Goal: Task Accomplishment & Management: Manage account settings

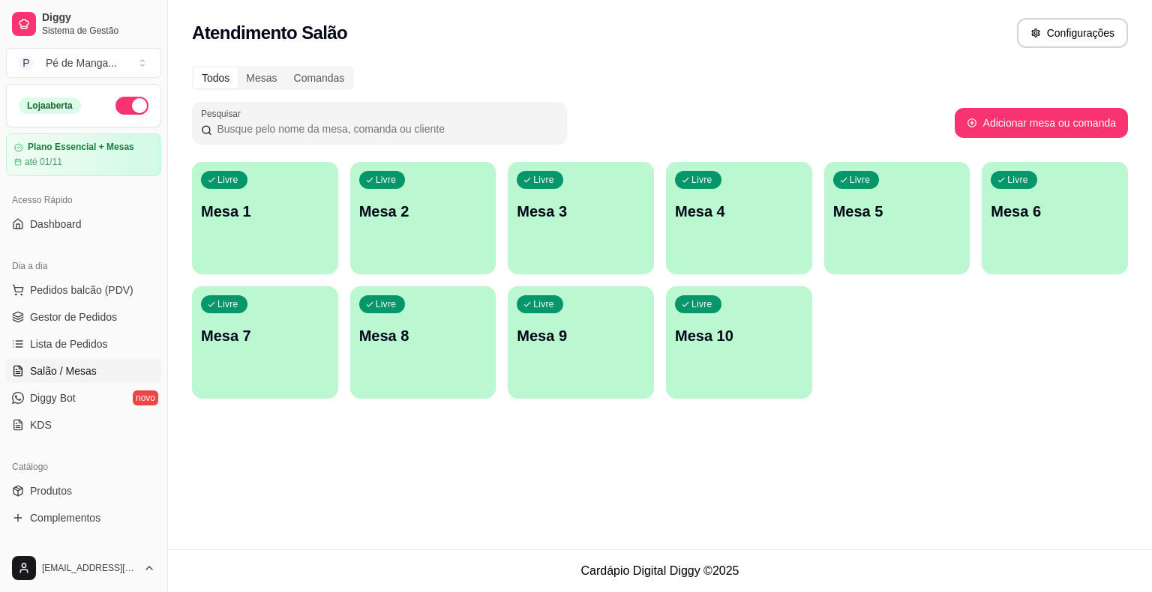
scroll to position [75, 0]
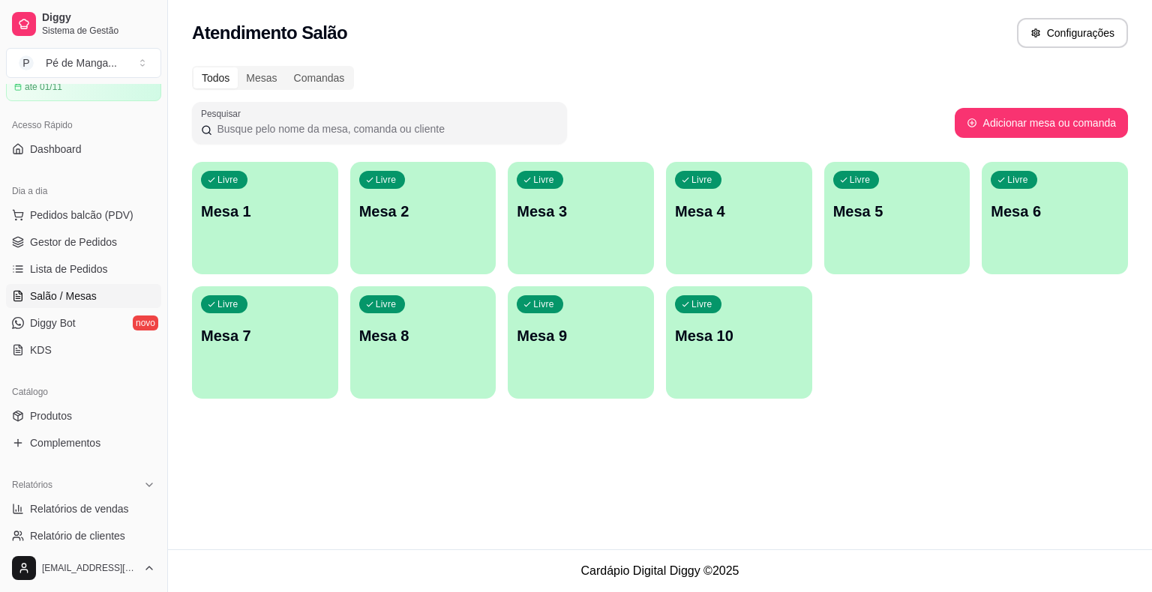
click at [322, 256] on button "Livre Mesa 1" at bounding box center [265, 218] width 146 height 112
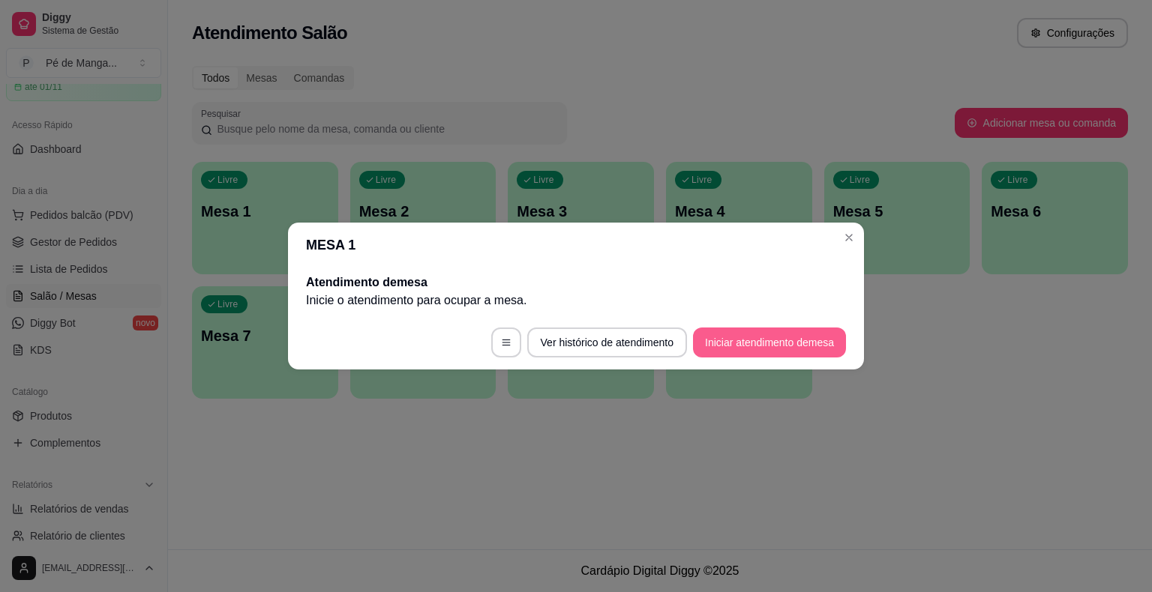
click at [731, 337] on button "Iniciar atendimento de mesa" at bounding box center [769, 343] width 153 height 30
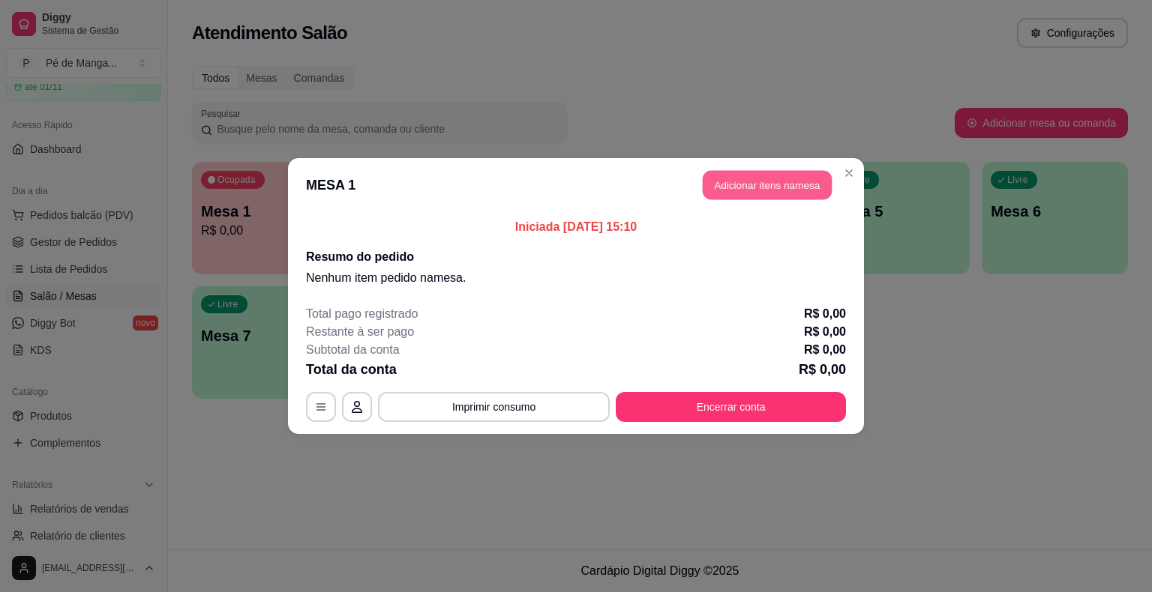
click at [755, 196] on button "Adicionar itens na mesa" at bounding box center [767, 185] width 129 height 29
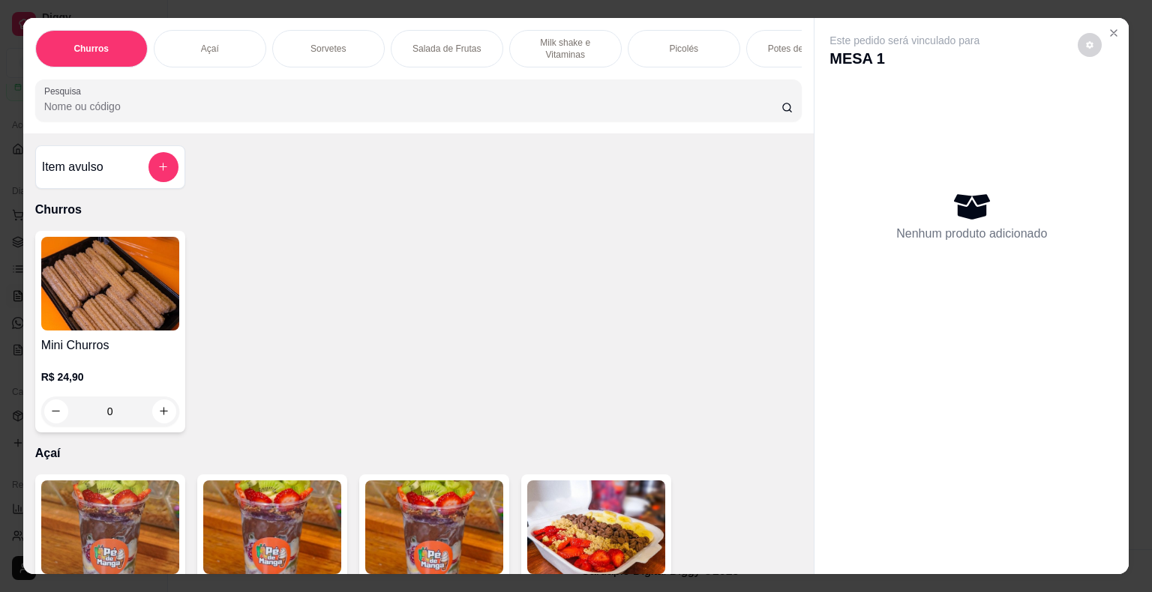
click at [227, 45] on div "Açaí" at bounding box center [210, 48] width 112 height 37
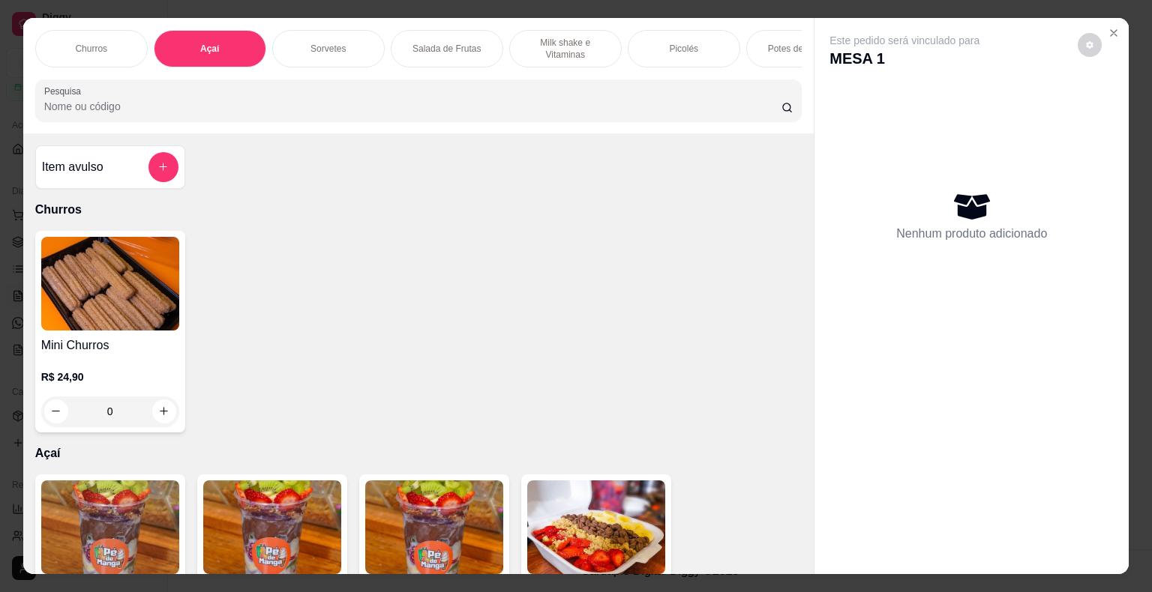
scroll to position [36, 0]
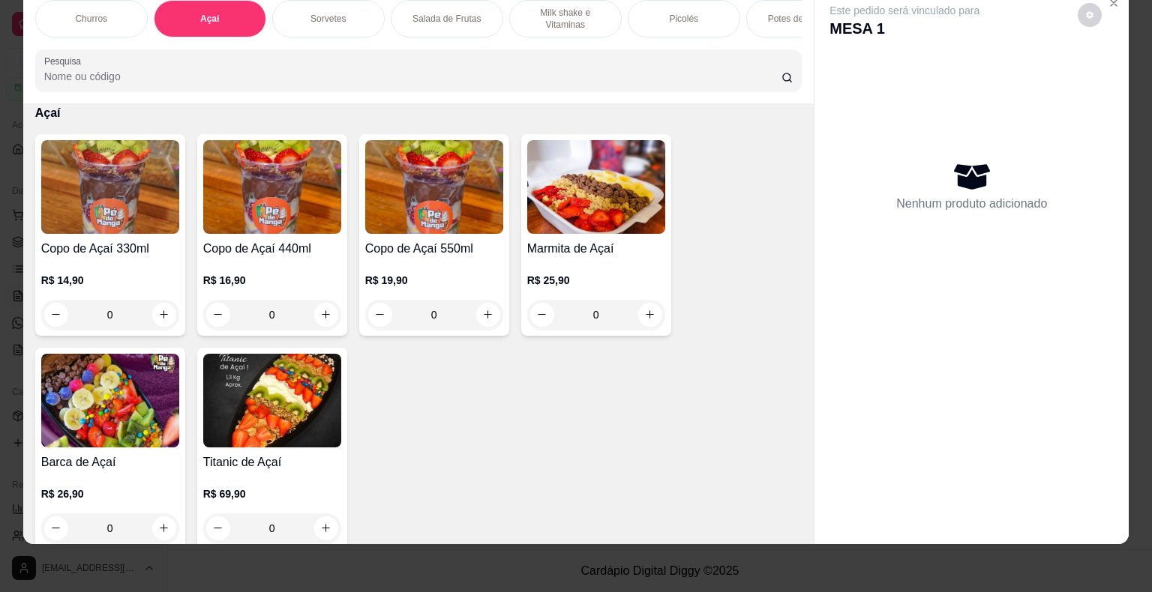
click at [446, 205] on img at bounding box center [434, 187] width 138 height 94
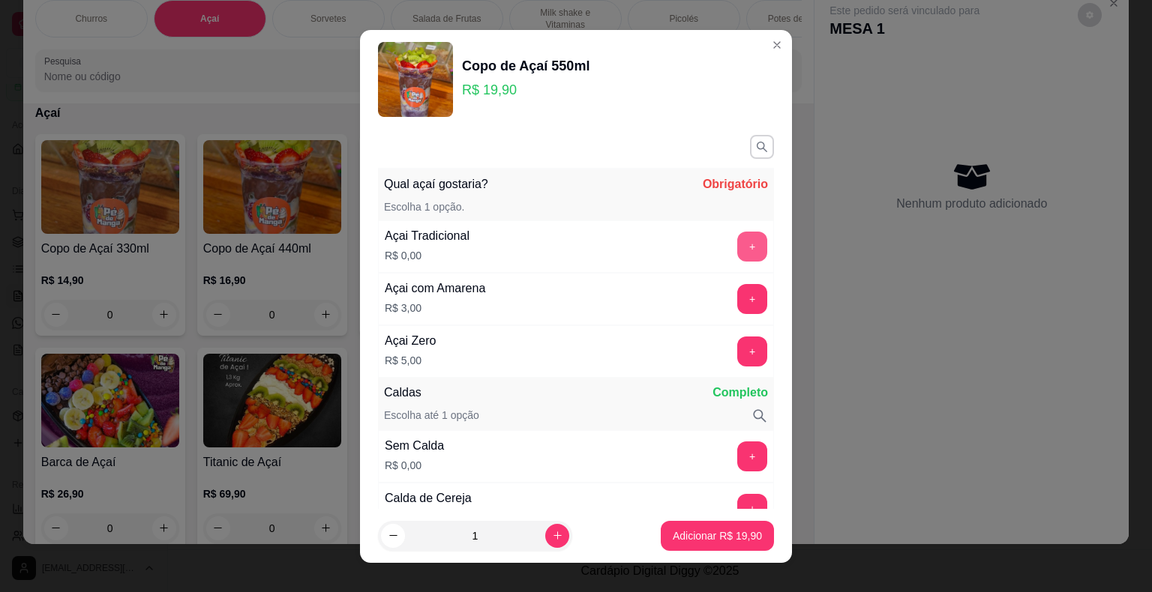
click at [737, 247] on button "+" at bounding box center [752, 247] width 30 height 30
click at [750, 145] on button "button" at bounding box center [762, 147] width 24 height 24
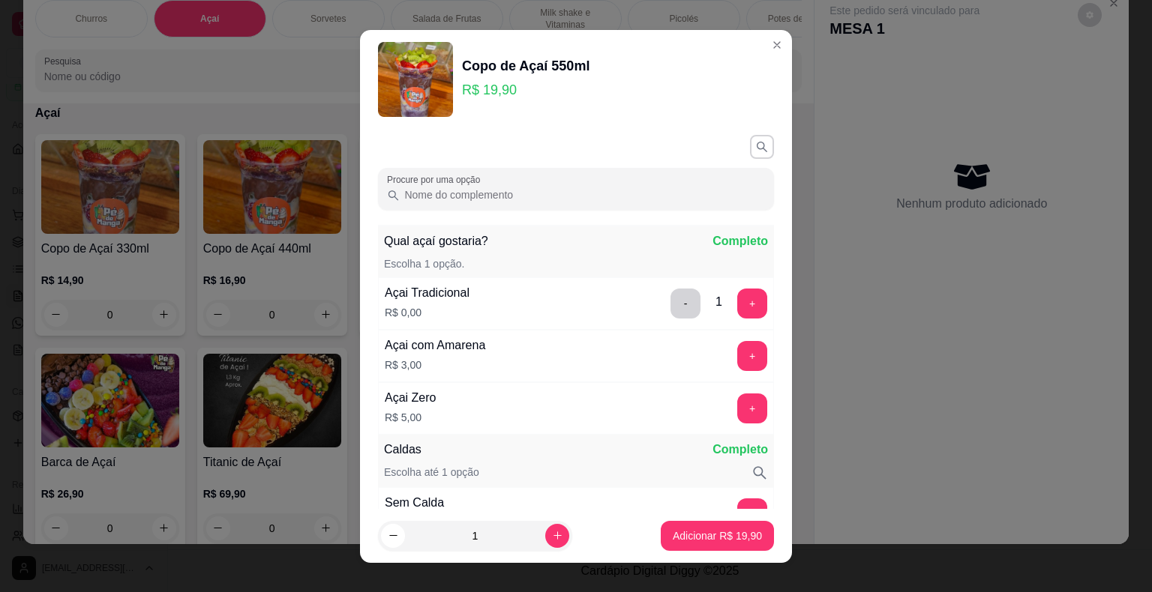
click at [624, 196] on input "Procure por uma opção" at bounding box center [582, 194] width 365 height 15
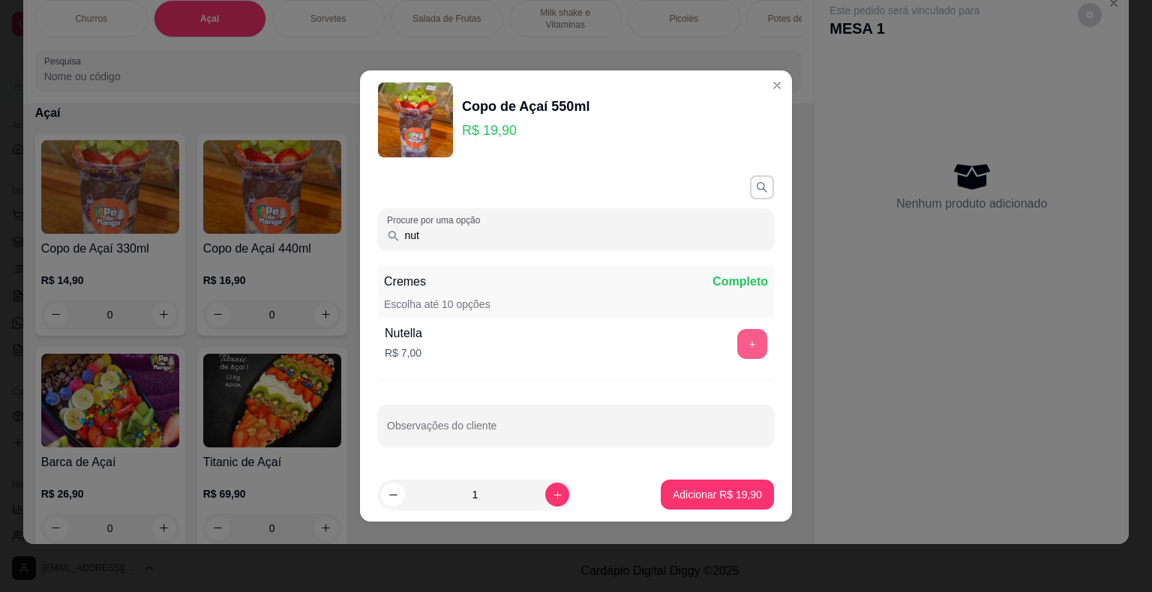
click at [749, 343] on button "+" at bounding box center [752, 344] width 30 height 30
drag, startPoint x: 445, startPoint y: 241, endPoint x: 348, endPoint y: 251, distance: 97.2
click at [347, 252] on div "Copo de Açaí 550ml R$ 19,90 Procure por uma opção nut Cremes Completo Escolha a…" at bounding box center [576, 296] width 1152 height 592
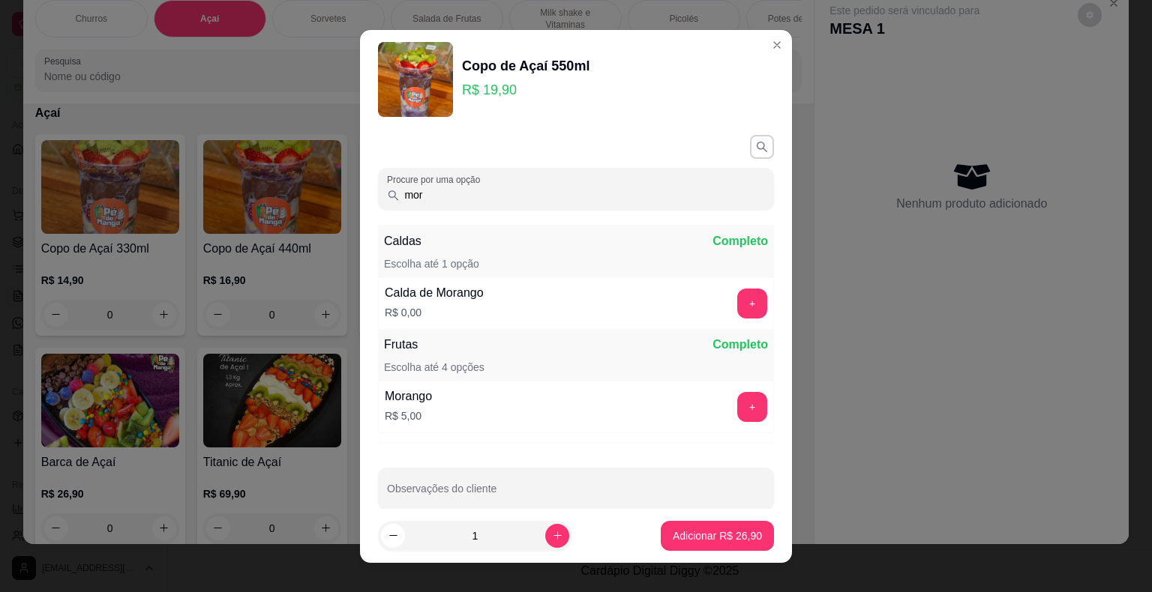
type input "mor"
click at [738, 411] on button "+" at bounding box center [752, 406] width 29 height 29
drag, startPoint x: 439, startPoint y: 193, endPoint x: 317, endPoint y: 208, distance: 123.2
click at [318, 208] on div "Copo de Açaí 550ml R$ 19,90 Procure por uma opção mor Caldas Completo Escolha a…" at bounding box center [576, 296] width 1152 height 592
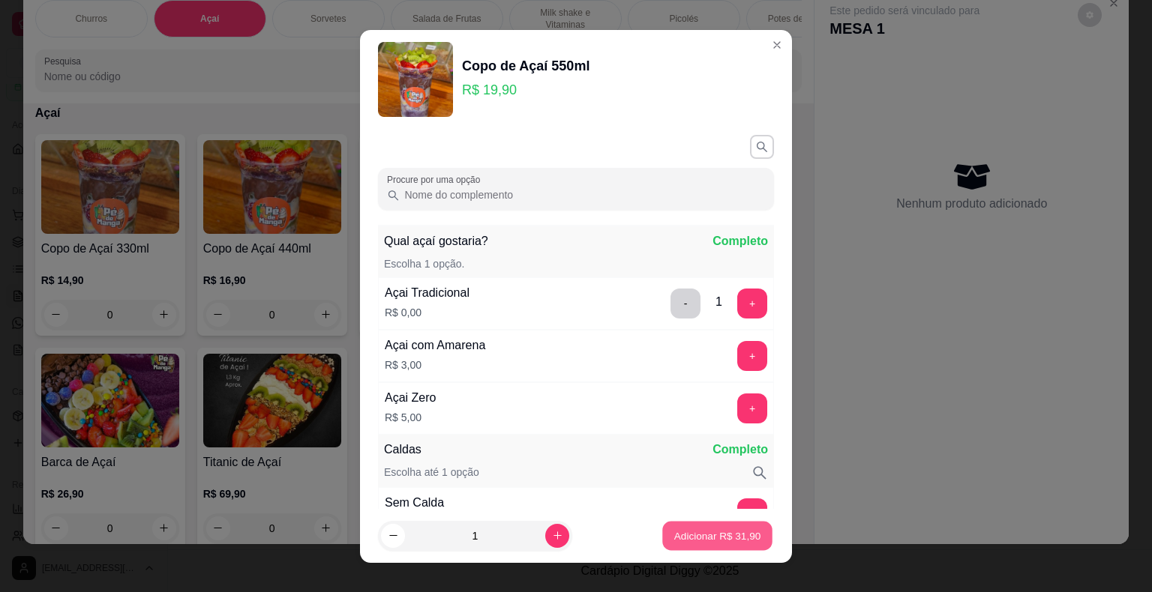
click at [689, 552] on footer "1 Adicionar R$ 31,90" at bounding box center [576, 536] width 432 height 54
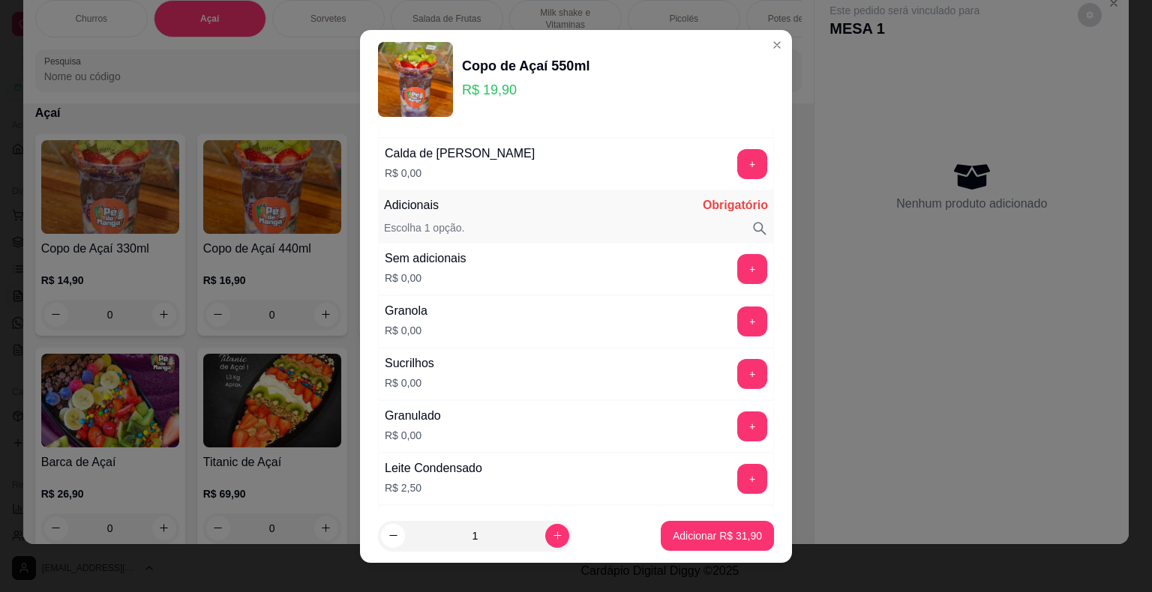
scroll to position [808, 0]
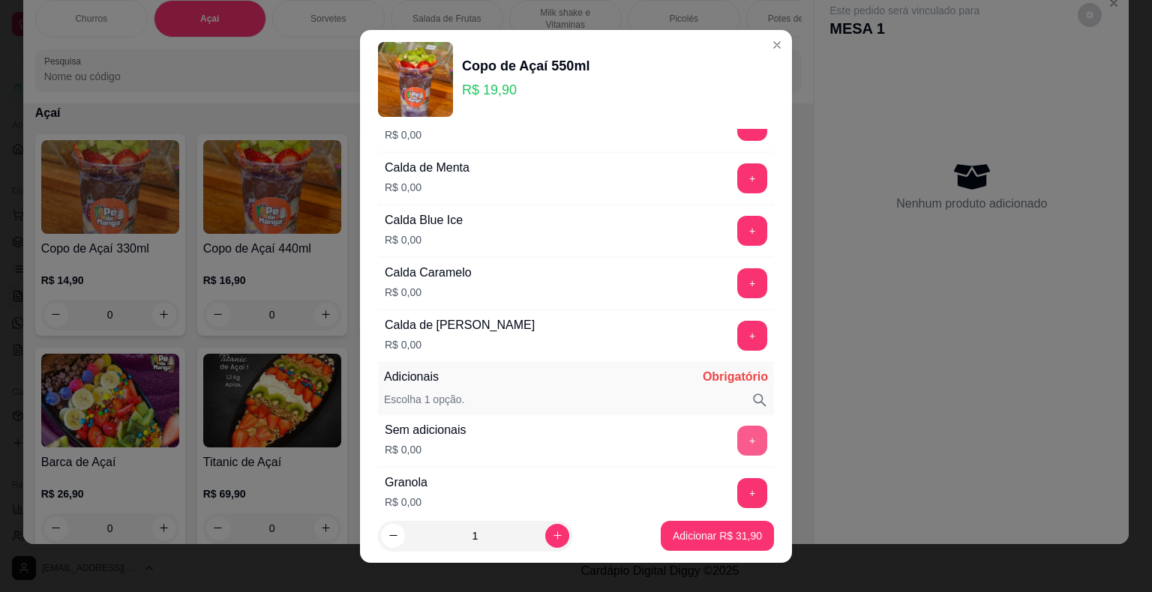
click at [737, 430] on button "+" at bounding box center [752, 441] width 30 height 30
click at [673, 532] on p "Adicionar R$ 31,90" at bounding box center [717, 536] width 89 height 15
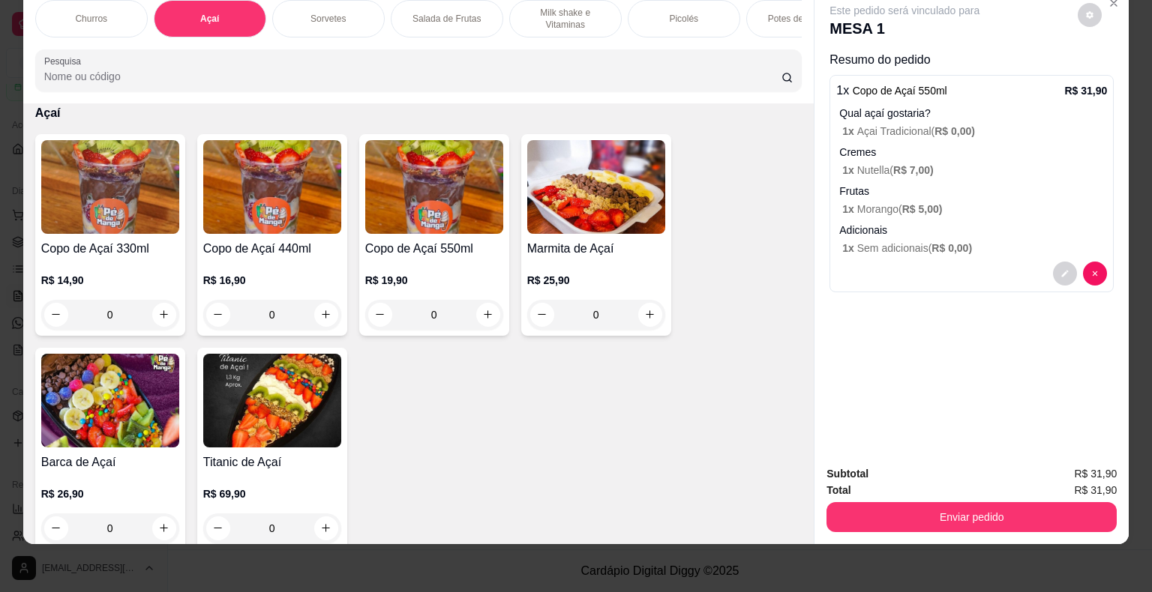
click at [595, 13] on p "Milk shake e Vitaminas" at bounding box center [565, 19] width 87 height 24
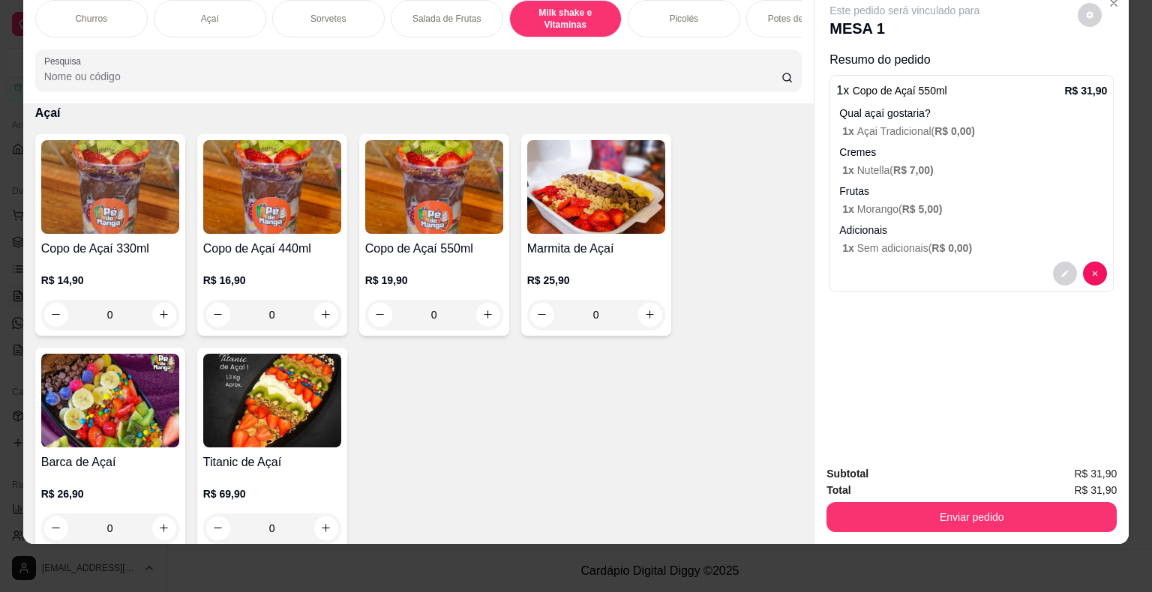
scroll to position [2086, 0]
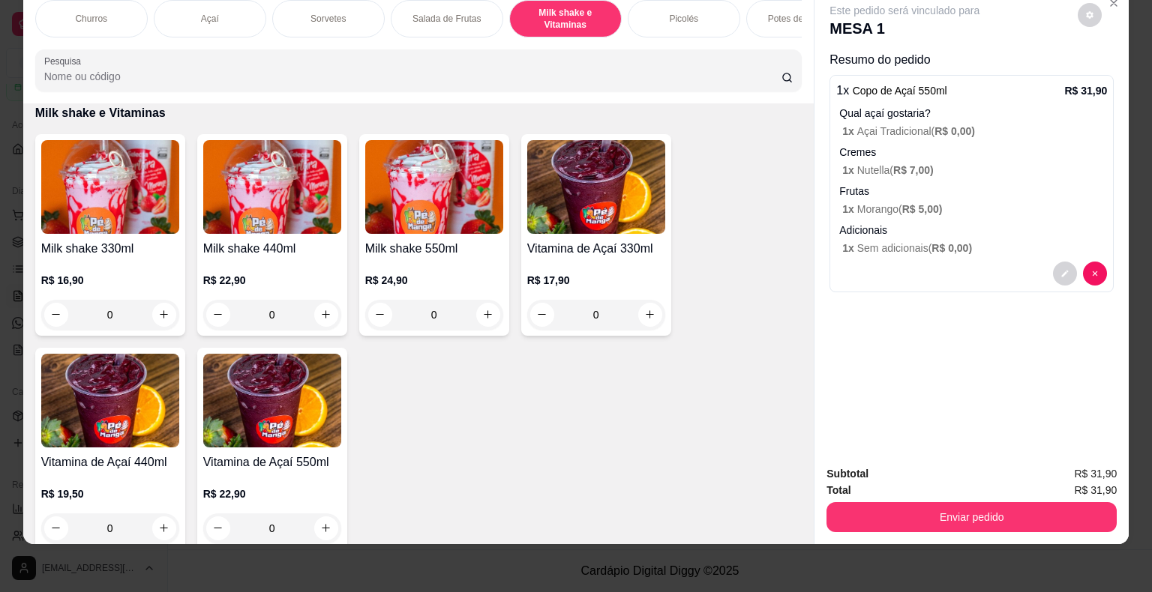
click at [42, 244] on h4 "Milk shake 330ml" at bounding box center [110, 249] width 138 height 18
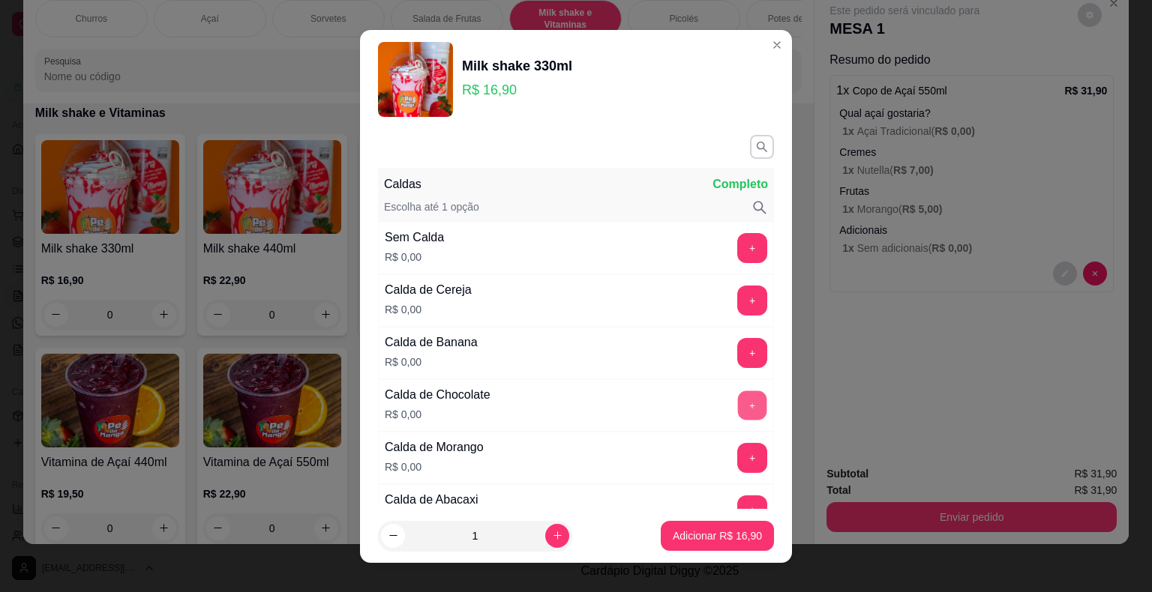
click at [738, 407] on button "+" at bounding box center [752, 405] width 29 height 29
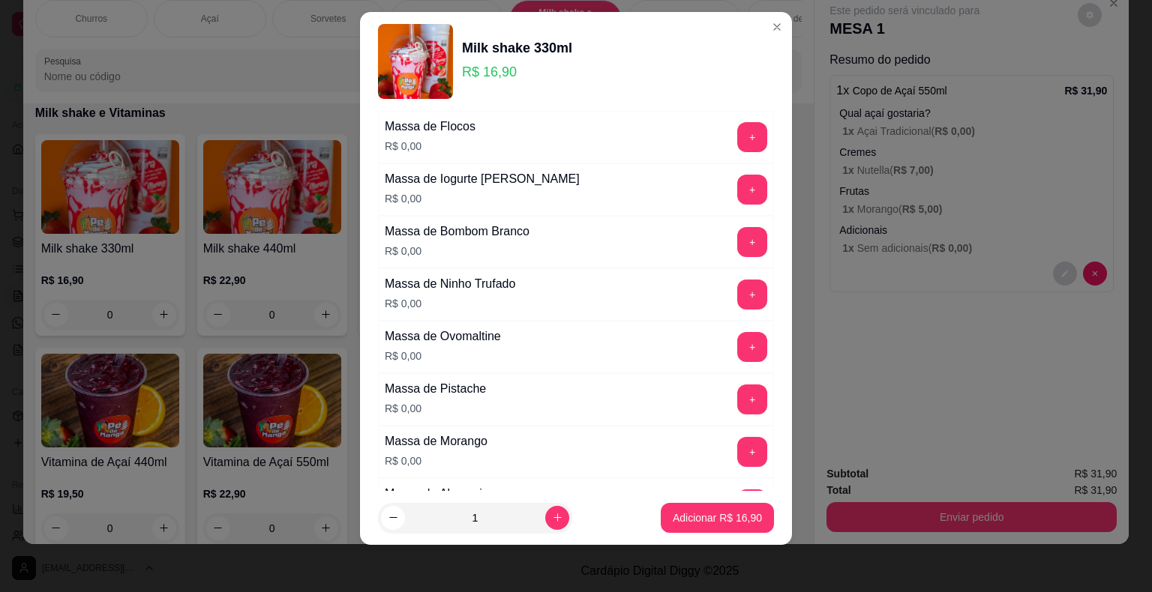
scroll to position [1146, 0]
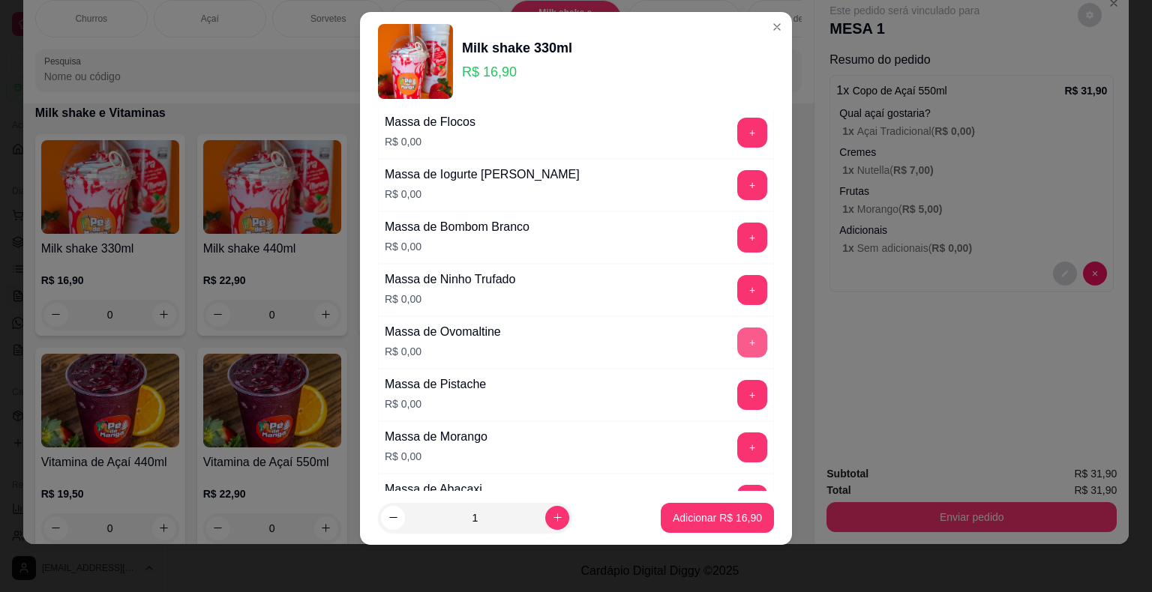
click at [737, 334] on button "+" at bounding box center [752, 343] width 30 height 30
click at [702, 505] on button "Adicionar R$ 16,90" at bounding box center [717, 517] width 110 height 29
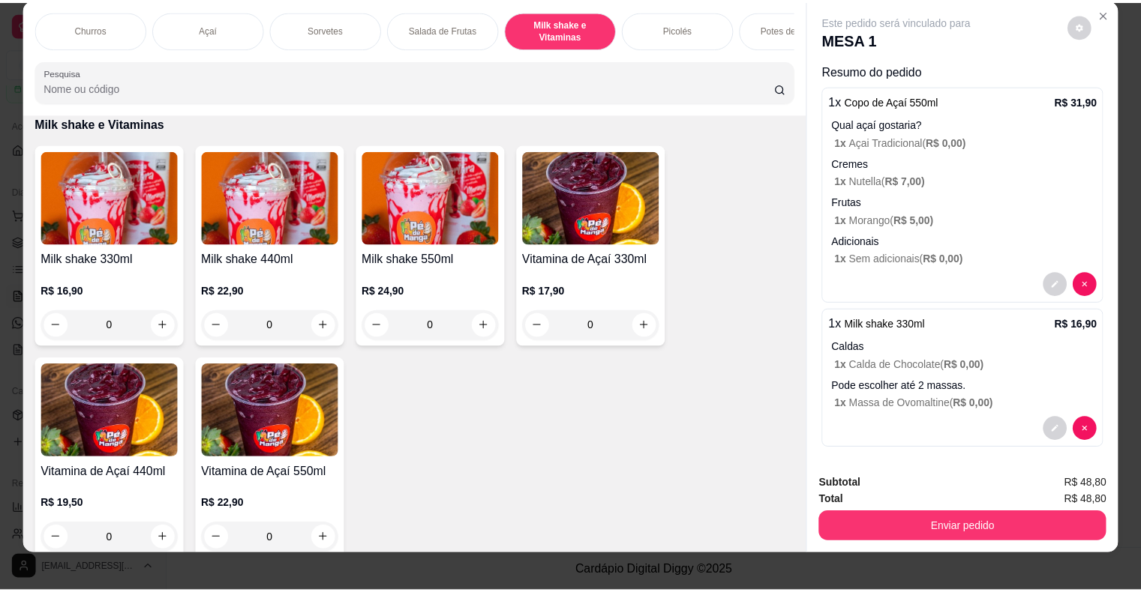
scroll to position [36, 0]
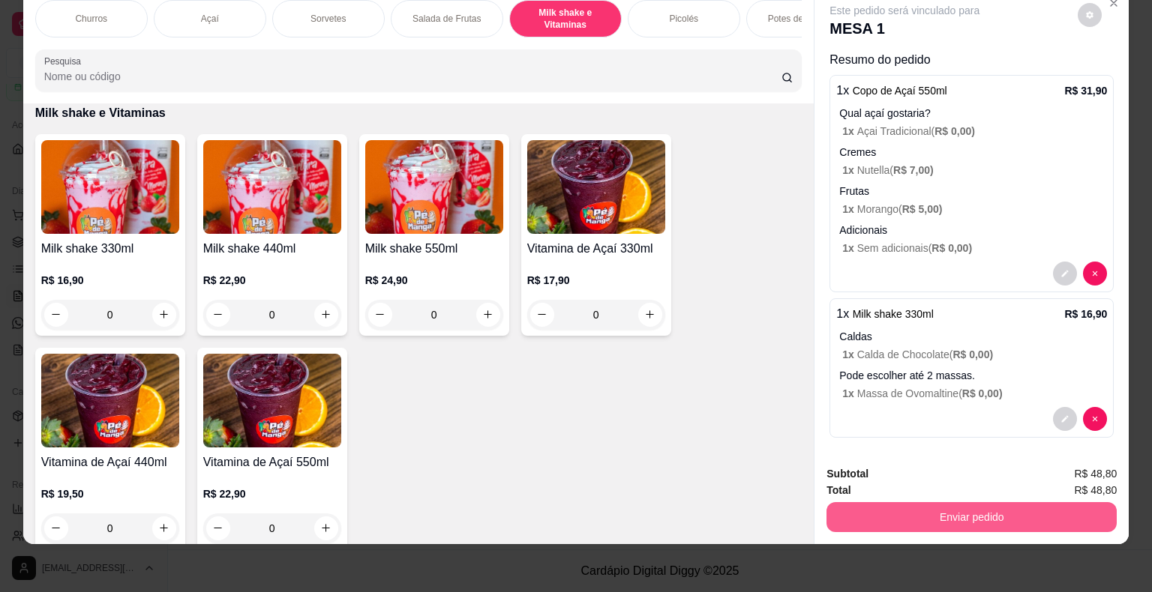
click at [961, 511] on button "Enviar pedido" at bounding box center [971, 517] width 290 height 30
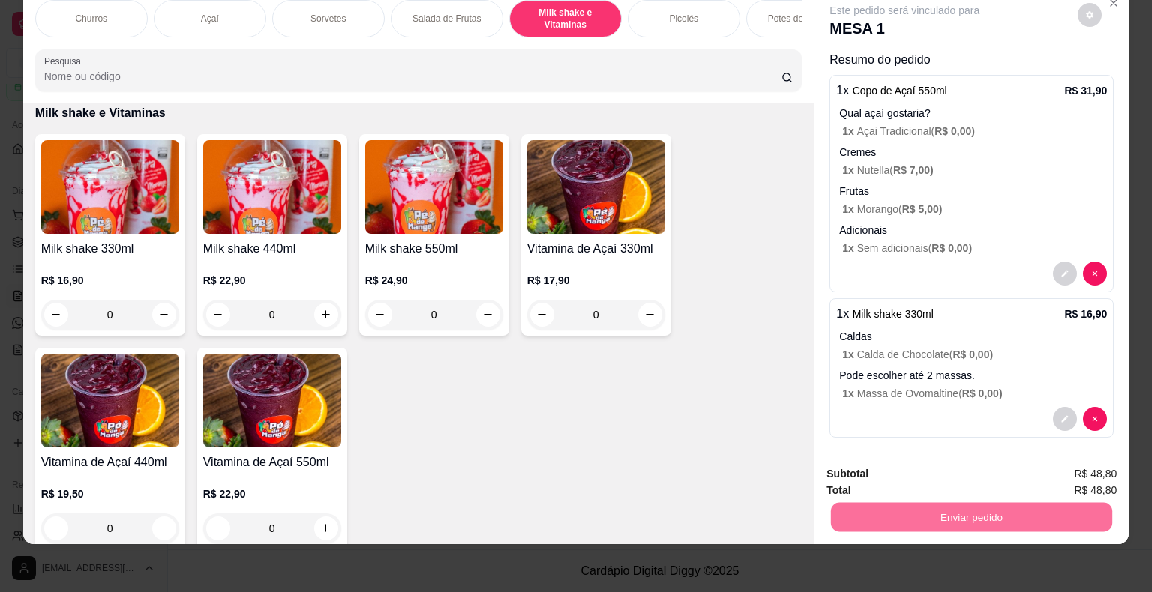
click at [1085, 469] on button "Enviar pedido" at bounding box center [1078, 469] width 85 height 28
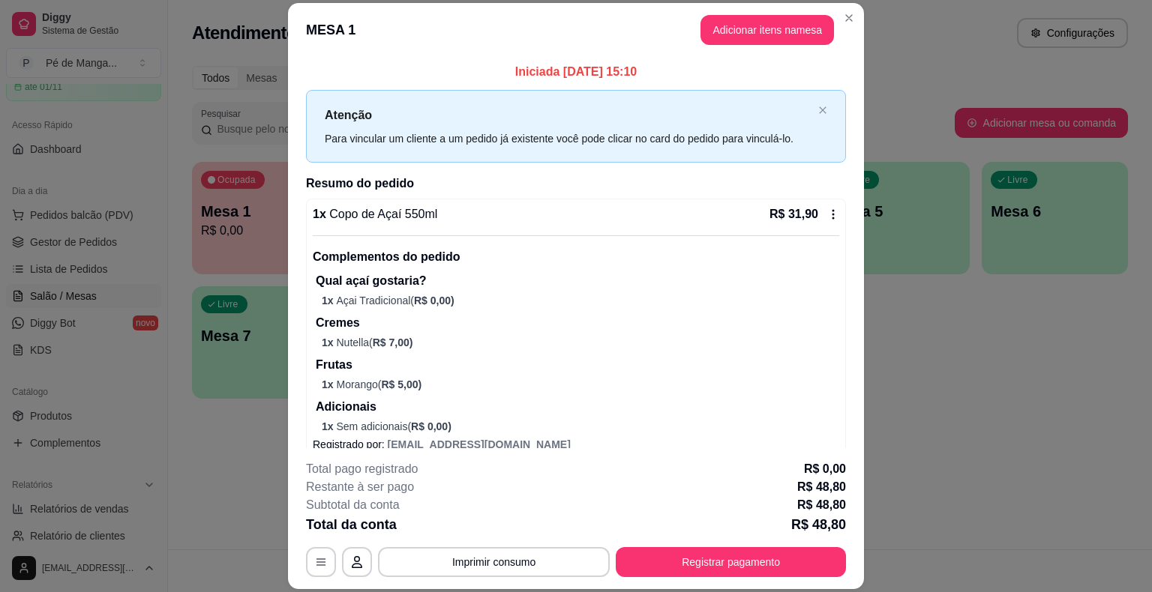
click at [766, 557] on button "Registrar pagamento" at bounding box center [731, 562] width 230 height 30
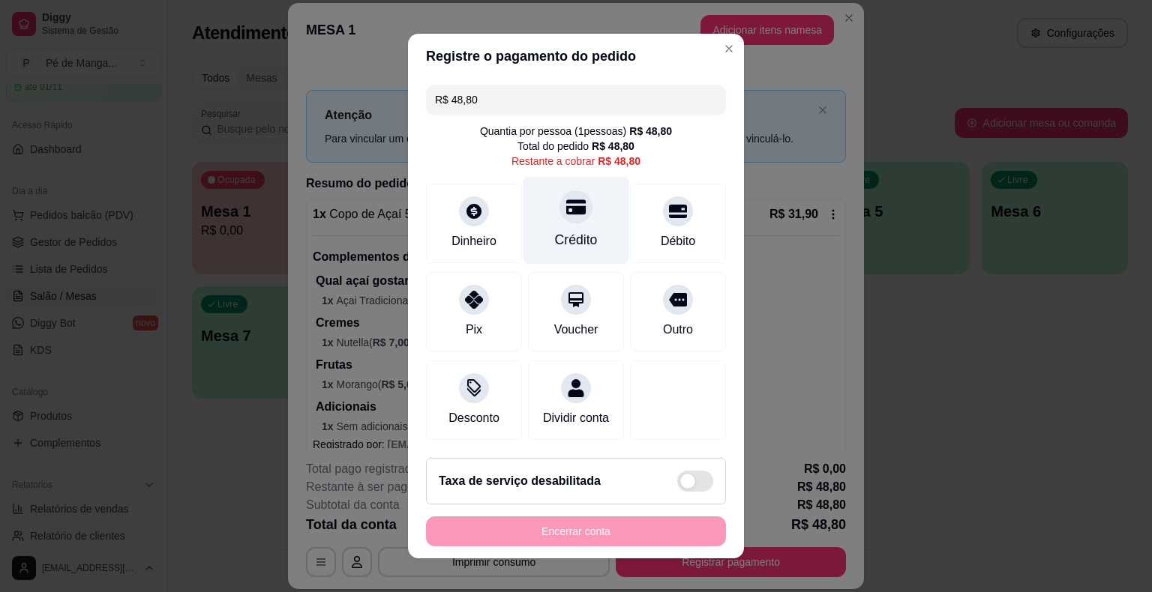
click at [594, 235] on div "Crédito" at bounding box center [576, 221] width 106 height 88
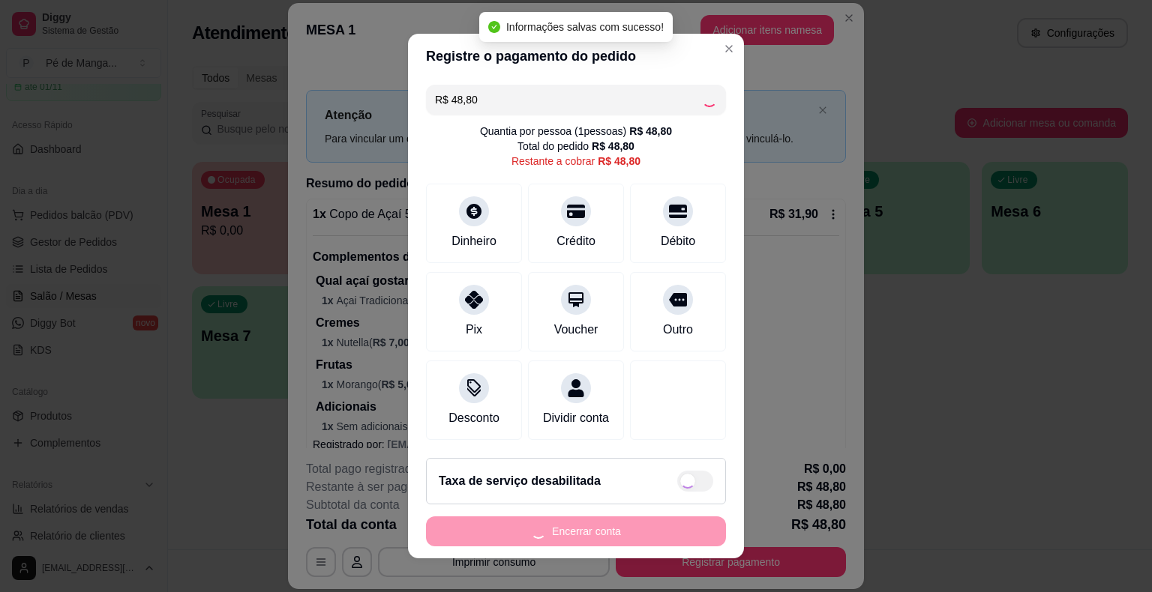
type input "R$ 0,00"
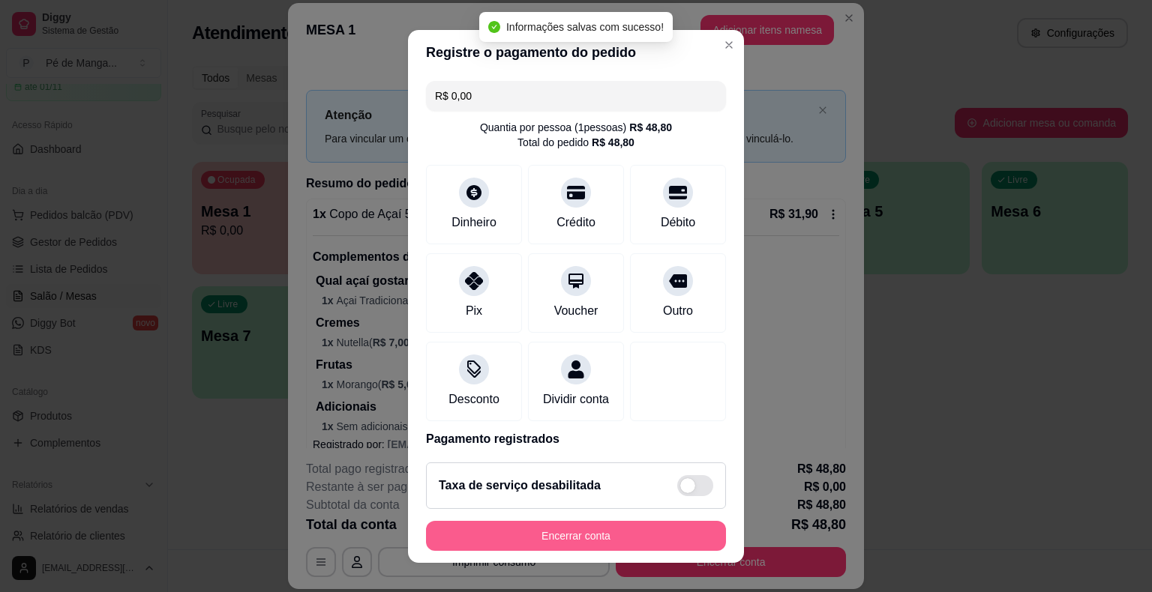
click at [566, 544] on button "Encerrar conta" at bounding box center [576, 536] width 300 height 30
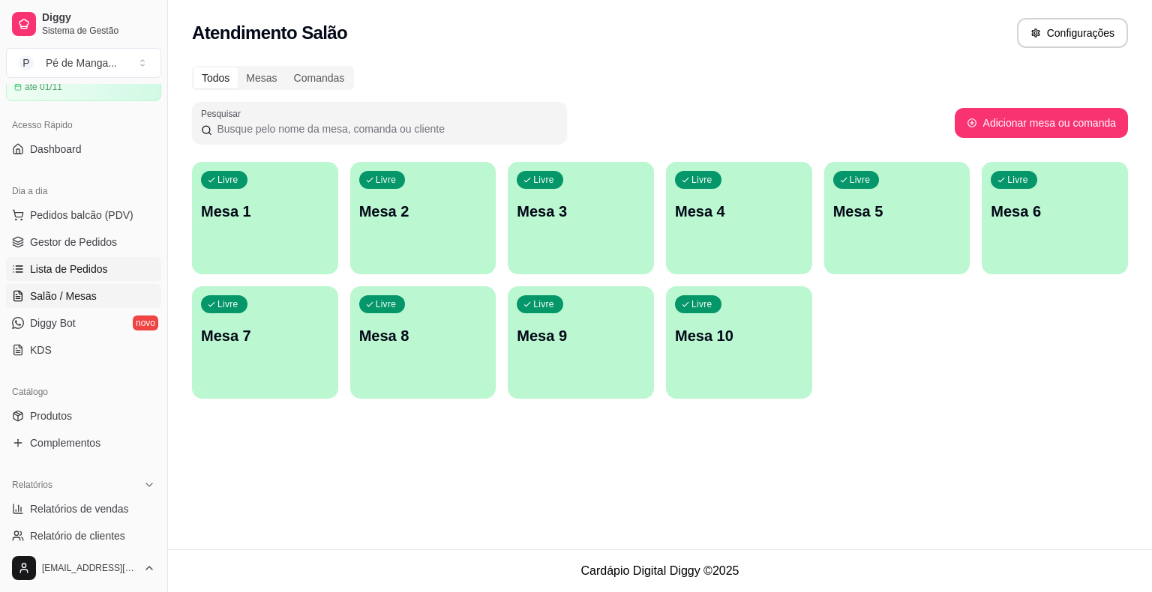
click at [72, 265] on span "Lista de Pedidos" at bounding box center [69, 269] width 78 height 15
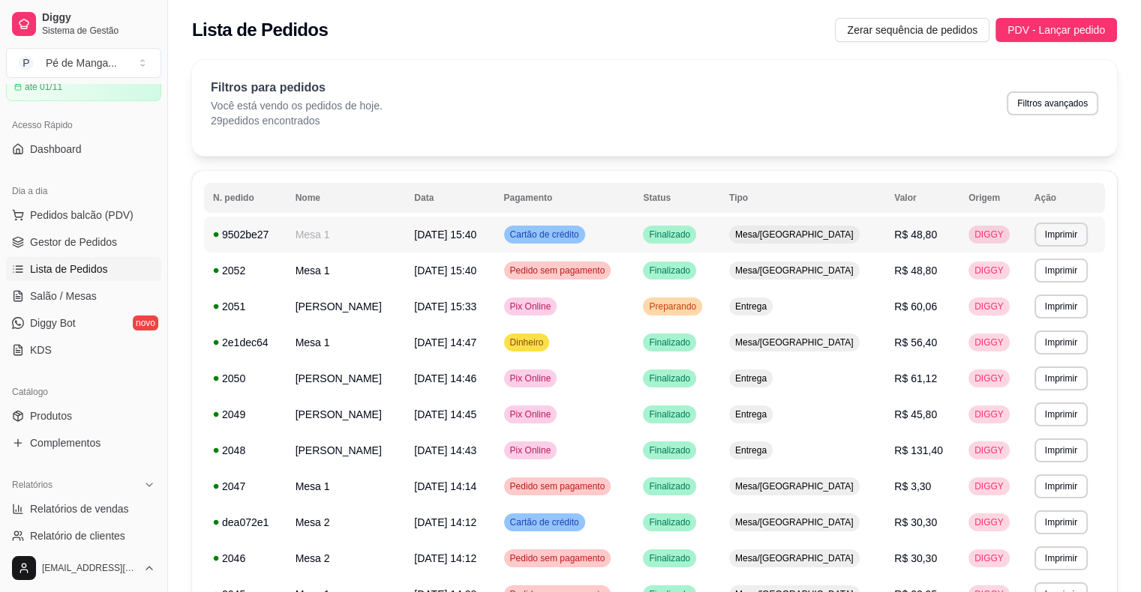
click at [585, 235] on div "Cartão de crédito" at bounding box center [544, 235] width 81 height 18
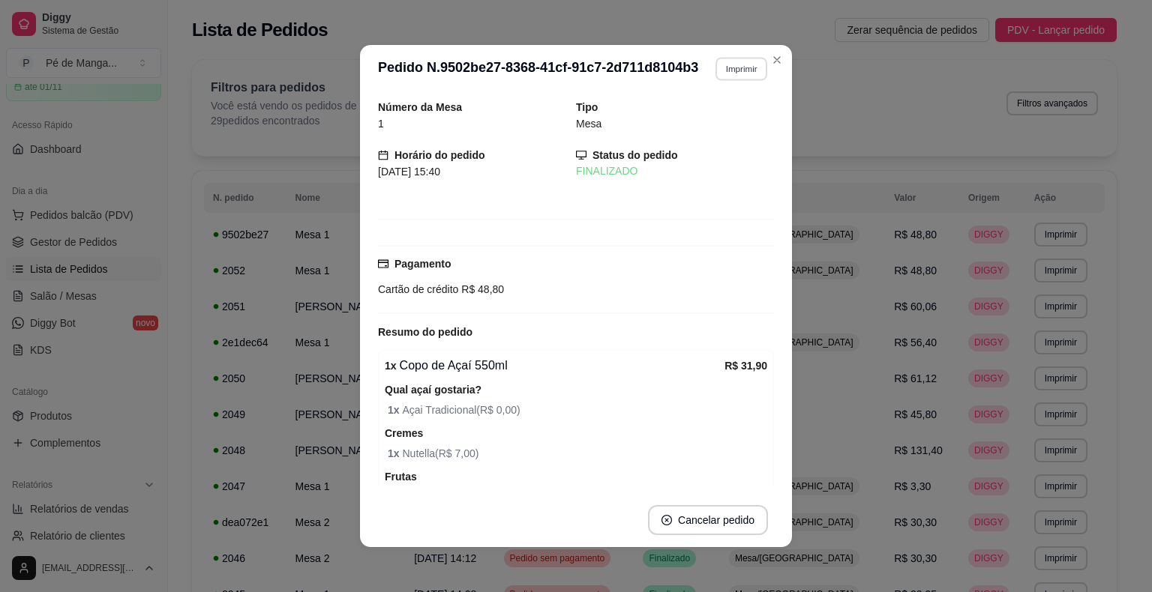
click at [736, 73] on button "Imprimir" at bounding box center [741, 68] width 52 height 23
click at [736, 113] on button "IMPRESSORA" at bounding box center [708, 120] width 105 height 23
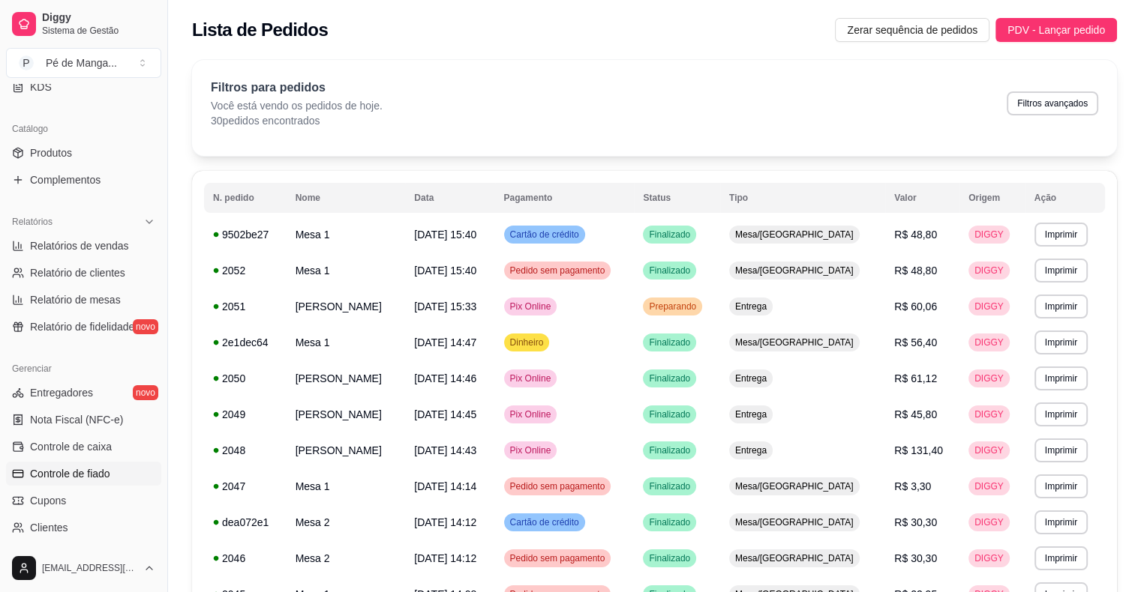
scroll to position [375, 0]
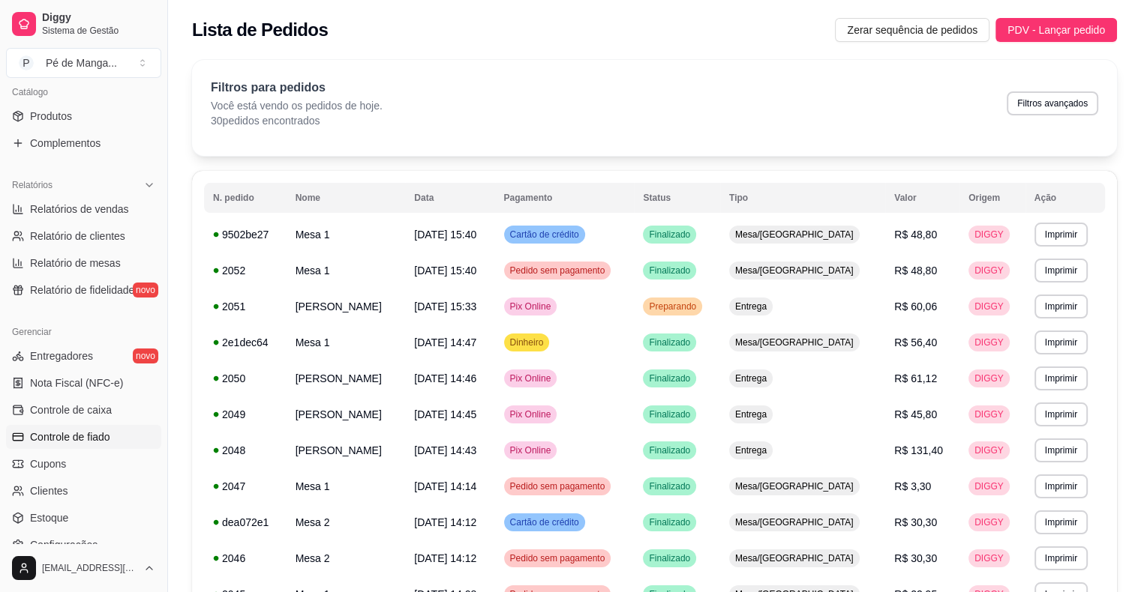
click at [126, 440] on link "Controle de fiado" at bounding box center [83, 437] width 155 height 24
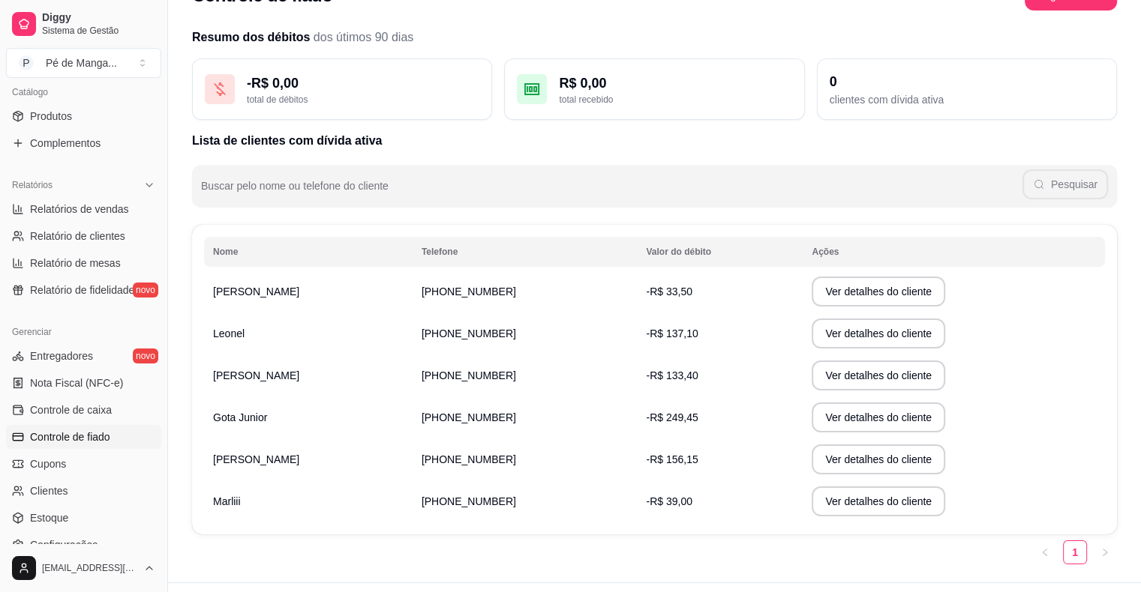
scroll to position [69, 0]
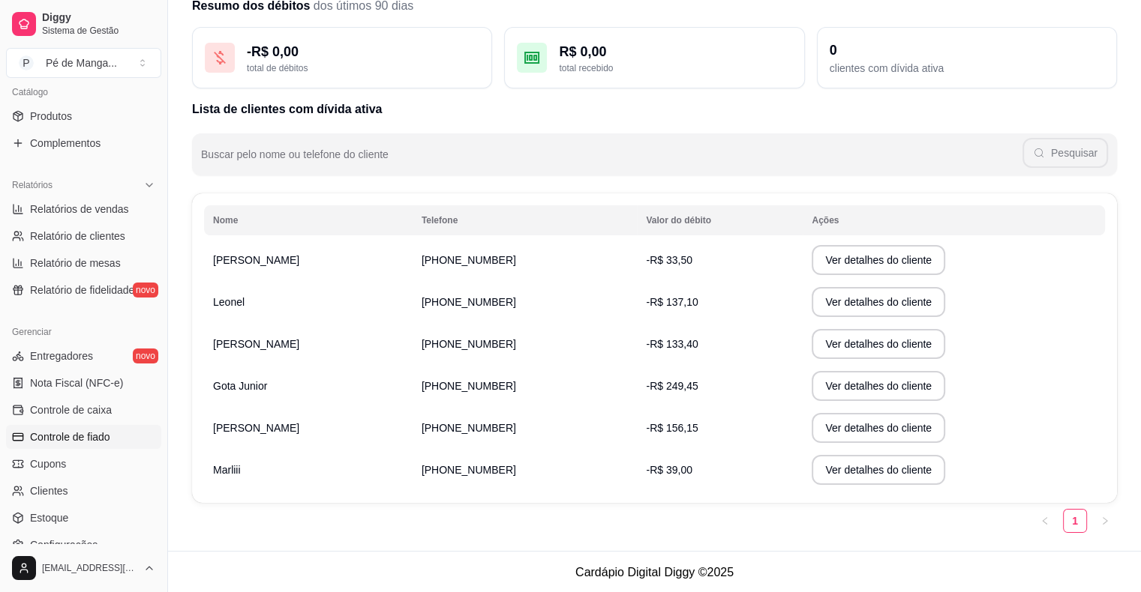
click at [492, 429] on td "[PHONE_NUMBER]" at bounding box center [524, 428] width 225 height 42
click at [879, 435] on button "Ver detalhes do cliente" at bounding box center [877, 428] width 133 height 30
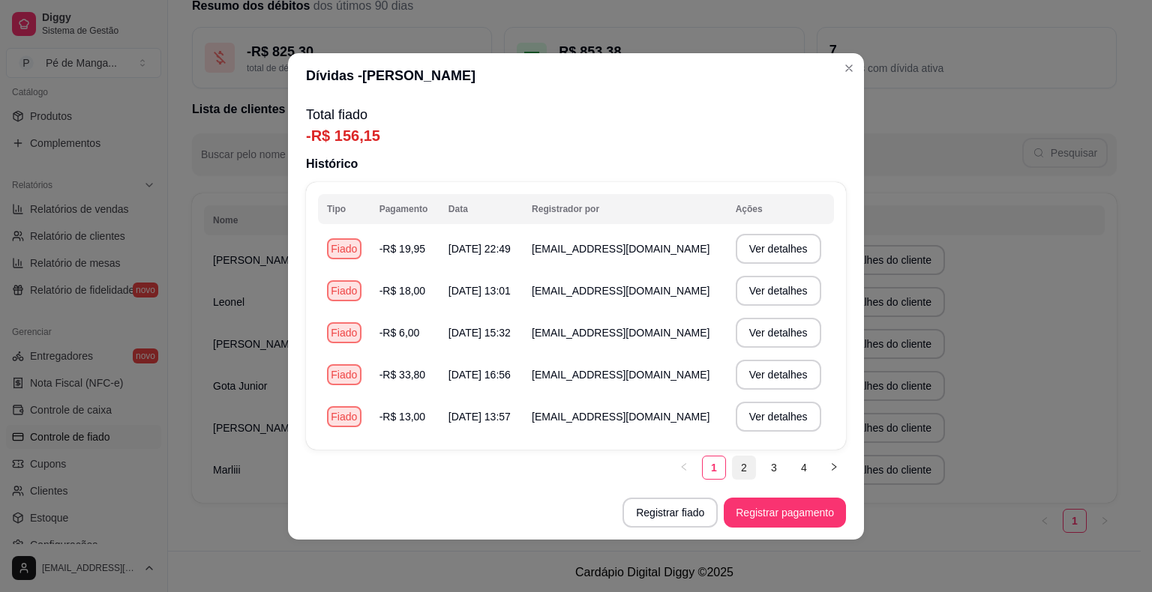
click at [747, 468] on link "2" at bounding box center [744, 468] width 22 height 22
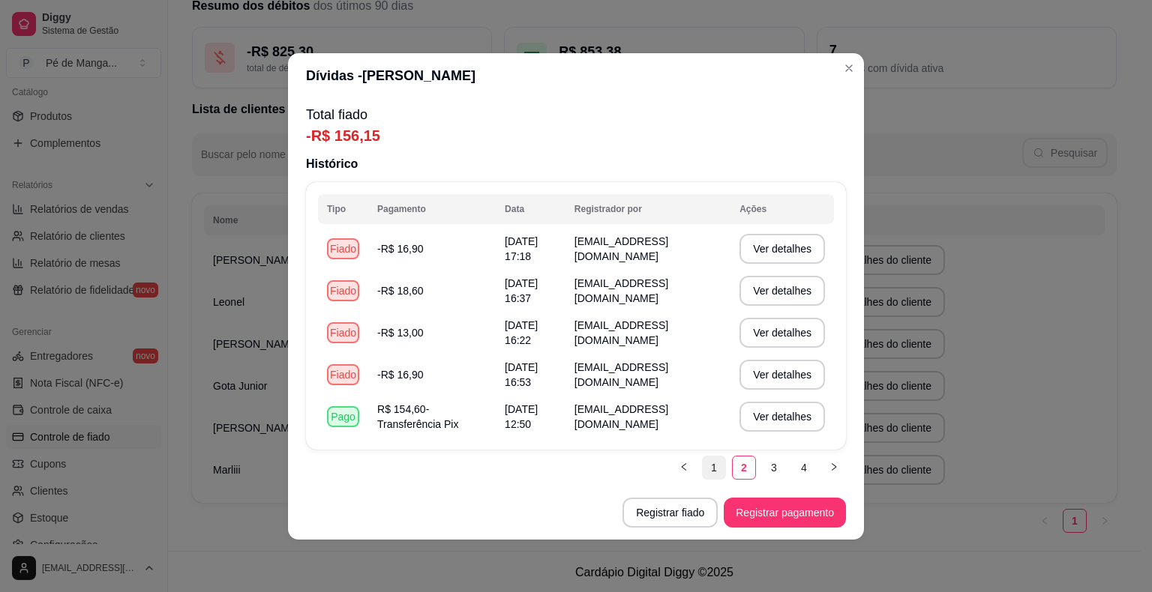
click at [714, 466] on link "1" at bounding box center [714, 468] width 22 height 22
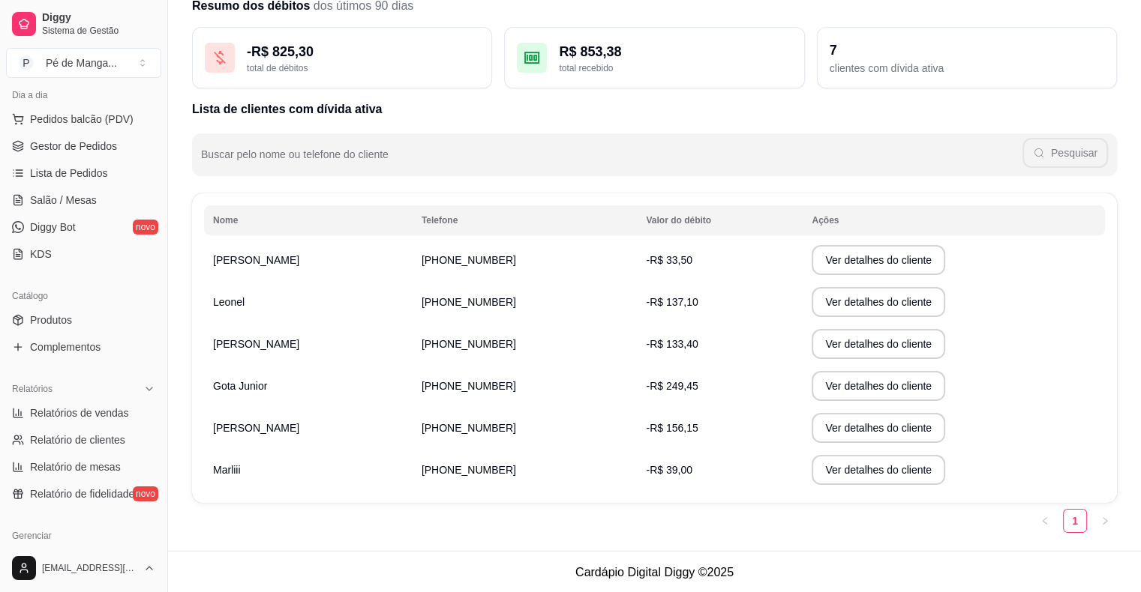
scroll to position [0, 0]
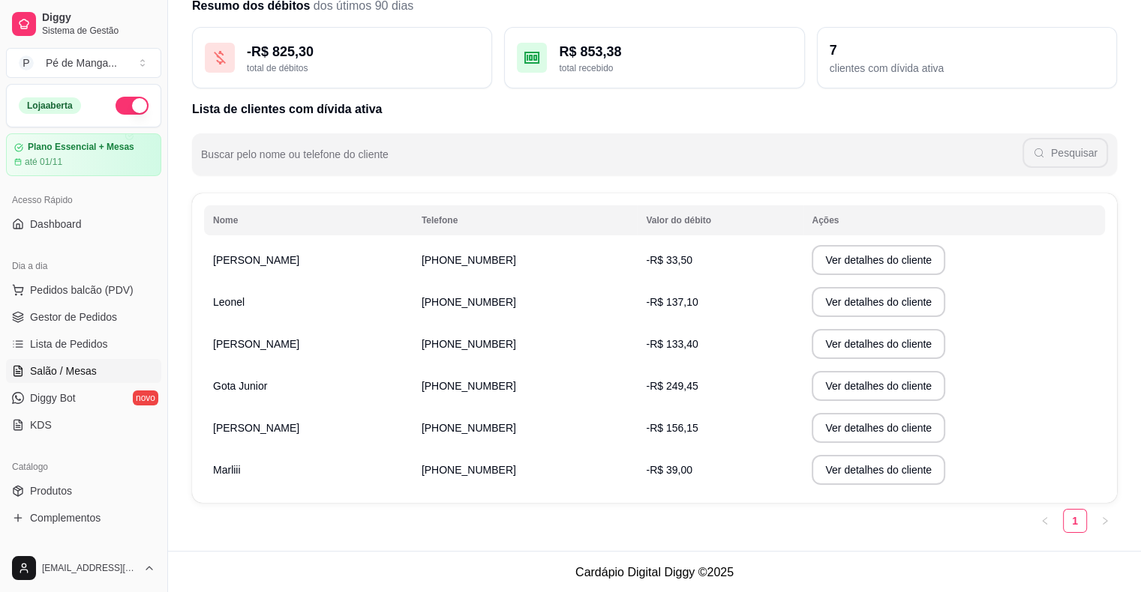
click at [96, 369] on link "Salão / Mesas" at bounding box center [83, 371] width 155 height 24
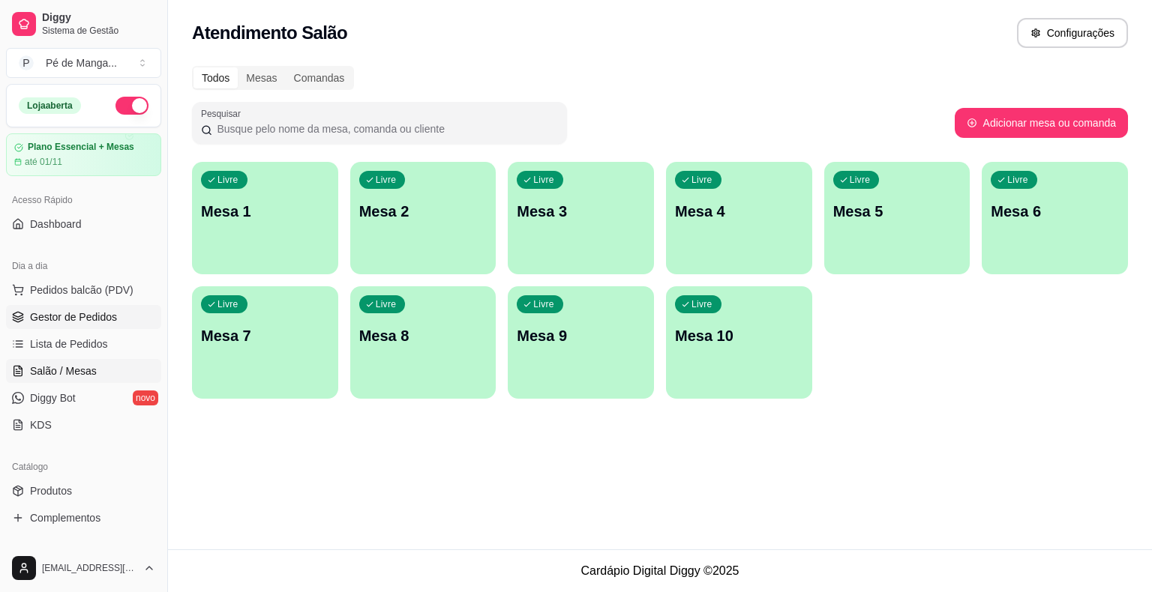
click at [66, 313] on span "Gestor de Pedidos" at bounding box center [73, 317] width 87 height 15
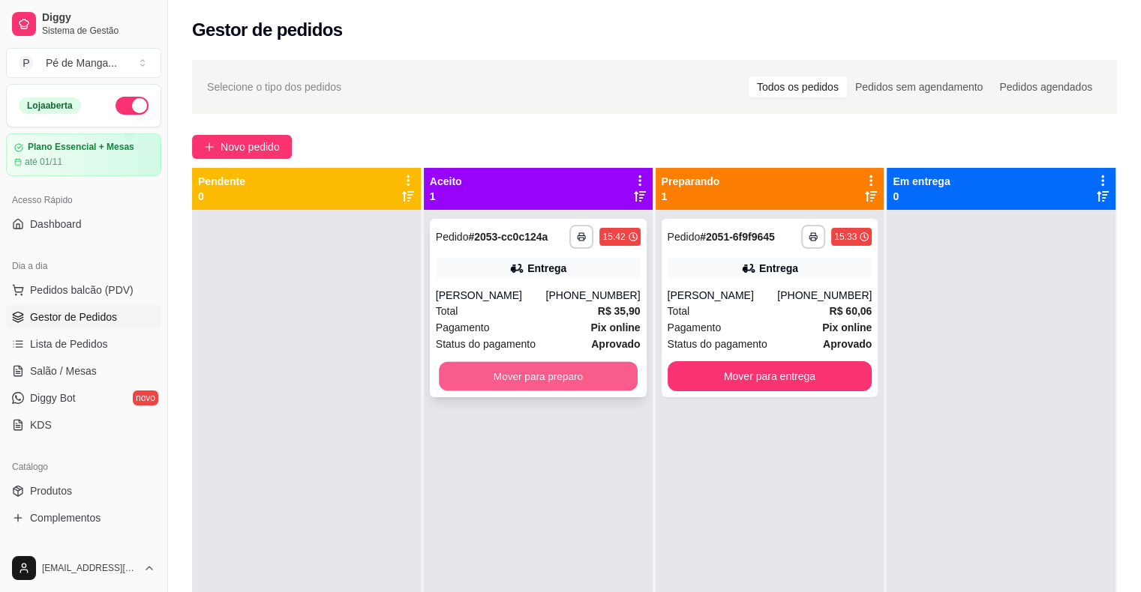
click at [576, 389] on button "Mover para preparo" at bounding box center [538, 376] width 199 height 29
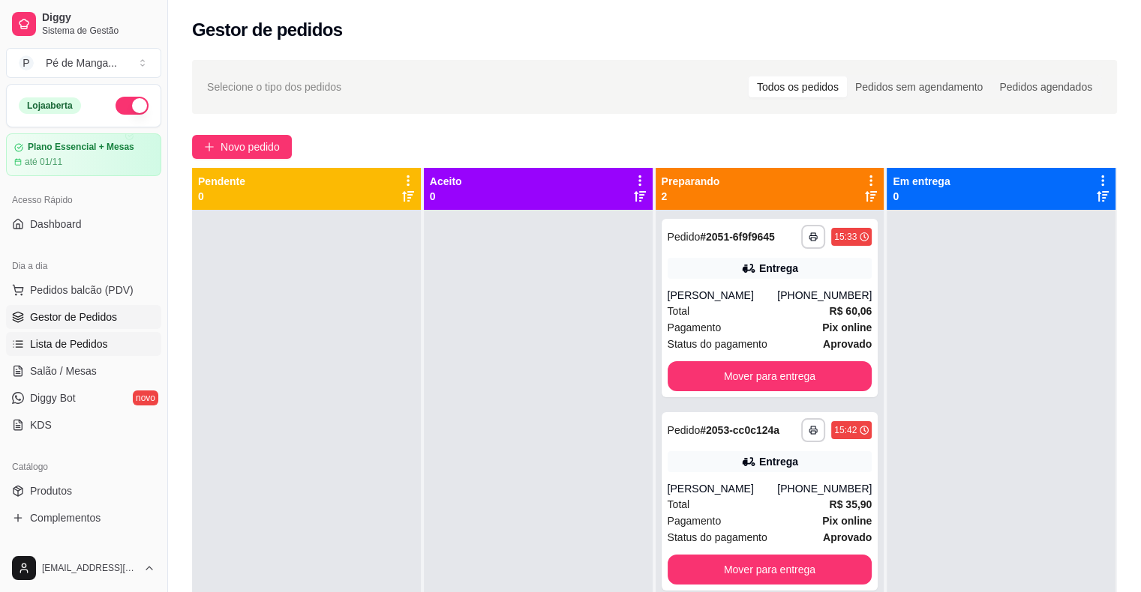
click at [111, 343] on link "Lista de Pedidos" at bounding box center [83, 344] width 155 height 24
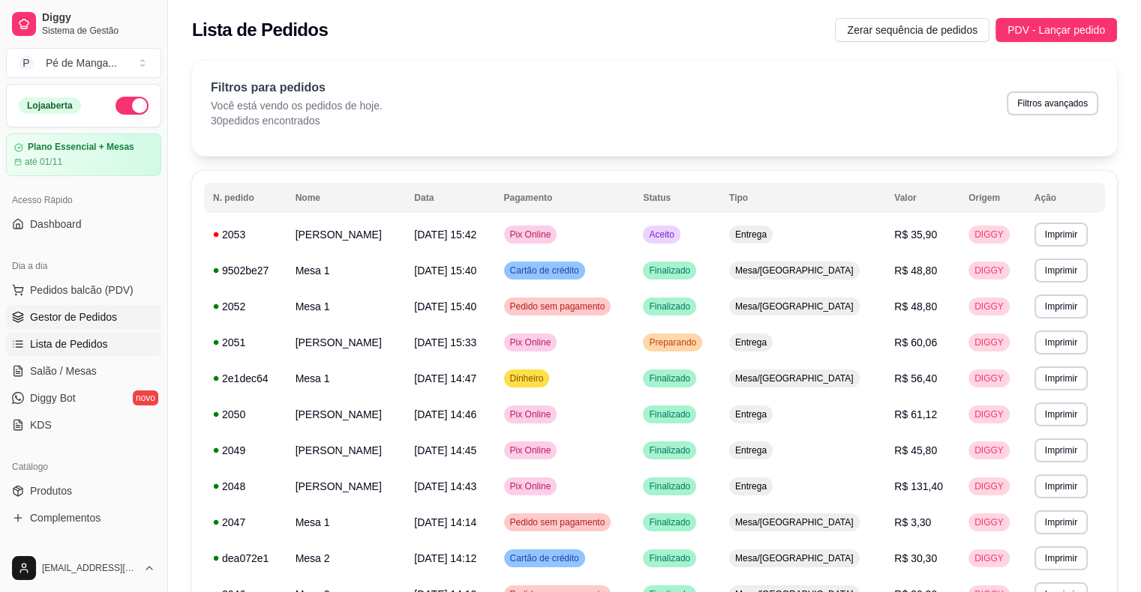
click at [108, 319] on span "Gestor de Pedidos" at bounding box center [73, 317] width 87 height 15
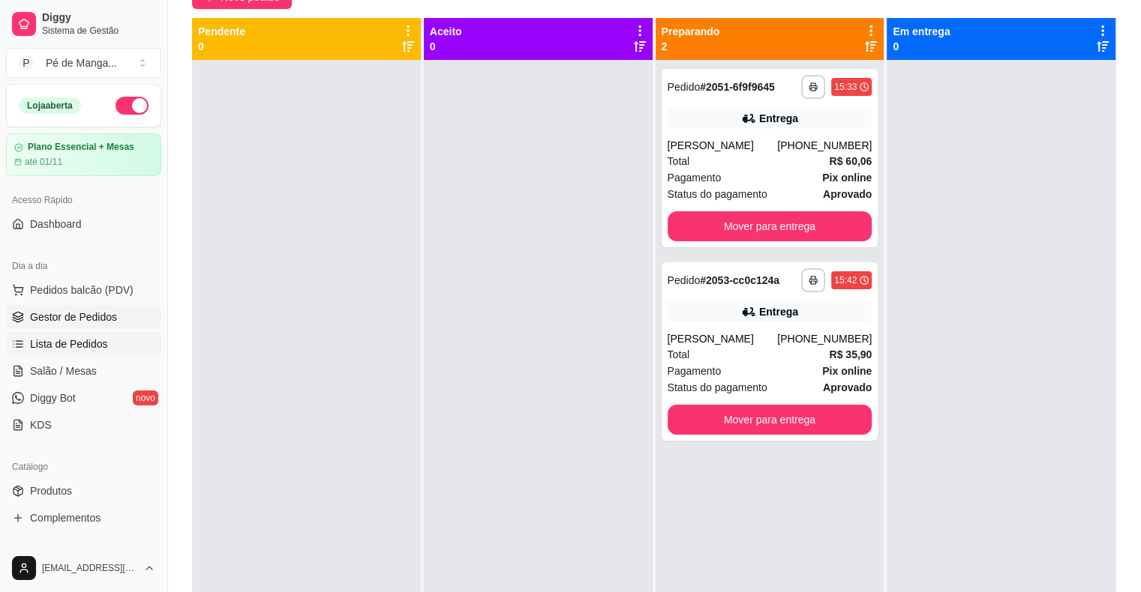
drag, startPoint x: 81, startPoint y: 334, endPoint x: 71, endPoint y: 340, distance: 11.4
click at [80, 337] on link "Lista de Pedidos" at bounding box center [83, 344] width 155 height 24
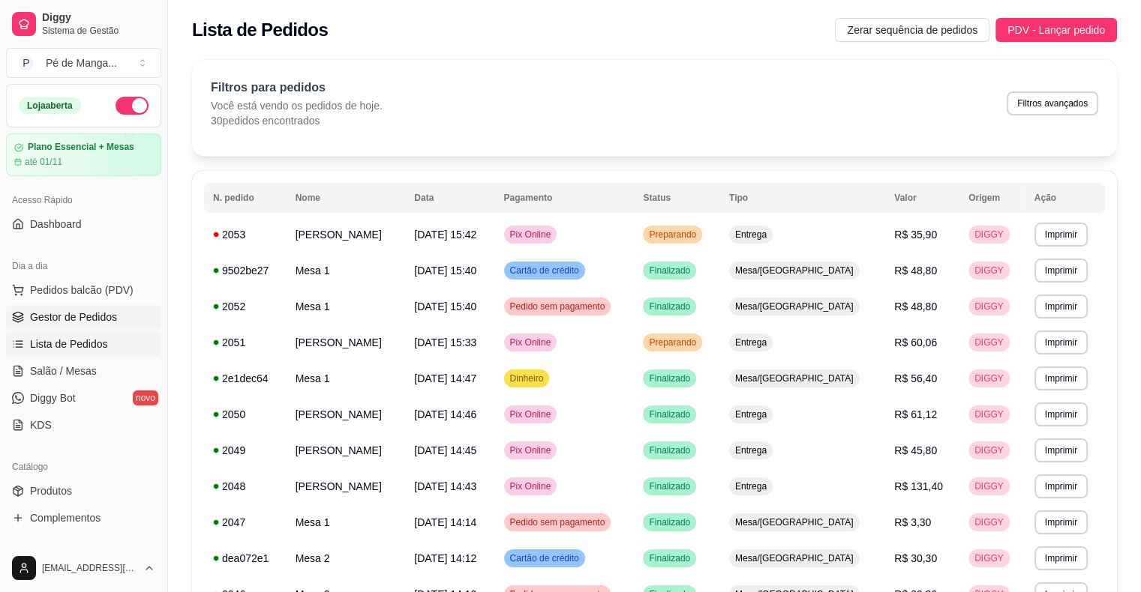
click at [56, 316] on span "Gestor de Pedidos" at bounding box center [73, 317] width 87 height 15
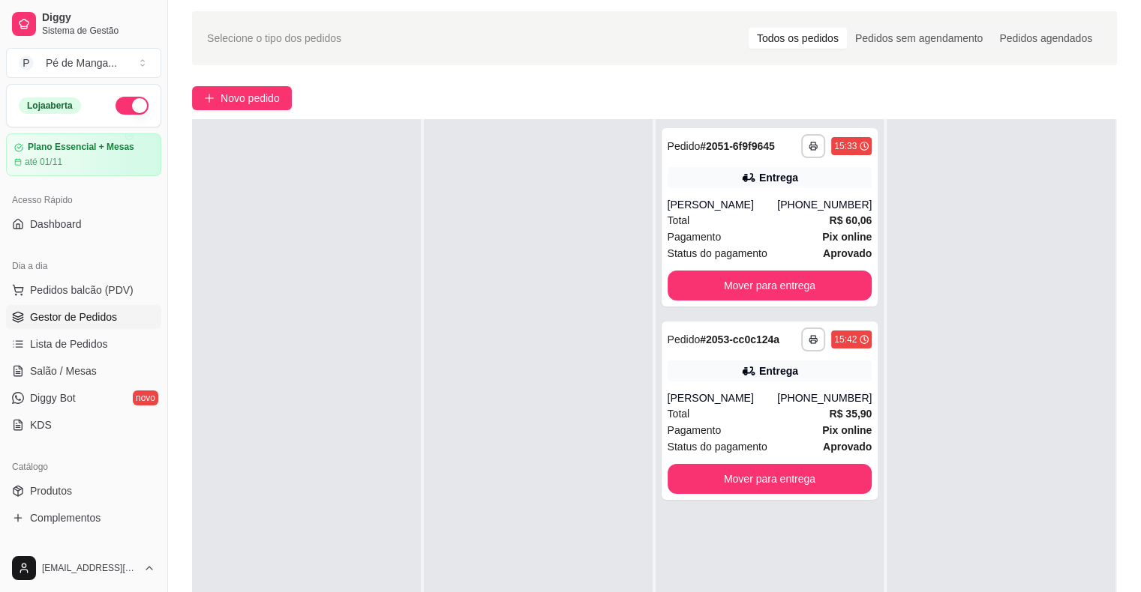
scroll to position [75, 0]
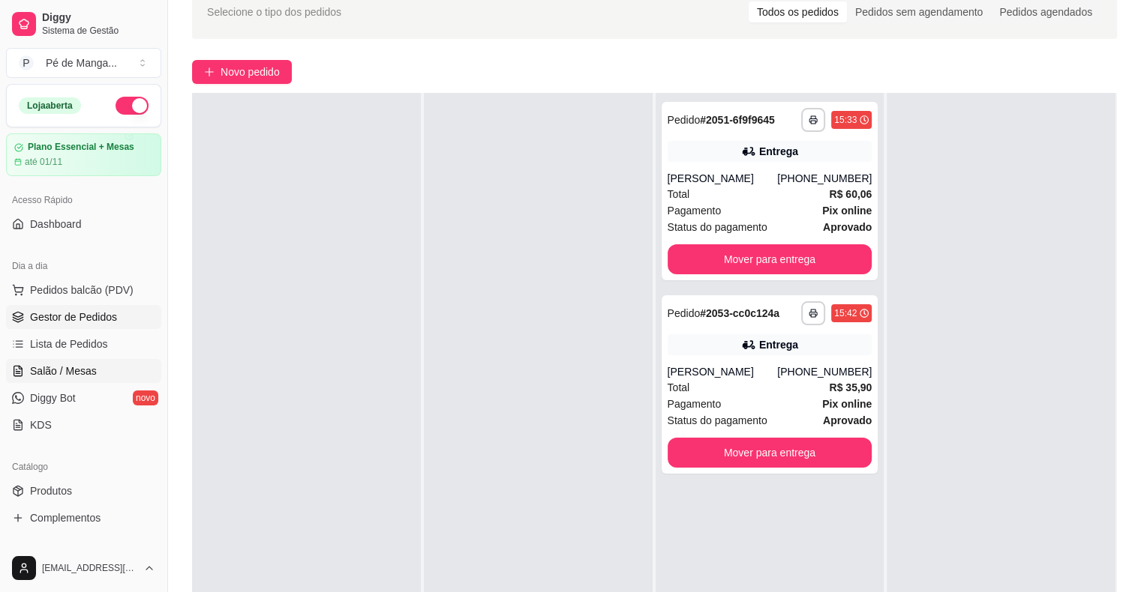
click at [89, 361] on link "Salão / Mesas" at bounding box center [83, 371] width 155 height 24
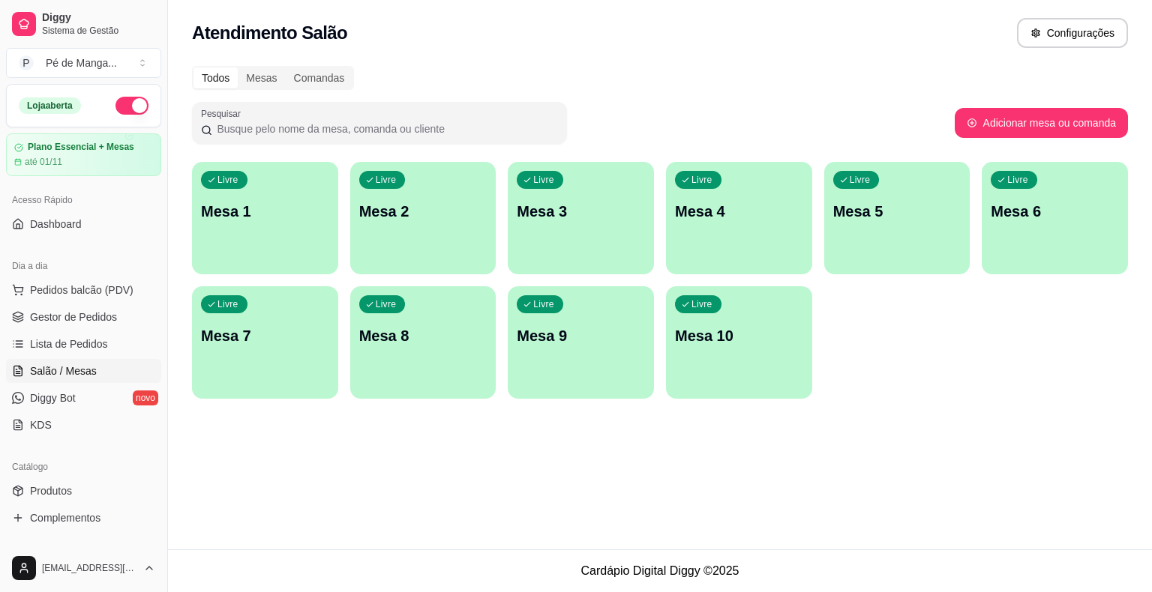
click at [261, 244] on div "Livre Mesa 1" at bounding box center [265, 209] width 146 height 94
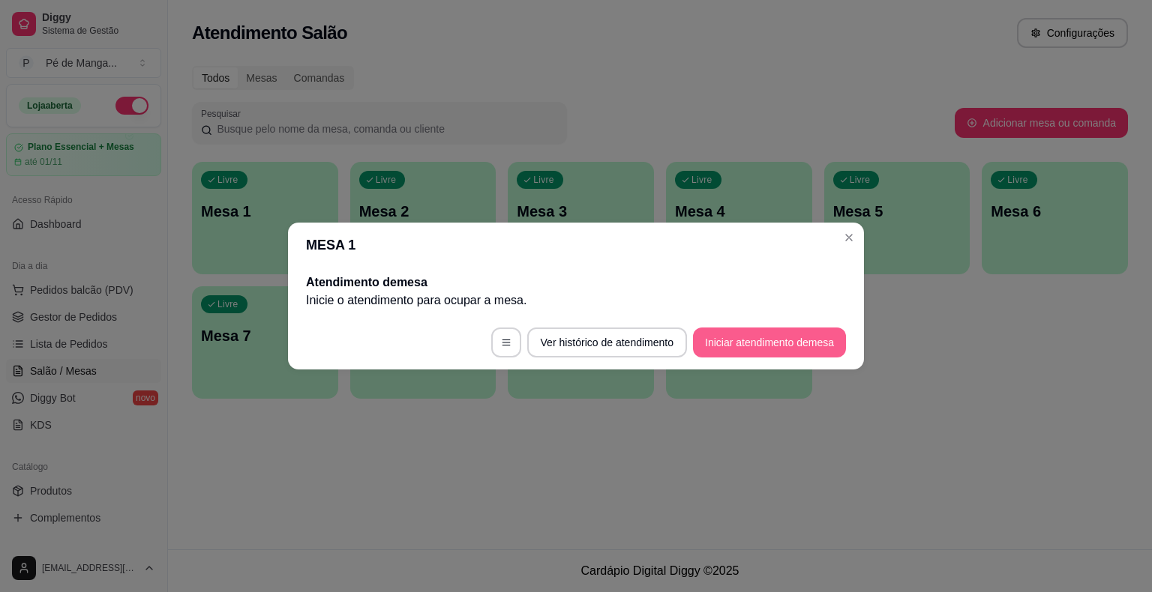
click at [771, 335] on button "Iniciar atendimento de mesa" at bounding box center [769, 343] width 153 height 30
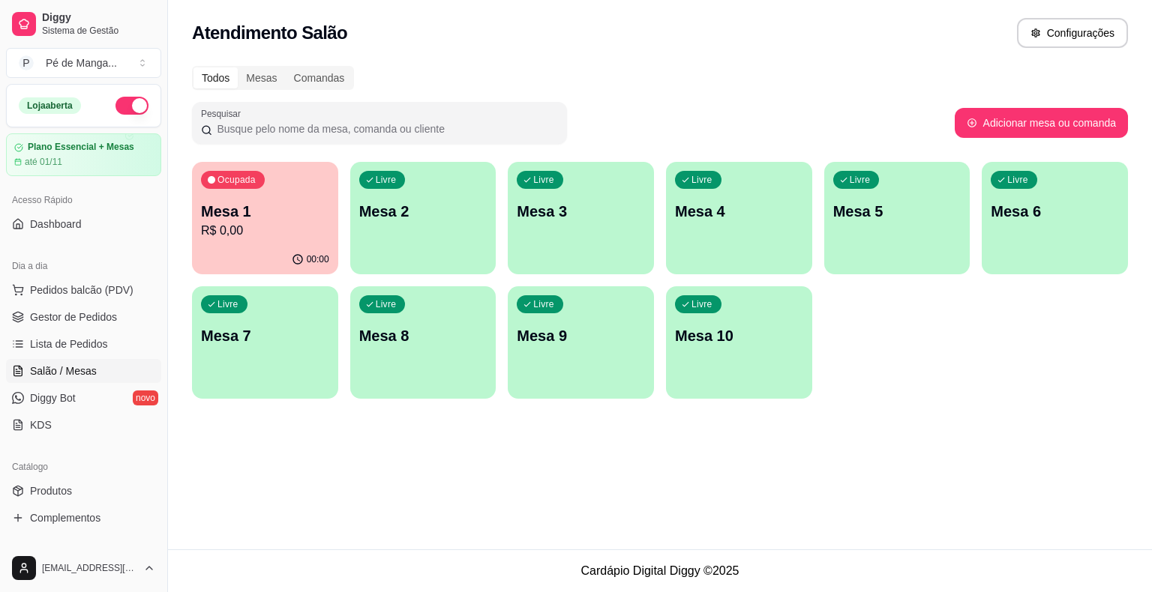
click at [276, 231] on p "R$ 0,00" at bounding box center [265, 231] width 128 height 18
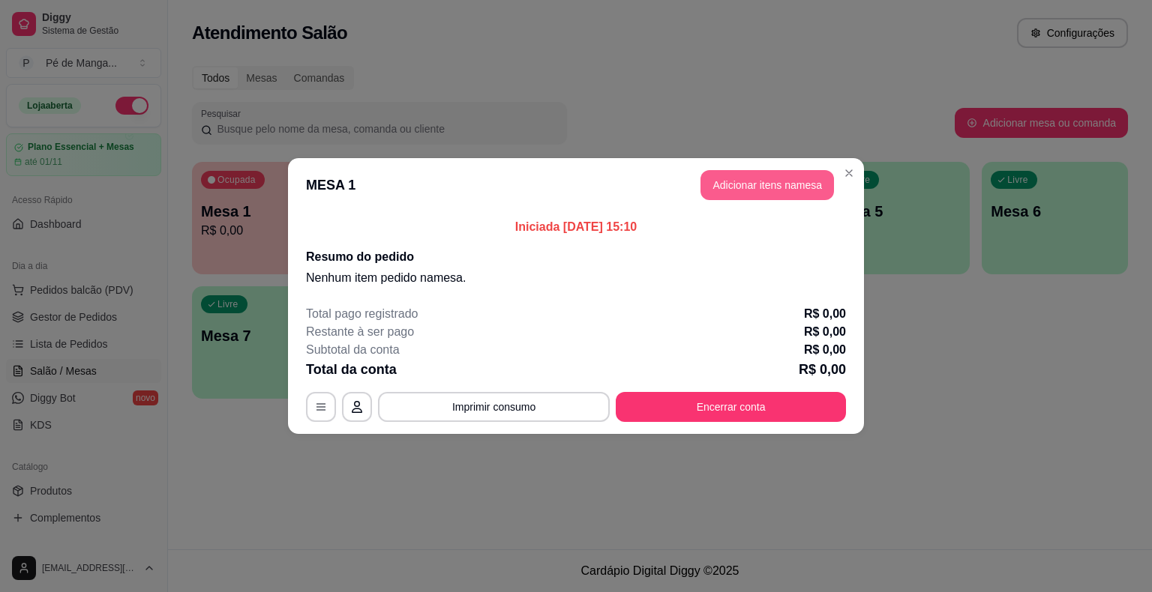
click at [769, 178] on button "Adicionar itens na mesa" at bounding box center [766, 185] width 133 height 30
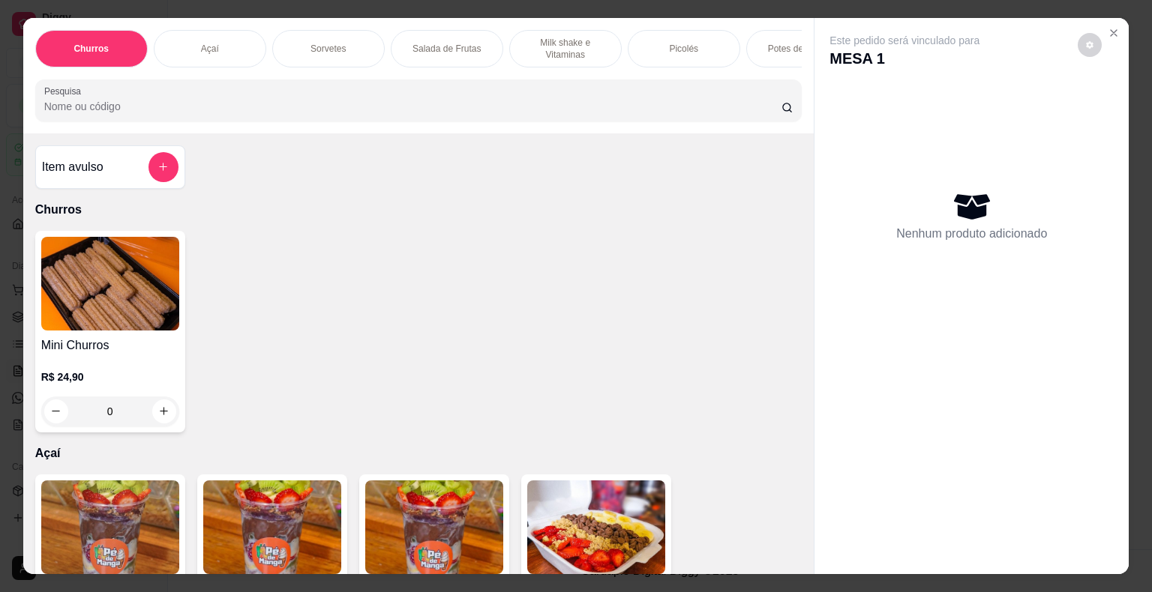
click at [328, 49] on div "Sorvetes" at bounding box center [328, 48] width 112 height 37
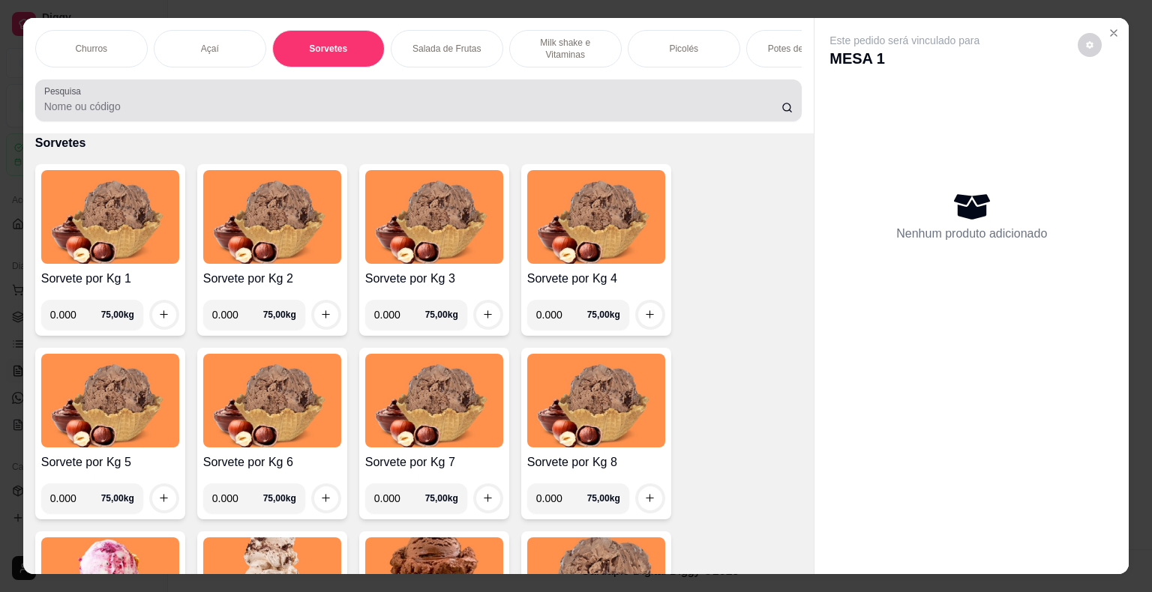
scroll to position [36, 0]
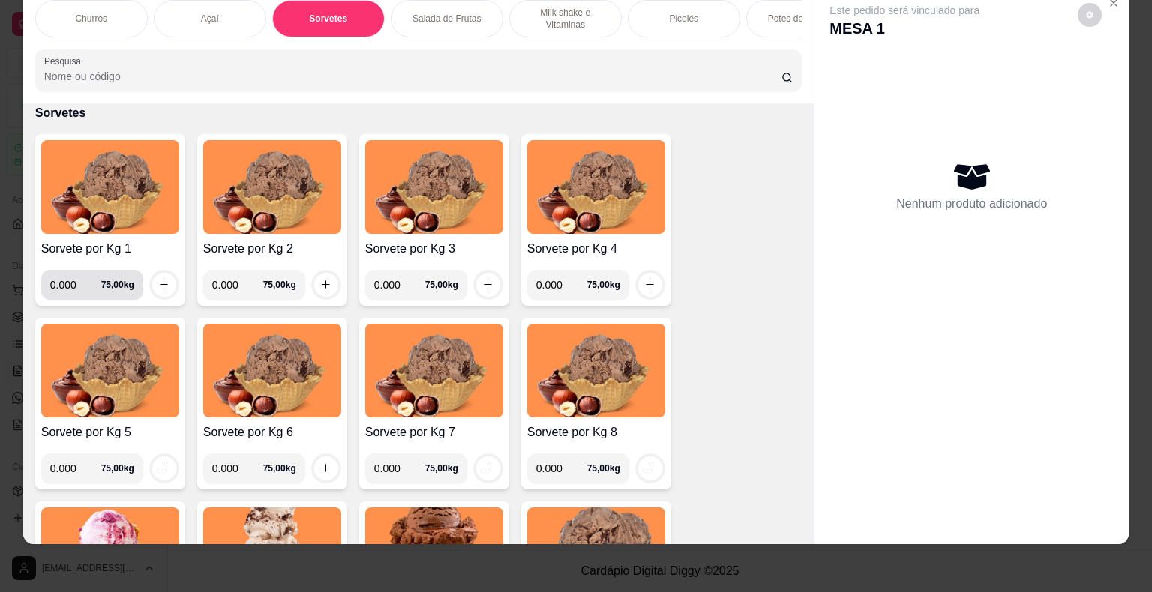
click at [67, 280] on input "0.000" at bounding box center [75, 285] width 51 height 30
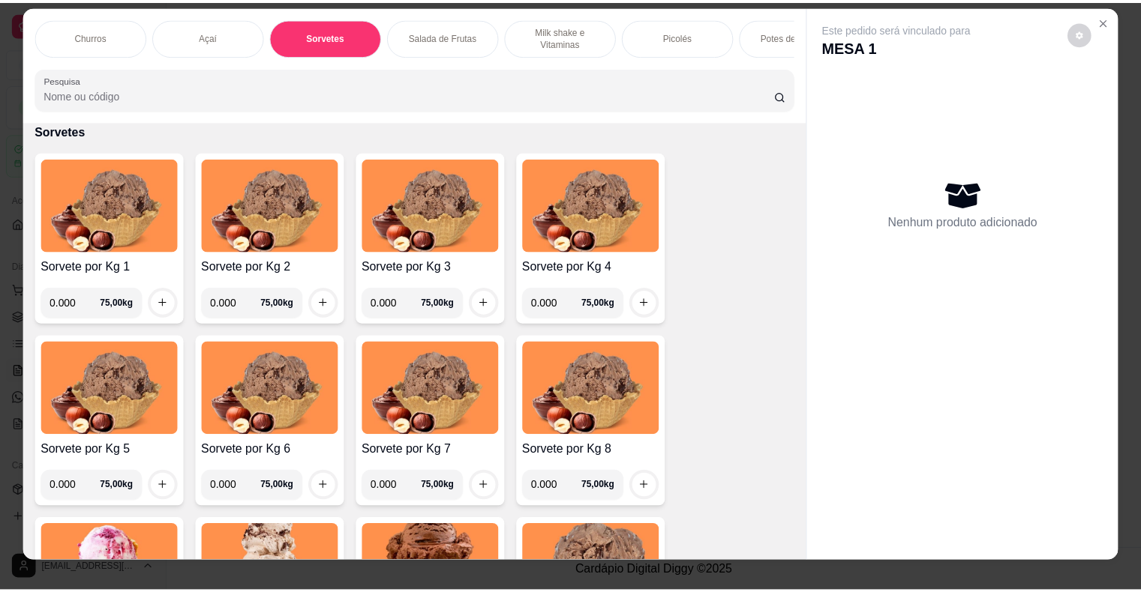
scroll to position [0, 0]
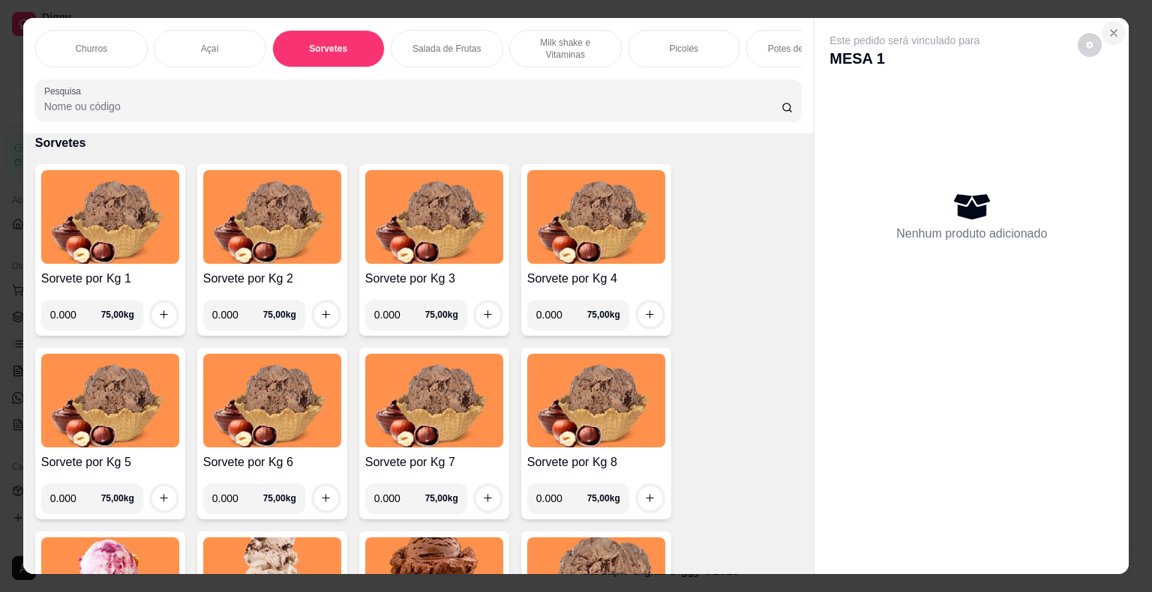
click at [1114, 31] on icon "Close" at bounding box center [1114, 33] width 12 height 12
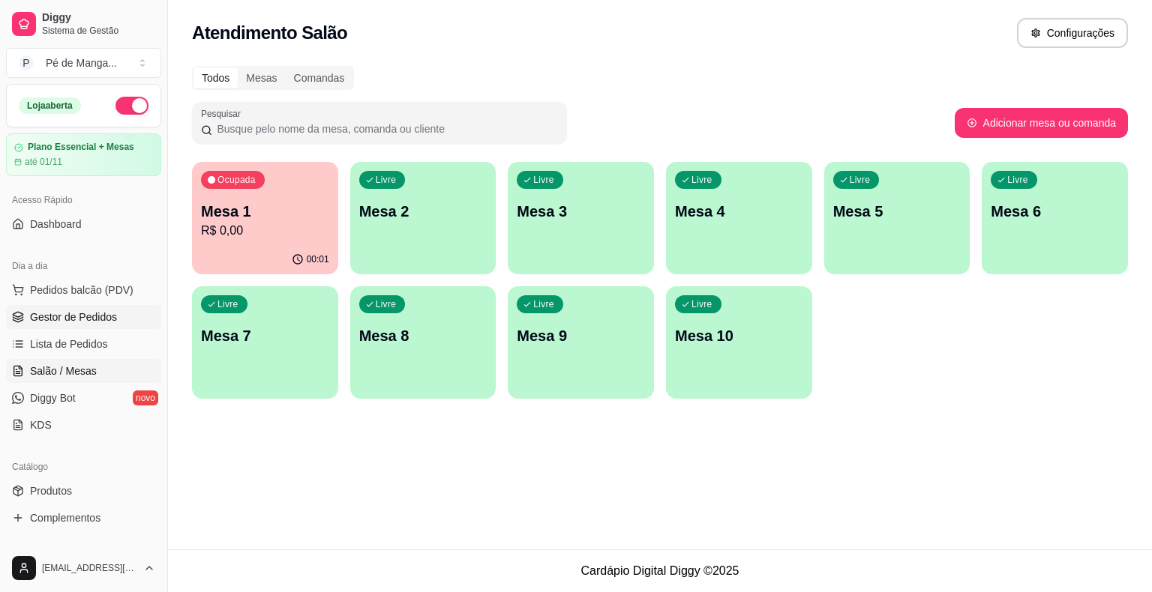
click at [103, 315] on span "Gestor de Pedidos" at bounding box center [73, 317] width 87 height 15
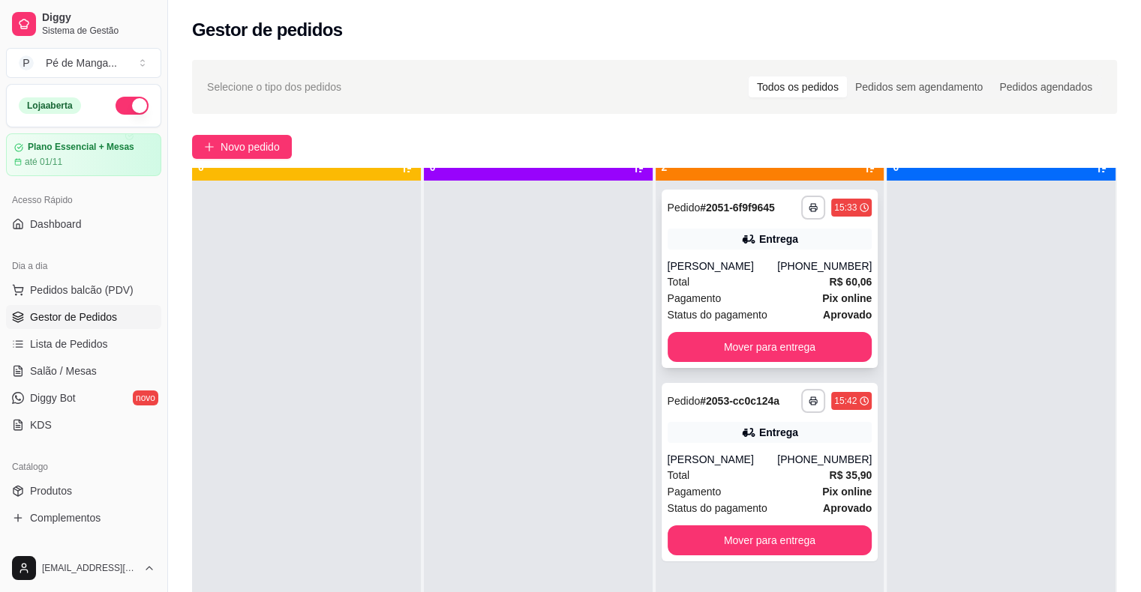
scroll to position [42, 0]
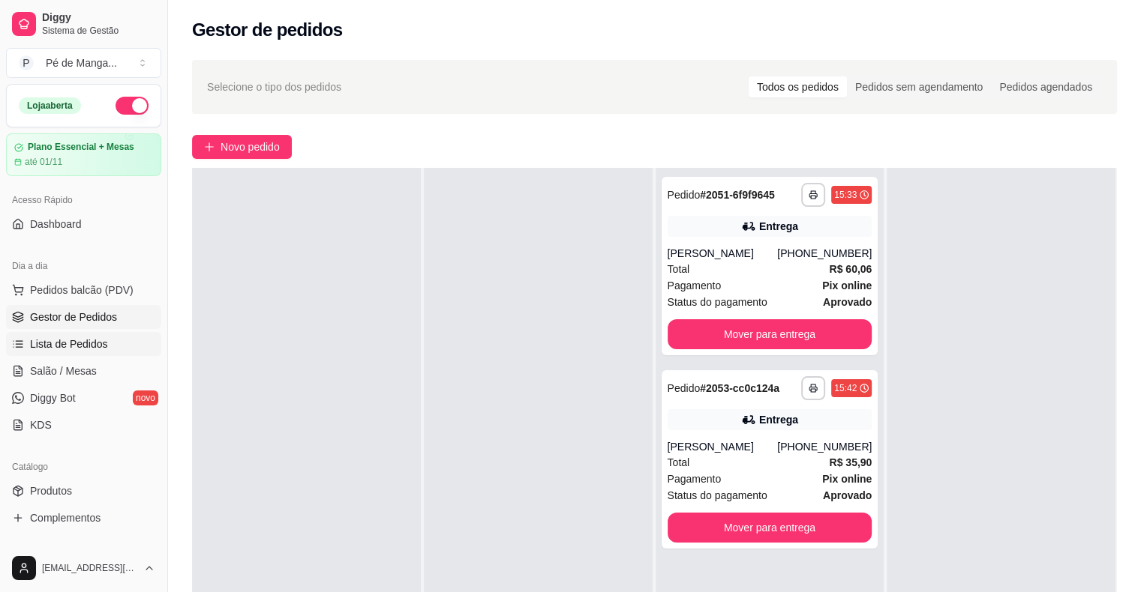
click at [32, 351] on link "Lista de Pedidos" at bounding box center [83, 344] width 155 height 24
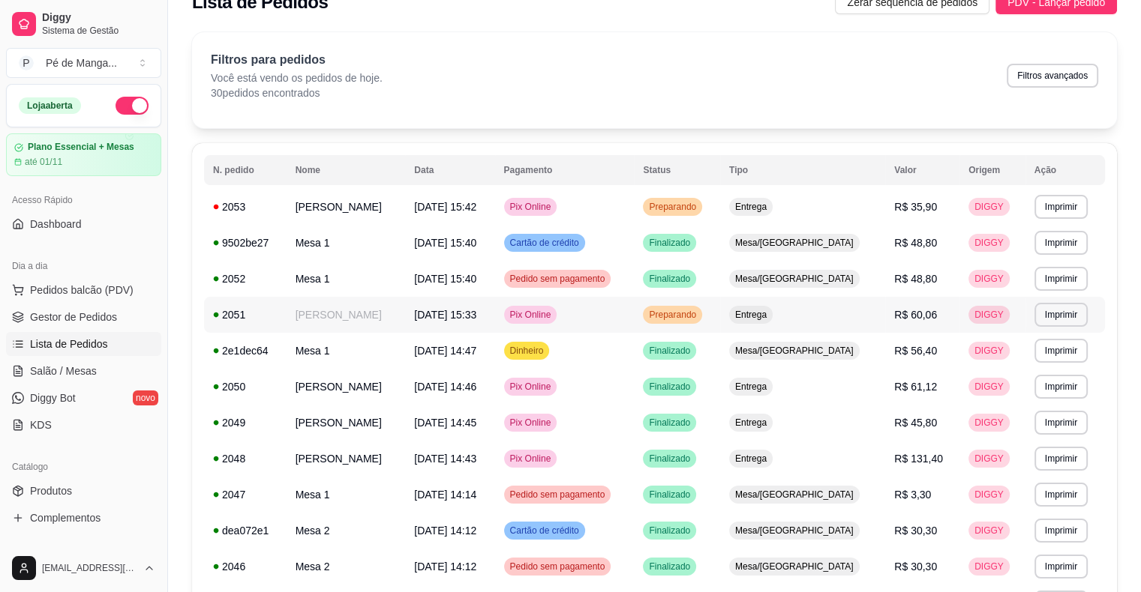
scroll to position [75, 0]
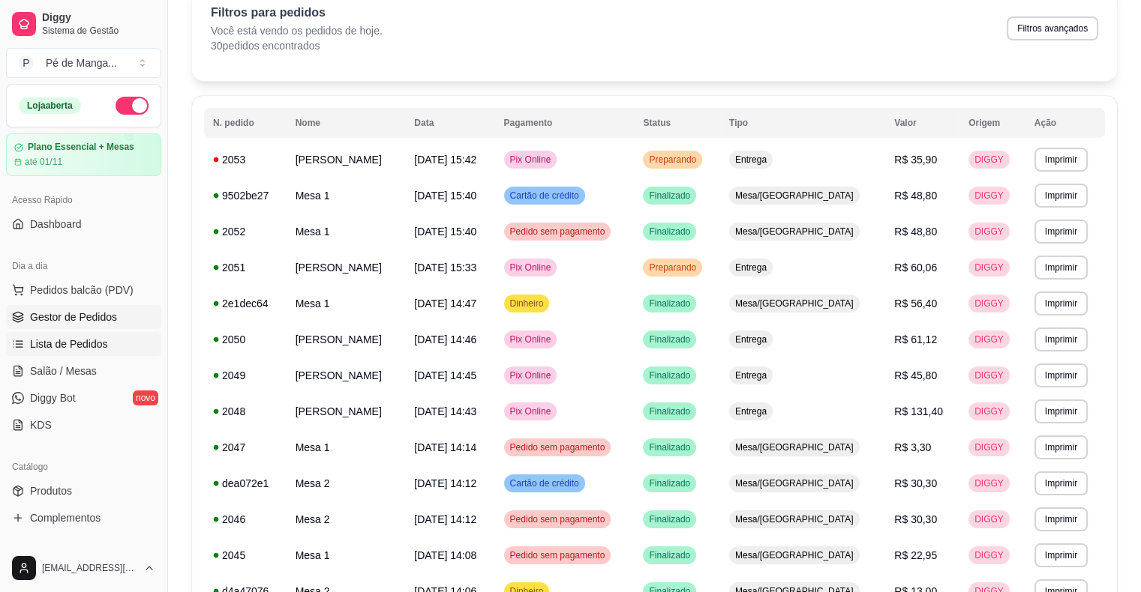
click at [131, 316] on link "Gestor de Pedidos" at bounding box center [83, 317] width 155 height 24
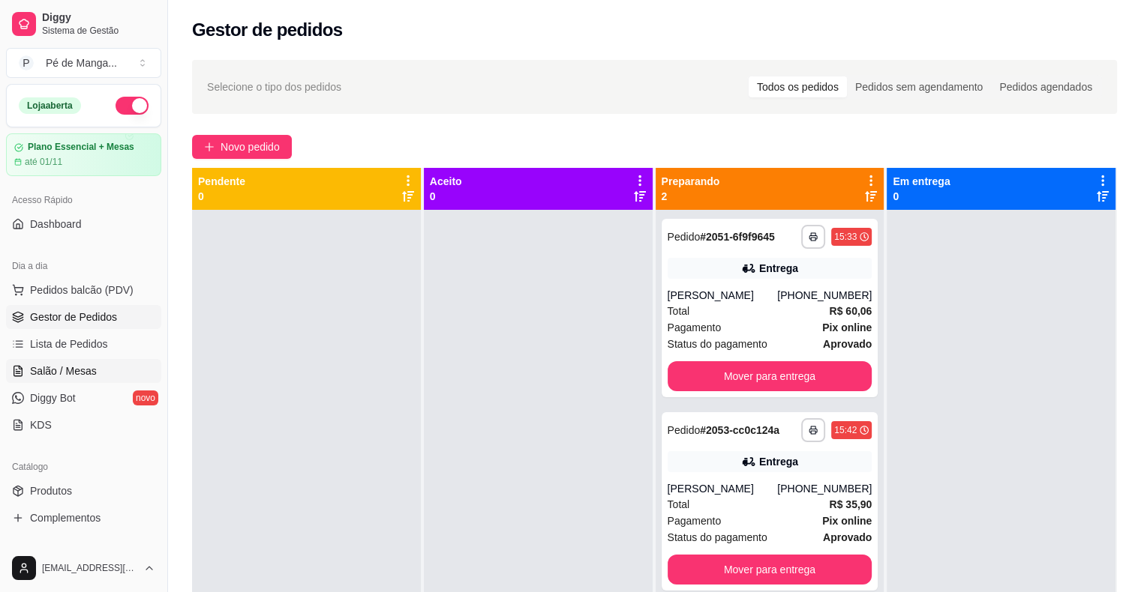
click at [112, 368] on link "Salão / Mesas" at bounding box center [83, 371] width 155 height 24
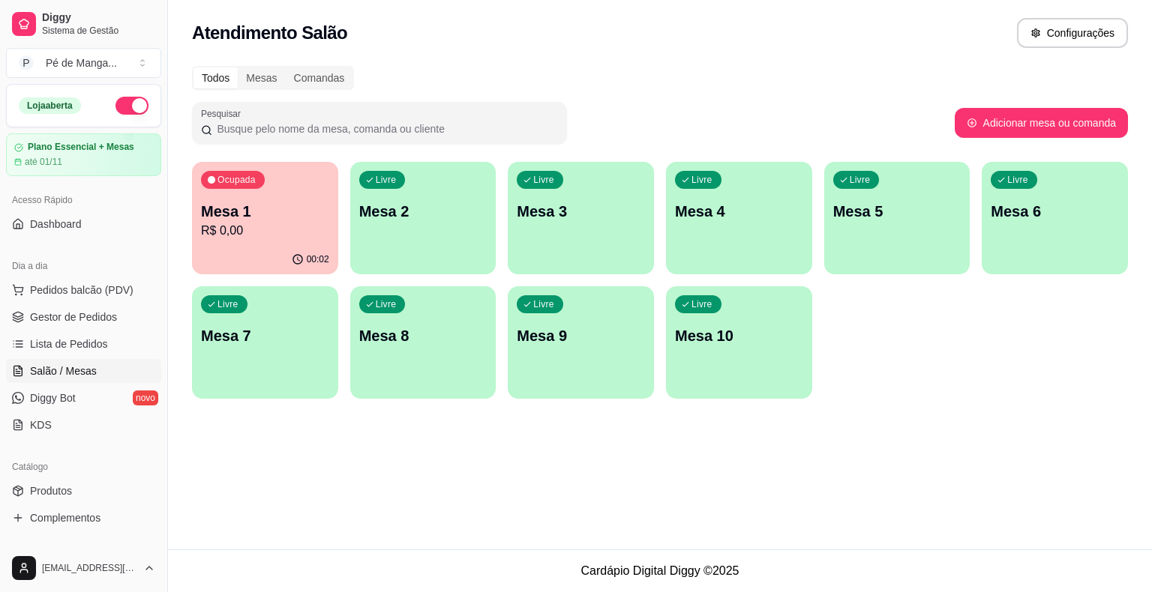
click at [340, 226] on div "Ocupada Mesa 1 R$ 0,00 00:02 Livre Mesa 2 Livre Mesa 3 Livre Mesa 4 Livre Mesa …" at bounding box center [660, 280] width 936 height 237
click at [309, 223] on p "R$ 0,00" at bounding box center [265, 231] width 128 height 18
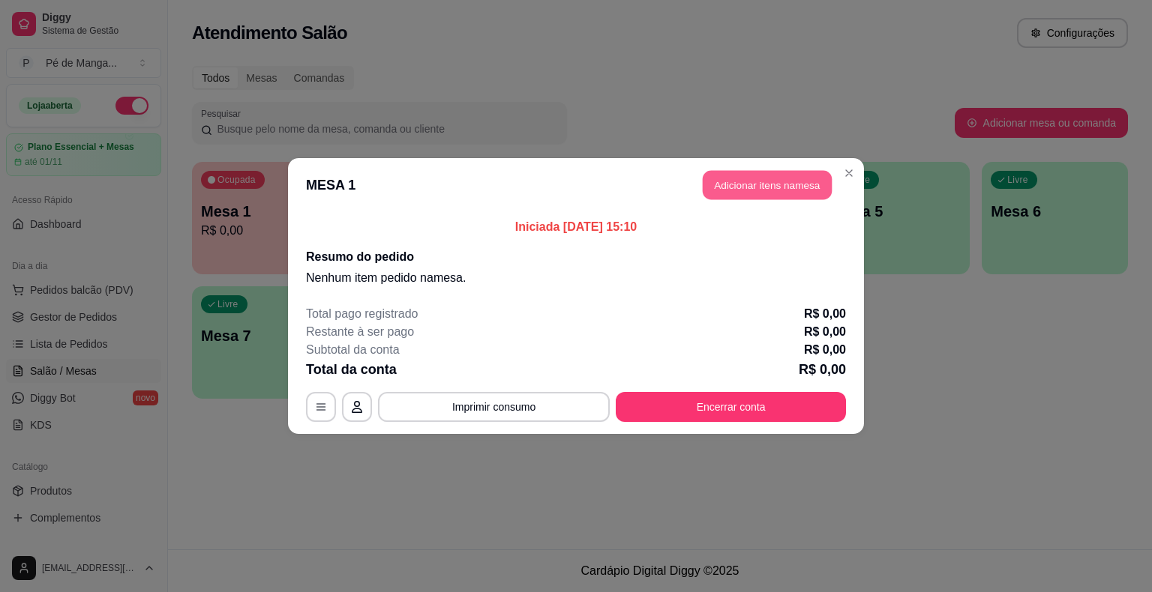
click at [799, 193] on button "Adicionar itens na mesa" at bounding box center [767, 185] width 129 height 29
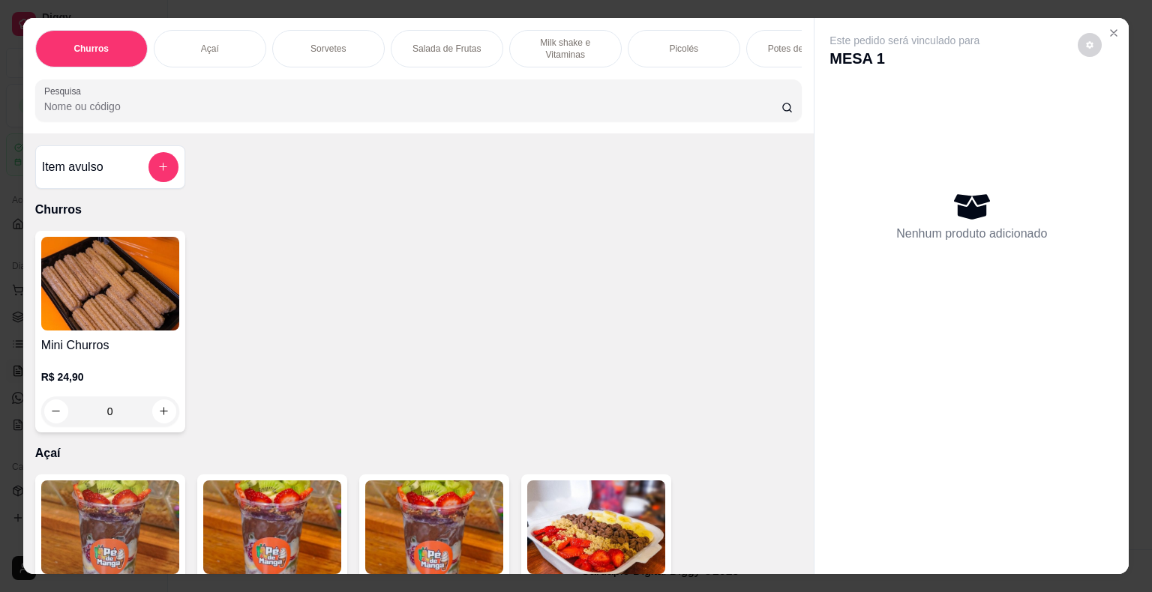
click at [366, 31] on div "Sorvetes" at bounding box center [328, 48] width 112 height 37
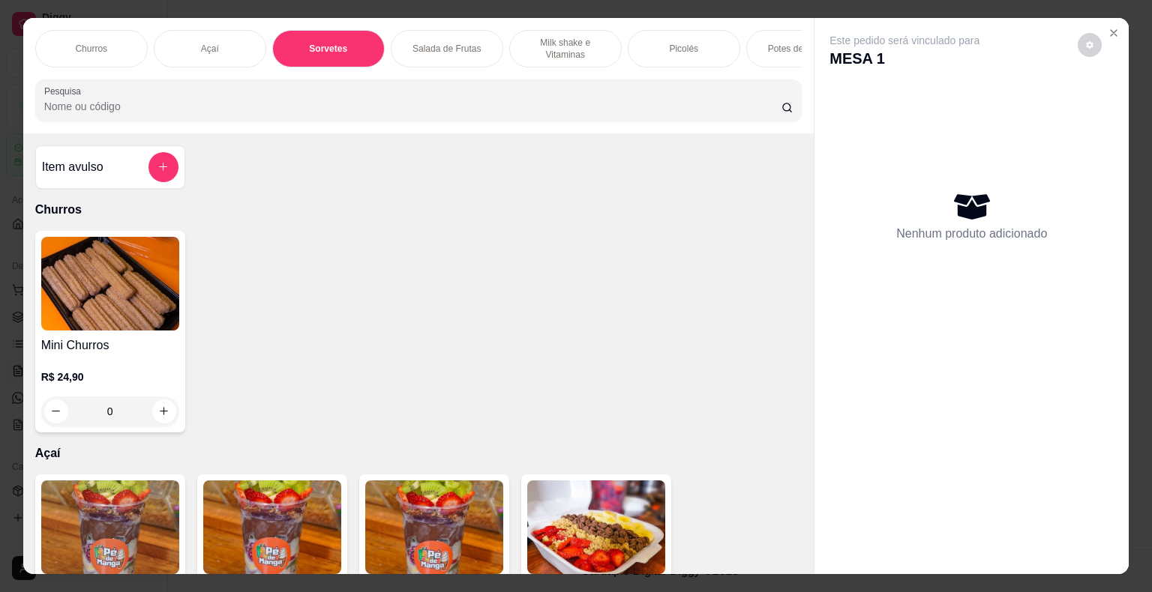
scroll to position [36, 0]
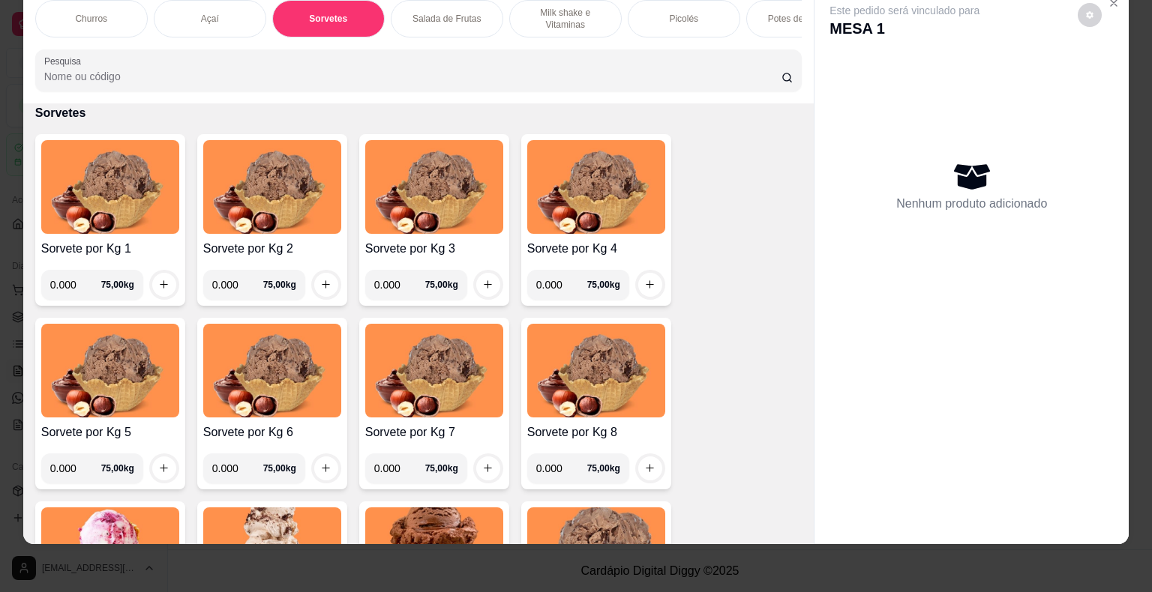
click at [69, 281] on input "0.000" at bounding box center [75, 285] width 51 height 30
type input "0.162"
drag, startPoint x: 165, startPoint y: 268, endPoint x: 160, endPoint y: 274, distance: 8.0
click at [160, 274] on div "0.162 75,00 kg" at bounding box center [110, 285] width 138 height 30
click at [160, 274] on button "increase-product-quantity" at bounding box center [164, 285] width 24 height 24
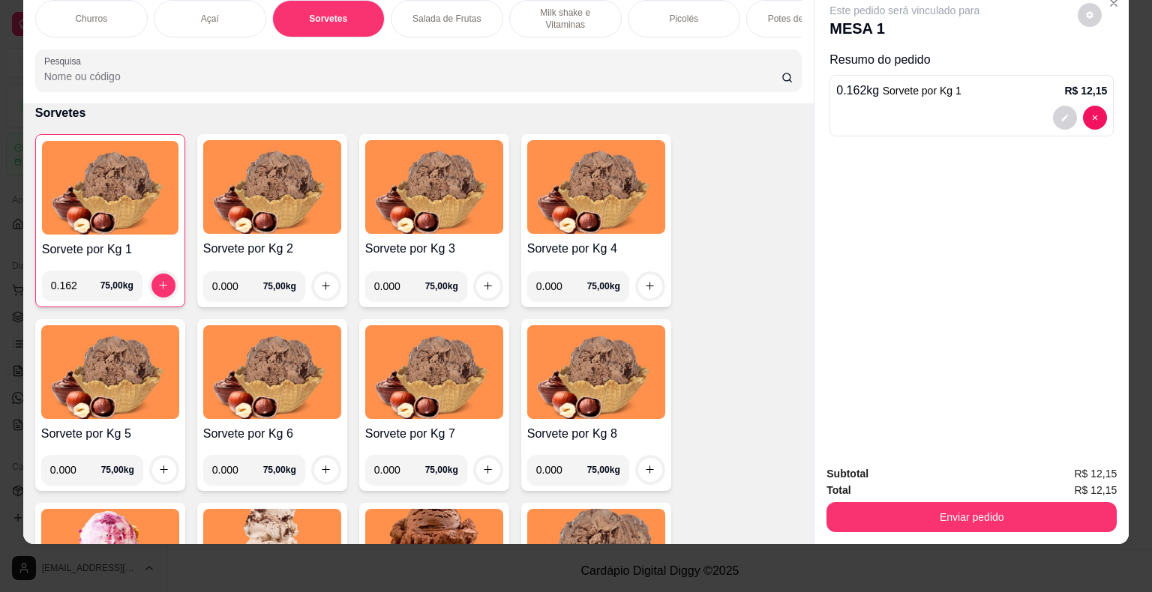
click at [228, 286] on input "0.000" at bounding box center [237, 286] width 51 height 30
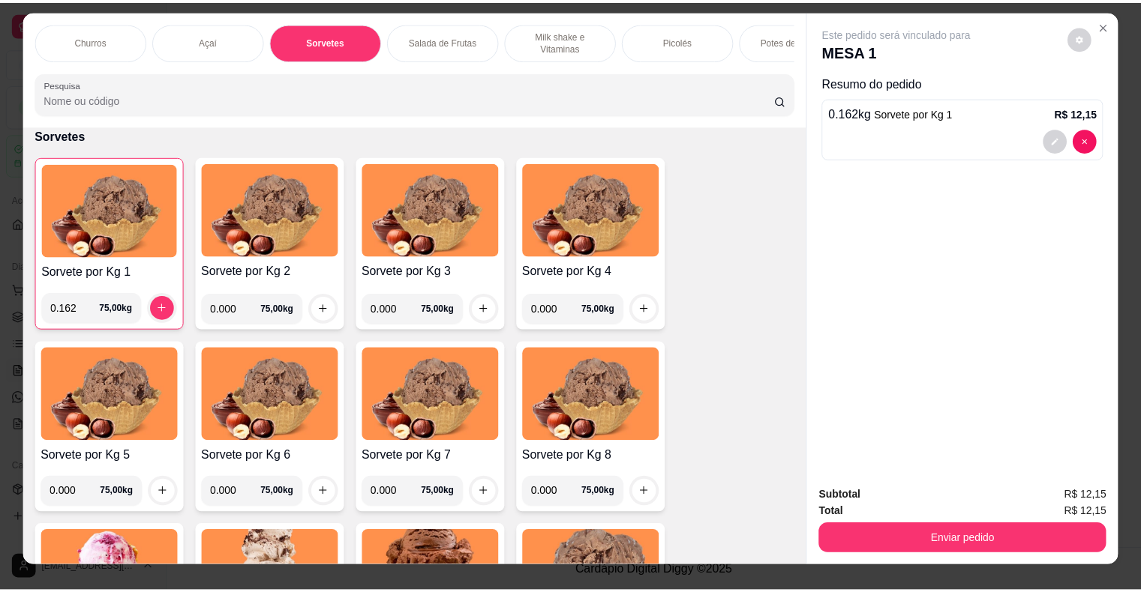
scroll to position [0, 0]
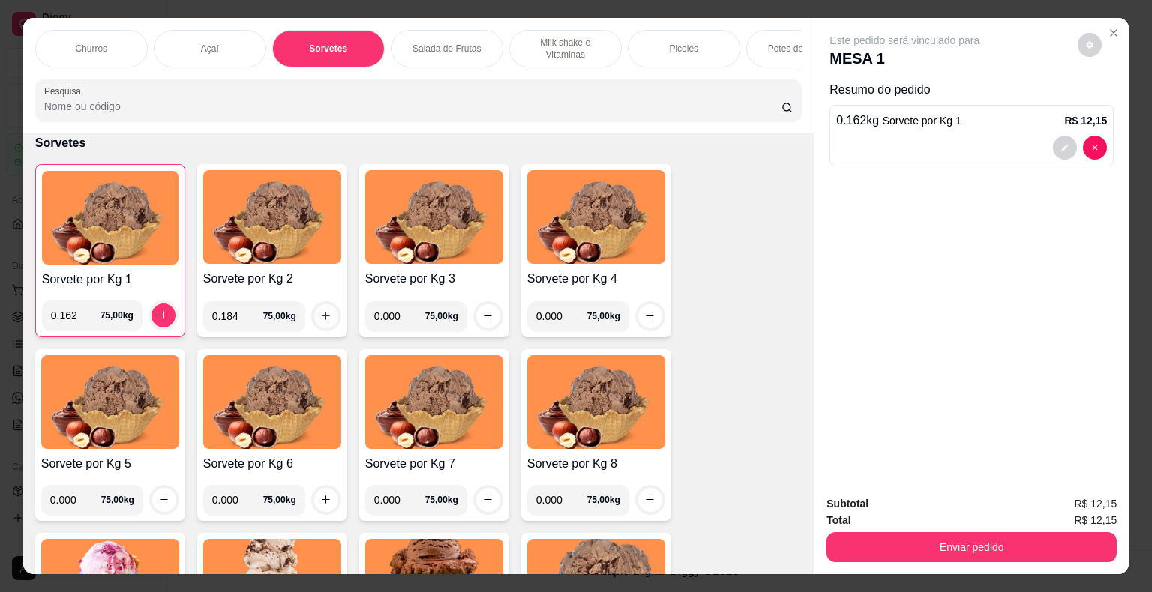
type input "0.184"
click at [324, 322] on icon "increase-product-quantity" at bounding box center [325, 315] width 11 height 11
click at [394, 321] on input "0.000" at bounding box center [399, 316] width 51 height 30
type input "0.212"
click at [487, 328] on button "increase-product-quantity" at bounding box center [488, 316] width 24 height 24
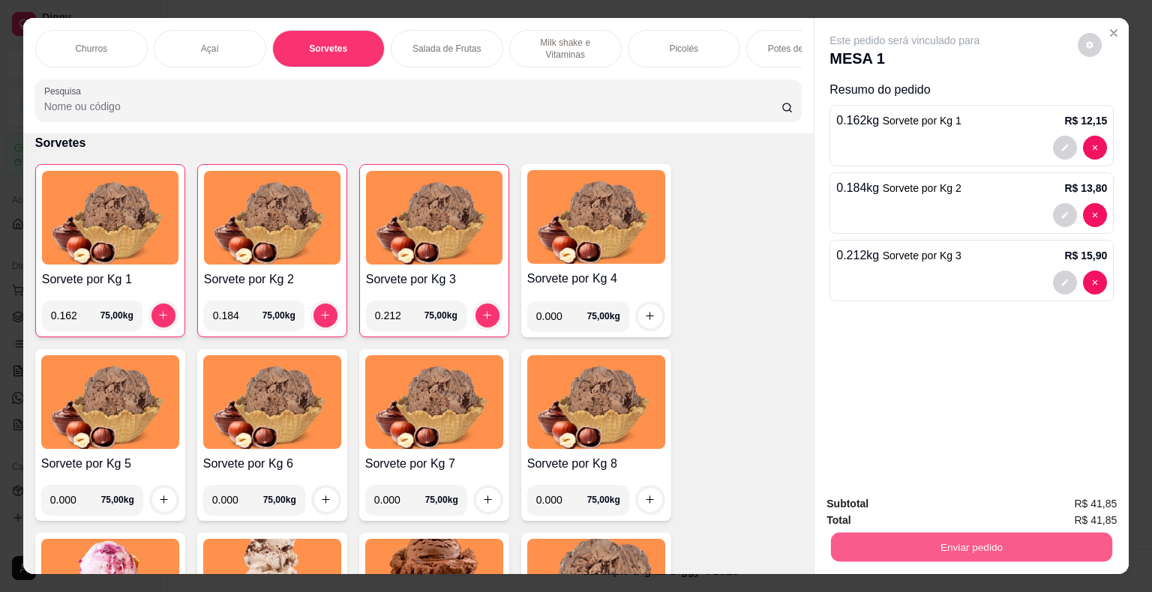
click at [954, 553] on button "Enviar pedido" at bounding box center [971, 547] width 281 height 29
click at [1072, 509] on button "Enviar pedido" at bounding box center [1078, 505] width 85 height 28
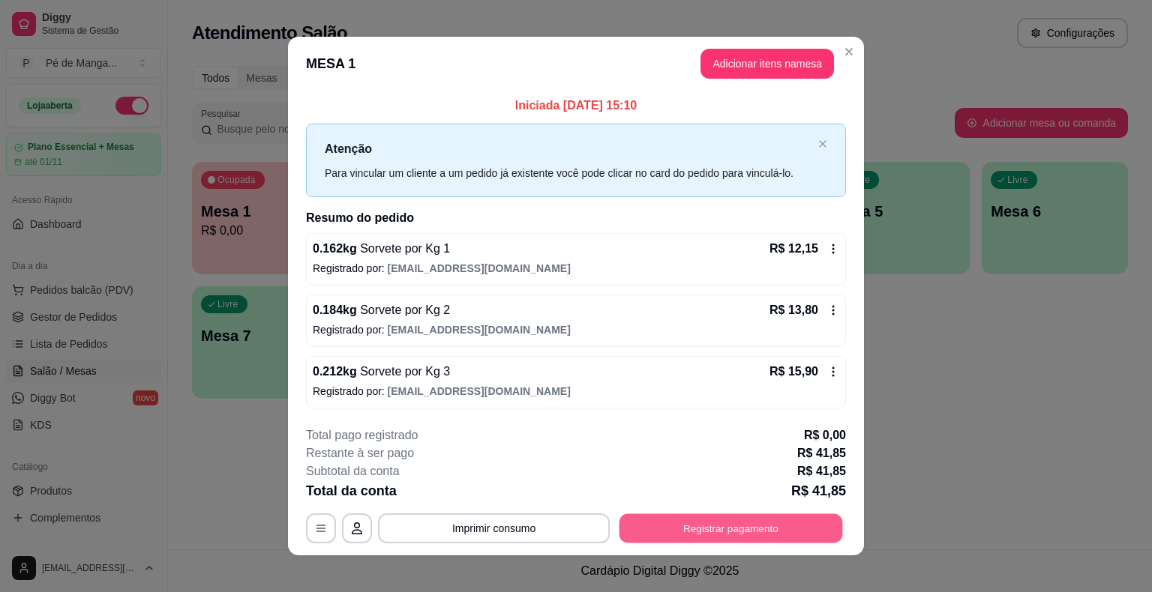
click at [751, 530] on button "Registrar pagamento" at bounding box center [730, 528] width 223 height 29
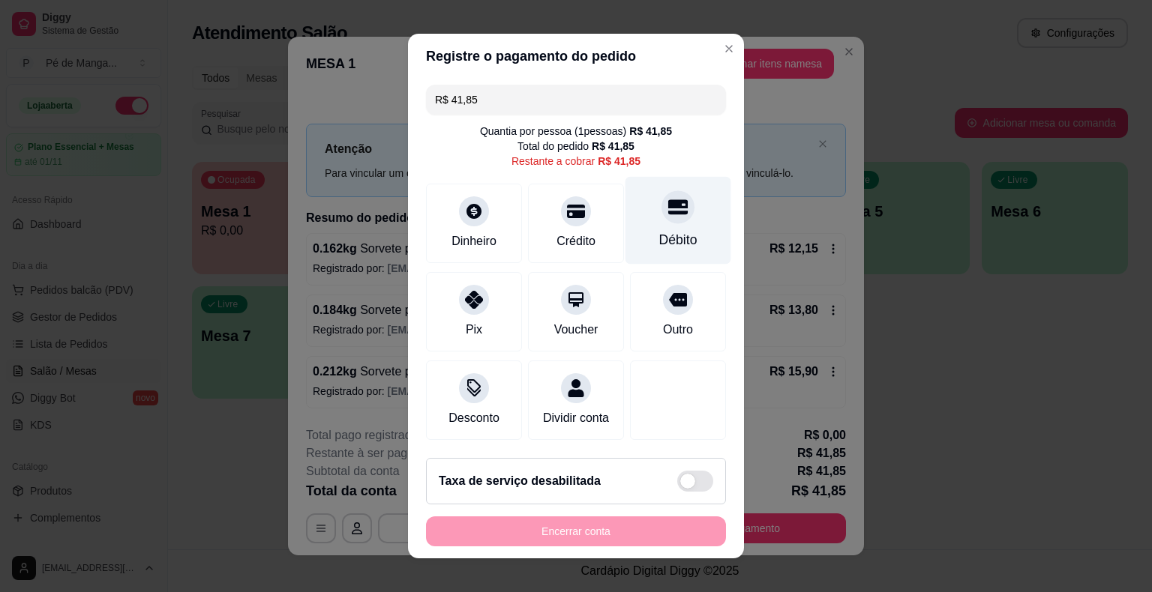
click at [669, 232] on div "Débito" at bounding box center [678, 239] width 38 height 19
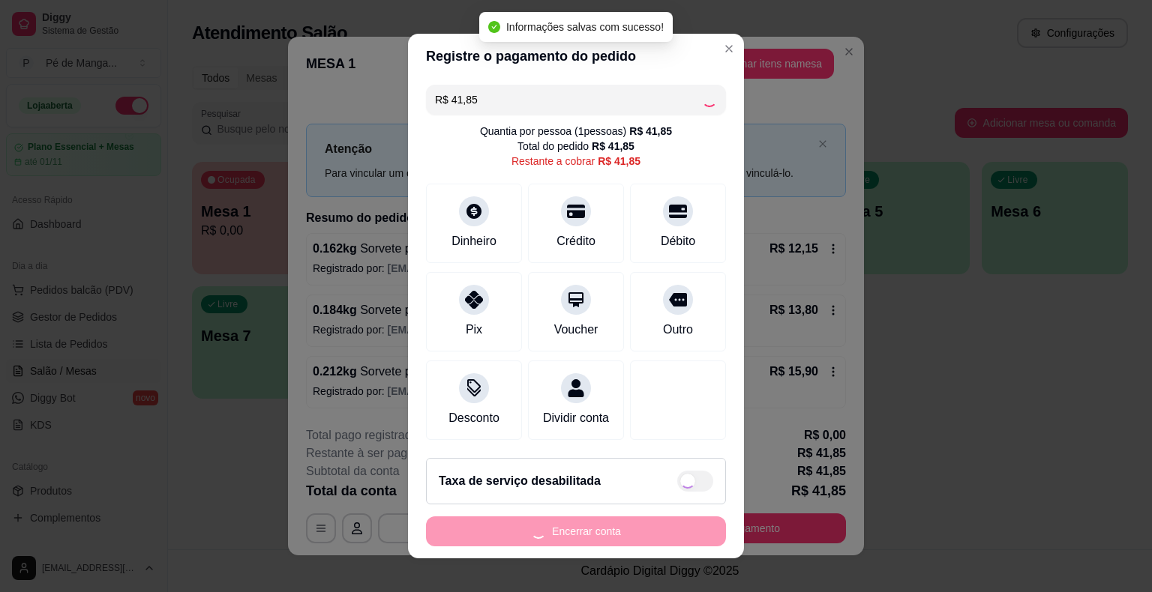
type input "R$ 0,00"
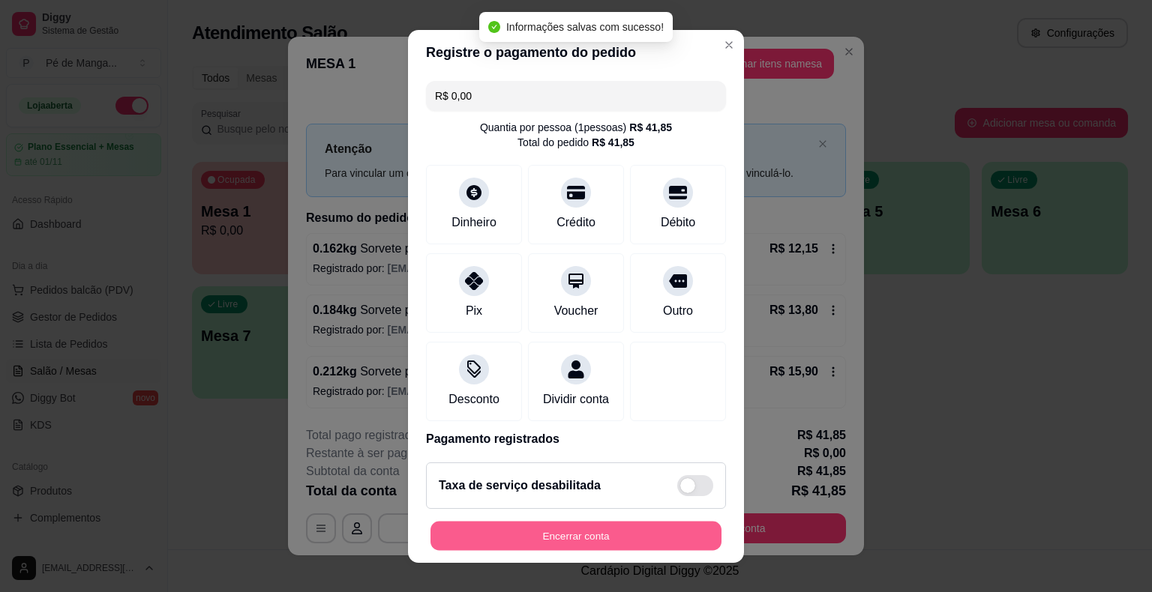
click at [610, 536] on button "Encerrar conta" at bounding box center [575, 535] width 291 height 29
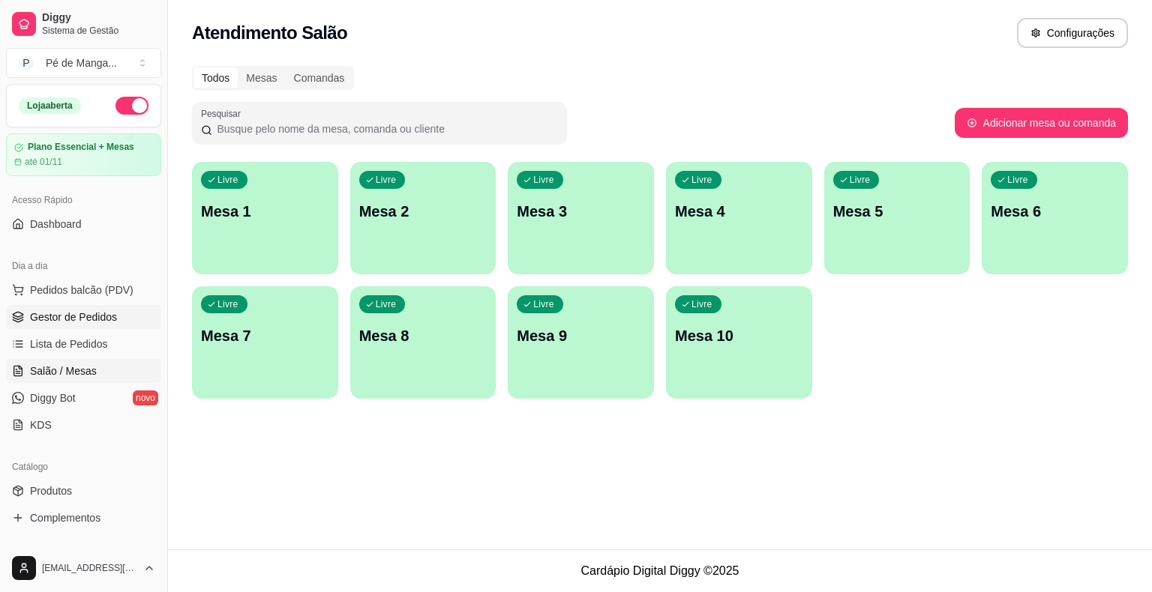
click at [79, 316] on span "Gestor de Pedidos" at bounding box center [73, 317] width 87 height 15
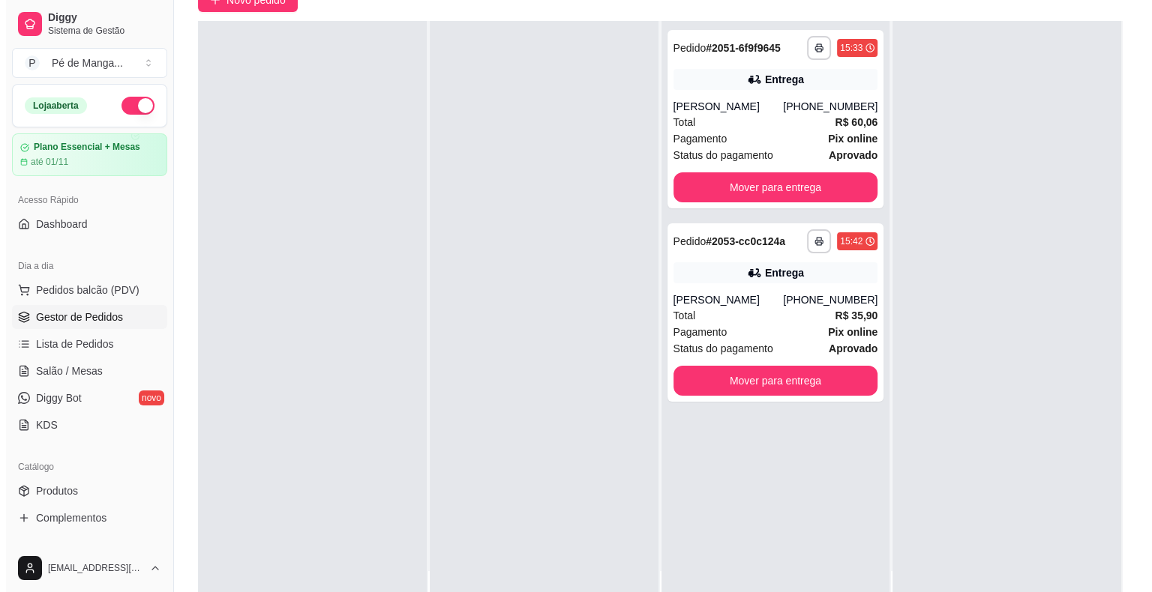
scroll to position [150, 0]
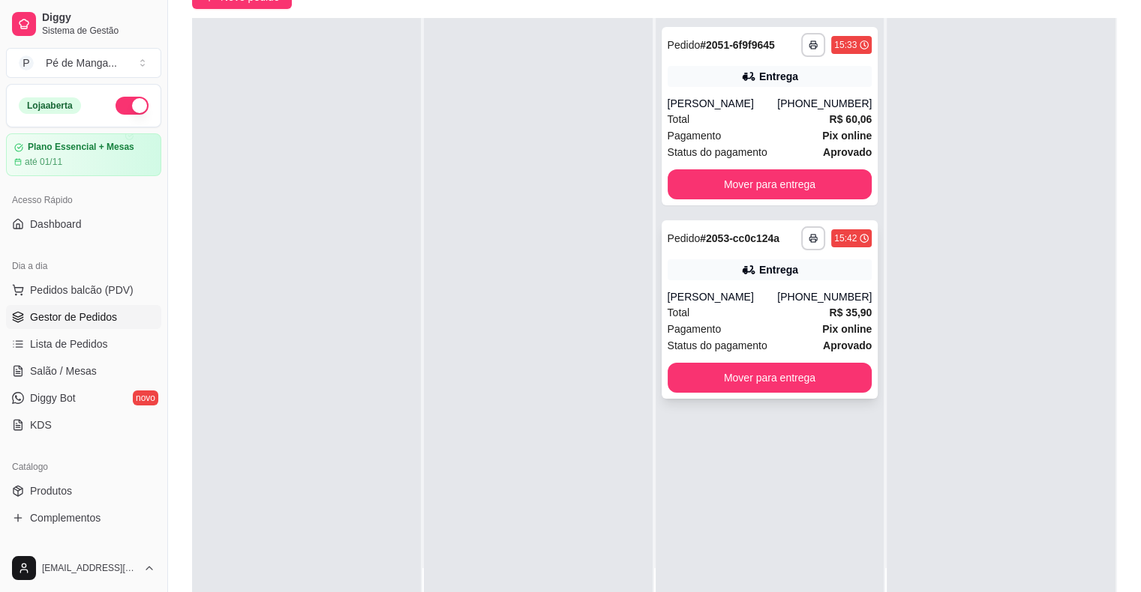
click at [772, 321] on div "Total R$ 35,90" at bounding box center [769, 312] width 205 height 16
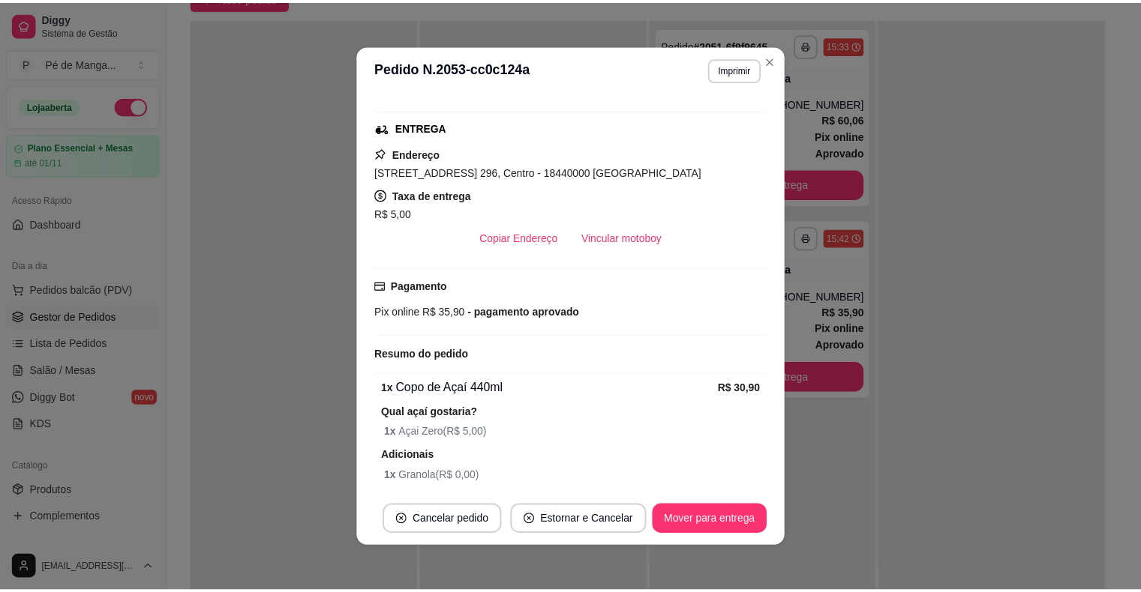
scroll to position [0, 0]
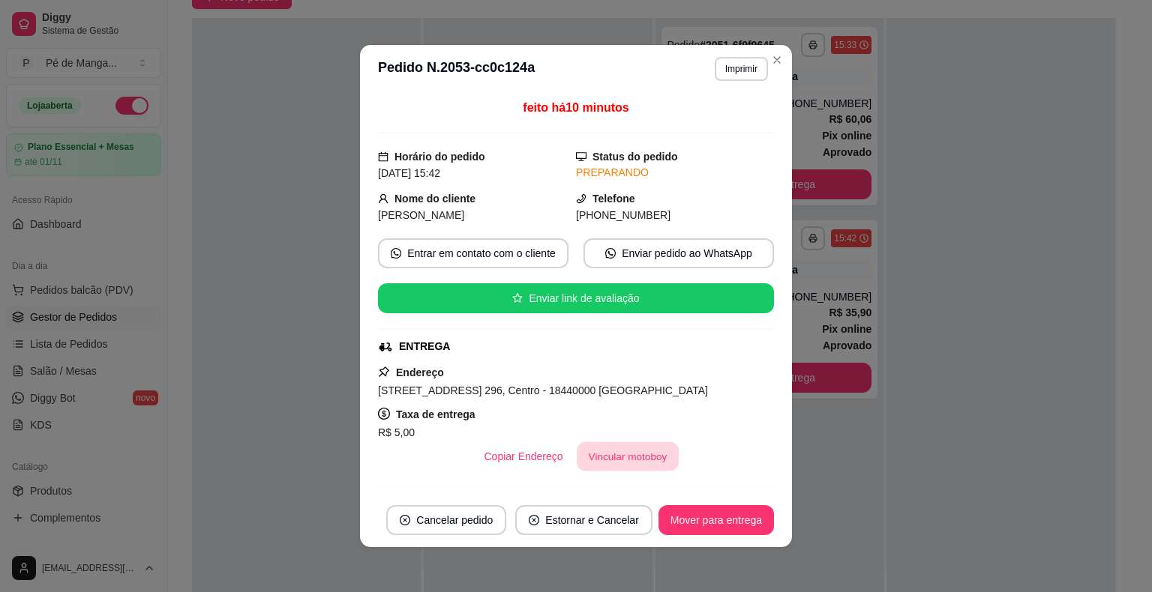
click at [614, 454] on button "Vincular motoboy" at bounding box center [628, 456] width 102 height 29
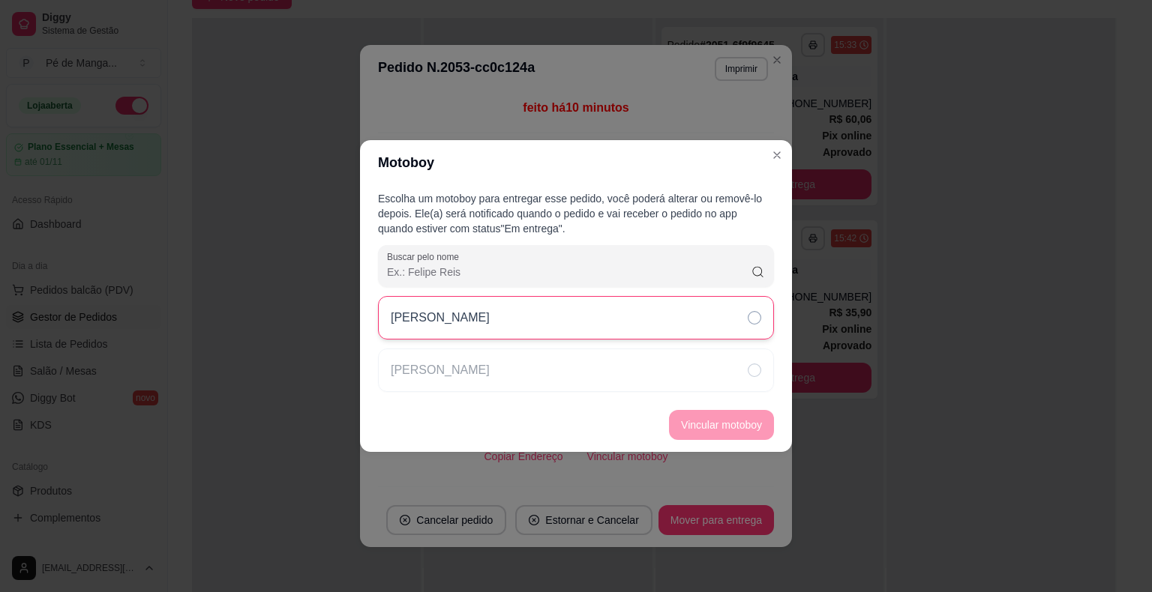
drag, startPoint x: 603, startPoint y: 330, endPoint x: 621, endPoint y: 338, distance: 19.8
click at [604, 330] on div "[PERSON_NAME]" at bounding box center [576, 317] width 396 height 43
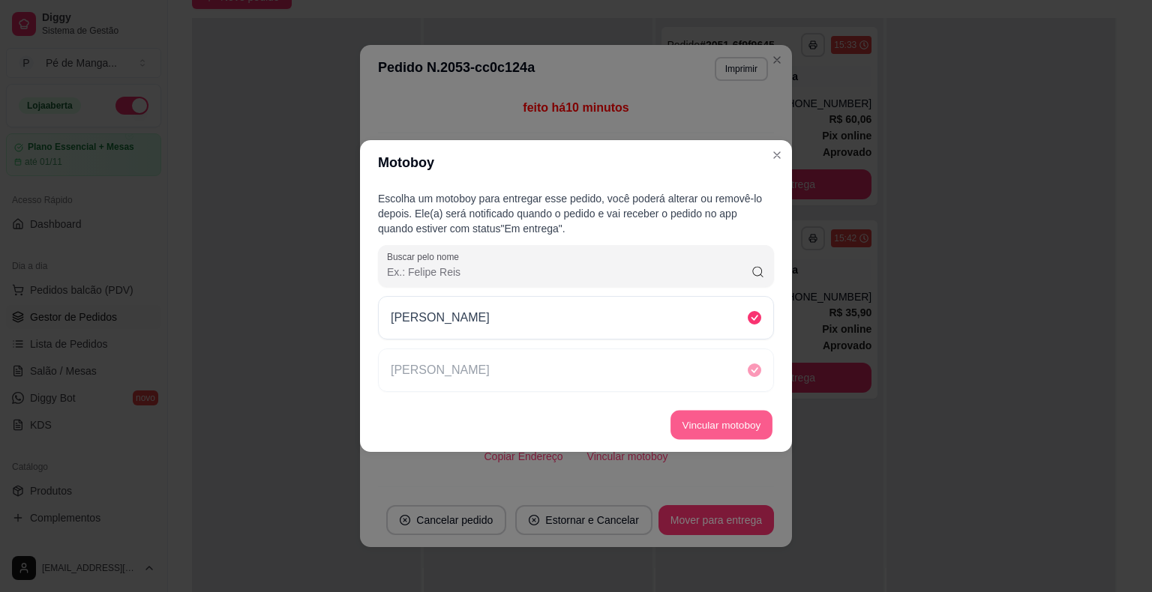
click at [711, 417] on button "Vincular motoboy" at bounding box center [721, 425] width 102 height 29
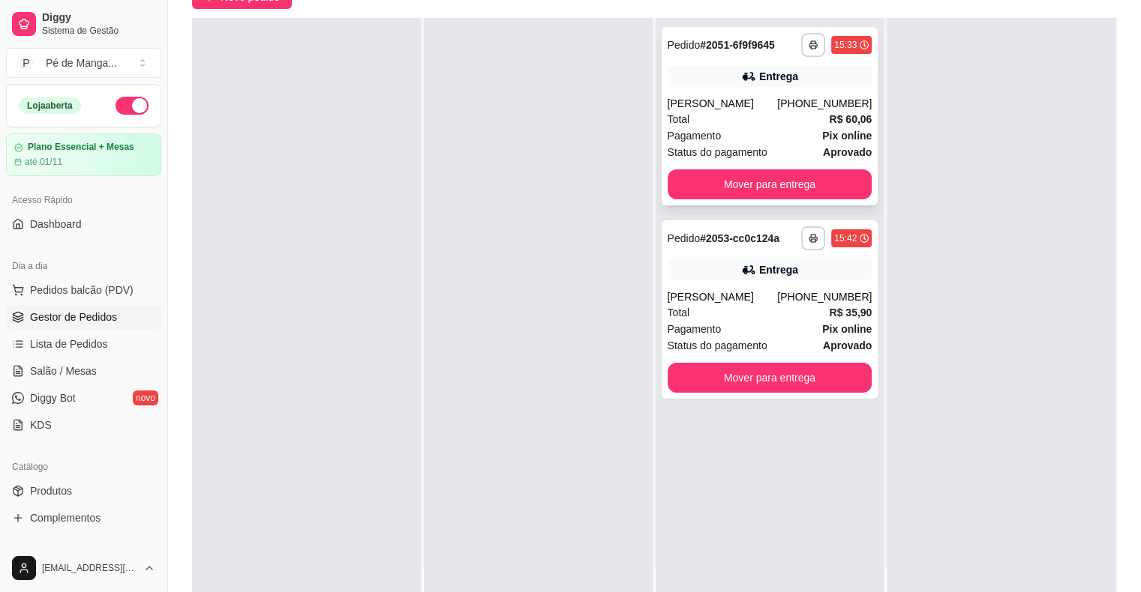
click at [804, 88] on div "**********" at bounding box center [769, 116] width 217 height 178
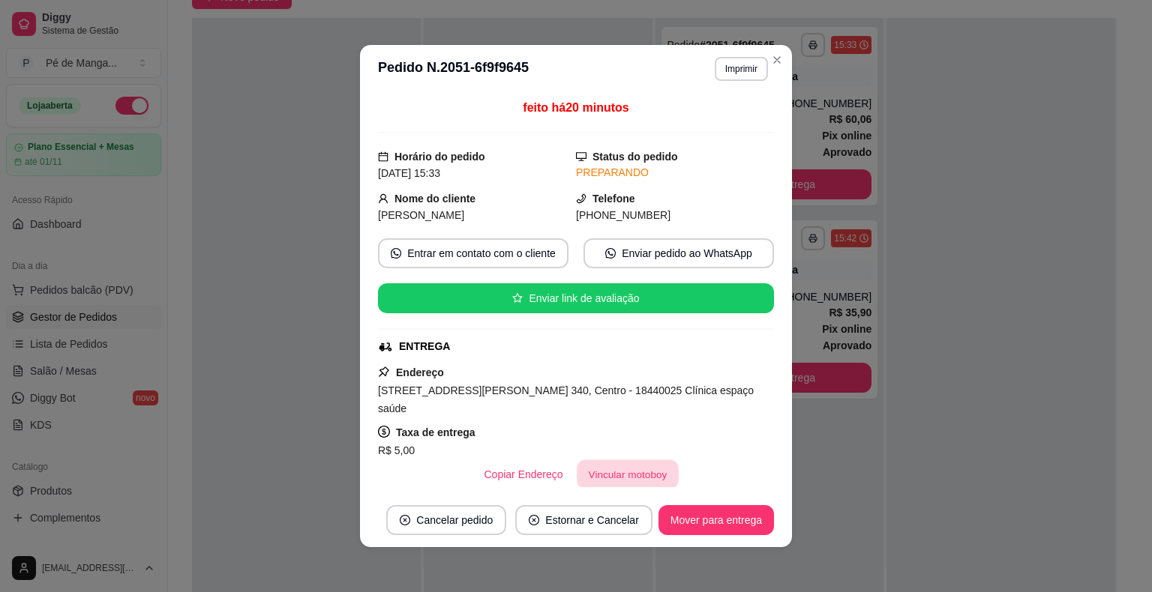
click at [620, 469] on button "Vincular motoboy" at bounding box center [628, 474] width 102 height 29
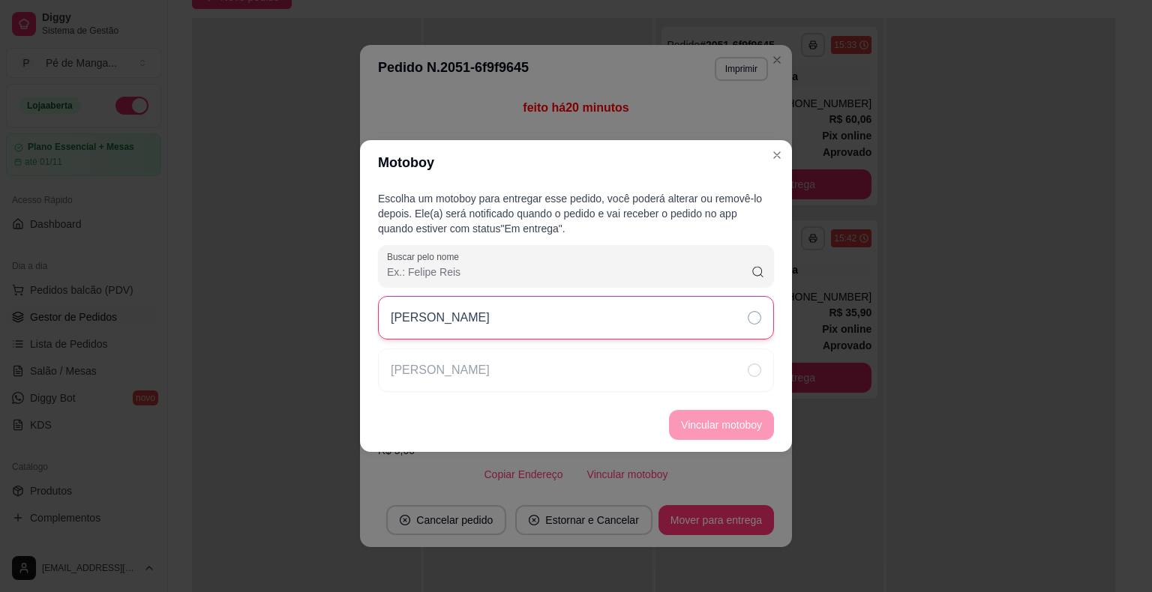
click at [631, 323] on div "[PERSON_NAME]" at bounding box center [576, 317] width 396 height 43
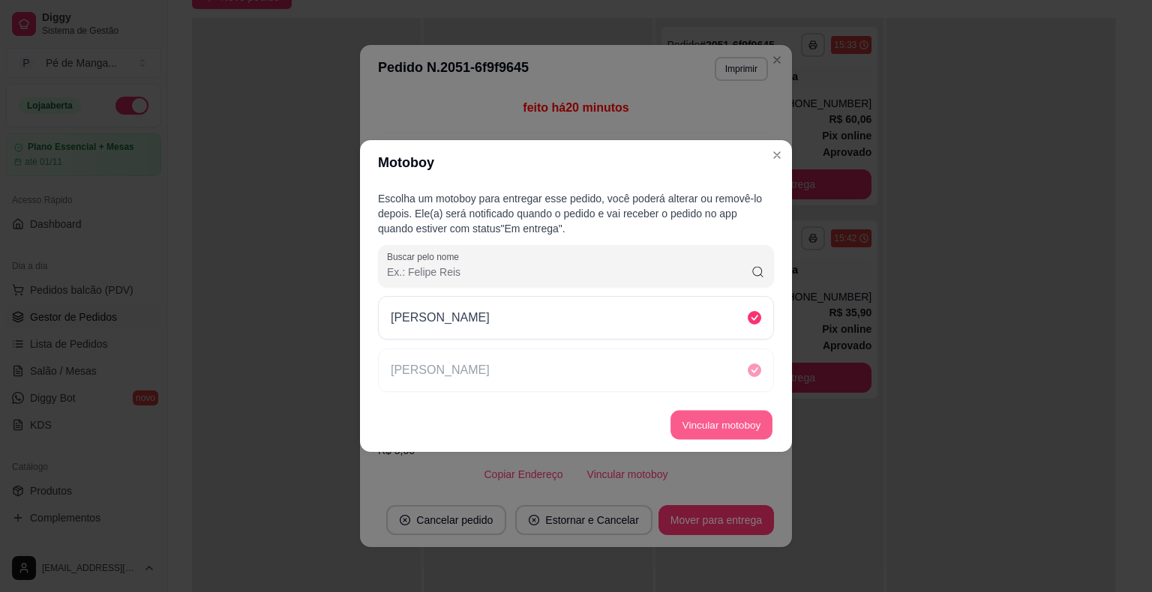
click at [712, 433] on button "Vincular motoboy" at bounding box center [721, 425] width 102 height 29
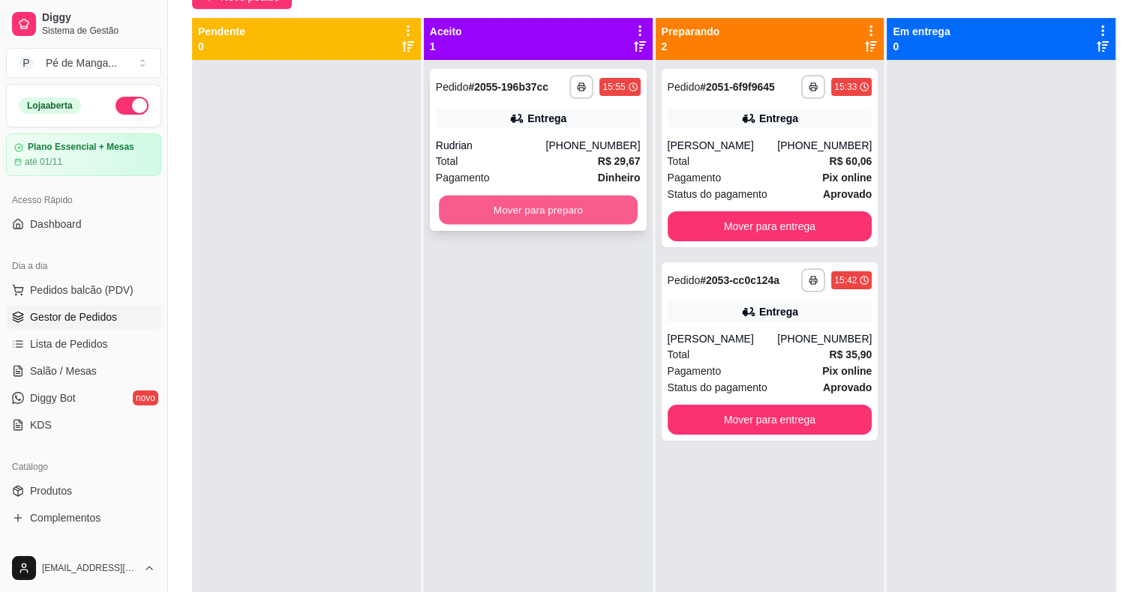
click at [558, 214] on button "Mover para preparo" at bounding box center [538, 210] width 199 height 29
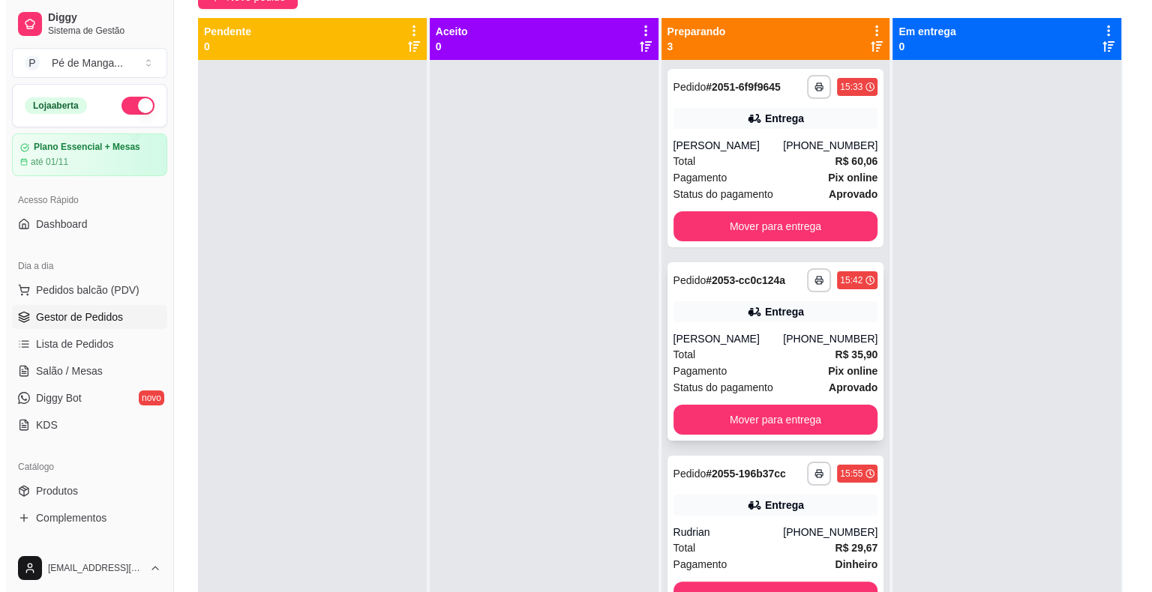
scroll to position [1, 0]
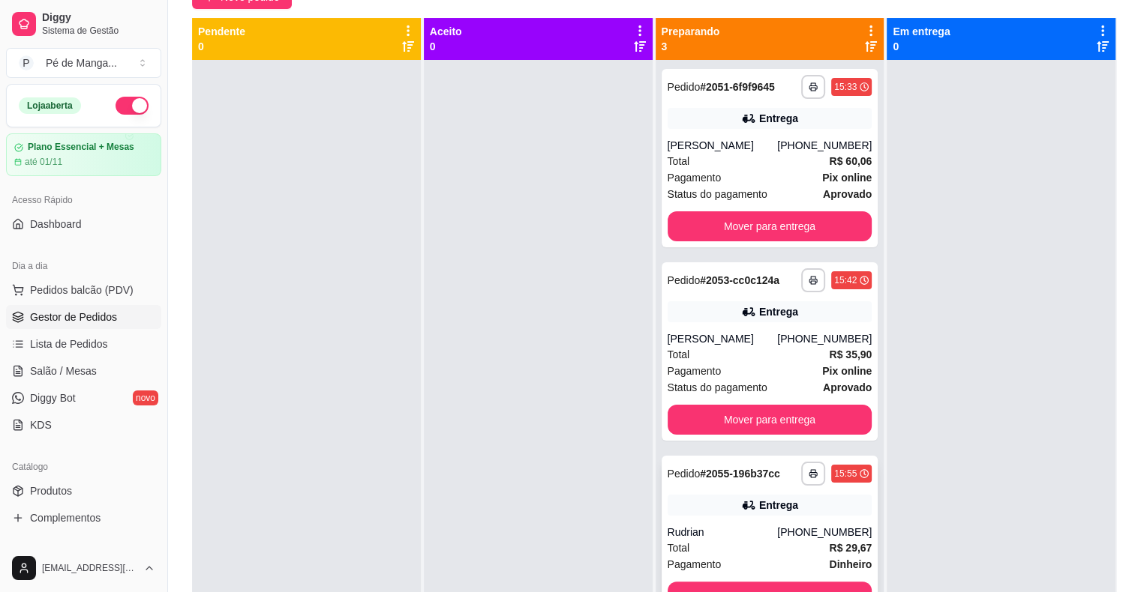
click at [747, 540] on div "Rudrian" at bounding box center [722, 532] width 110 height 15
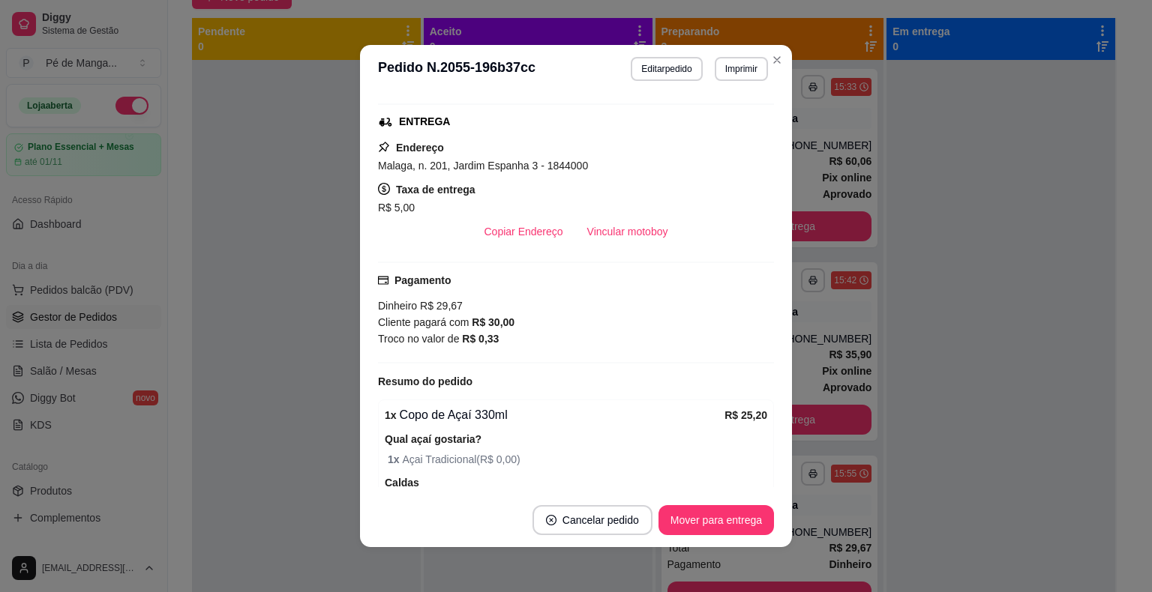
scroll to position [3, 0]
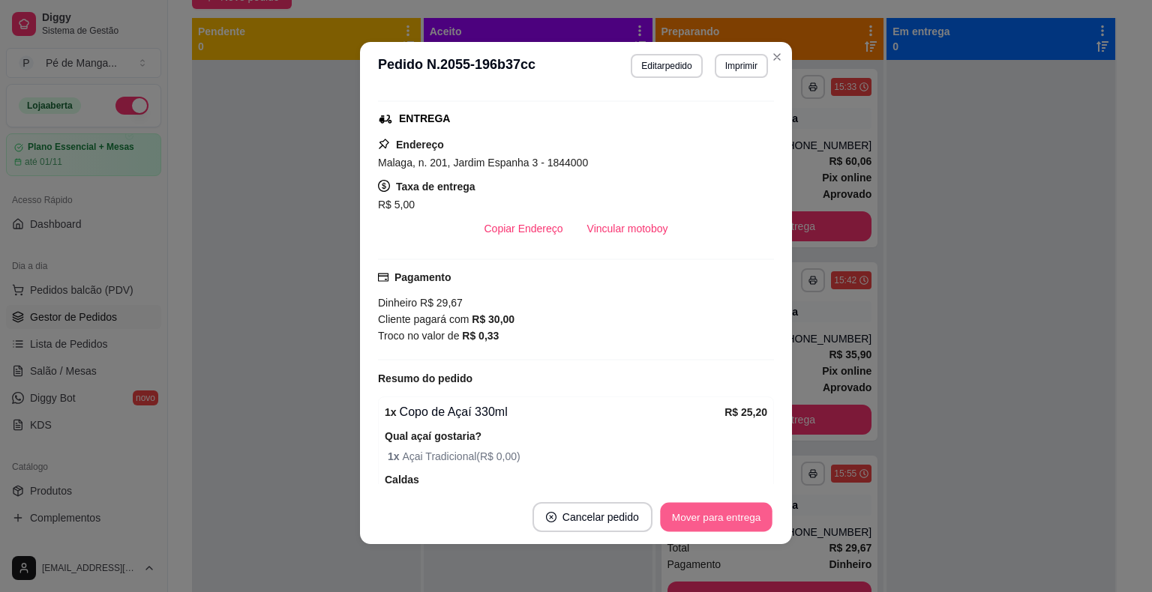
click at [707, 520] on button "Mover para entrega" at bounding box center [716, 517] width 112 height 29
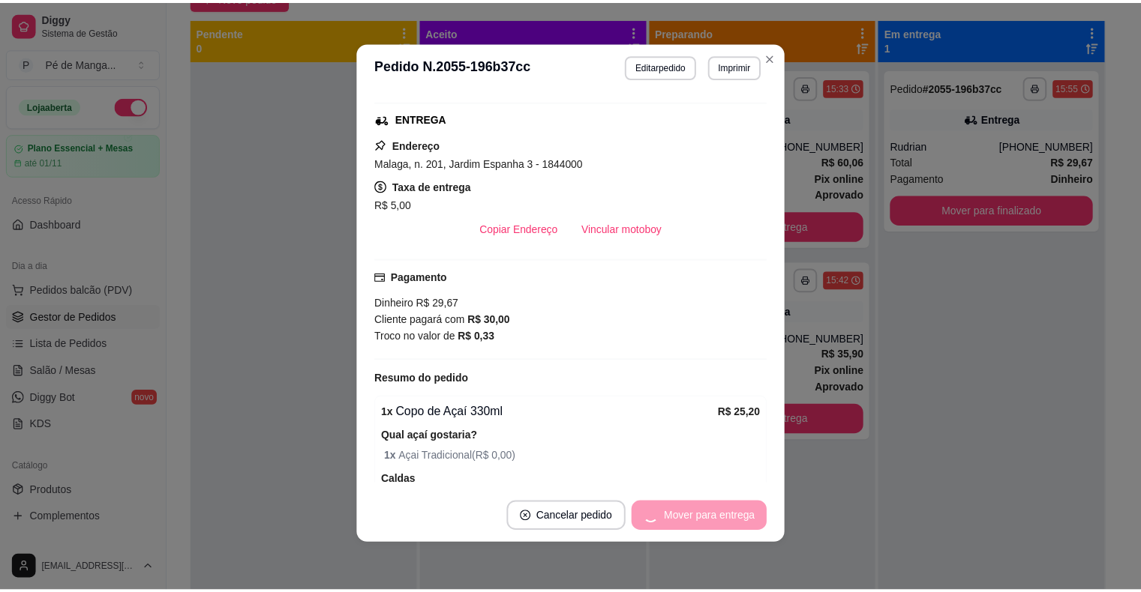
scroll to position [0, 0]
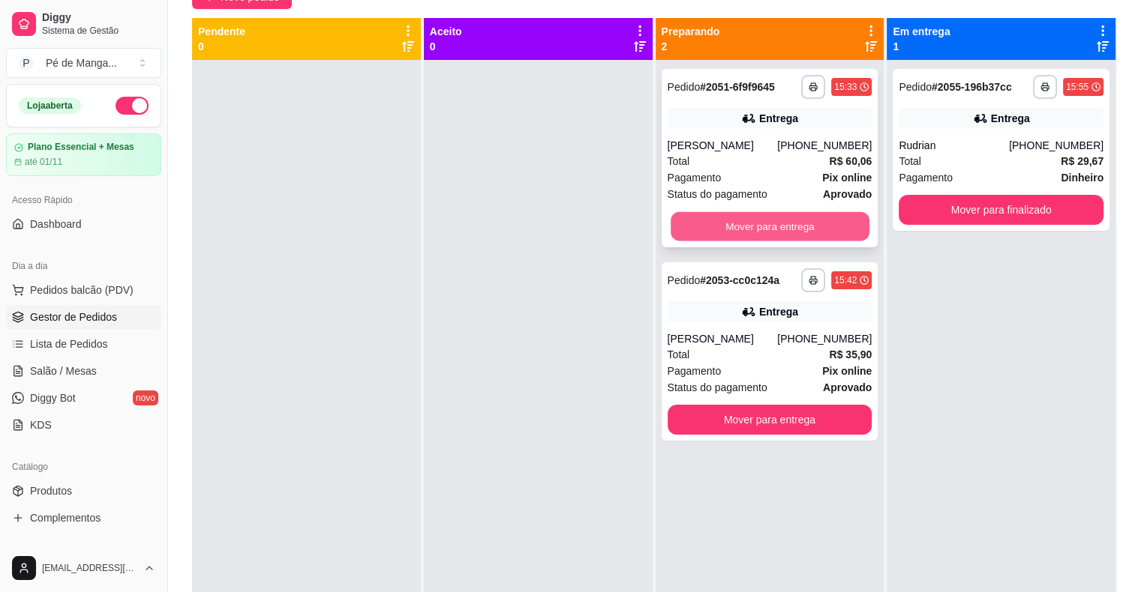
click at [784, 222] on button "Mover para entrega" at bounding box center [769, 226] width 199 height 29
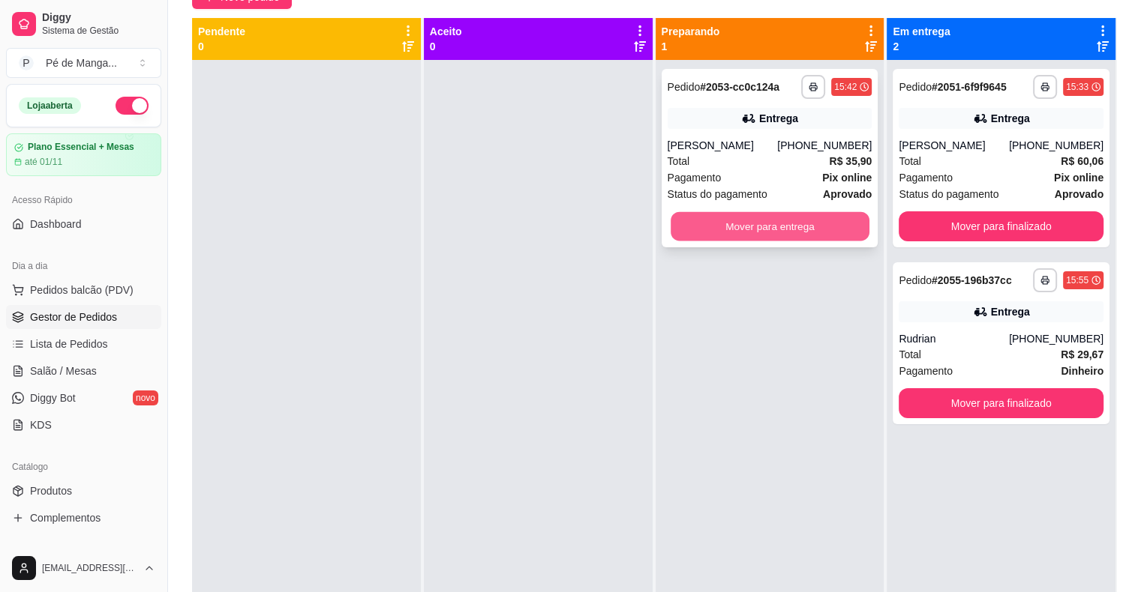
click at [802, 235] on button "Mover para entrega" at bounding box center [769, 226] width 199 height 29
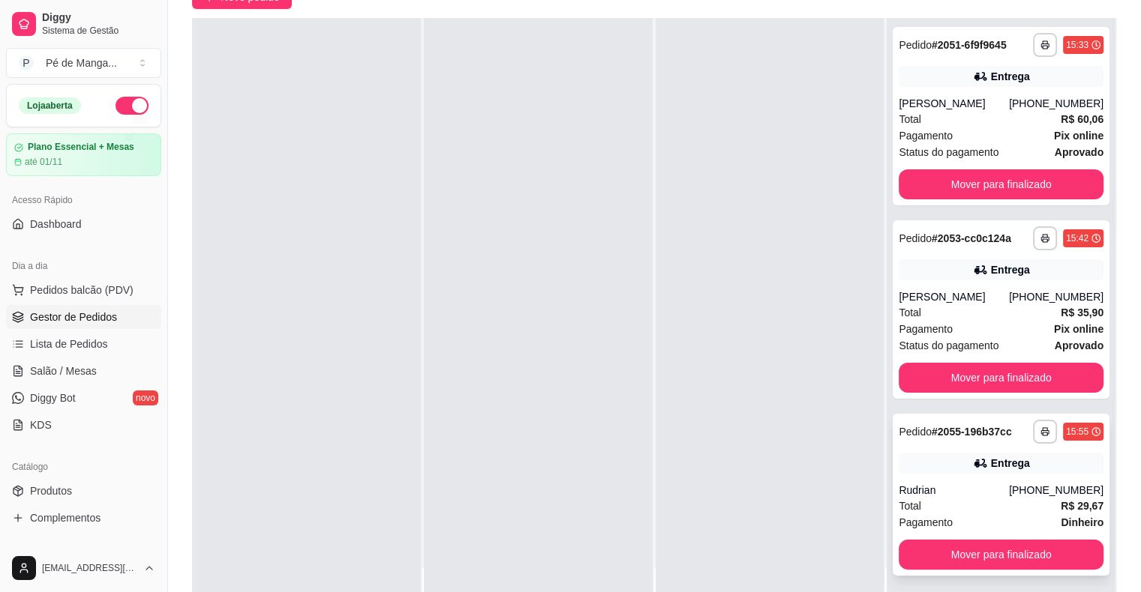
scroll to position [1, 0]
click at [1008, 570] on button "Mover para finalizado" at bounding box center [1000, 555] width 205 height 30
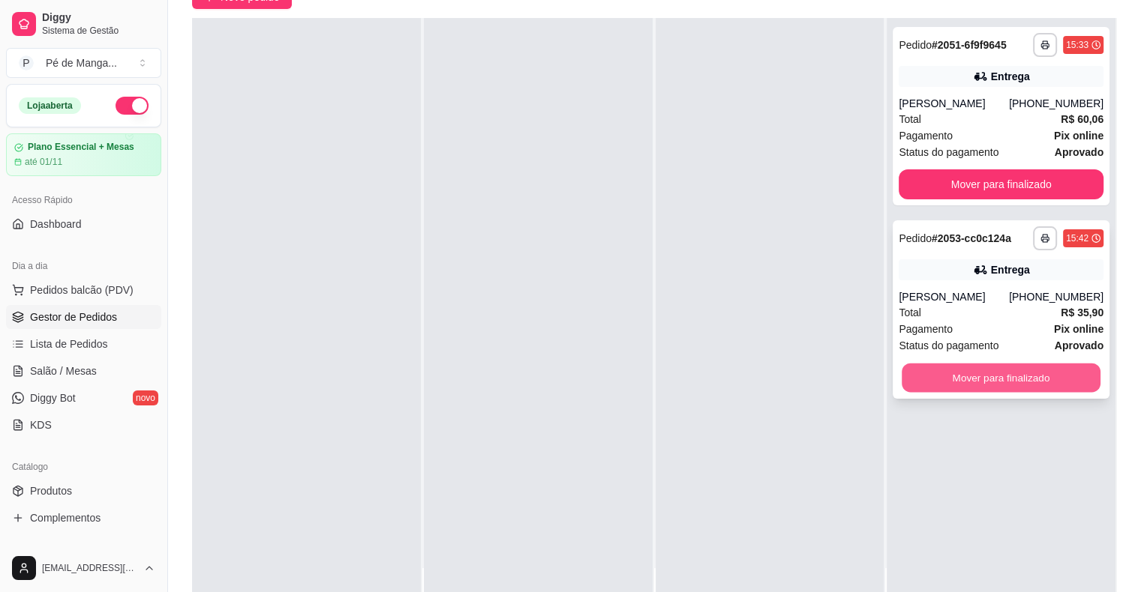
click at [973, 393] on button "Mover para finalizado" at bounding box center [1000, 378] width 199 height 29
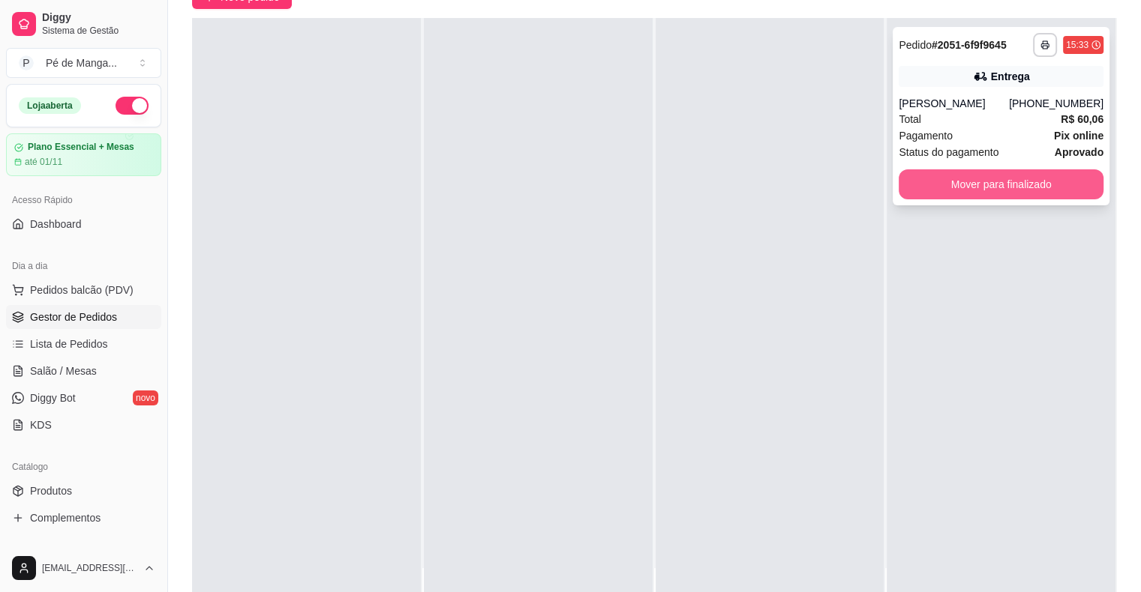
click at [960, 188] on button "Mover para finalizado" at bounding box center [1000, 184] width 205 height 30
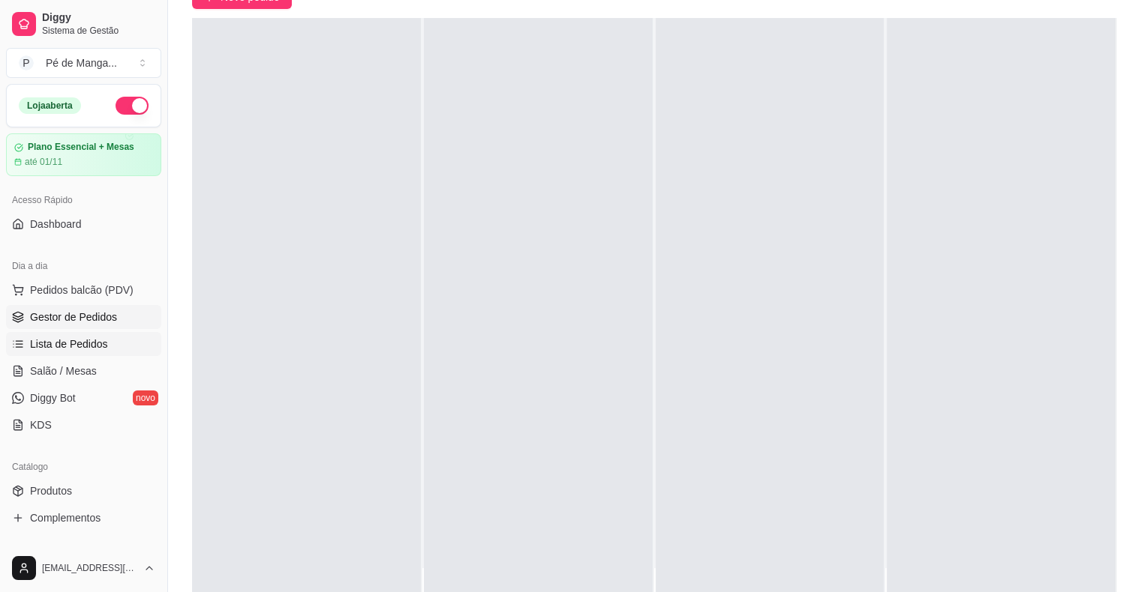
click at [133, 349] on link "Lista de Pedidos" at bounding box center [83, 344] width 155 height 24
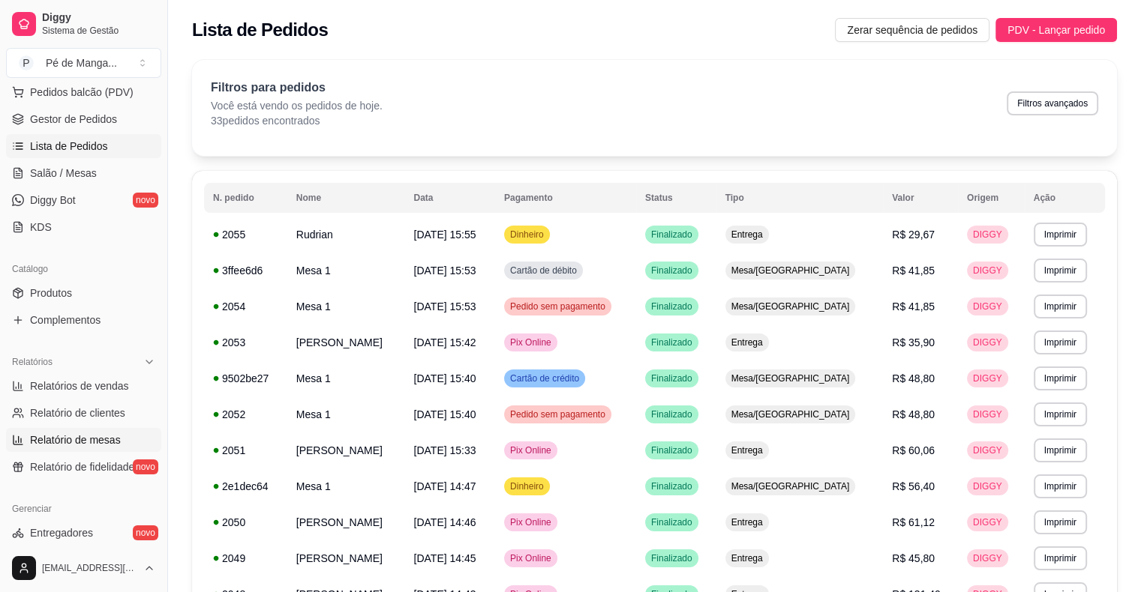
scroll to position [225, 0]
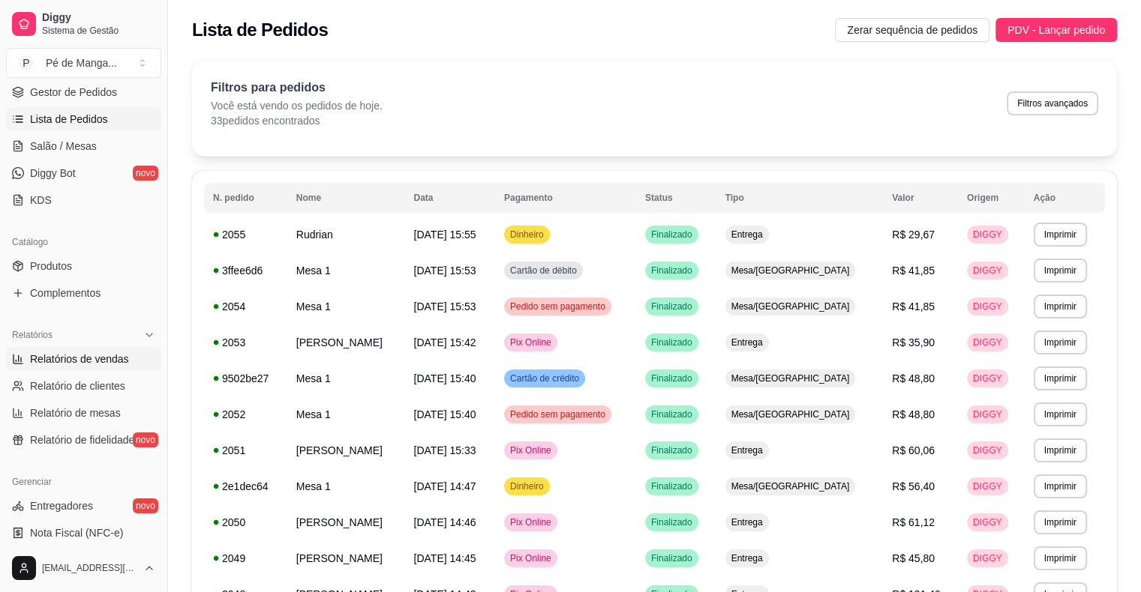
click at [104, 358] on span "Relatórios de vendas" at bounding box center [79, 359] width 99 height 15
select select "ALL"
select select "0"
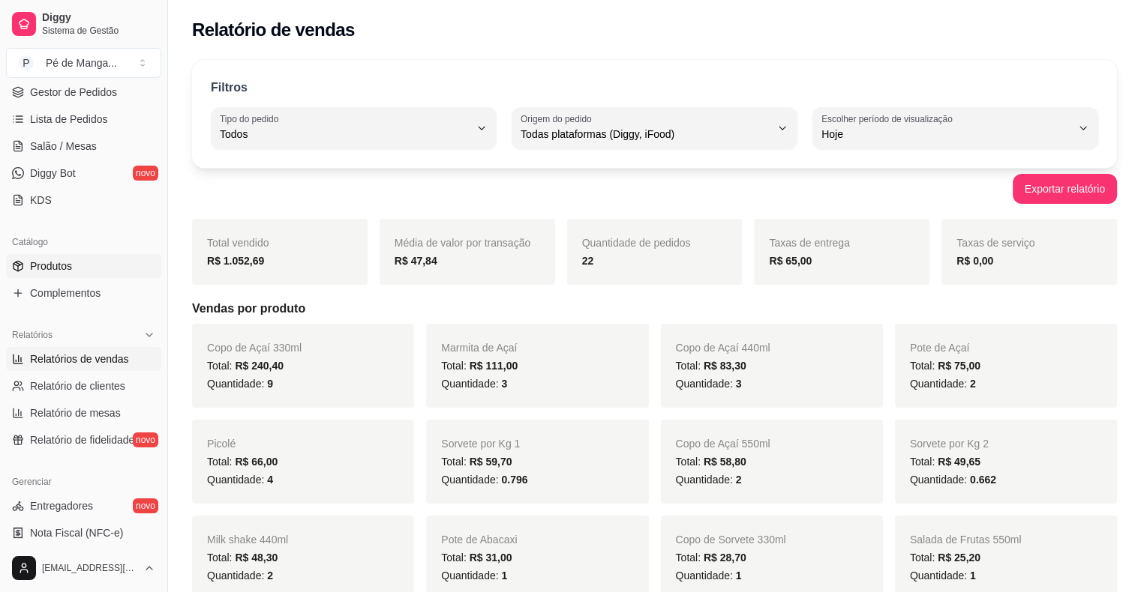
scroll to position [75, 0]
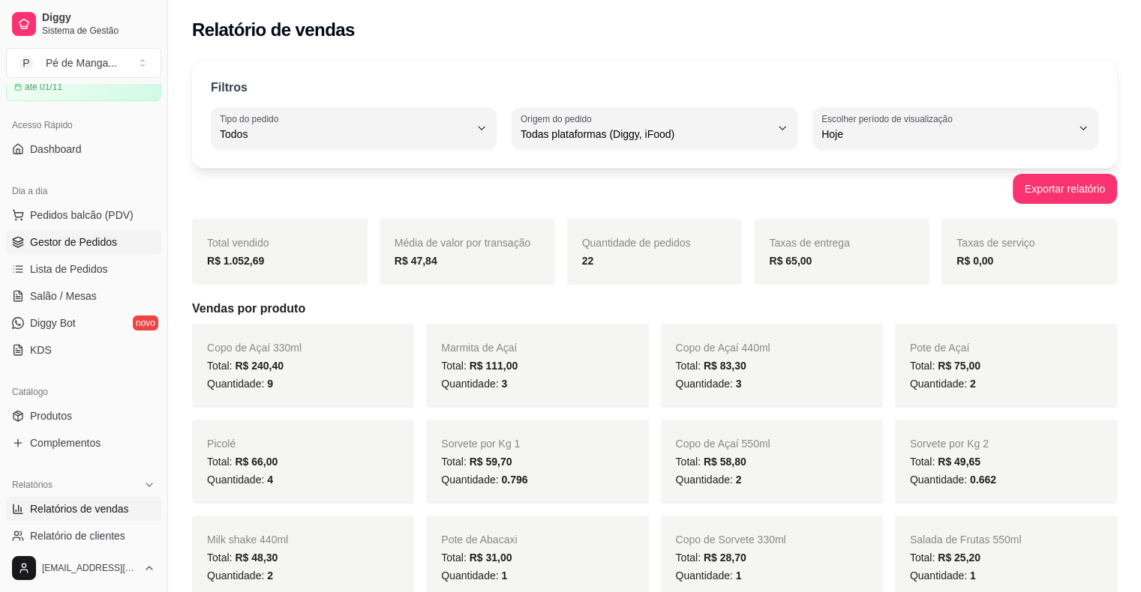
click at [63, 246] on span "Gestor de Pedidos" at bounding box center [73, 242] width 87 height 15
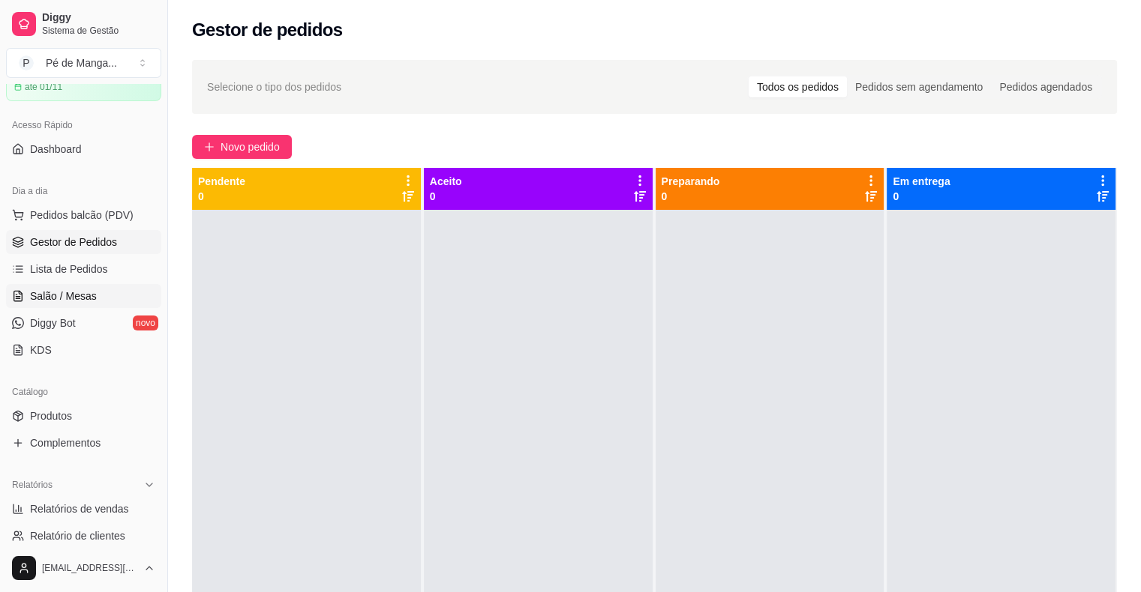
click at [116, 289] on link "Salão / Mesas" at bounding box center [83, 296] width 155 height 24
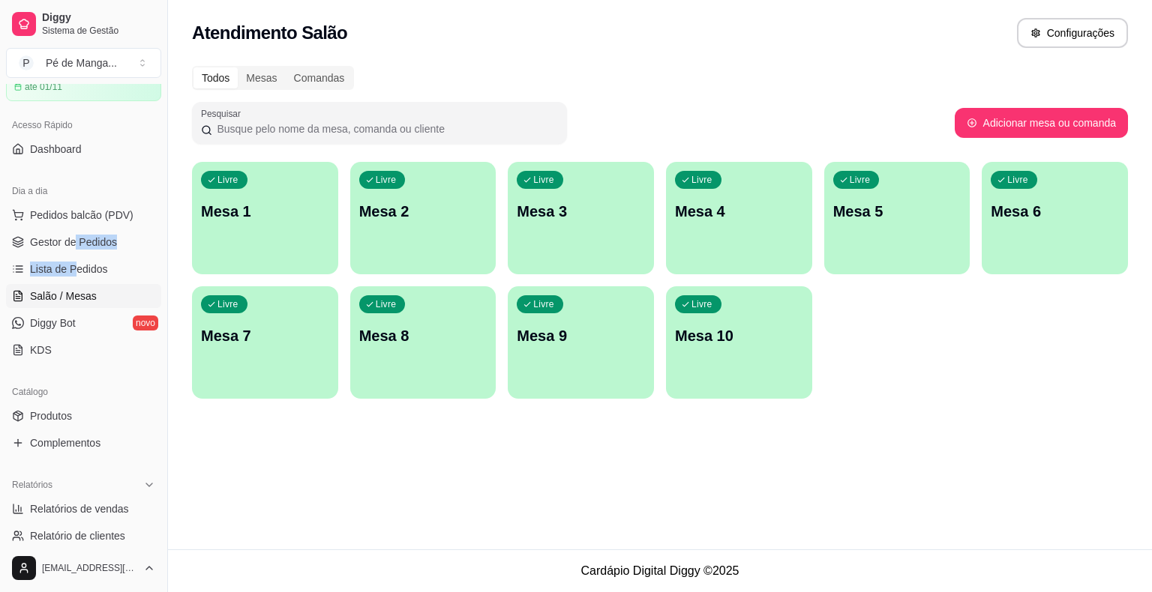
click at [74, 253] on ul "Pedidos balcão (PDV) Gestor de Pedidos Lista de Pedidos Salão / Mesas Diggy Bot…" at bounding box center [83, 282] width 155 height 159
click at [90, 244] on span "Gestor de Pedidos" at bounding box center [73, 242] width 87 height 15
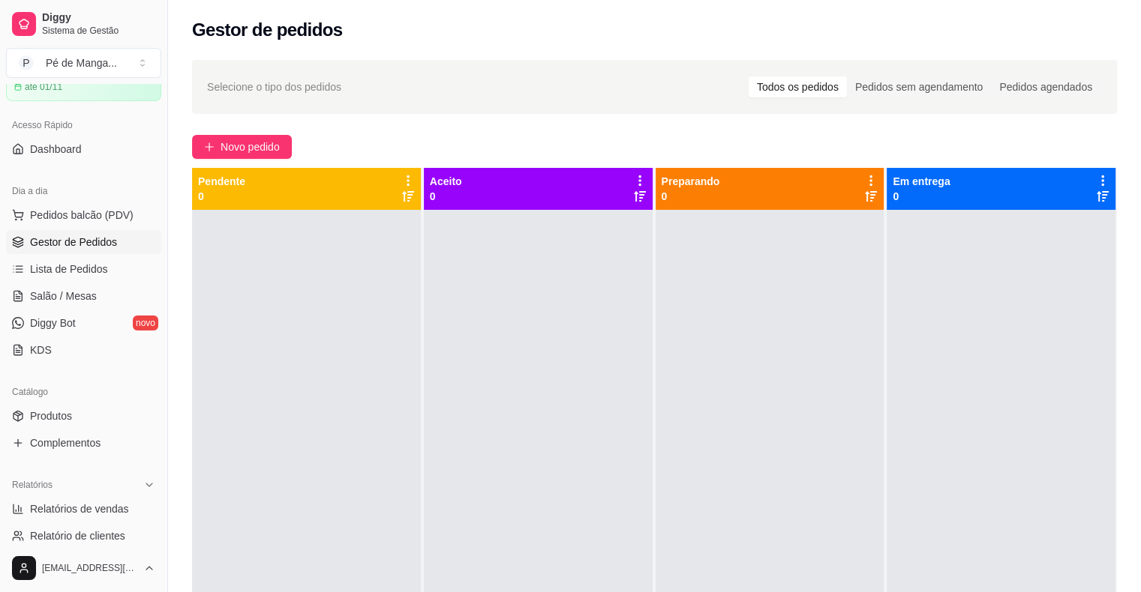
click at [486, 298] on div at bounding box center [538, 506] width 229 height 592
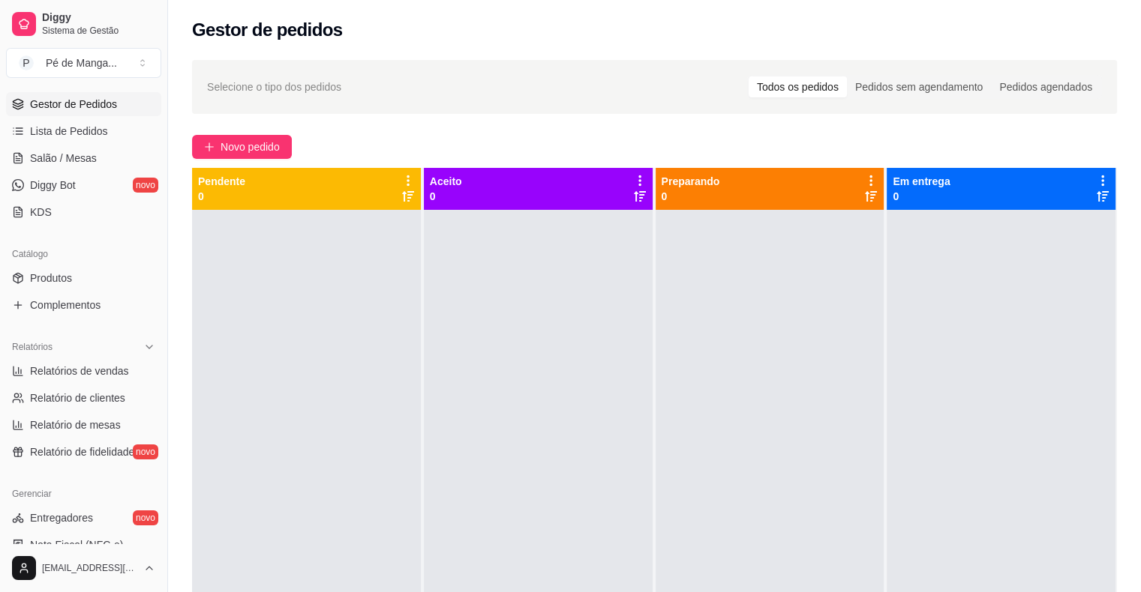
scroll to position [225, 0]
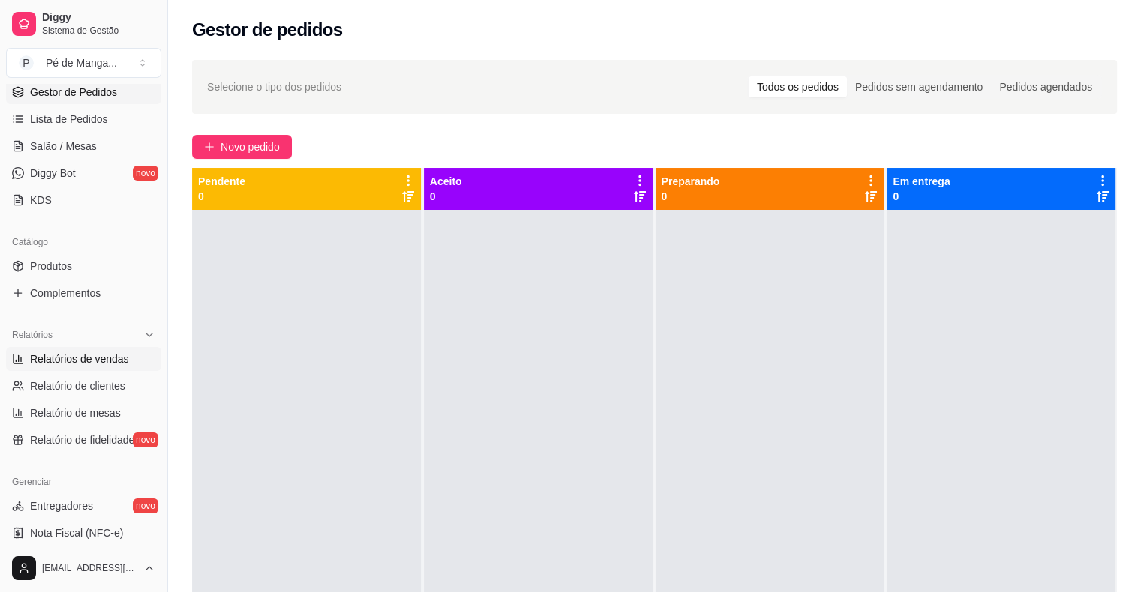
click at [102, 365] on span "Relatórios de vendas" at bounding box center [79, 359] width 99 height 15
select select "ALL"
select select "0"
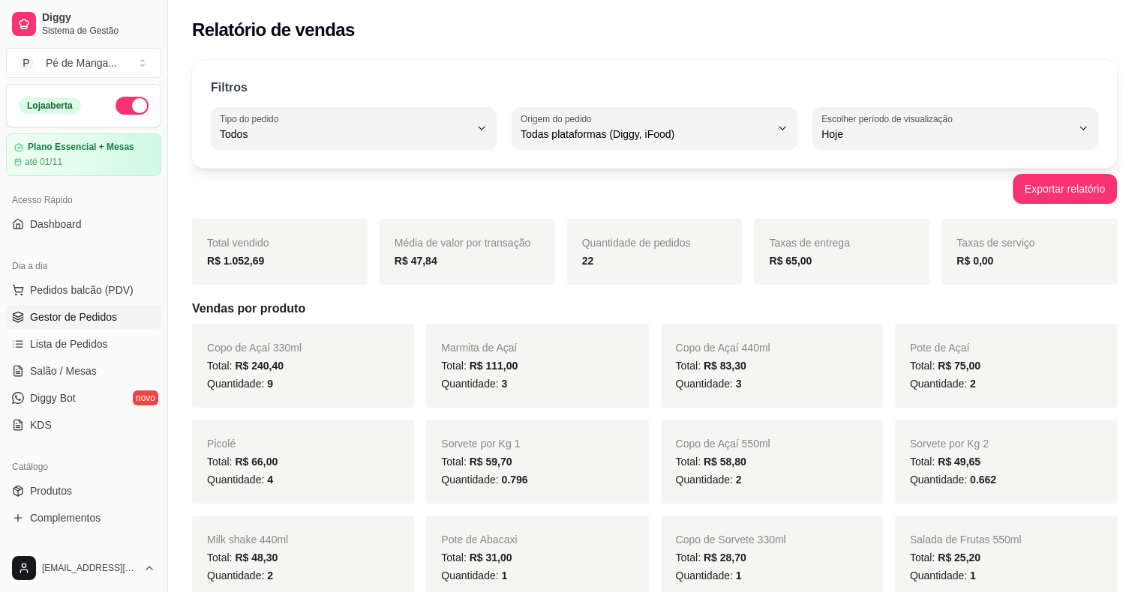
click at [103, 321] on span "Gestor de Pedidos" at bounding box center [73, 317] width 87 height 15
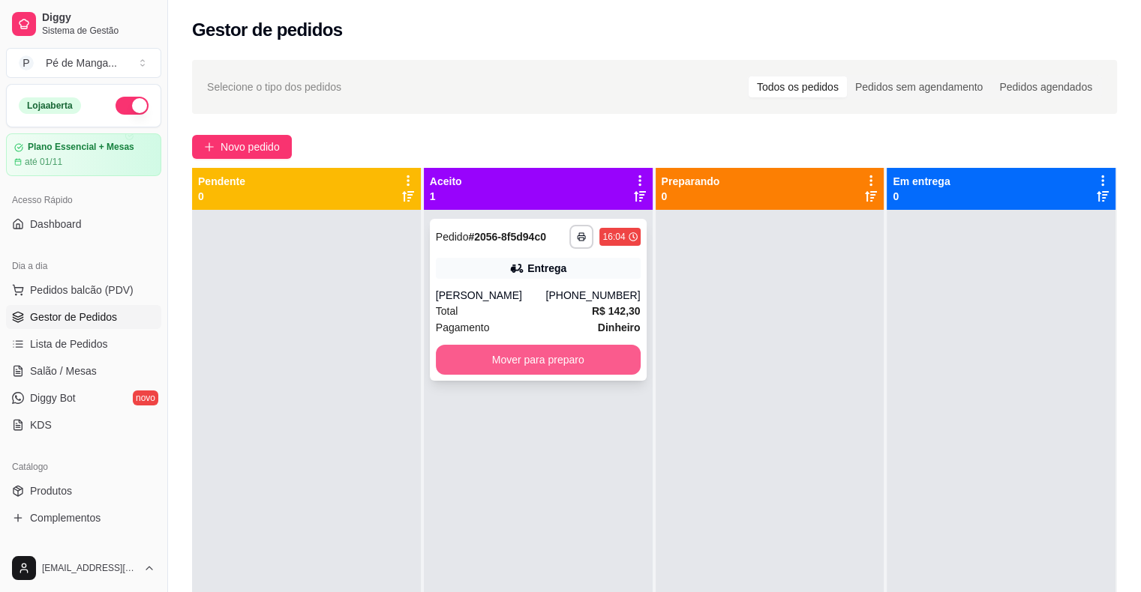
click at [590, 358] on button "Mover para preparo" at bounding box center [538, 360] width 205 height 30
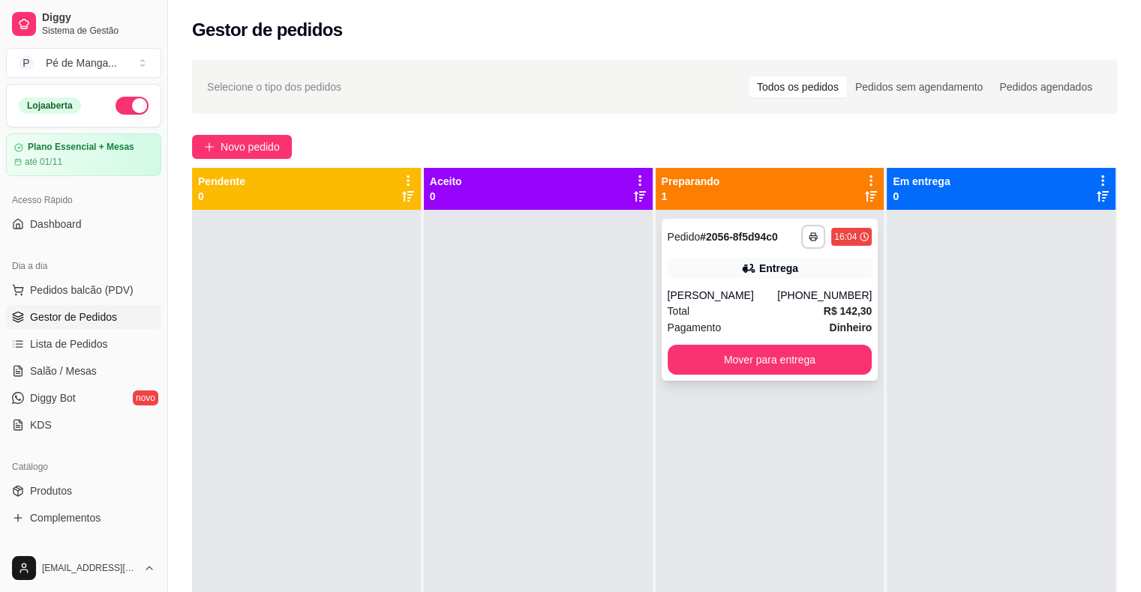
click at [762, 313] on div "Total R$ 142,30" at bounding box center [769, 311] width 205 height 16
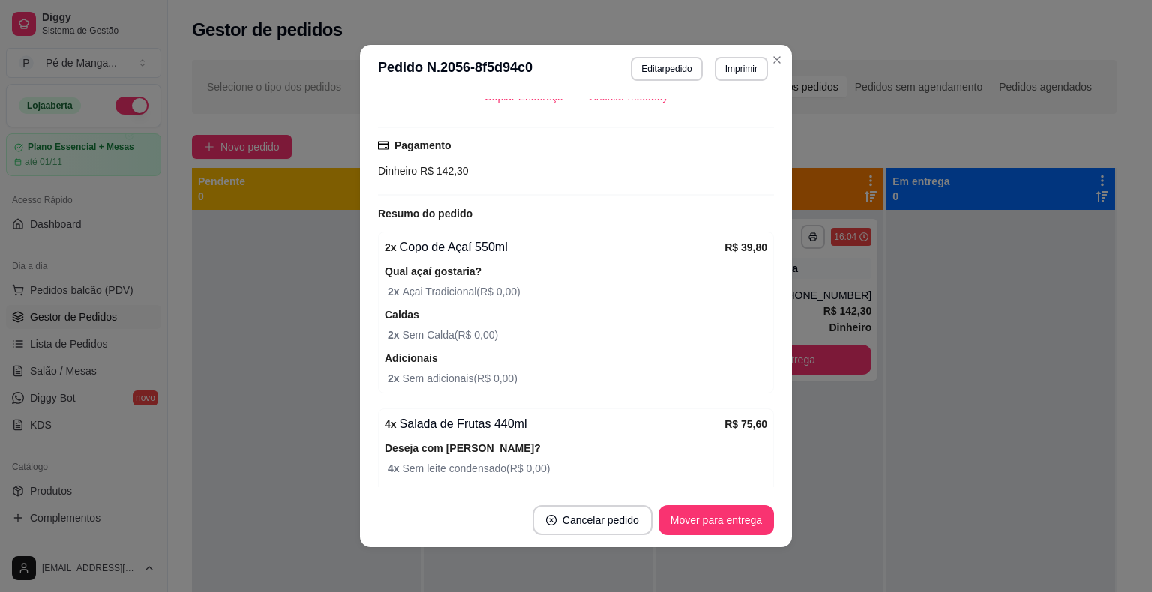
scroll to position [64, 0]
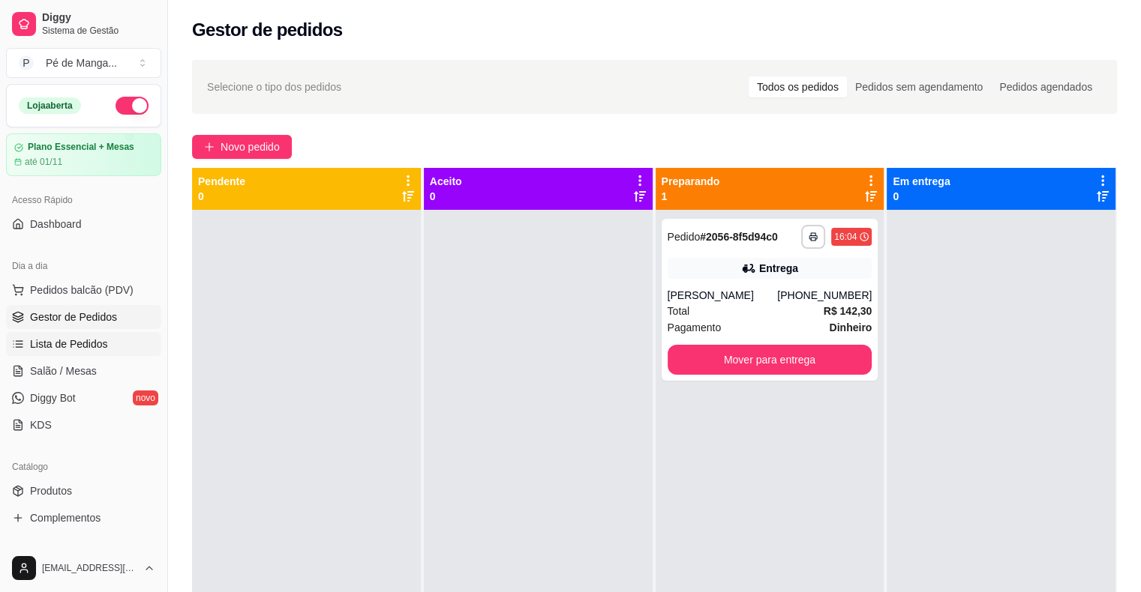
click at [81, 337] on span "Lista de Pedidos" at bounding box center [69, 344] width 78 height 15
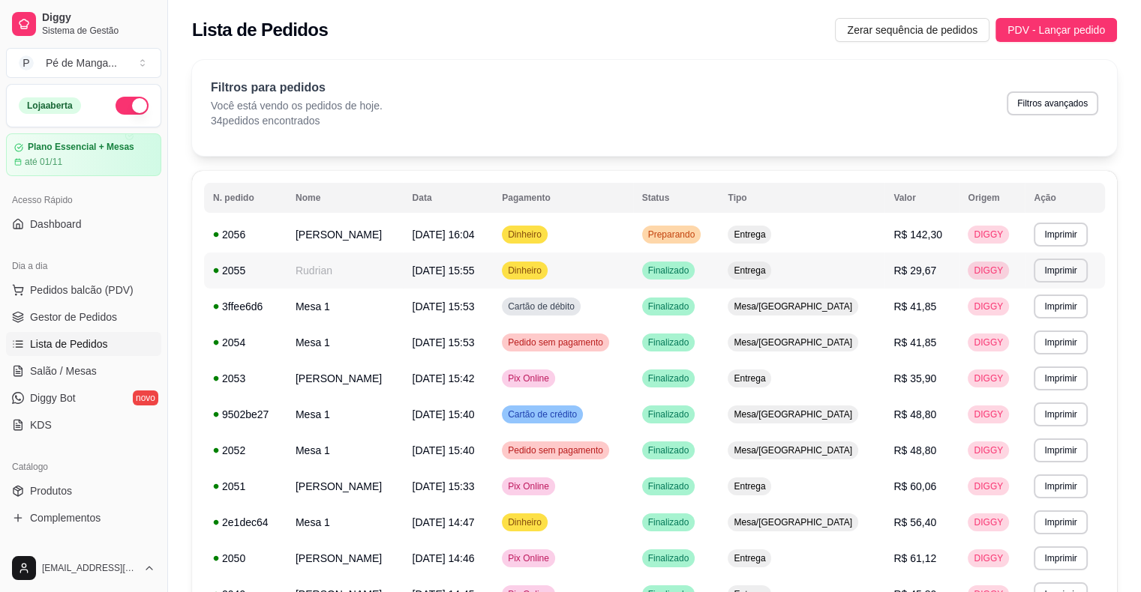
click at [1009, 270] on div "DIGGY" at bounding box center [987, 271] width 41 height 18
click at [128, 318] on link "Gestor de Pedidos" at bounding box center [83, 317] width 155 height 24
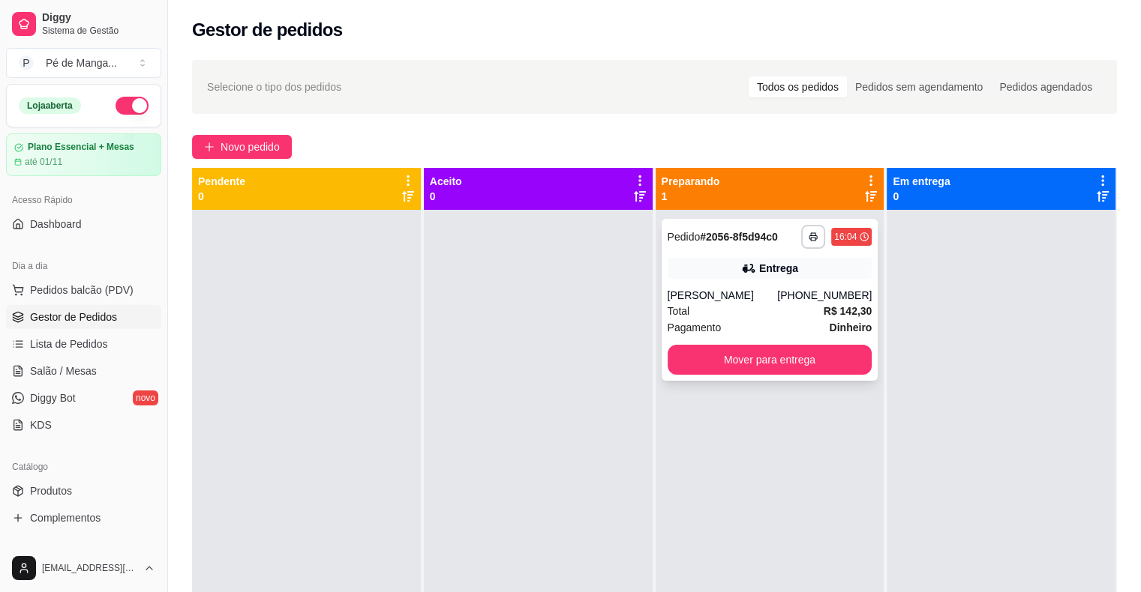
click at [756, 293] on div "[PERSON_NAME]" at bounding box center [722, 295] width 110 height 15
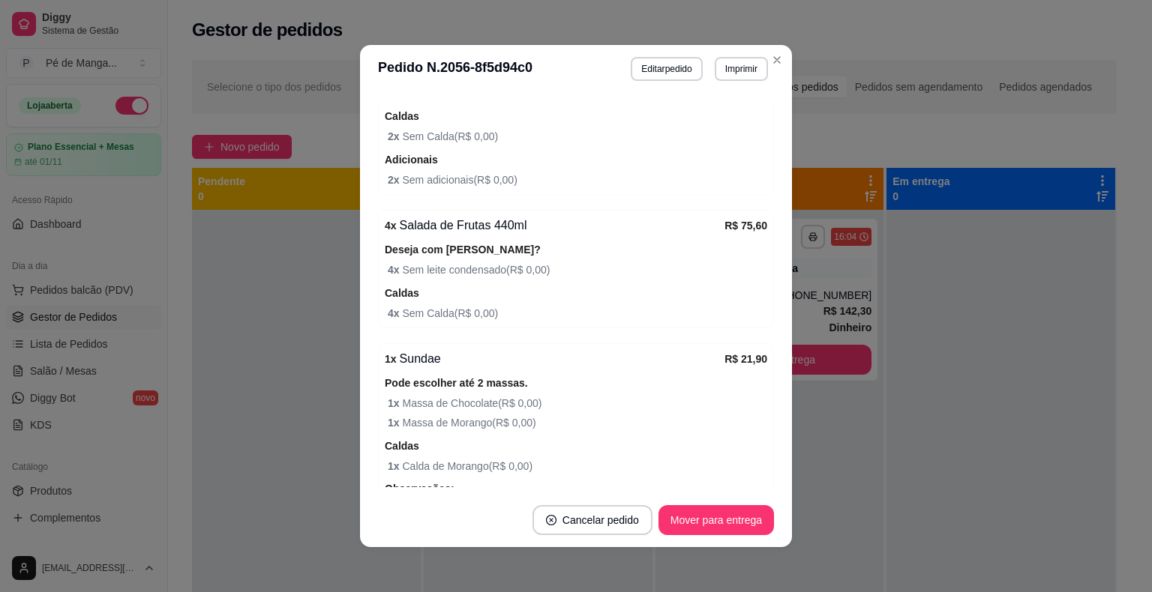
scroll to position [600, 0]
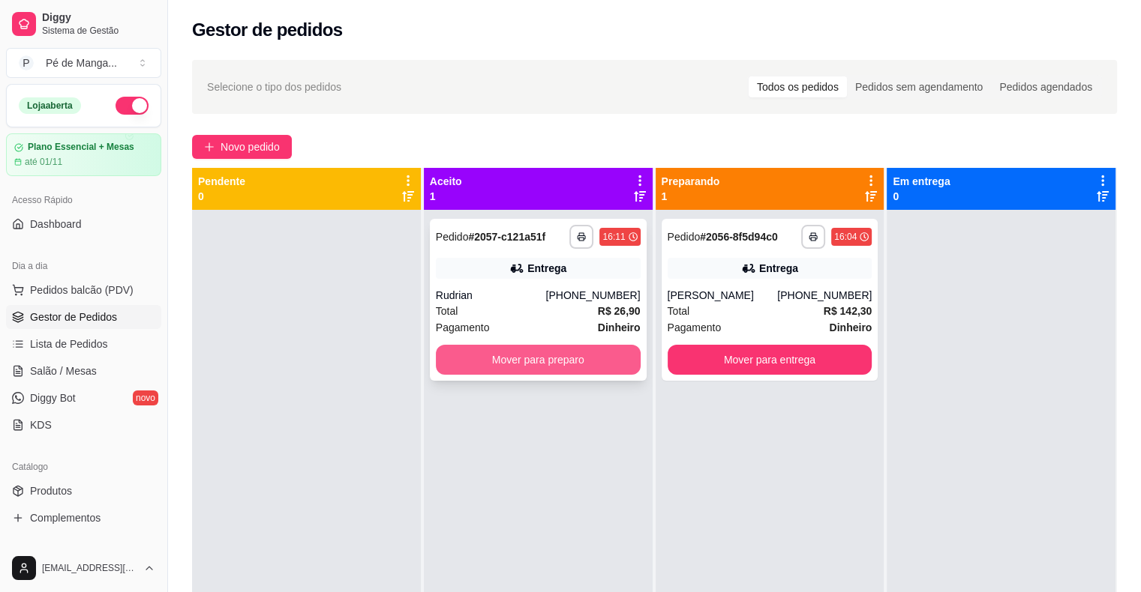
click at [537, 358] on button "Mover para preparo" at bounding box center [538, 360] width 205 height 30
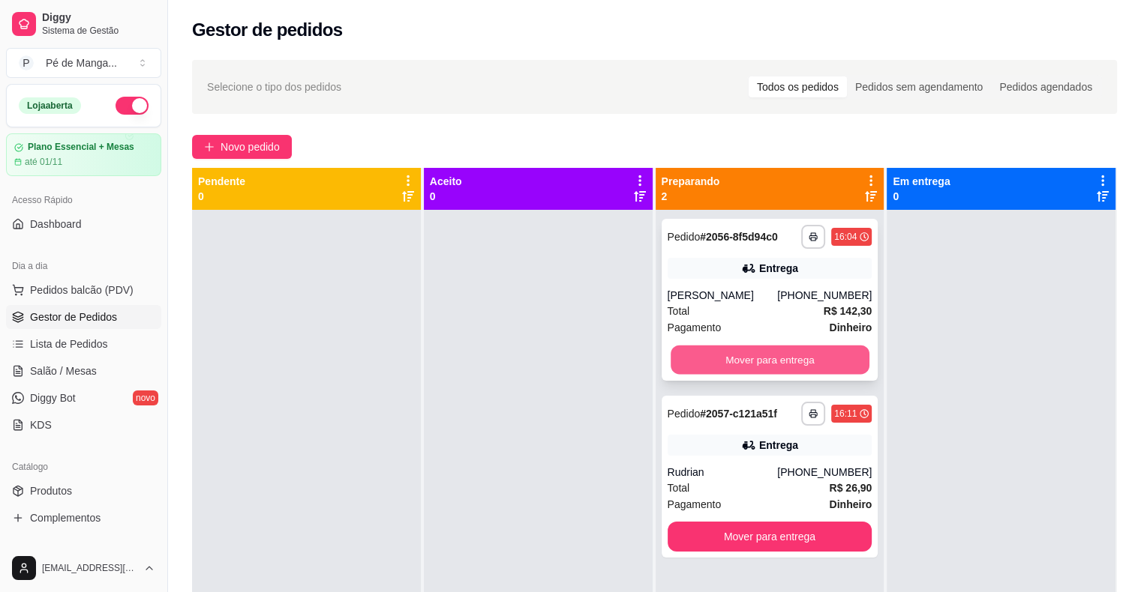
click at [840, 350] on button "Mover para entrega" at bounding box center [769, 360] width 199 height 29
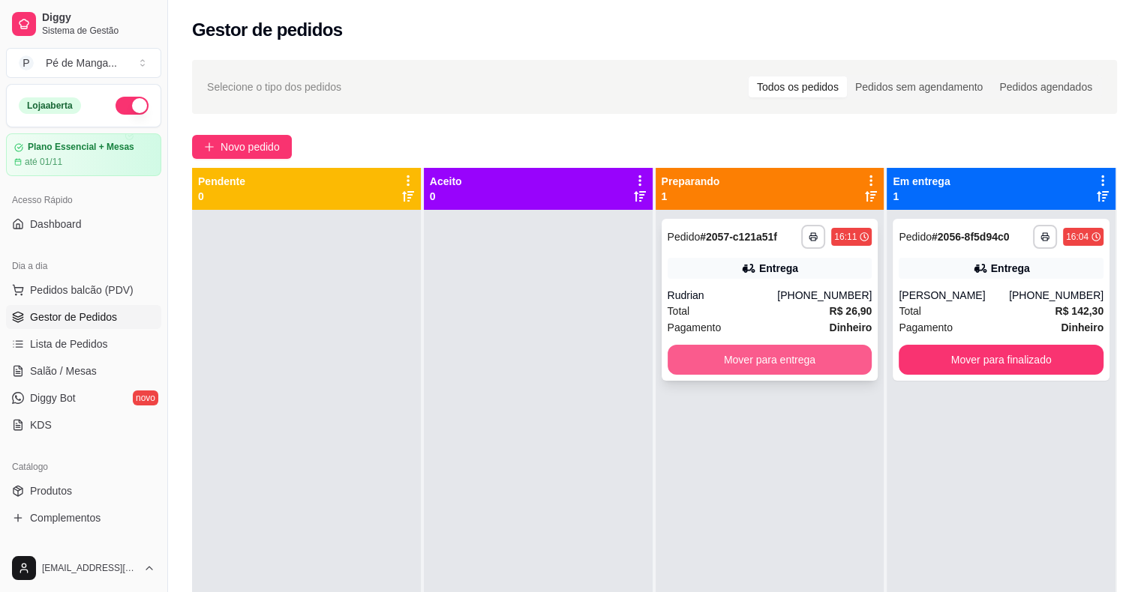
click at [840, 352] on button "Mover para entrega" at bounding box center [769, 360] width 205 height 30
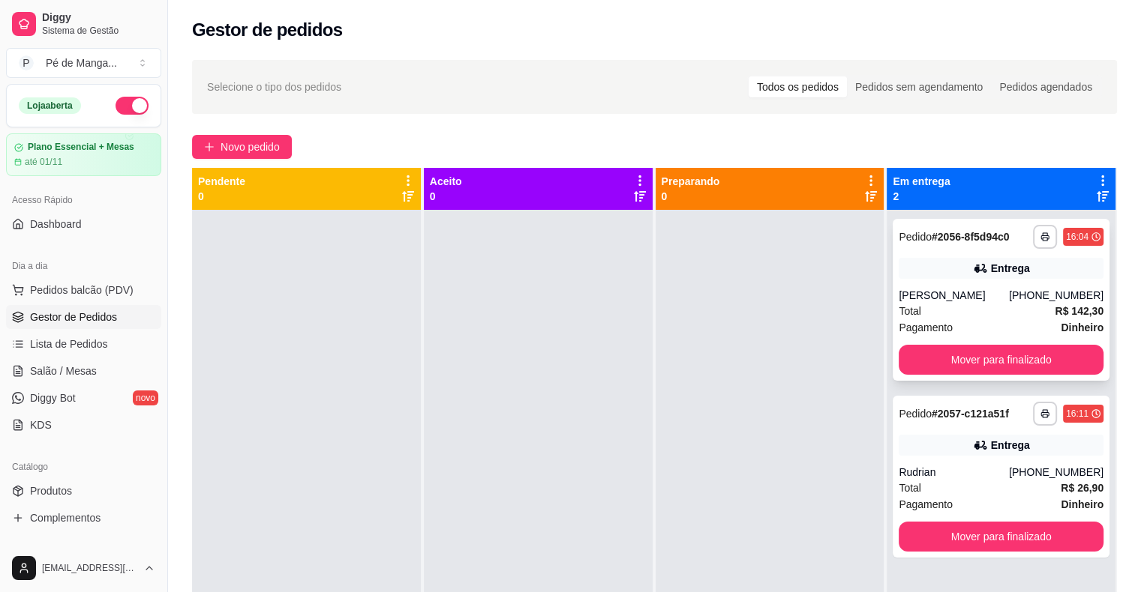
click at [984, 280] on div "**********" at bounding box center [1000, 300] width 217 height 162
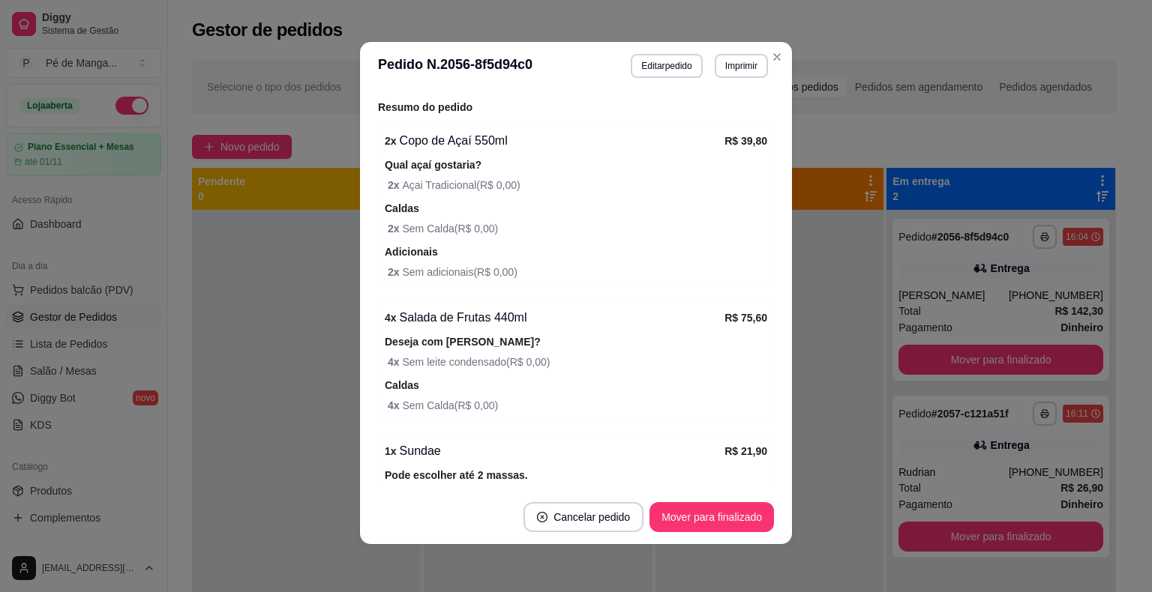
scroll to position [139, 0]
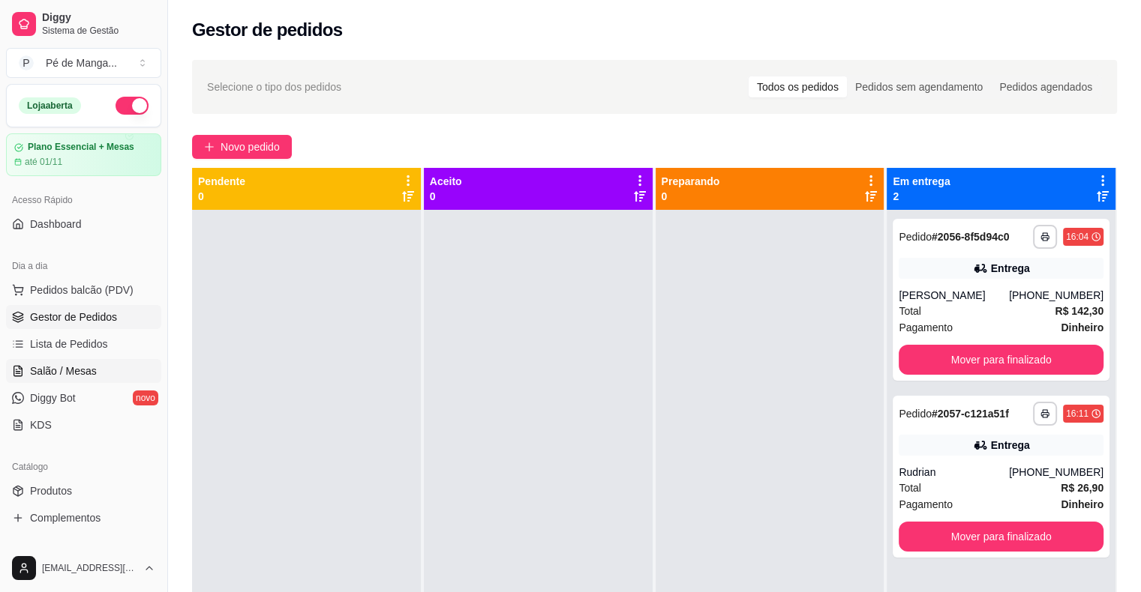
click at [108, 372] on link "Salão / Mesas" at bounding box center [83, 371] width 155 height 24
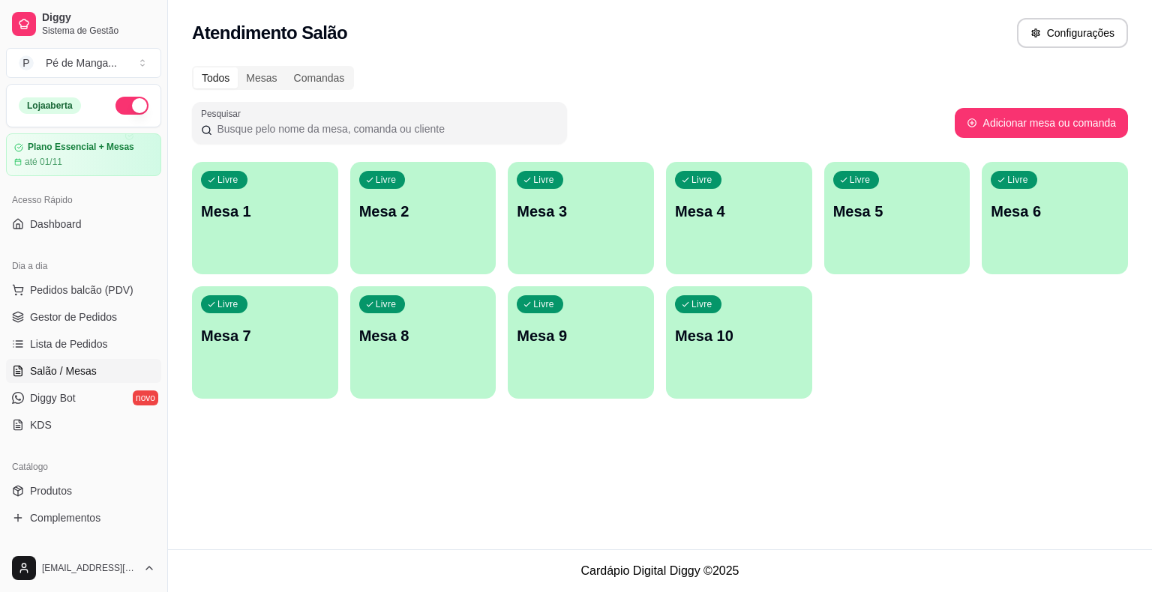
click at [274, 192] on div "Livre Mesa 1" at bounding box center [265, 209] width 146 height 94
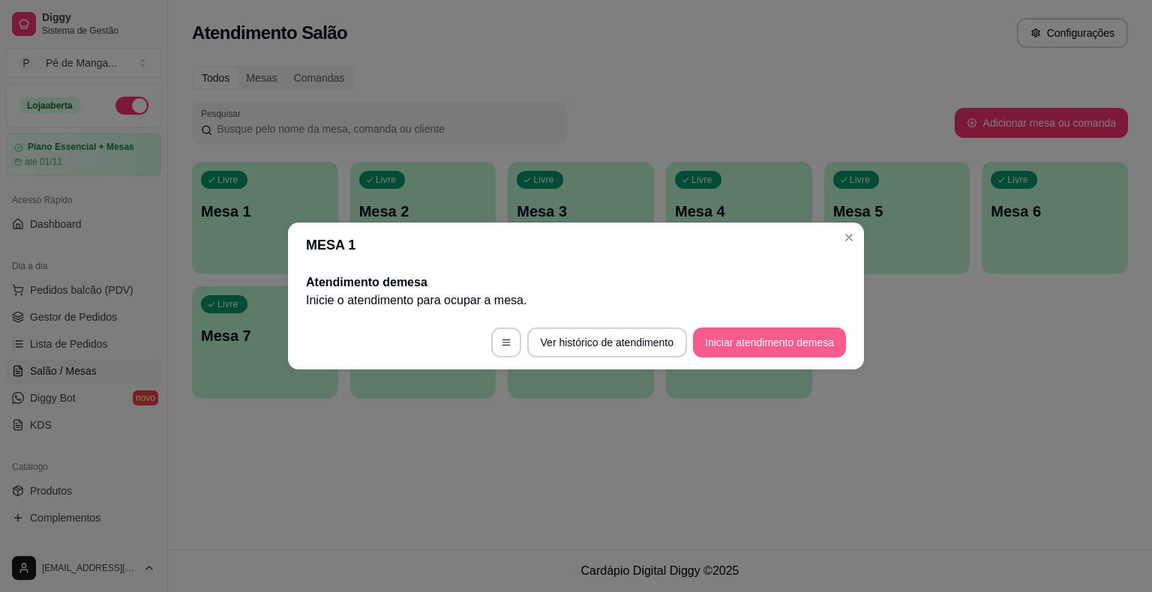
click at [746, 345] on button "Iniciar atendimento de mesa" at bounding box center [769, 343] width 153 height 30
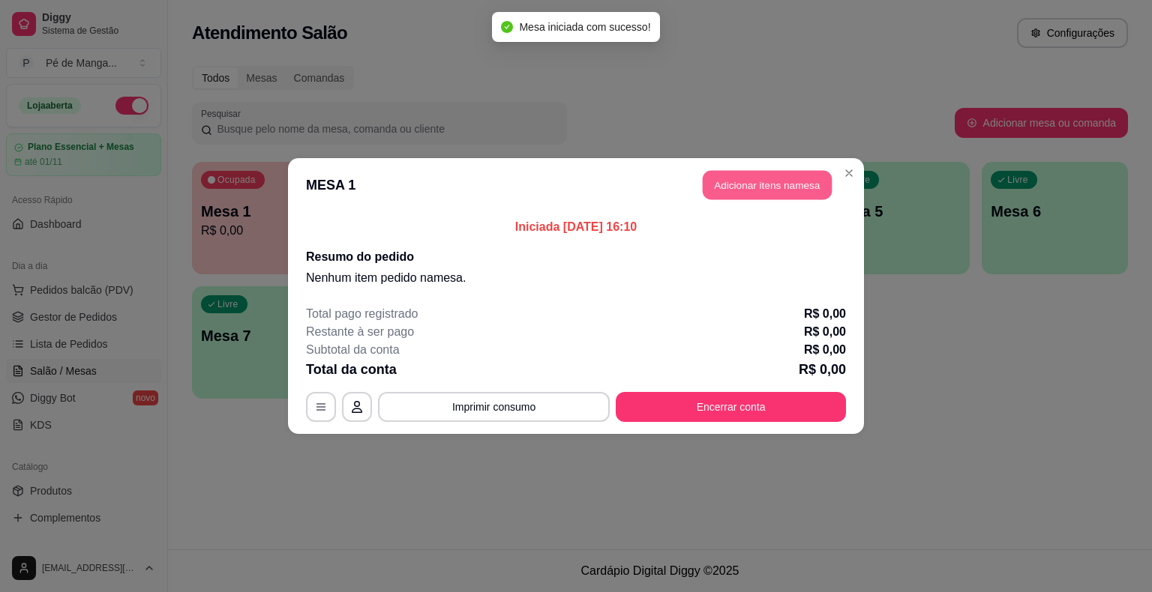
click at [812, 181] on button "Adicionar itens na mesa" at bounding box center [767, 185] width 129 height 29
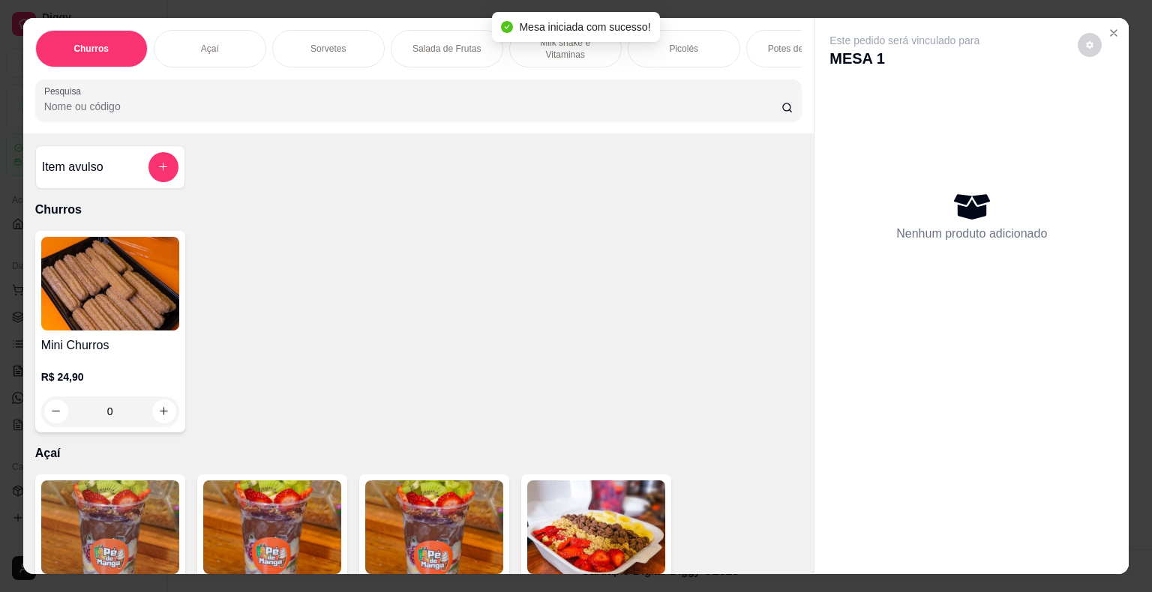
click at [333, 53] on div "Sorvetes" at bounding box center [328, 48] width 112 height 37
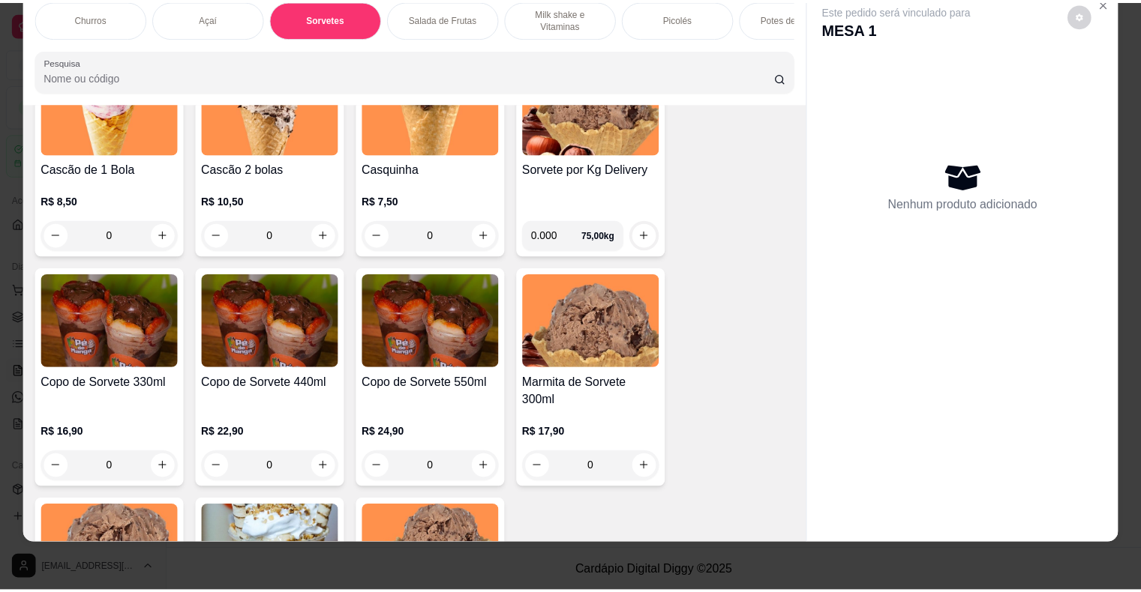
scroll to position [1068, 0]
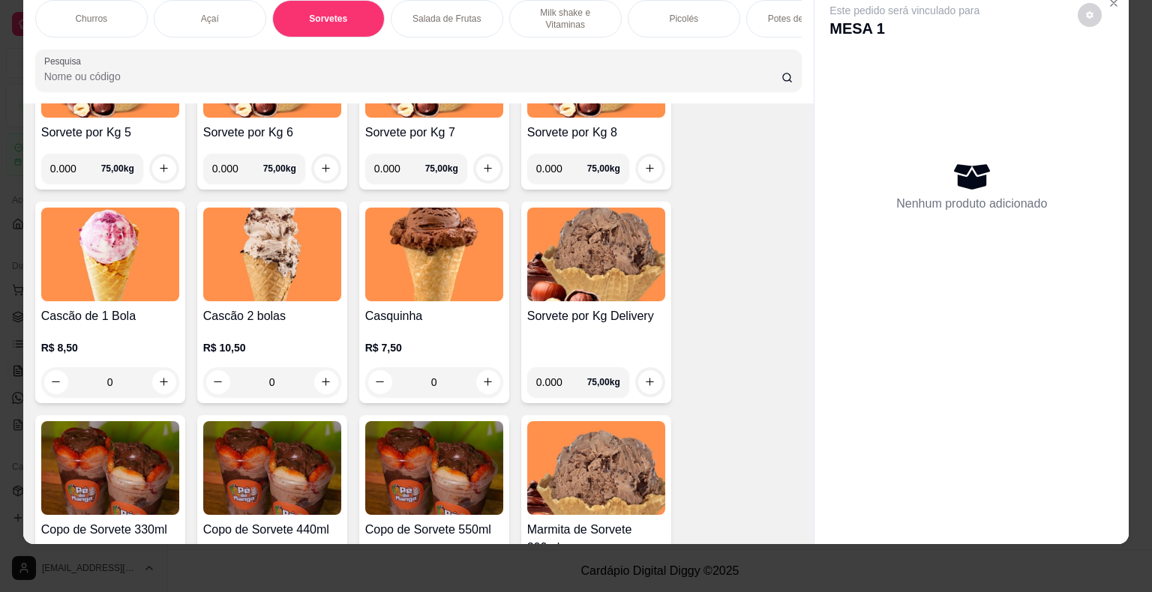
click at [317, 373] on div "0" at bounding box center [272, 382] width 138 height 30
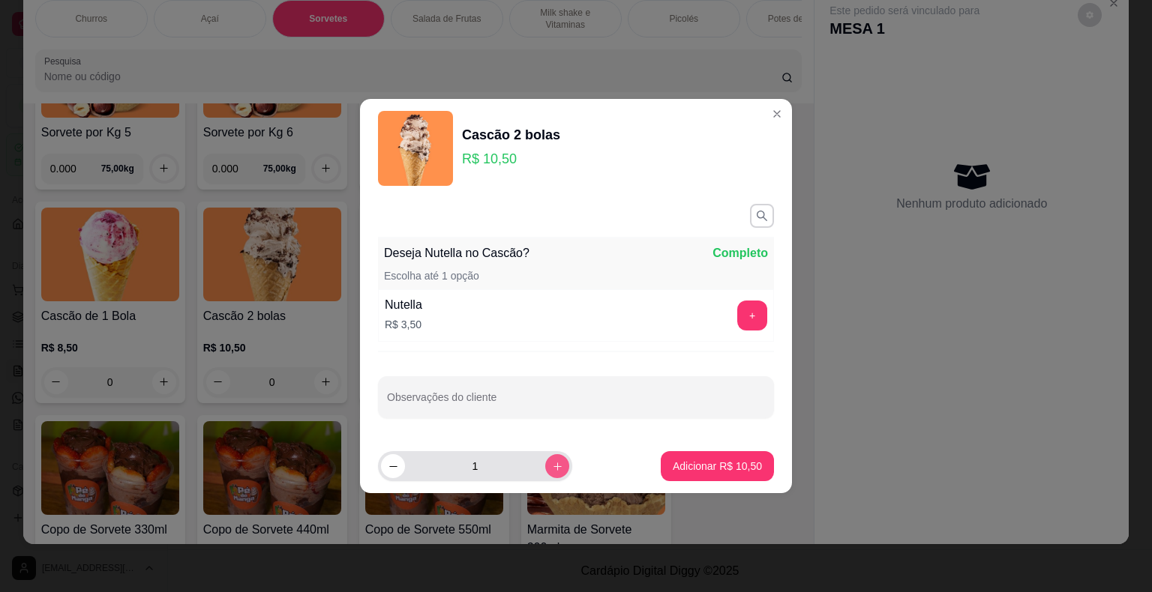
click at [552, 463] on button "increase-product-quantity" at bounding box center [557, 466] width 24 height 24
type input "2"
click at [711, 469] on p "Adicionar R$ 21,00" at bounding box center [717, 466] width 89 height 15
type input "2"
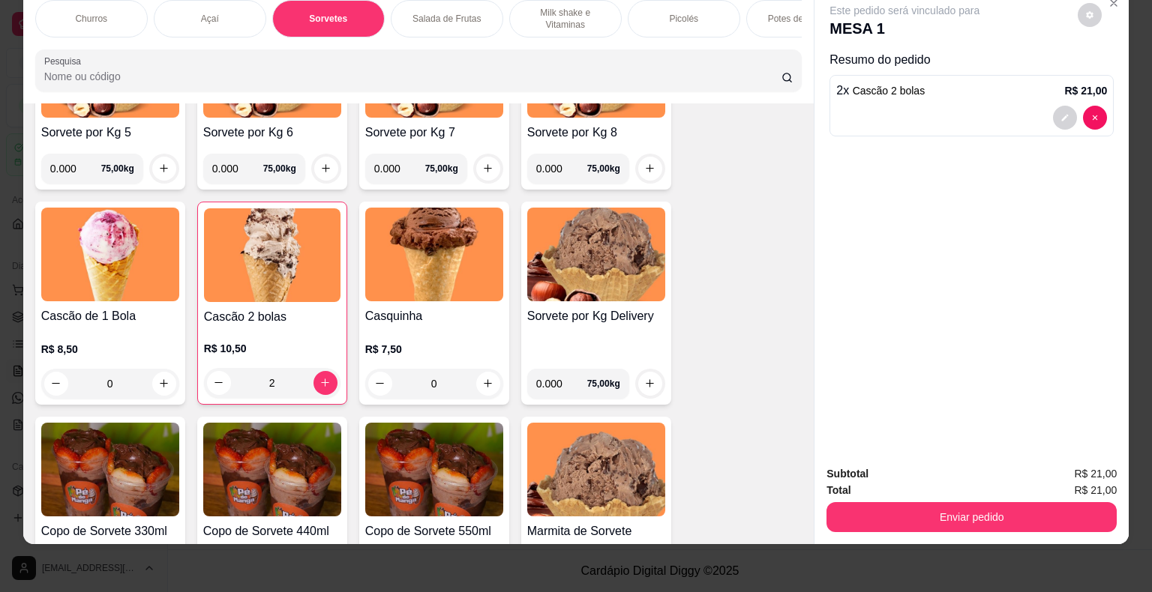
click at [154, 382] on div "0" at bounding box center [110, 384] width 138 height 30
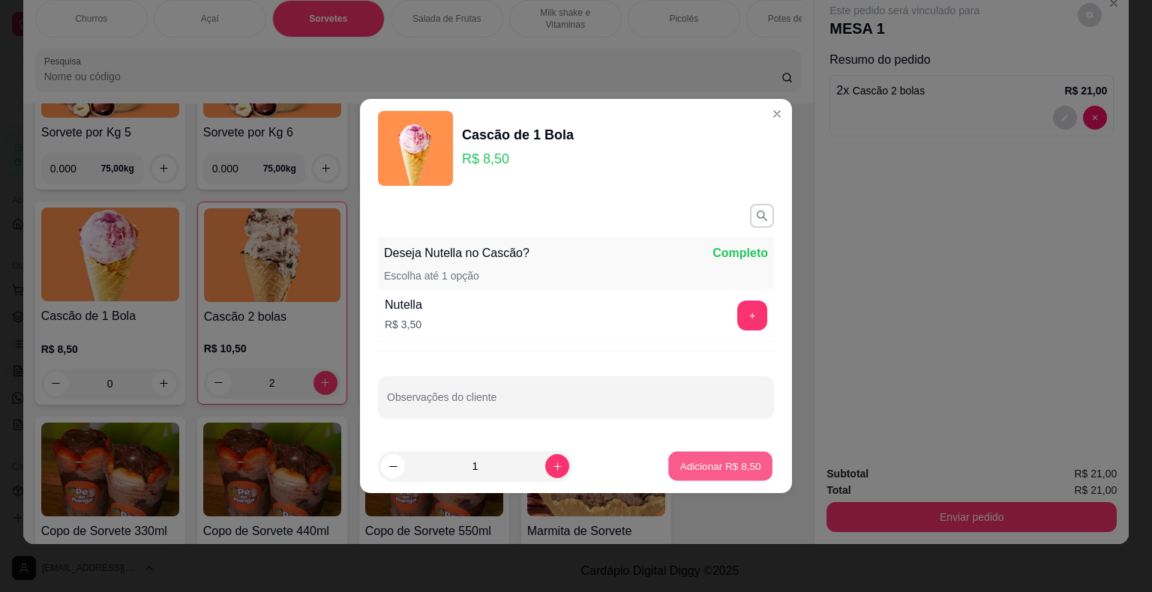
click at [703, 464] on p "Adicionar R$ 8,50" at bounding box center [719, 466] width 81 height 14
type input "1"
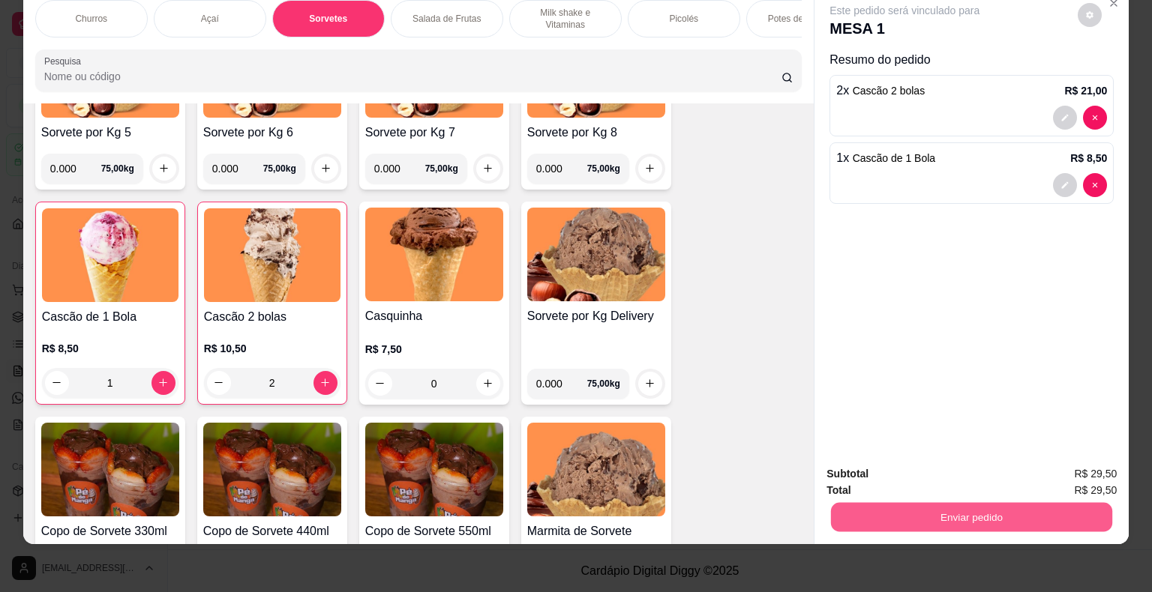
click at [1024, 517] on button "Enviar pedido" at bounding box center [971, 517] width 281 height 29
click at [1083, 460] on button "Enviar pedido" at bounding box center [1077, 469] width 82 height 28
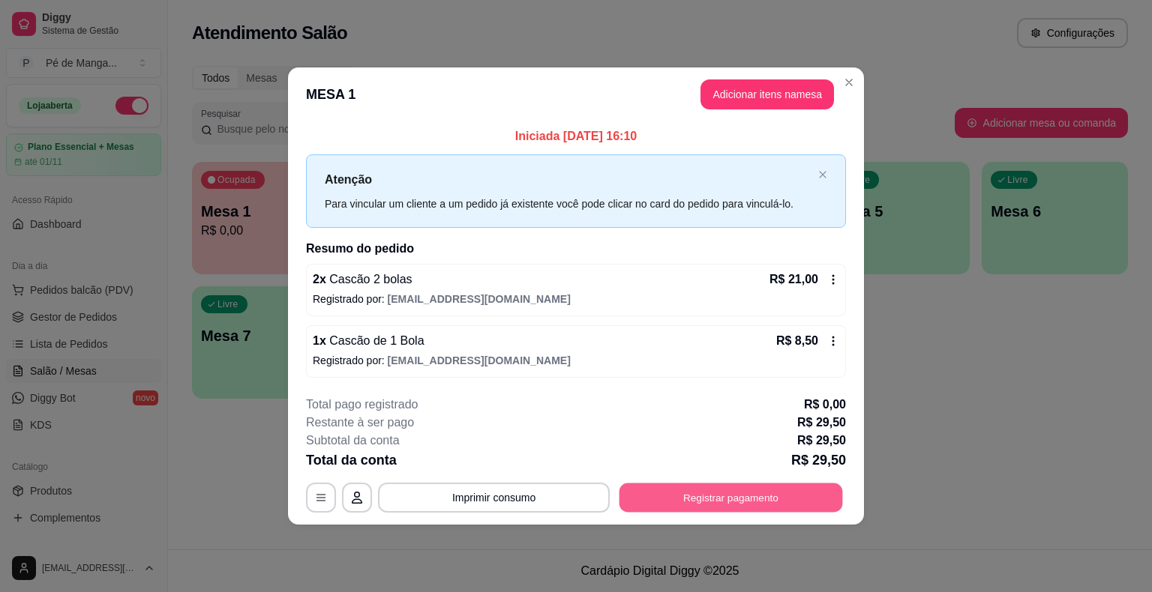
click at [810, 493] on button "Registrar pagamento" at bounding box center [730, 497] width 223 height 29
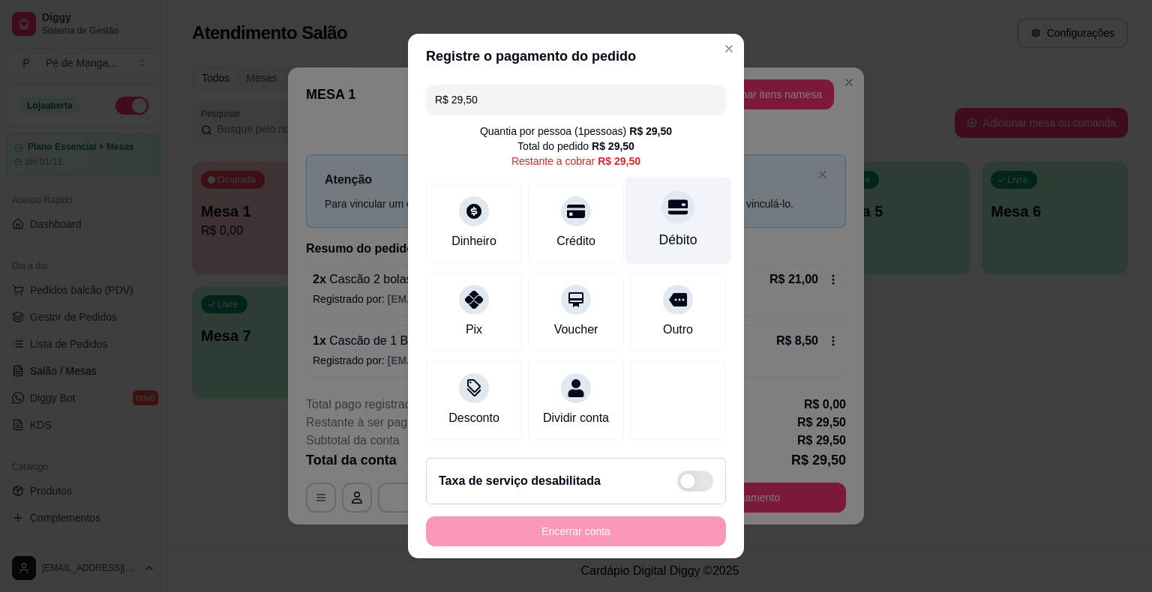
drag, startPoint x: 665, startPoint y: 227, endPoint x: 664, endPoint y: 235, distance: 7.5
click at [665, 229] on div "Débito" at bounding box center [678, 221] width 106 height 88
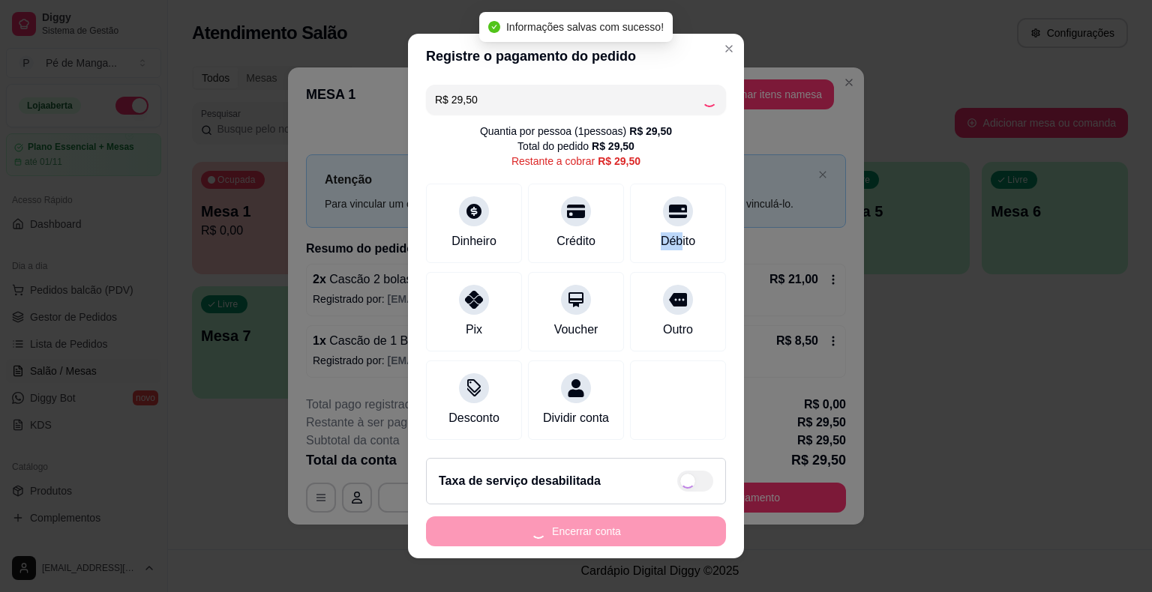
type input "R$ 0,00"
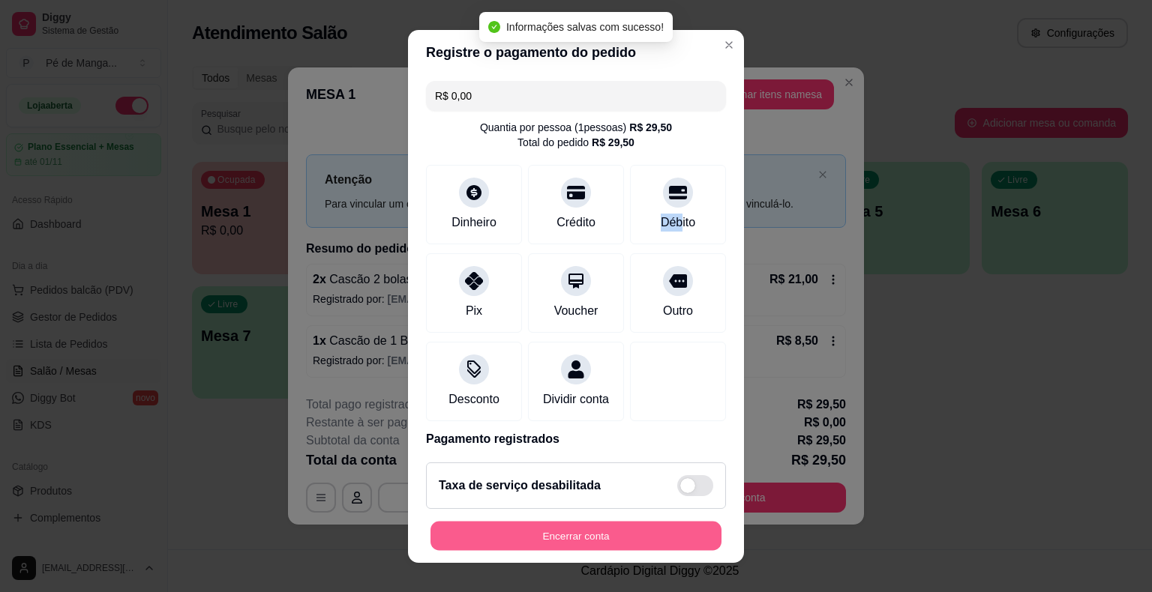
click at [645, 529] on button "Encerrar conta" at bounding box center [575, 535] width 291 height 29
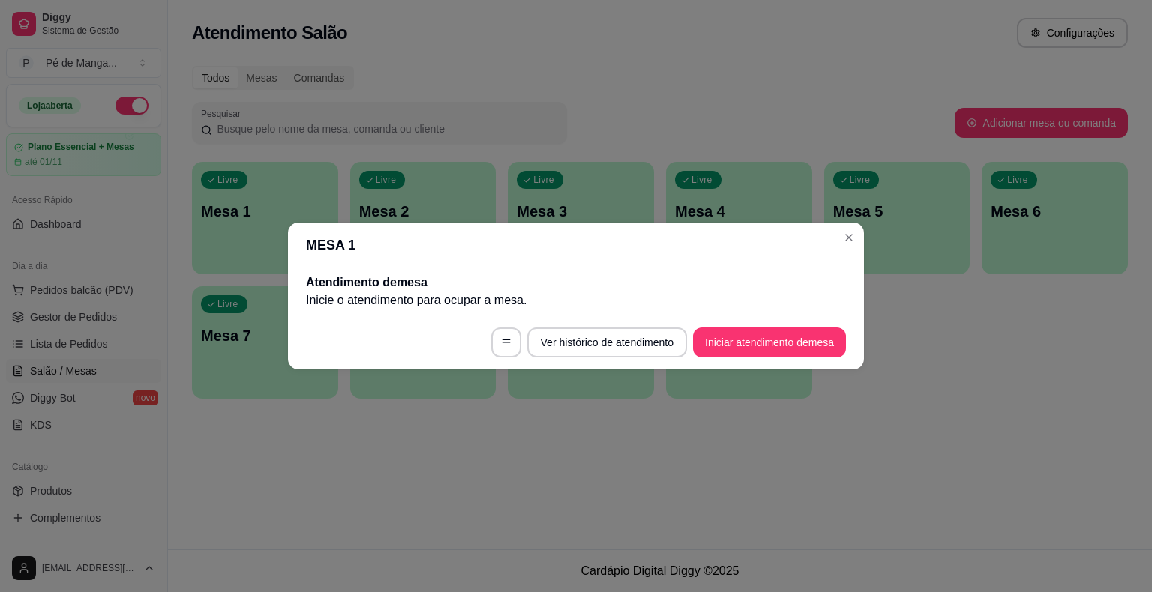
click at [841, 250] on header "MESA 1" at bounding box center [576, 245] width 576 height 45
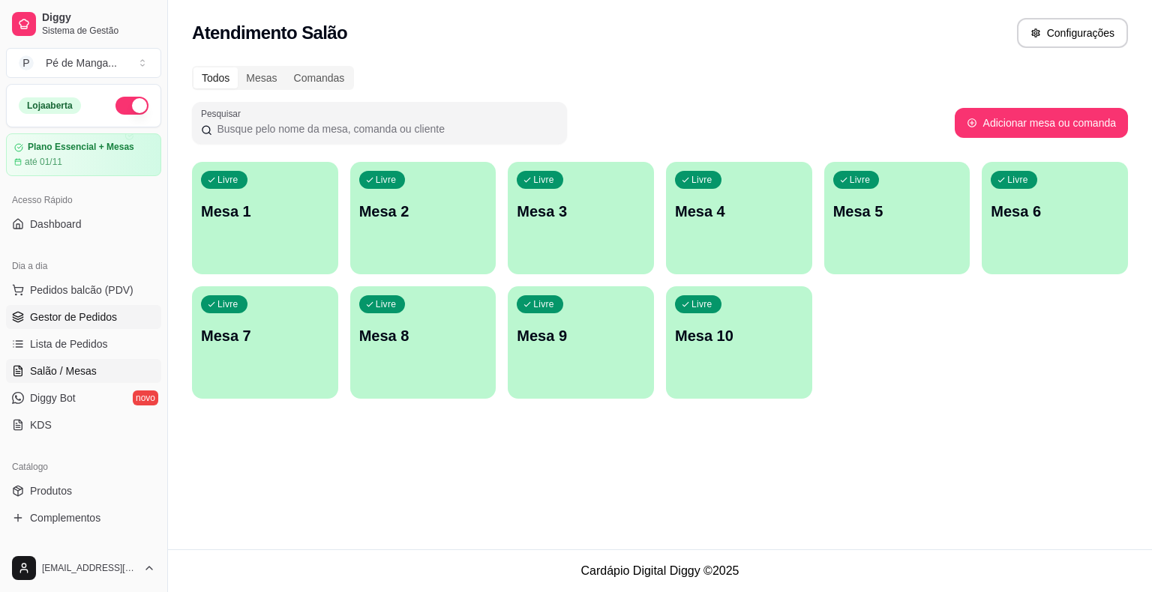
click at [61, 312] on span "Gestor de Pedidos" at bounding box center [73, 317] width 87 height 15
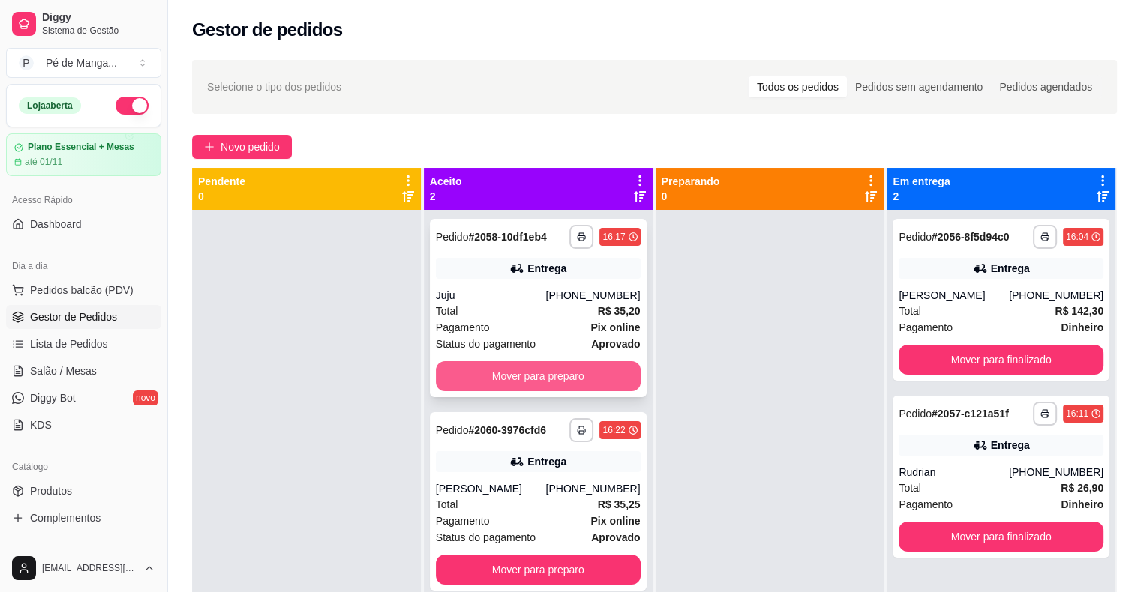
click at [559, 361] on button "Mover para preparo" at bounding box center [538, 376] width 205 height 30
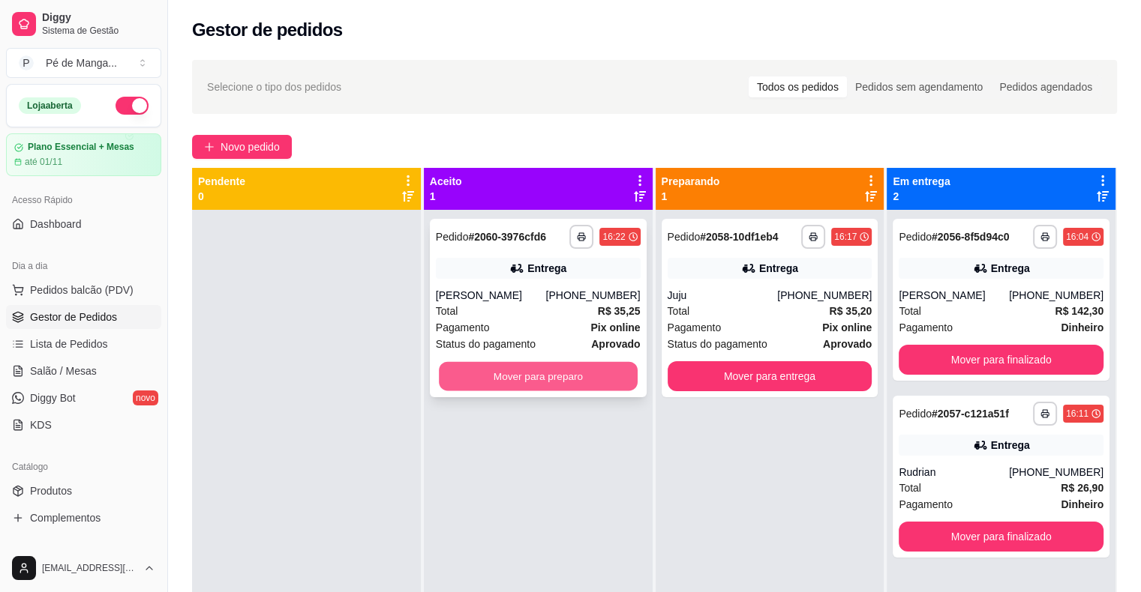
click at [559, 367] on button "Mover para preparo" at bounding box center [538, 376] width 199 height 29
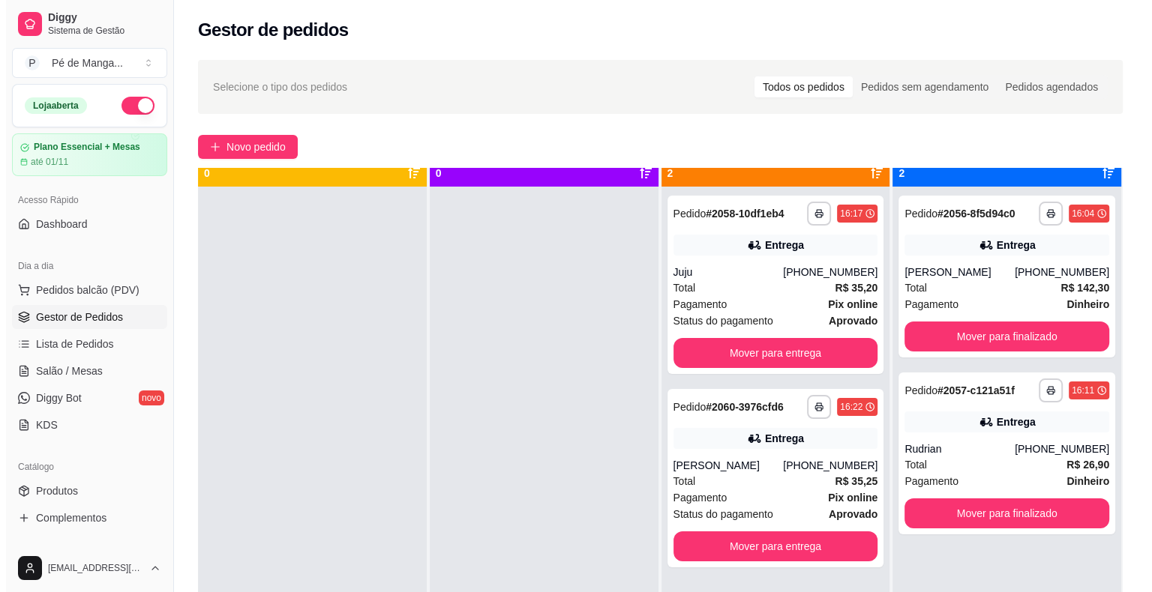
scroll to position [42, 0]
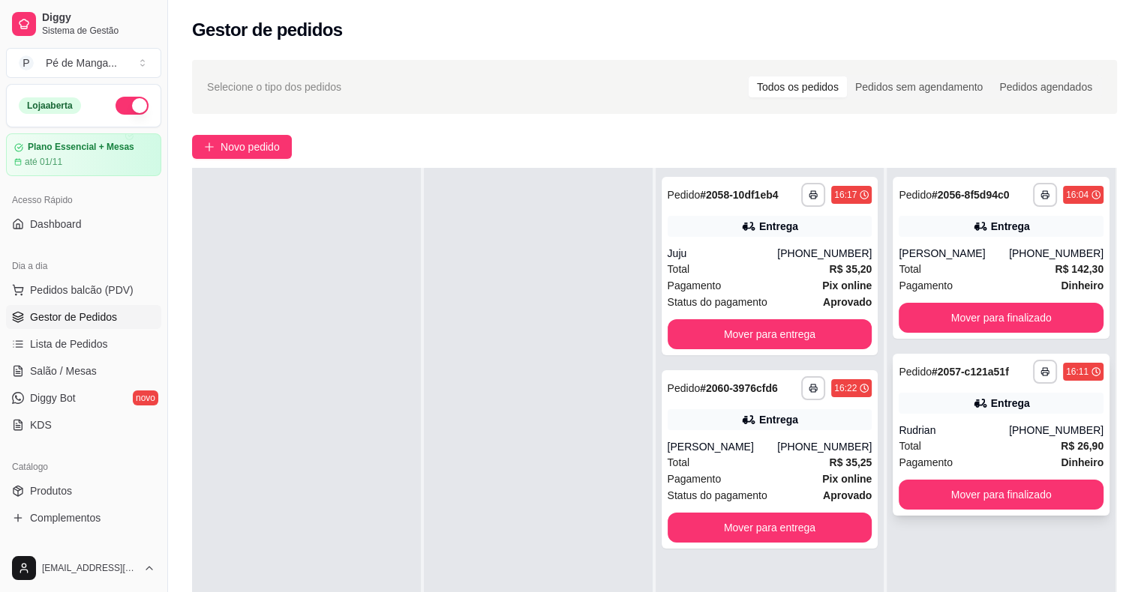
click at [969, 436] on div "Rudrian" at bounding box center [953, 430] width 110 height 15
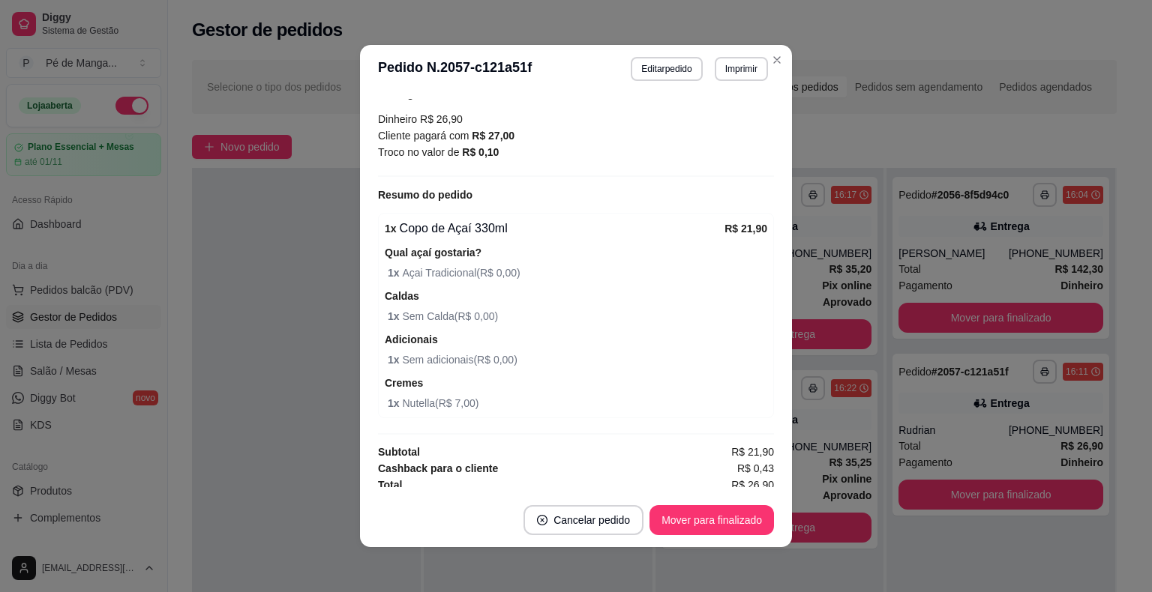
scroll to position [415, 0]
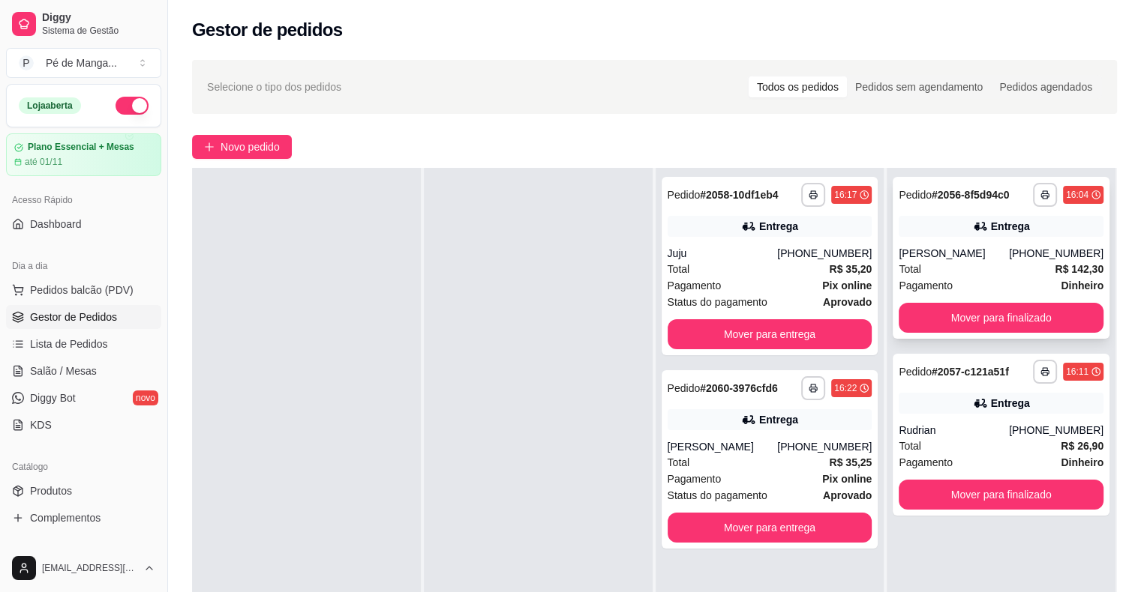
click at [1002, 243] on div "**********" at bounding box center [1000, 258] width 217 height 162
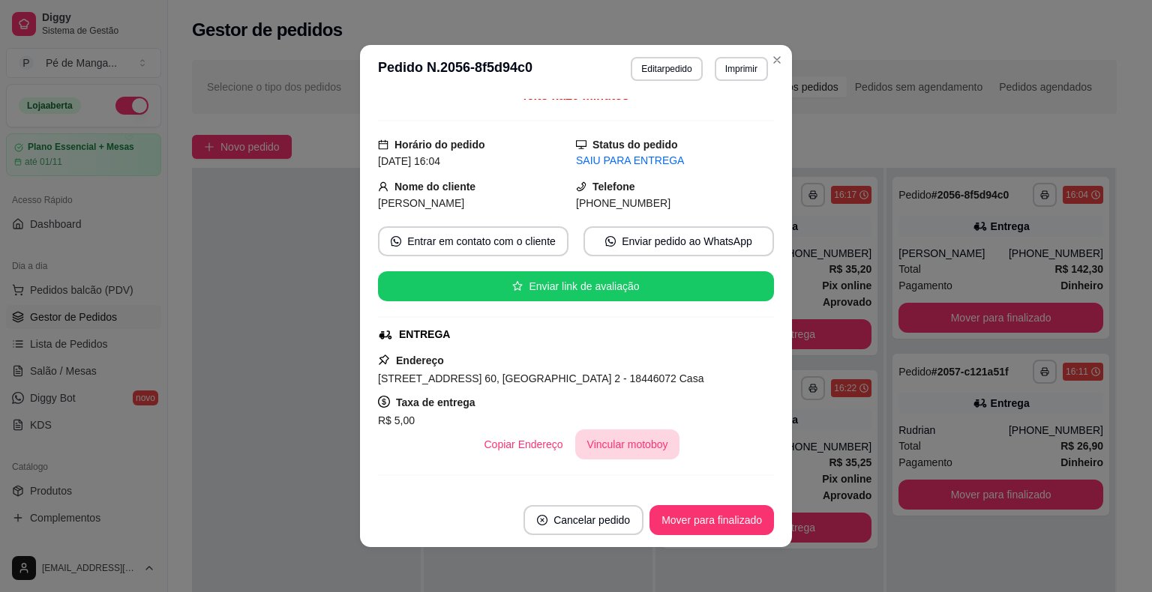
scroll to position [0, 0]
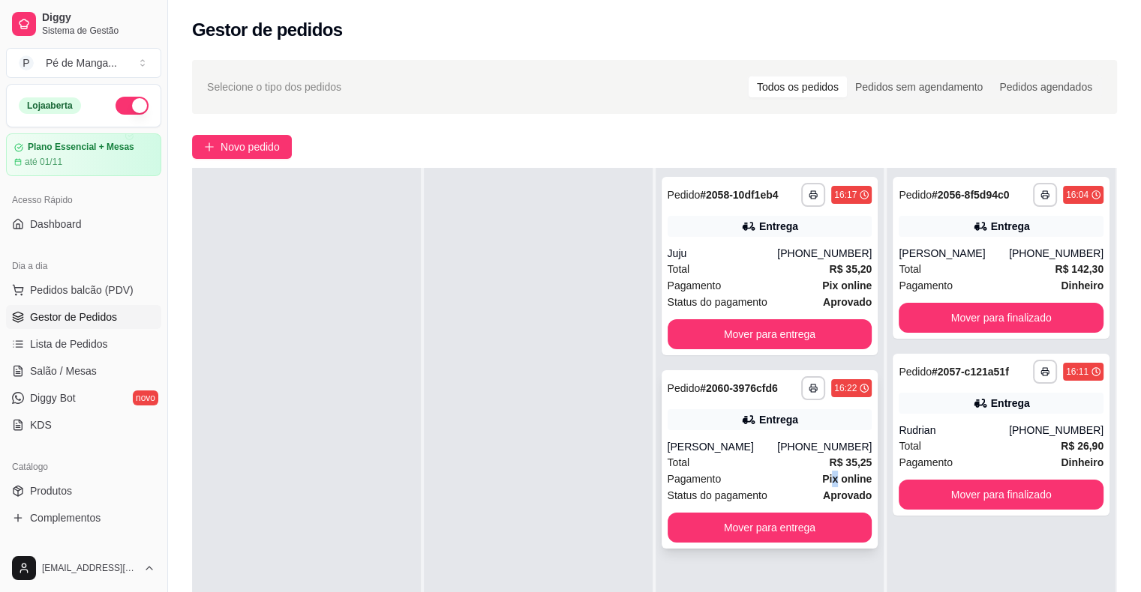
click at [819, 462] on div "**********" at bounding box center [769, 459] width 217 height 178
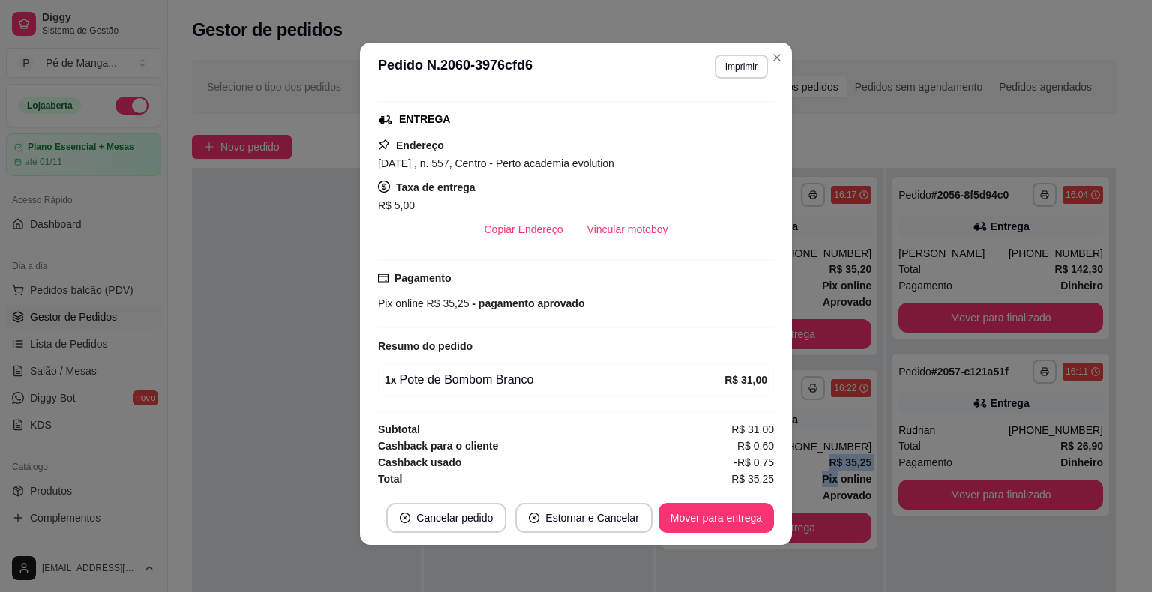
scroll to position [3, 0]
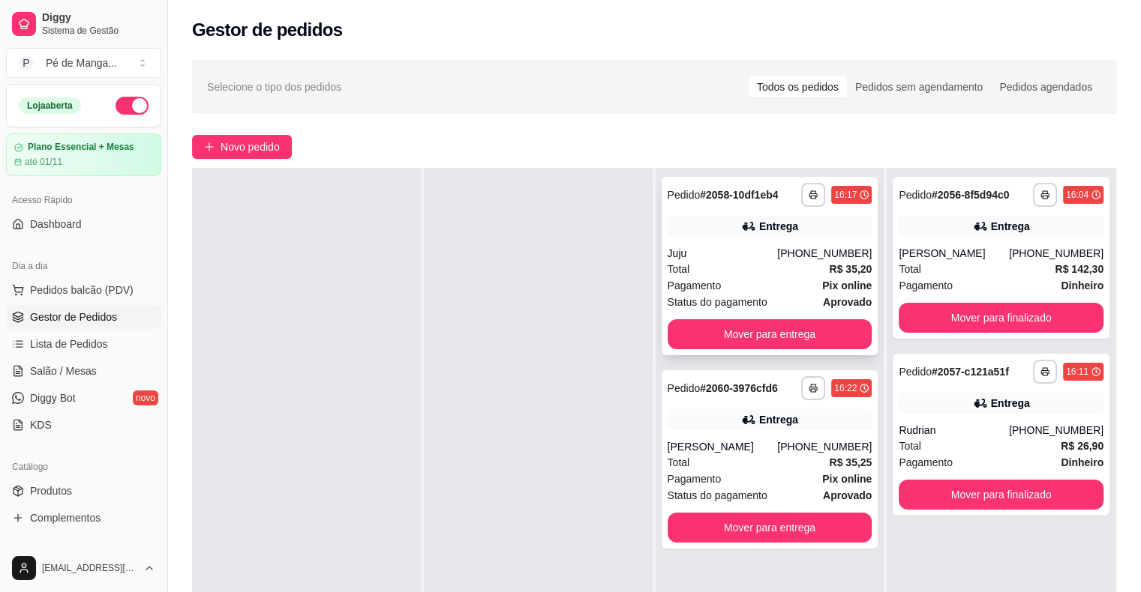
click at [786, 262] on div "**********" at bounding box center [769, 266] width 217 height 178
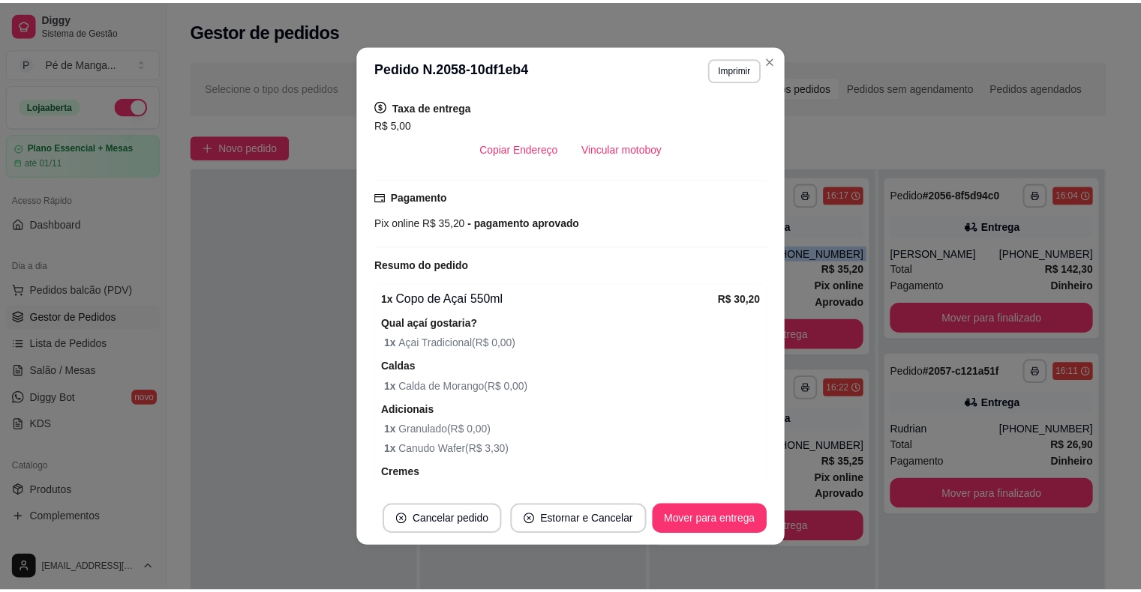
scroll to position [177, 0]
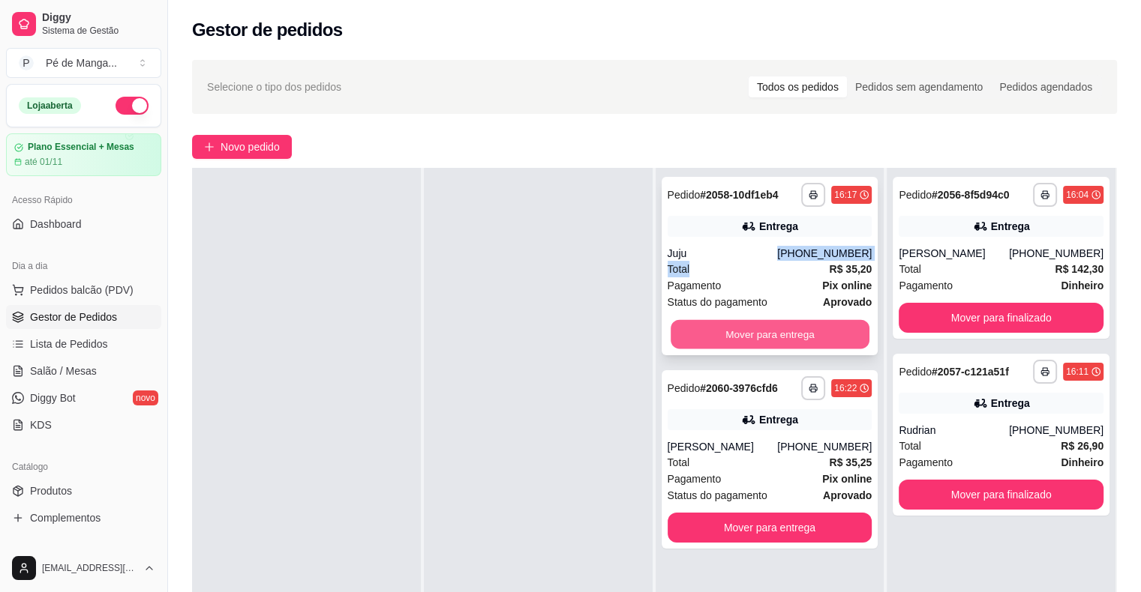
click at [735, 333] on button "Mover para entrega" at bounding box center [769, 334] width 199 height 29
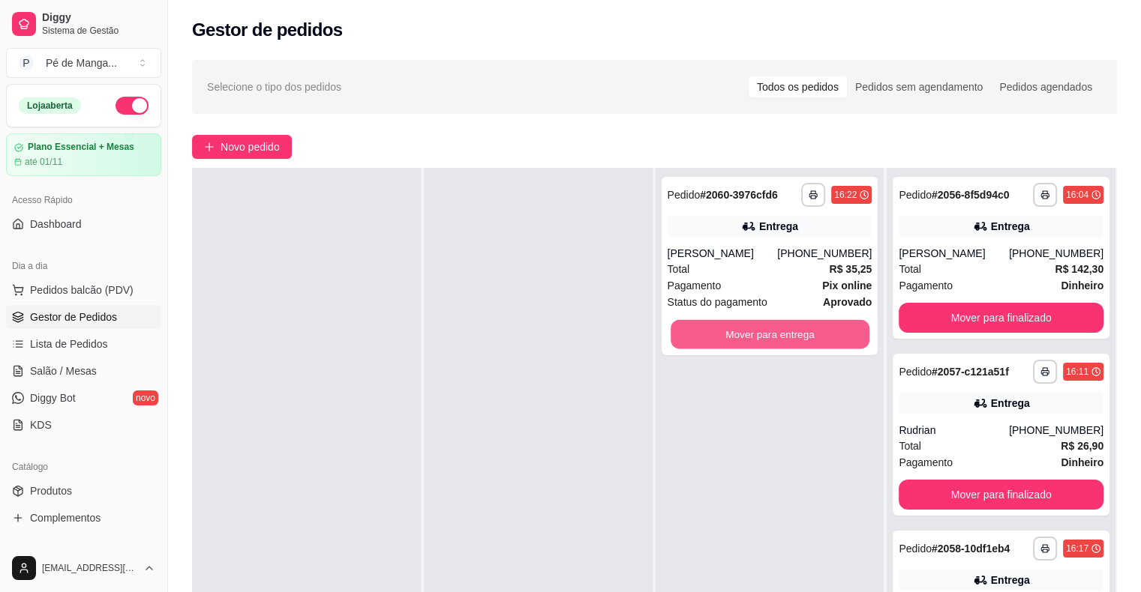
click at [735, 333] on button "Mover para entrega" at bounding box center [769, 334] width 199 height 29
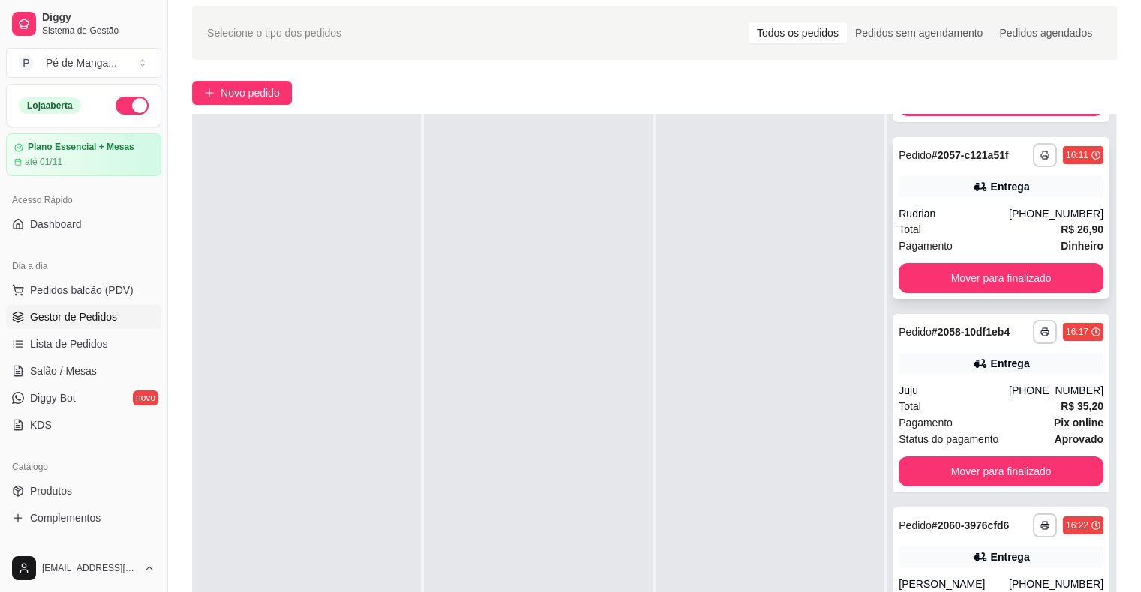
scroll to position [0, 0]
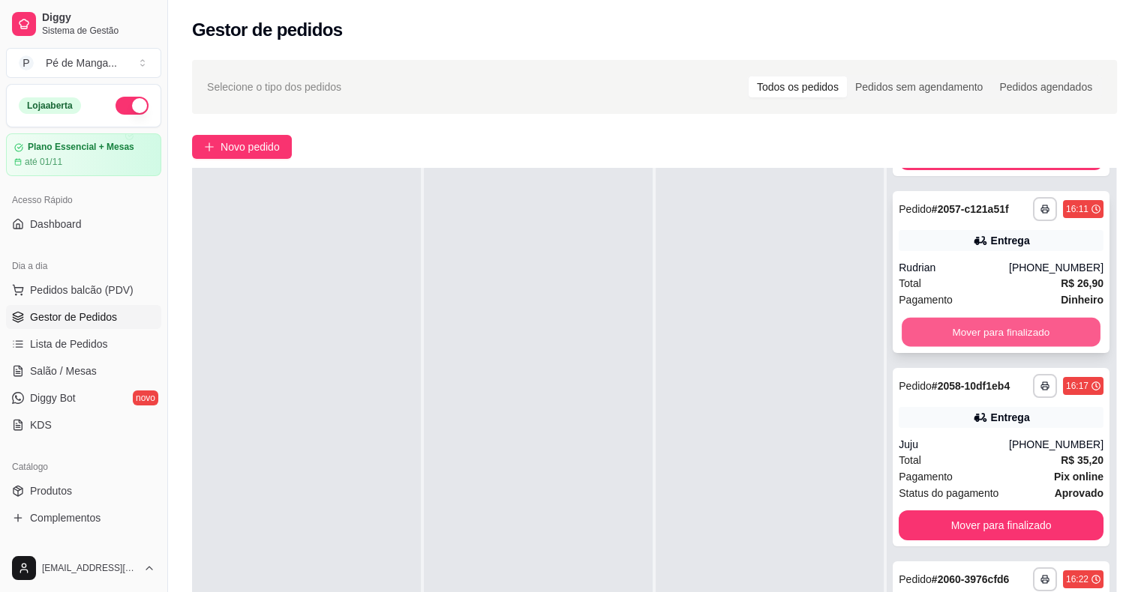
click at [984, 333] on button "Mover para finalizado" at bounding box center [1000, 332] width 199 height 29
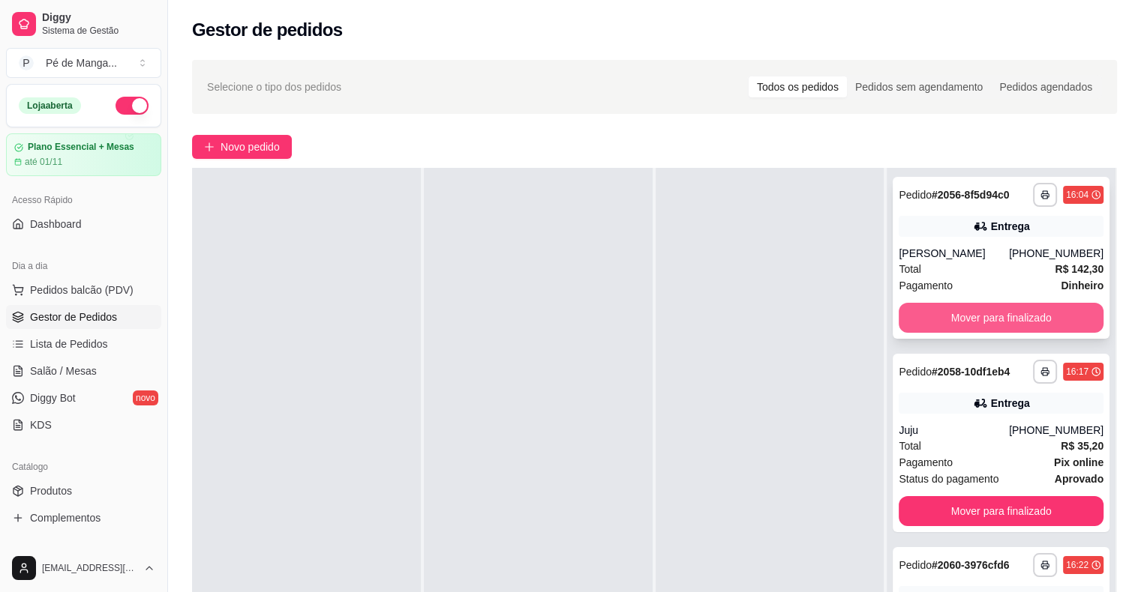
click at [986, 311] on button "Mover para finalizado" at bounding box center [1000, 318] width 205 height 30
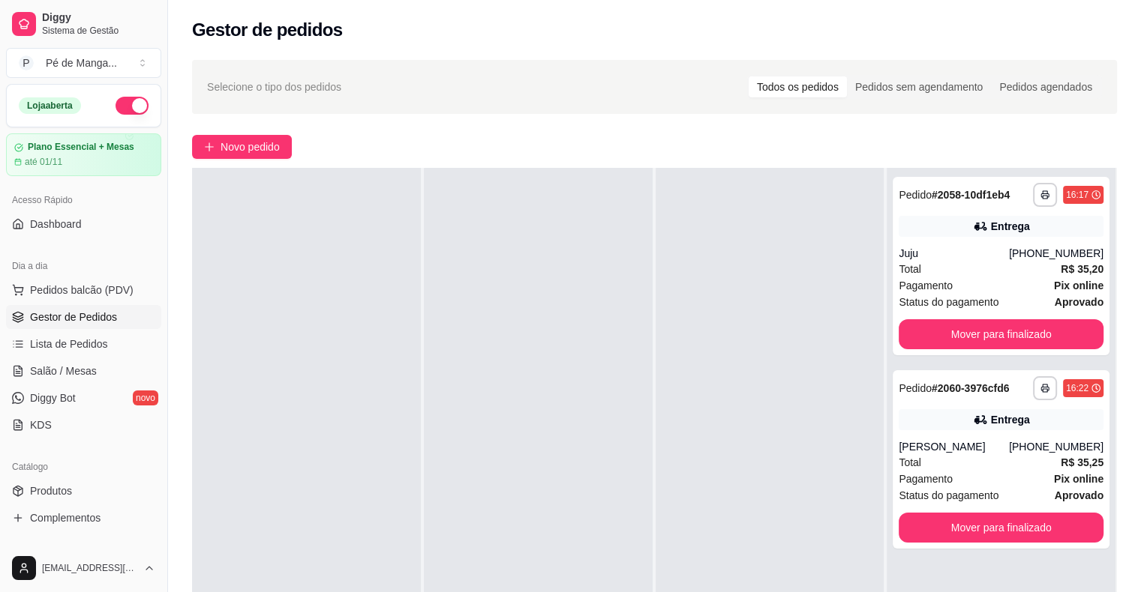
click at [986, 311] on div "**********" at bounding box center [1000, 266] width 217 height 178
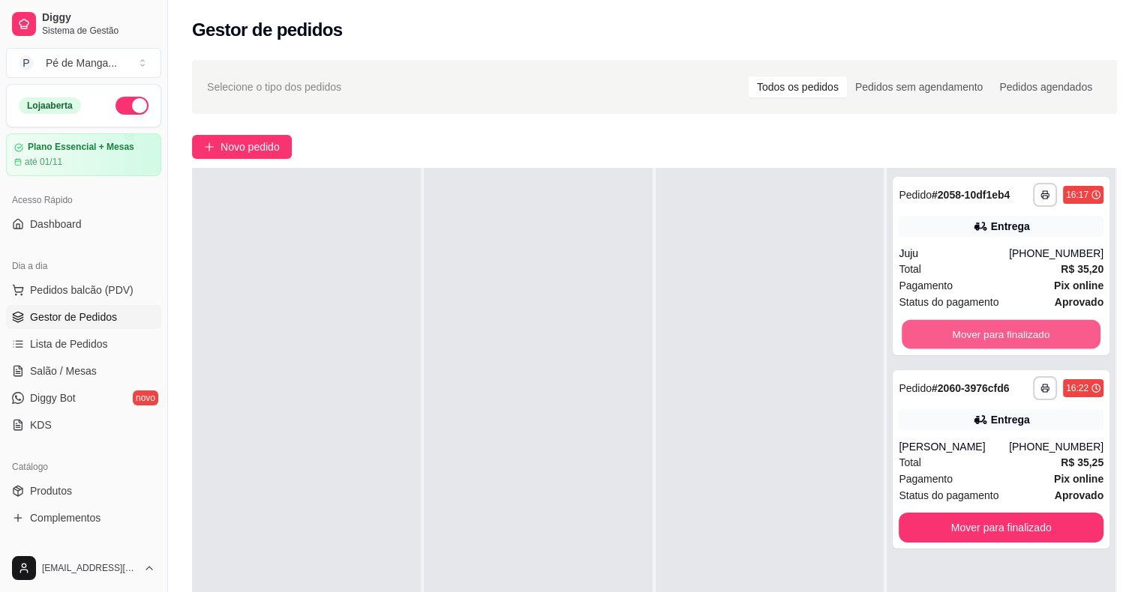
click at [991, 331] on button "Mover para finalizado" at bounding box center [1000, 334] width 199 height 29
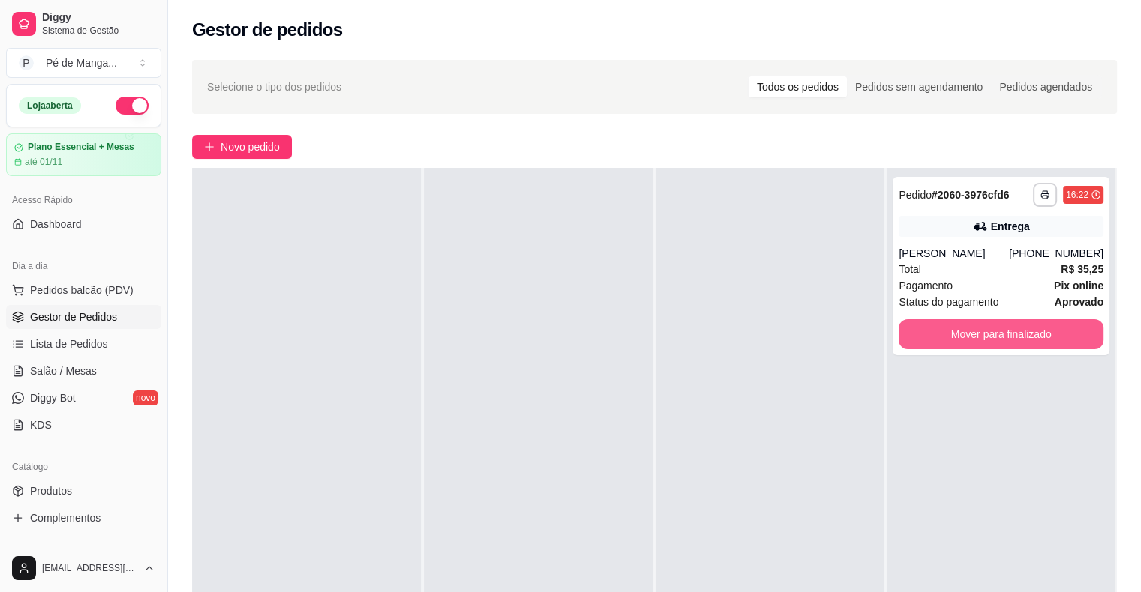
click at [991, 331] on button "Mover para finalizado" at bounding box center [1000, 334] width 205 height 30
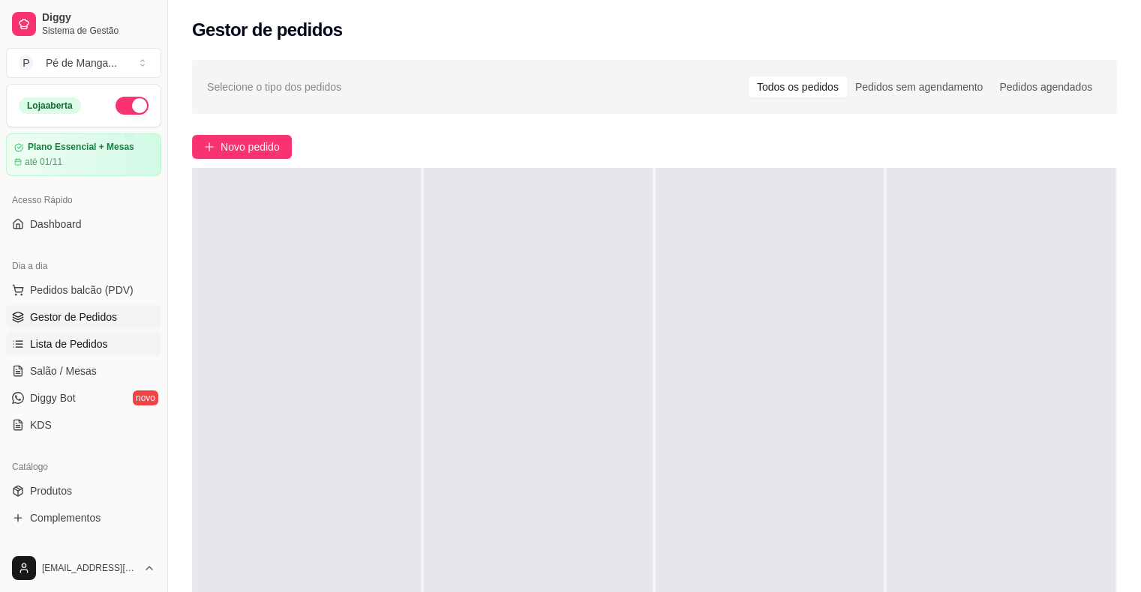
click at [142, 341] on link "Lista de Pedidos" at bounding box center [83, 344] width 155 height 24
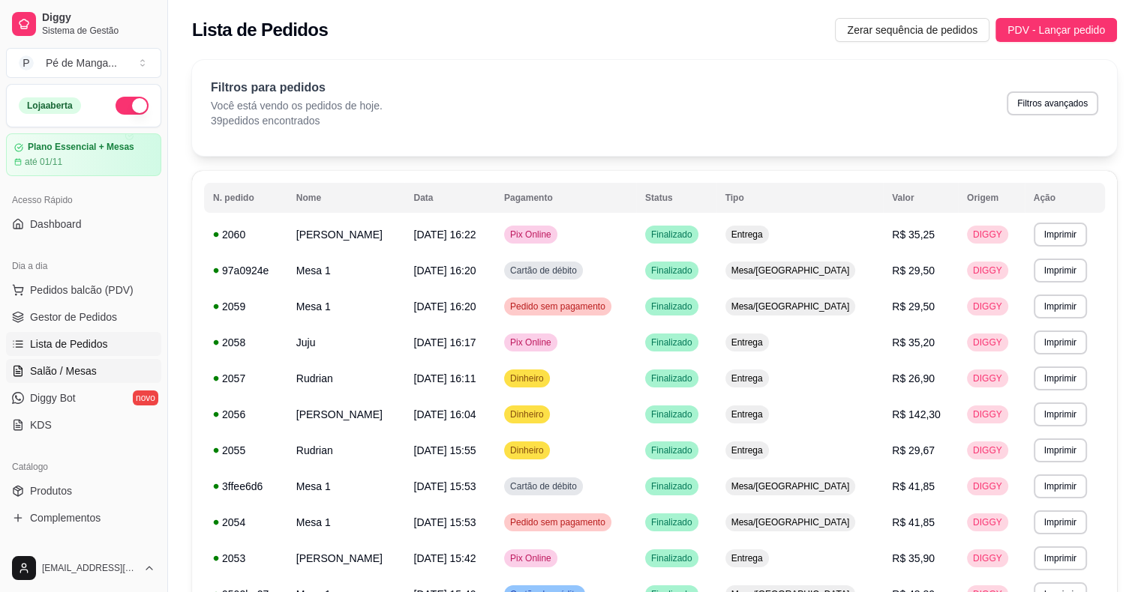
click at [103, 378] on link "Salão / Mesas" at bounding box center [83, 371] width 155 height 24
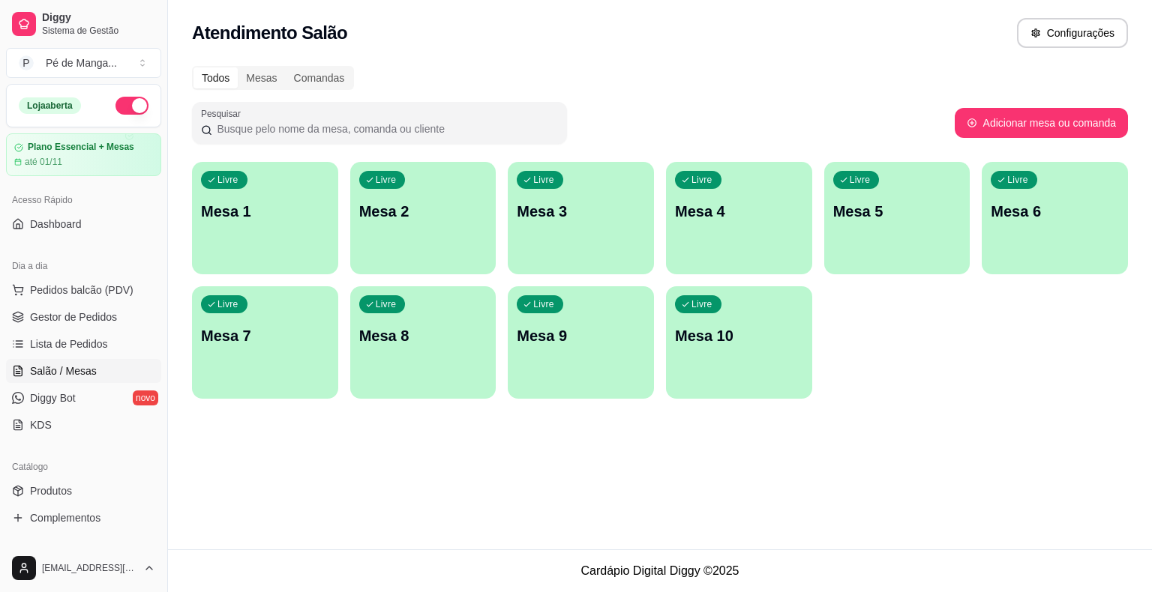
click at [239, 235] on div "Livre Mesa 1" at bounding box center [265, 209] width 146 height 94
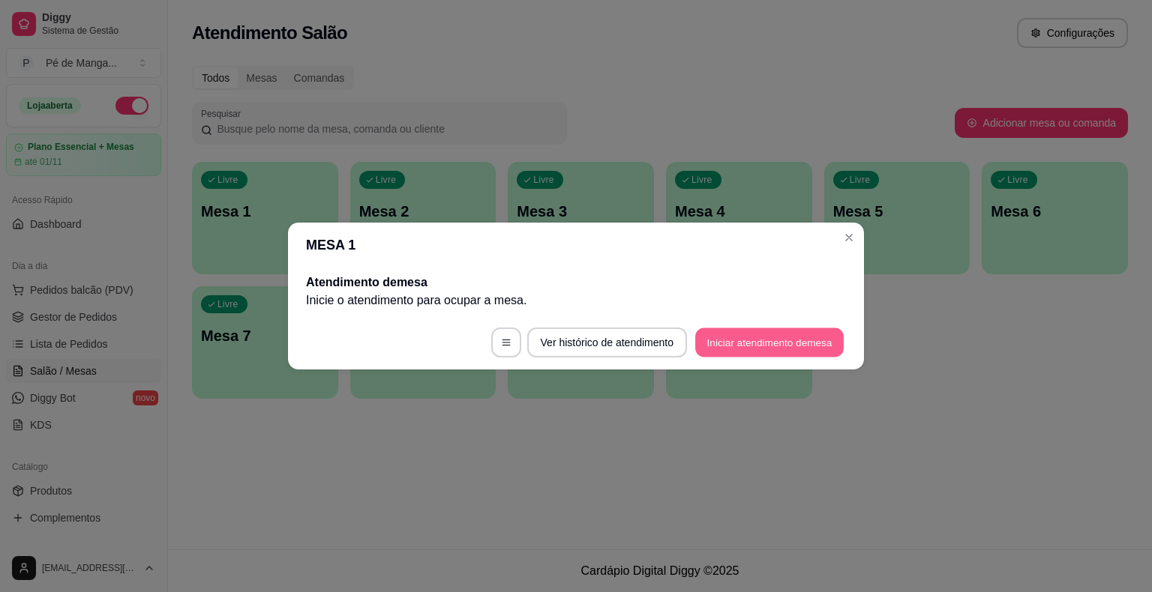
click at [793, 337] on button "Iniciar atendimento de mesa" at bounding box center [769, 342] width 148 height 29
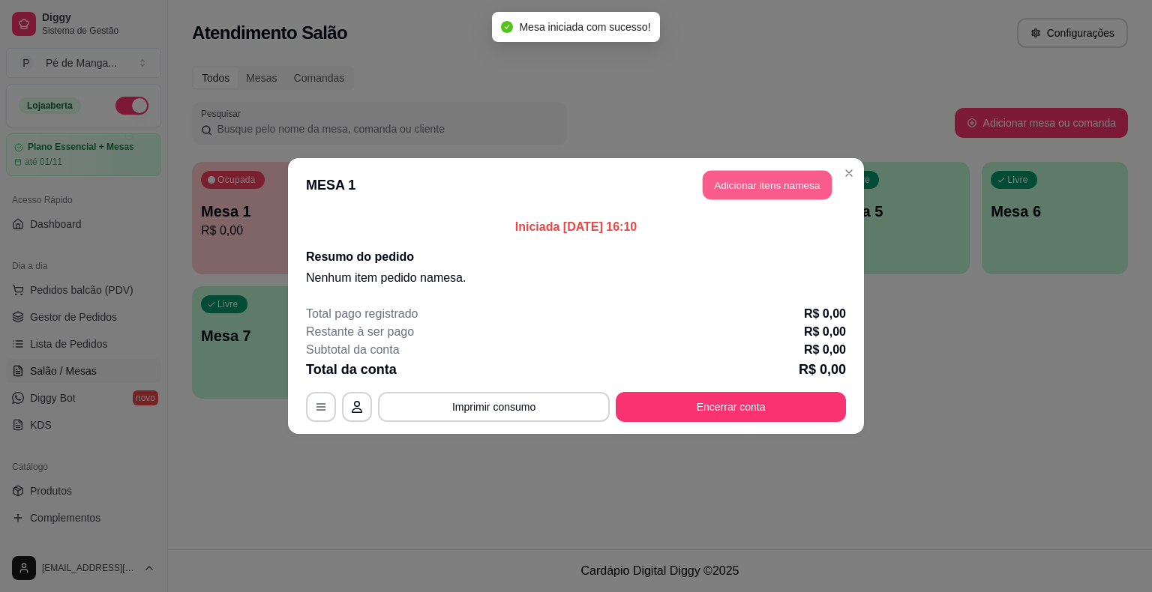
click at [733, 190] on button "Adicionar itens na mesa" at bounding box center [767, 185] width 129 height 29
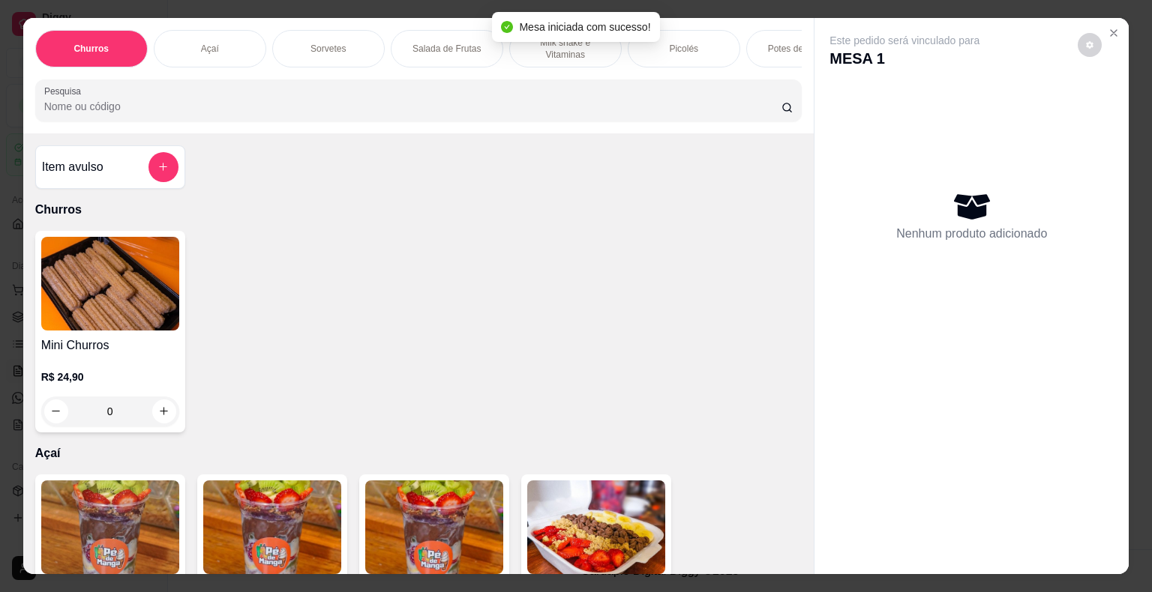
click at [298, 45] on div "Sorvetes" at bounding box center [328, 48] width 112 height 37
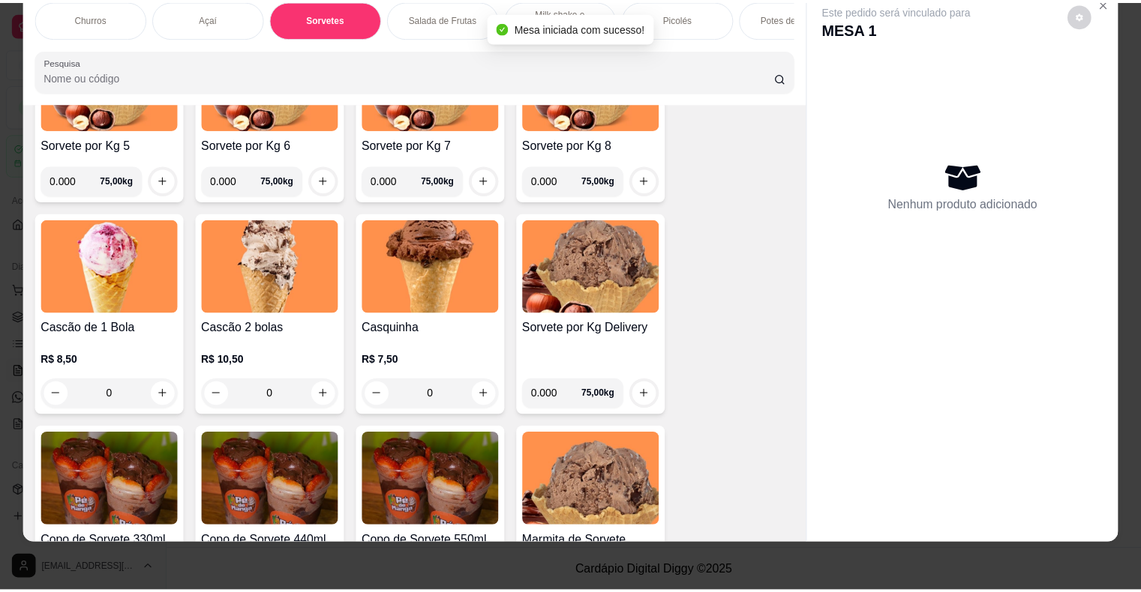
scroll to position [1068, 0]
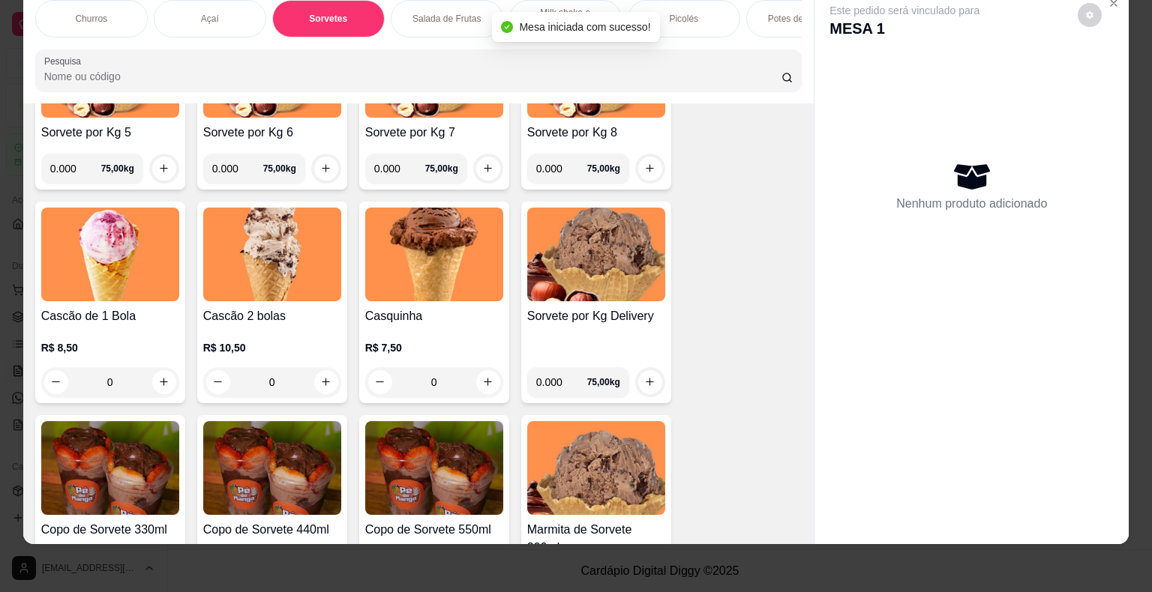
click at [331, 373] on div "0" at bounding box center [272, 382] width 138 height 30
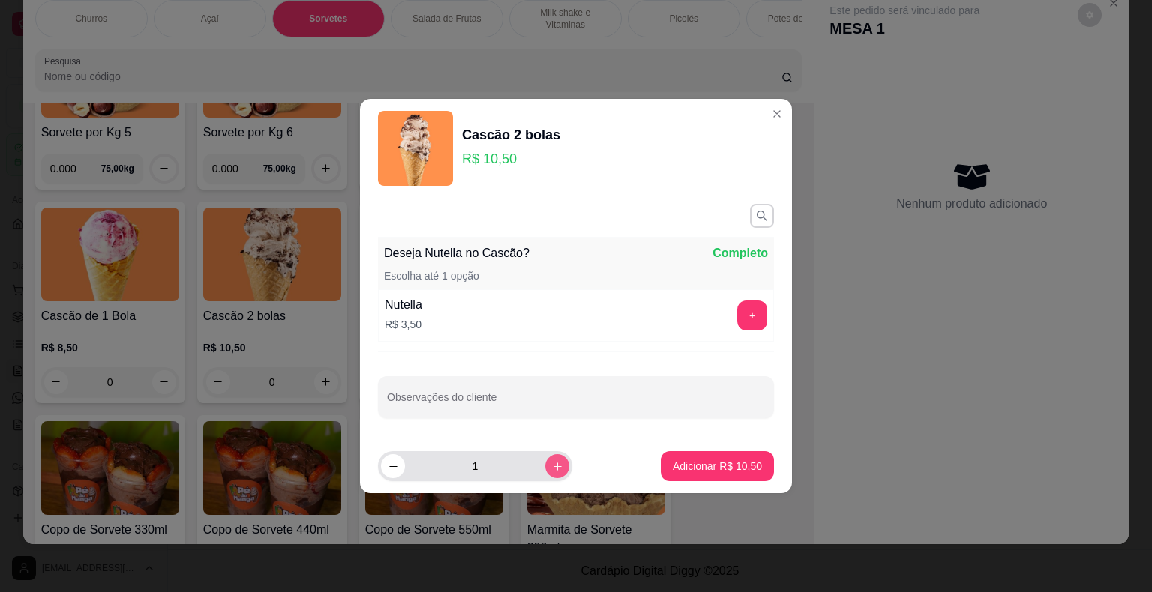
click at [546, 472] on button "increase-product-quantity" at bounding box center [557, 466] width 24 height 24
type input "2"
click at [717, 475] on button "Adicionar R$ 21,00" at bounding box center [717, 466] width 110 height 29
type input "2"
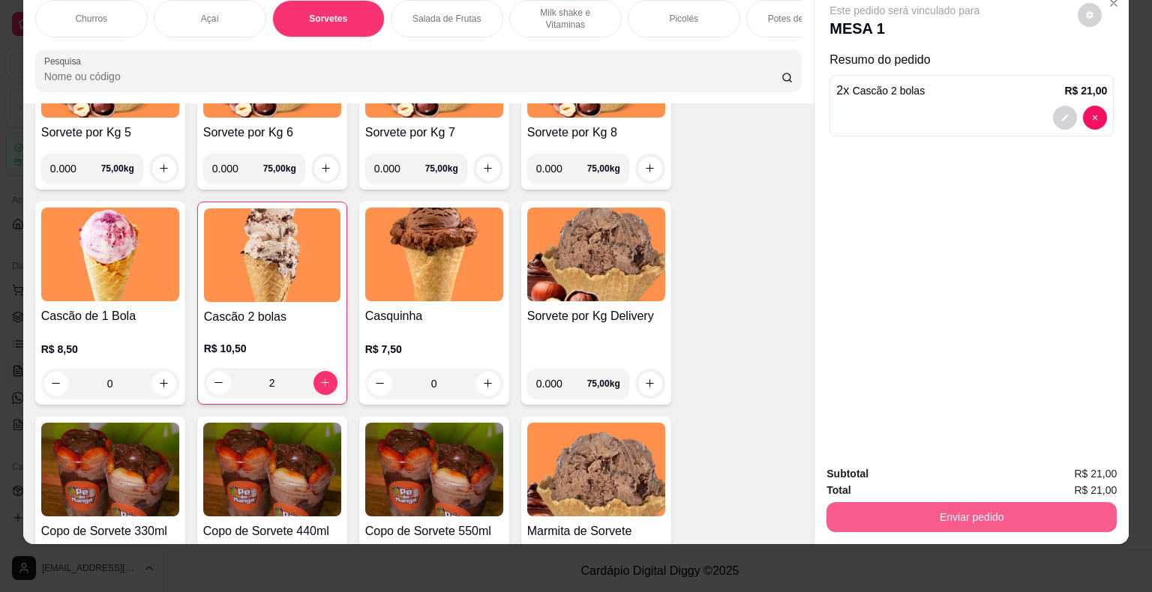
click at [899, 510] on button "Enviar pedido" at bounding box center [971, 517] width 290 height 30
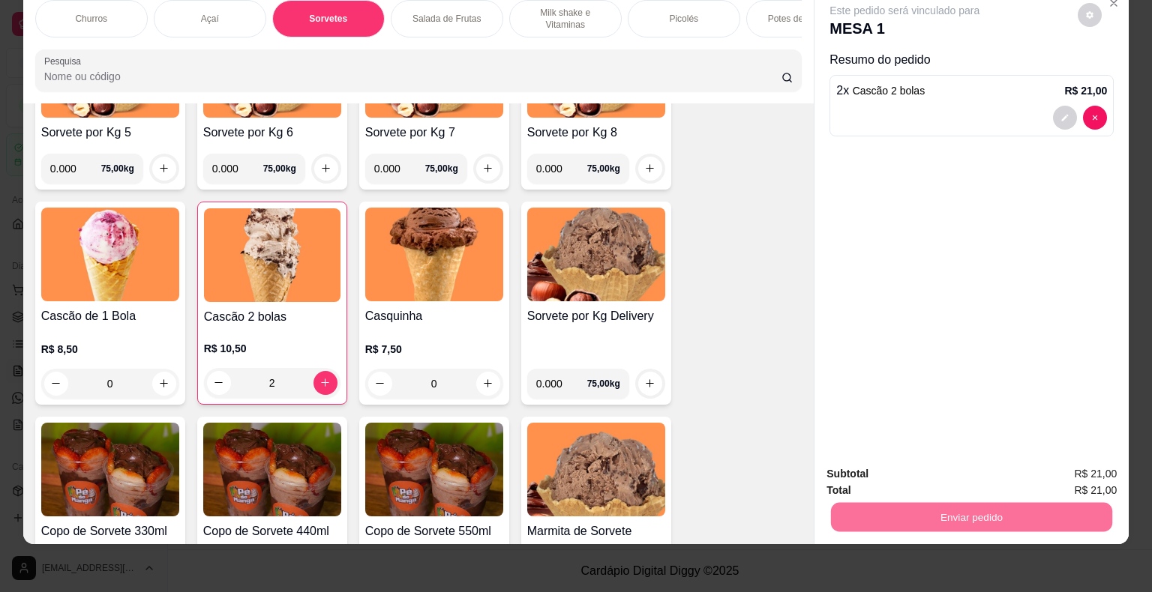
click at [1068, 466] on button "Enviar pedido" at bounding box center [1077, 469] width 82 height 28
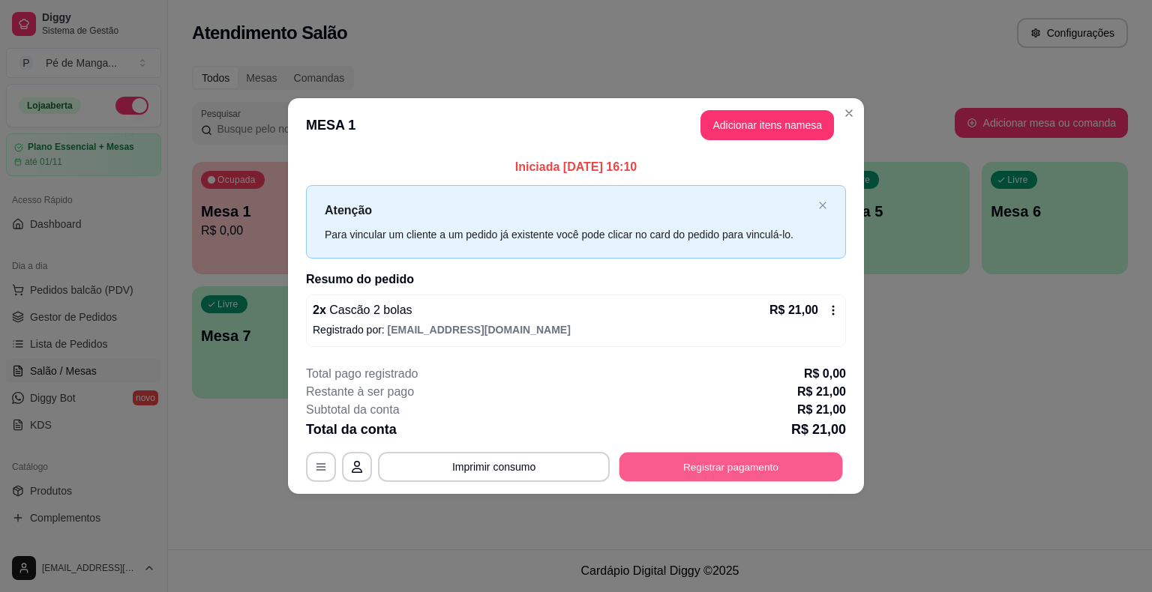
click at [651, 468] on button "Registrar pagamento" at bounding box center [730, 466] width 223 height 29
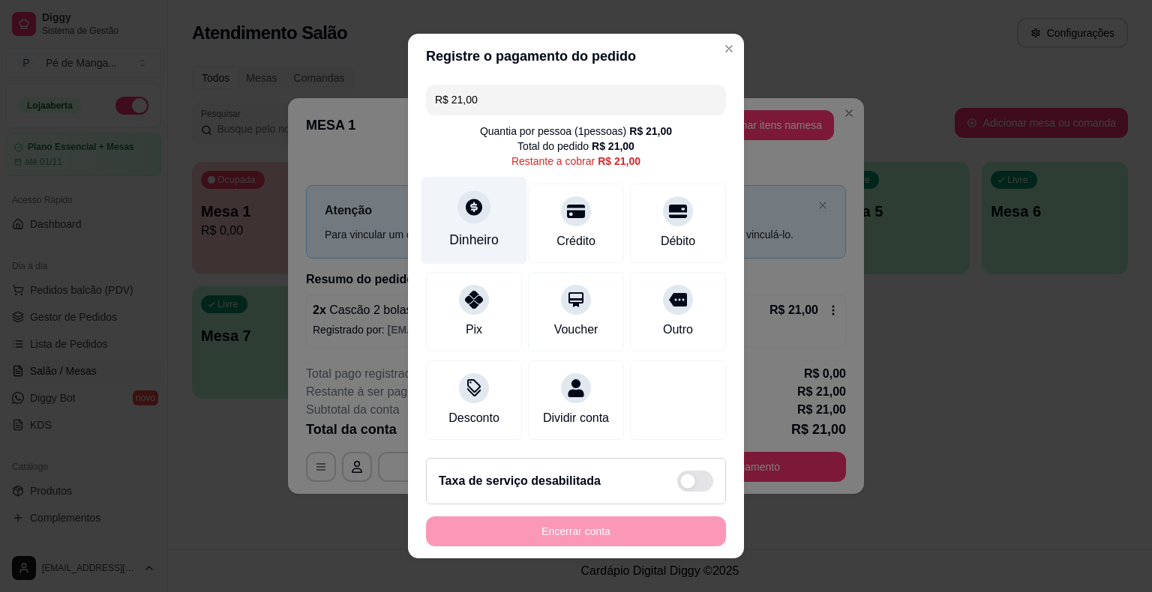
click at [451, 244] on div "Dinheiro" at bounding box center [473, 239] width 49 height 19
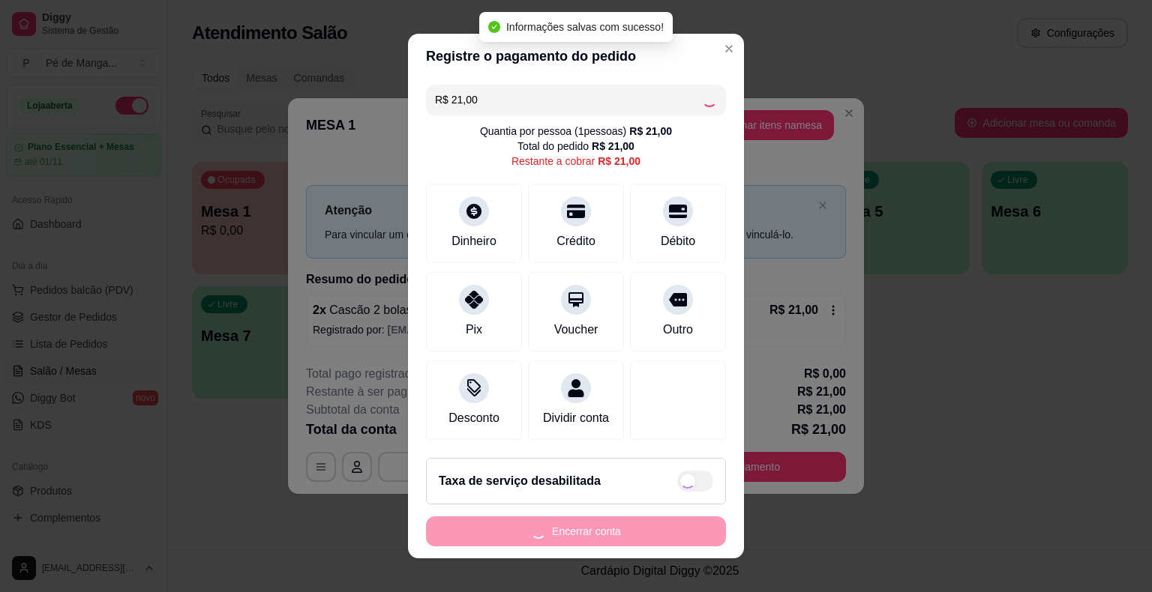
type input "R$ 0,00"
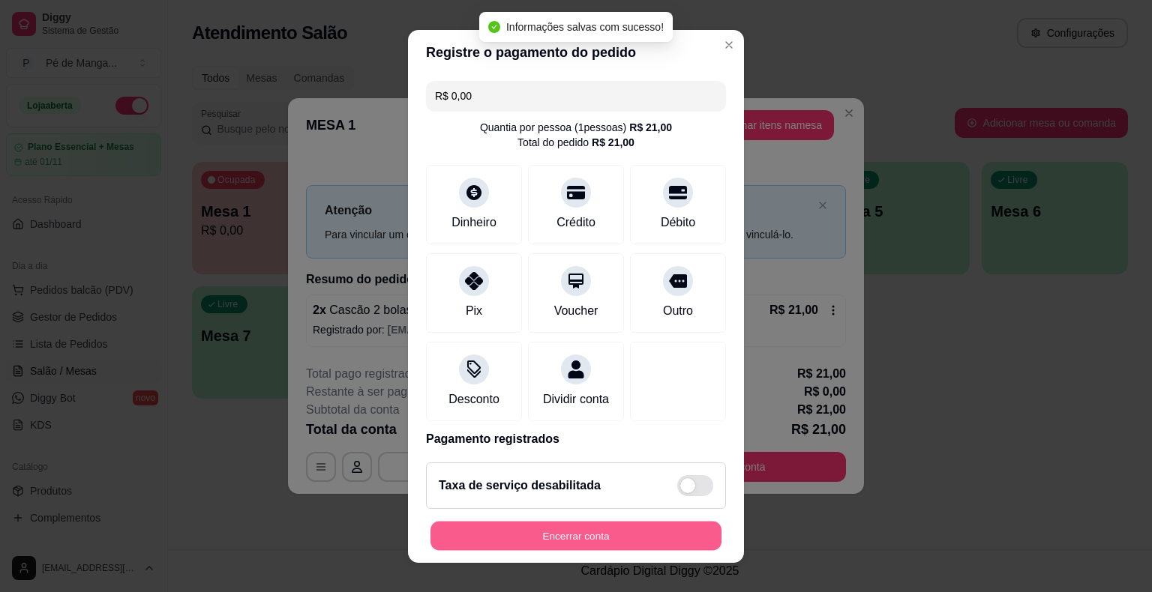
click at [648, 536] on button "Encerrar conta" at bounding box center [575, 535] width 291 height 29
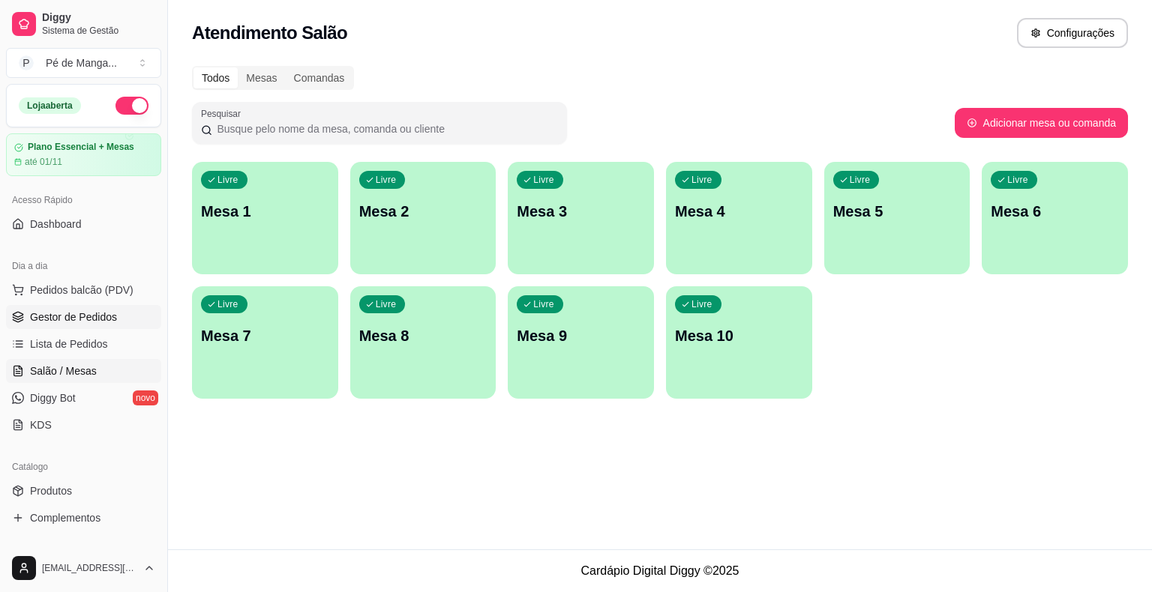
click at [46, 313] on span "Gestor de Pedidos" at bounding box center [73, 317] width 87 height 15
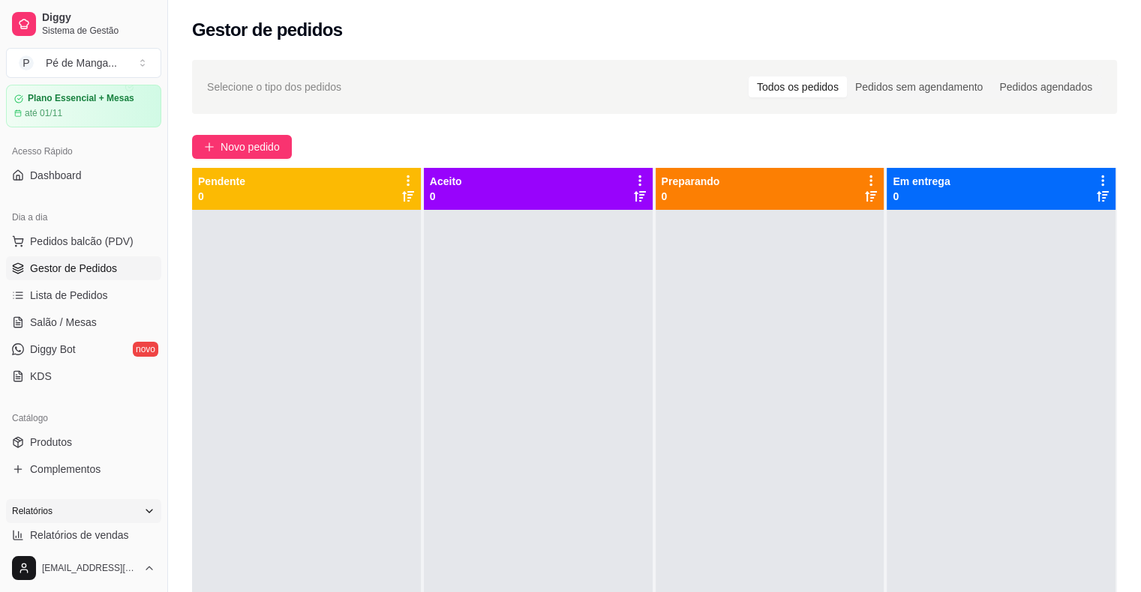
scroll to position [75, 0]
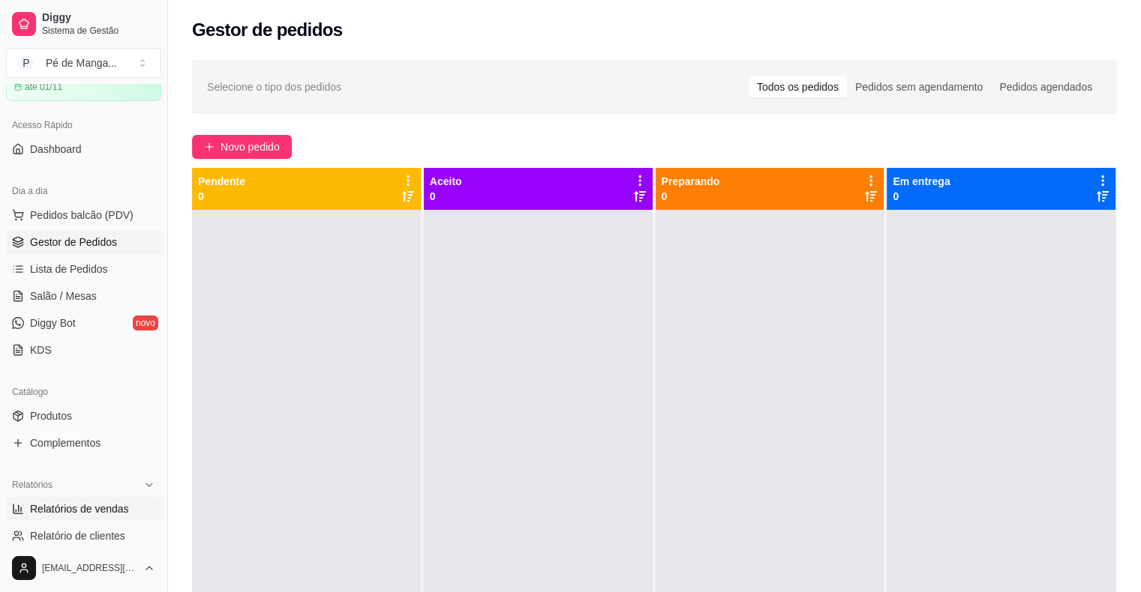
click at [86, 504] on span "Relatórios de vendas" at bounding box center [79, 509] width 99 height 15
select select "ALL"
select select "0"
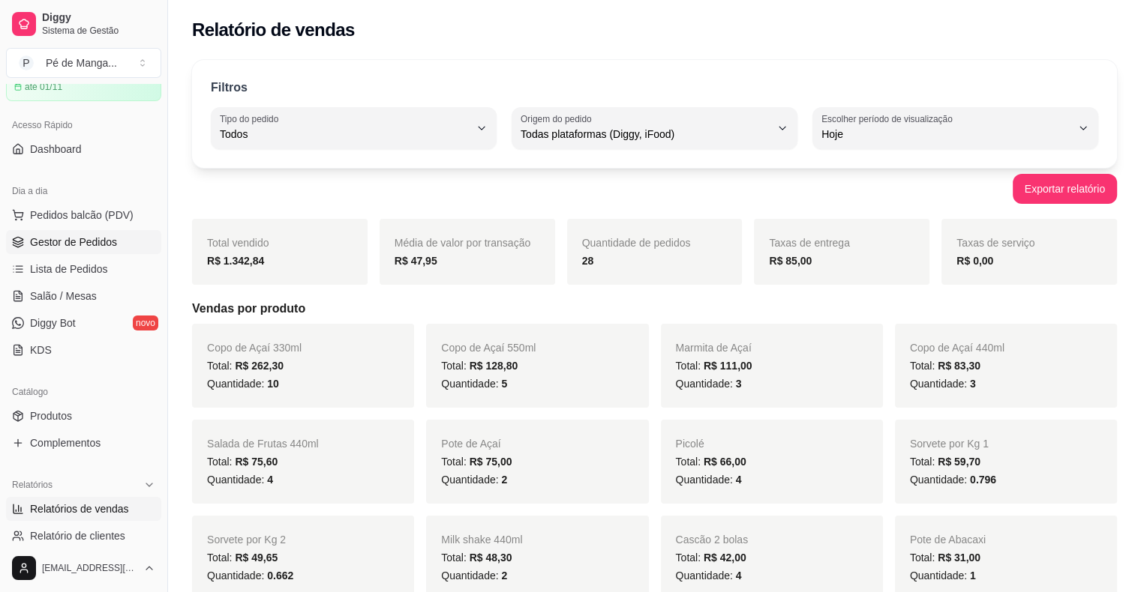
click at [78, 242] on span "Gestor de Pedidos" at bounding box center [73, 242] width 87 height 15
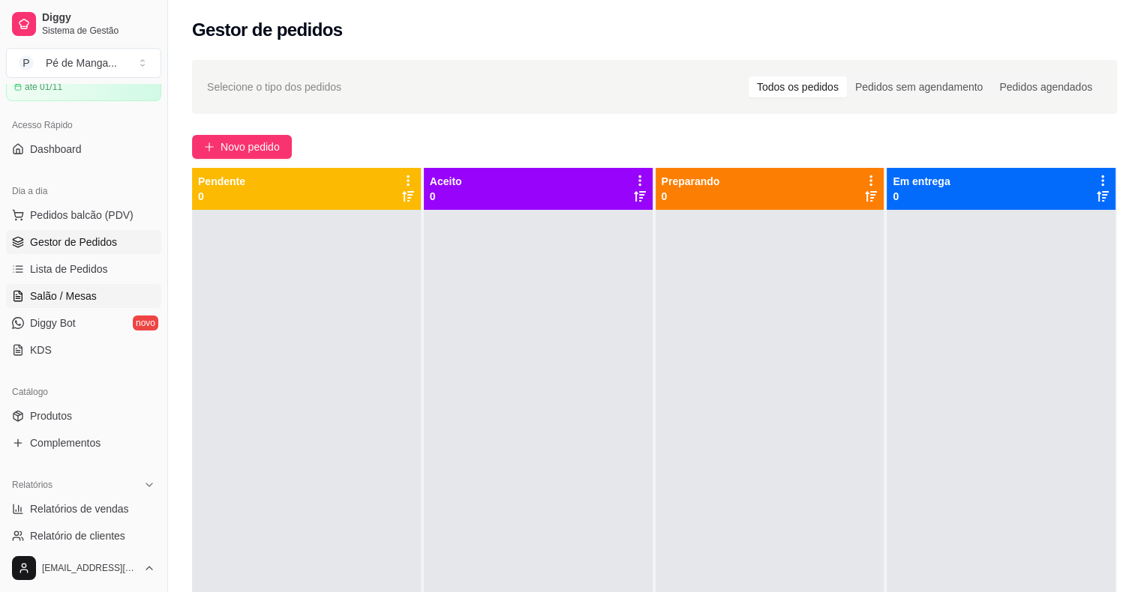
click at [85, 292] on span "Salão / Mesas" at bounding box center [63, 296] width 67 height 15
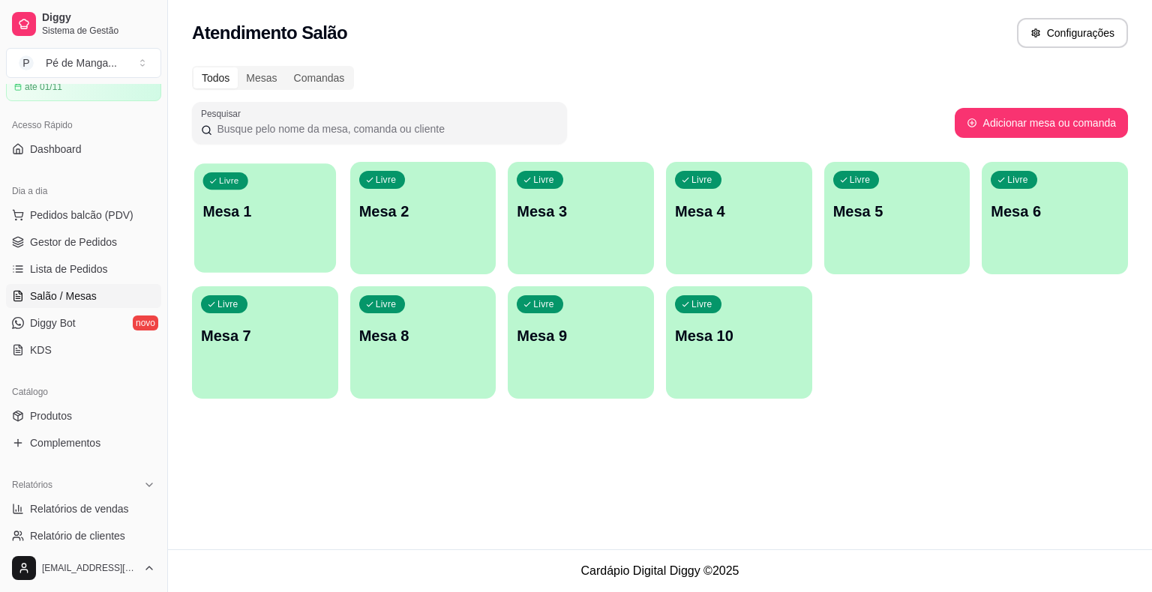
click at [223, 219] on p "Mesa 1" at bounding box center [265, 212] width 124 height 20
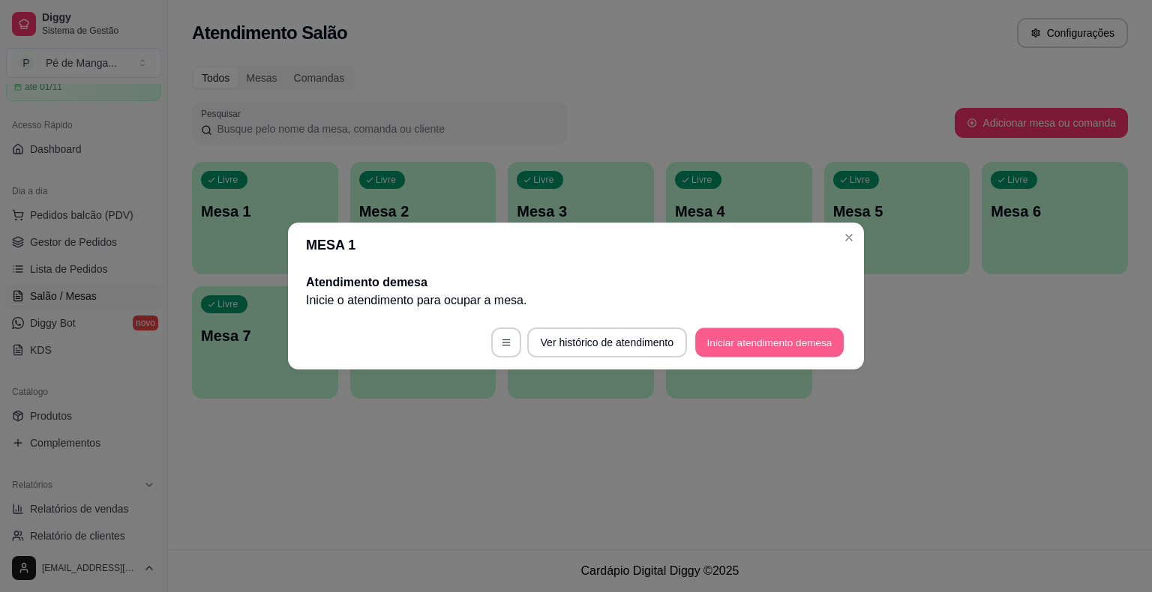
click at [741, 343] on button "Iniciar atendimento de mesa" at bounding box center [769, 342] width 148 height 29
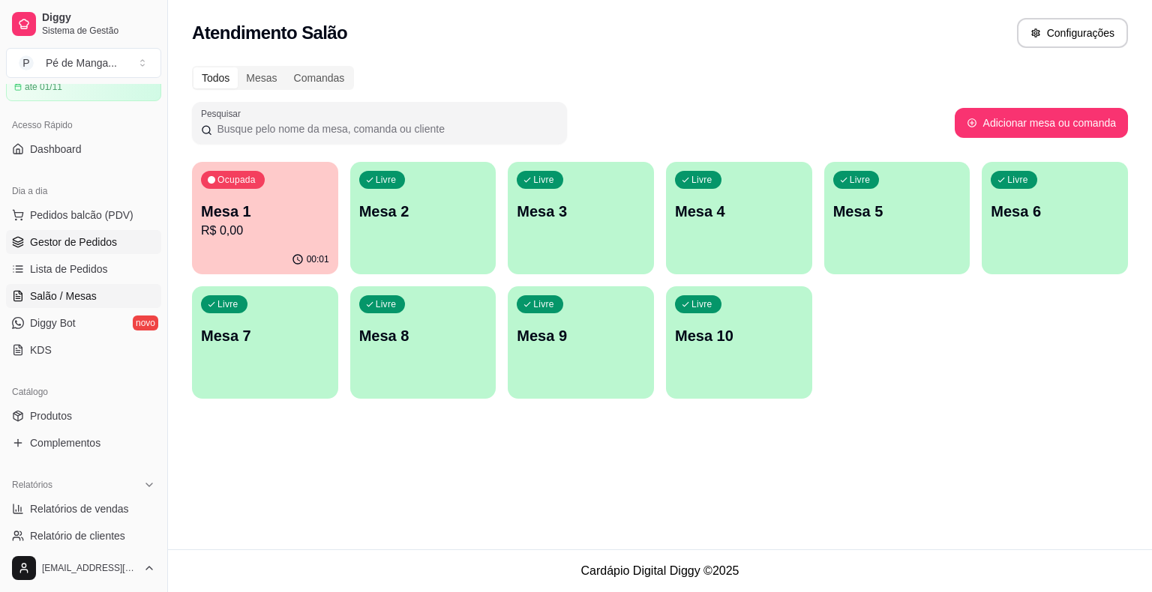
click at [69, 238] on span "Gestor de Pedidos" at bounding box center [73, 242] width 87 height 15
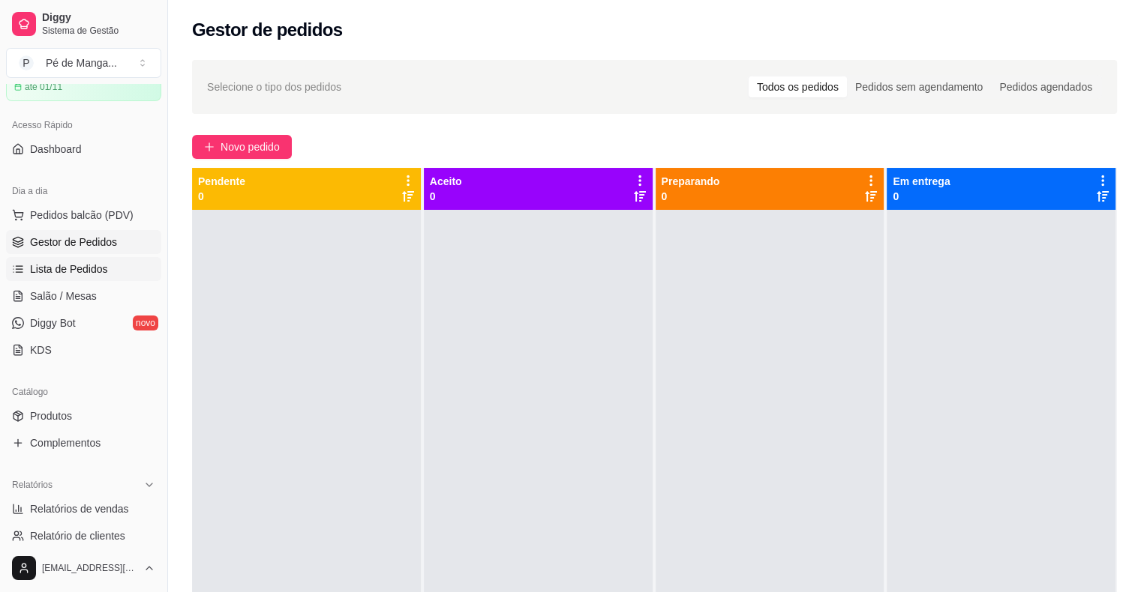
click at [76, 267] on span "Lista de Pedidos" at bounding box center [69, 269] width 78 height 15
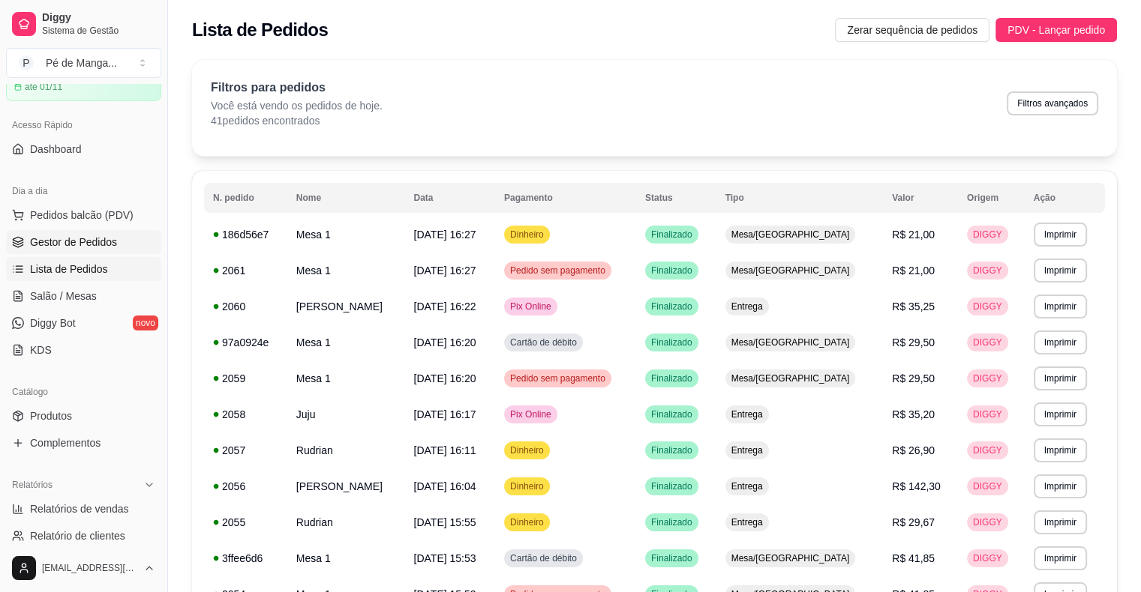
click at [98, 240] on span "Gestor de Pedidos" at bounding box center [73, 242] width 87 height 15
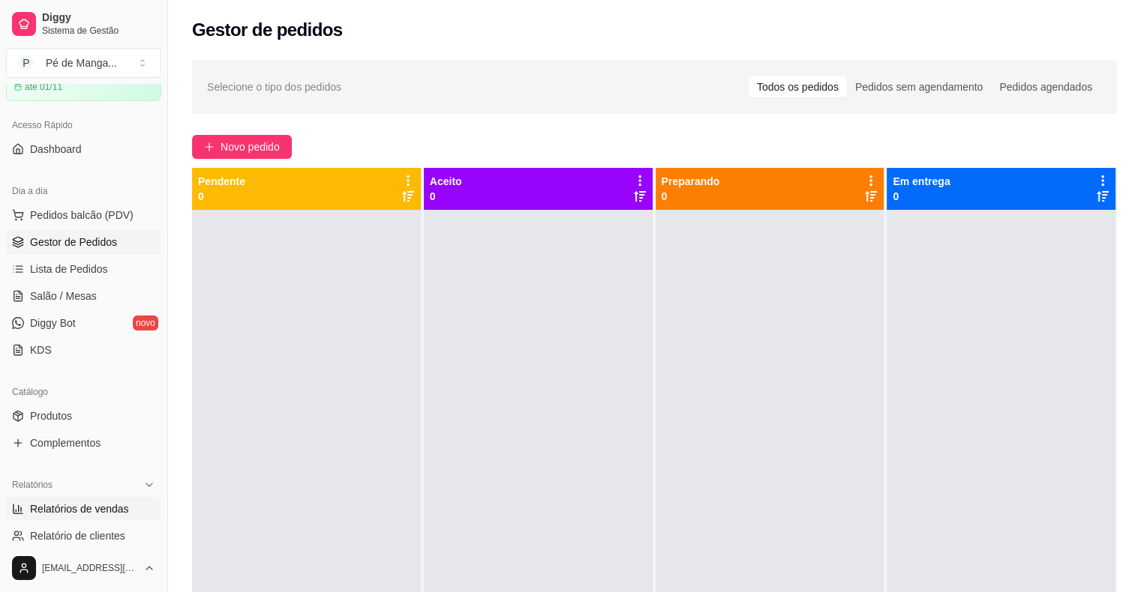
click at [75, 505] on span "Relatórios de vendas" at bounding box center [79, 509] width 99 height 15
select select "ALL"
select select "0"
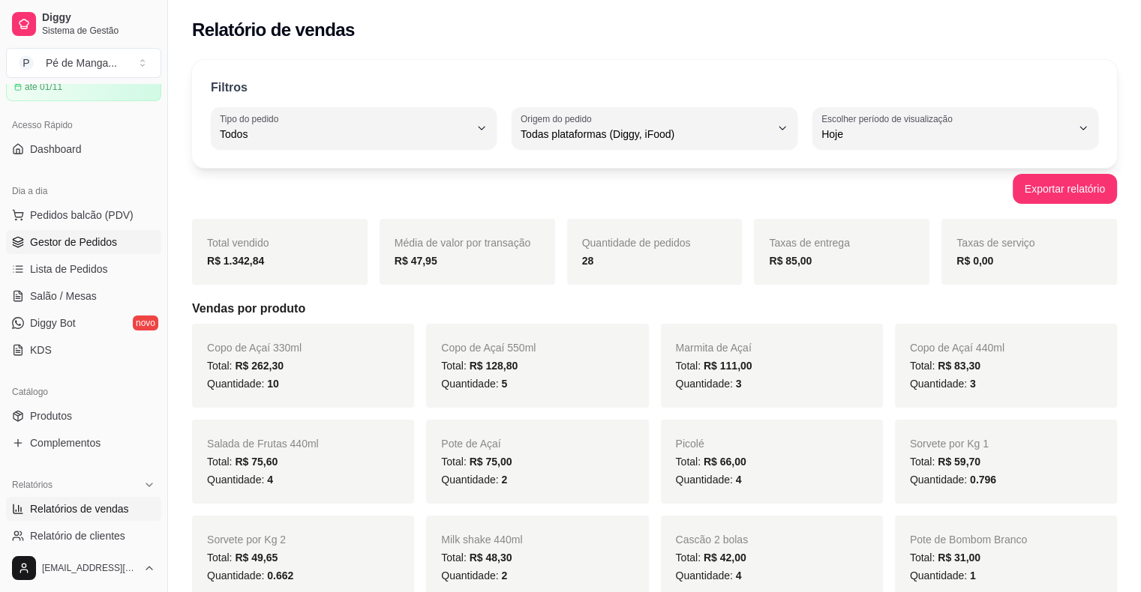
click at [79, 242] on span "Gestor de Pedidos" at bounding box center [73, 242] width 87 height 15
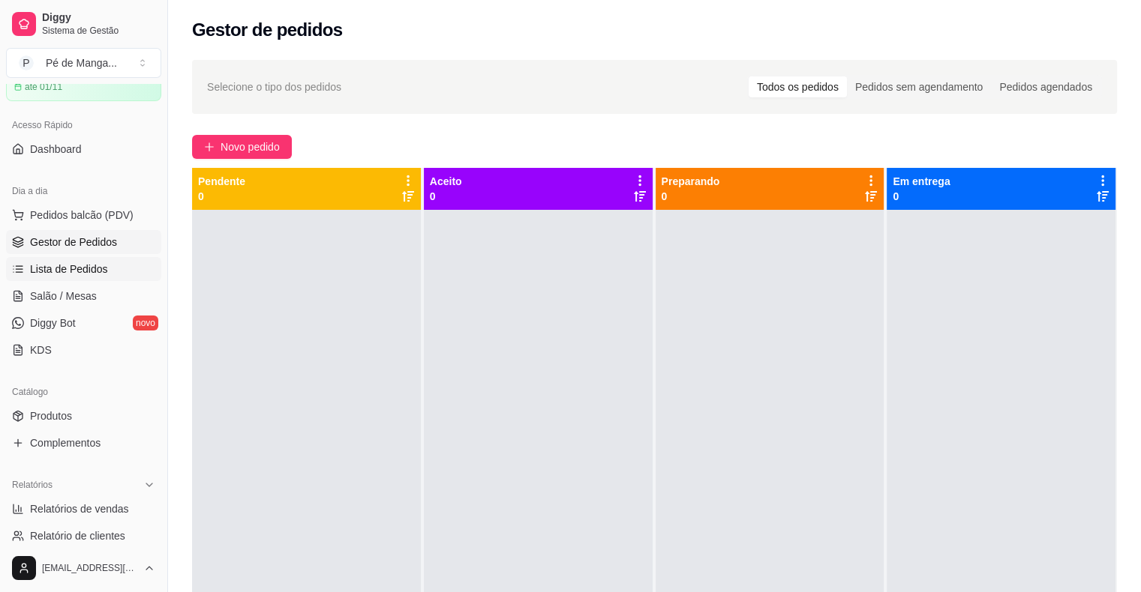
click at [66, 262] on span "Lista de Pedidos" at bounding box center [69, 269] width 78 height 15
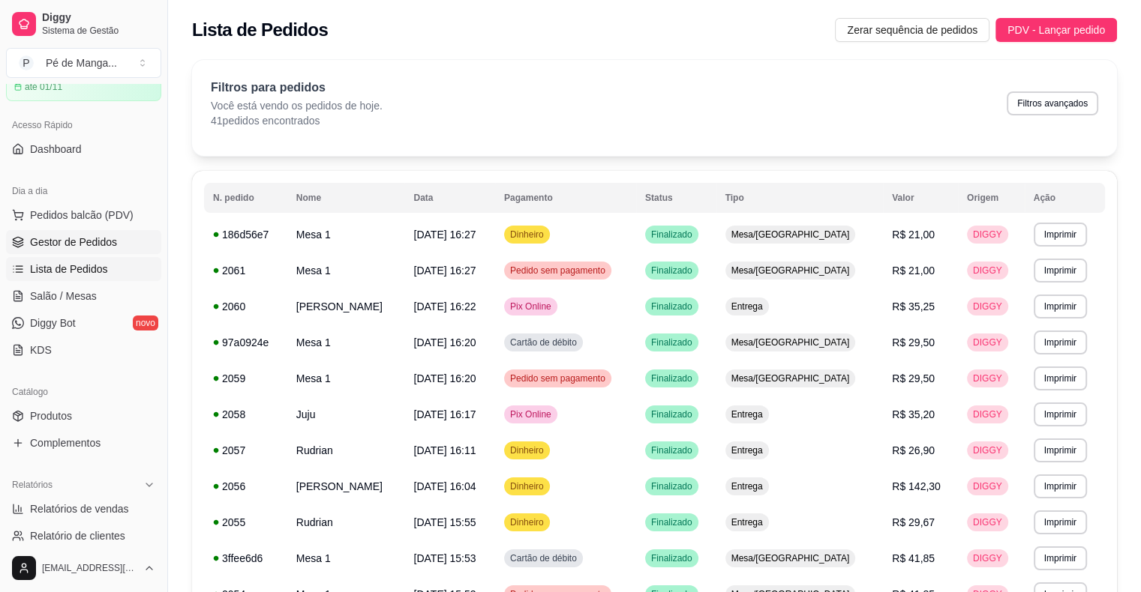
click at [85, 245] on span "Gestor de Pedidos" at bounding box center [73, 242] width 87 height 15
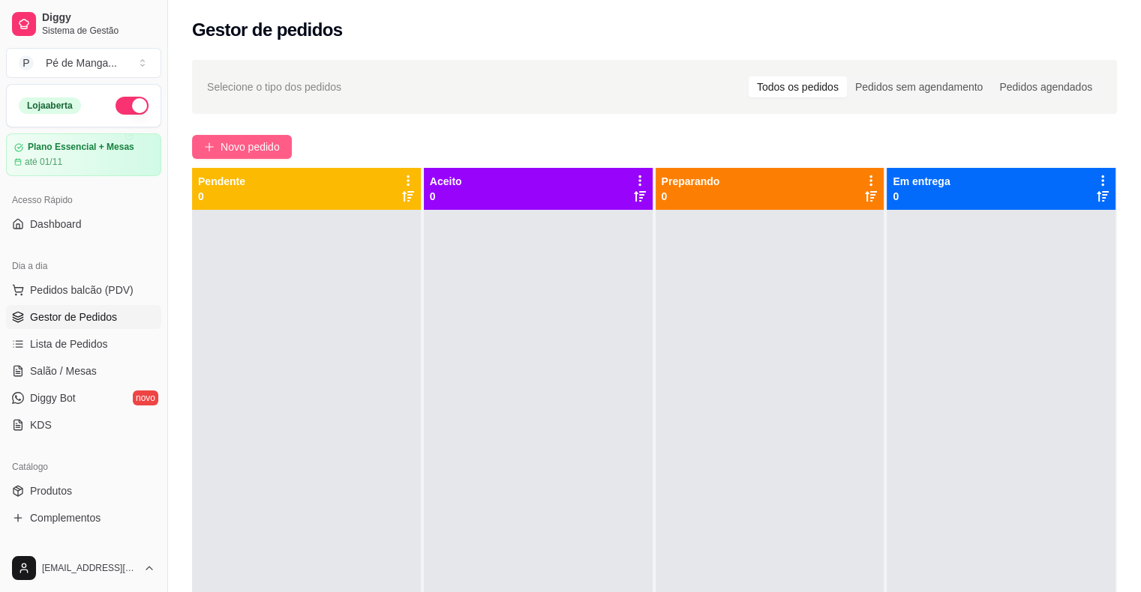
click at [278, 137] on button "Novo pedido" at bounding box center [242, 147] width 100 height 24
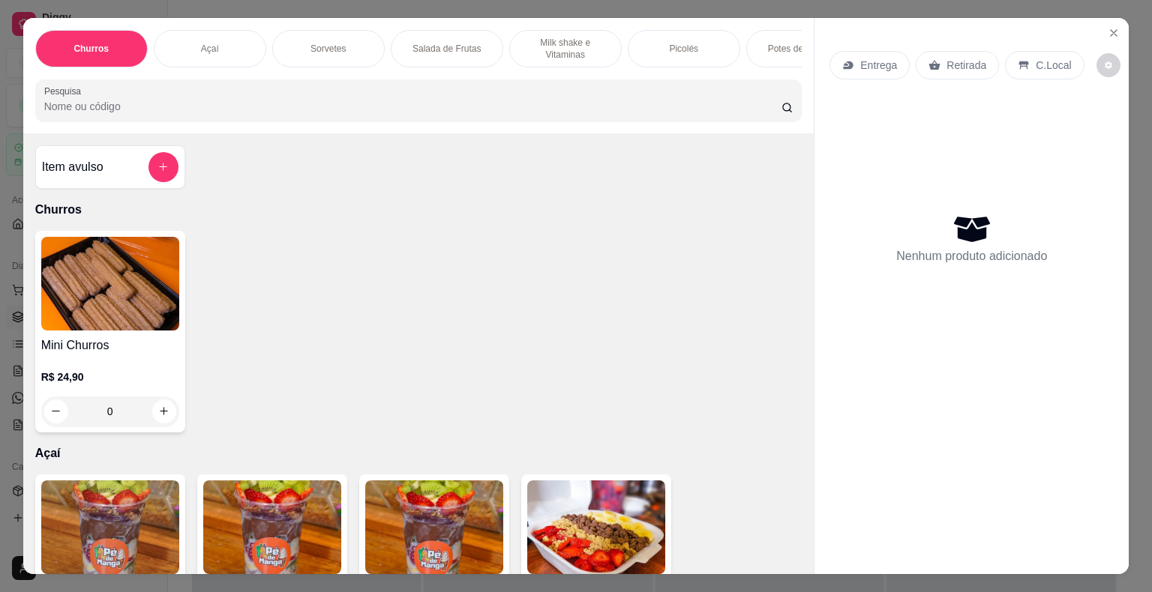
click at [782, 45] on p "Potes de Sorvete" at bounding box center [802, 49] width 69 height 12
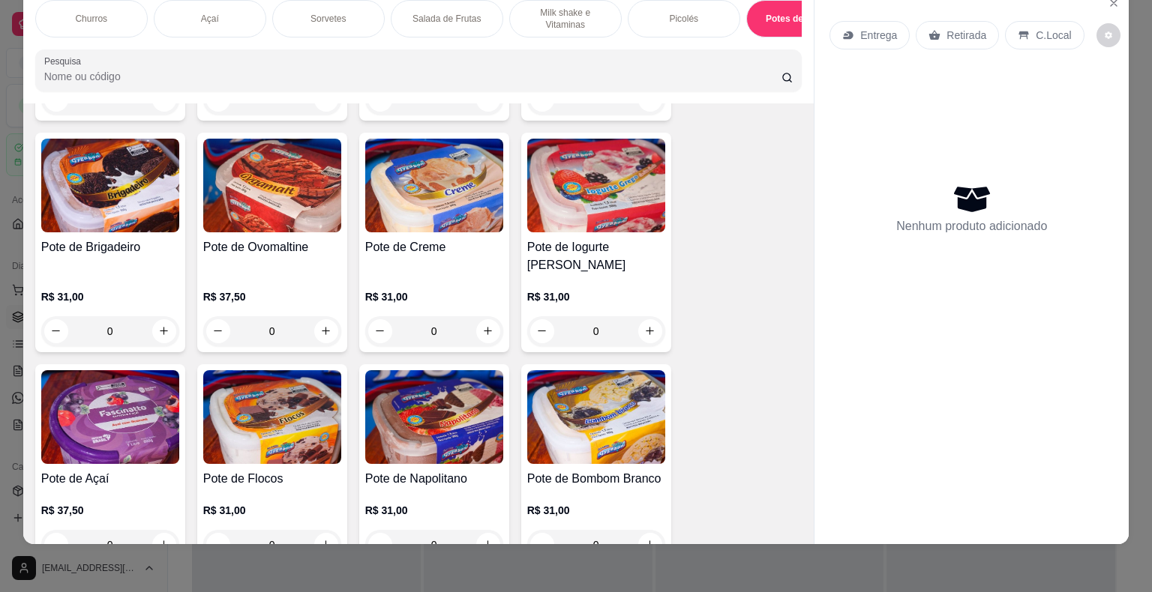
scroll to position [3087, 0]
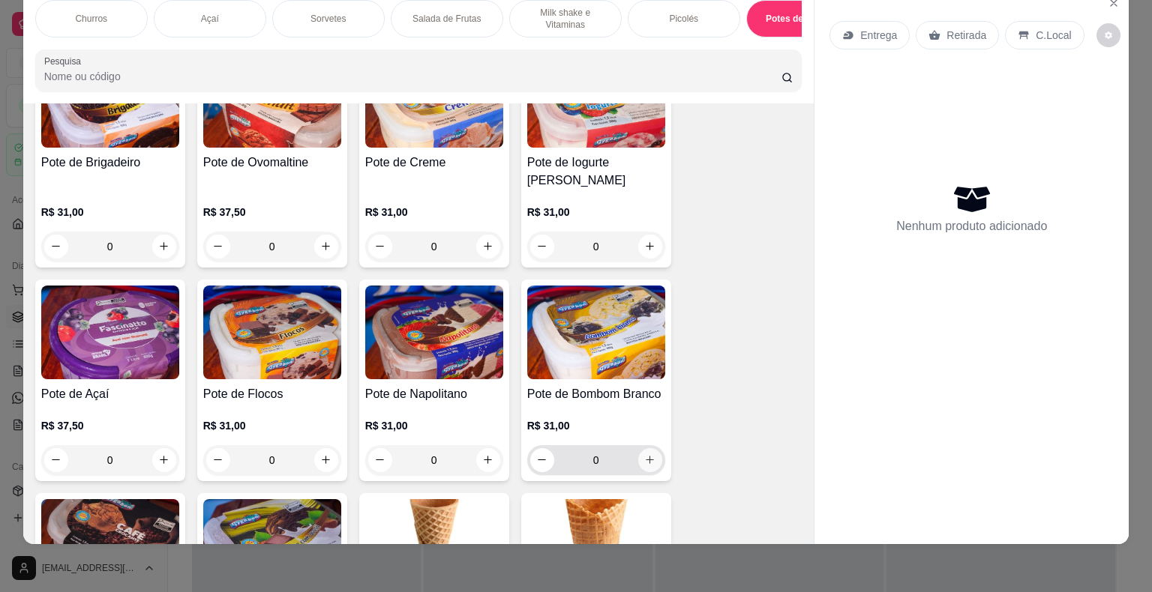
click at [644, 454] on icon "increase-product-quantity" at bounding box center [649, 459] width 11 height 11
type input "1"
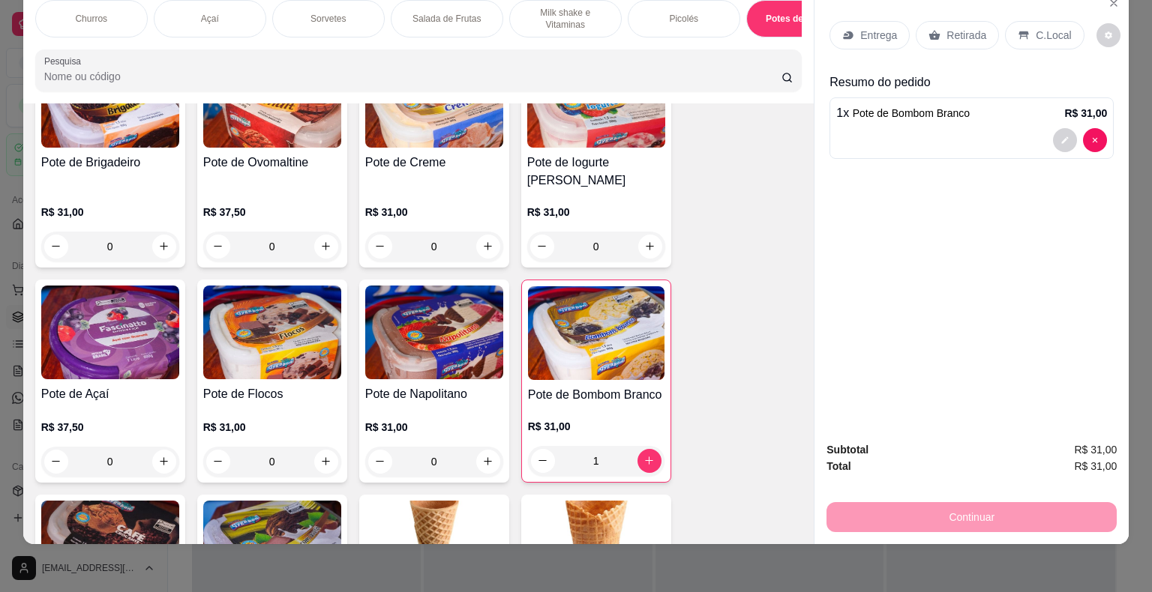
click at [876, 21] on div "Entrega" at bounding box center [869, 35] width 80 height 28
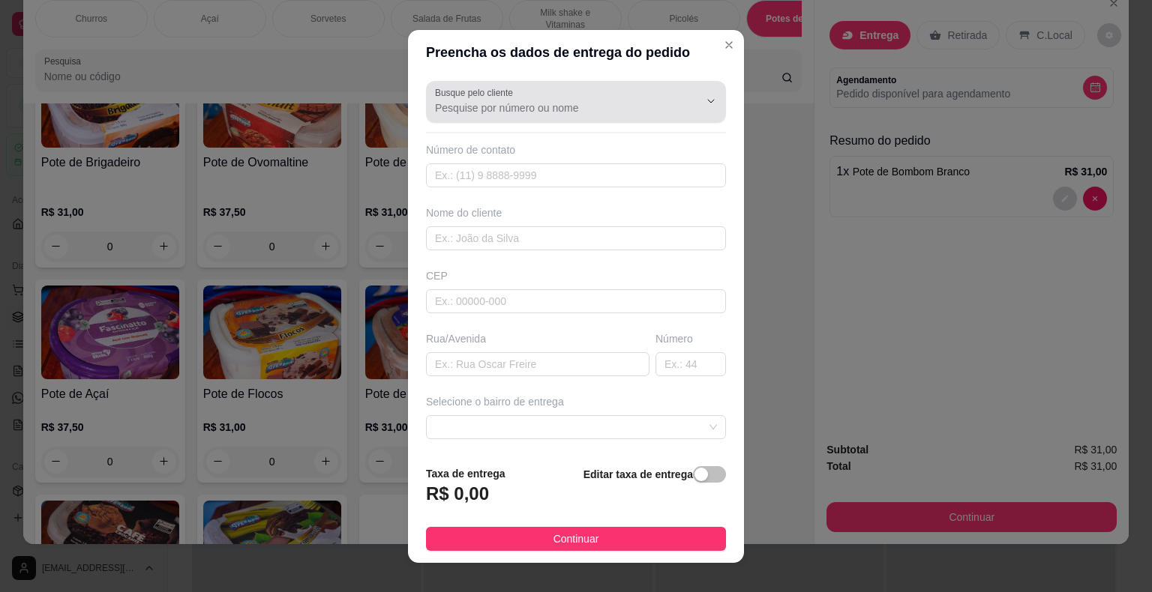
click at [616, 112] on input "Busque pelo cliente" at bounding box center [555, 107] width 240 height 15
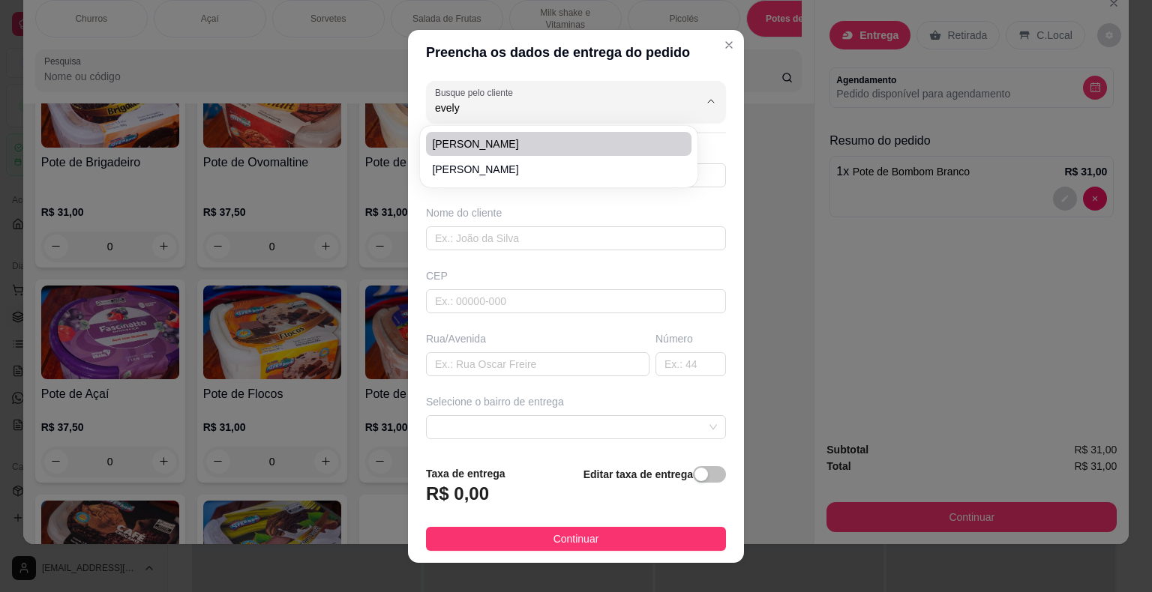
click at [588, 147] on span "[PERSON_NAME]" at bounding box center [551, 143] width 238 height 15
type input "[PERSON_NAME]"
type input "15998486200"
type input "[PERSON_NAME]"
type input "15 de novembro"
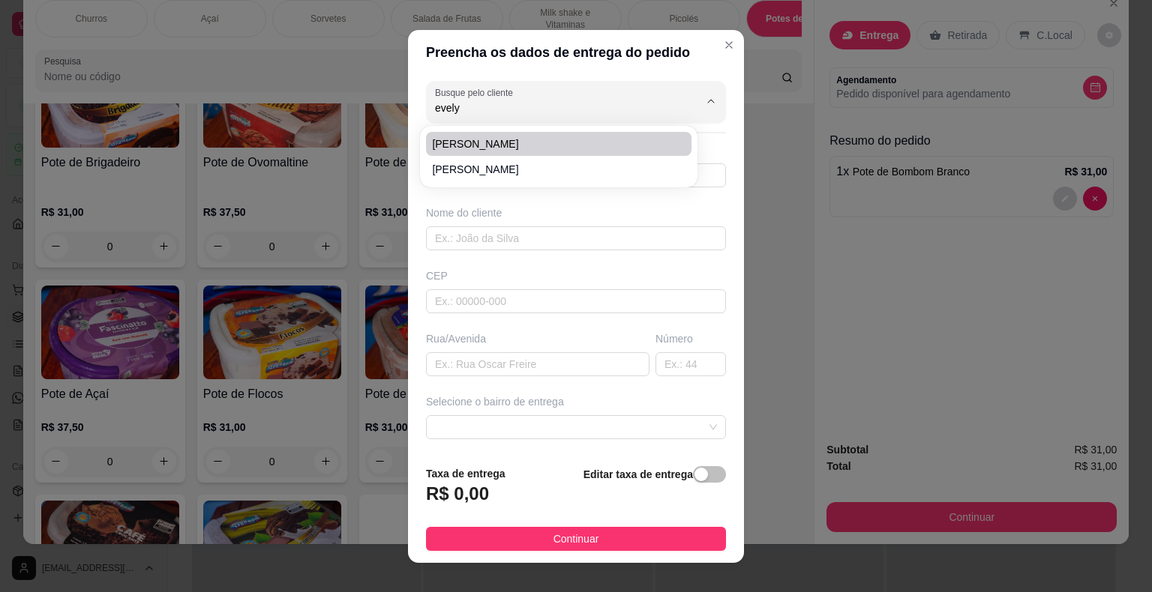
type input "557"
type input "Itaberá"
type input "Perto academia evolution"
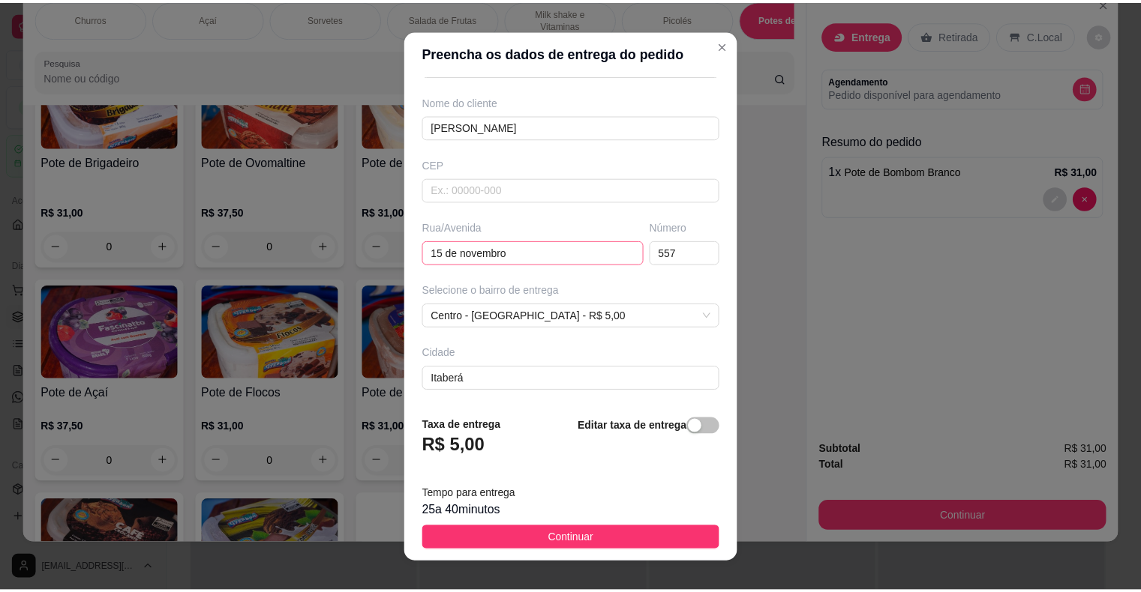
scroll to position [0, 0]
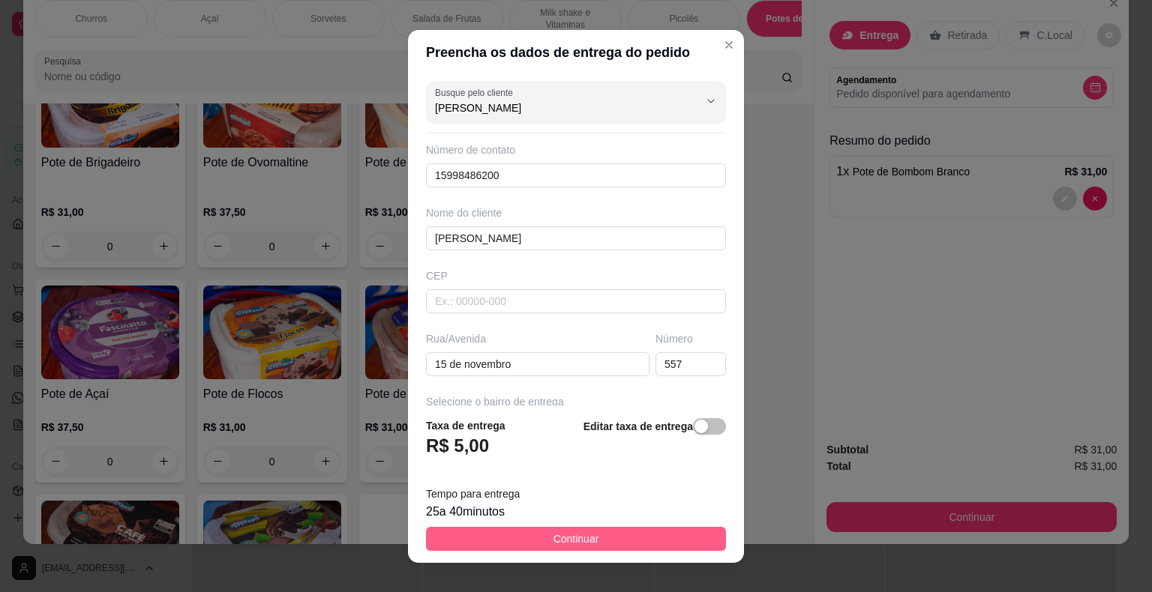
type input "[PERSON_NAME]"
click at [557, 532] on span "Continuar" at bounding box center [576, 539] width 46 height 16
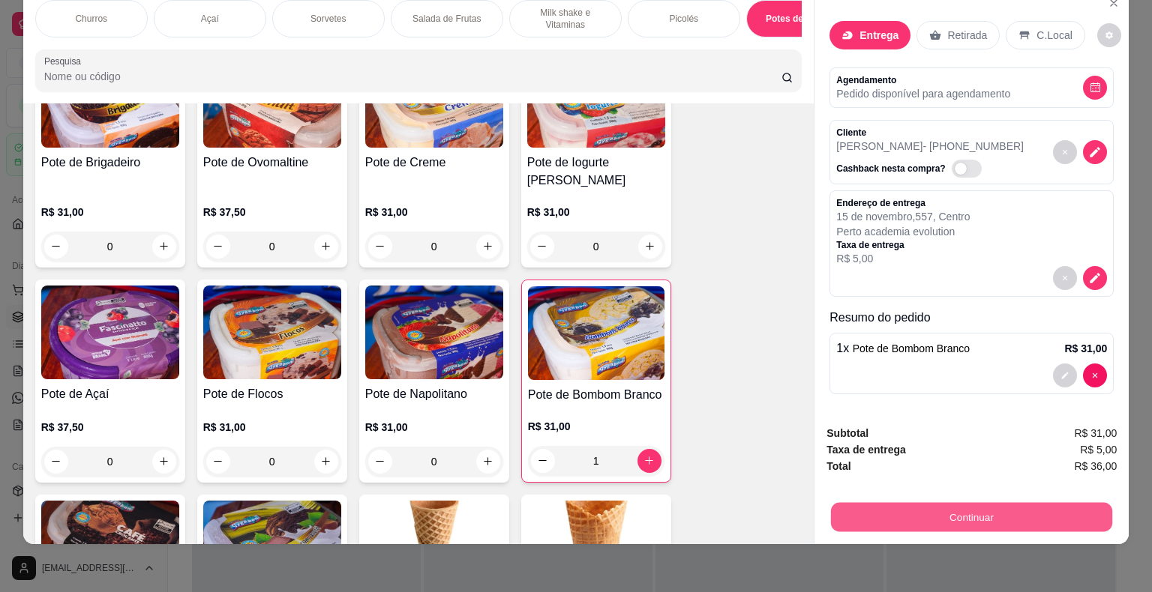
click at [950, 509] on button "Continuar" at bounding box center [971, 517] width 281 height 29
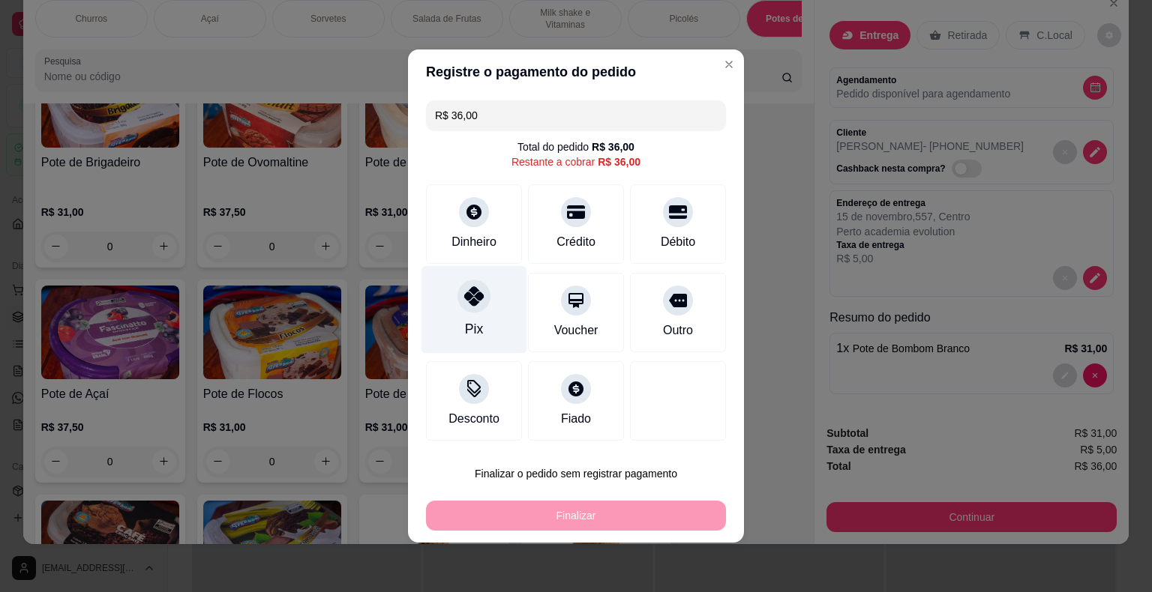
click at [471, 308] on div at bounding box center [473, 296] width 33 height 33
type input "R$ 0,00"
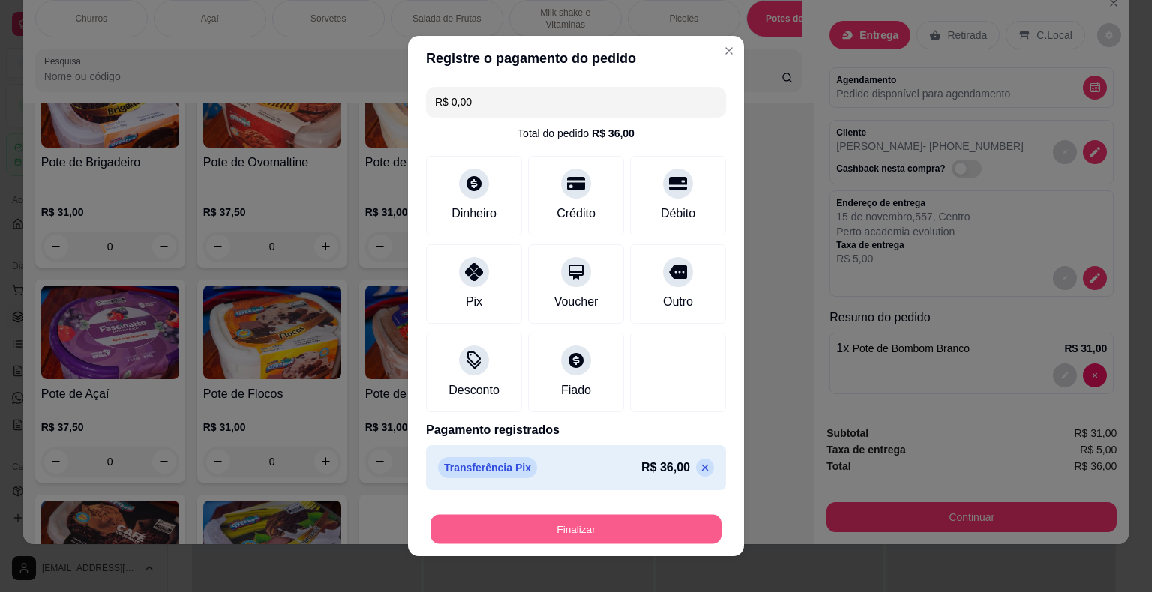
click at [531, 526] on button "Finalizar" at bounding box center [575, 529] width 291 height 29
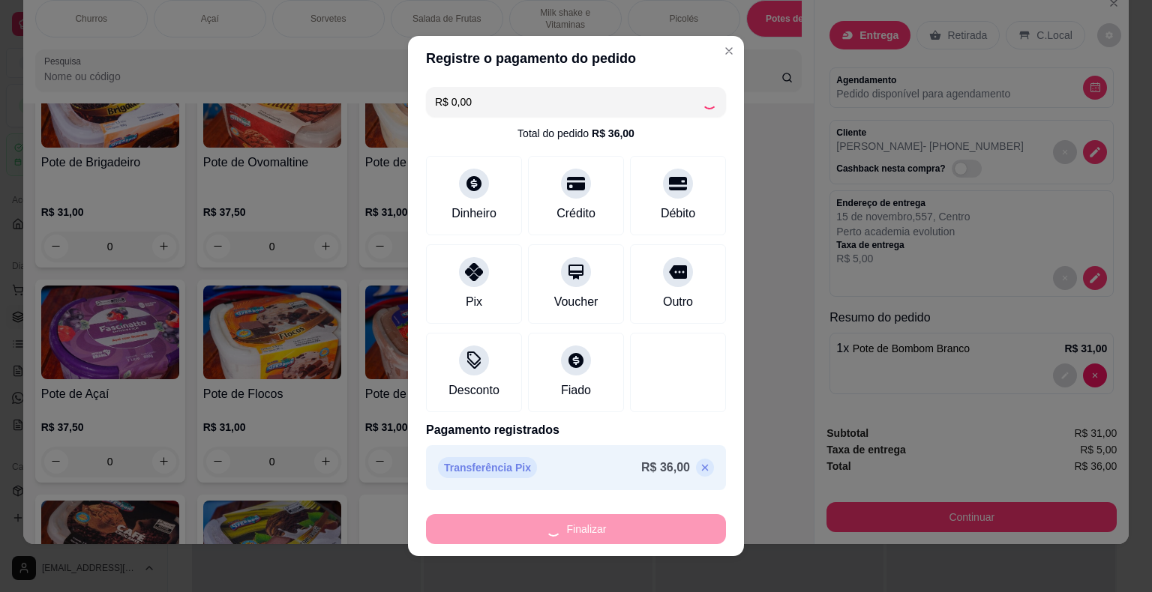
type input "0"
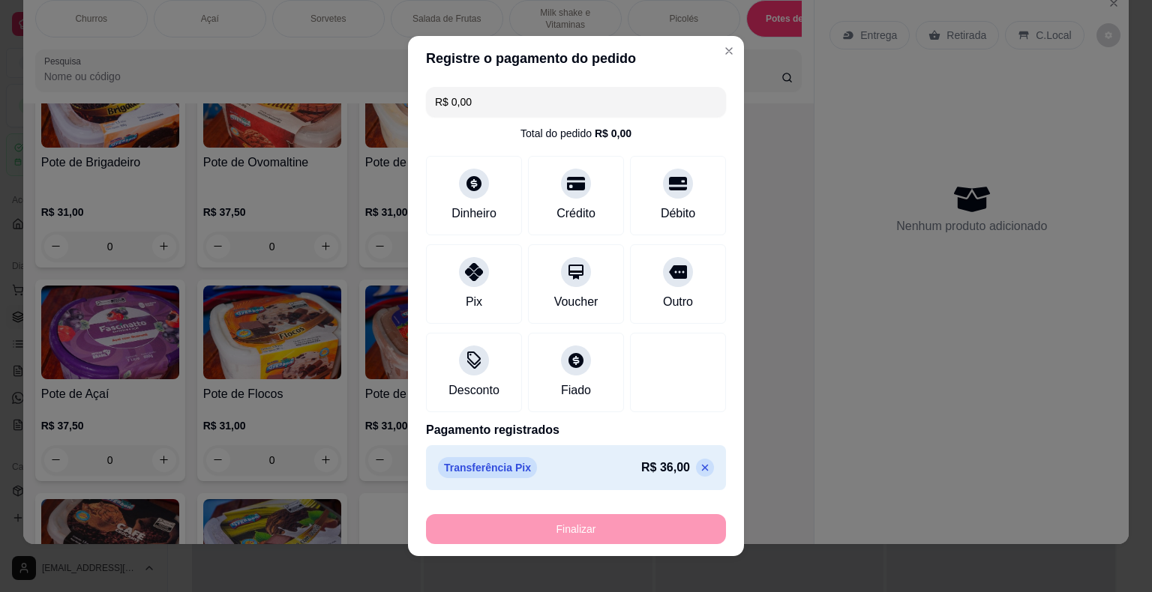
type input "-R$ 36,00"
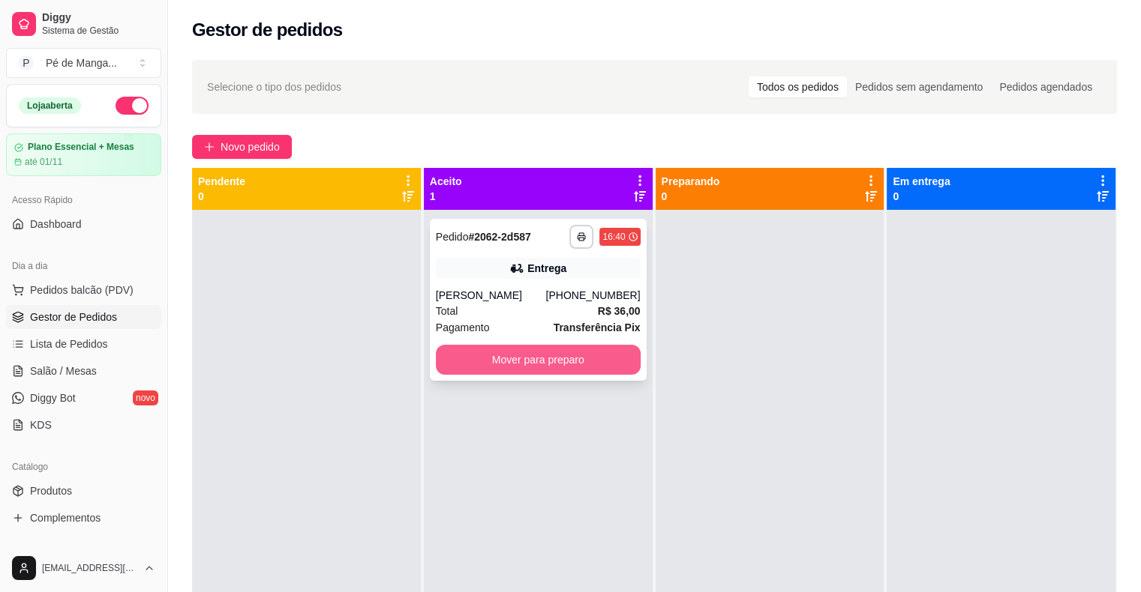
click at [563, 361] on button "Mover para preparo" at bounding box center [538, 360] width 205 height 30
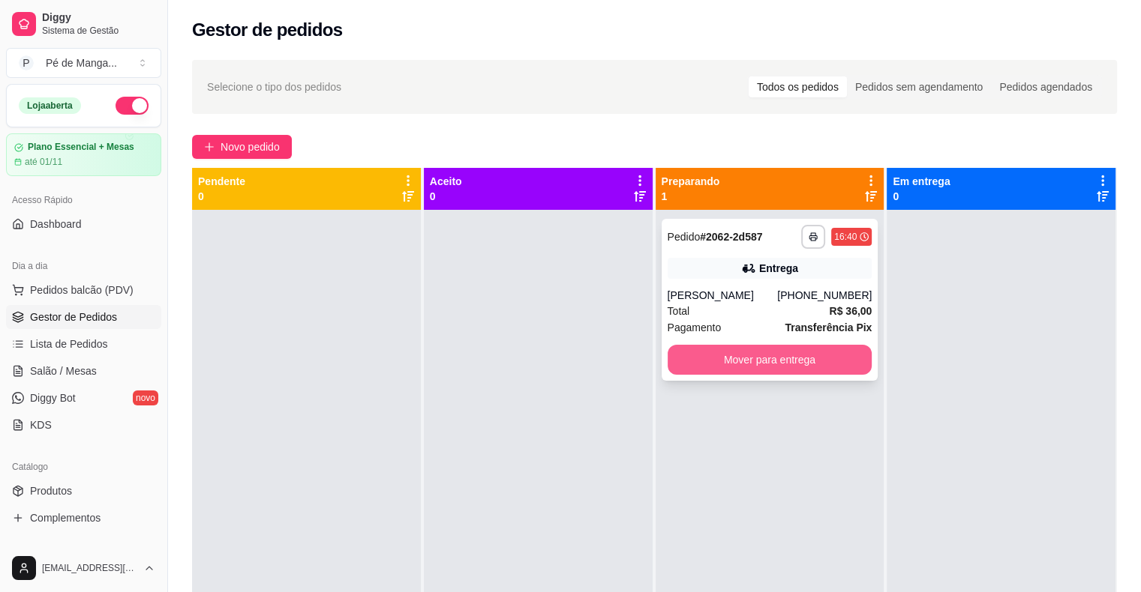
click at [744, 368] on button "Mover para entrega" at bounding box center [769, 360] width 205 height 30
click at [814, 370] on button "Mover para entrega" at bounding box center [769, 360] width 199 height 29
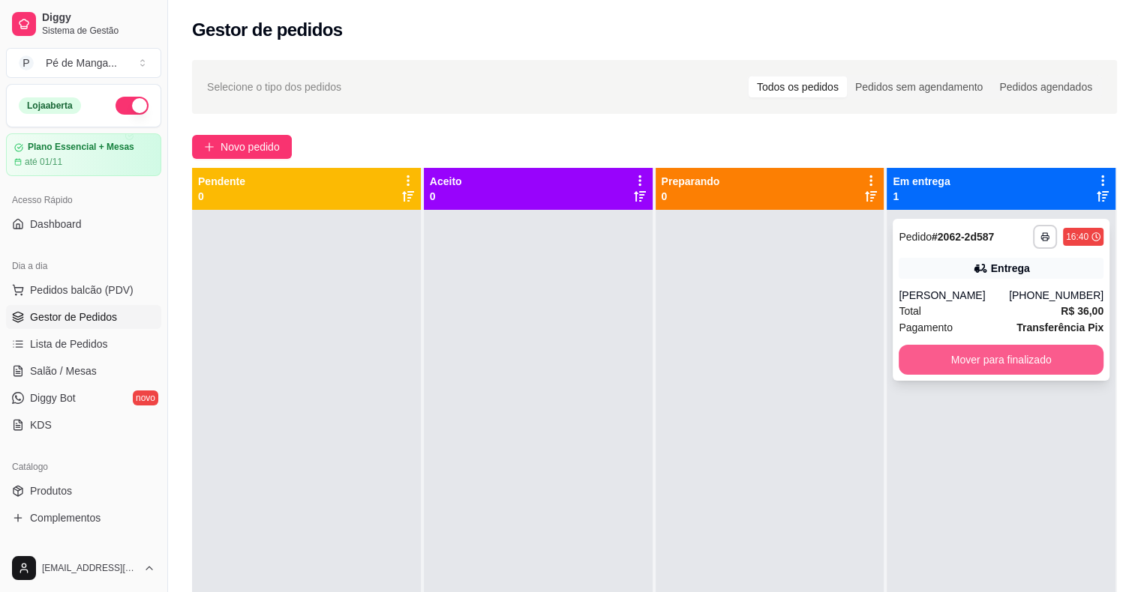
click at [1014, 360] on button "Mover para finalizado" at bounding box center [1000, 360] width 205 height 30
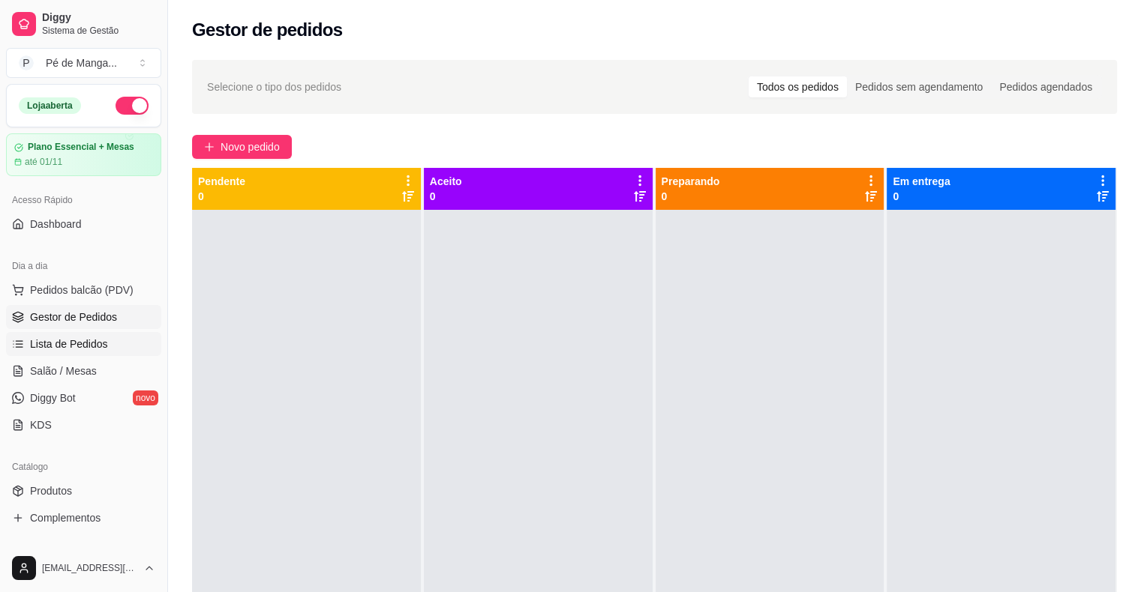
click at [107, 346] on link "Lista de Pedidos" at bounding box center [83, 344] width 155 height 24
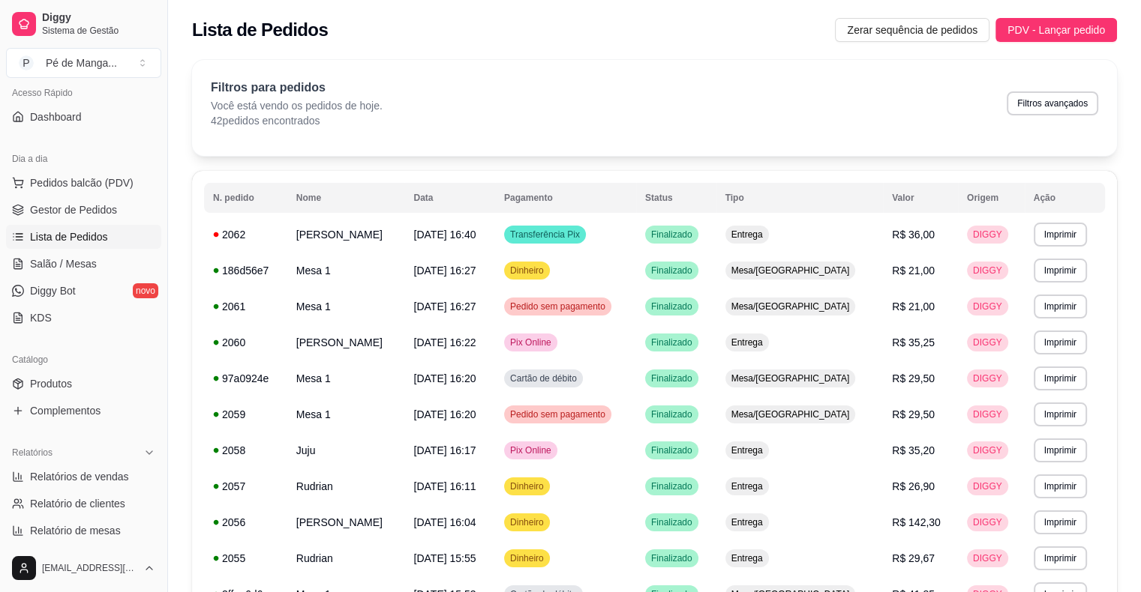
scroll to position [150, 0]
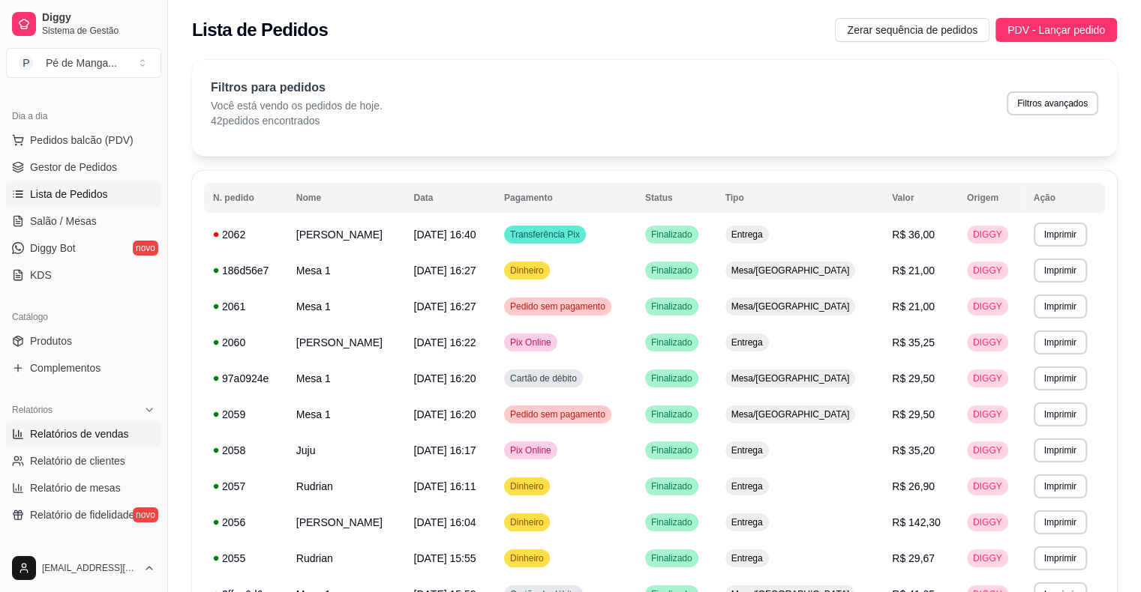
click at [124, 442] on link "Relatórios de vendas" at bounding box center [83, 434] width 155 height 24
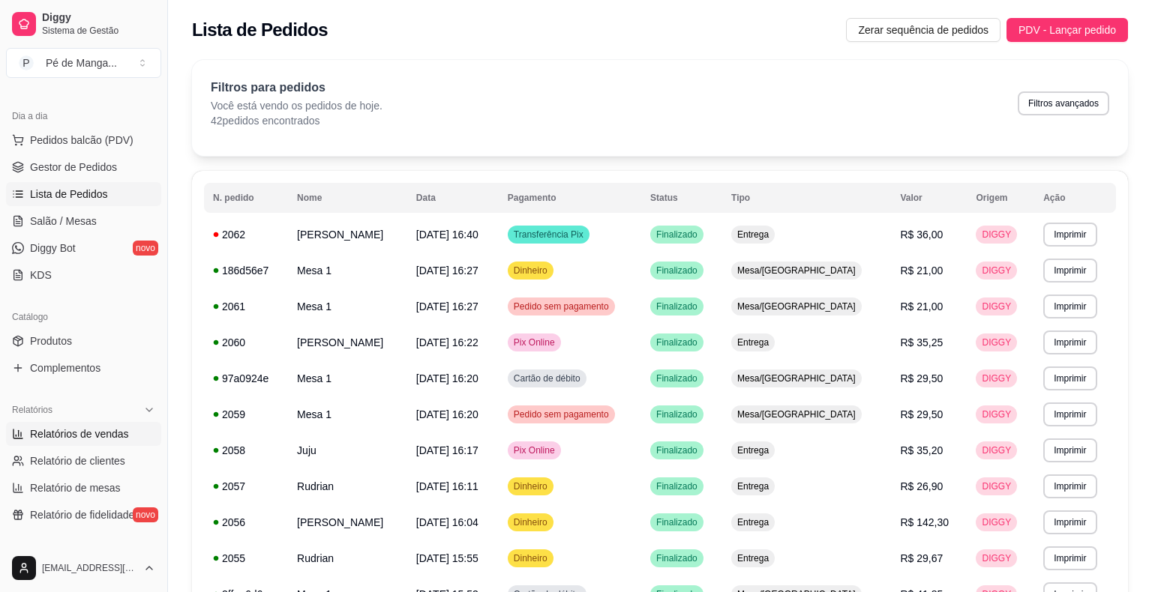
select select "ALL"
select select "0"
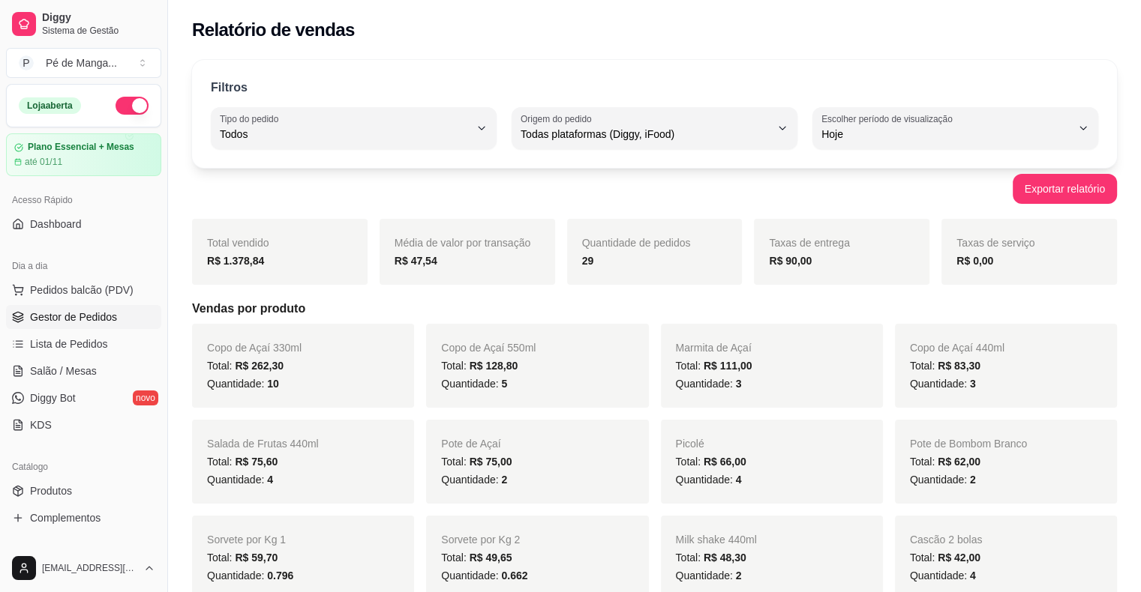
click at [85, 316] on span "Gestor de Pedidos" at bounding box center [73, 317] width 87 height 15
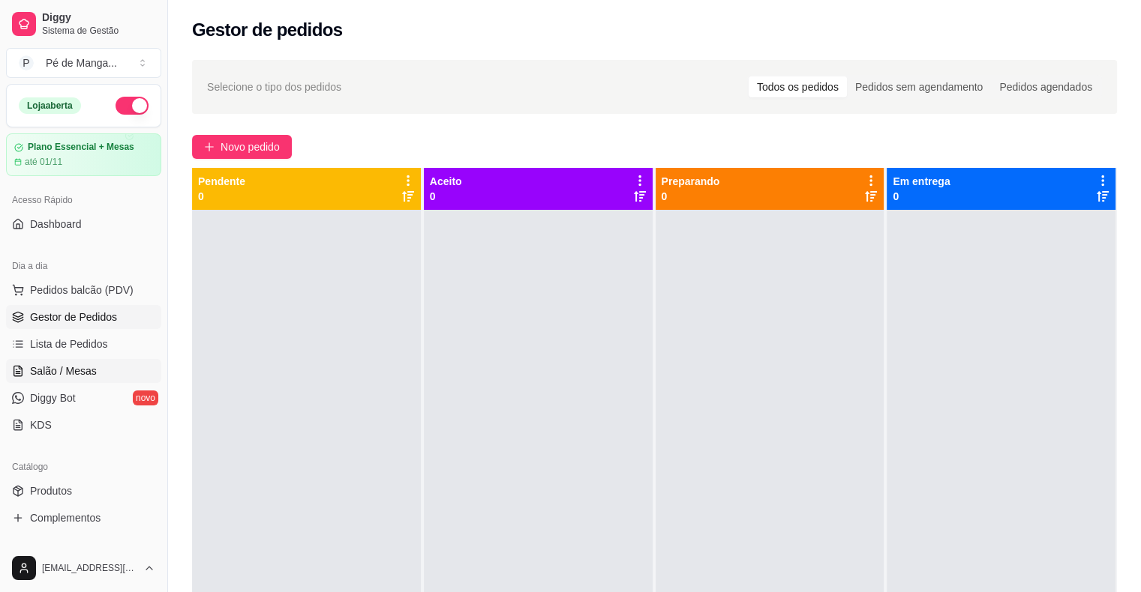
click at [37, 370] on span "Salão / Mesas" at bounding box center [63, 371] width 67 height 15
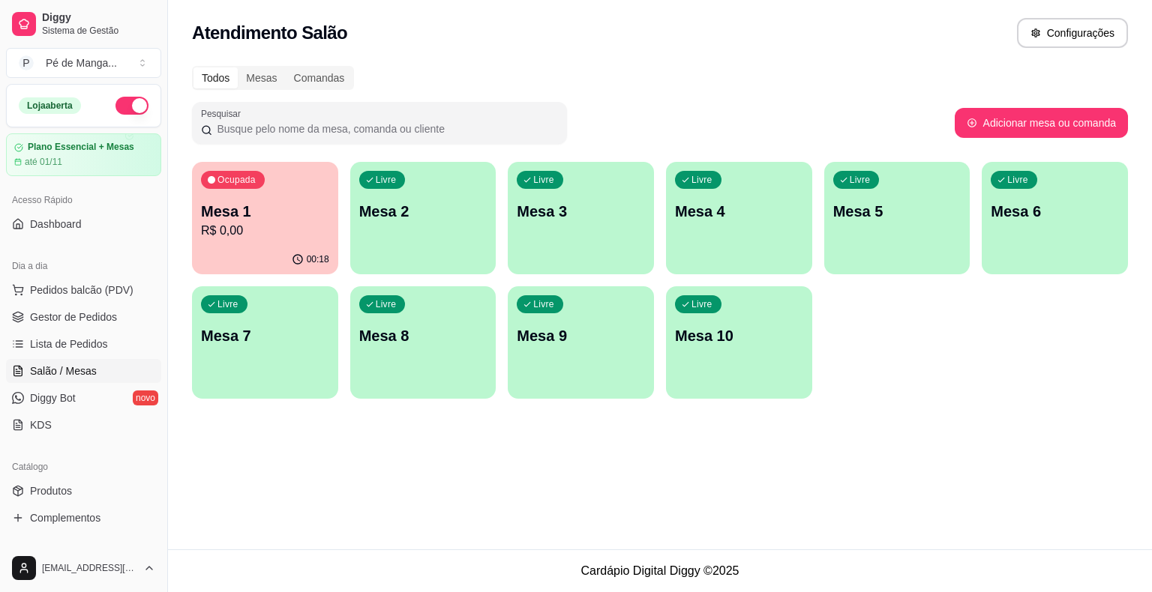
click at [236, 237] on p "R$ 0,00" at bounding box center [265, 231] width 128 height 18
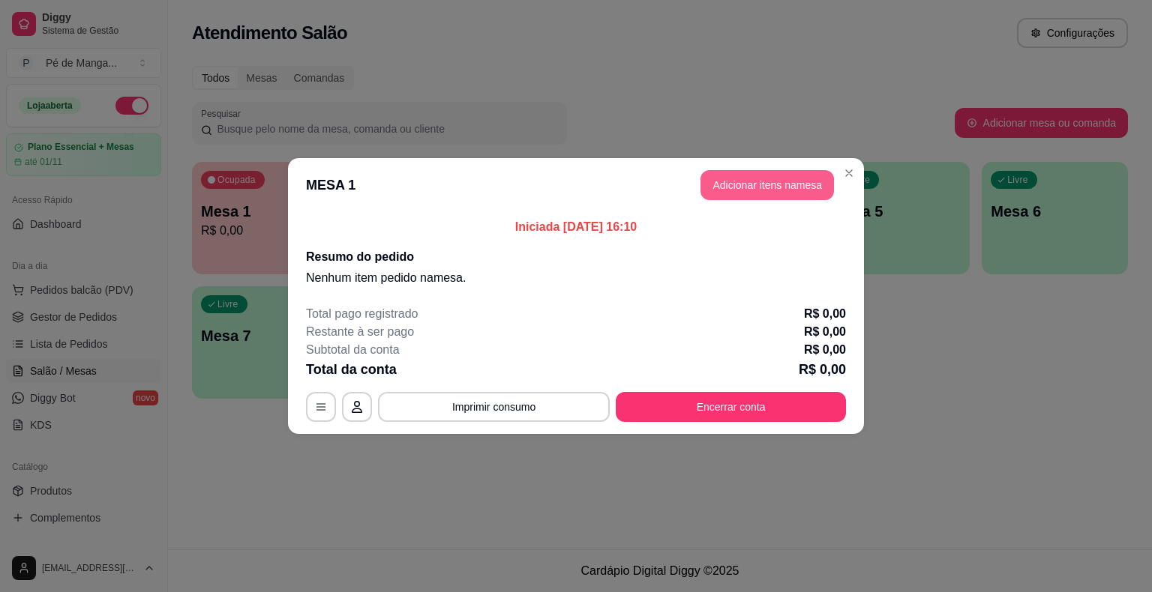
click at [766, 180] on button "Adicionar itens na mesa" at bounding box center [766, 185] width 133 height 30
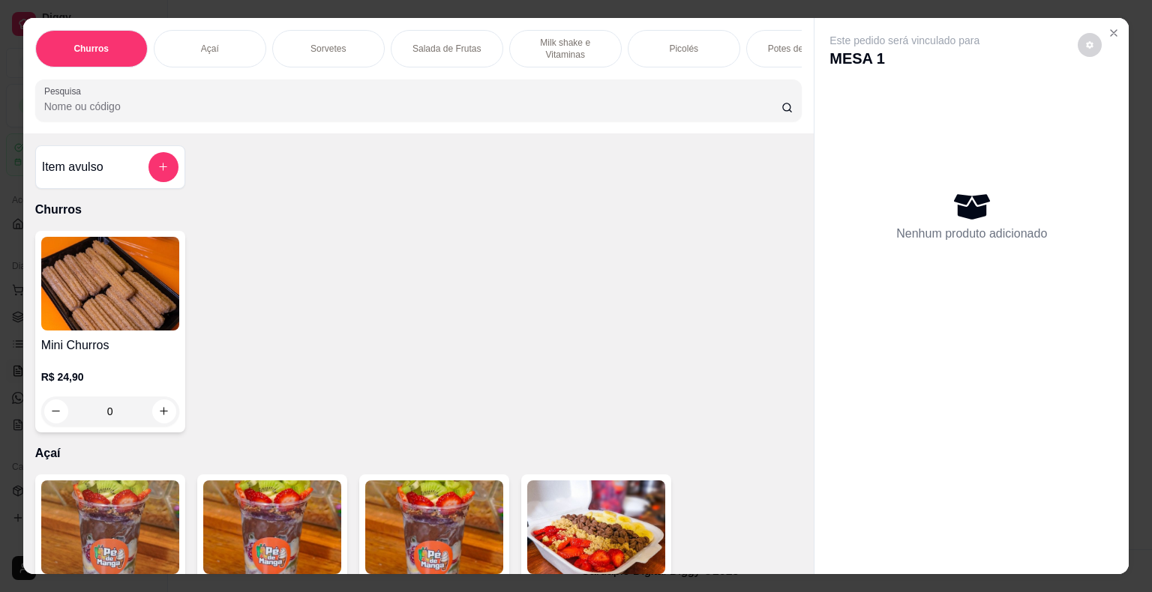
click at [324, 50] on div "Sorvetes" at bounding box center [328, 48] width 112 height 37
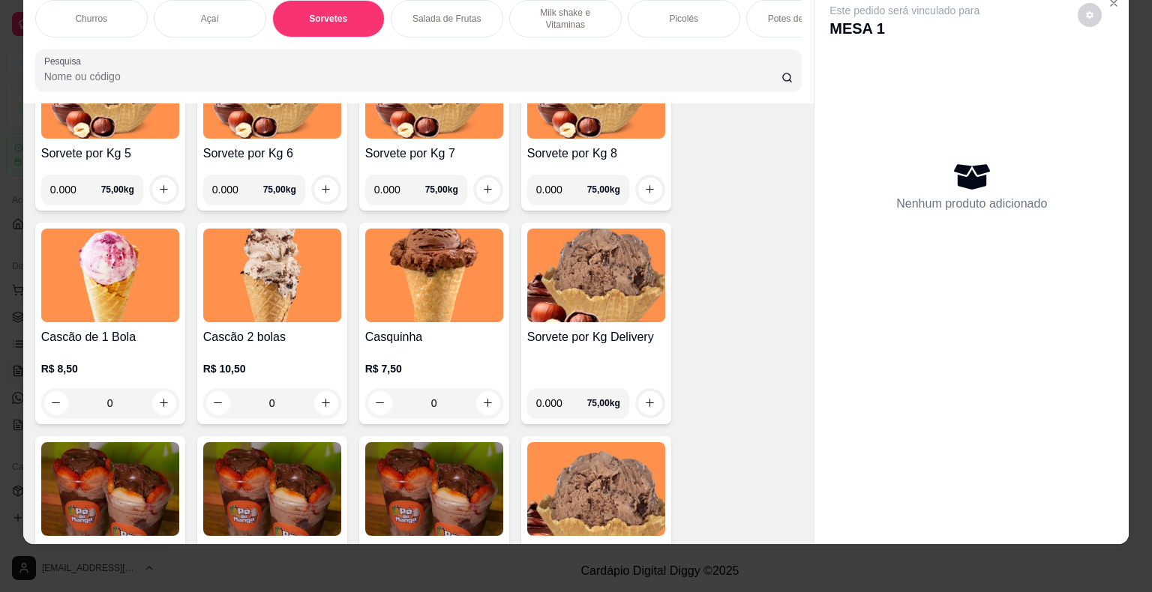
scroll to position [1143, 0]
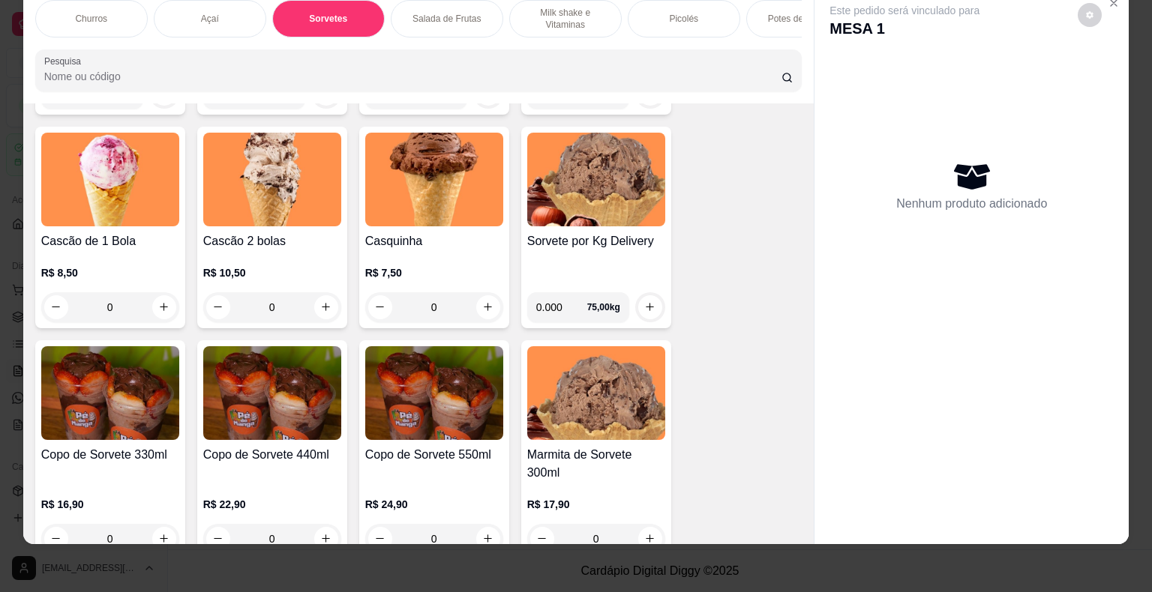
click at [318, 300] on div "0" at bounding box center [272, 307] width 138 height 30
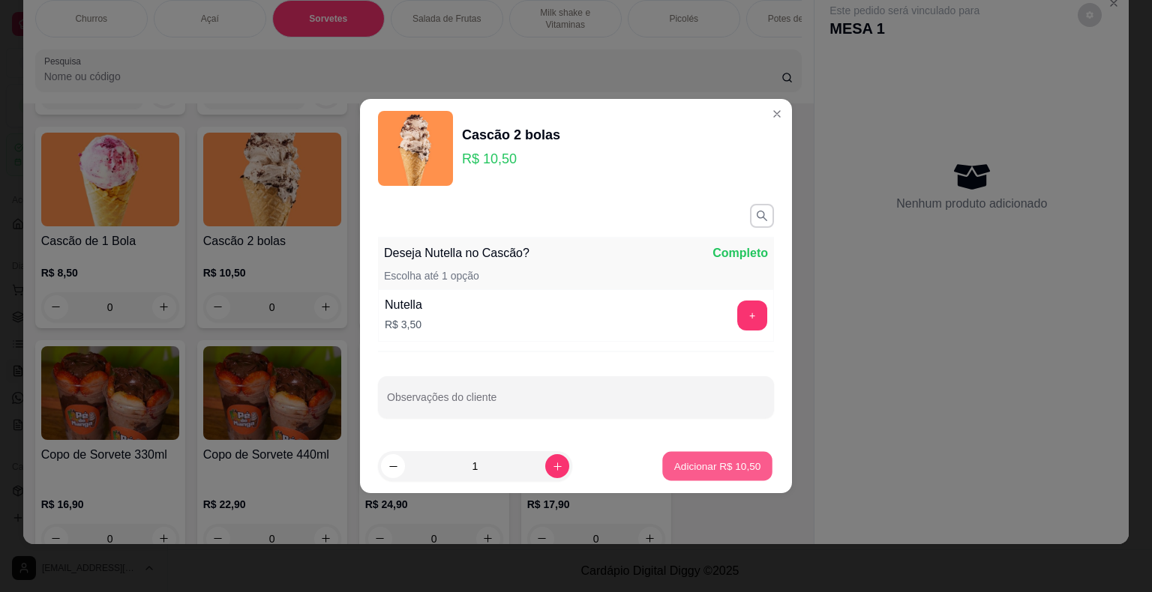
click at [745, 472] on p "Adicionar R$ 10,50" at bounding box center [717, 466] width 87 height 14
type input "1"
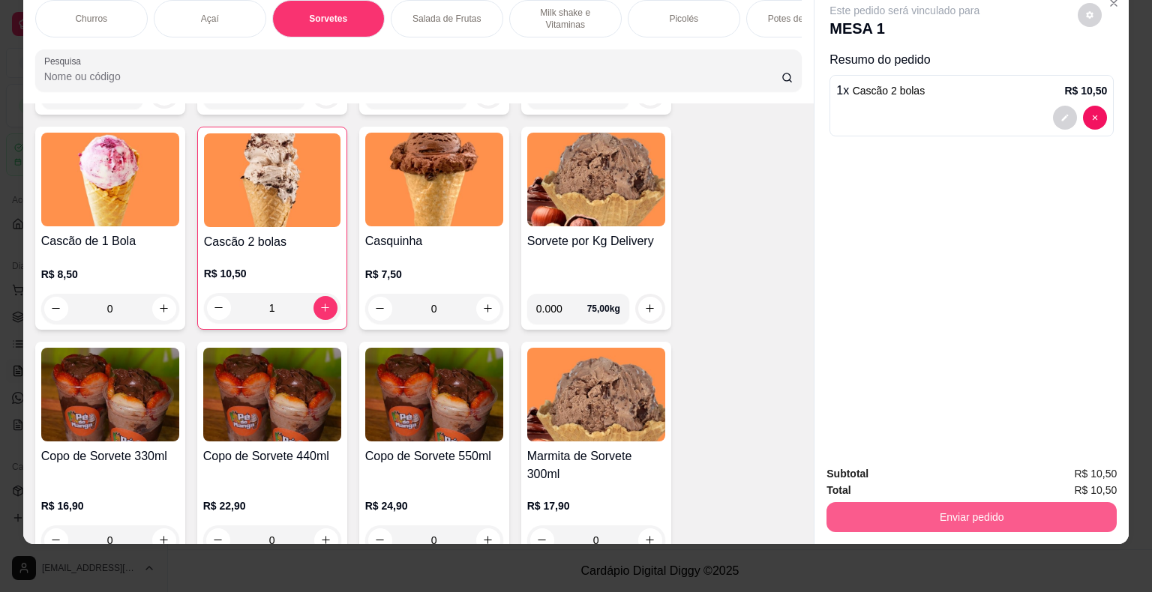
click at [904, 503] on button "Enviar pedido" at bounding box center [971, 517] width 290 height 30
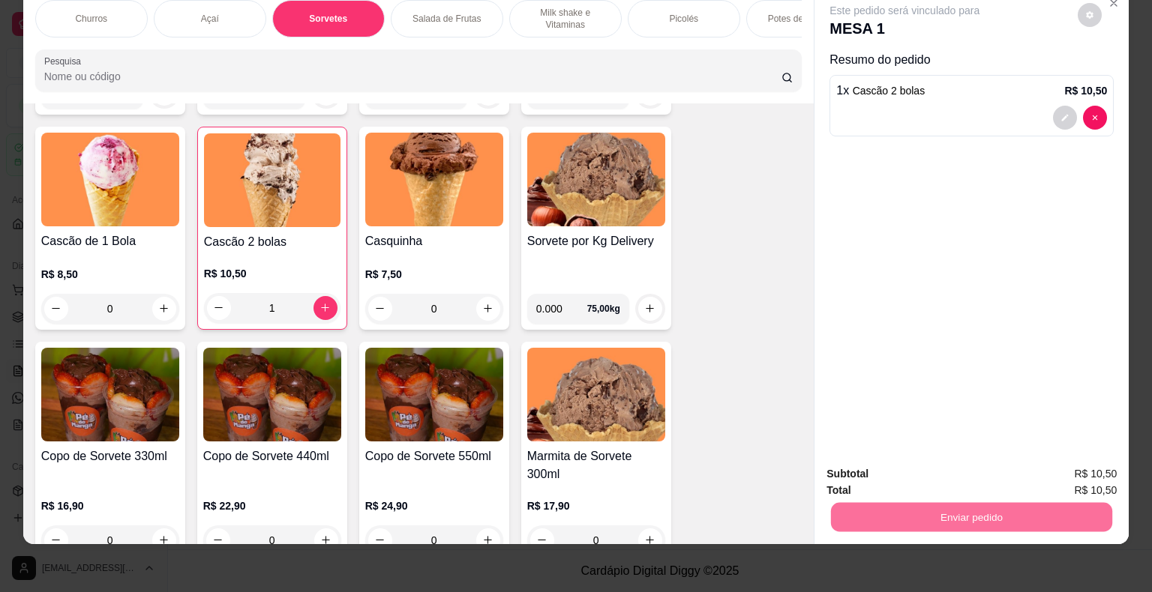
click at [1115, 463] on button "Enviar pedido" at bounding box center [1078, 469] width 85 height 28
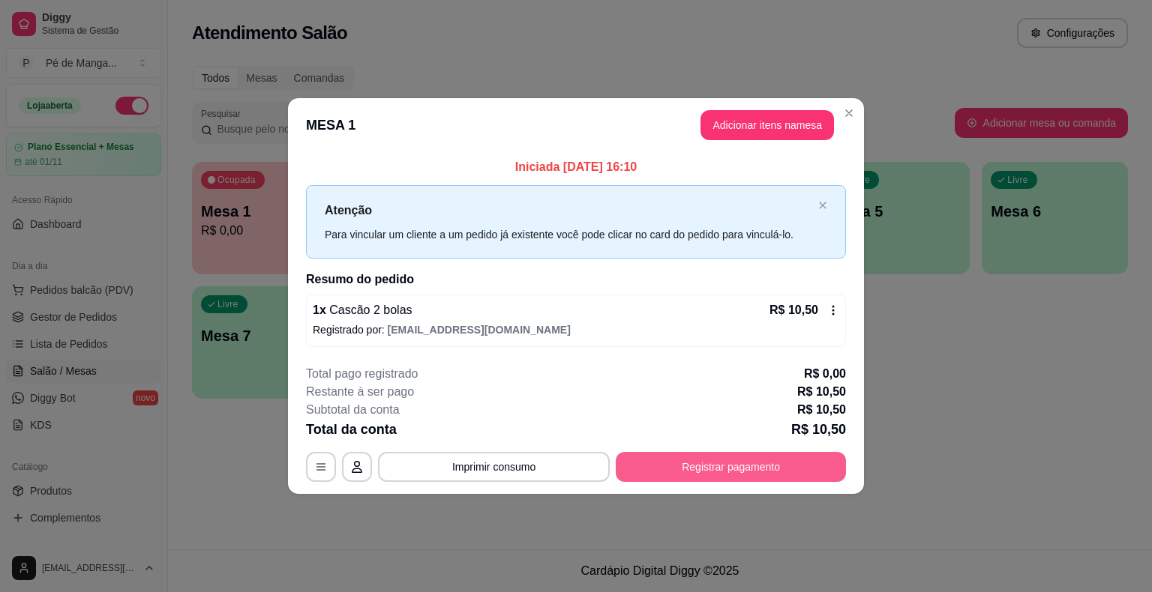
click at [772, 464] on button "Registrar pagamento" at bounding box center [731, 467] width 230 height 30
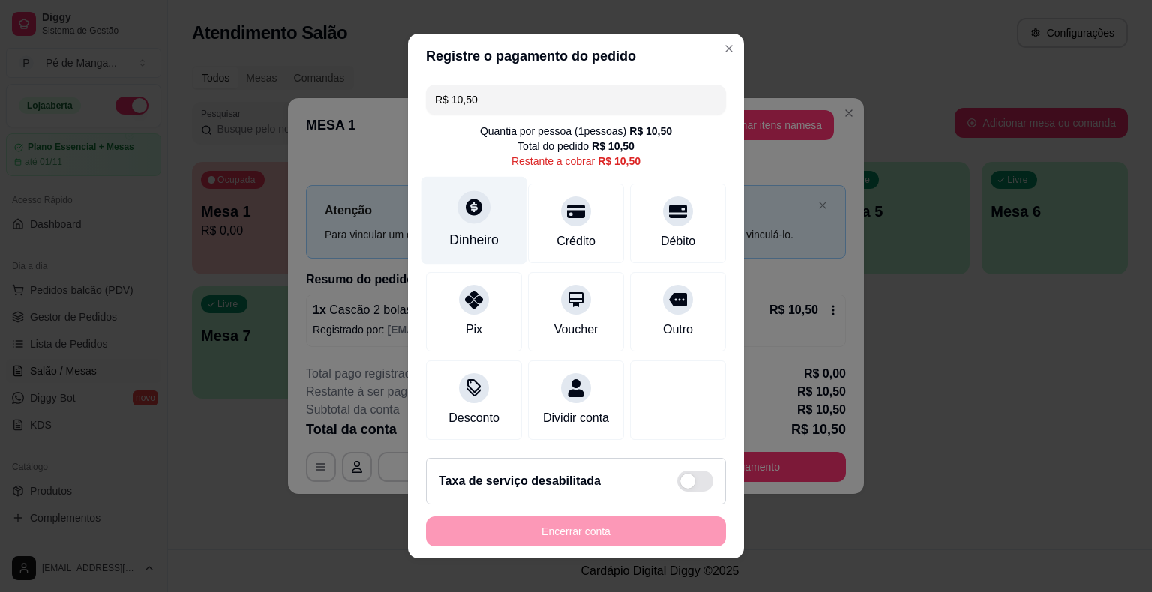
click at [466, 211] on icon at bounding box center [474, 207] width 16 height 16
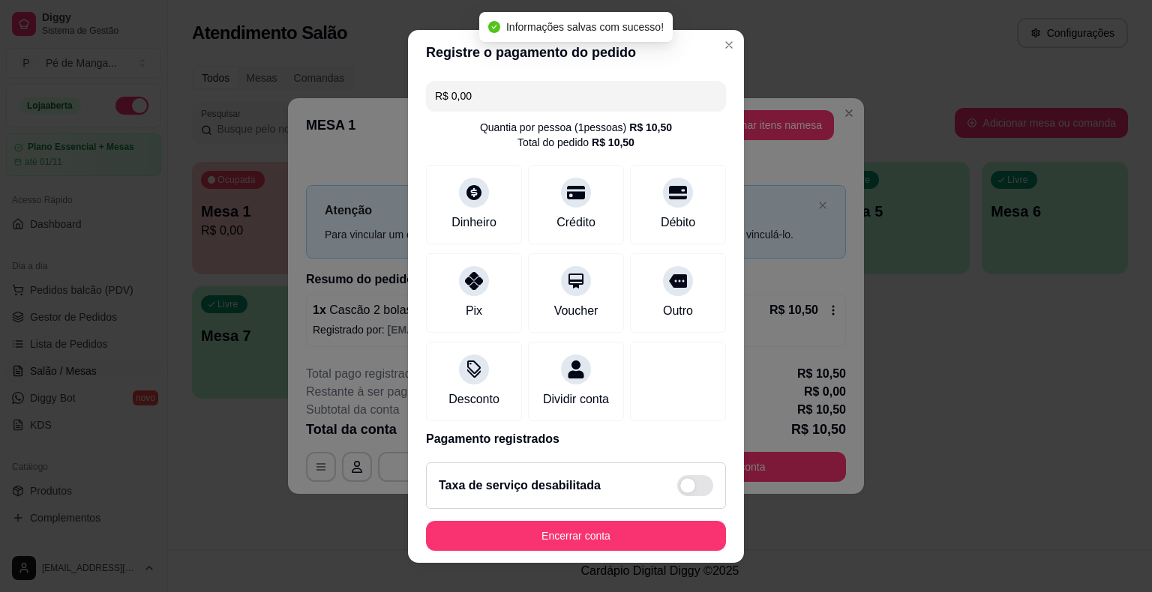
type input "R$ 0,00"
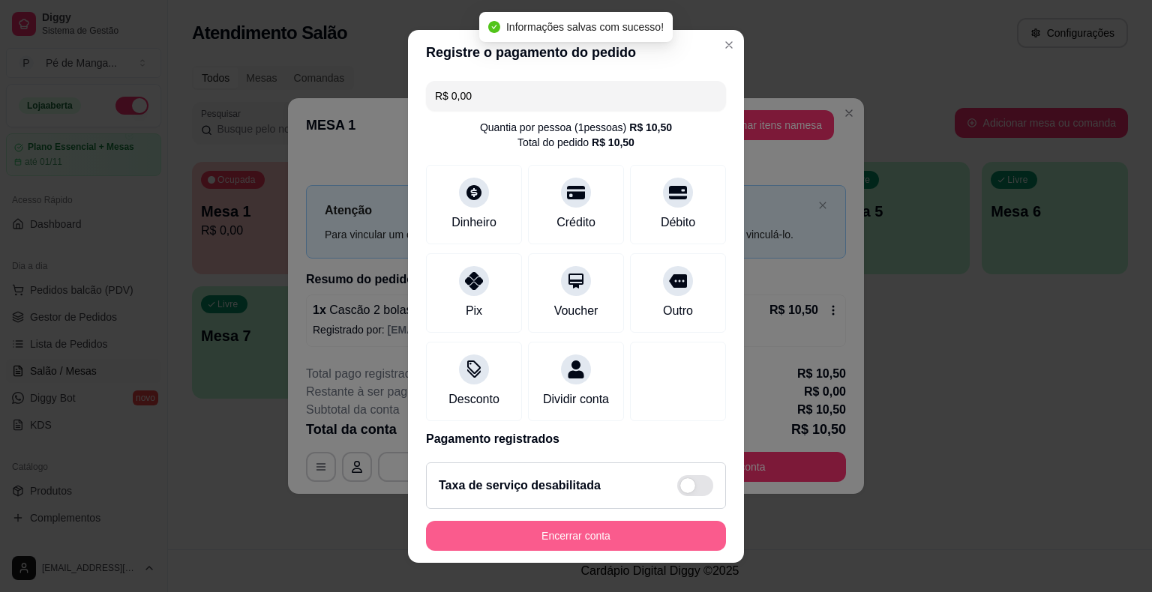
click at [616, 542] on button "Encerrar conta" at bounding box center [576, 536] width 300 height 30
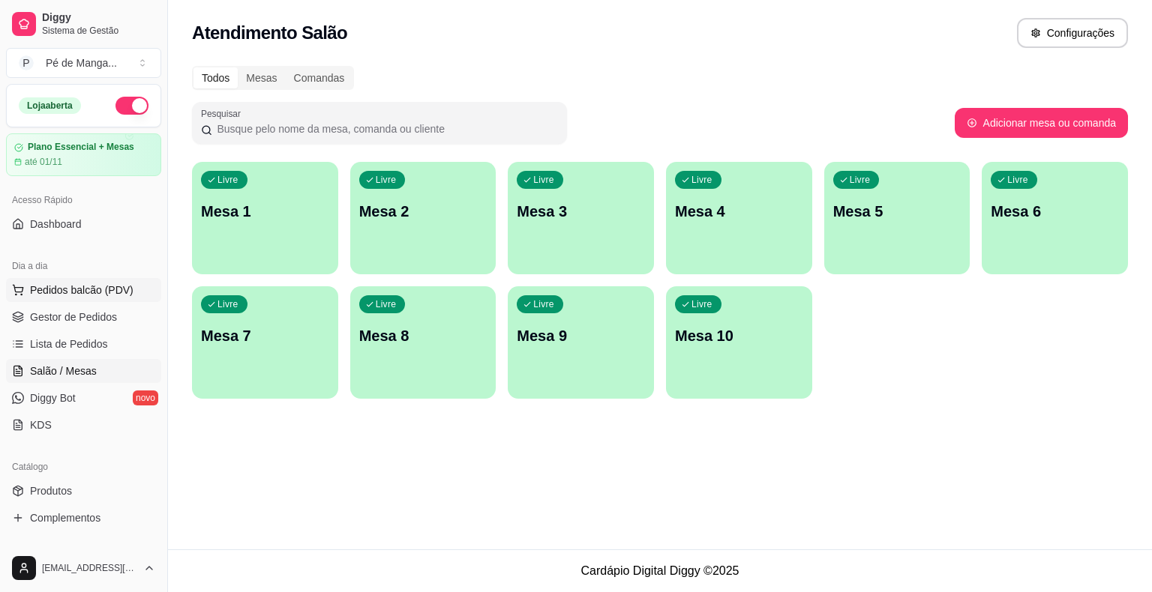
click at [66, 298] on button "Pedidos balcão (PDV)" at bounding box center [83, 290] width 155 height 24
click at [59, 313] on img at bounding box center [105, 283] width 139 height 94
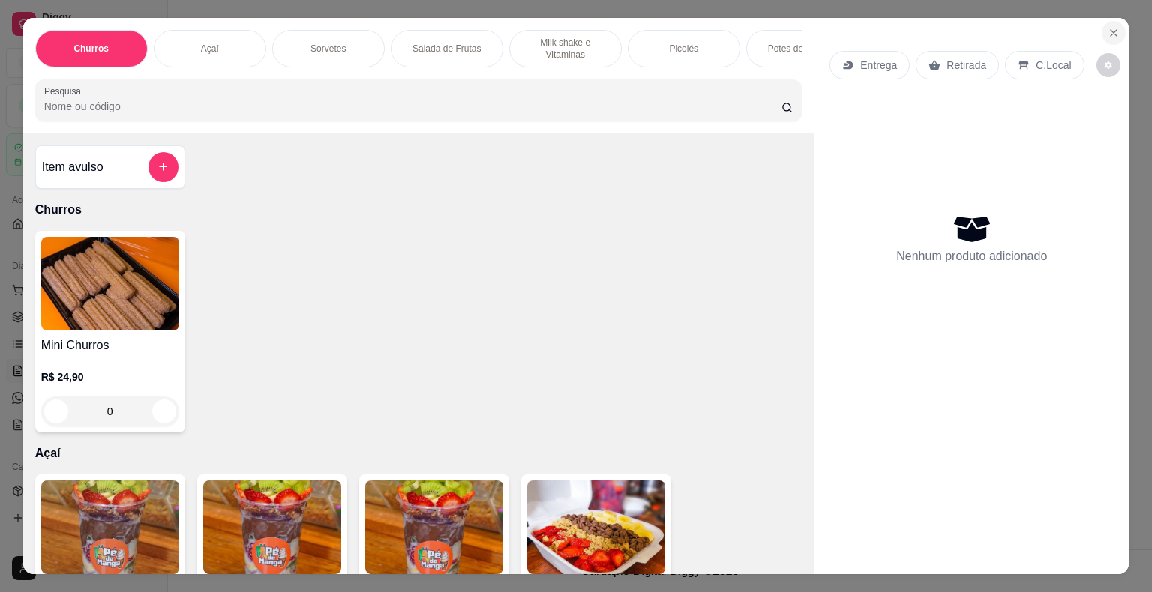
click at [1108, 21] on button "Close" at bounding box center [1114, 33] width 24 height 24
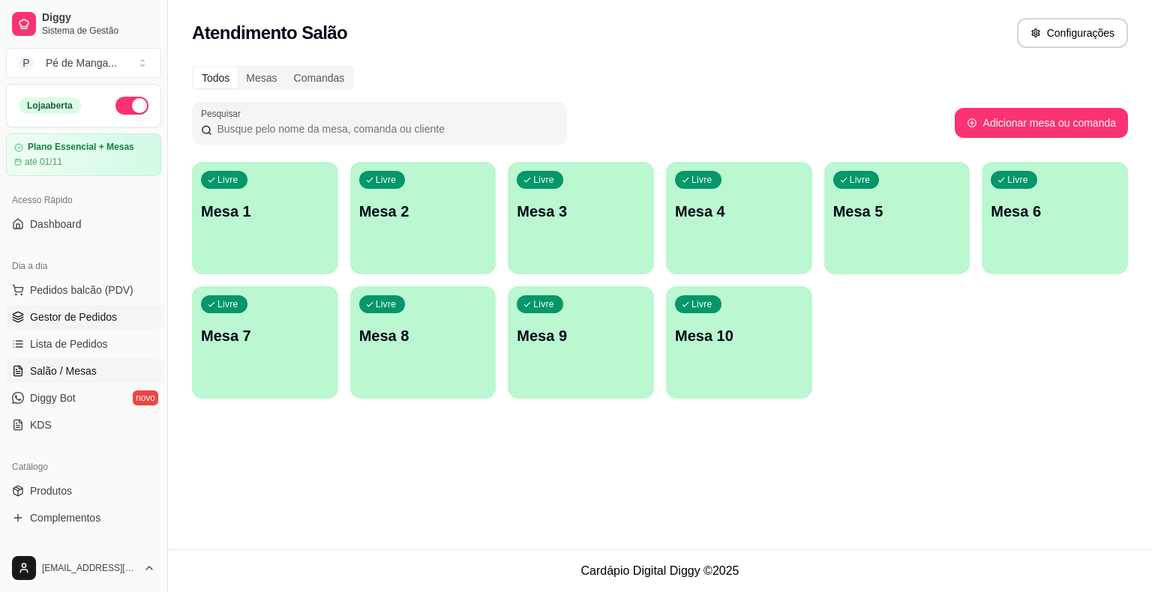
click at [48, 319] on span "Gestor de Pedidos" at bounding box center [73, 317] width 87 height 15
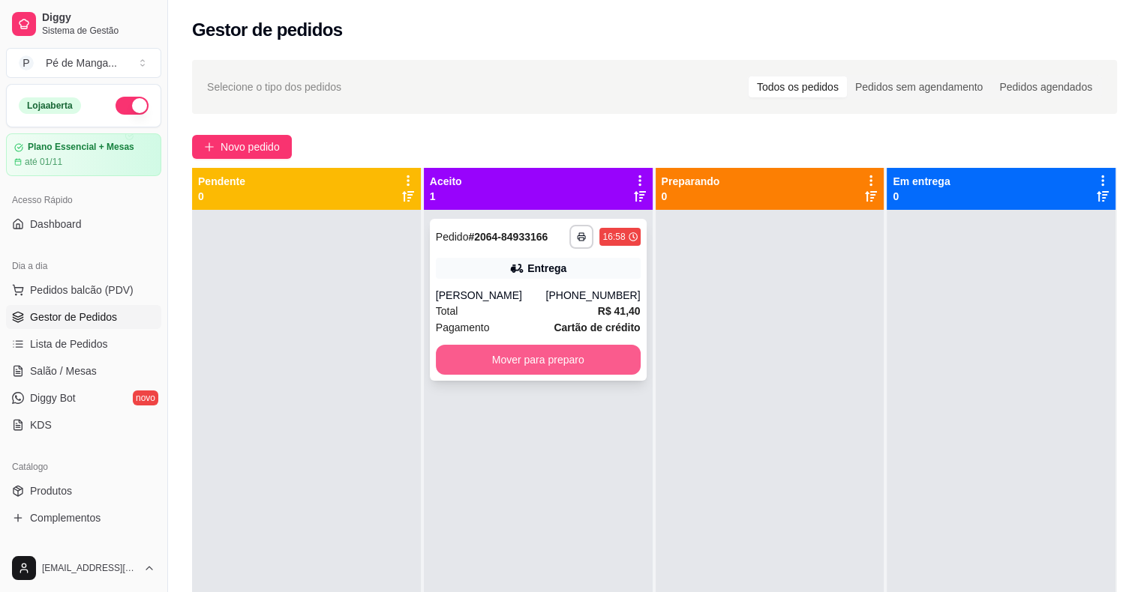
click at [562, 356] on button "Mover para preparo" at bounding box center [538, 360] width 205 height 30
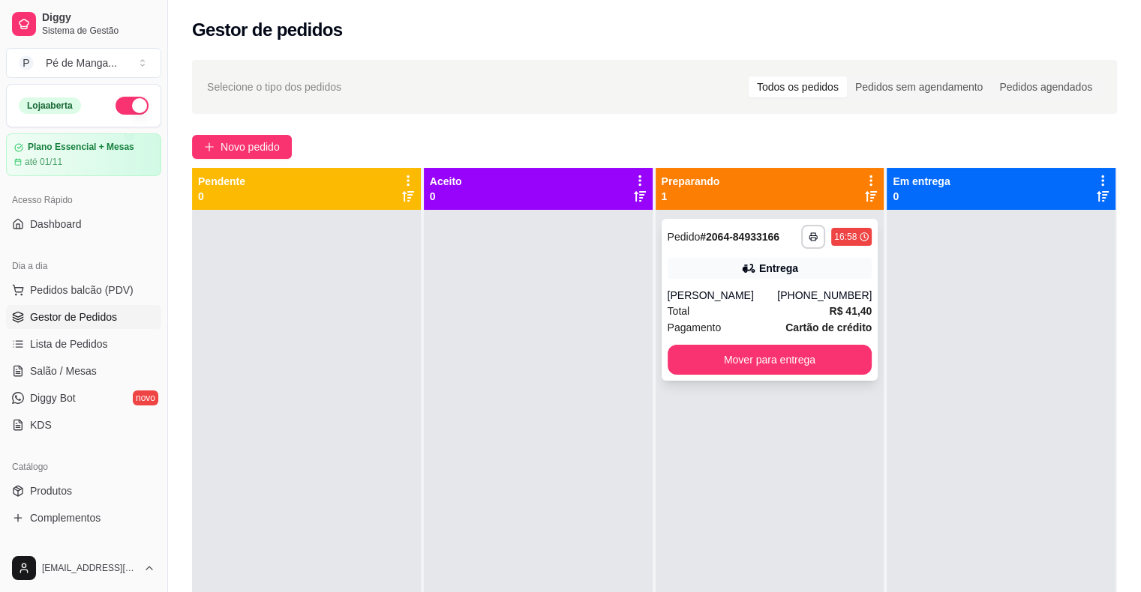
click at [757, 301] on div "[PERSON_NAME]" at bounding box center [722, 295] width 110 height 15
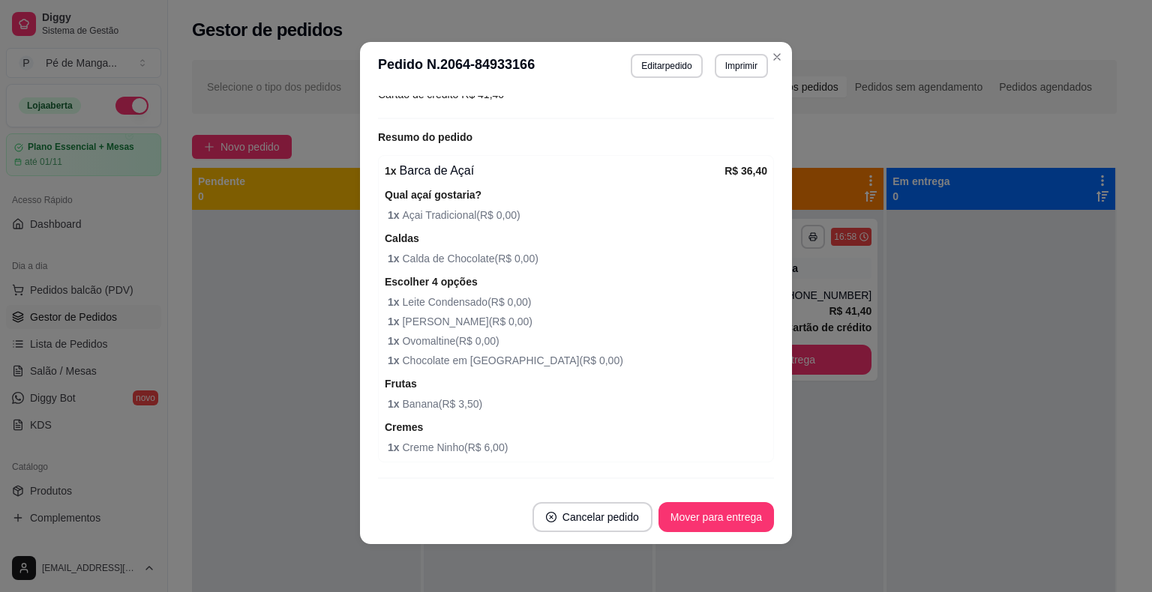
scroll to position [502, 0]
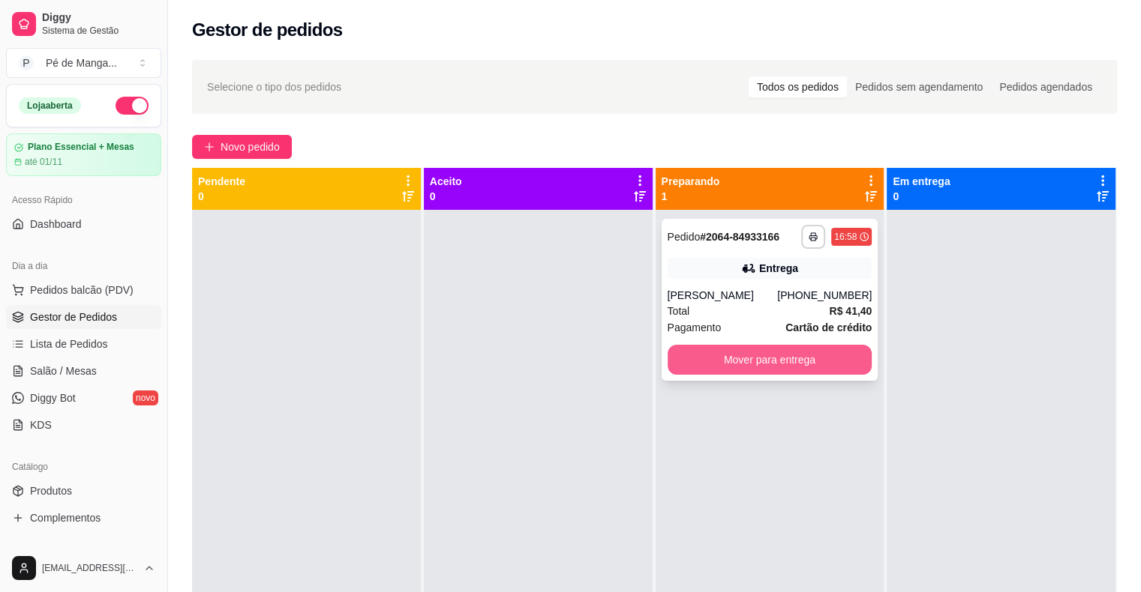
click at [783, 355] on button "Mover para entrega" at bounding box center [769, 360] width 205 height 30
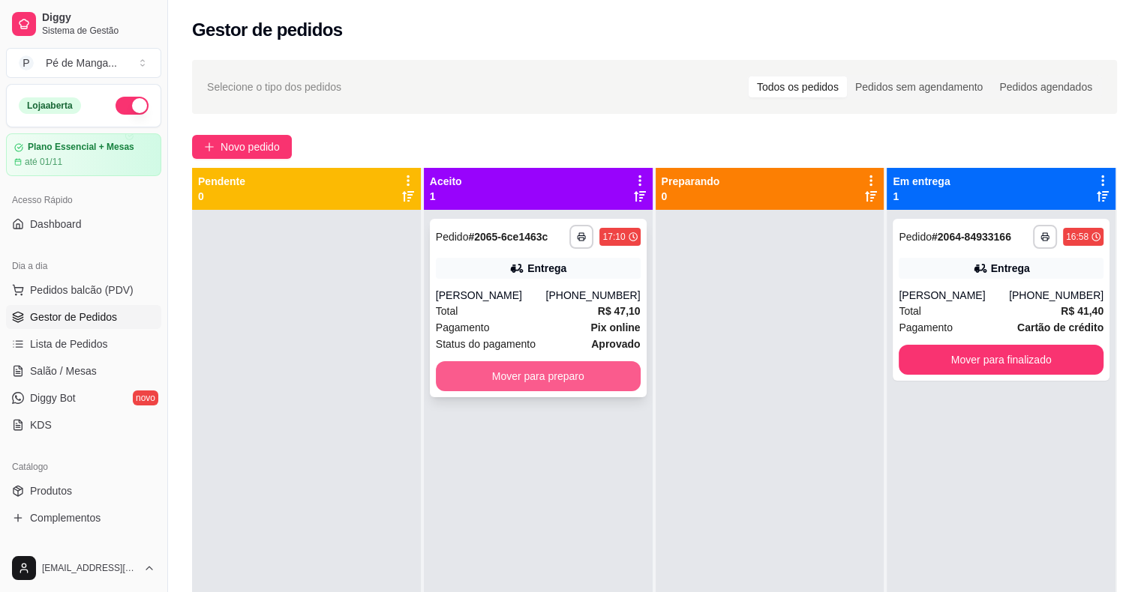
click at [533, 373] on button "Mover para preparo" at bounding box center [538, 376] width 205 height 30
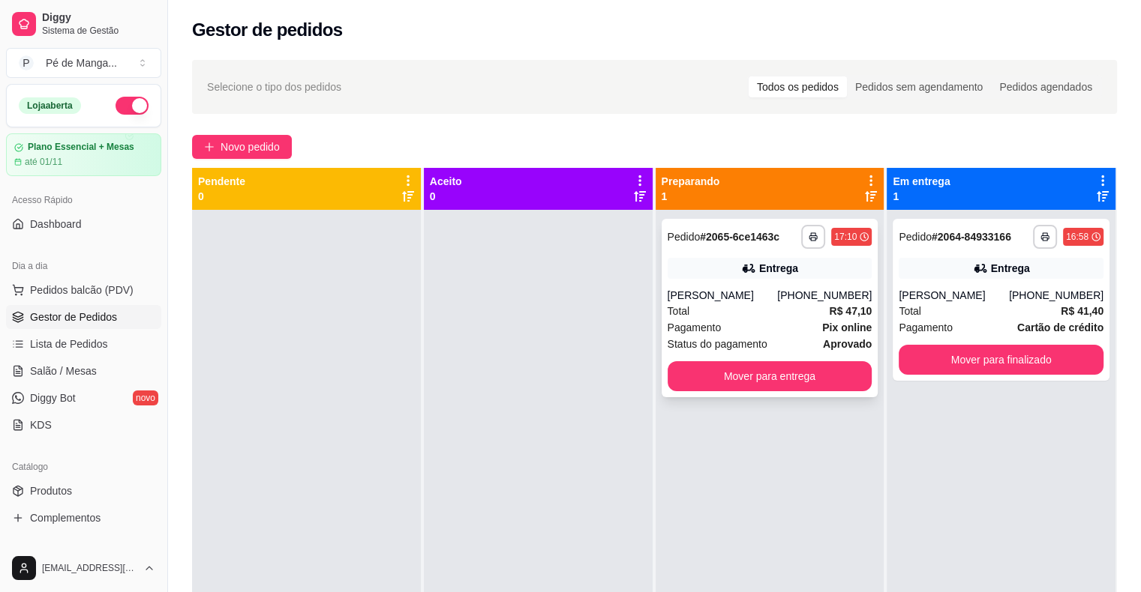
click at [712, 323] on div "Pagamento Pix online" at bounding box center [769, 327] width 205 height 16
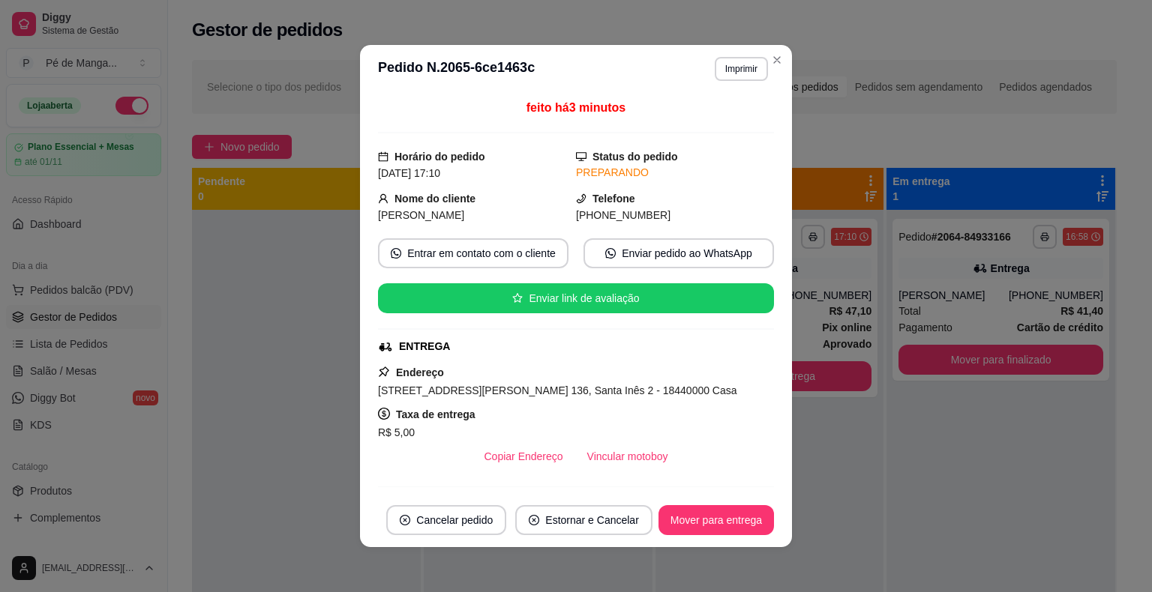
scroll to position [0, 0]
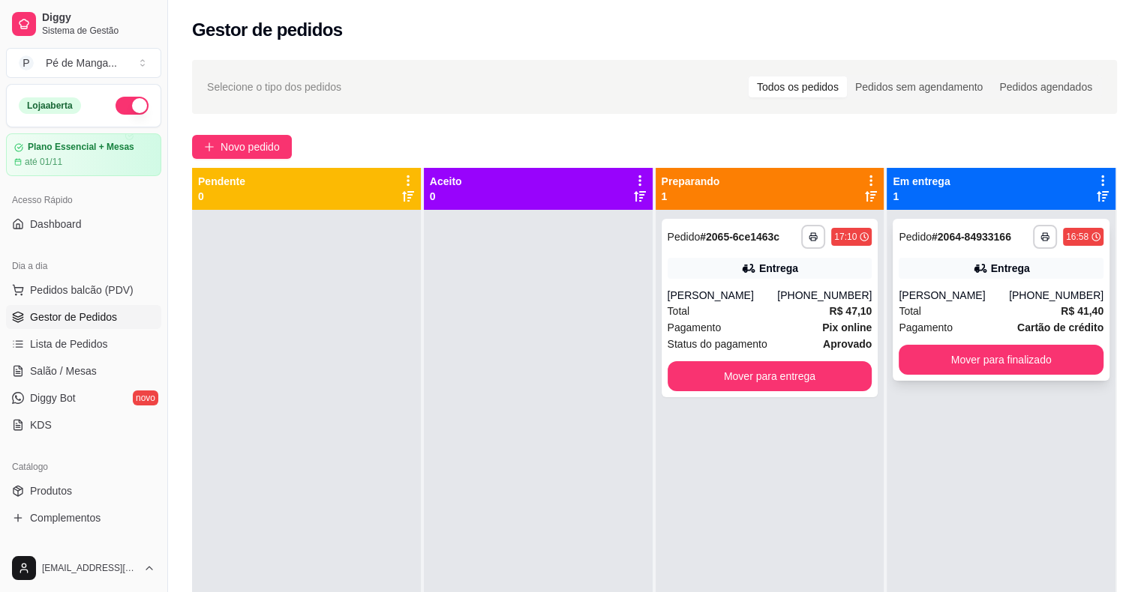
click at [921, 270] on div "Entrega" at bounding box center [1000, 268] width 205 height 21
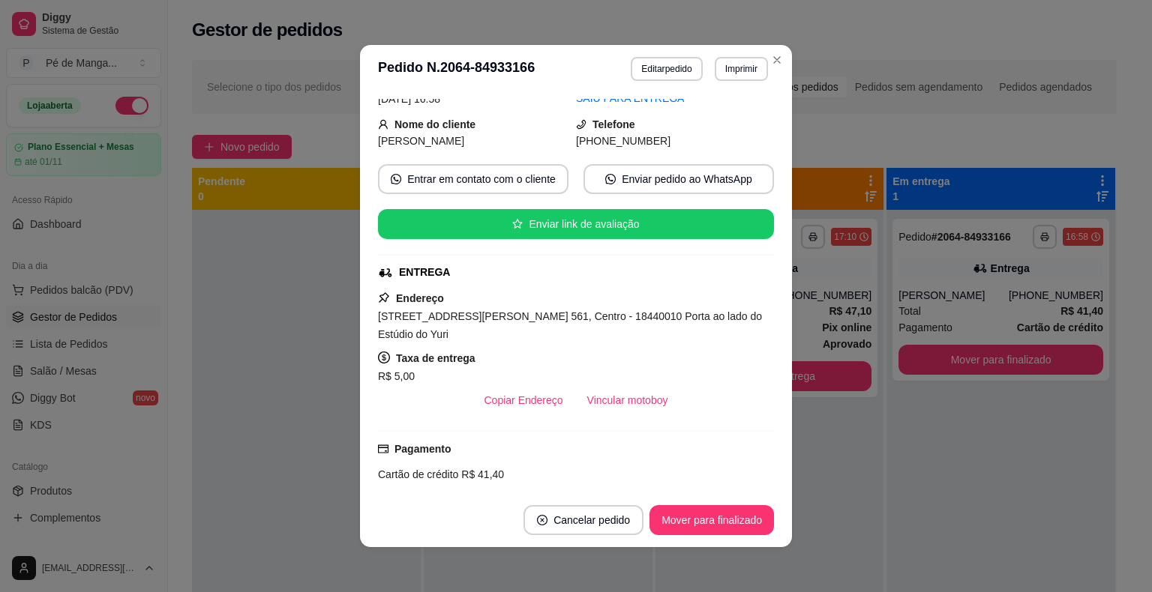
scroll to position [75, 0]
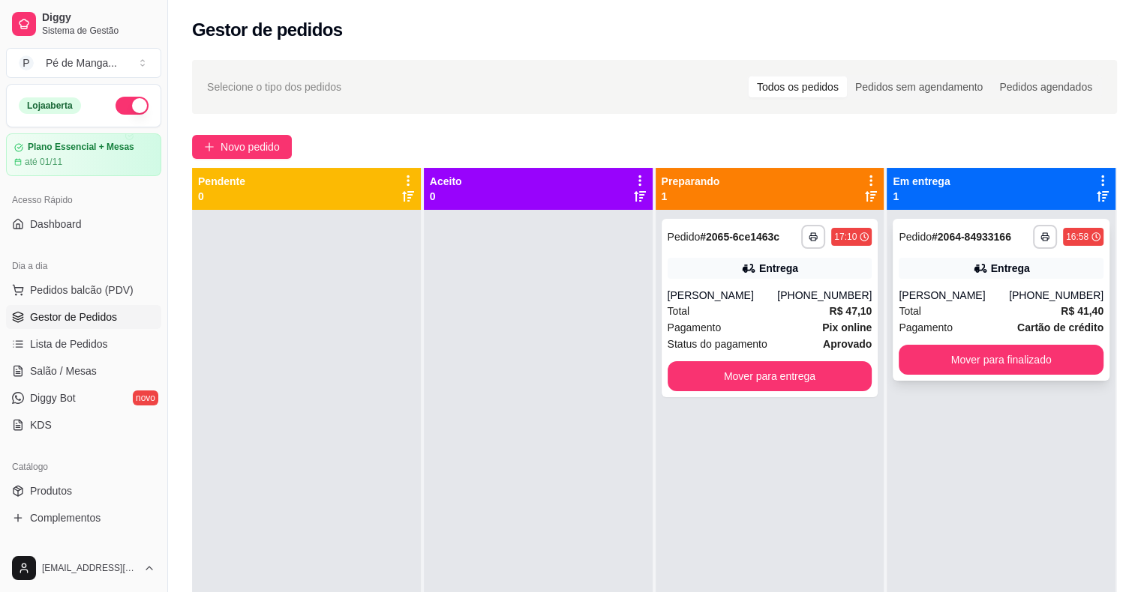
drag, startPoint x: 930, startPoint y: 283, endPoint x: 915, endPoint y: 268, distance: 20.7
click at [915, 268] on div "**********" at bounding box center [1000, 300] width 217 height 162
click at [906, 298] on div "[PERSON_NAME]" at bounding box center [953, 295] width 110 height 15
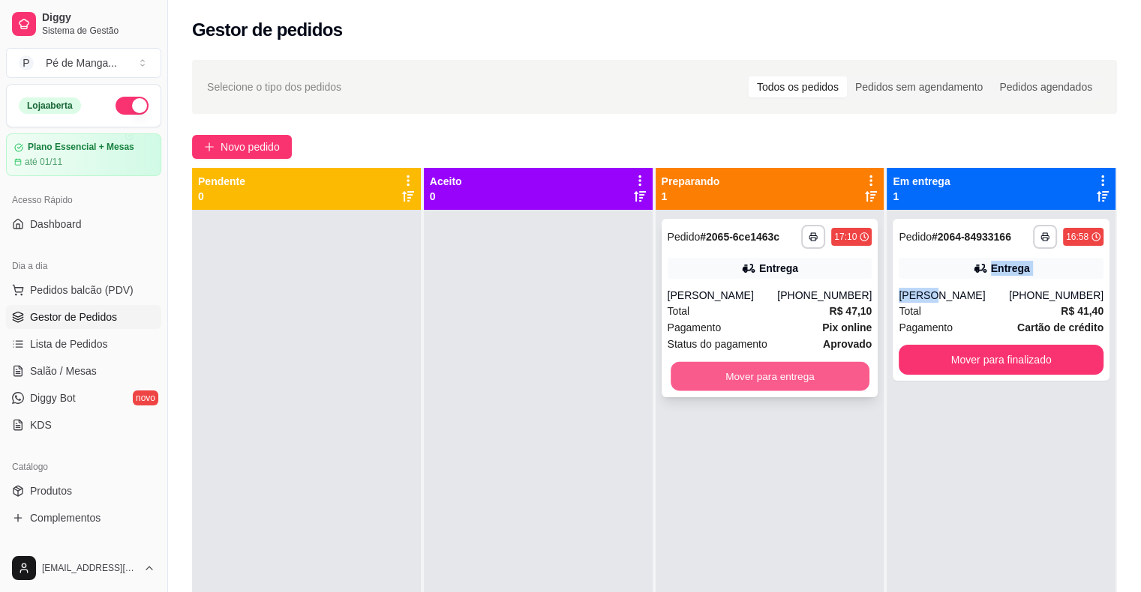
click at [774, 374] on button "Mover para entrega" at bounding box center [769, 376] width 199 height 29
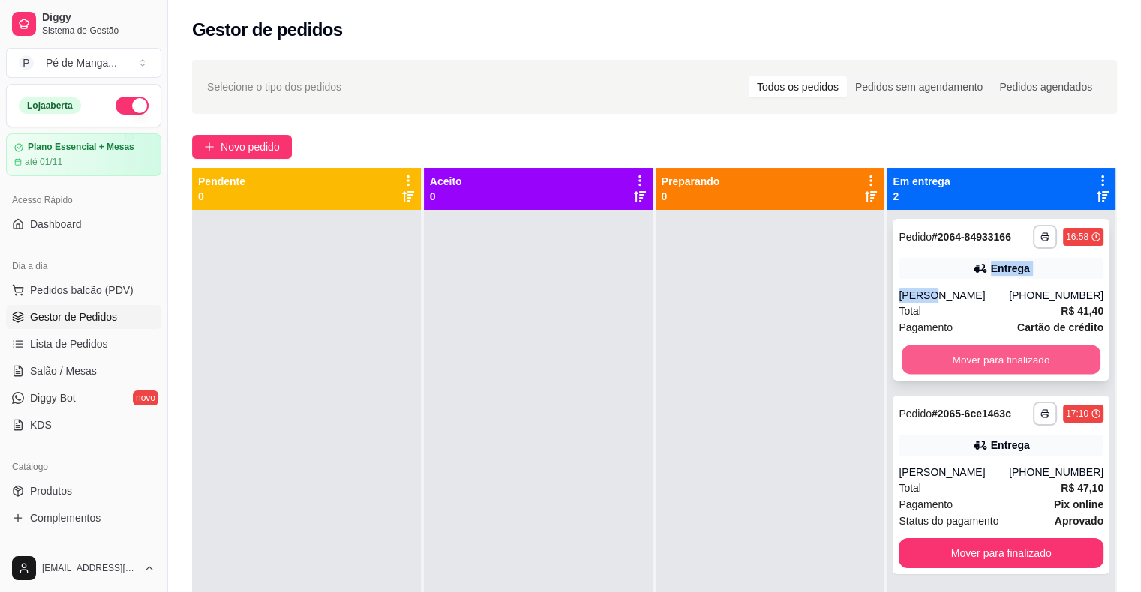
click at [953, 358] on button "Mover para finalizado" at bounding box center [1000, 360] width 199 height 29
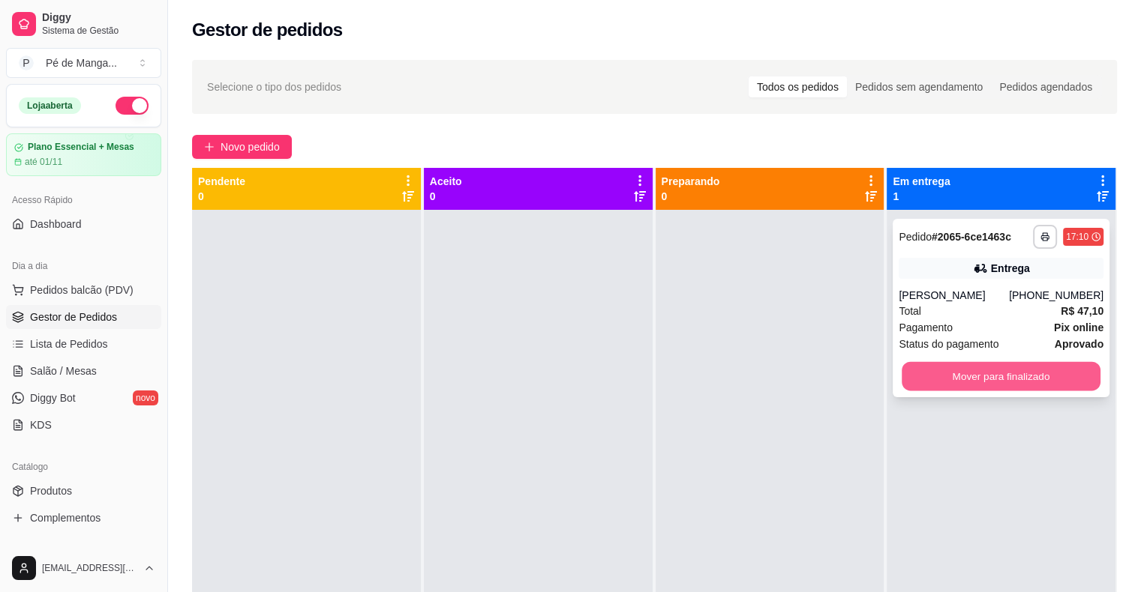
click at [962, 376] on button "Mover para finalizado" at bounding box center [1000, 376] width 199 height 29
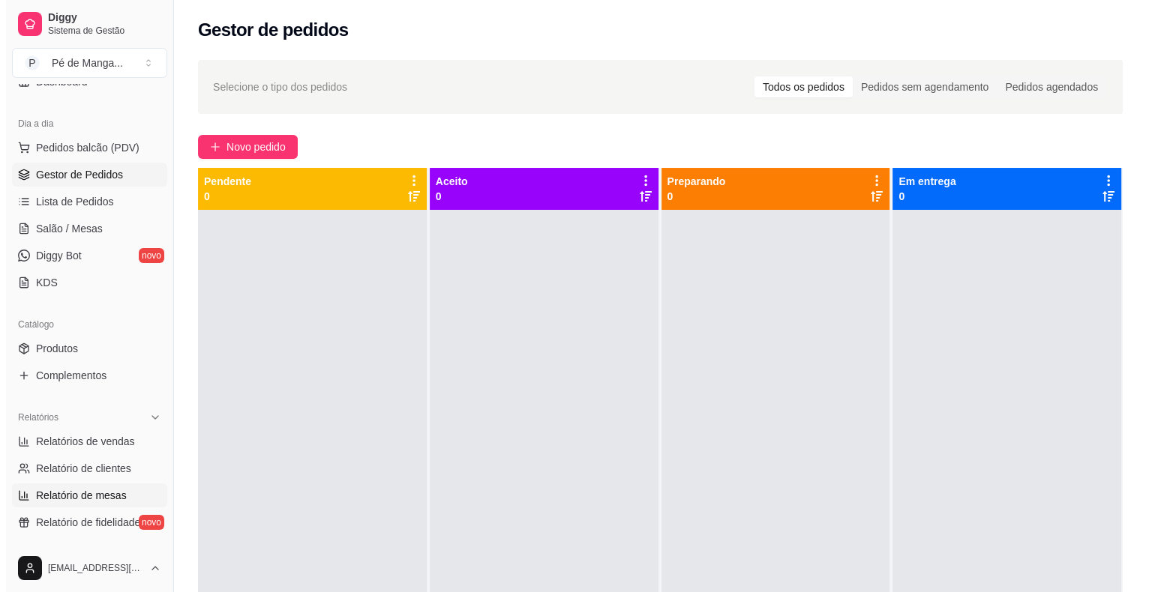
scroll to position [150, 0]
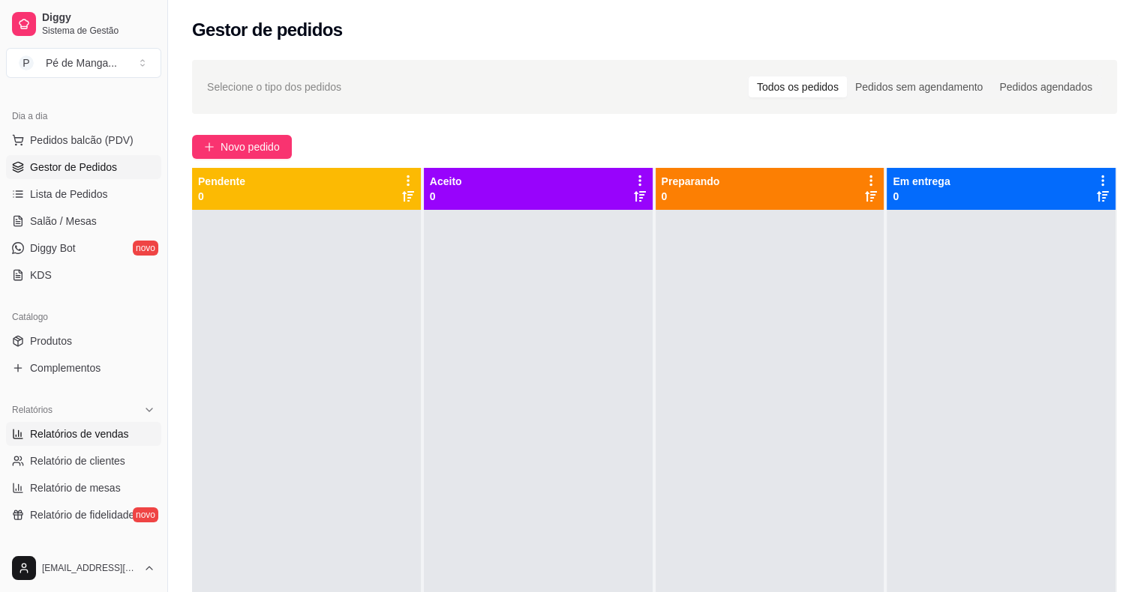
click at [64, 431] on span "Relatórios de vendas" at bounding box center [79, 434] width 99 height 15
select select "ALL"
select select "0"
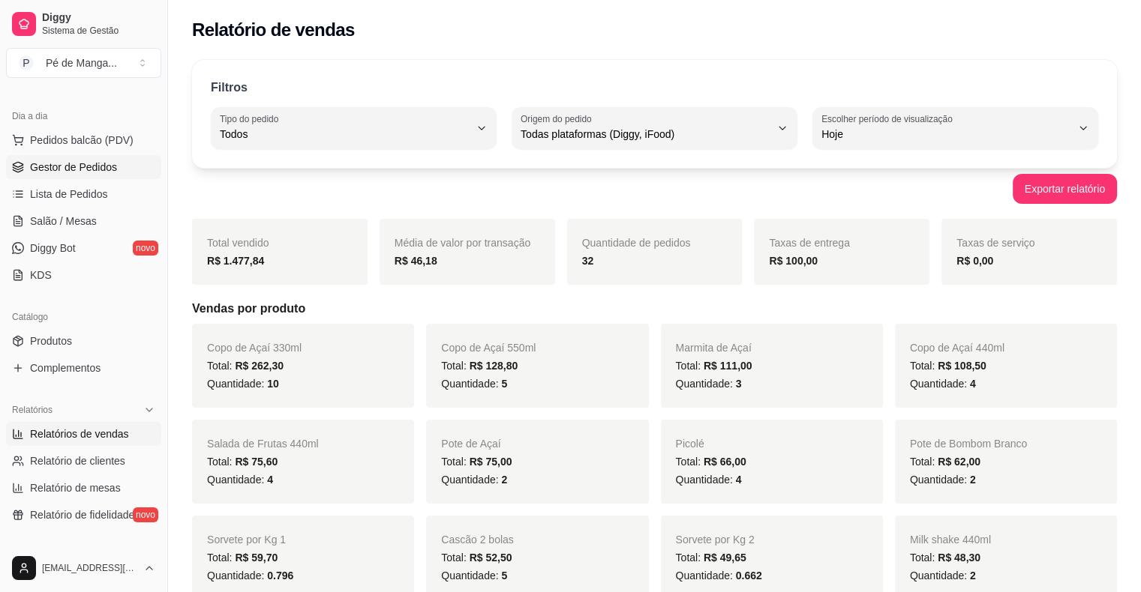
click at [43, 164] on span "Gestor de Pedidos" at bounding box center [73, 167] width 87 height 15
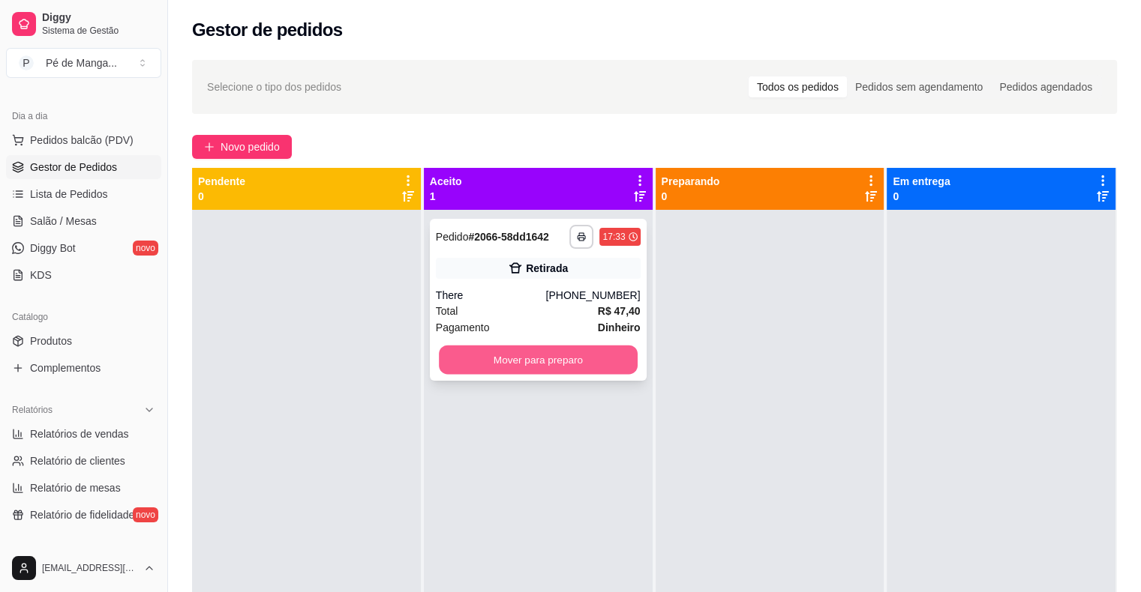
click at [487, 349] on button "Mover para preparo" at bounding box center [538, 360] width 199 height 29
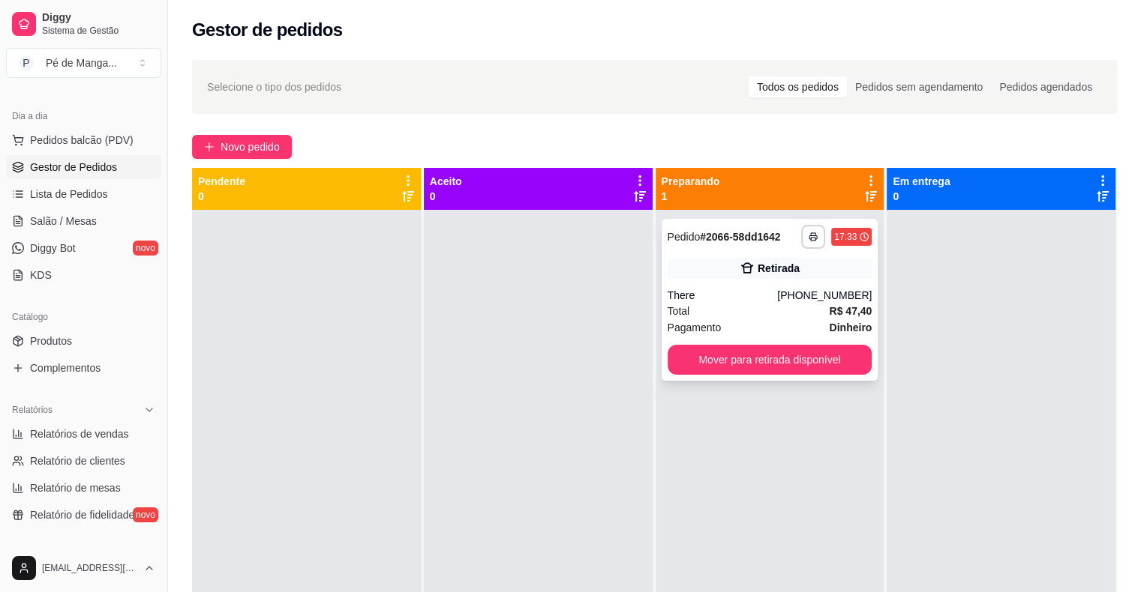
click at [802, 289] on div "[PHONE_NUMBER]" at bounding box center [824, 295] width 94 height 15
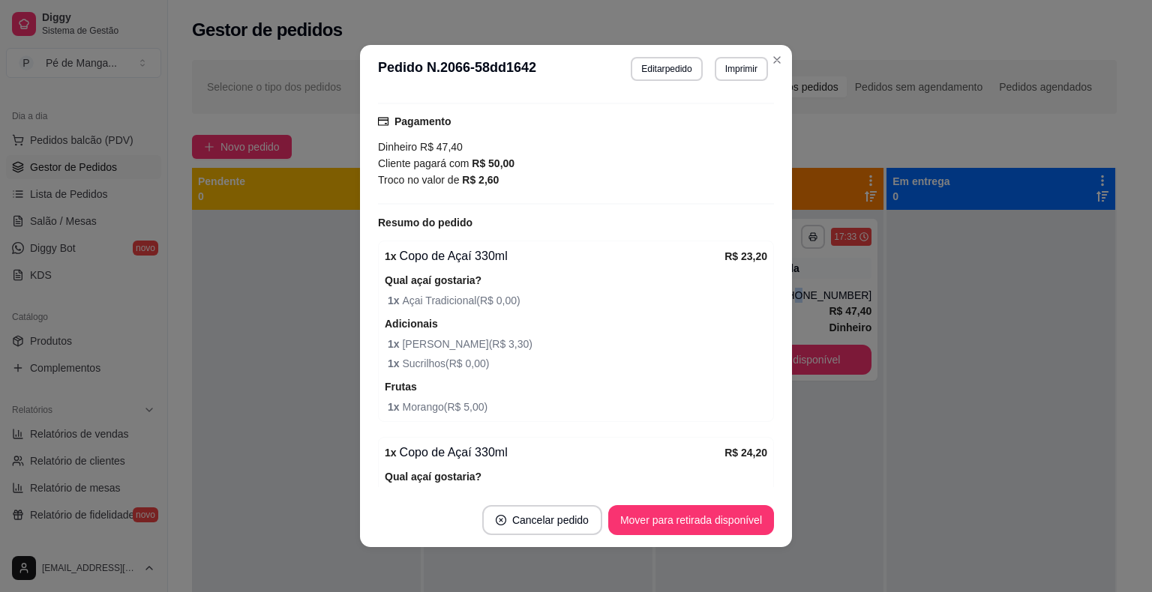
scroll to position [300, 0]
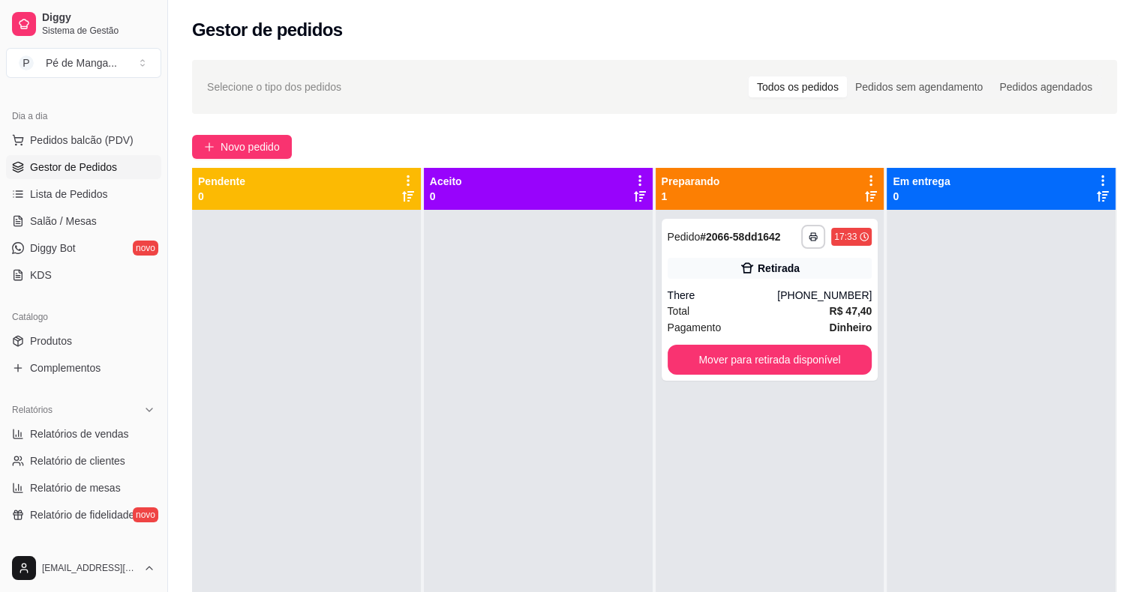
click at [571, 406] on div at bounding box center [538, 506] width 229 height 592
click at [98, 229] on link "Salão / Mesas" at bounding box center [83, 221] width 155 height 24
click at [97, 229] on link "Salão / Mesas" at bounding box center [83, 221] width 155 height 24
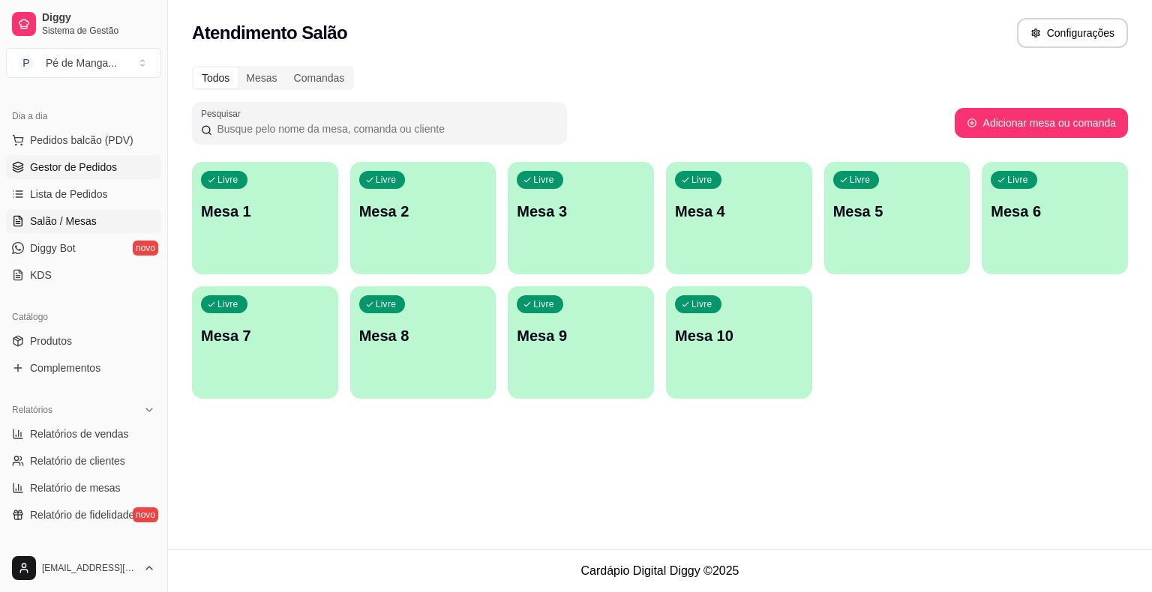
click at [96, 163] on span "Gestor de Pedidos" at bounding box center [73, 167] width 87 height 15
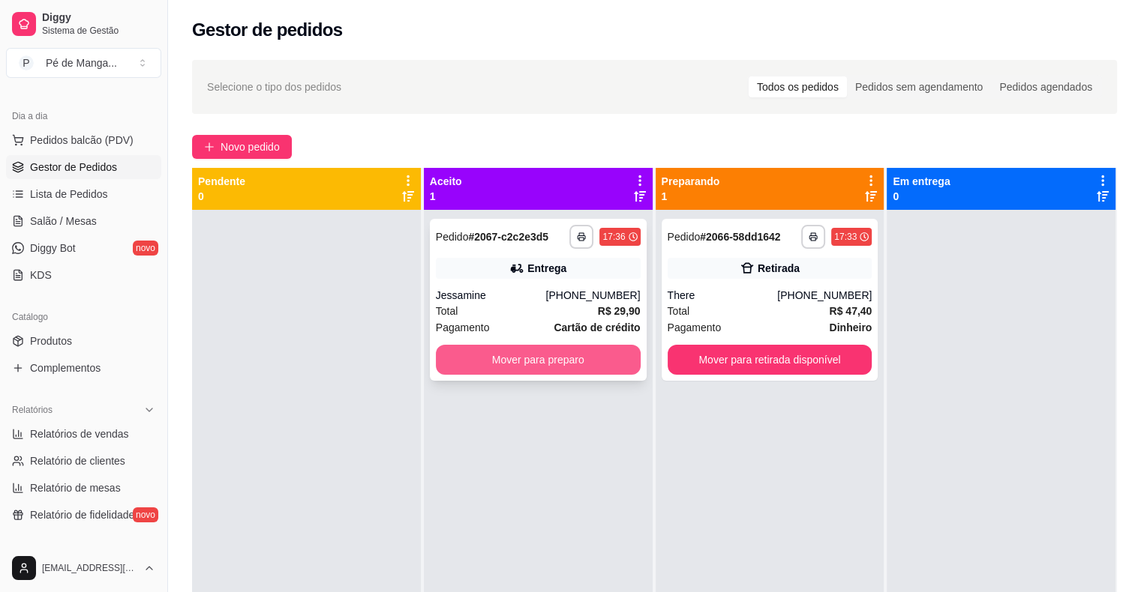
click at [474, 346] on button "Mover para preparo" at bounding box center [538, 360] width 205 height 30
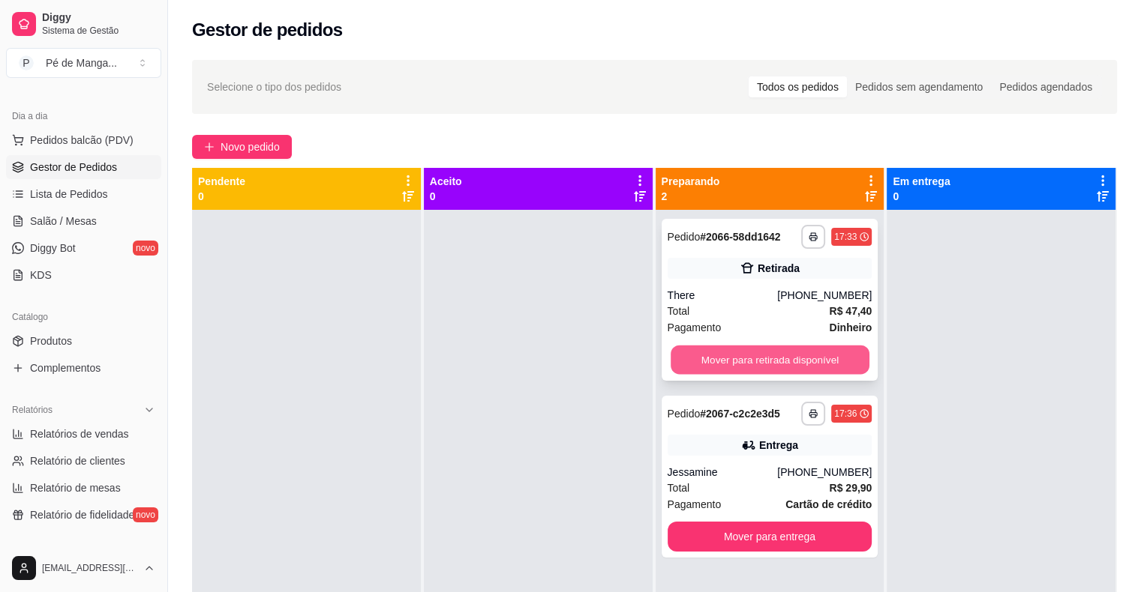
click at [748, 355] on button "Mover para retirada disponível" at bounding box center [769, 360] width 199 height 29
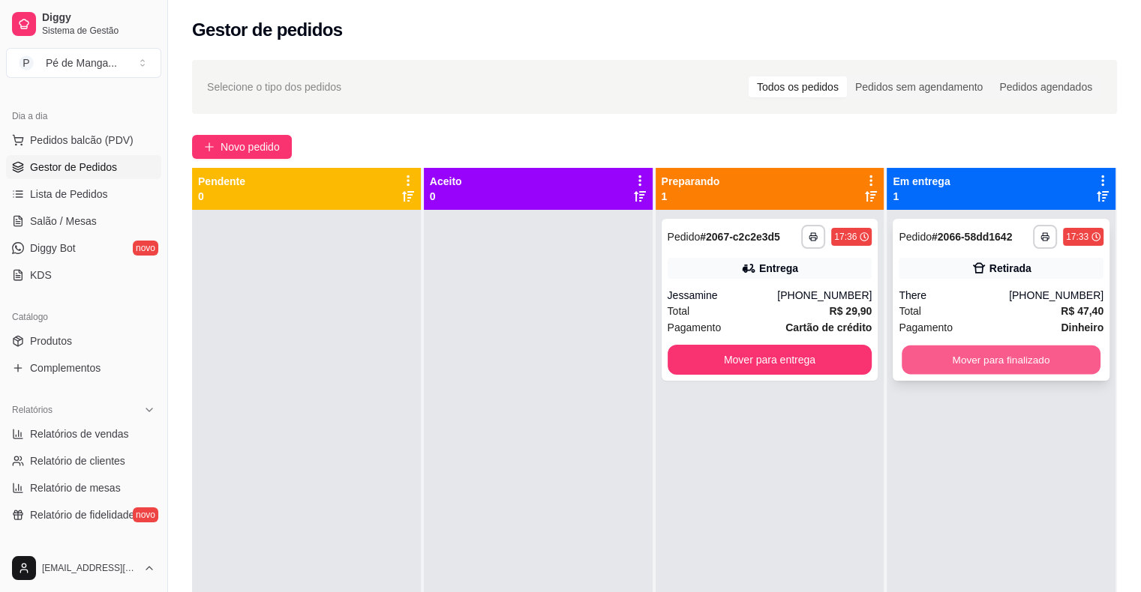
click at [973, 367] on button "Mover para finalizado" at bounding box center [1000, 360] width 199 height 29
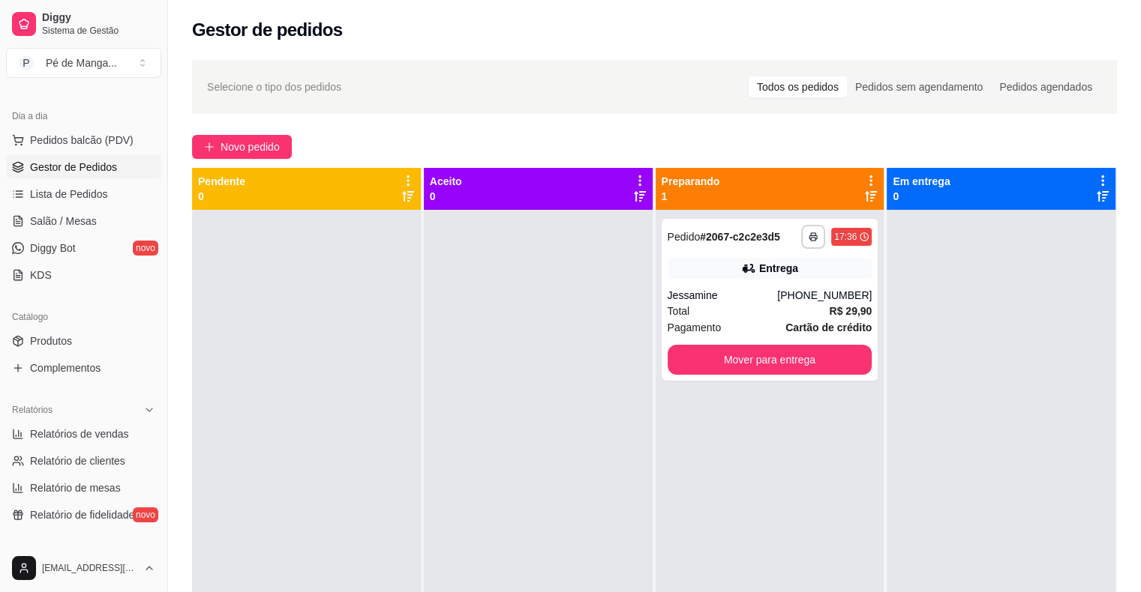
click at [479, 484] on div at bounding box center [538, 506] width 229 height 592
click at [91, 223] on span "Salão / Mesas" at bounding box center [63, 221] width 67 height 15
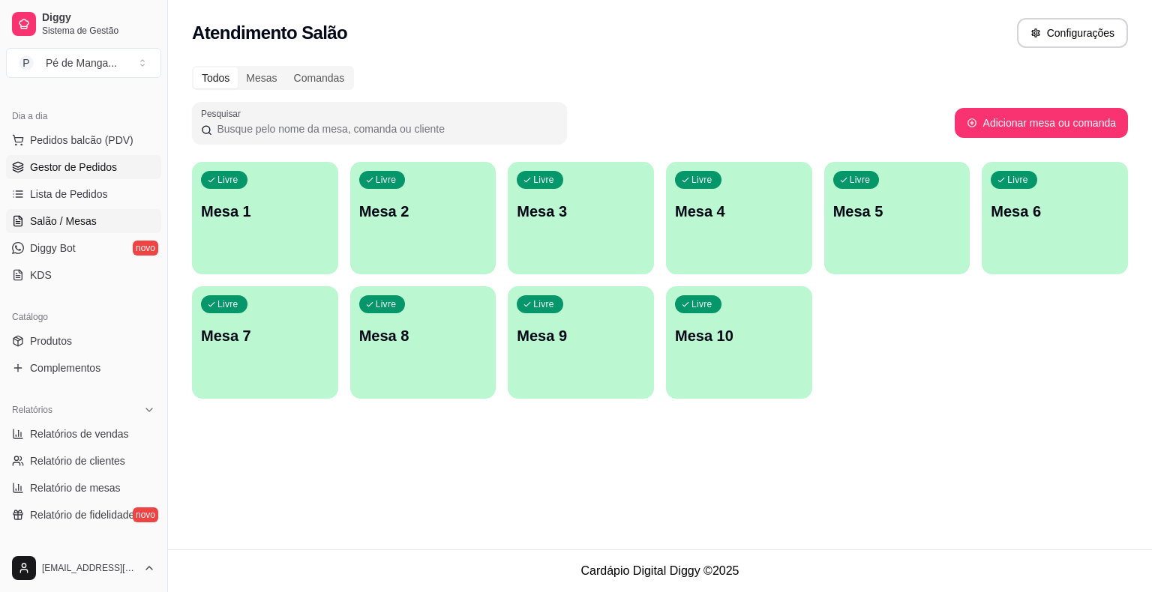
click at [114, 163] on span "Gestor de Pedidos" at bounding box center [73, 167] width 87 height 15
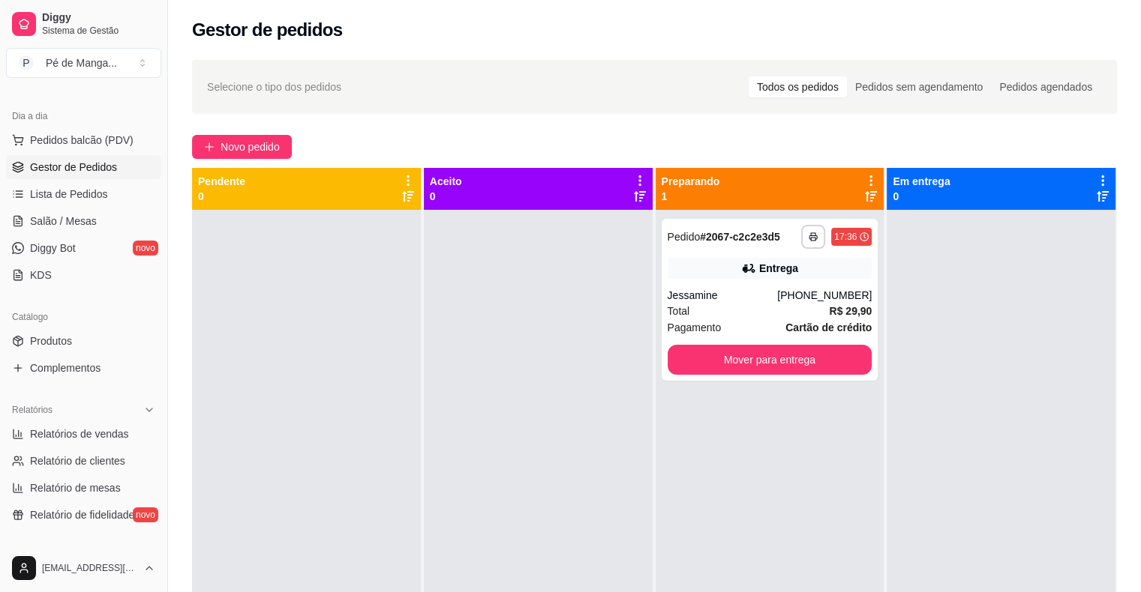
click at [103, 178] on ul "Pedidos balcão (PDV) Gestor de Pedidos Lista de Pedidos Salão / Mesas Diggy Bot…" at bounding box center [83, 207] width 155 height 159
click at [90, 209] on link "Salão / Mesas" at bounding box center [83, 221] width 155 height 24
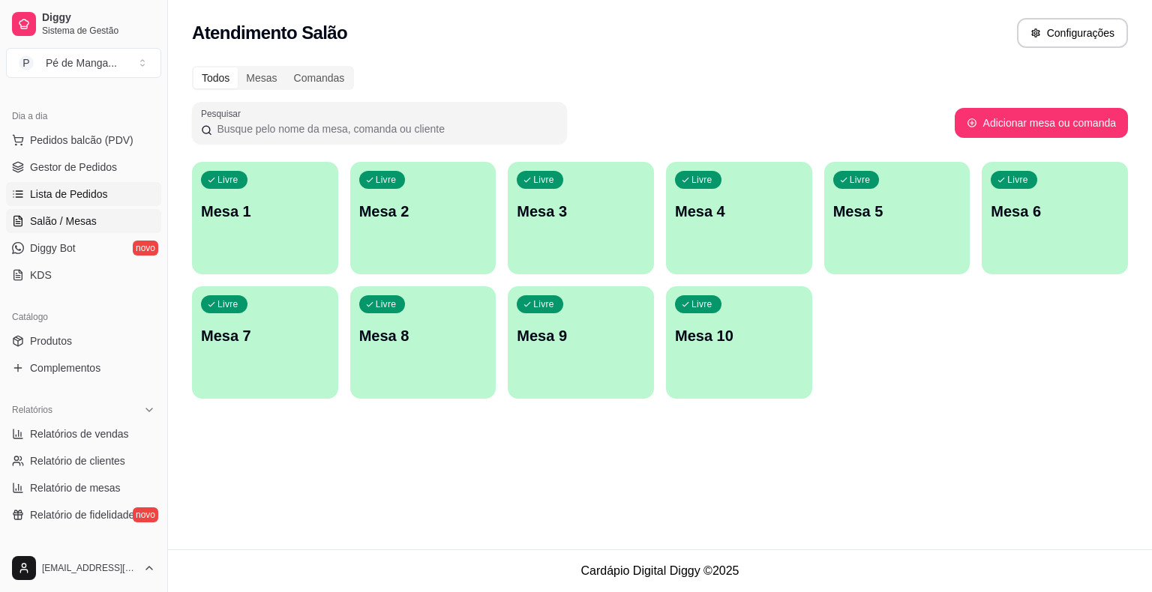
click at [94, 203] on link "Lista de Pedidos" at bounding box center [83, 194] width 155 height 24
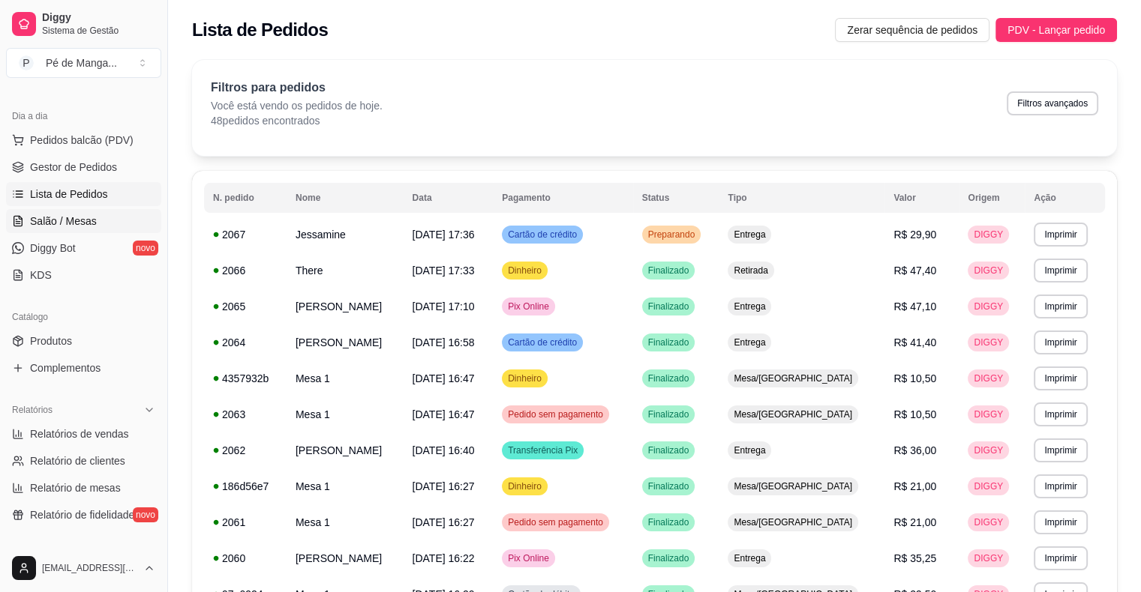
click at [111, 213] on link "Salão / Mesas" at bounding box center [83, 221] width 155 height 24
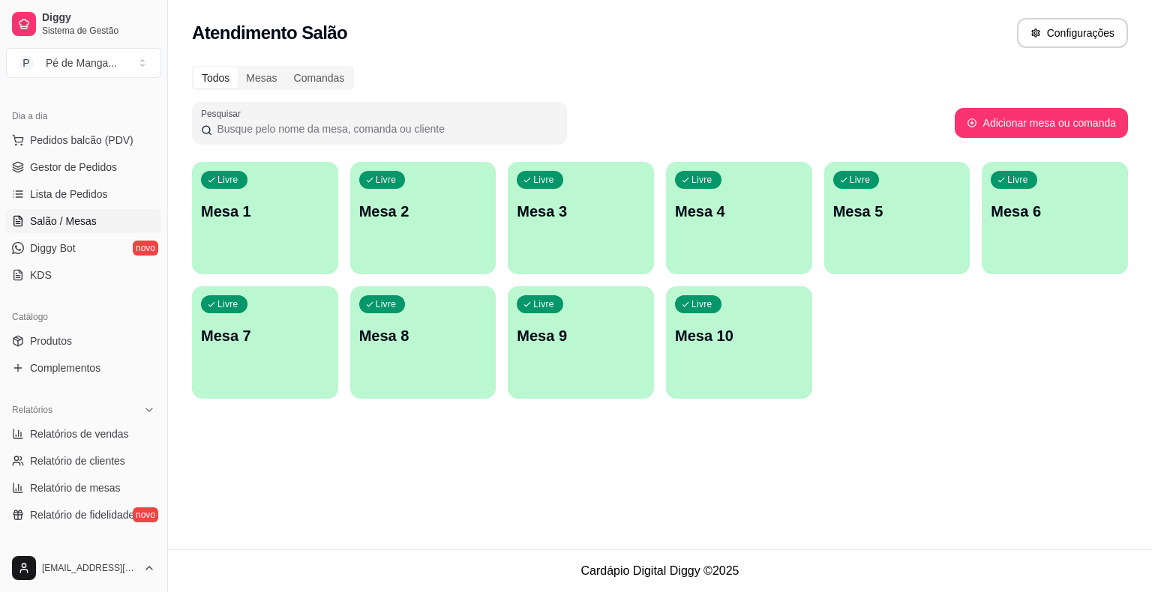
click at [243, 235] on div "Livre Mesa 1" at bounding box center [265, 209] width 146 height 94
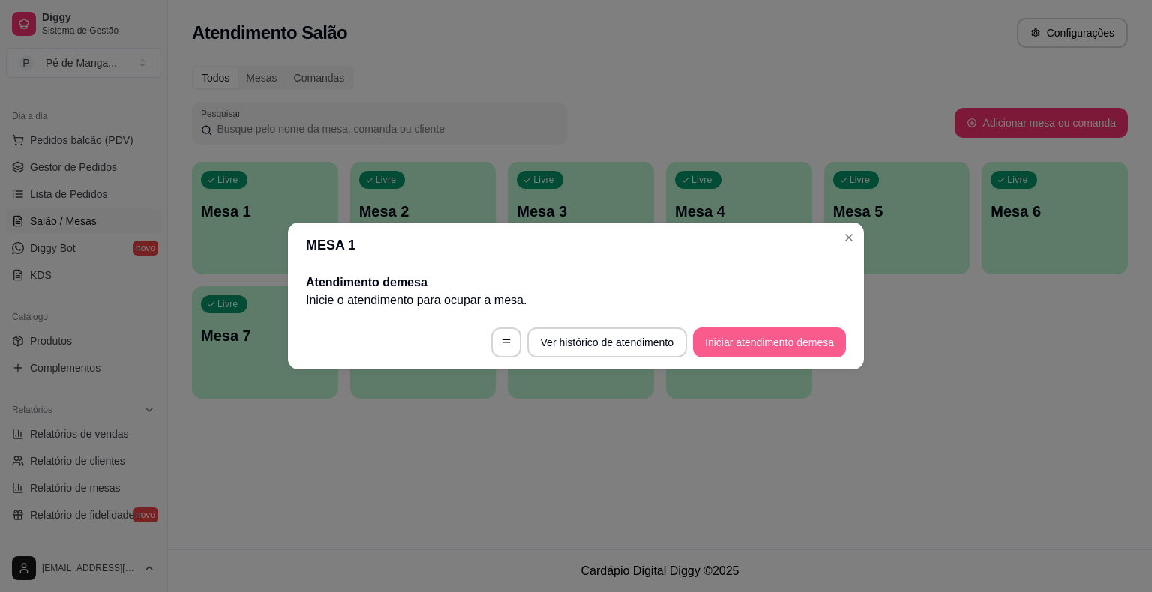
click at [752, 337] on button "Iniciar atendimento de mesa" at bounding box center [769, 343] width 153 height 30
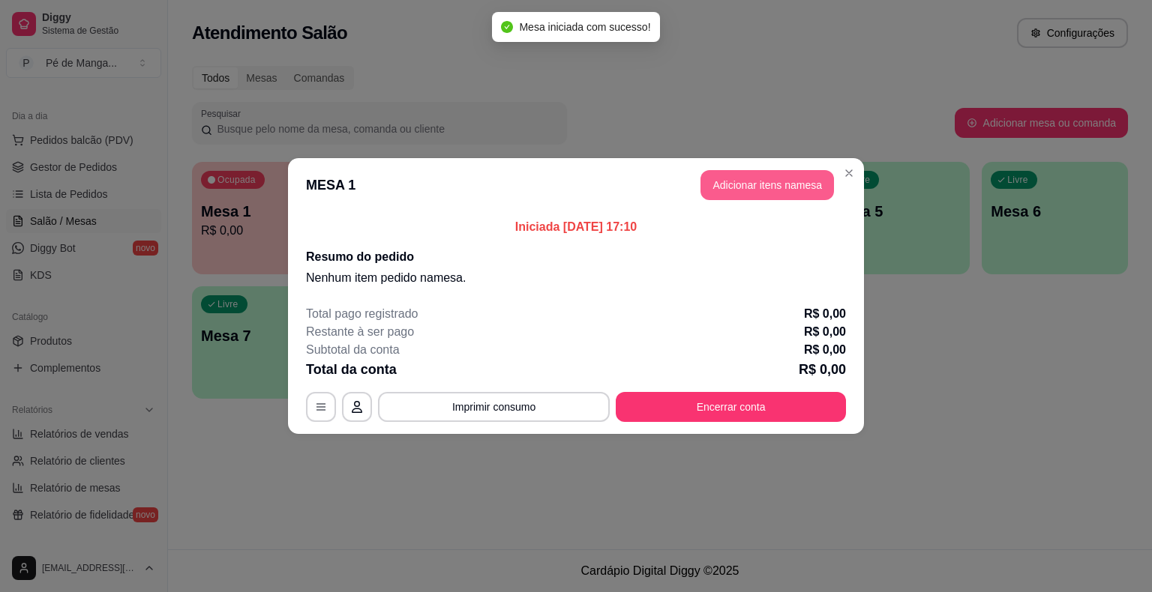
click at [759, 179] on button "Adicionar itens na mesa" at bounding box center [766, 185] width 133 height 30
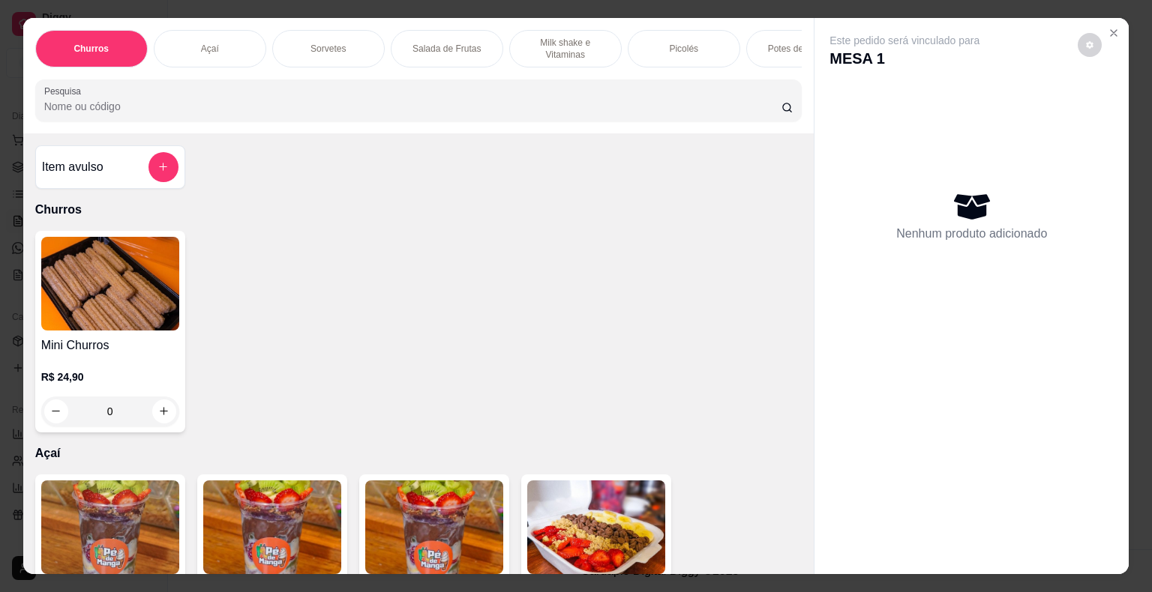
click at [681, 43] on p "Picolés" at bounding box center [683, 49] width 29 height 12
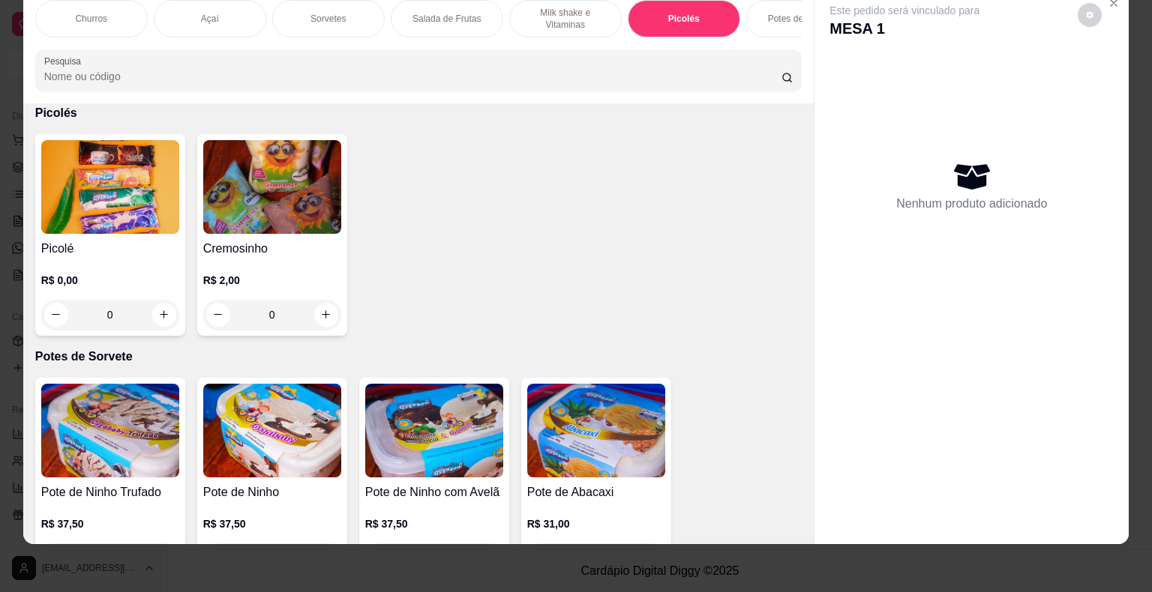
scroll to position [0, 209]
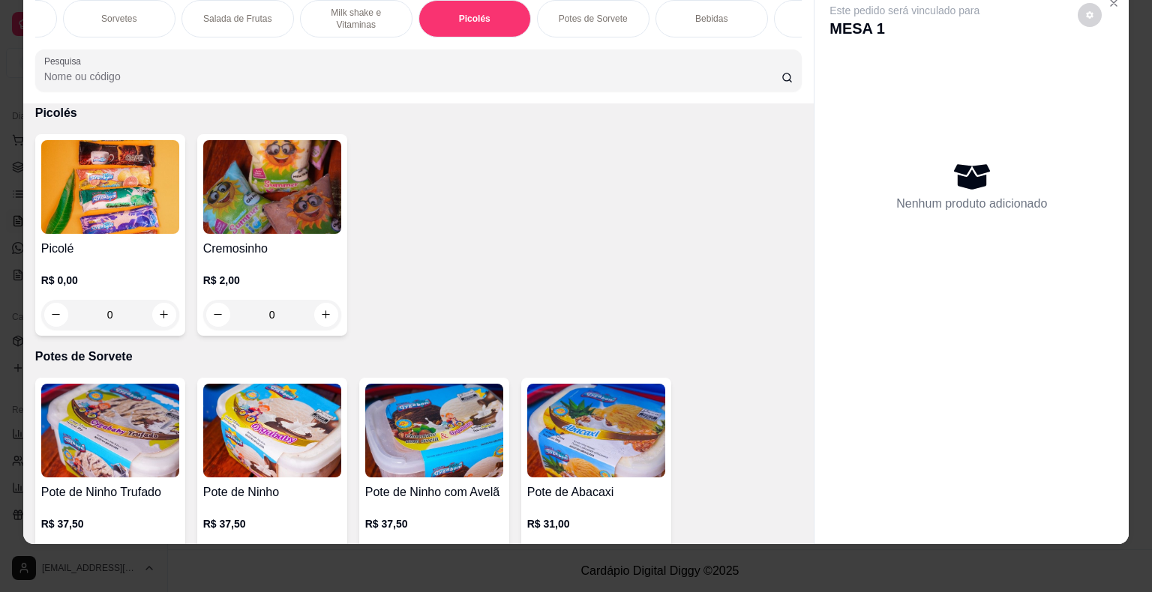
click at [696, 13] on p "Bebidas" at bounding box center [711, 19] width 32 height 12
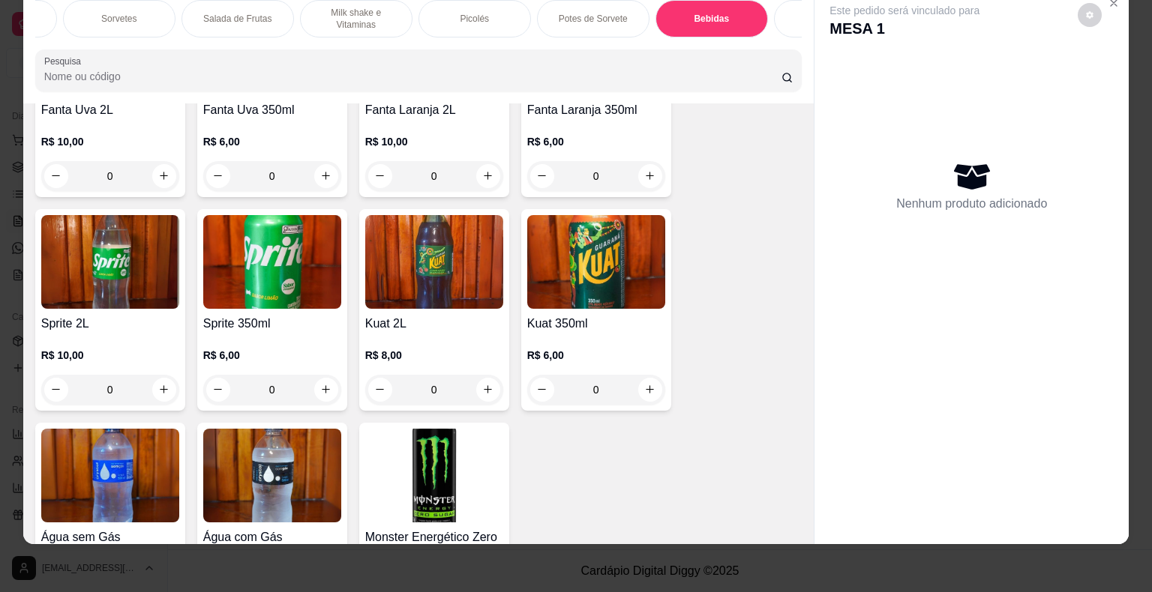
scroll to position [4297, 0]
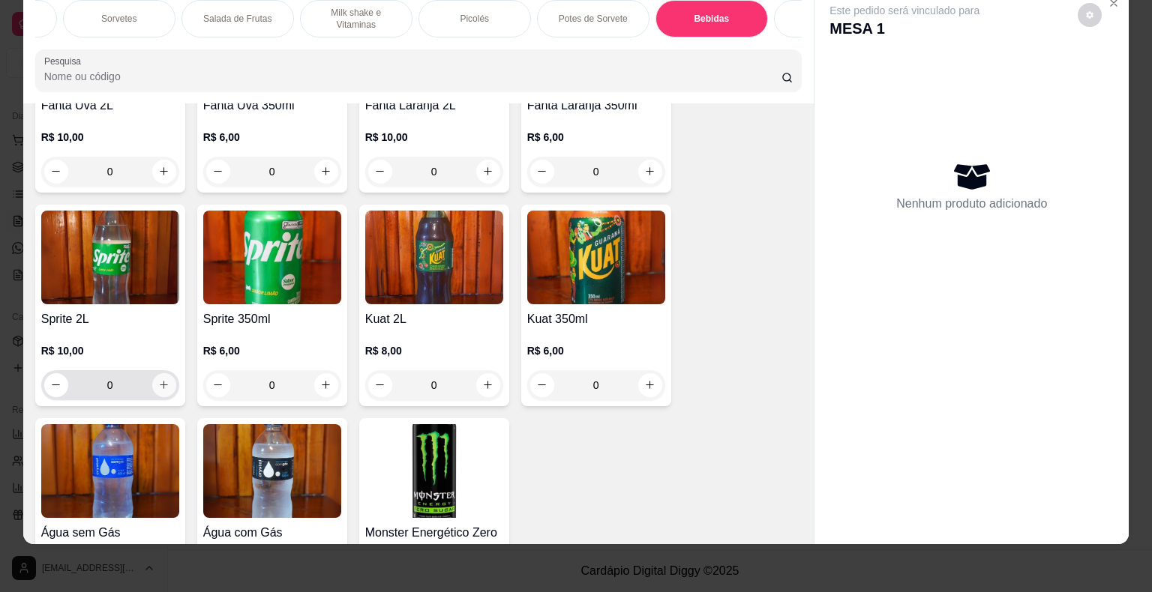
click at [158, 379] on icon "increase-product-quantity" at bounding box center [163, 384] width 11 height 11
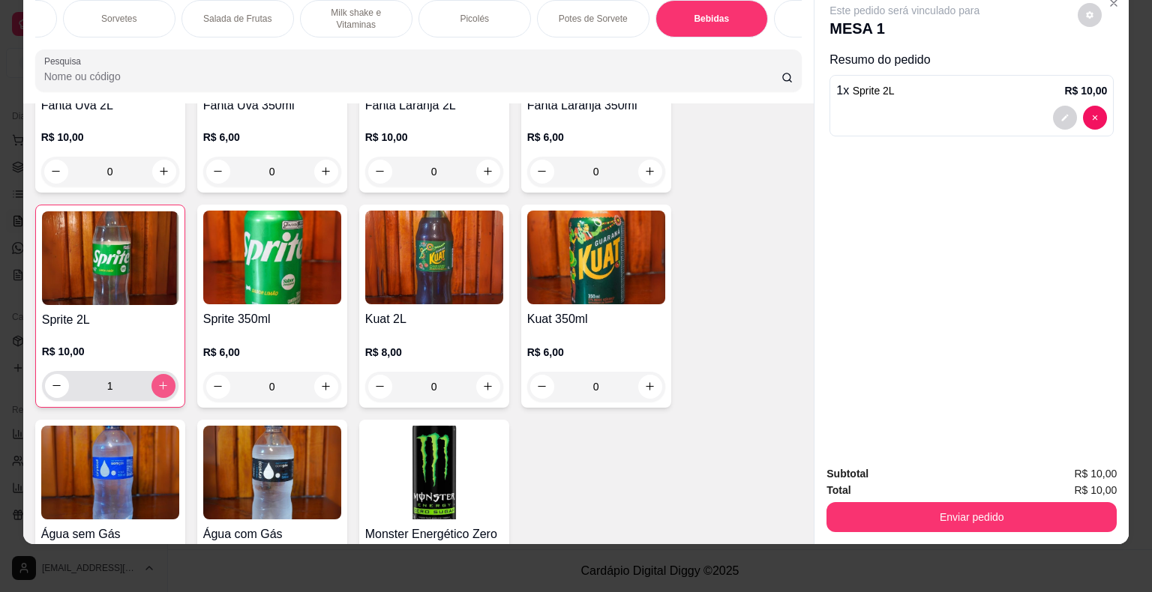
type input "1"
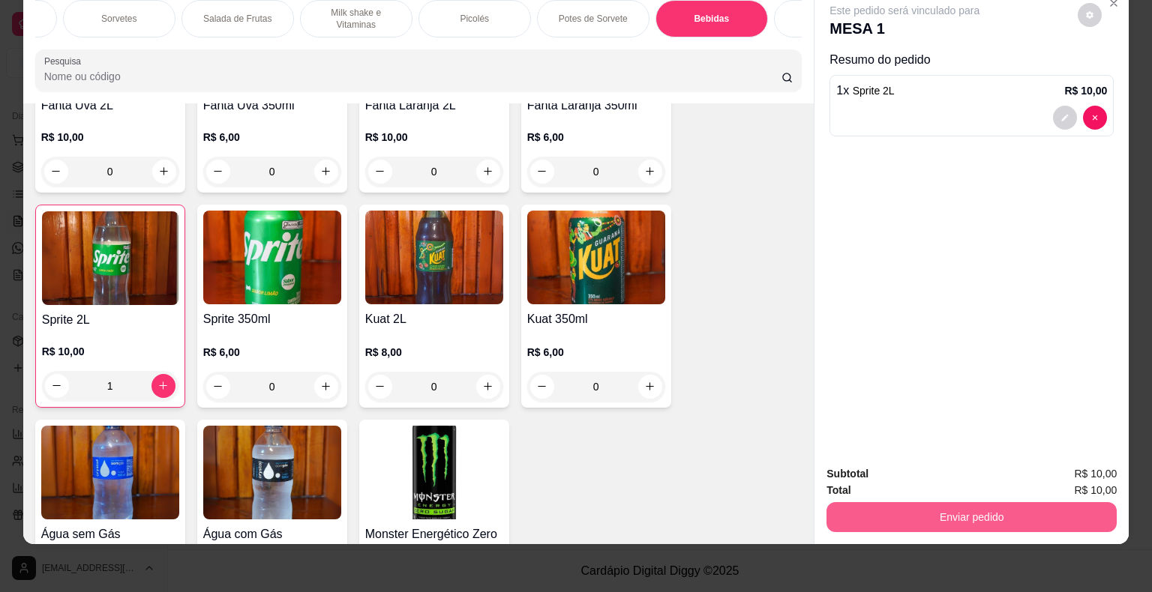
click at [955, 503] on button "Enviar pedido" at bounding box center [971, 517] width 290 height 30
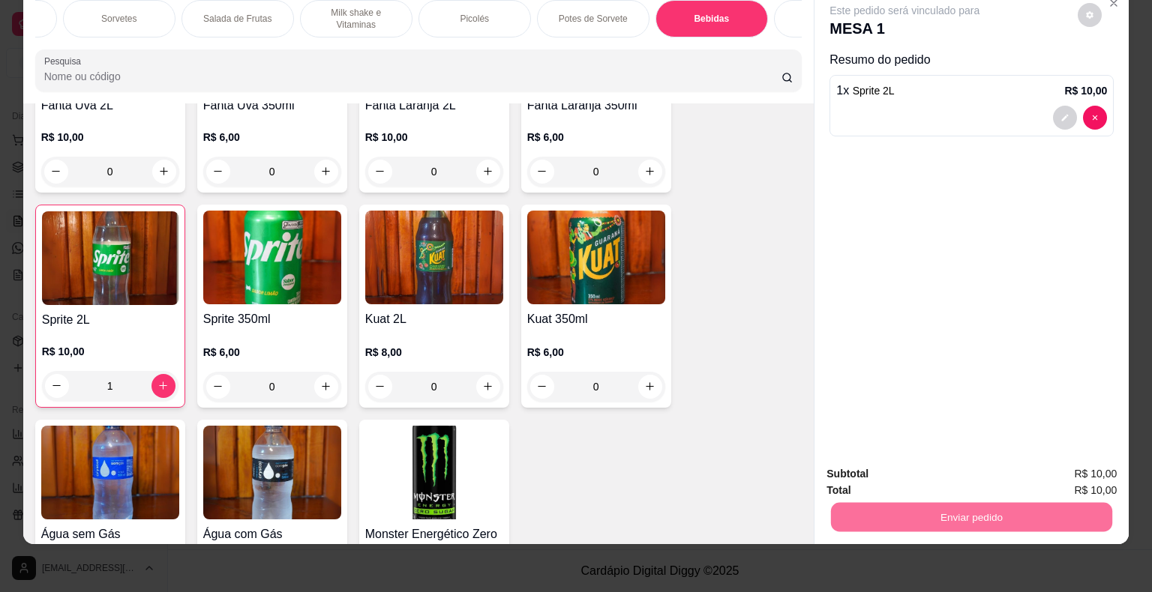
click at [1096, 466] on button "Enviar pedido" at bounding box center [1077, 469] width 82 height 28
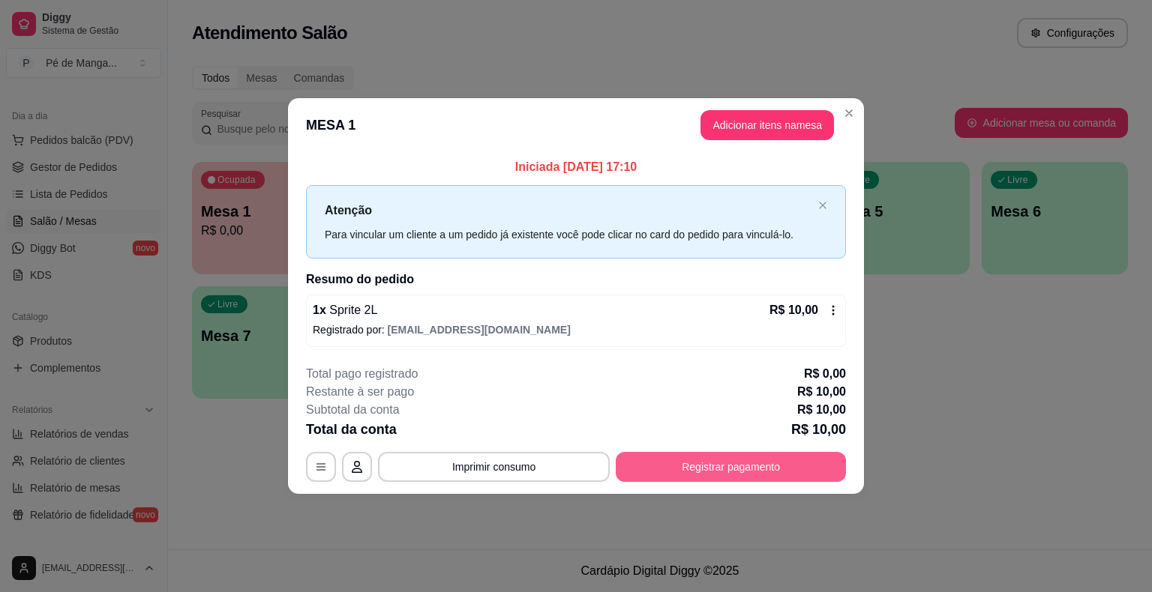
click at [685, 466] on button "Registrar pagamento" at bounding box center [731, 467] width 230 height 30
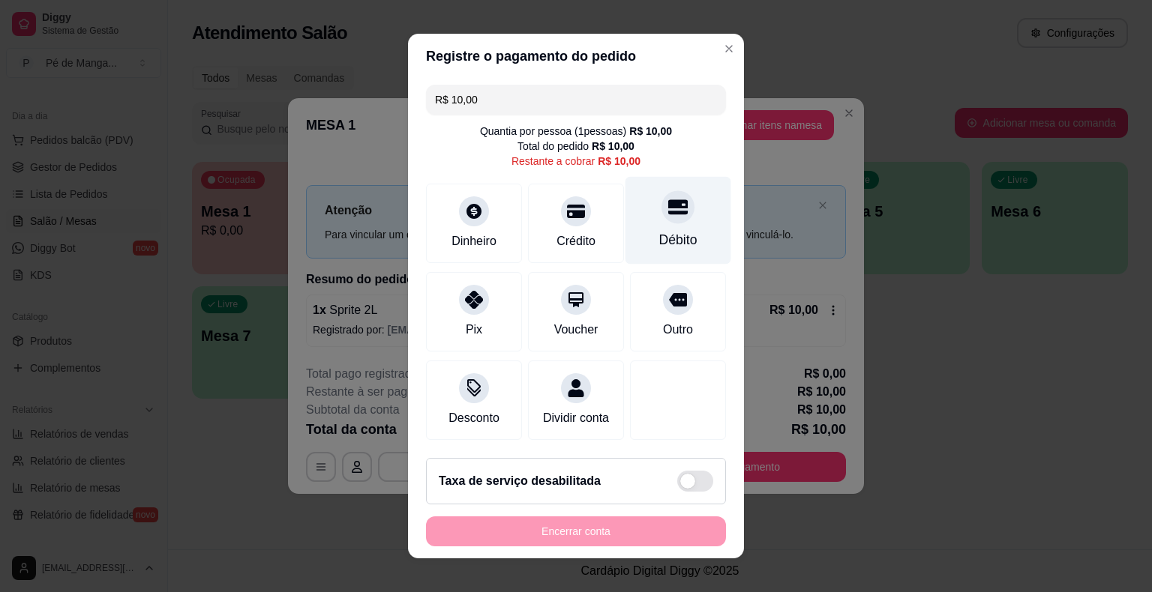
click at [661, 223] on div "Débito" at bounding box center [678, 221] width 106 height 88
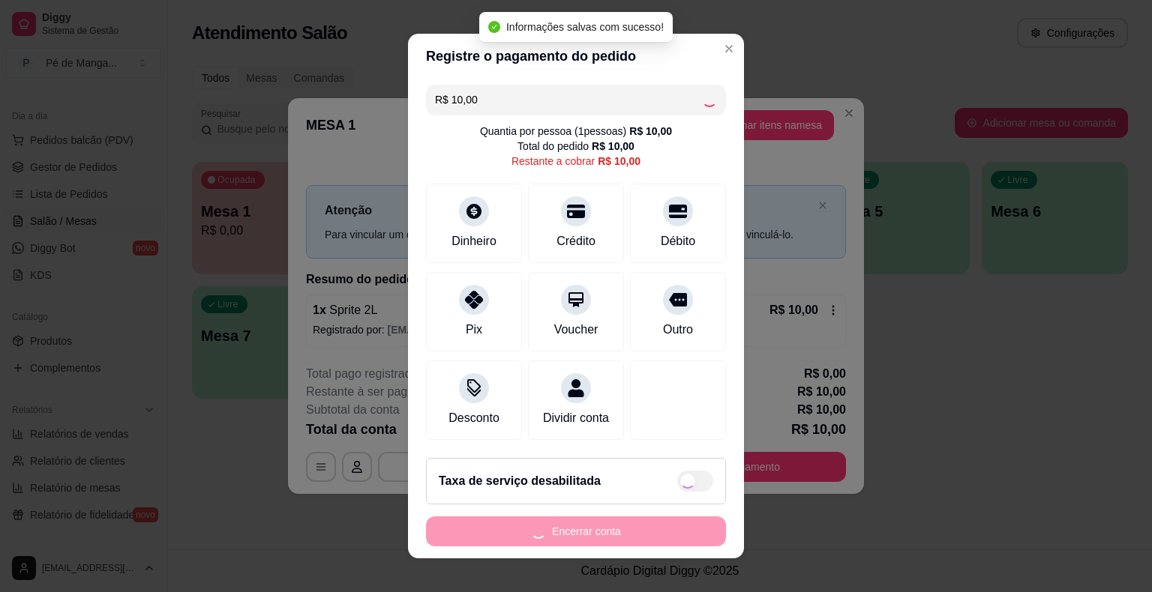
type input "R$ 0,00"
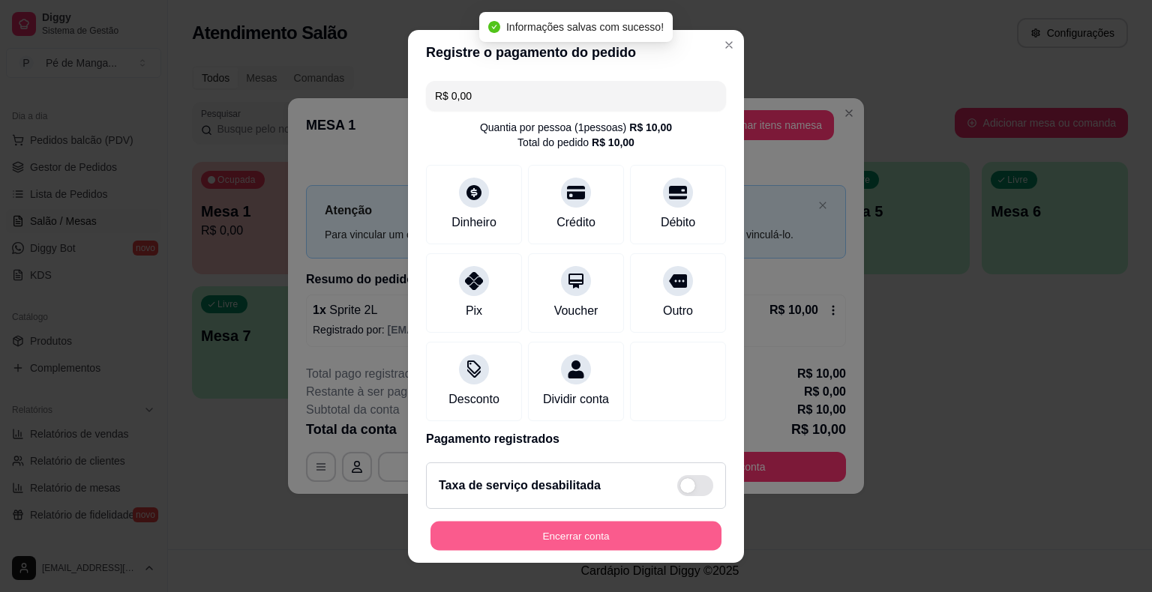
click at [540, 525] on button "Encerrar conta" at bounding box center [575, 535] width 291 height 29
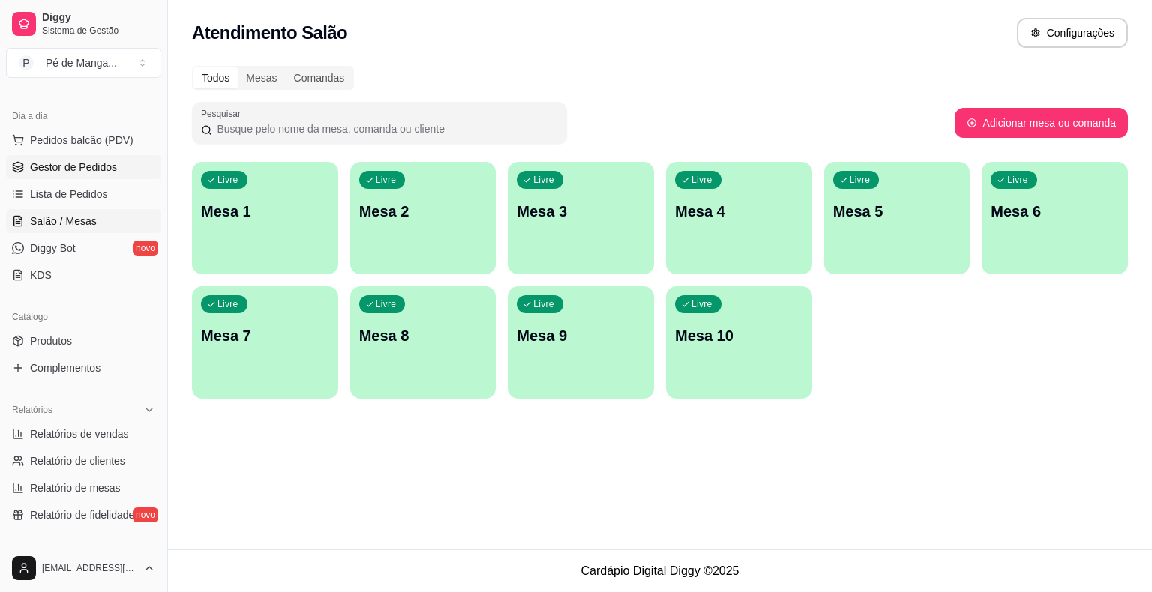
click at [87, 171] on span "Gestor de Pedidos" at bounding box center [73, 167] width 87 height 15
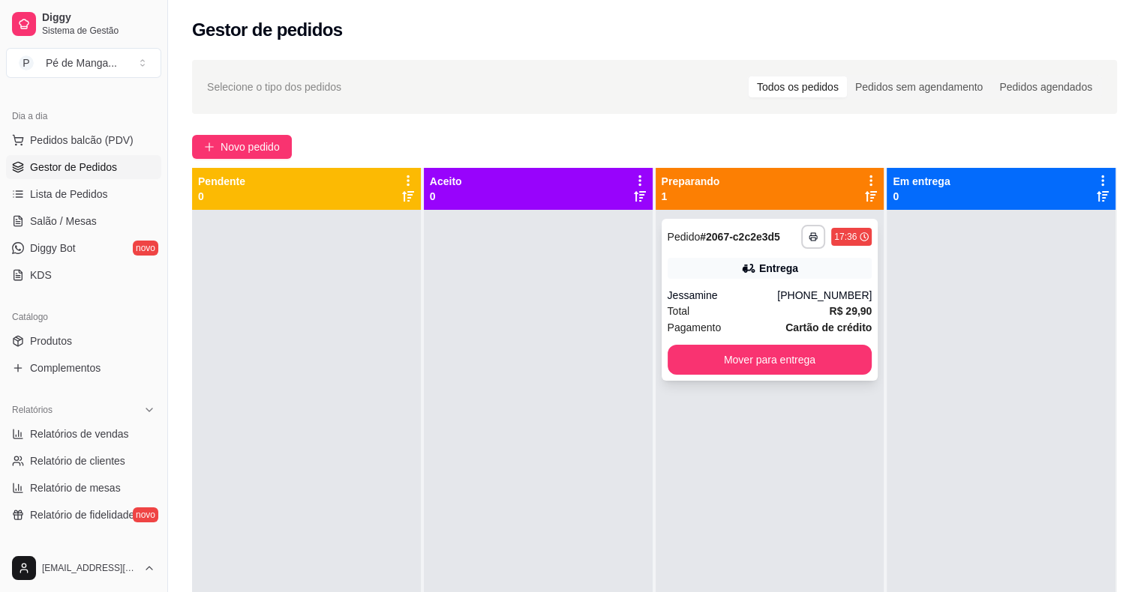
click at [745, 300] on div "Jessamine" at bounding box center [722, 295] width 110 height 15
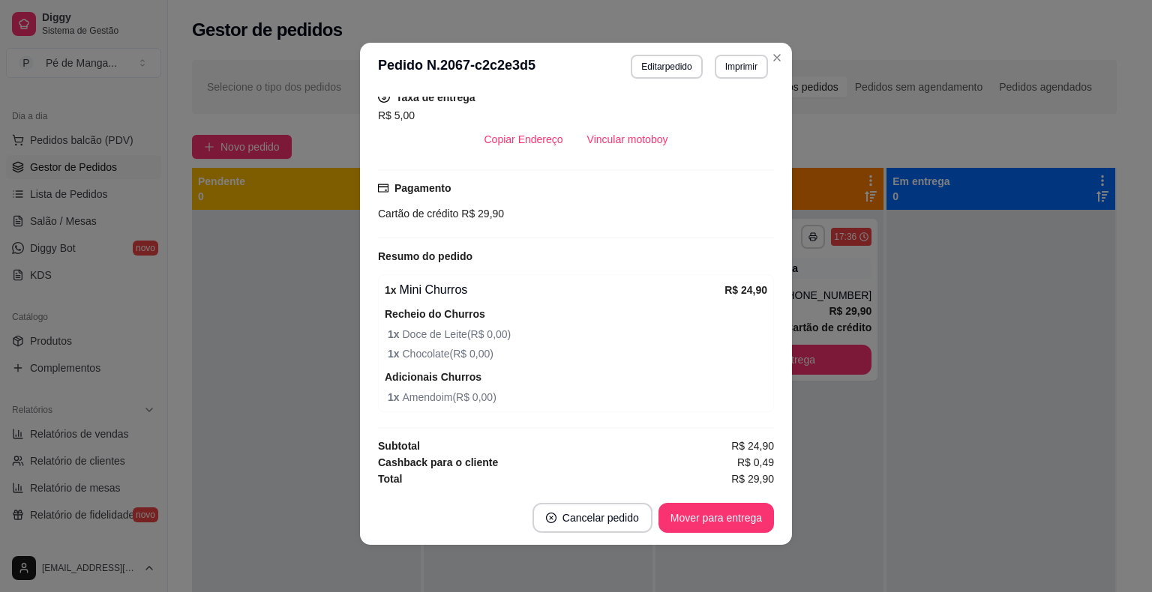
scroll to position [3, 0]
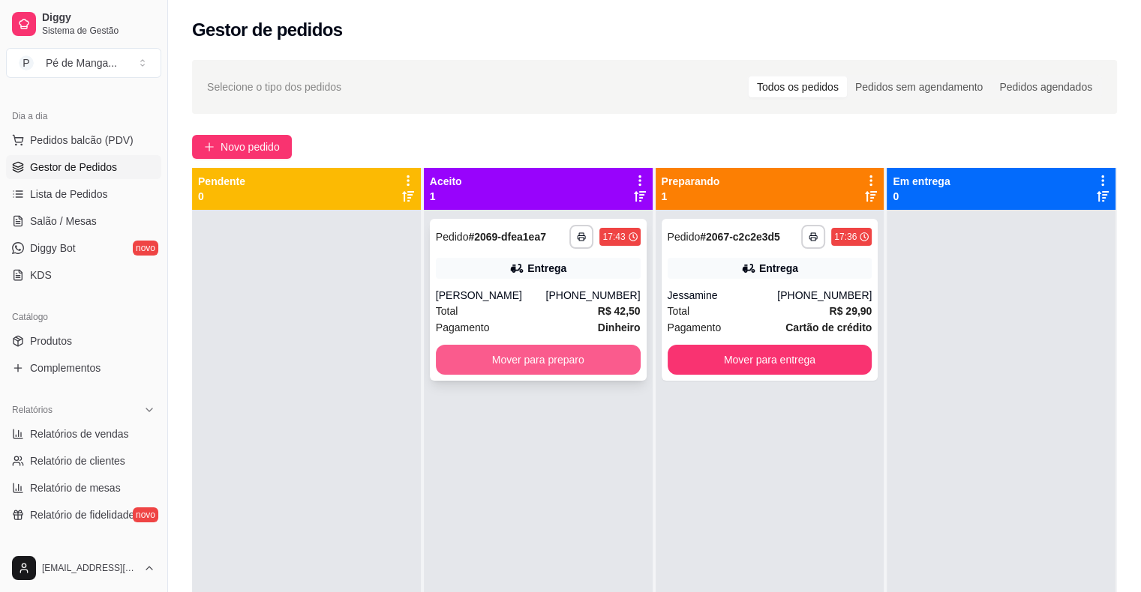
click at [604, 350] on button "Mover para preparo" at bounding box center [538, 360] width 205 height 30
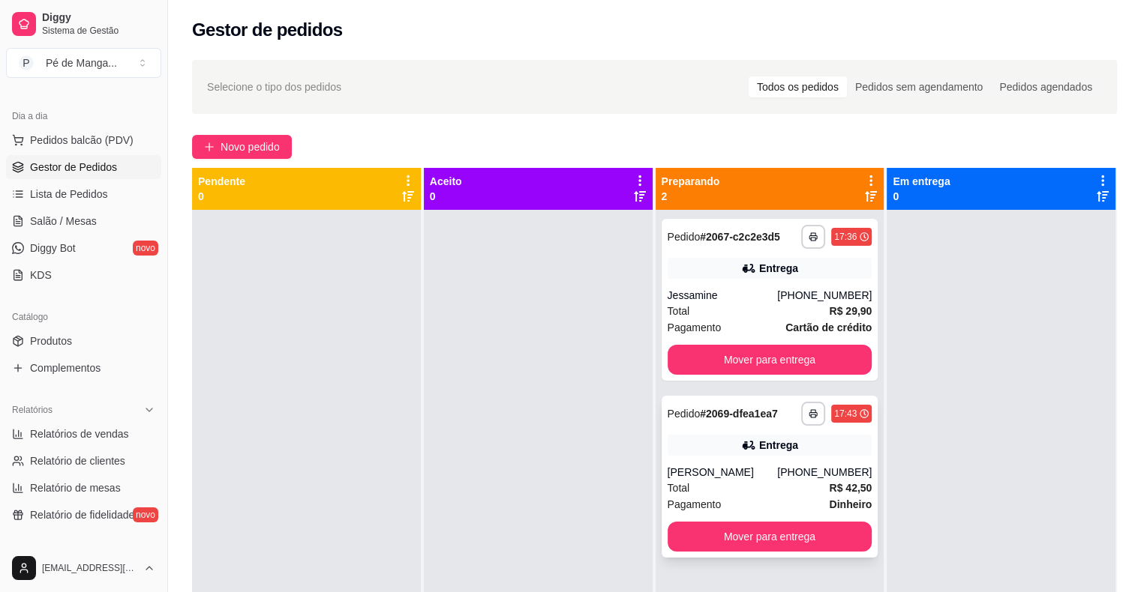
click at [741, 445] on icon at bounding box center [748, 445] width 15 height 15
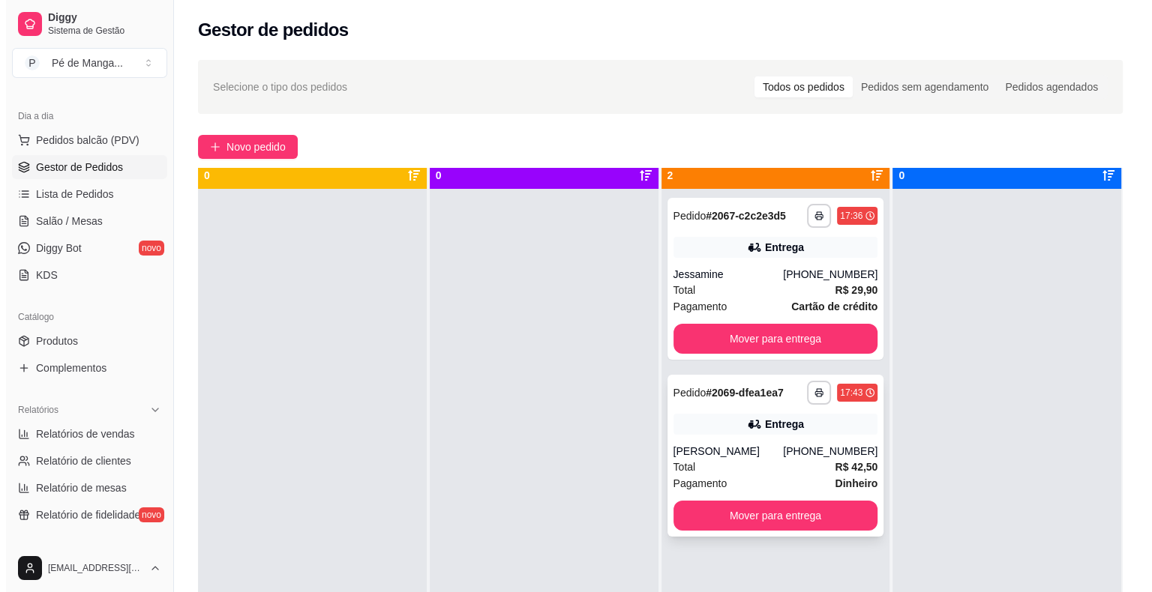
scroll to position [42, 0]
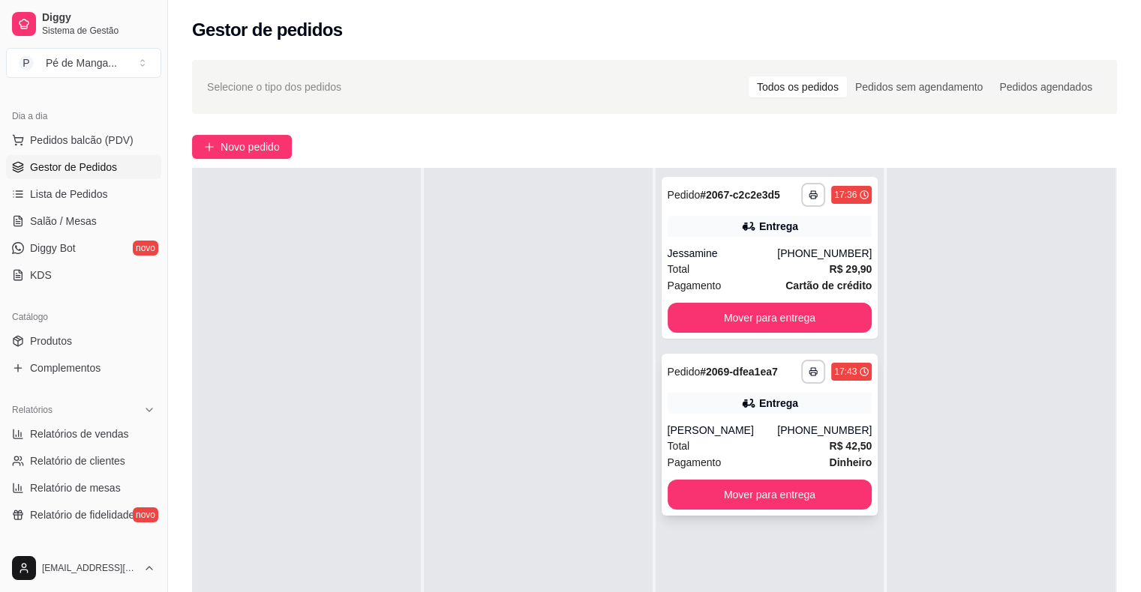
click at [726, 406] on div "Entrega" at bounding box center [769, 403] width 205 height 21
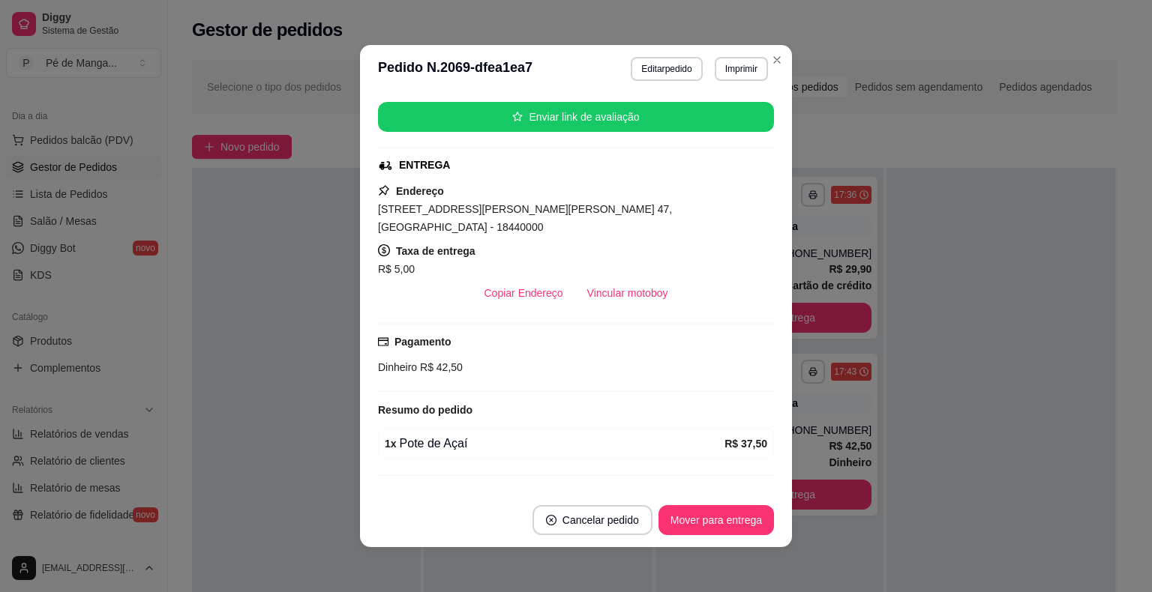
scroll to position [208, 0]
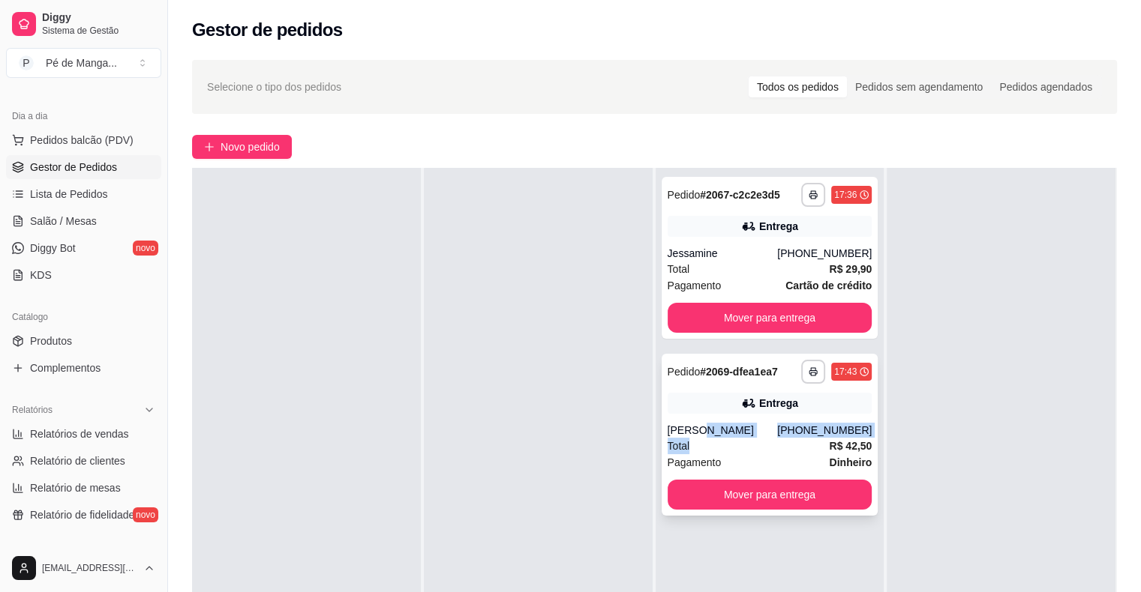
click at [720, 442] on div "**********" at bounding box center [769, 435] width 217 height 162
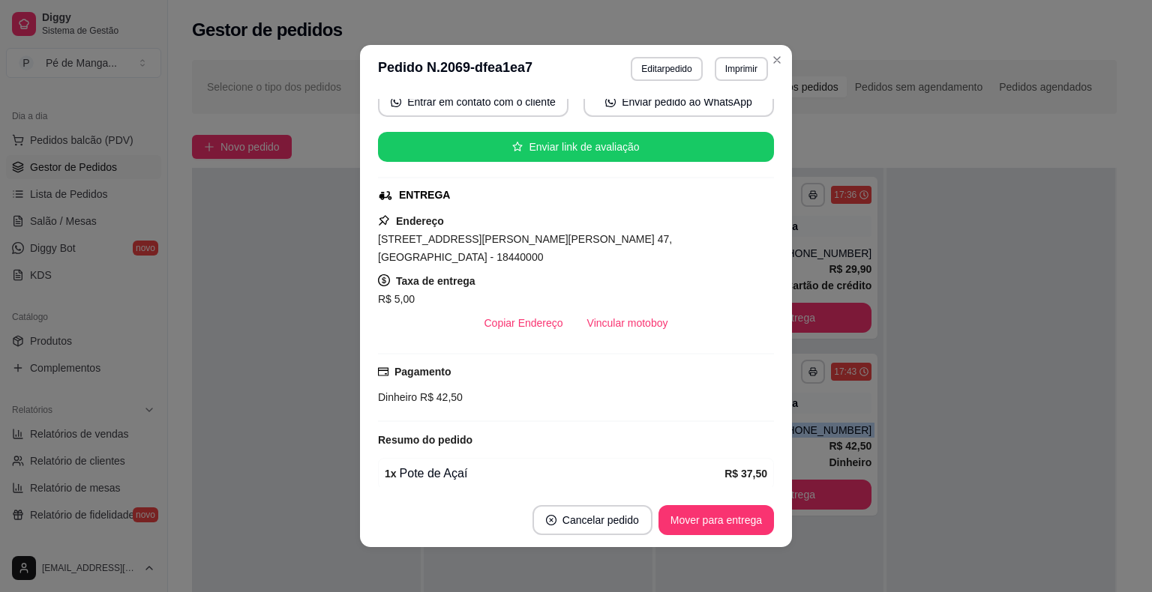
scroll to position [0, 0]
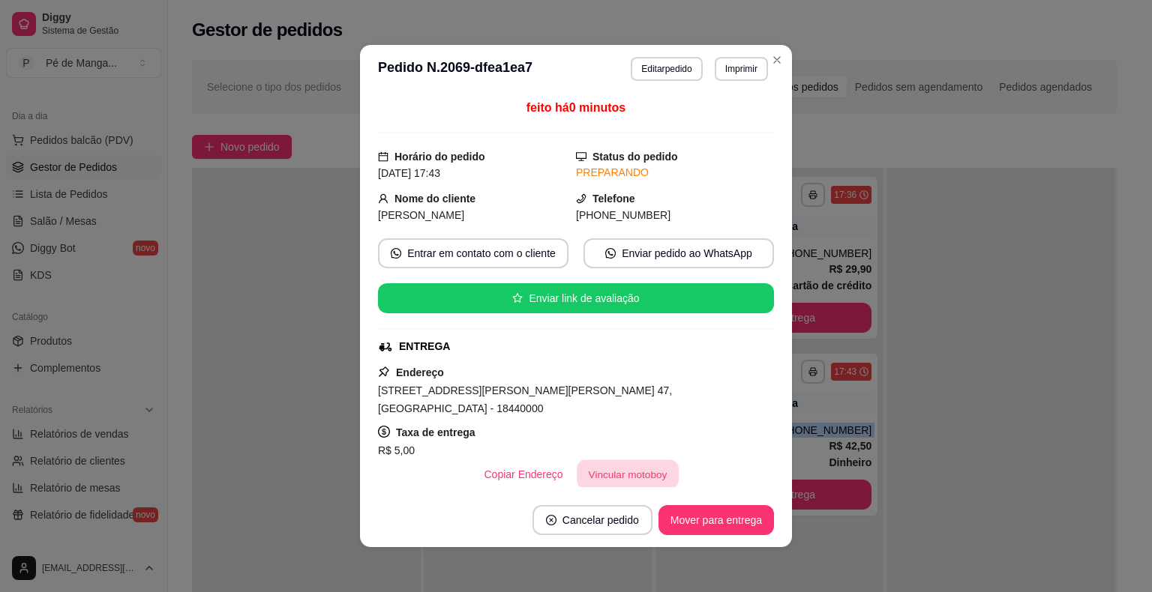
click at [604, 470] on button "Vincular motoboy" at bounding box center [628, 474] width 102 height 29
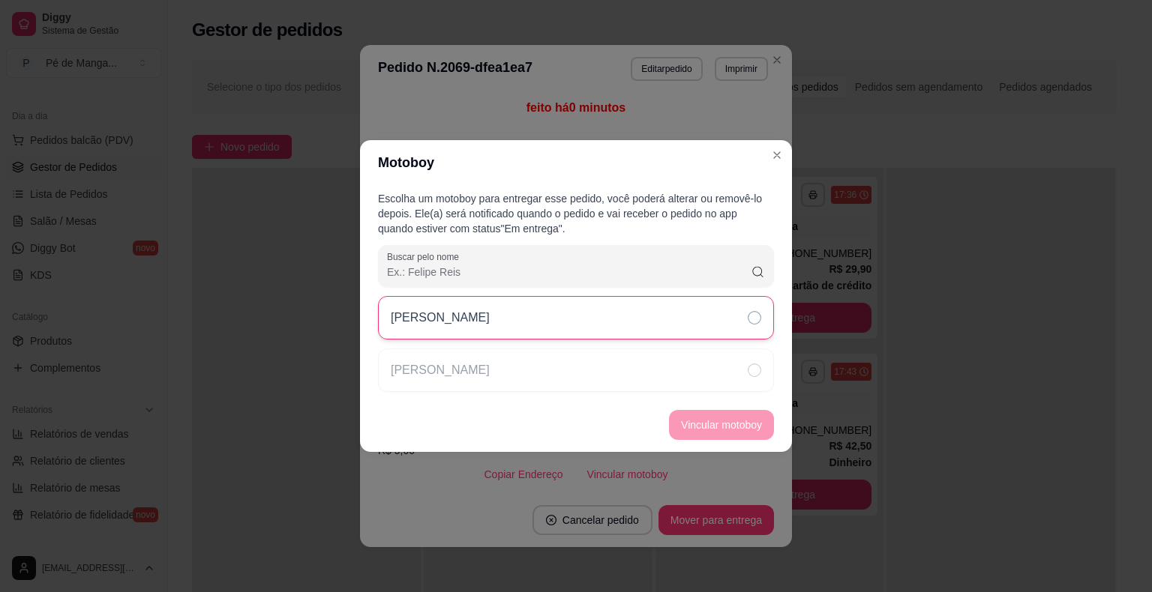
click at [629, 321] on div "[PERSON_NAME]" at bounding box center [576, 317] width 396 height 43
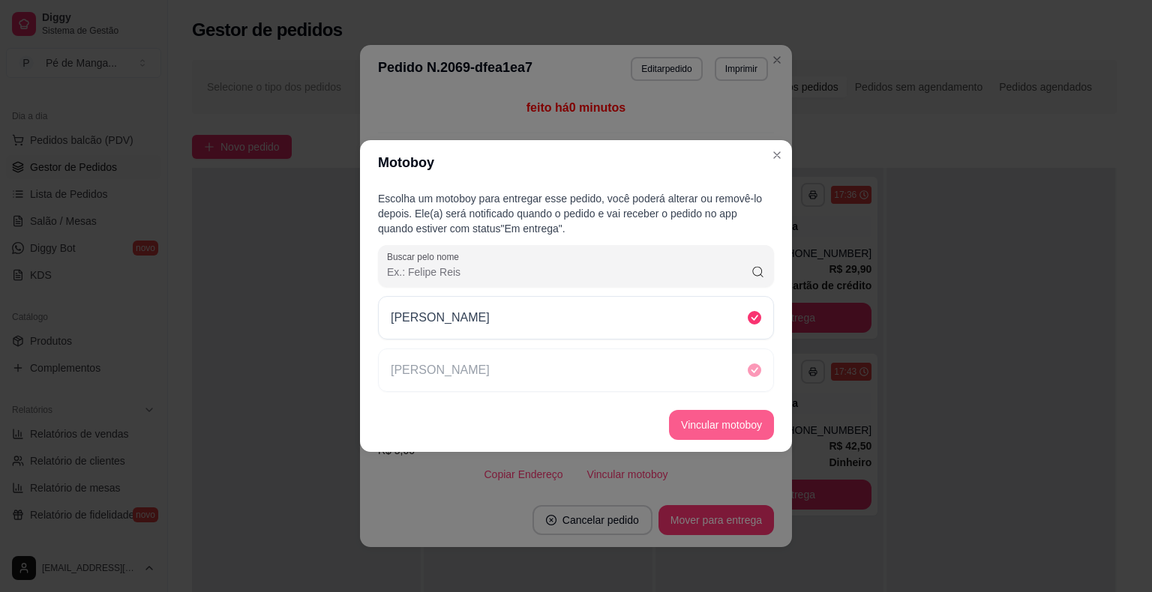
click at [704, 424] on button "Vincular motoboy" at bounding box center [721, 425] width 105 height 30
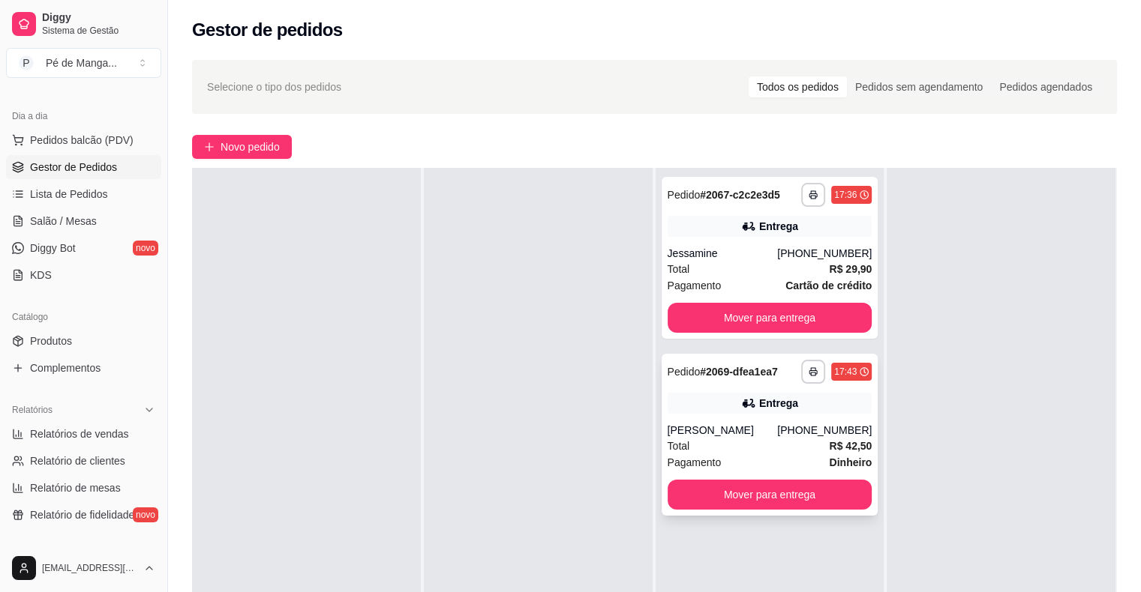
click at [706, 448] on div "Total R$ 42,50" at bounding box center [769, 446] width 205 height 16
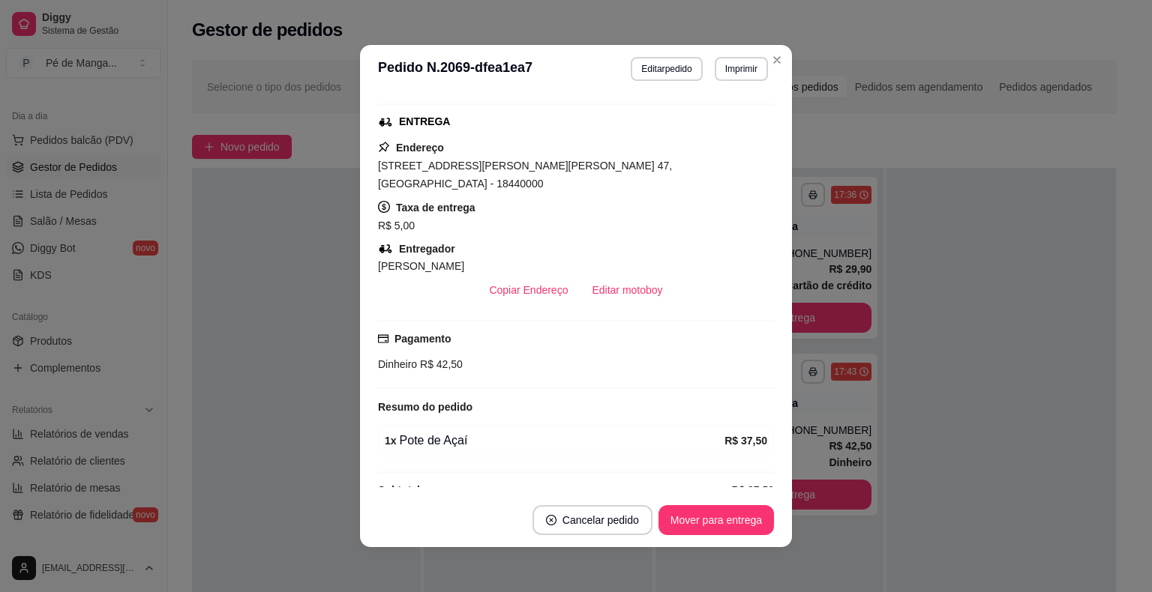
scroll to position [249, 0]
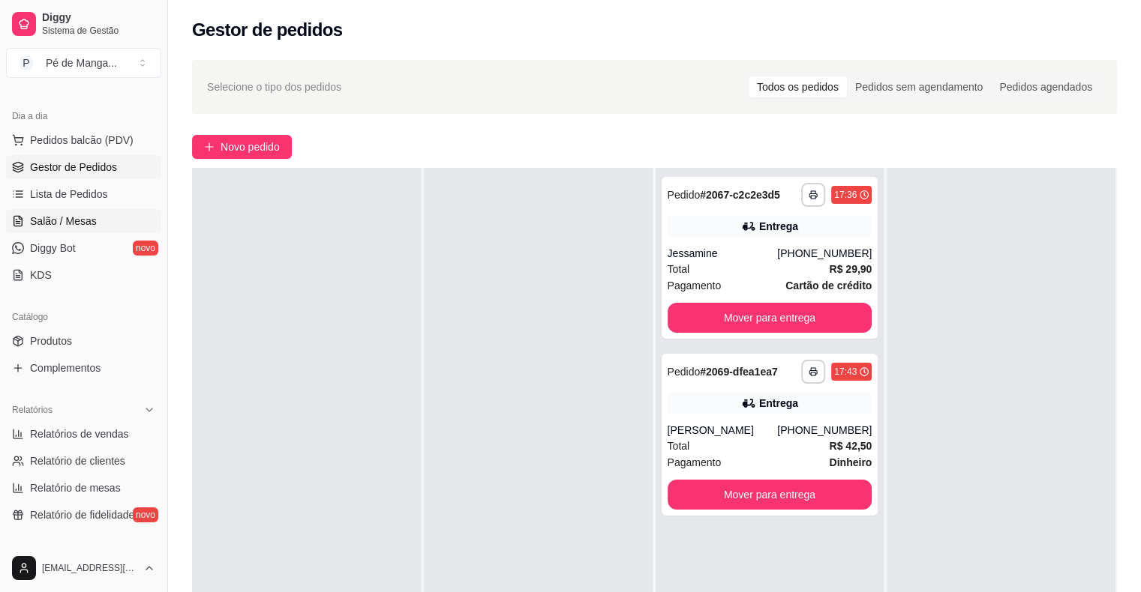
click at [120, 225] on link "Salão / Mesas" at bounding box center [83, 221] width 155 height 24
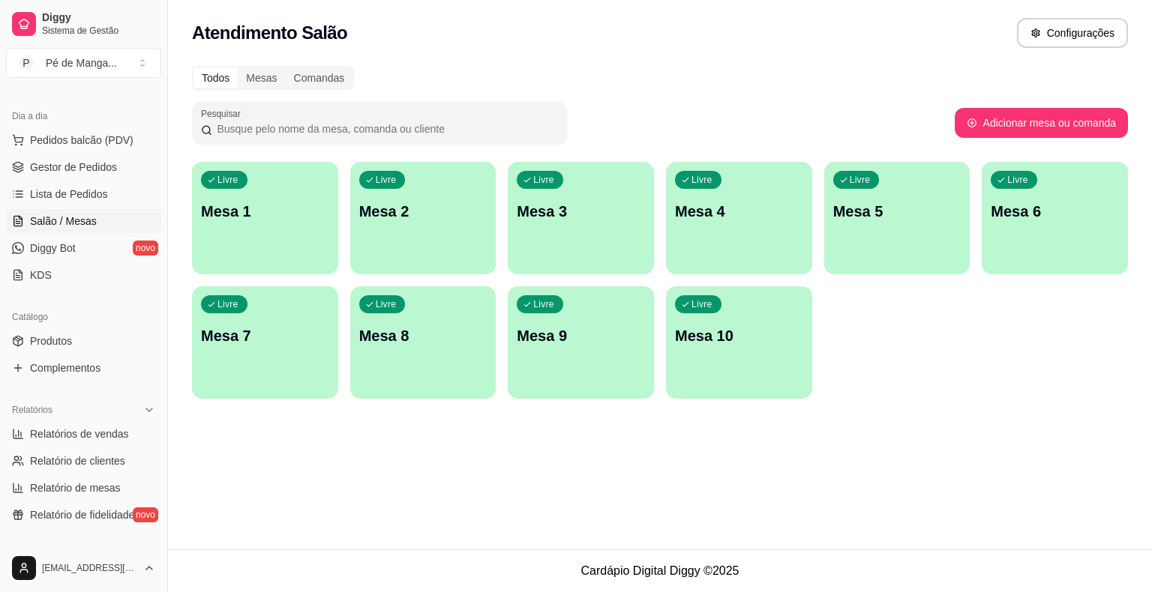
click at [276, 223] on div "Livre Mesa 1" at bounding box center [265, 209] width 146 height 94
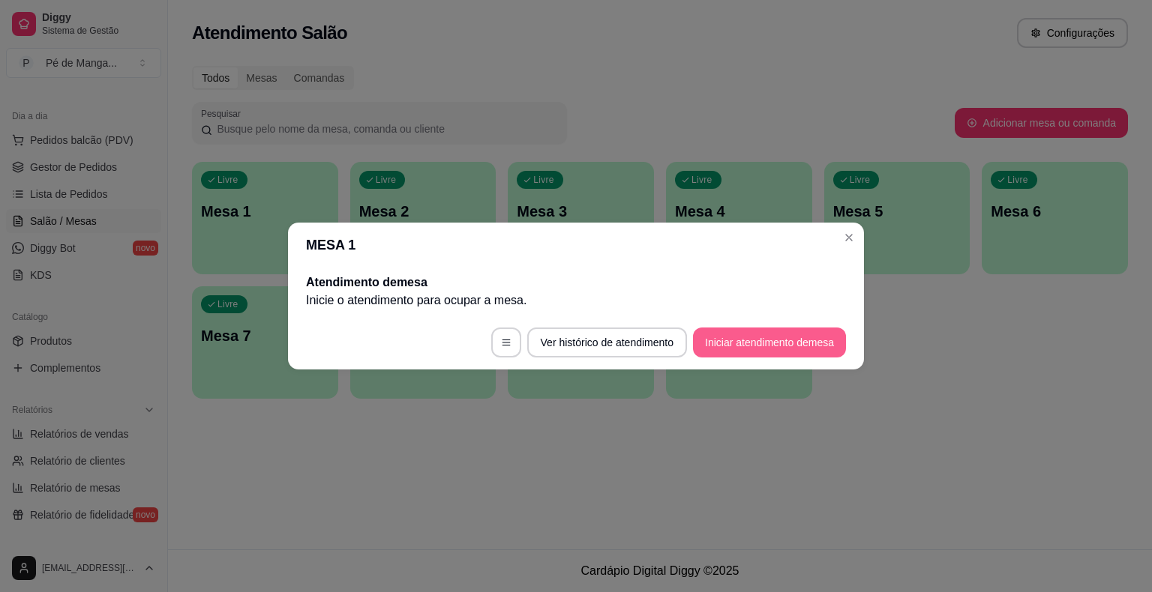
click at [727, 334] on button "Iniciar atendimento de mesa" at bounding box center [769, 343] width 153 height 30
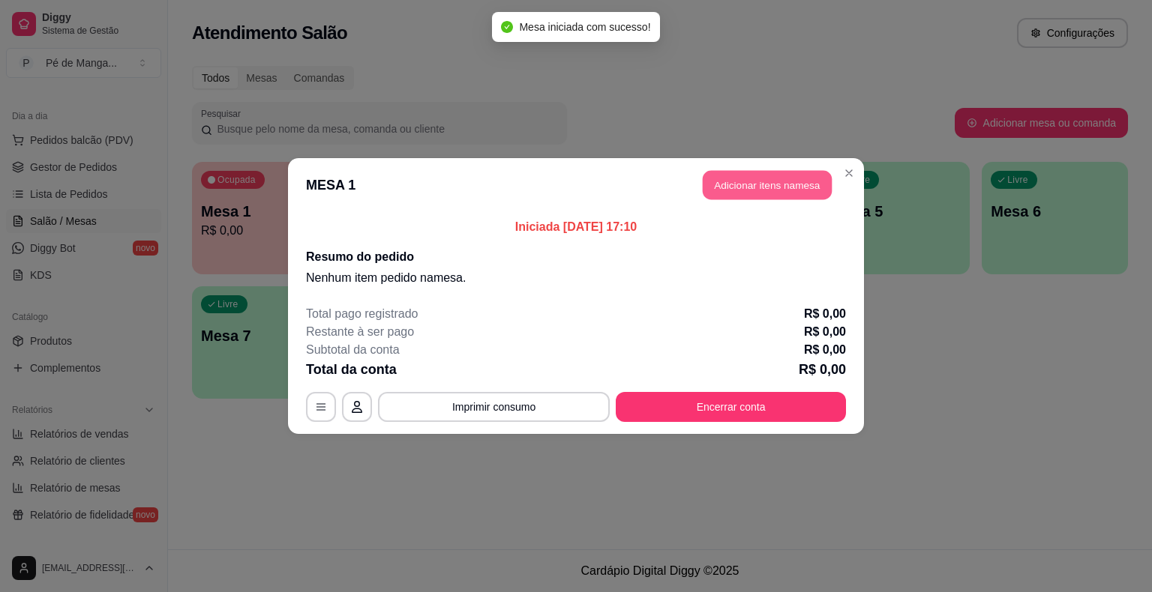
click at [787, 178] on button "Adicionar itens na mesa" at bounding box center [767, 185] width 129 height 29
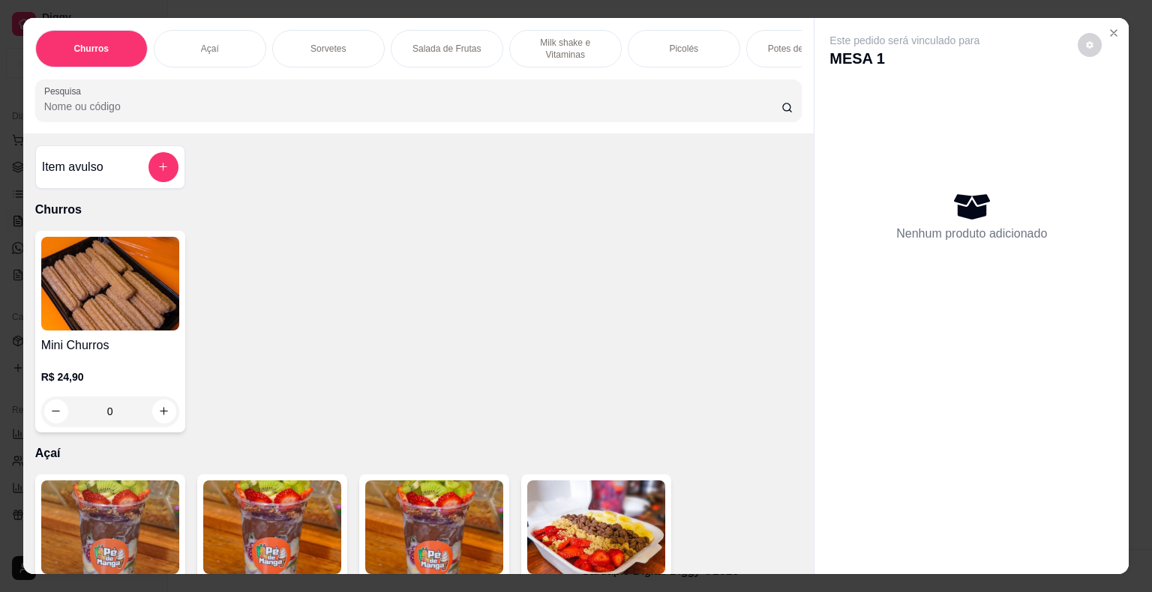
click at [202, 50] on div "Açaí" at bounding box center [210, 48] width 112 height 37
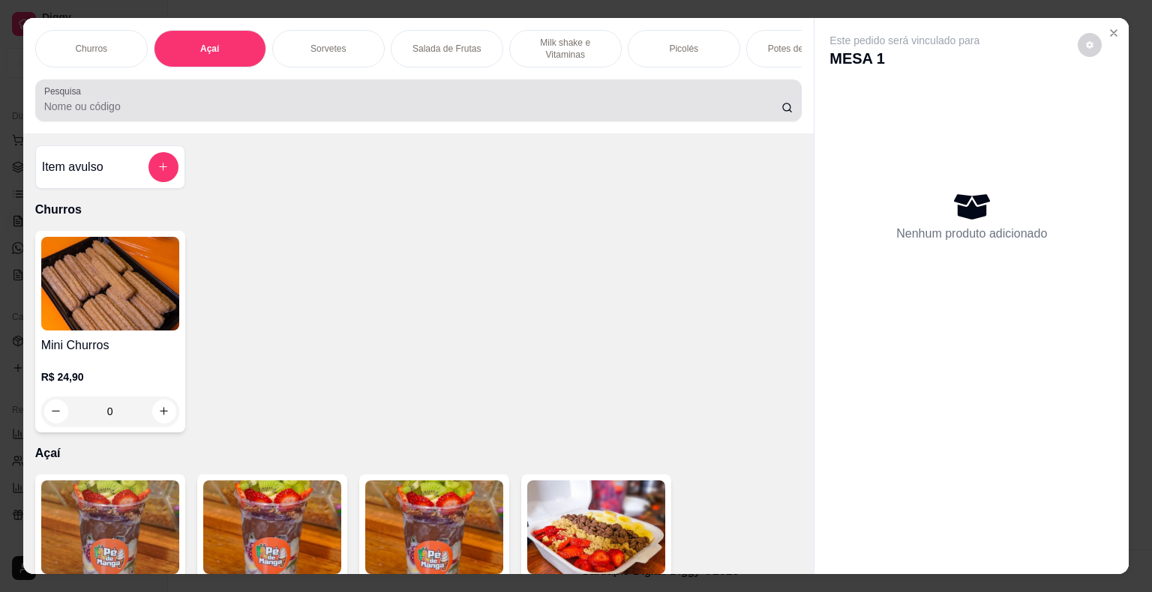
scroll to position [36, 0]
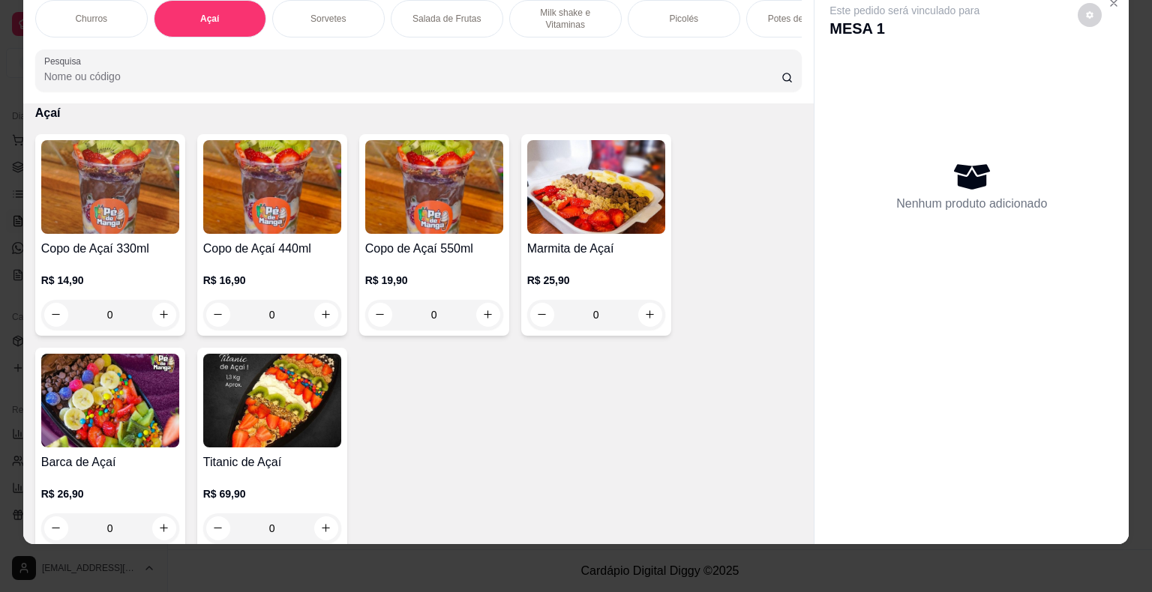
click at [166, 308] on div "0" at bounding box center [110, 315] width 138 height 30
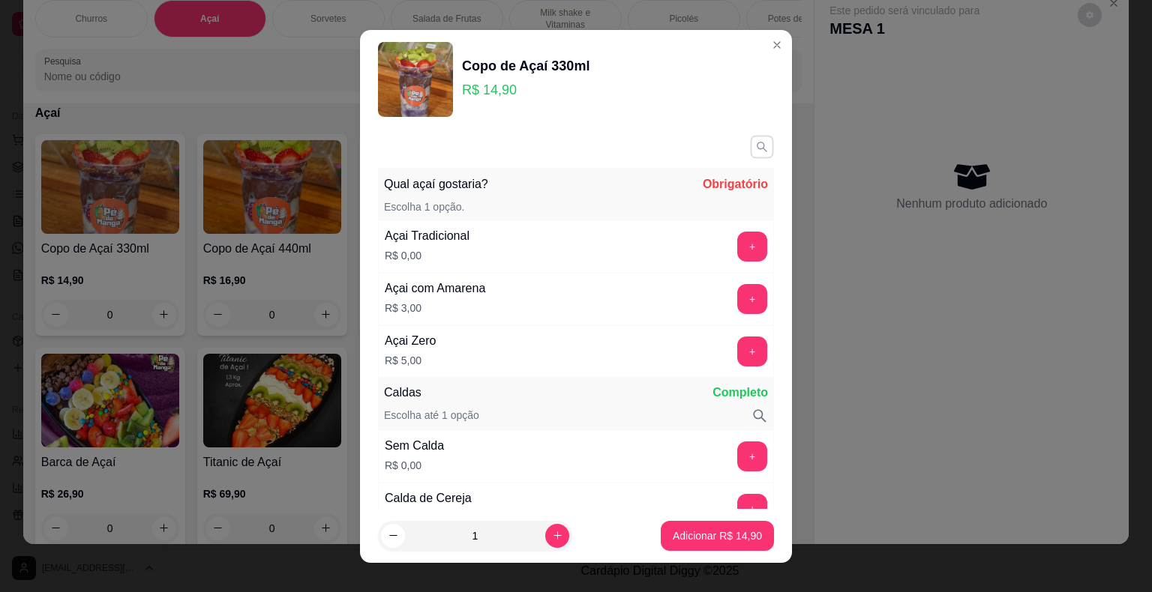
click at [755, 152] on icon "button" at bounding box center [761, 146] width 13 height 13
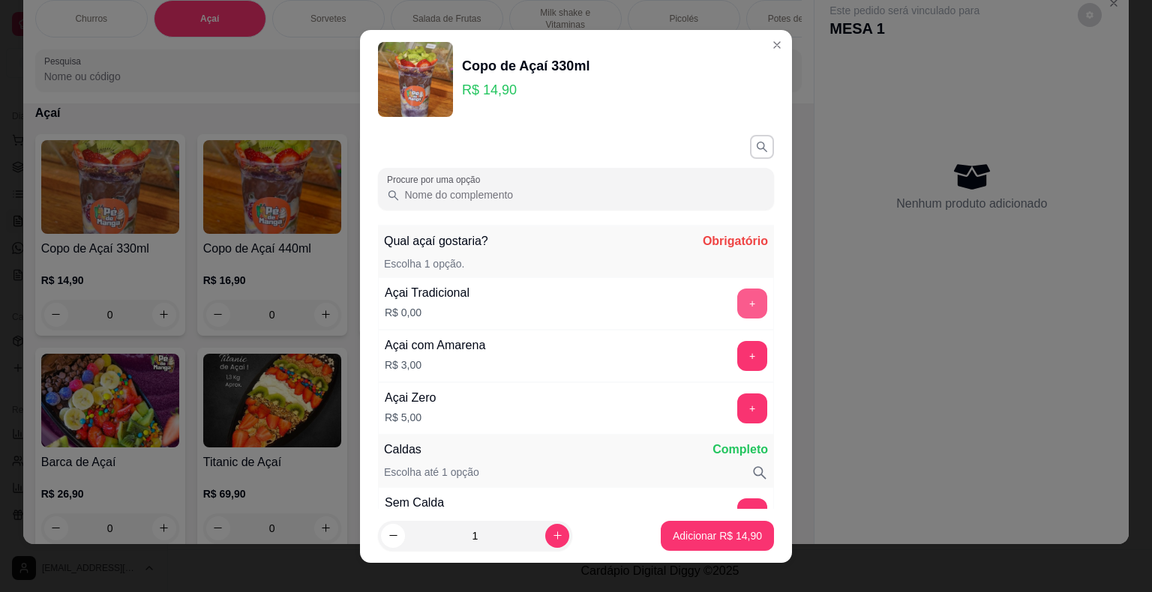
click at [737, 293] on button "+" at bounding box center [752, 304] width 30 height 30
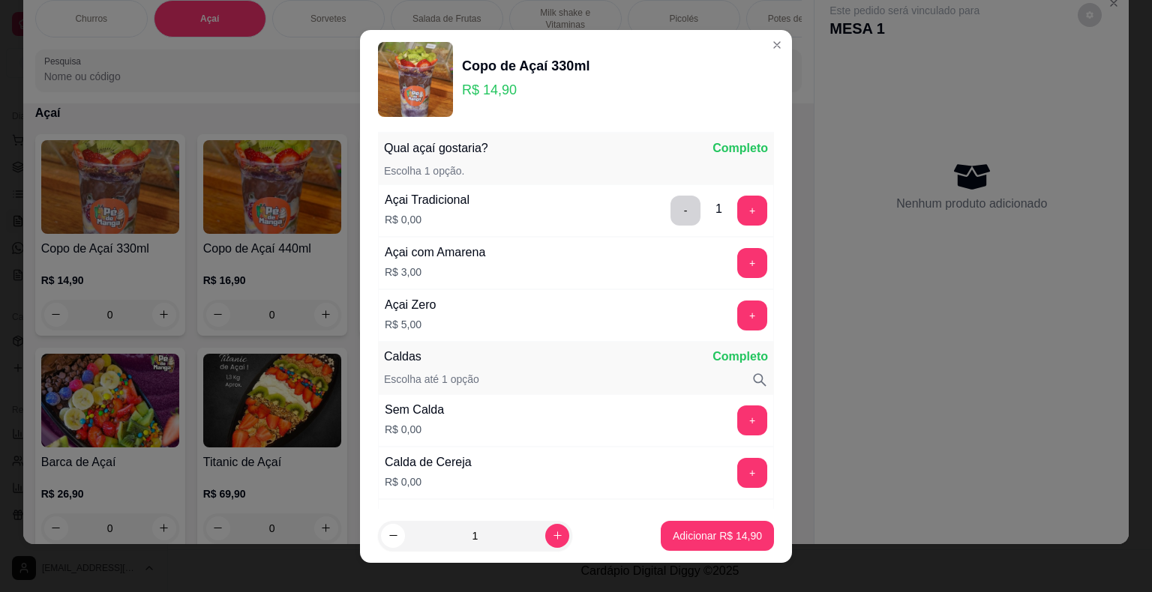
scroll to position [150, 0]
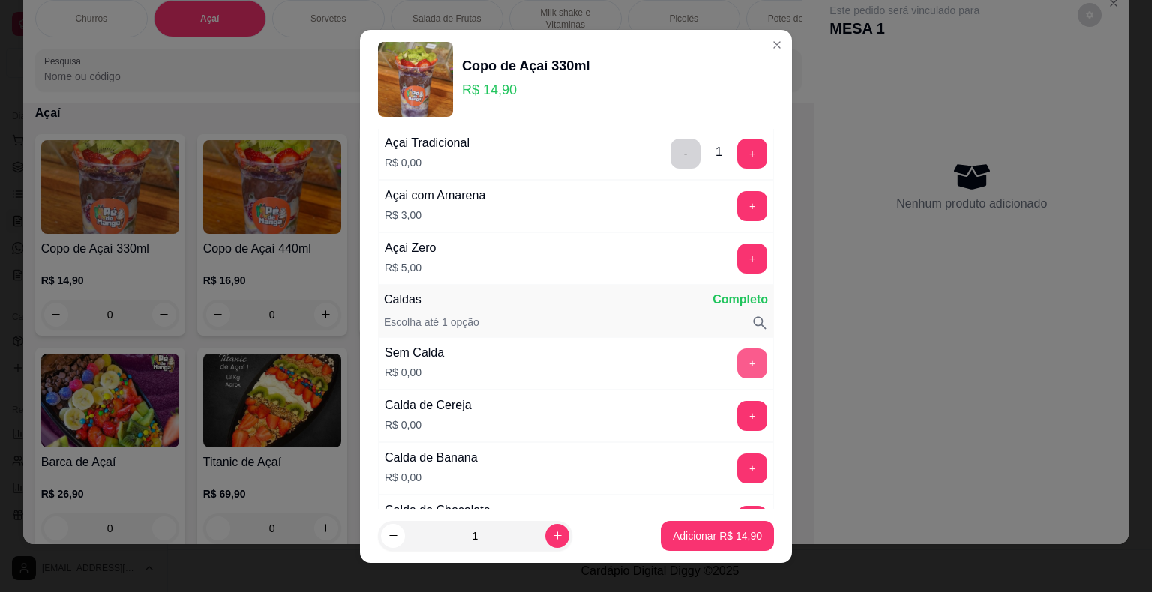
click at [737, 357] on button "+" at bounding box center [752, 364] width 30 height 30
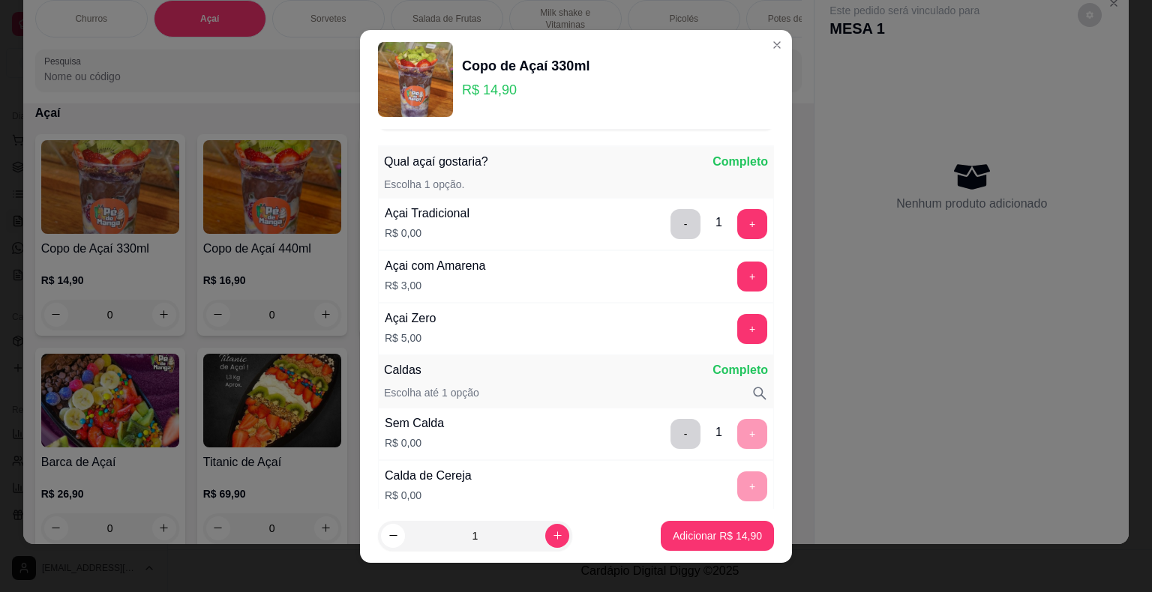
scroll to position [0, 0]
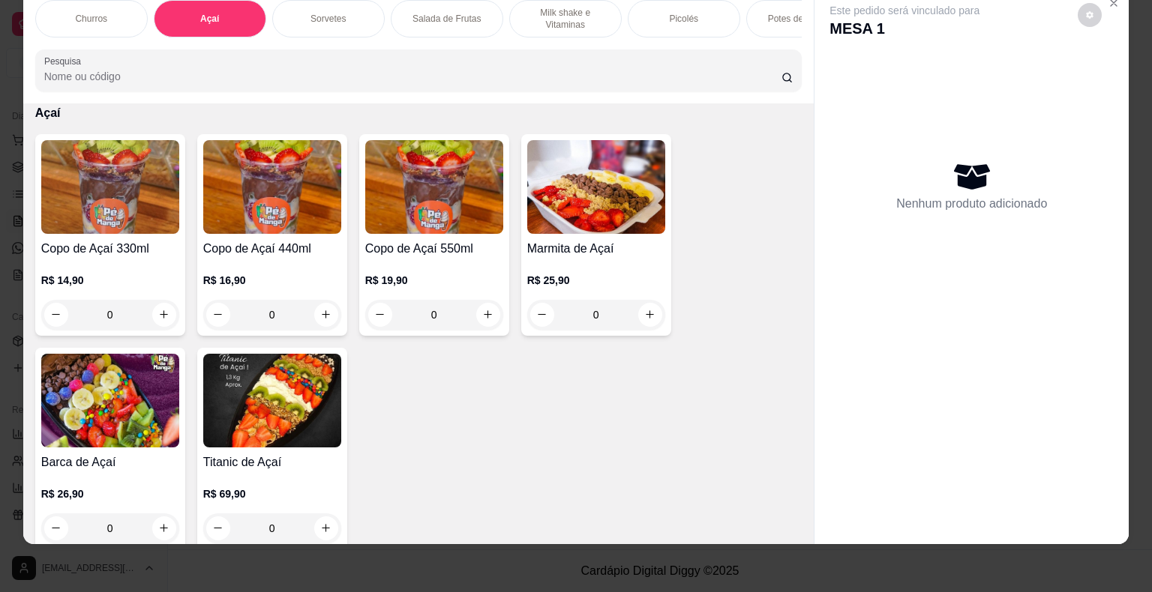
click at [324, 310] on div "0" at bounding box center [272, 315] width 138 height 30
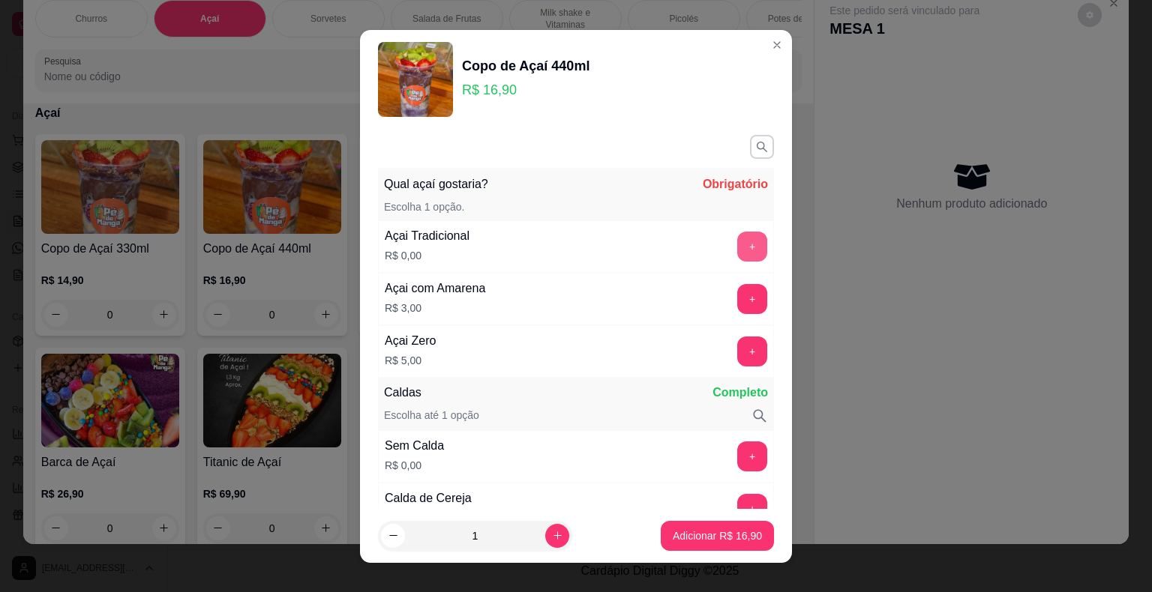
click at [737, 250] on button "+" at bounding box center [752, 247] width 30 height 30
click at [738, 450] on button "+" at bounding box center [752, 456] width 29 height 29
click at [755, 152] on icon "button" at bounding box center [761, 146] width 13 height 13
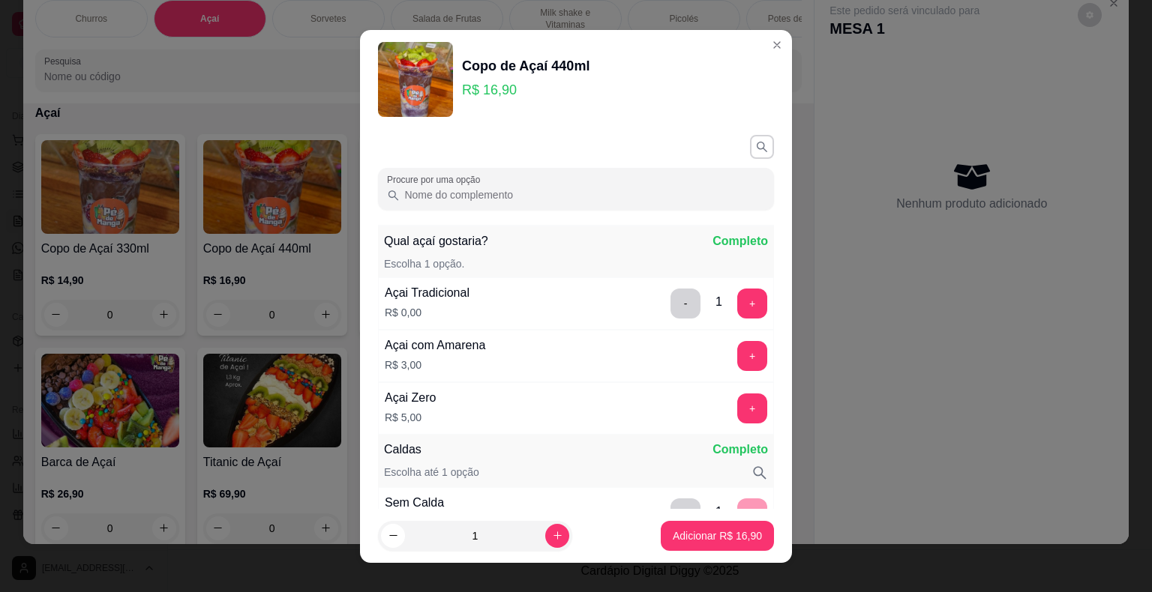
click at [516, 198] on input "Procure por uma opção" at bounding box center [582, 194] width 365 height 15
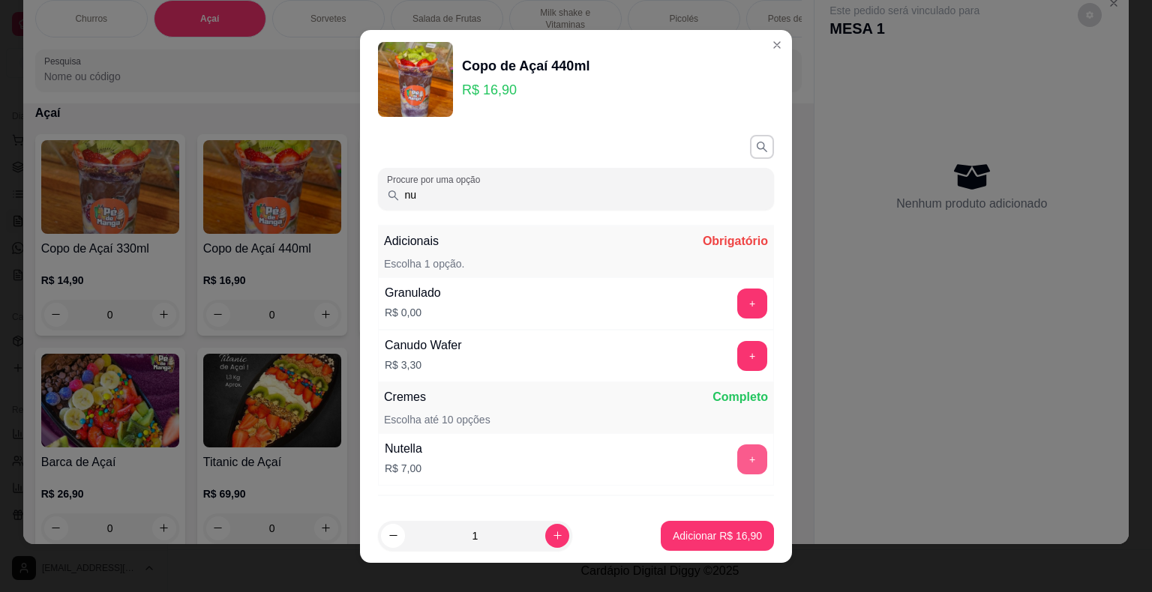
type input "nu"
click at [737, 454] on button "+" at bounding box center [752, 460] width 30 height 30
drag, startPoint x: 270, startPoint y: 205, endPoint x: 201, endPoint y: 211, distance: 69.3
click at [201, 207] on div "Copo de Açaí 440ml R$ 16,90 Procure por uma opção nu Adicionais Obrigatório Esc…" at bounding box center [576, 296] width 1152 height 592
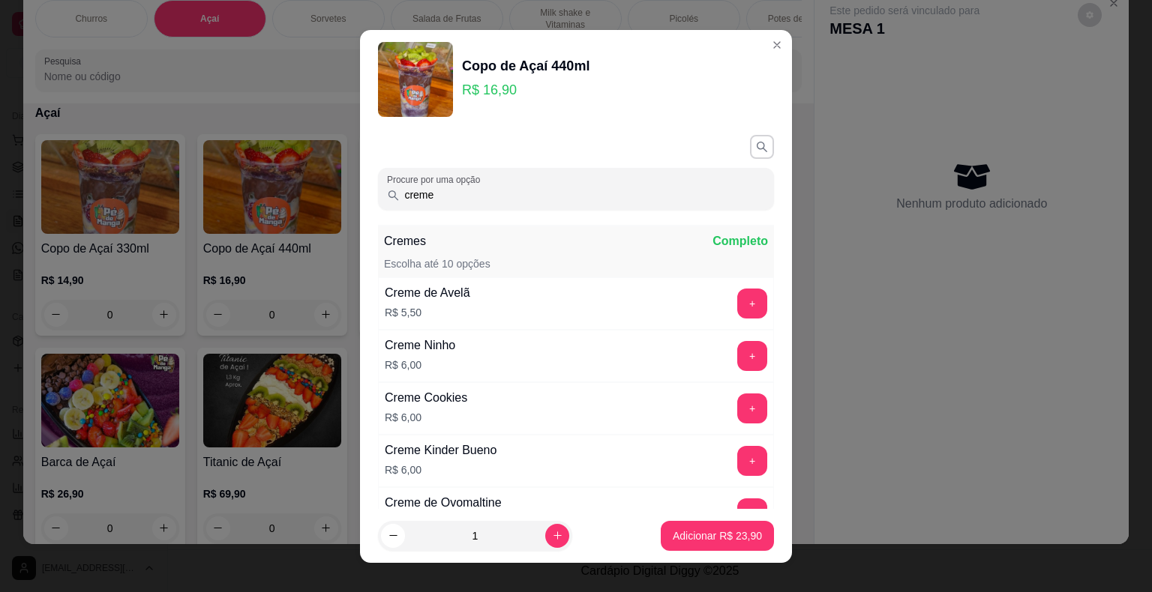
type input "creme"
click at [738, 354] on button "+" at bounding box center [752, 355] width 29 height 29
drag, startPoint x: 316, startPoint y: 187, endPoint x: 244, endPoint y: 195, distance: 71.7
click at [246, 196] on div "Copo de Açaí 440ml R$ 16,90 Procure por uma opção creme Cremes Completo Escolha…" at bounding box center [576, 296] width 1152 height 592
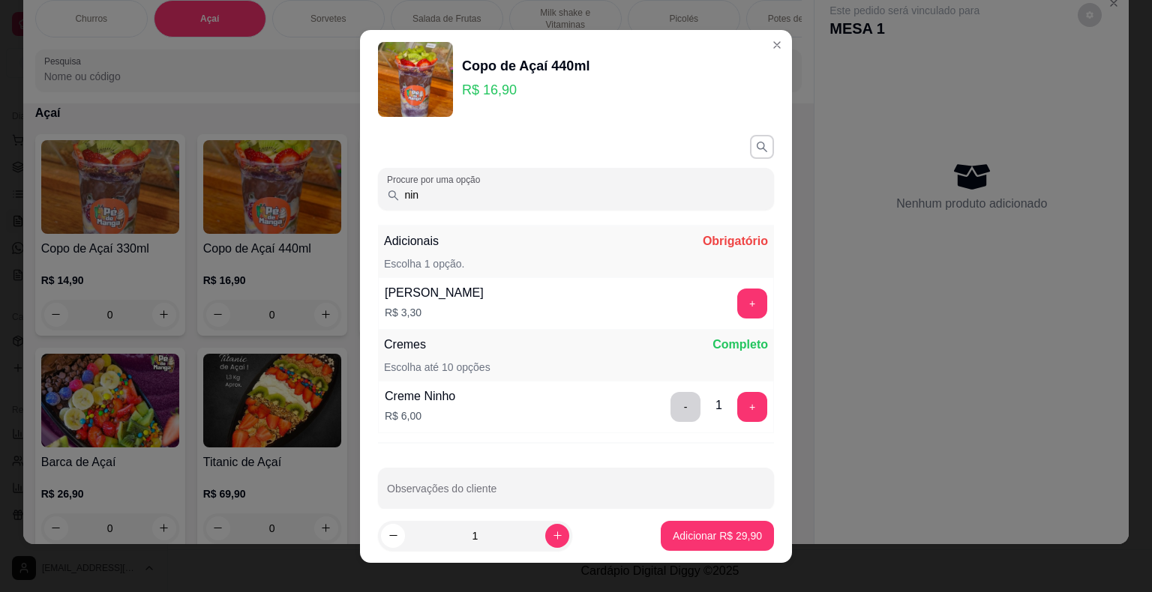
type input "ninh"
drag, startPoint x: 512, startPoint y: 190, endPoint x: 165, endPoint y: 171, distance: 347.8
click at [162, 170] on div "Copo de Açaí 440ml R$ 16,90 Procure por uma opção ninh Adicionais Obrigatório E…" at bounding box center [576, 296] width 1152 height 592
type input "mor"
click at [737, 403] on button "+" at bounding box center [752, 407] width 30 height 30
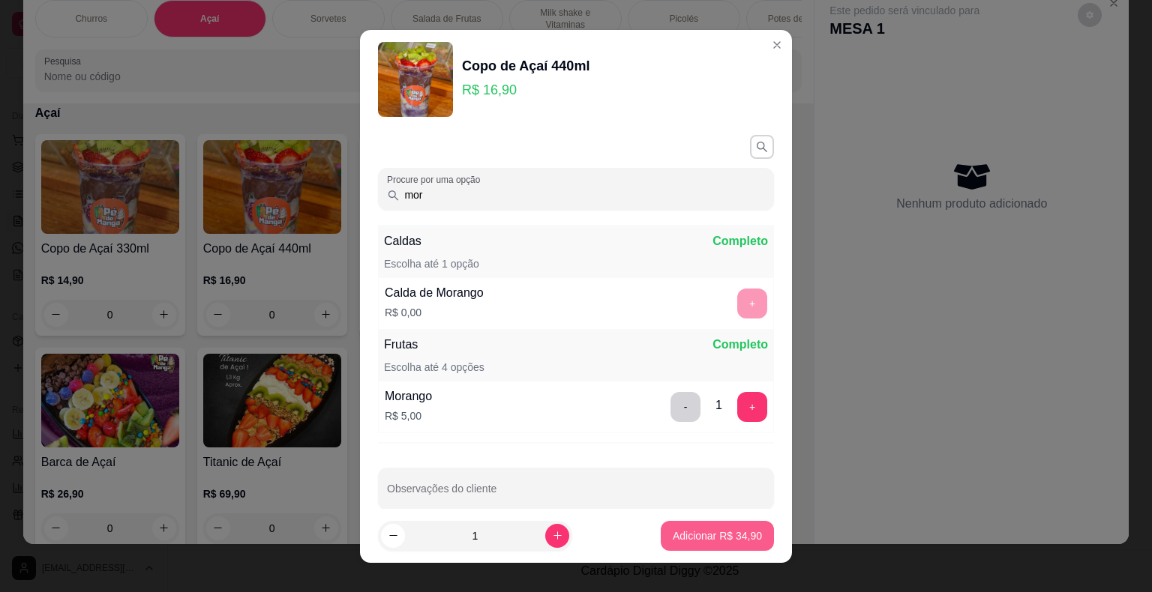
click at [708, 549] on footer "1 Adicionar R$ 34,90" at bounding box center [576, 536] width 432 height 54
drag, startPoint x: 462, startPoint y: 192, endPoint x: 135, endPoint y: 167, distance: 327.9
click at [129, 169] on div "Copo de Açaí 440ml R$ 16,90 Procure por uma opção mor Caldas Completo Escolha a…" at bounding box center [576, 296] width 1152 height 592
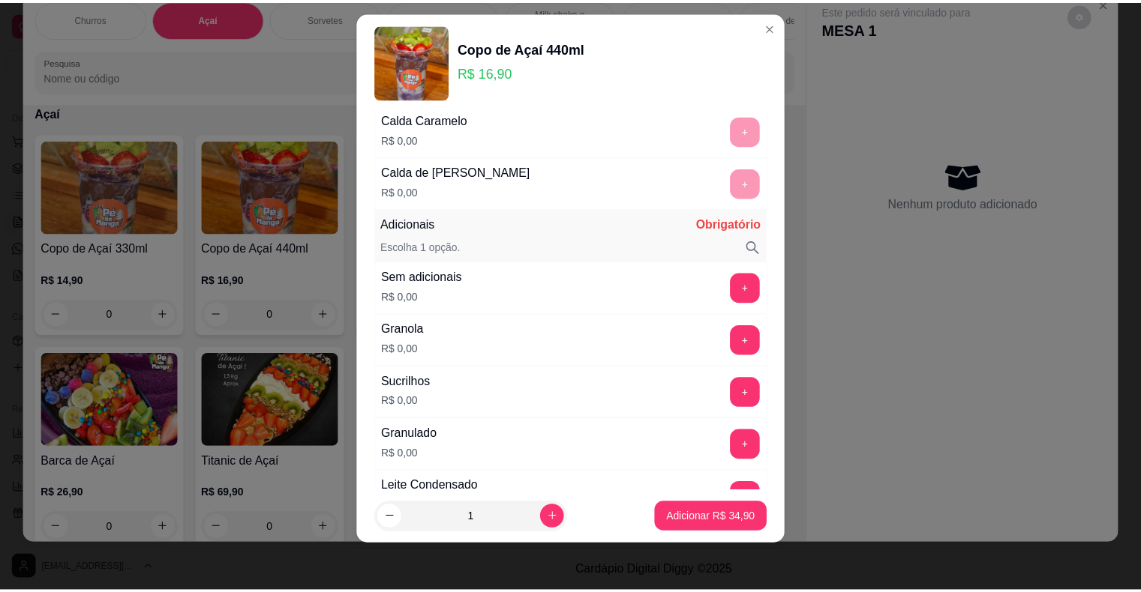
scroll to position [1050, 0]
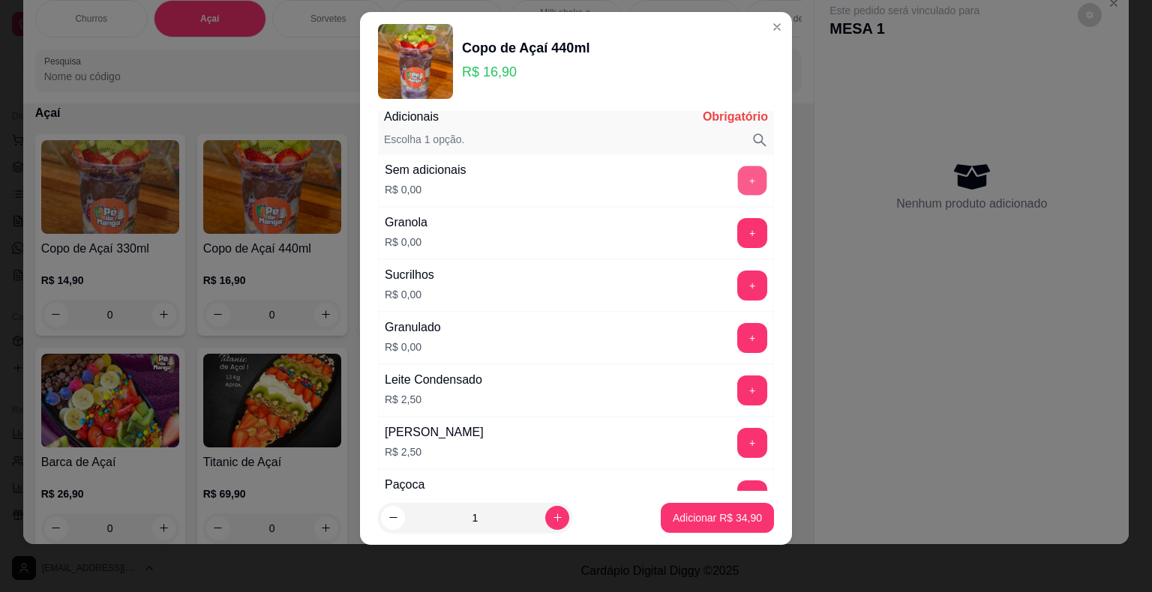
click at [738, 172] on button "+" at bounding box center [752, 180] width 29 height 29
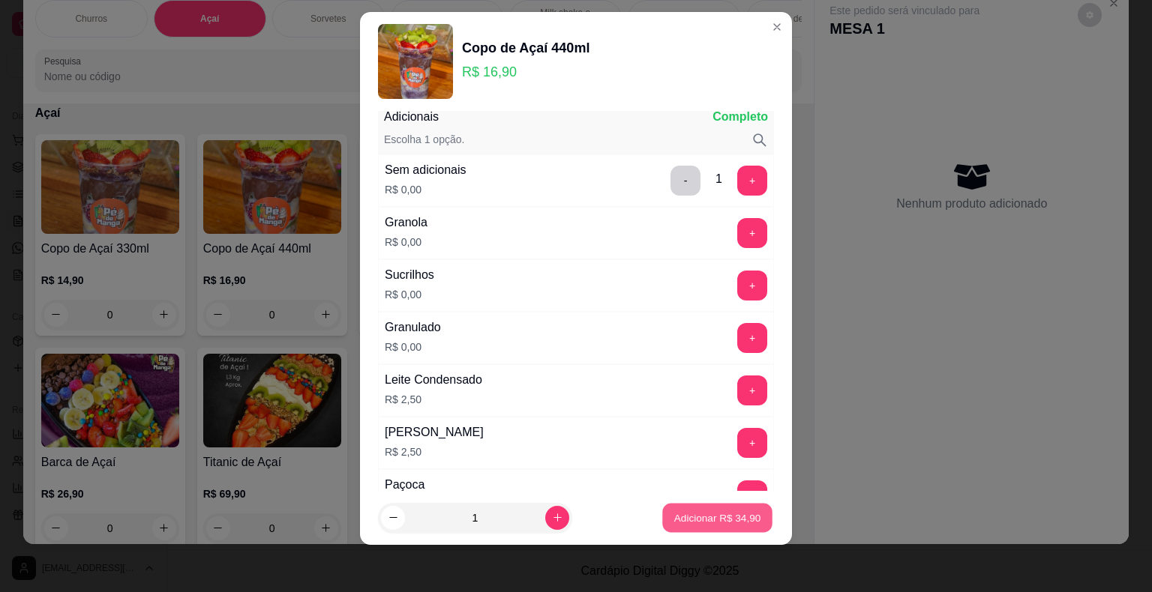
click at [696, 520] on p "Adicionar R$ 34,90" at bounding box center [717, 518] width 87 height 14
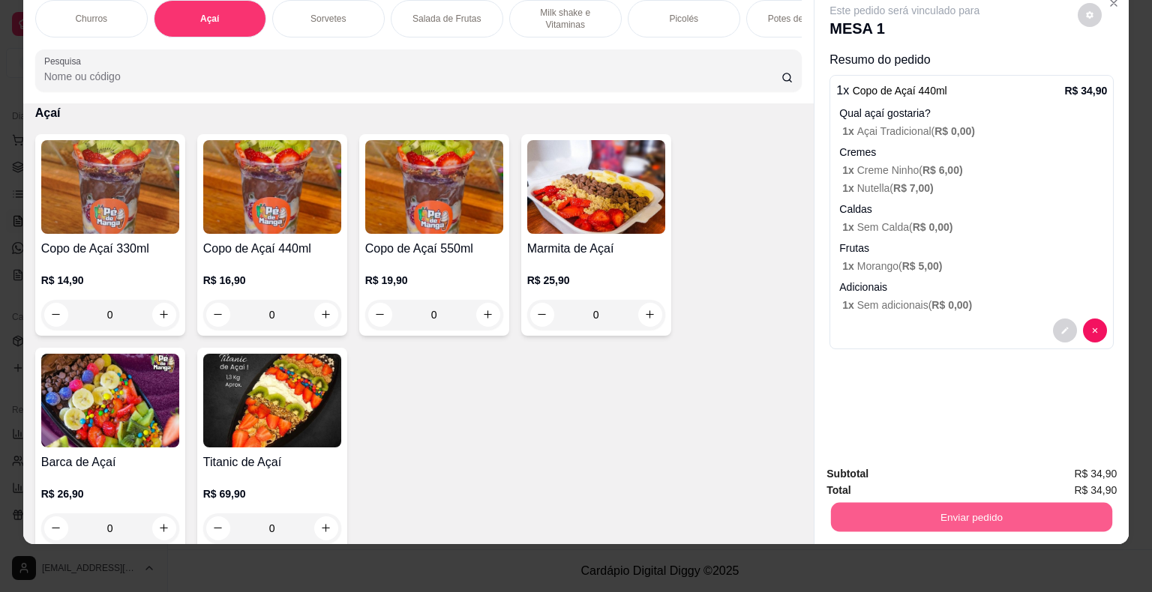
click at [1090, 508] on button "Enviar pedido" at bounding box center [971, 517] width 281 height 29
click at [1089, 463] on button "Enviar pedido" at bounding box center [1077, 469] width 82 height 28
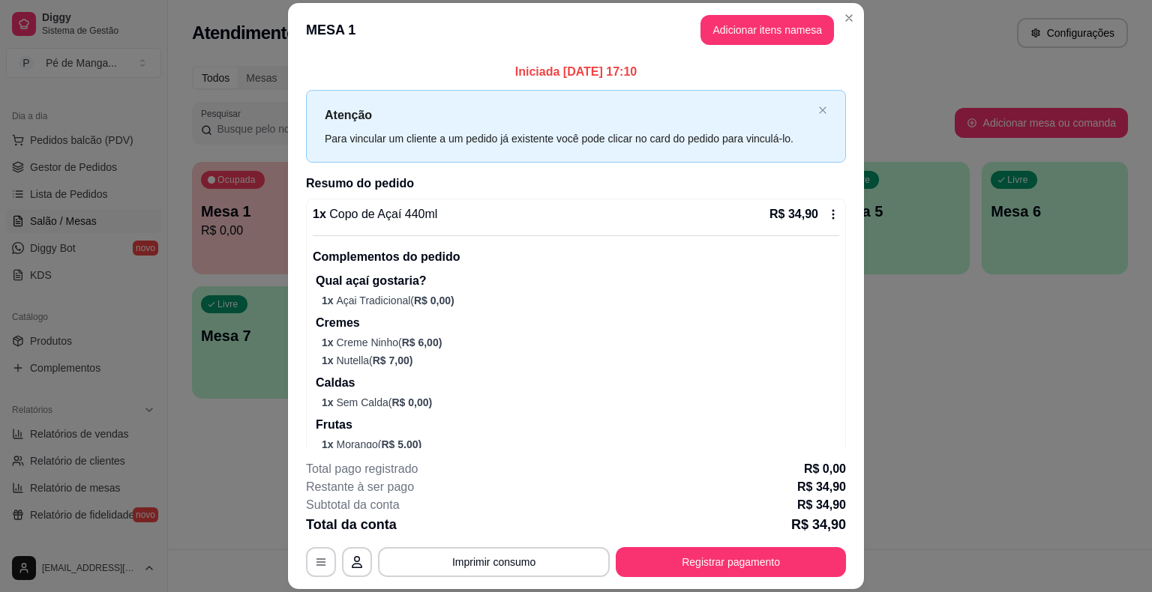
click at [456, 556] on button "Imprimir consumo" at bounding box center [494, 562] width 232 height 30
click at [484, 526] on button "IMPRESSORA" at bounding box center [493, 528] width 109 height 24
click at [748, 543] on div "**********" at bounding box center [576, 518] width 540 height 117
click at [736, 559] on button "Registrar pagamento" at bounding box center [730, 562] width 223 height 29
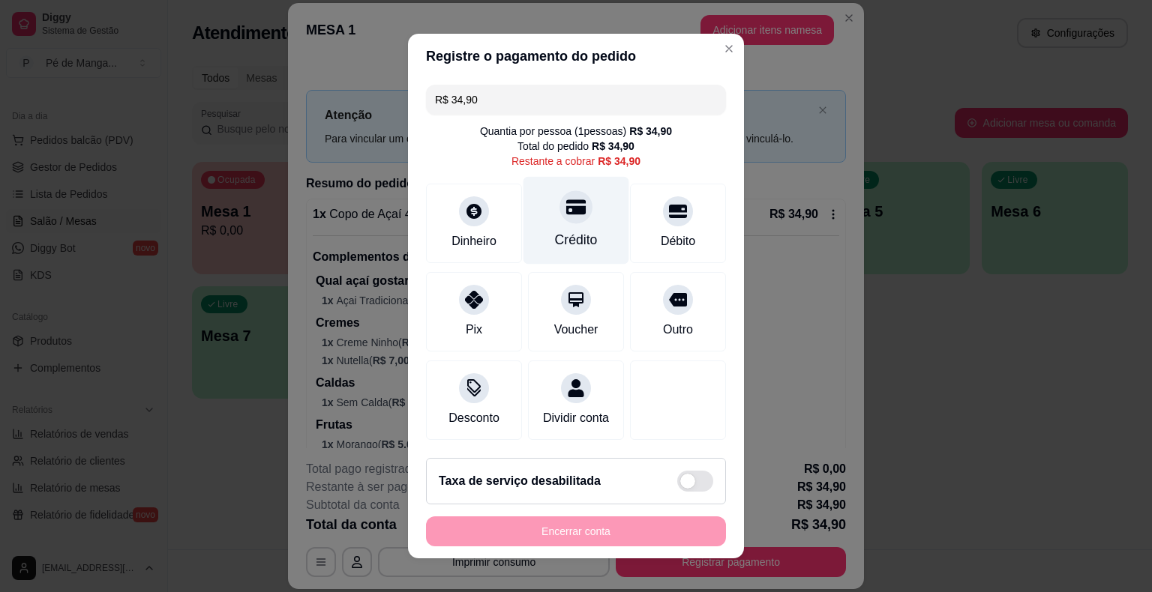
click at [571, 226] on div "Crédito" at bounding box center [576, 221] width 106 height 88
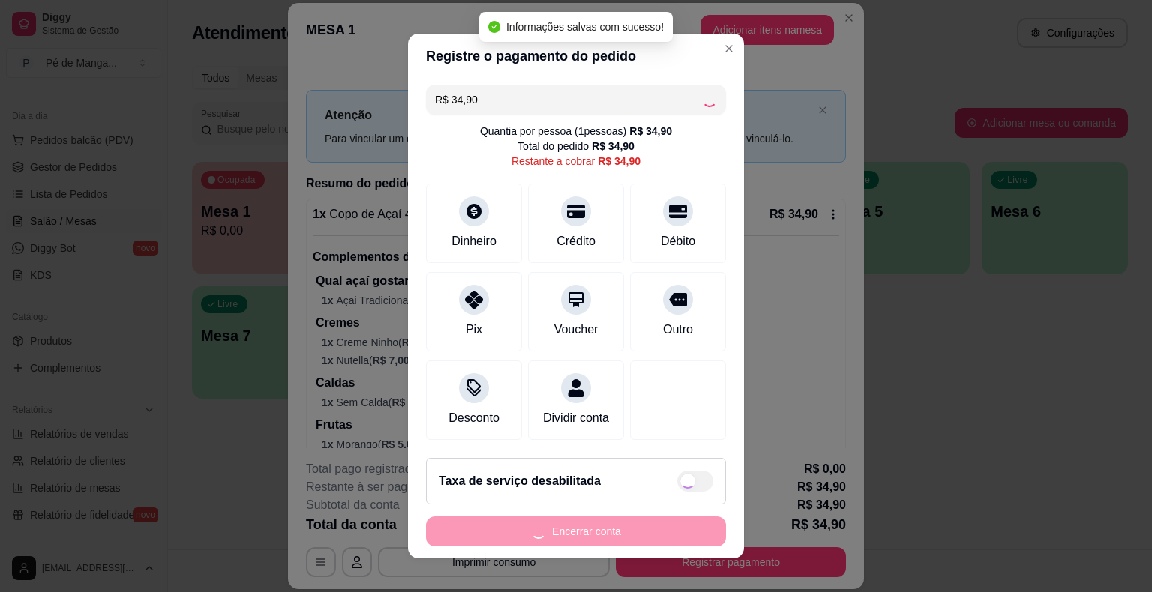
type input "R$ 0,00"
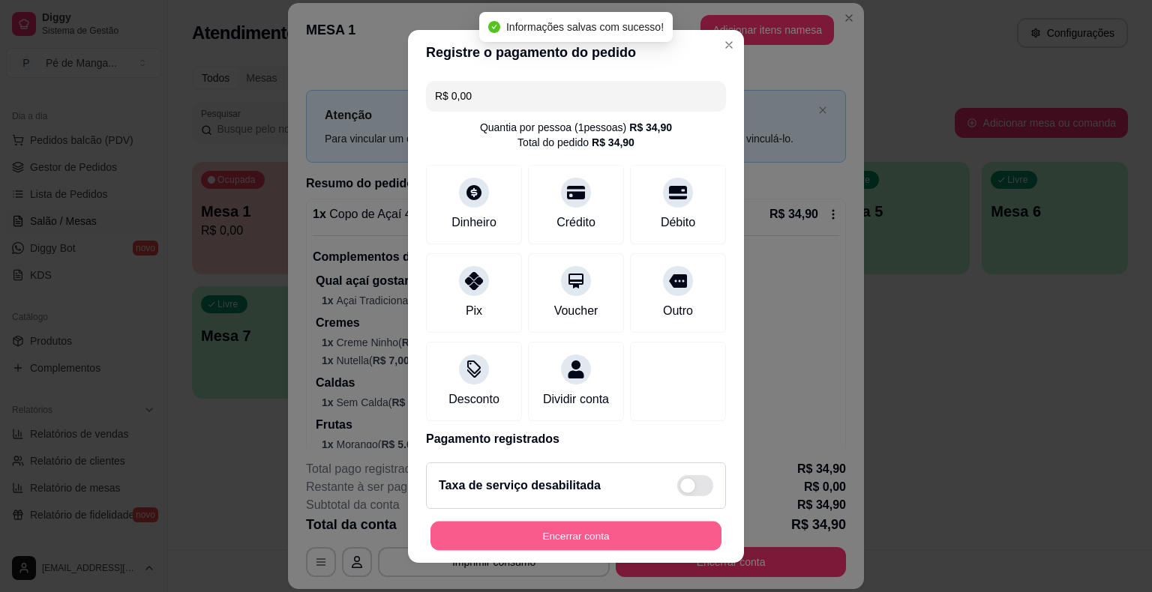
click at [601, 544] on button "Encerrar conta" at bounding box center [575, 535] width 291 height 29
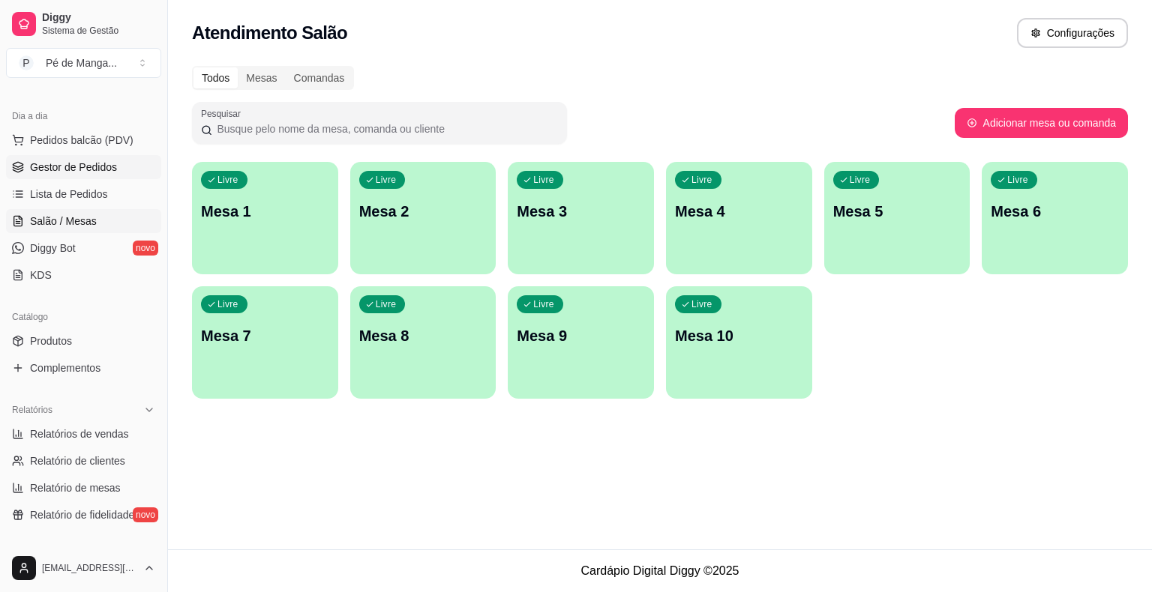
click at [87, 168] on span "Gestor de Pedidos" at bounding box center [73, 167] width 87 height 15
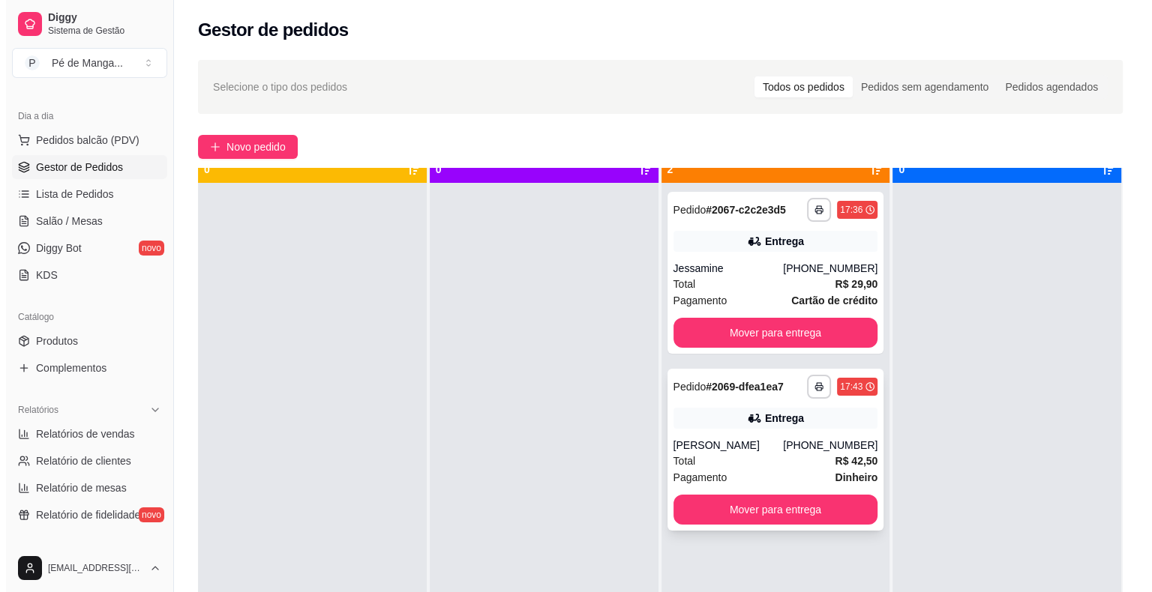
scroll to position [42, 0]
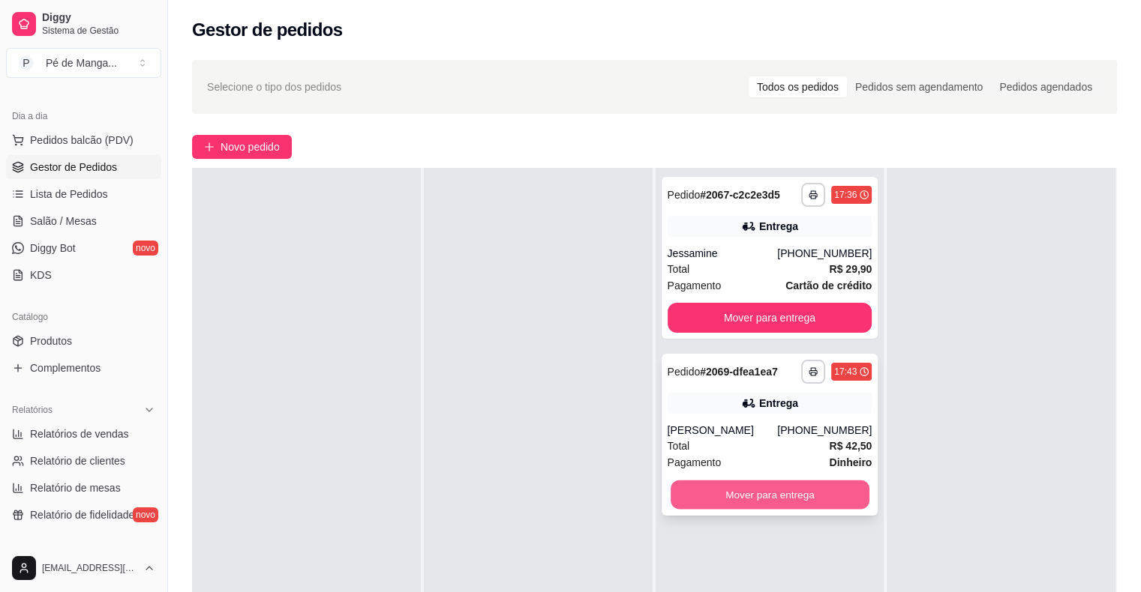
click at [741, 493] on button "Mover para entrega" at bounding box center [769, 495] width 199 height 29
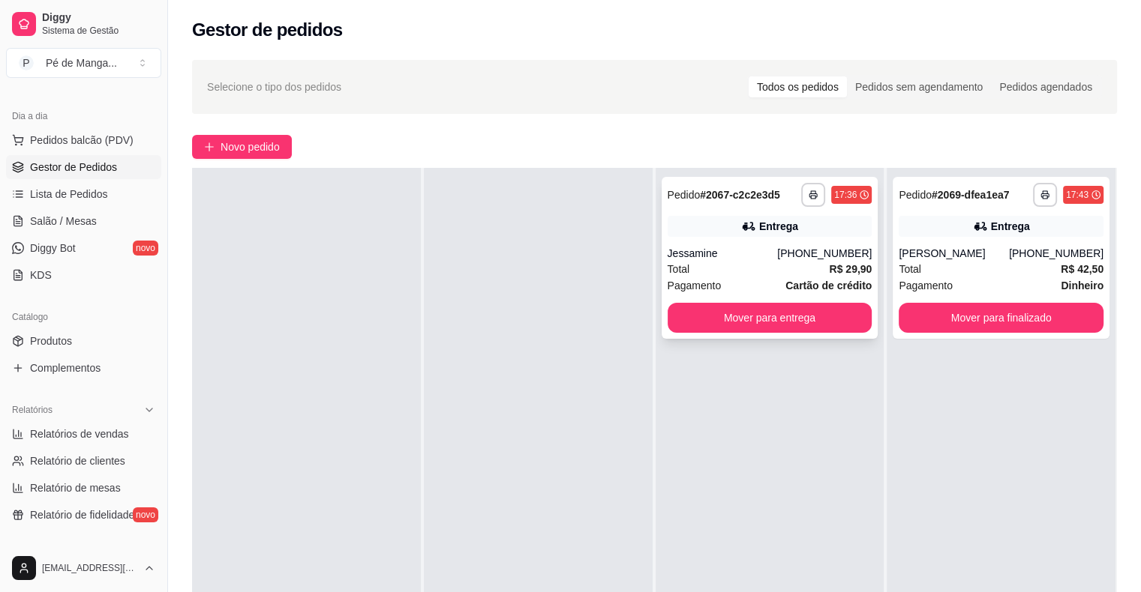
click at [753, 250] on div "Jessamine" at bounding box center [722, 253] width 110 height 15
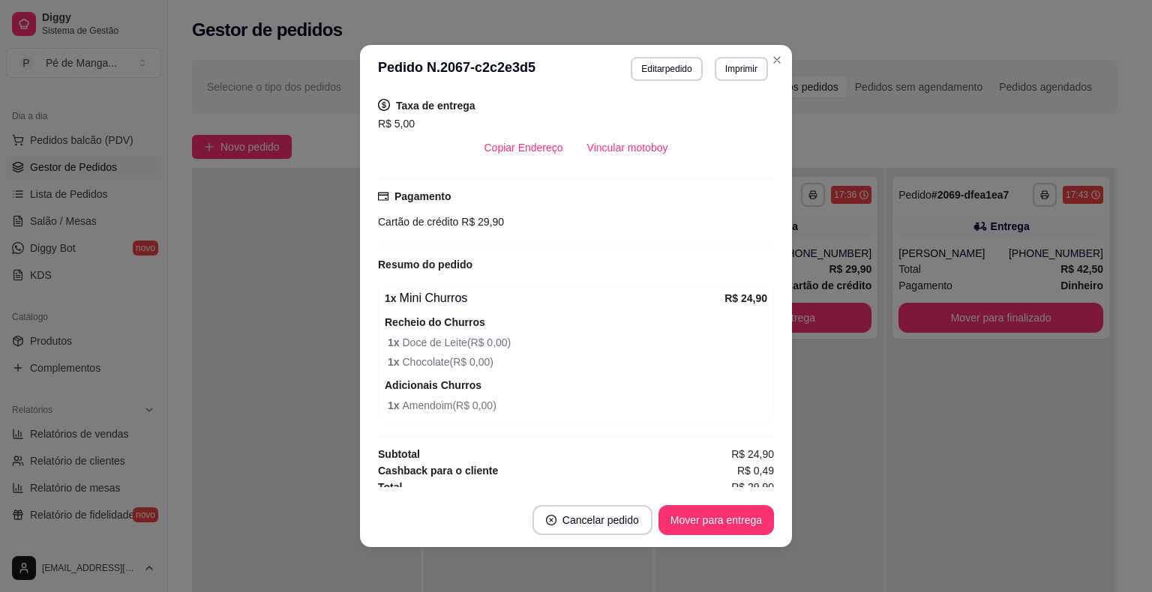
scroll to position [315, 0]
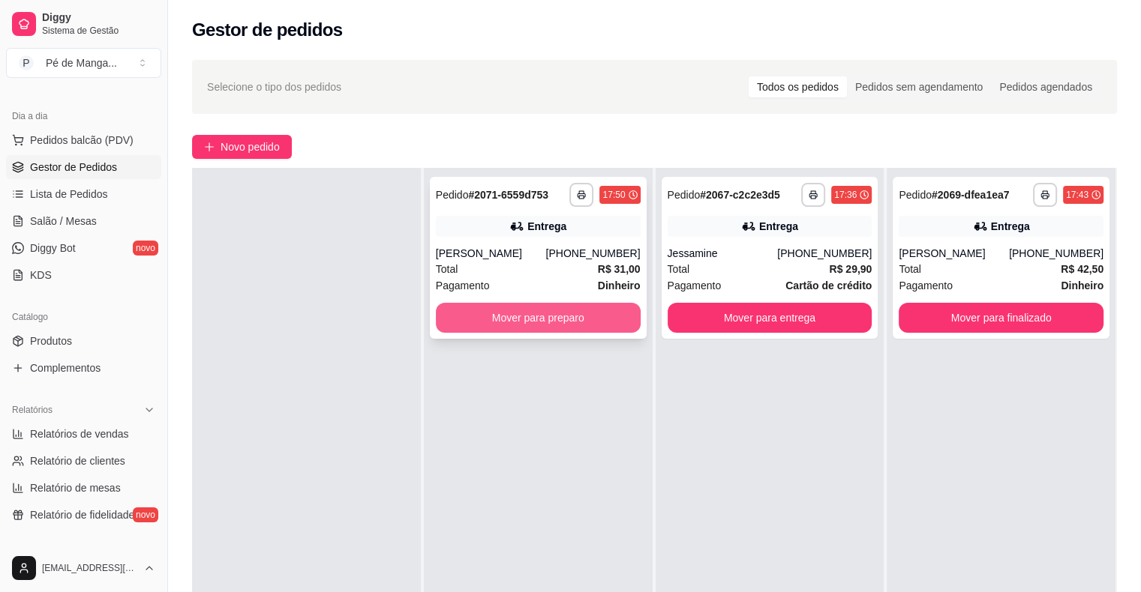
click at [507, 313] on button "Mover para preparo" at bounding box center [538, 318] width 205 height 30
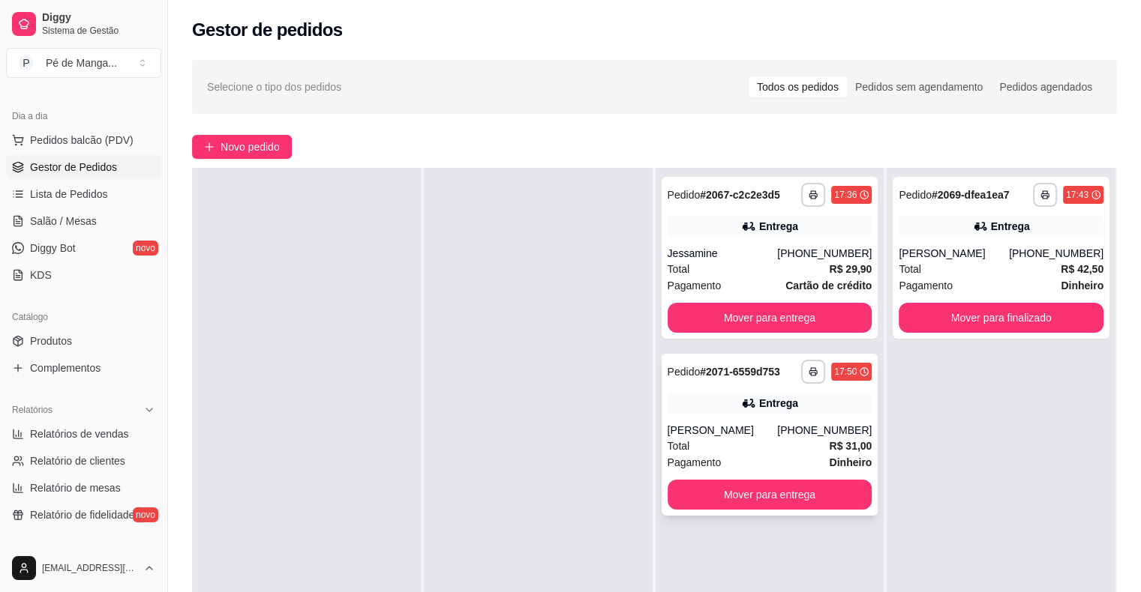
click at [717, 398] on div "Entrega" at bounding box center [769, 403] width 205 height 21
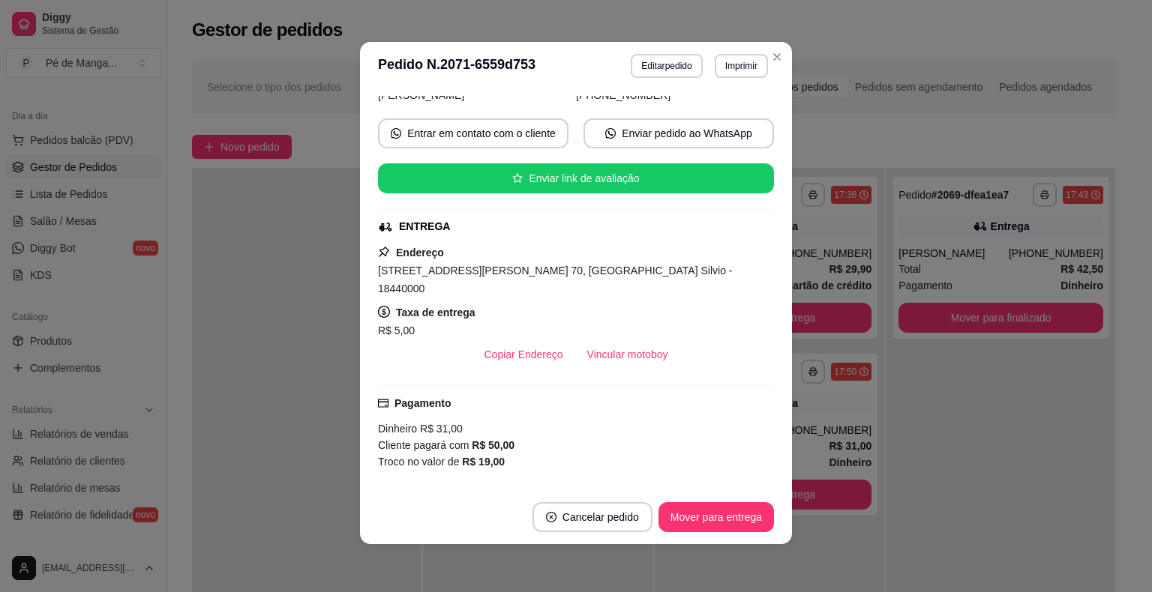
scroll to position [36, 0]
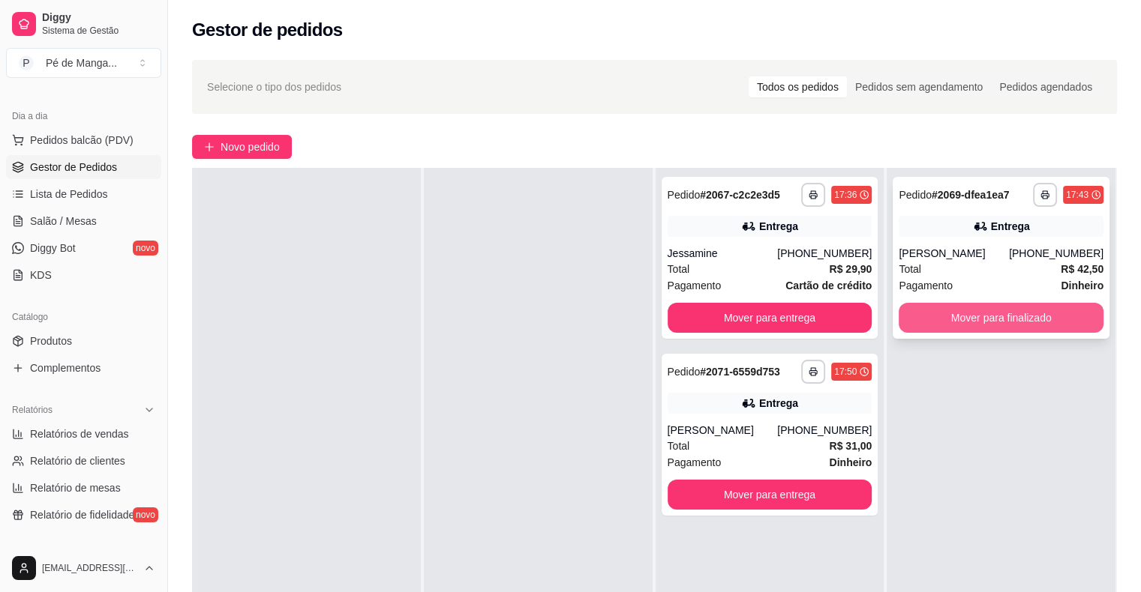
click at [973, 304] on button "Mover para finalizado" at bounding box center [1000, 318] width 205 height 30
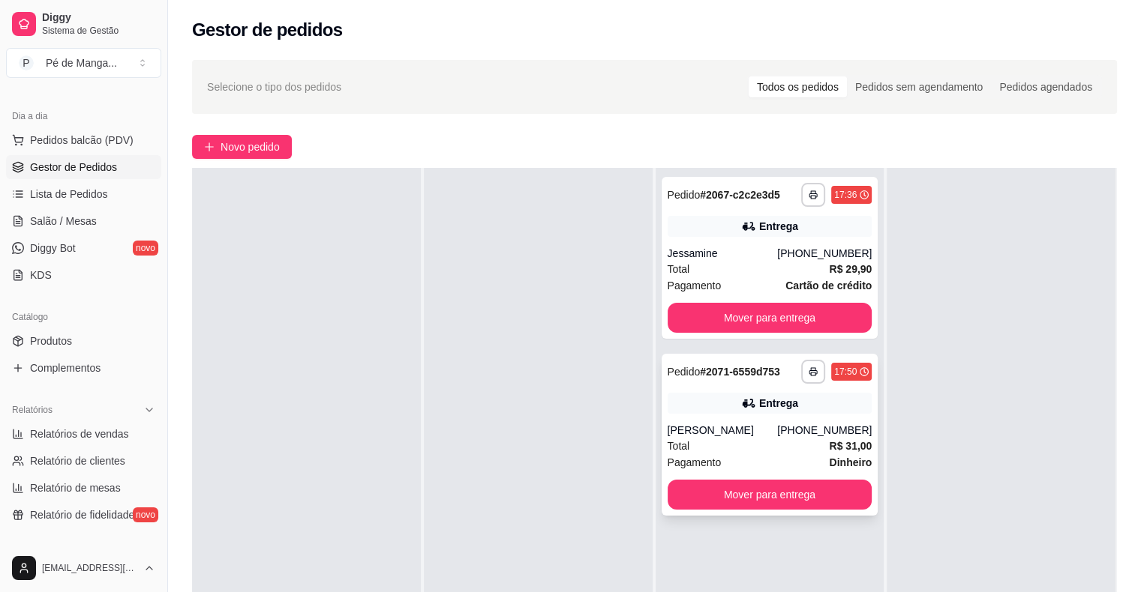
click at [743, 474] on div "**********" at bounding box center [769, 435] width 217 height 162
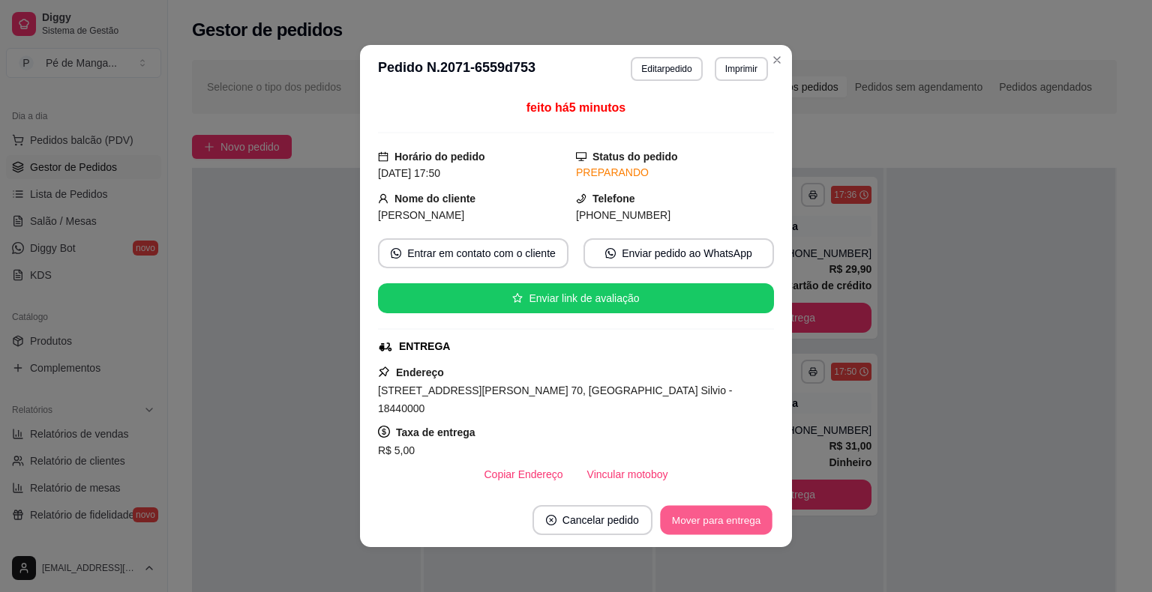
click at [705, 508] on button "Mover para entrega" at bounding box center [716, 520] width 112 height 29
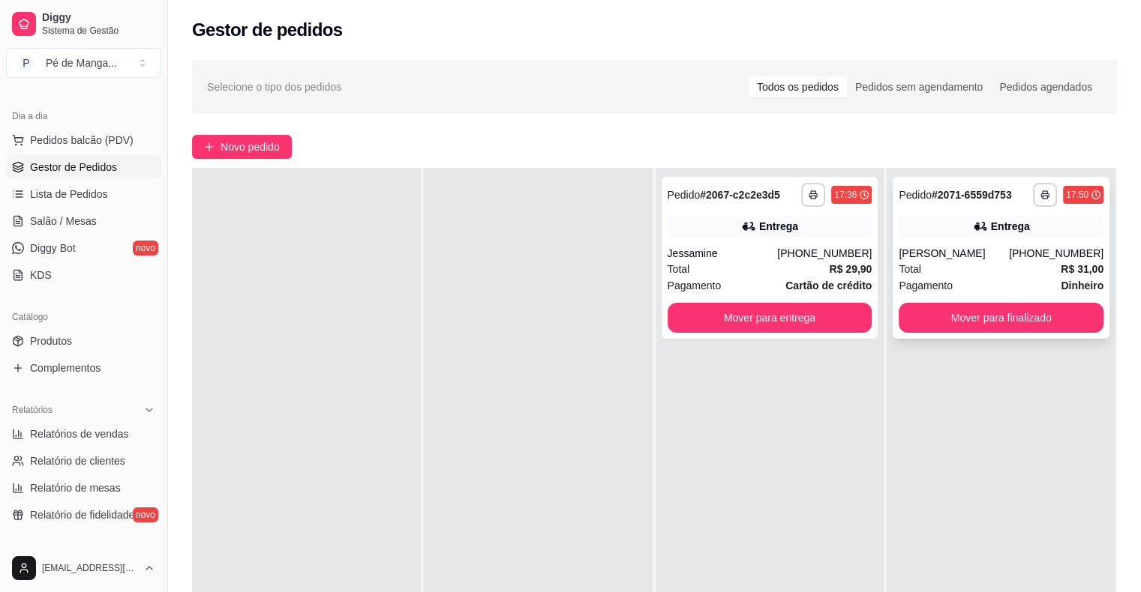
click at [999, 226] on div "Entrega" at bounding box center [1010, 226] width 39 height 15
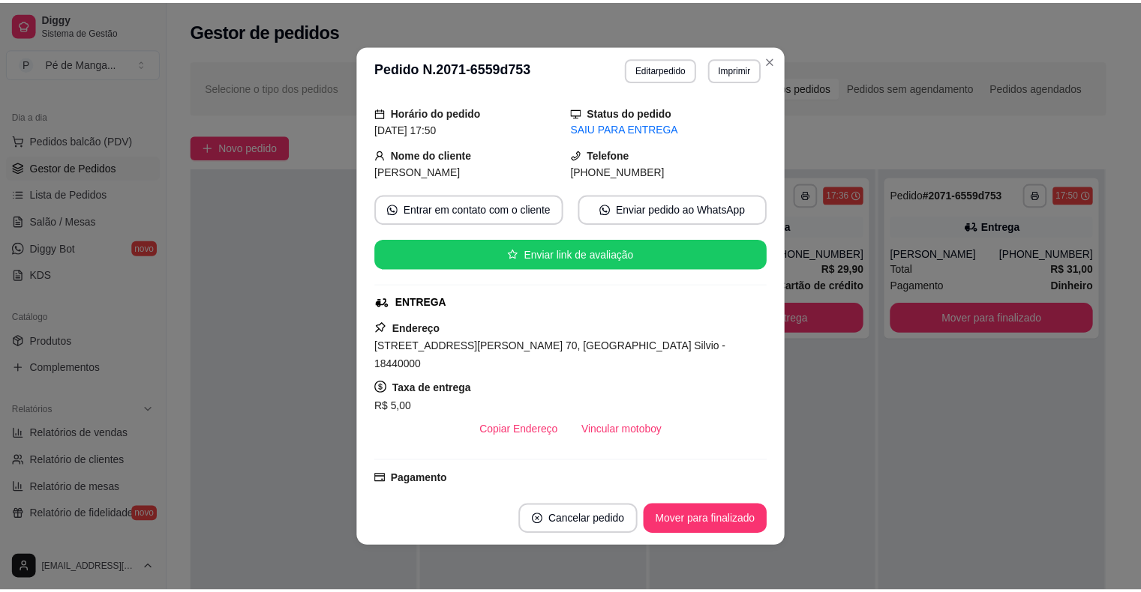
scroll to position [0, 0]
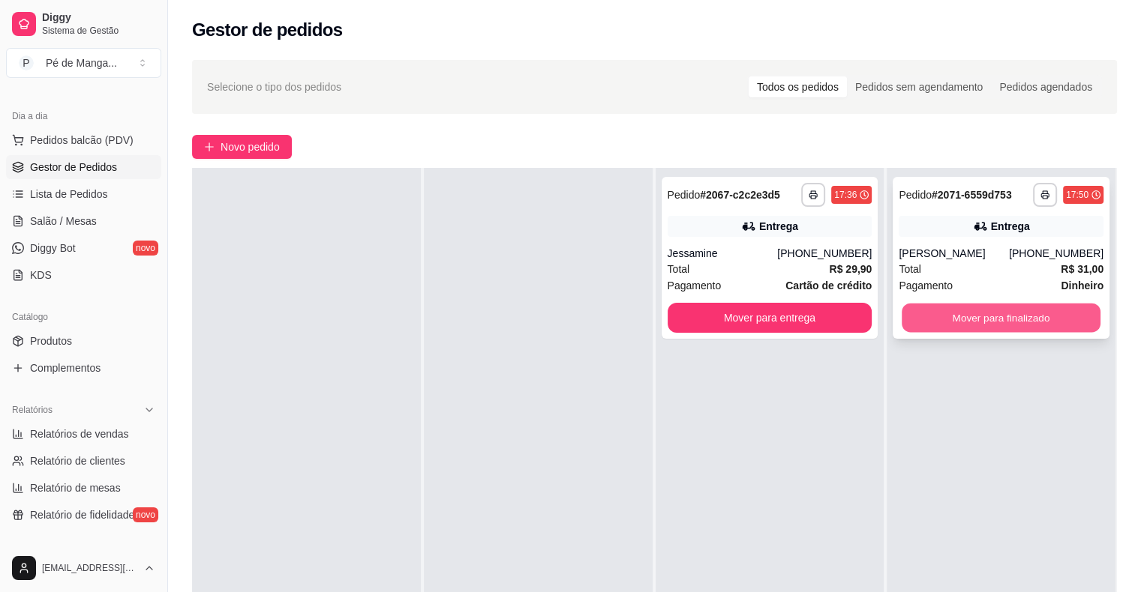
click at [978, 303] on div "Mover para finalizado" at bounding box center [1000, 318] width 205 height 30
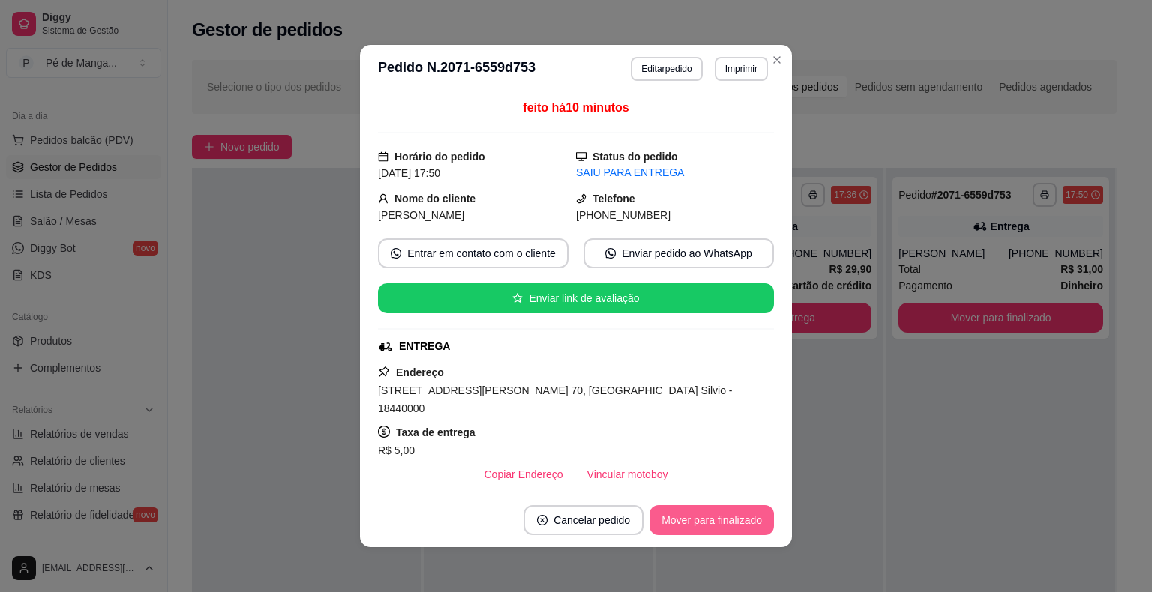
click at [702, 518] on button "Mover para finalizado" at bounding box center [711, 520] width 124 height 30
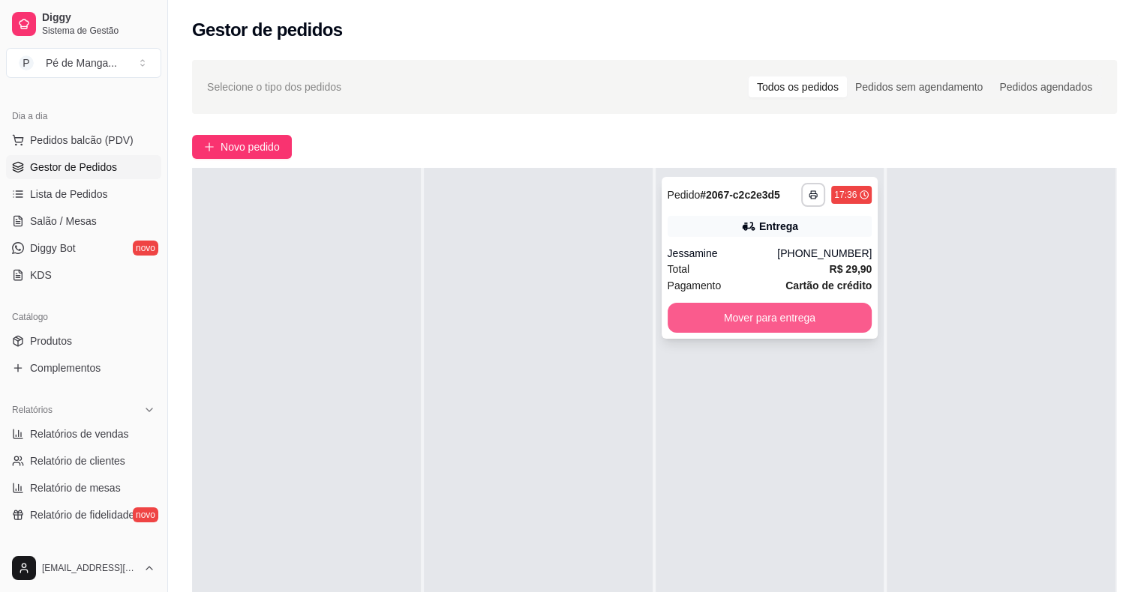
click at [813, 319] on button "Mover para entrega" at bounding box center [769, 318] width 205 height 30
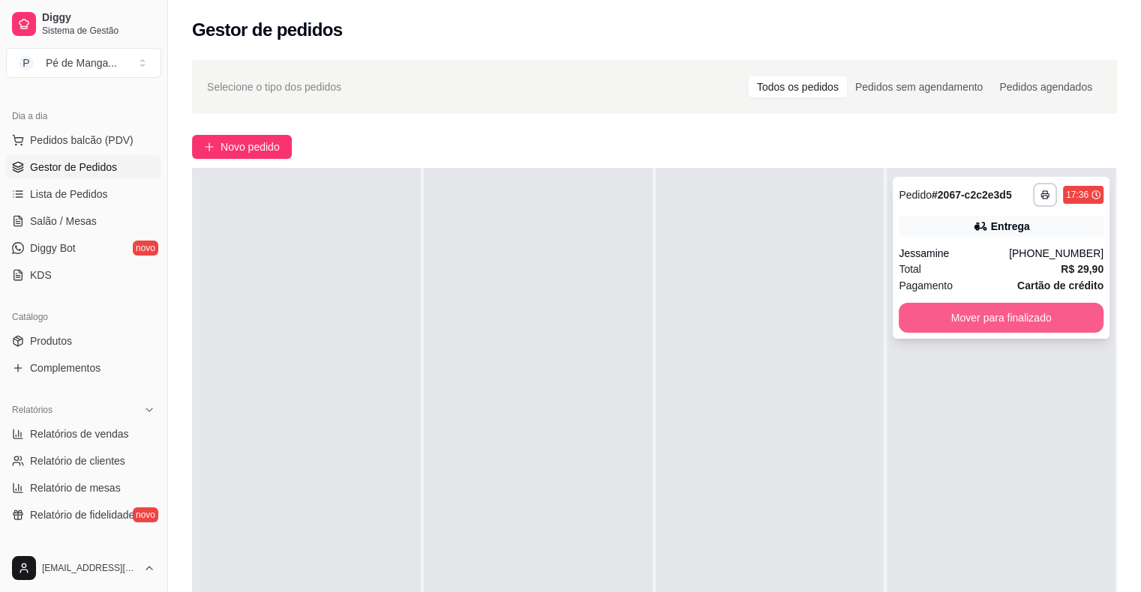
click at [947, 319] on button "Mover para finalizado" at bounding box center [1000, 318] width 205 height 30
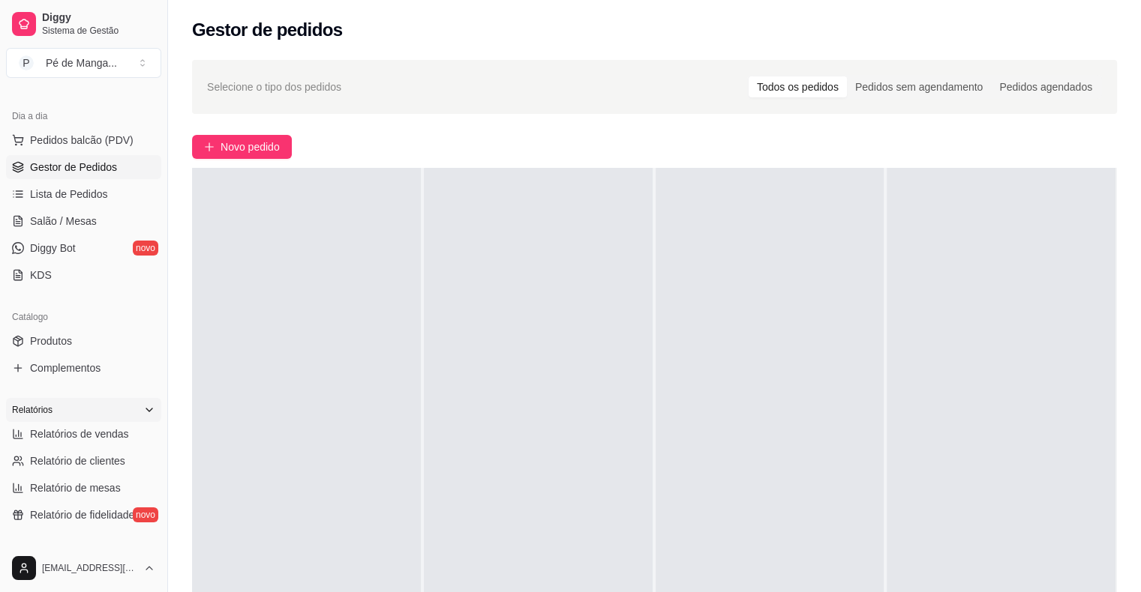
click at [94, 418] on div "Relatórios" at bounding box center [83, 410] width 155 height 24
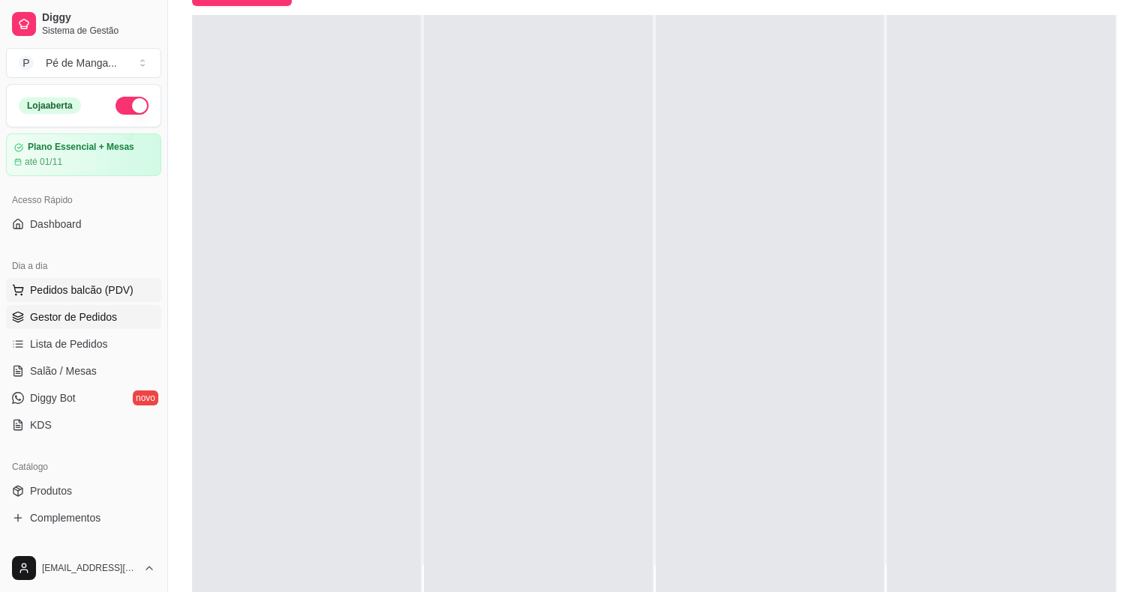
click at [96, 287] on span "Pedidos balcão (PDV)" at bounding box center [81, 290] width 103 height 15
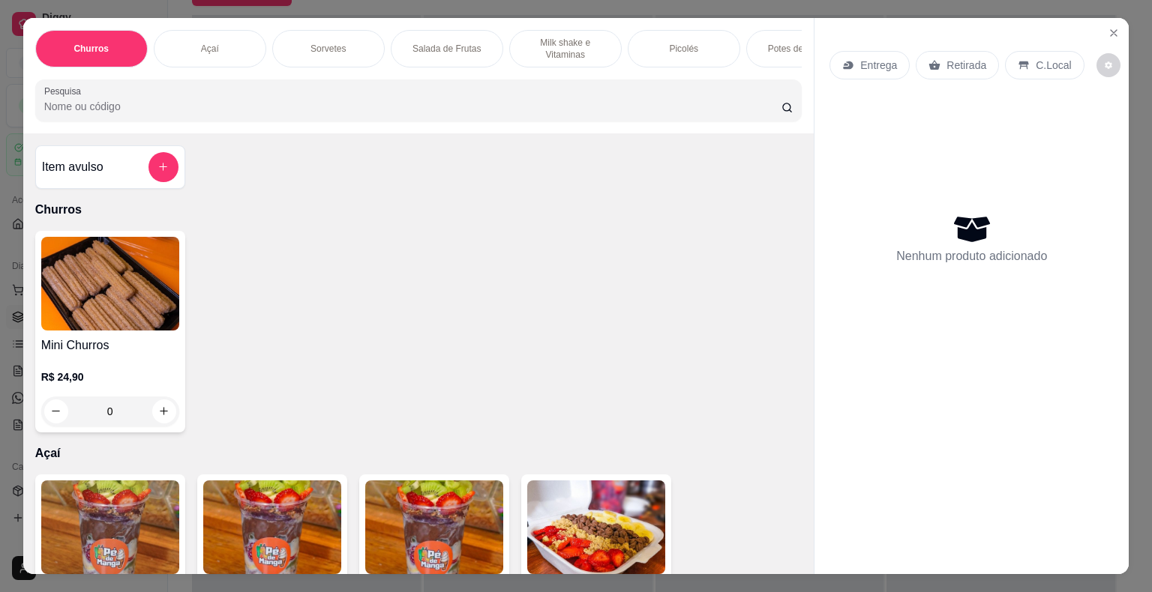
click at [622, 241] on div "Mini Churros R$ 24,90 0" at bounding box center [418, 332] width 767 height 202
click at [1108, 27] on icon "Close" at bounding box center [1114, 33] width 12 height 12
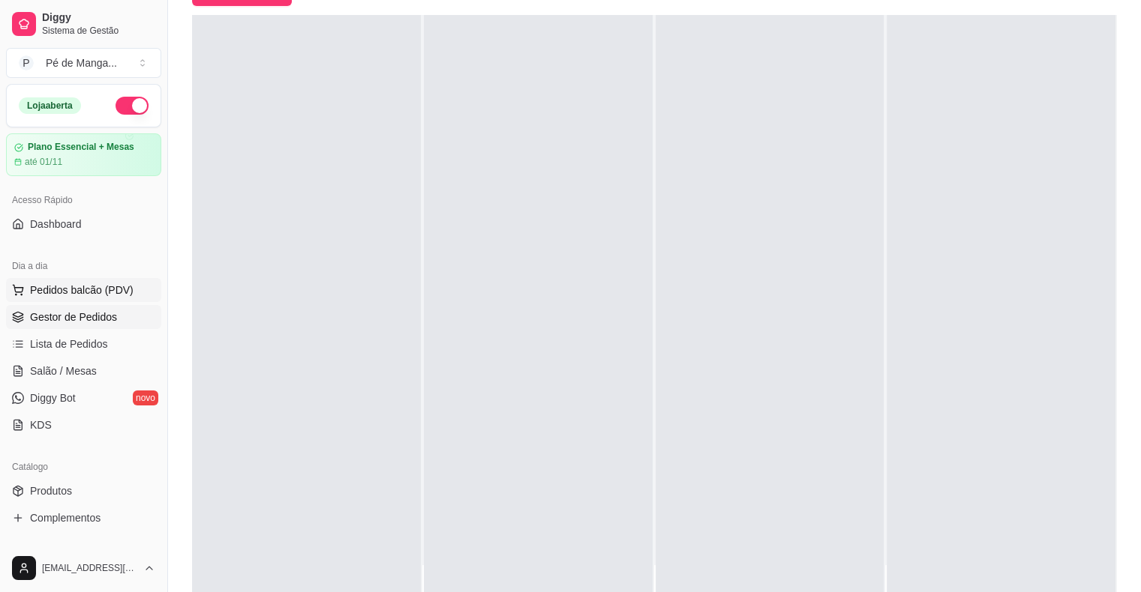
click at [64, 283] on span "Pedidos balcão (PDV)" at bounding box center [81, 290] width 103 height 15
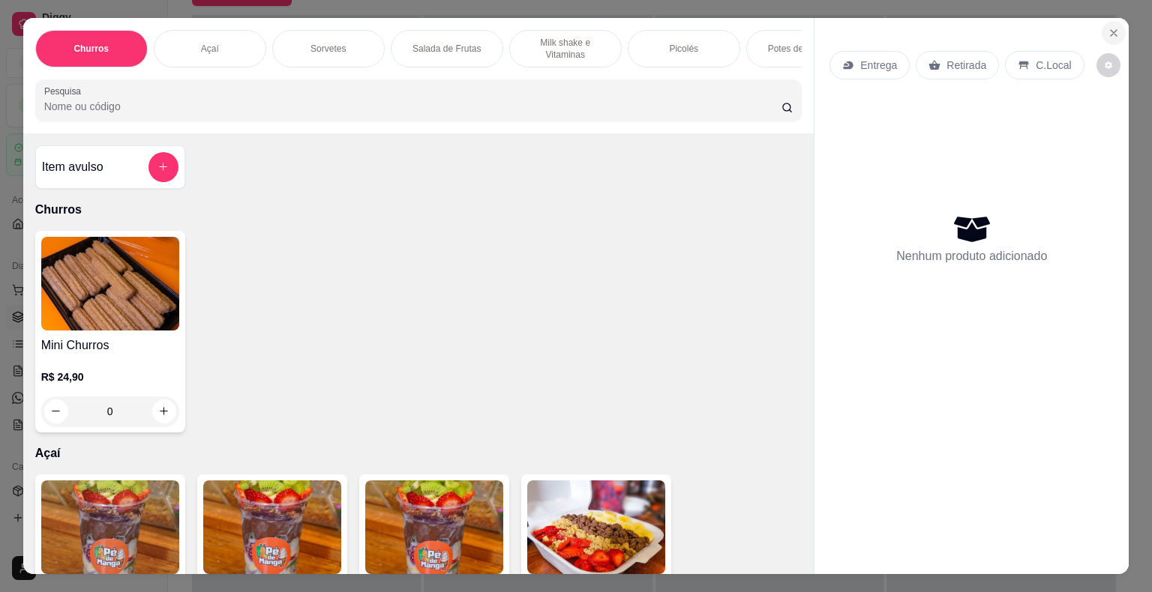
click at [1110, 27] on icon "Close" at bounding box center [1114, 33] width 12 height 12
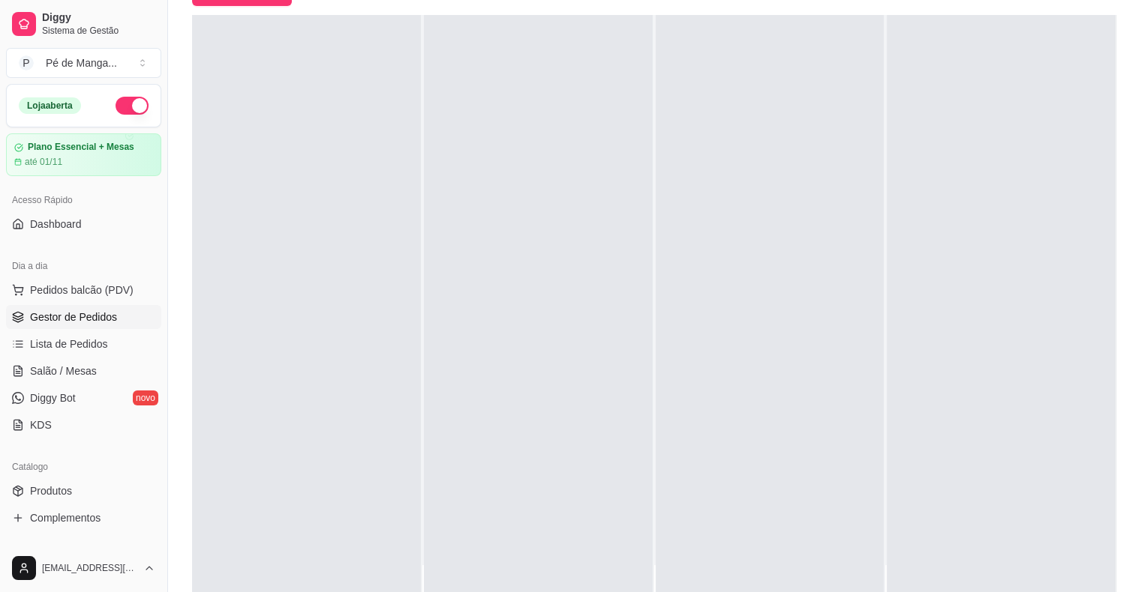
click at [85, 310] on span "Gestor de Pedidos" at bounding box center [73, 317] width 87 height 15
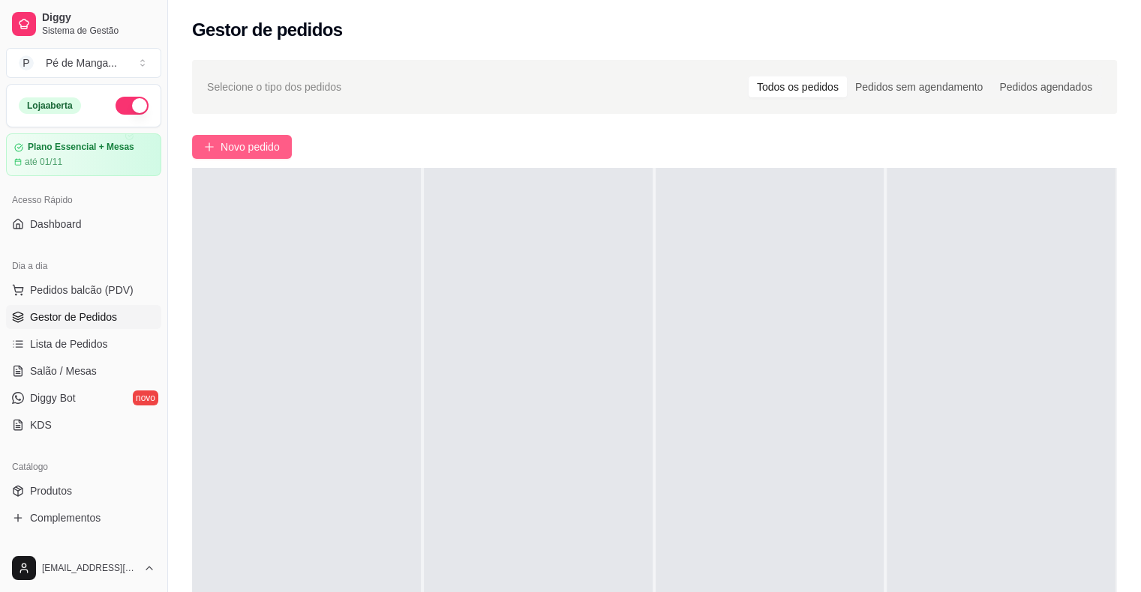
click at [249, 146] on span "Novo pedido" at bounding box center [249, 147] width 59 height 16
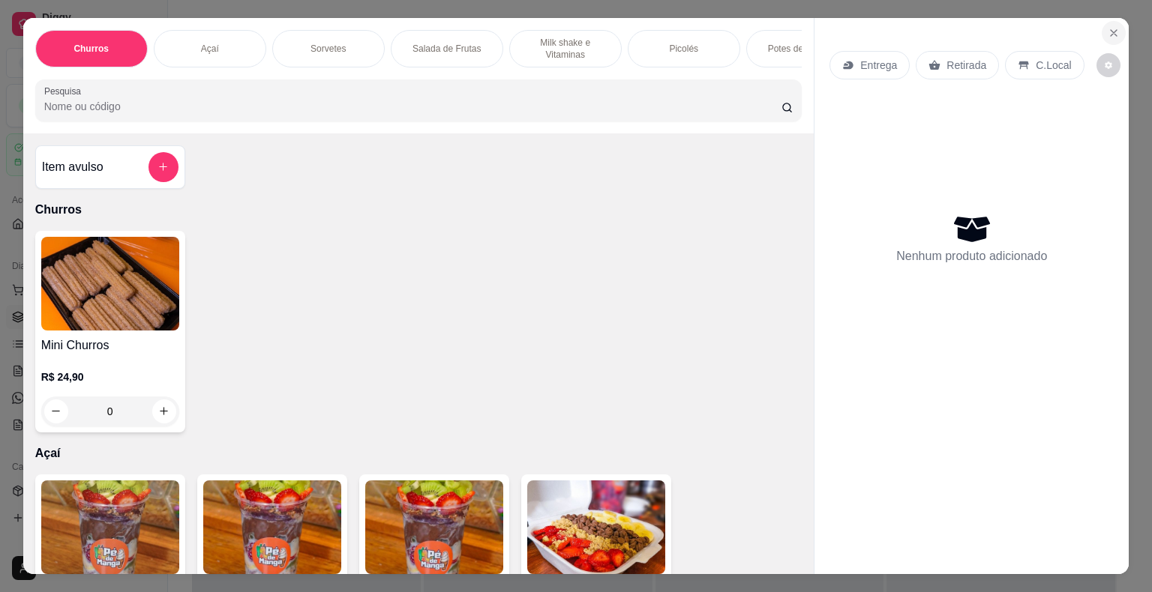
click at [1108, 27] on icon "Close" at bounding box center [1114, 33] width 12 height 12
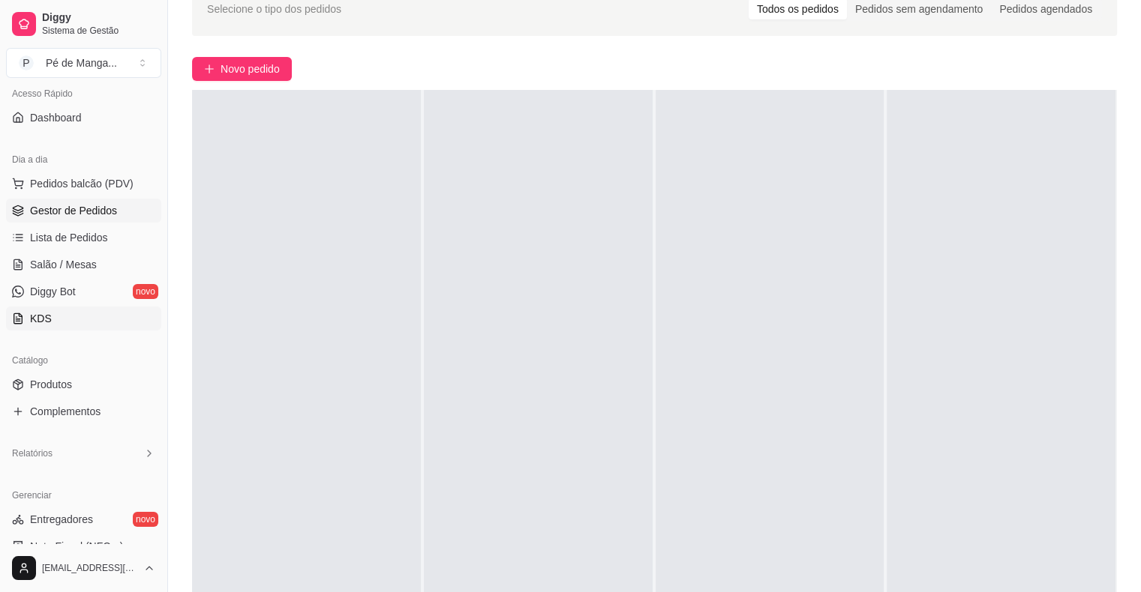
scroll to position [81, 0]
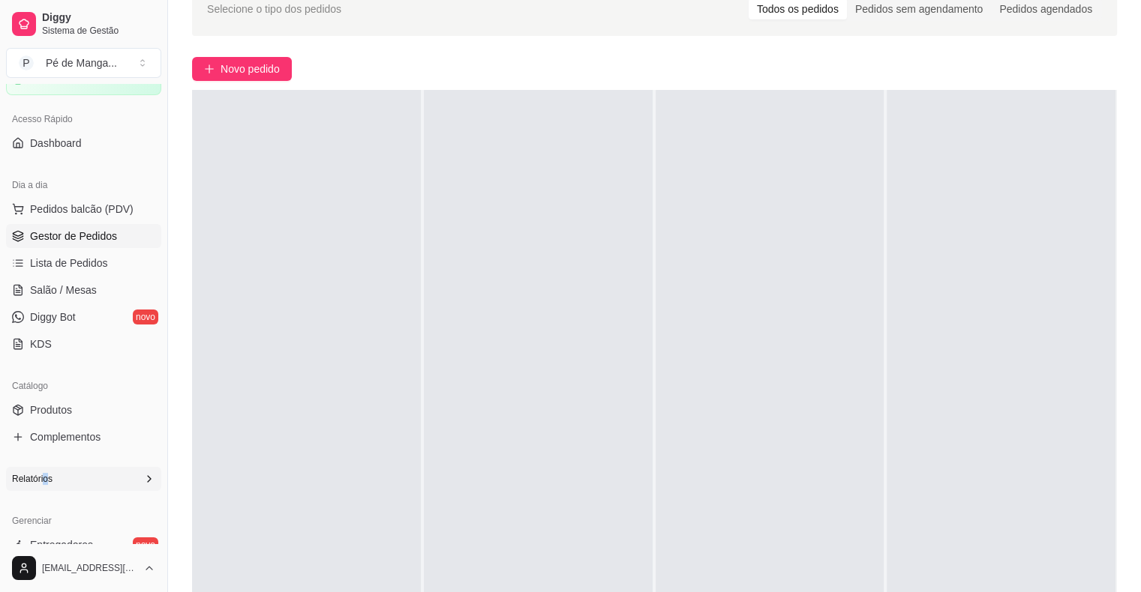
click at [46, 484] on span "Relatórios" at bounding box center [32, 479] width 40 height 12
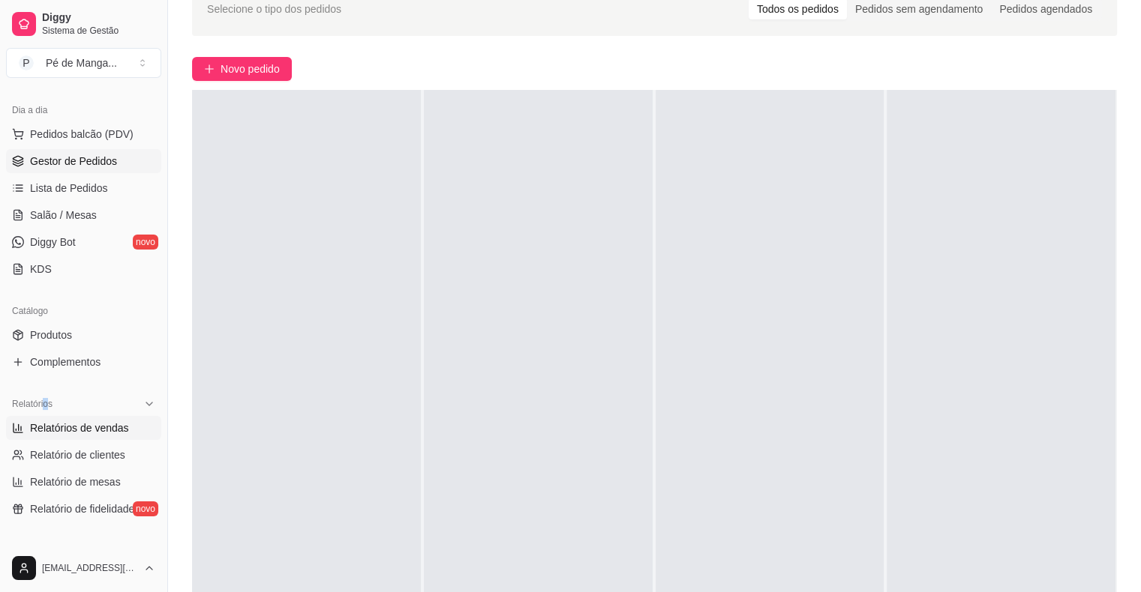
click at [80, 424] on span "Relatórios de vendas" at bounding box center [79, 428] width 99 height 15
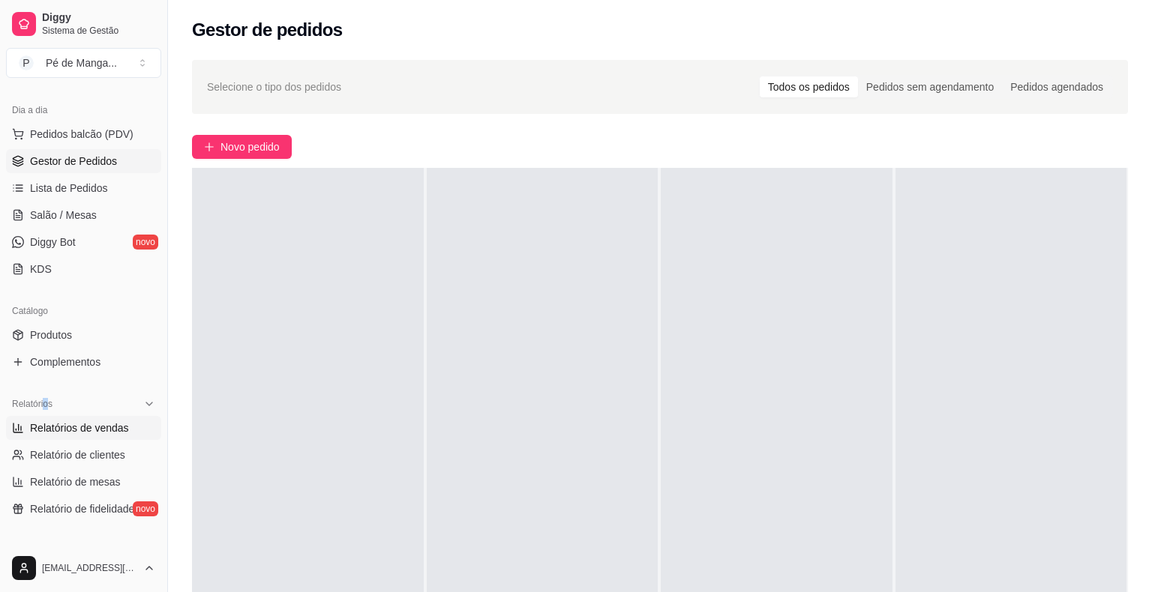
click at [81, 425] on span "Relatórios de vendas" at bounding box center [79, 428] width 99 height 15
select select "ALL"
select select "0"
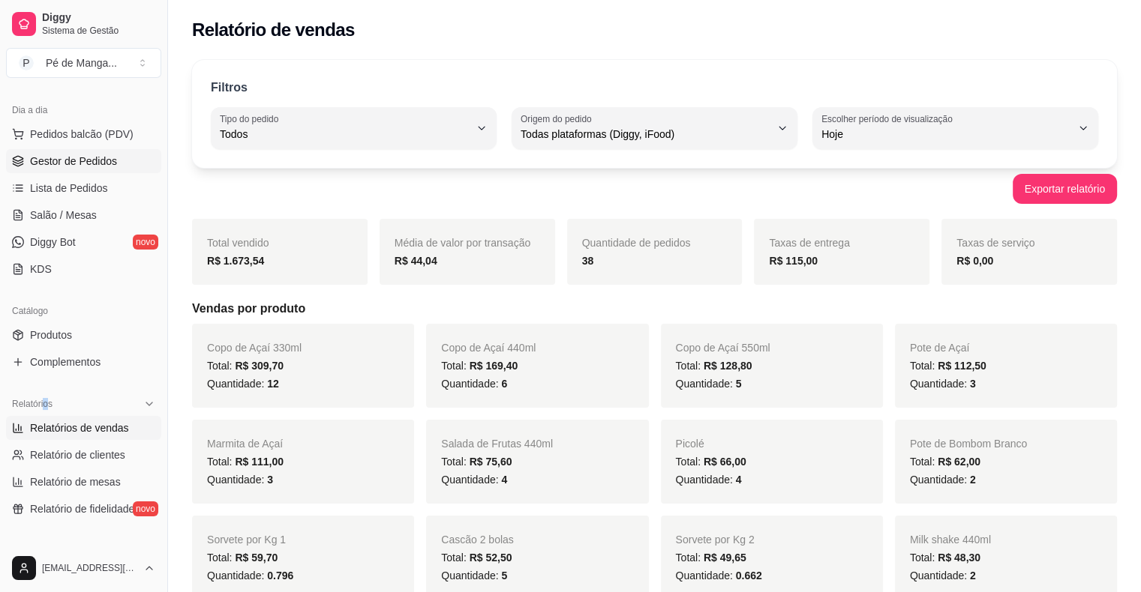
click at [70, 157] on span "Gestor de Pedidos" at bounding box center [73, 161] width 87 height 15
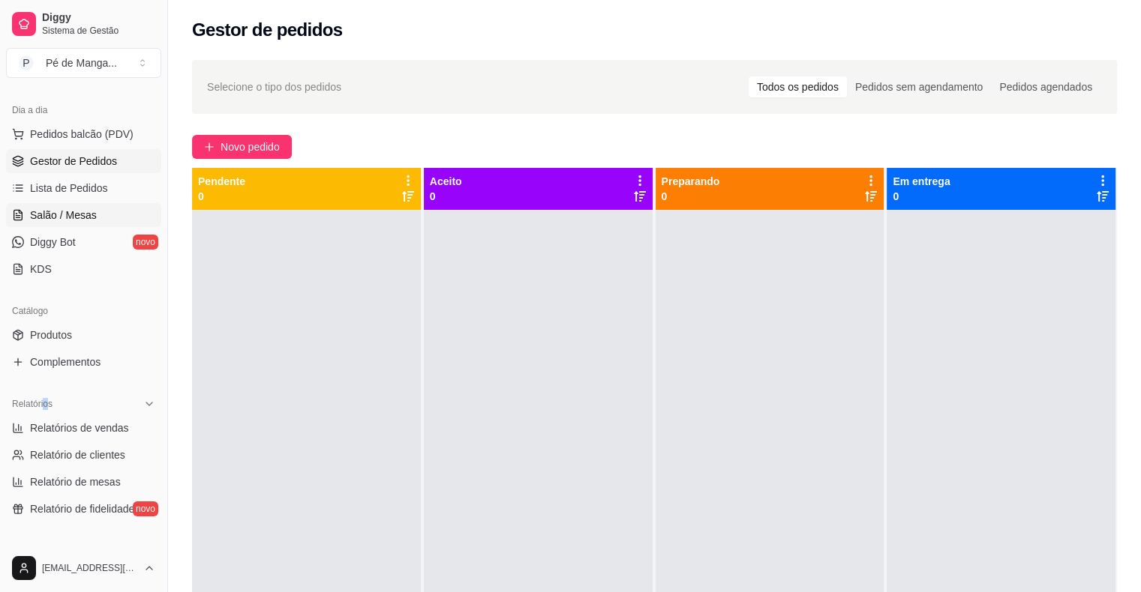
click at [75, 220] on span "Salão / Mesas" at bounding box center [63, 215] width 67 height 15
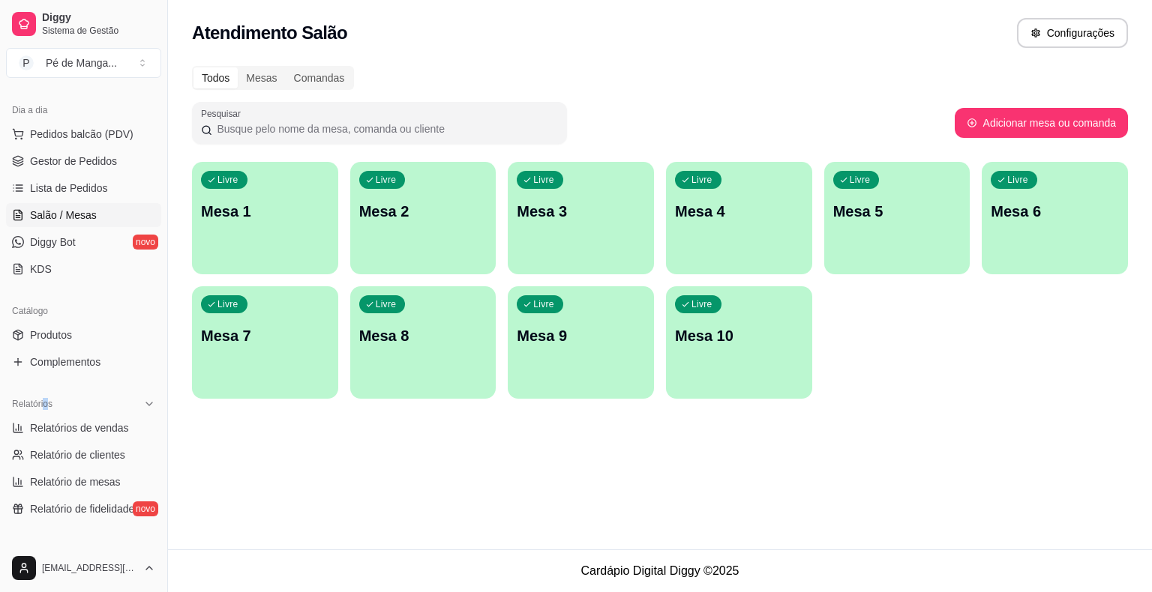
click at [238, 245] on div "Livre Mesa 1" at bounding box center [265, 209] width 146 height 94
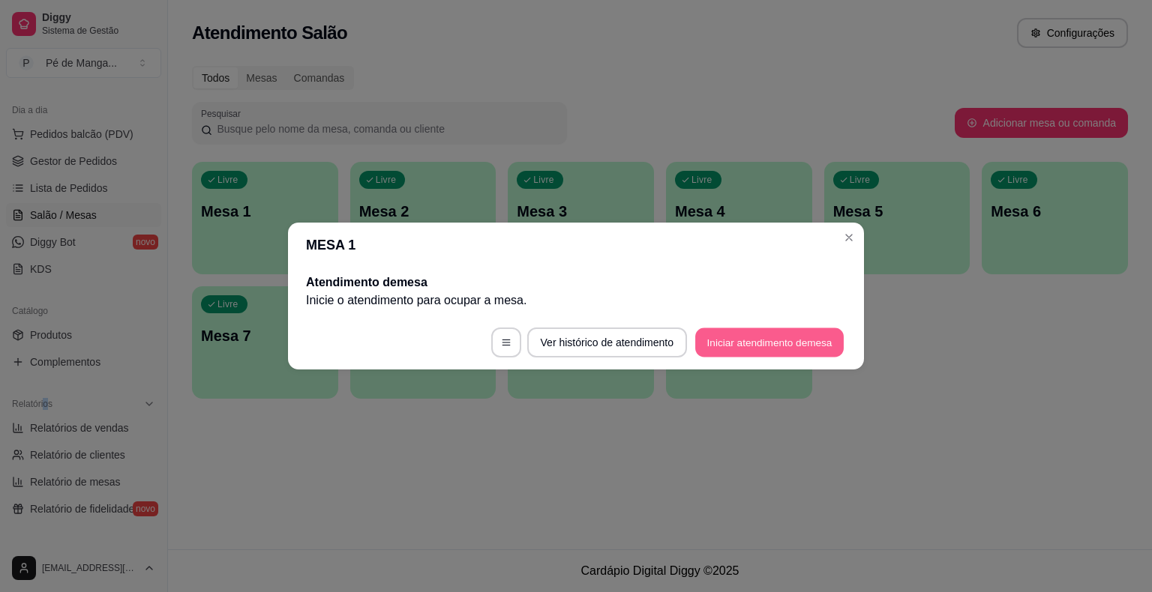
click at [762, 337] on button "Iniciar atendimento de mesa" at bounding box center [769, 342] width 148 height 29
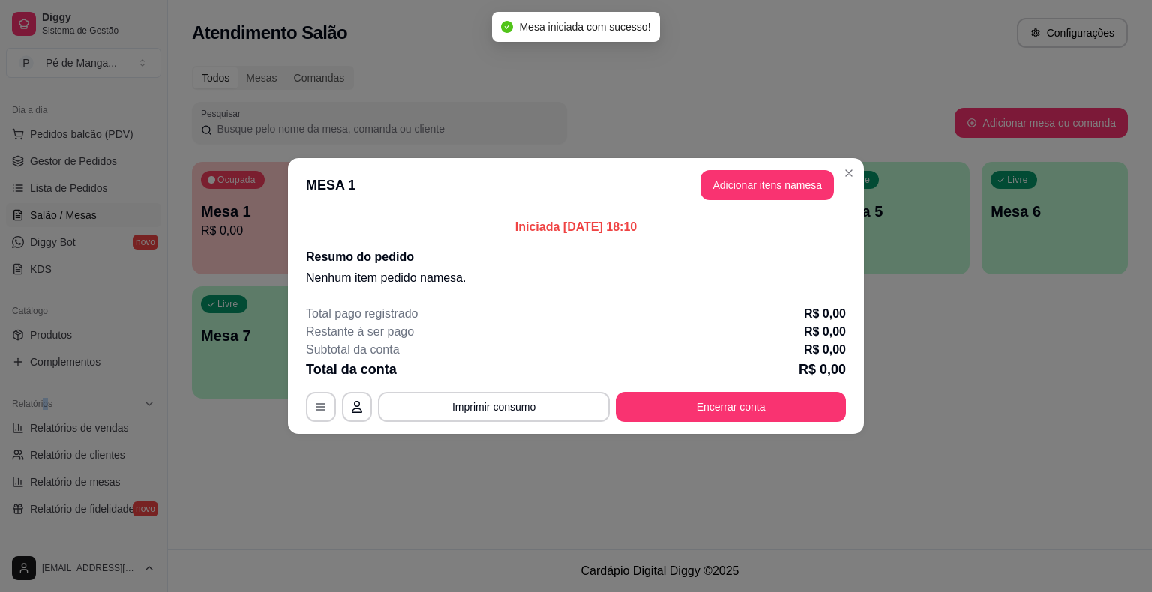
click at [773, 183] on button "Adicionar itens na mesa" at bounding box center [766, 185] width 133 height 30
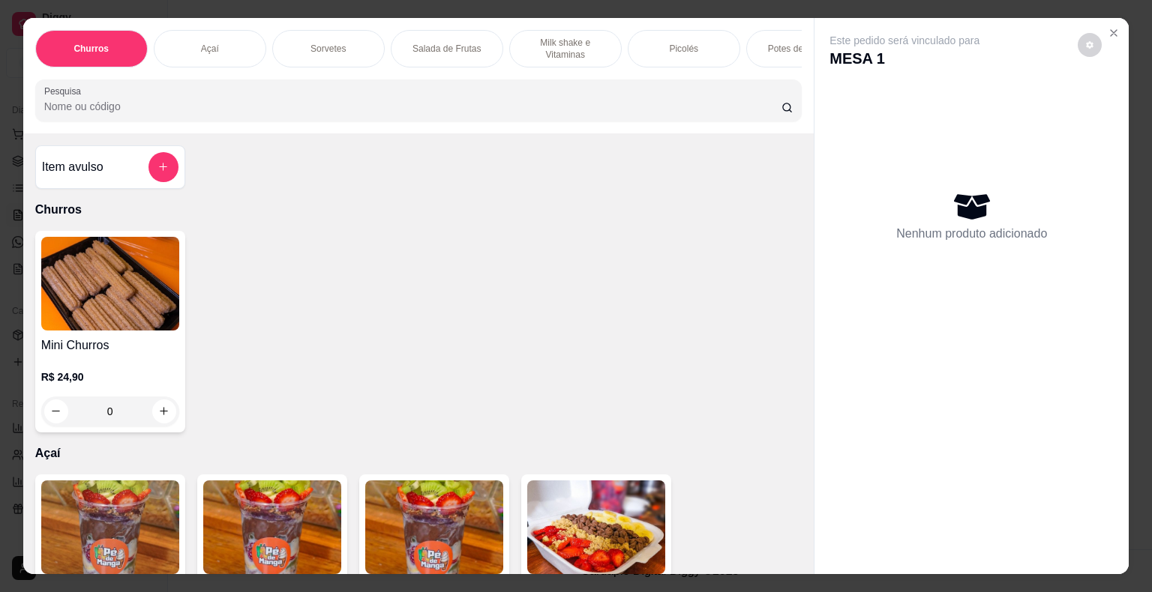
click at [532, 39] on p "Milk shake e Vitaminas" at bounding box center [565, 49] width 87 height 24
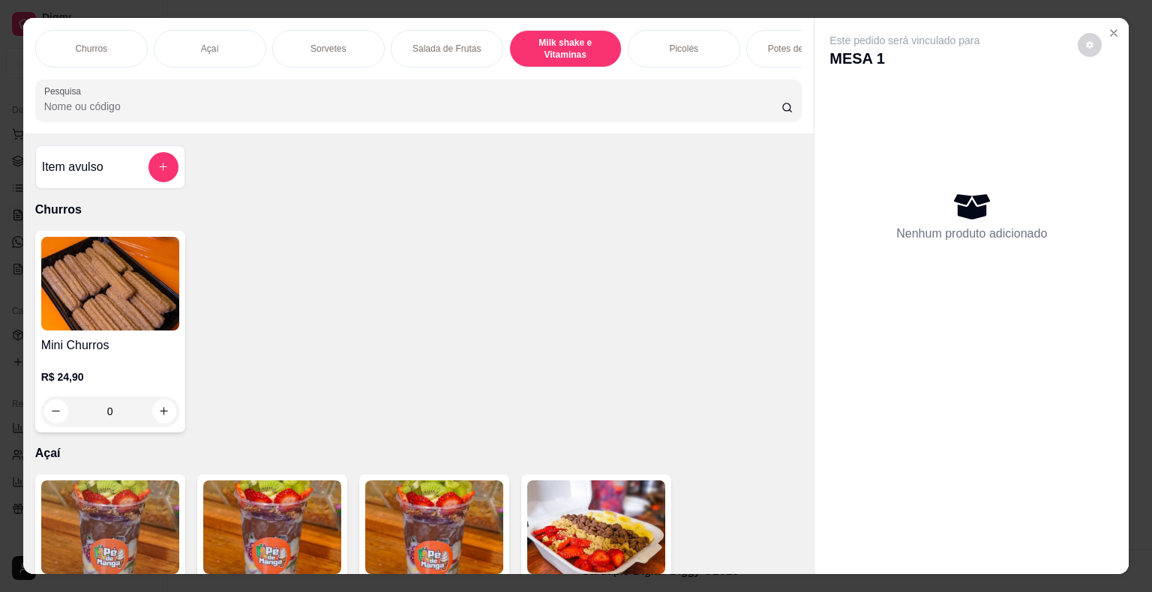
scroll to position [36, 0]
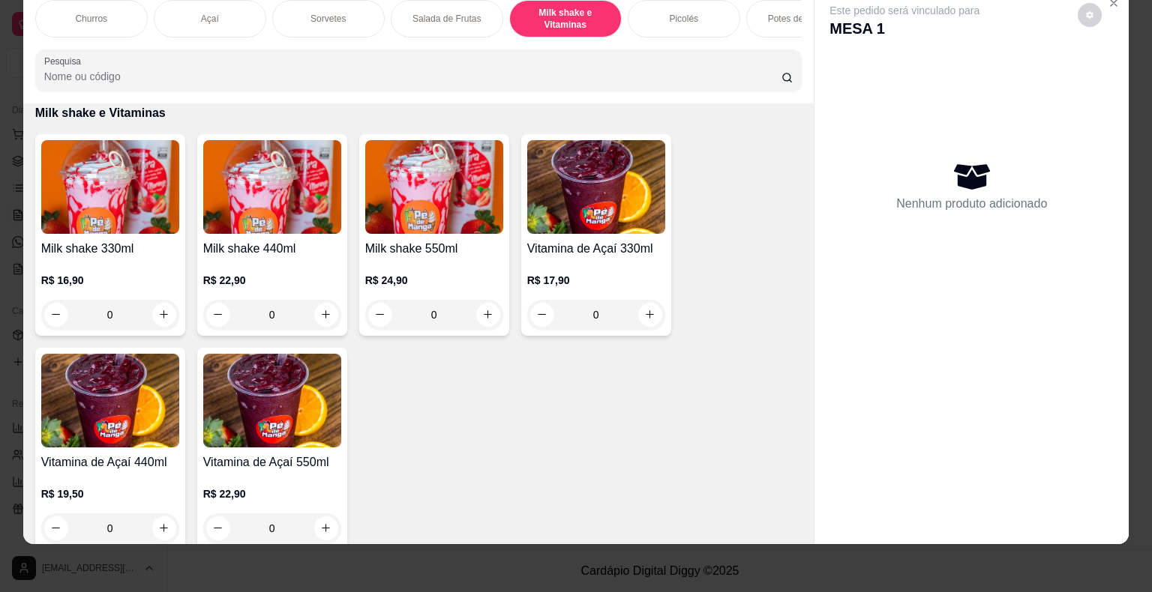
click at [324, 313] on div "0" at bounding box center [272, 315] width 138 height 30
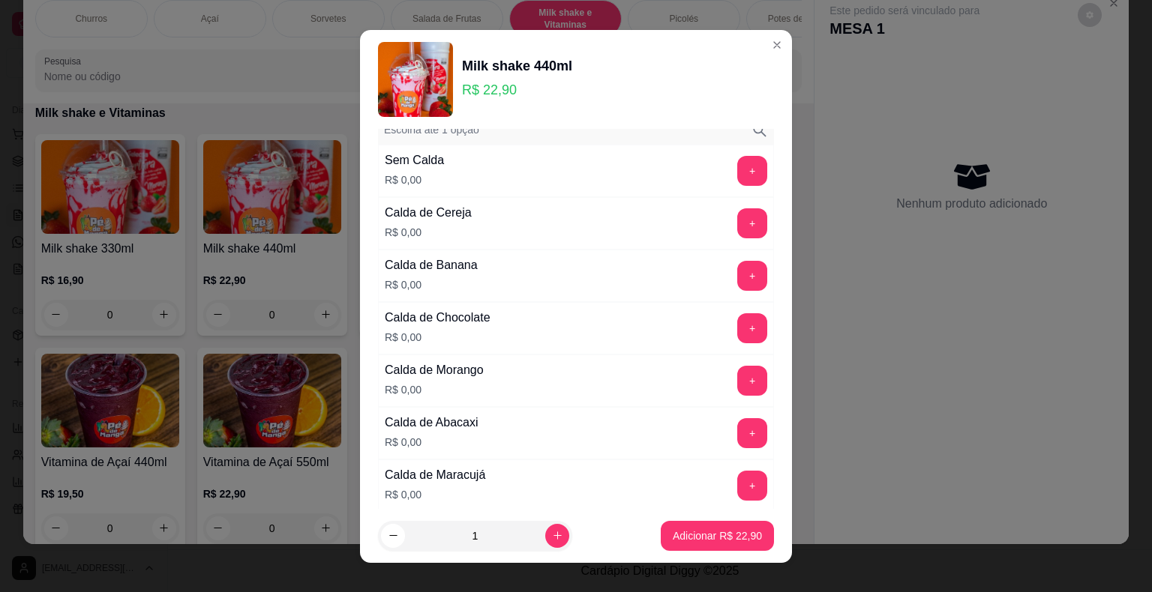
scroll to position [0, 0]
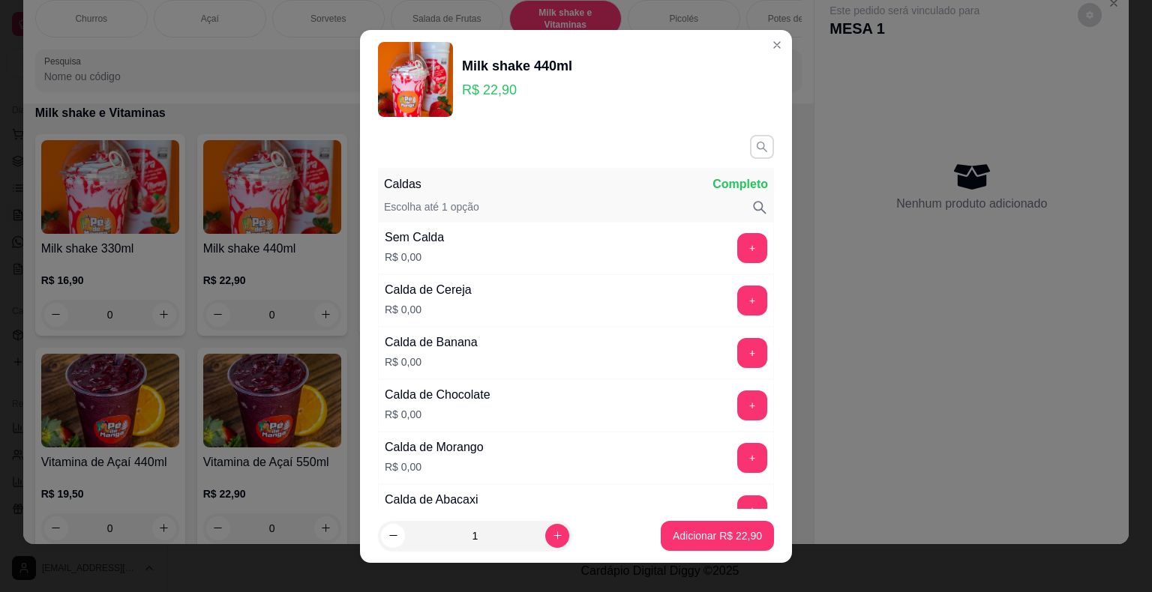
click at [755, 148] on icon "button" at bounding box center [761, 146] width 13 height 13
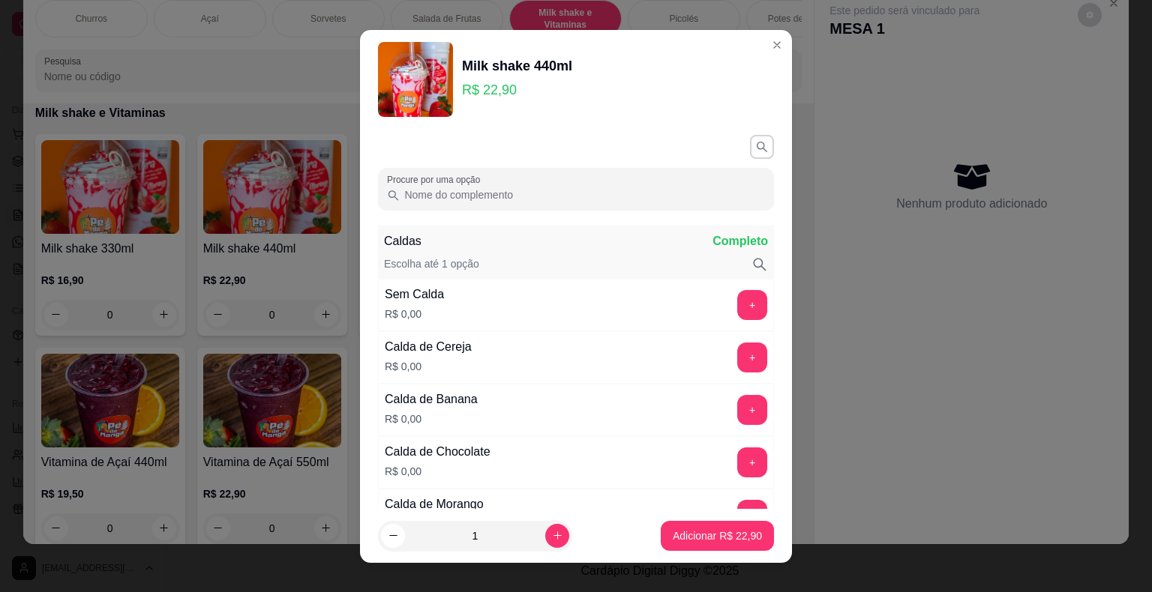
click at [503, 192] on input "Procure por uma opção" at bounding box center [582, 194] width 365 height 15
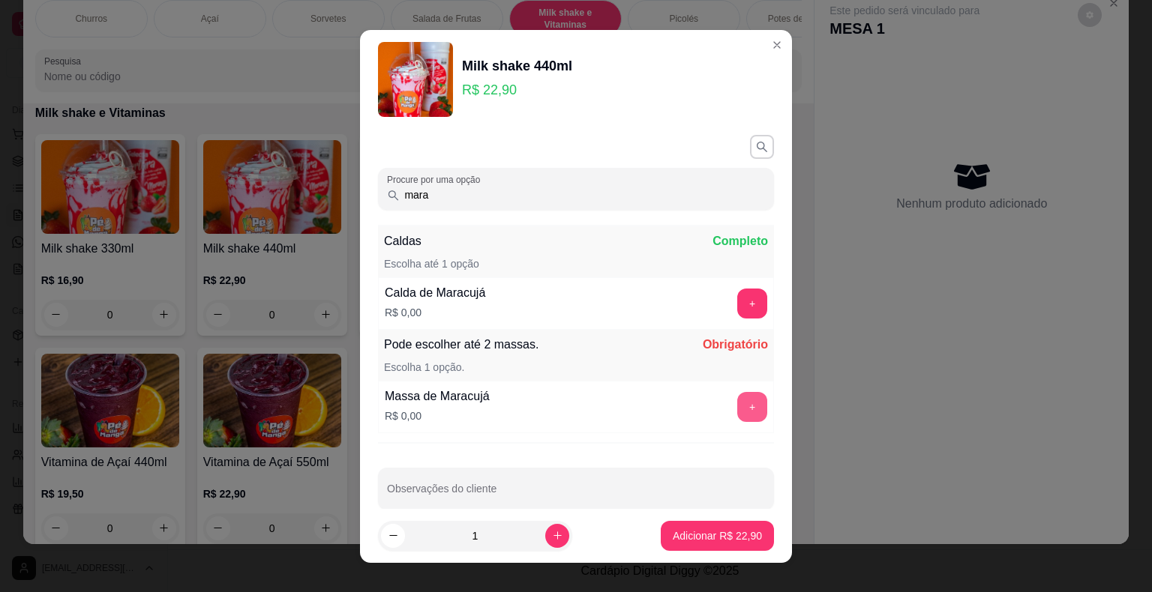
type input "mara"
click at [737, 398] on button "+" at bounding box center [752, 407] width 30 height 30
drag, startPoint x: 571, startPoint y: 193, endPoint x: 57, endPoint y: 172, distance: 514.1
click at [16, 176] on div "Milk shake 440ml R$ 22,90 Procure por uma opção mara Caldas Completo Escolha at…" at bounding box center [576, 296] width 1152 height 592
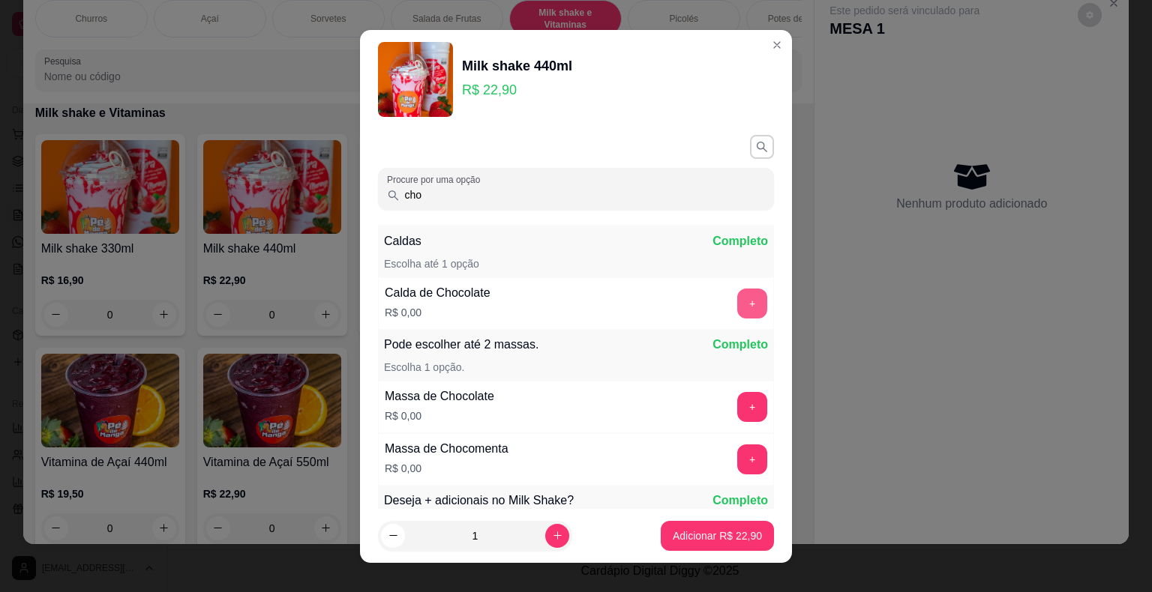
type input "cho"
click at [737, 304] on button "+" at bounding box center [752, 304] width 30 height 30
click at [722, 532] on p "Adicionar R$ 22,90" at bounding box center [717, 536] width 89 height 15
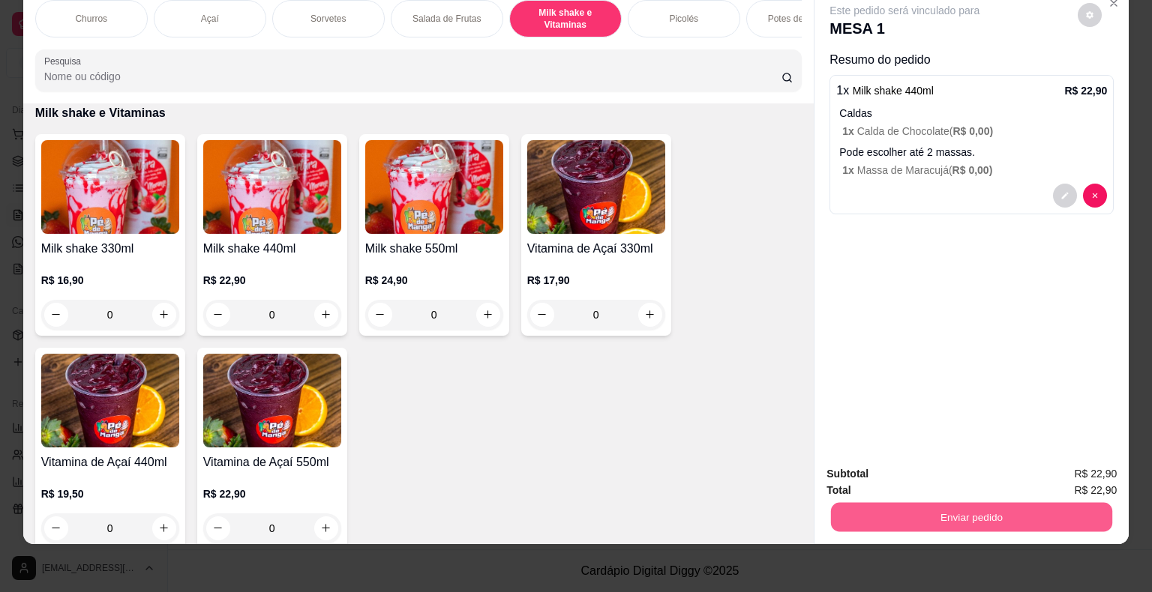
click at [986, 503] on button "Enviar pedido" at bounding box center [971, 517] width 281 height 29
click at [1078, 472] on button "Enviar pedido" at bounding box center [1078, 469] width 85 height 28
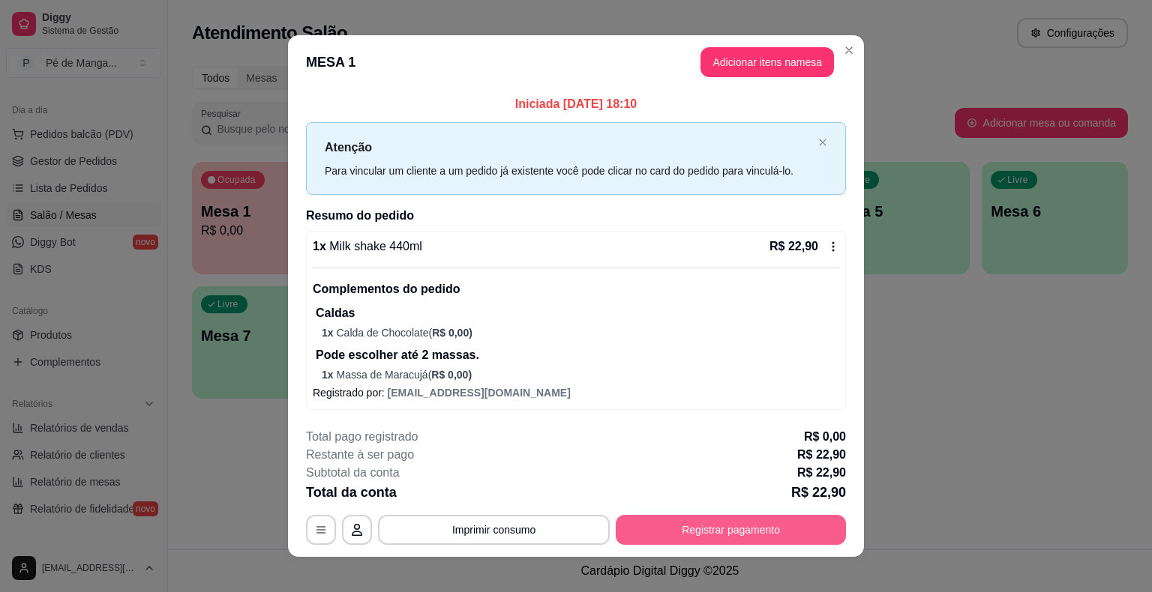
click at [675, 526] on button "Registrar pagamento" at bounding box center [731, 530] width 230 height 30
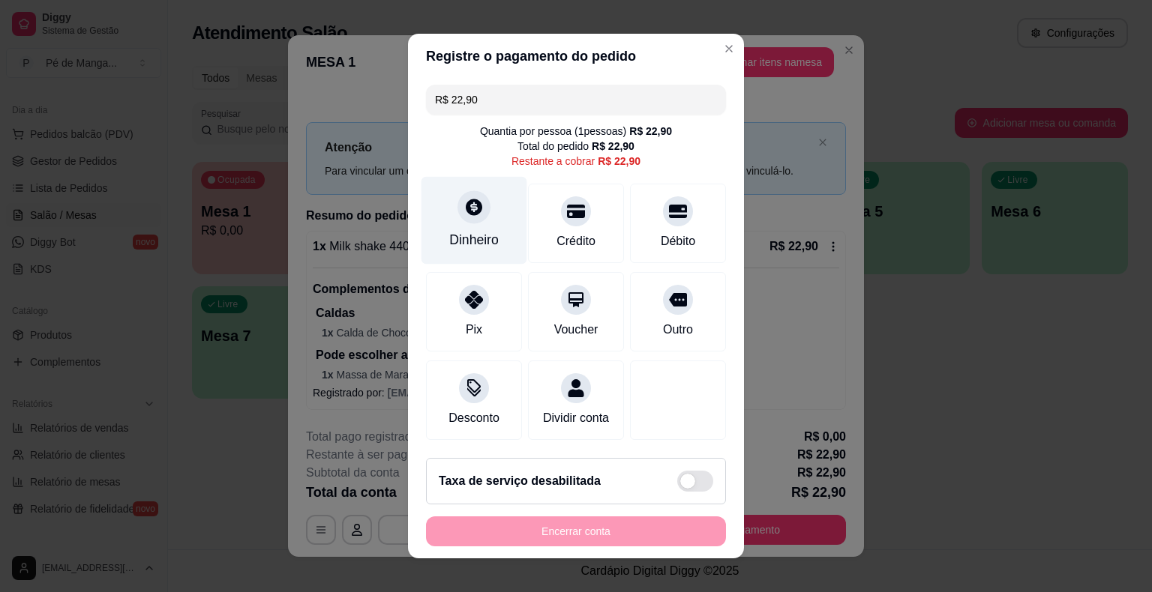
click at [460, 226] on div "Dinheiro" at bounding box center [474, 221] width 106 height 88
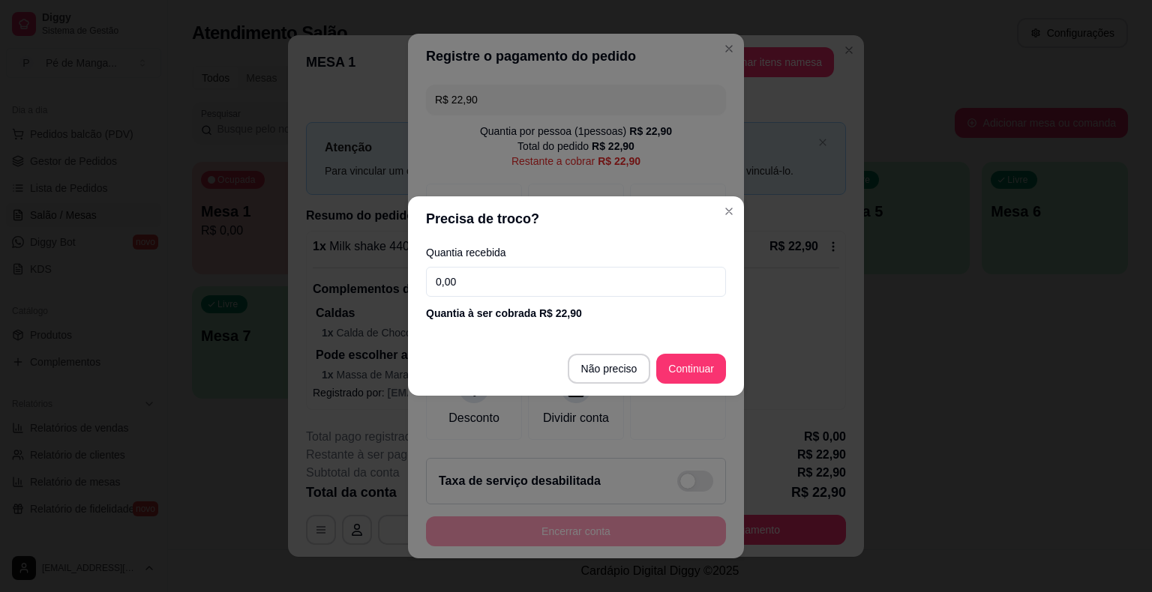
click at [503, 281] on input "0,00" at bounding box center [576, 282] width 300 height 30
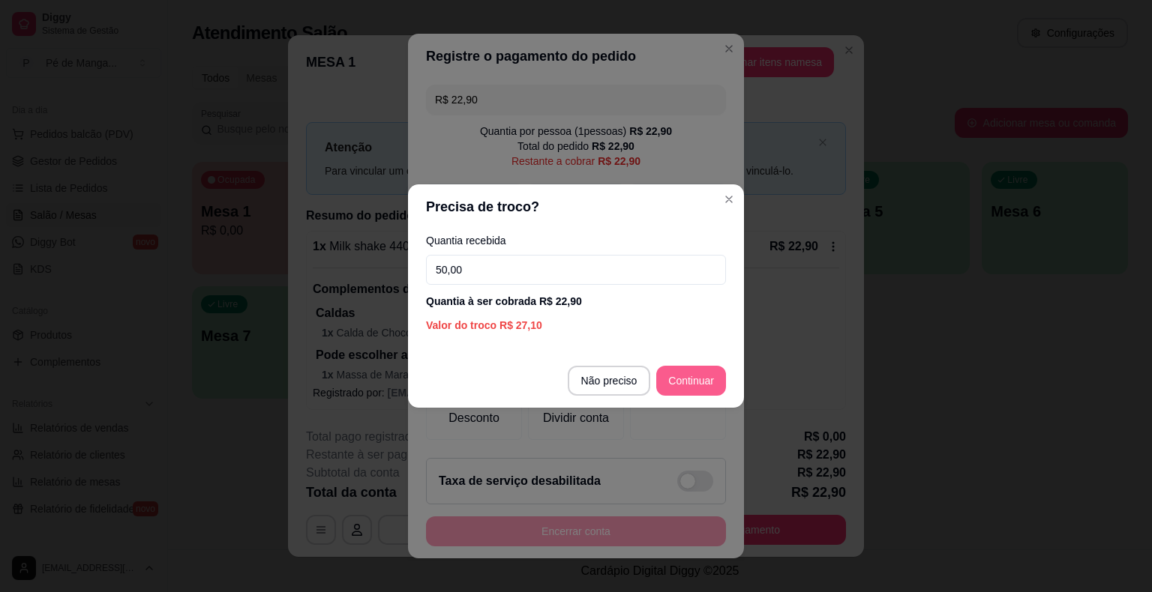
type input "50,00"
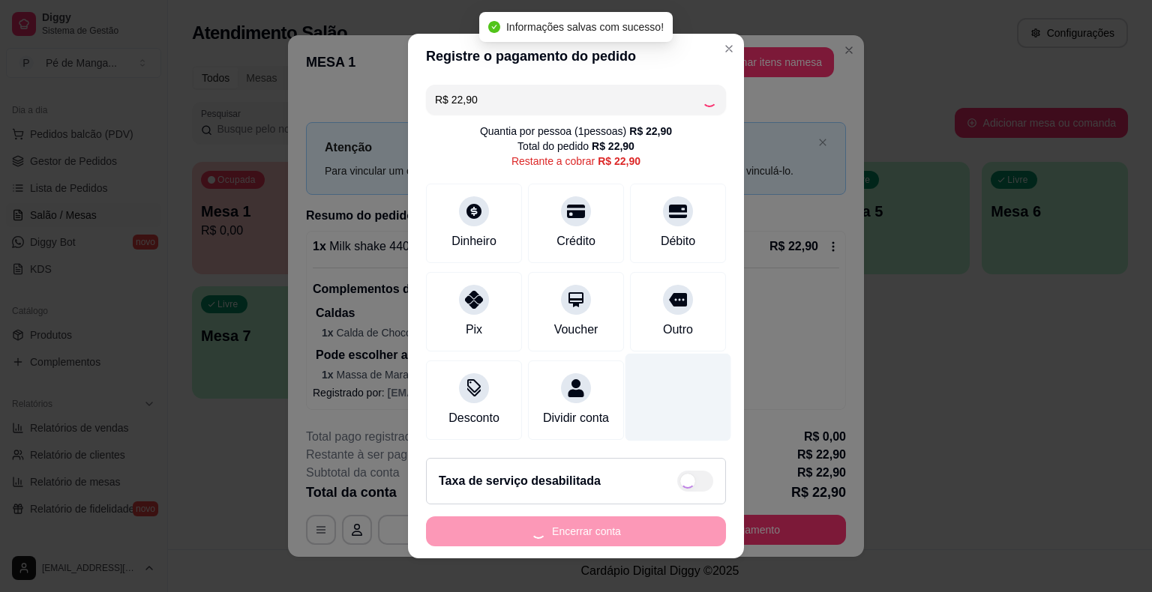
type input "R$ 0,00"
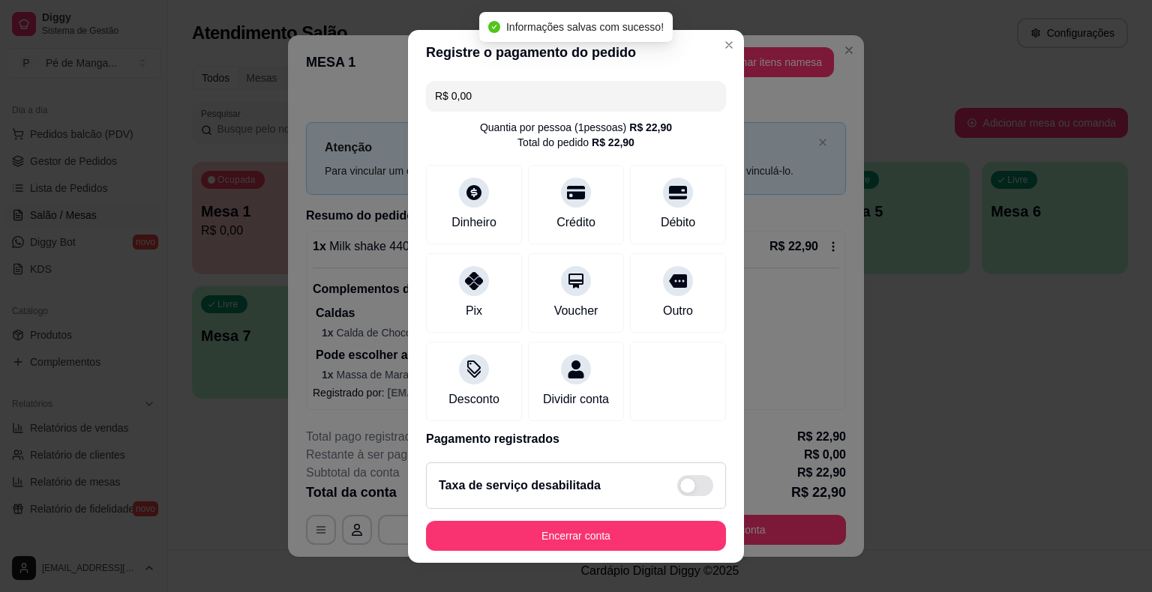
click at [529, 523] on button "Encerrar conta" at bounding box center [576, 536] width 300 height 30
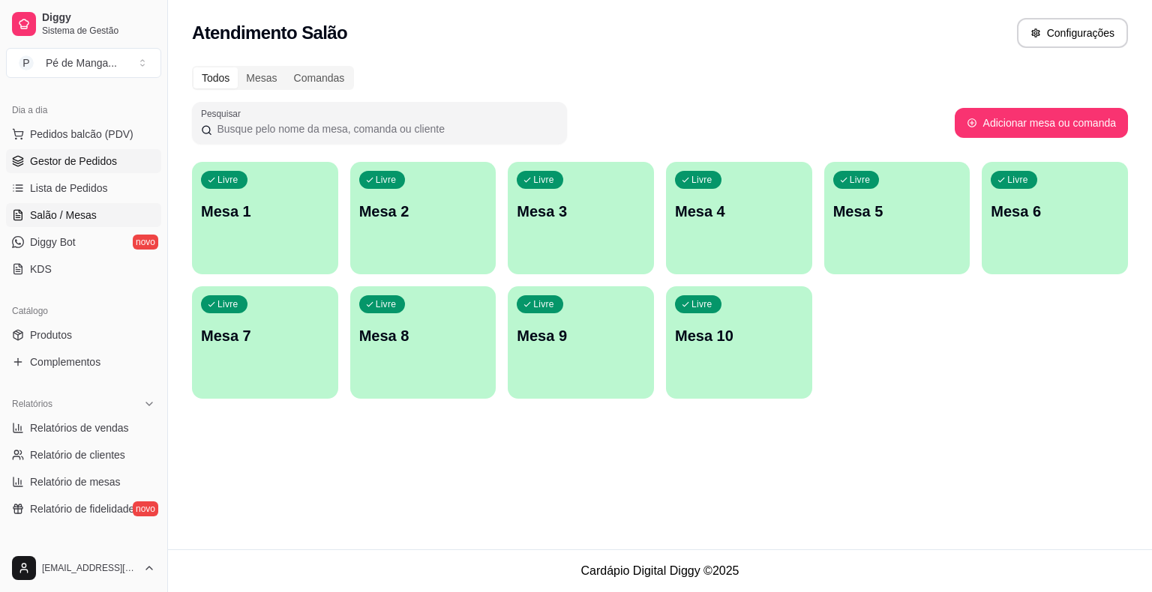
click at [49, 163] on span "Gestor de Pedidos" at bounding box center [73, 161] width 87 height 15
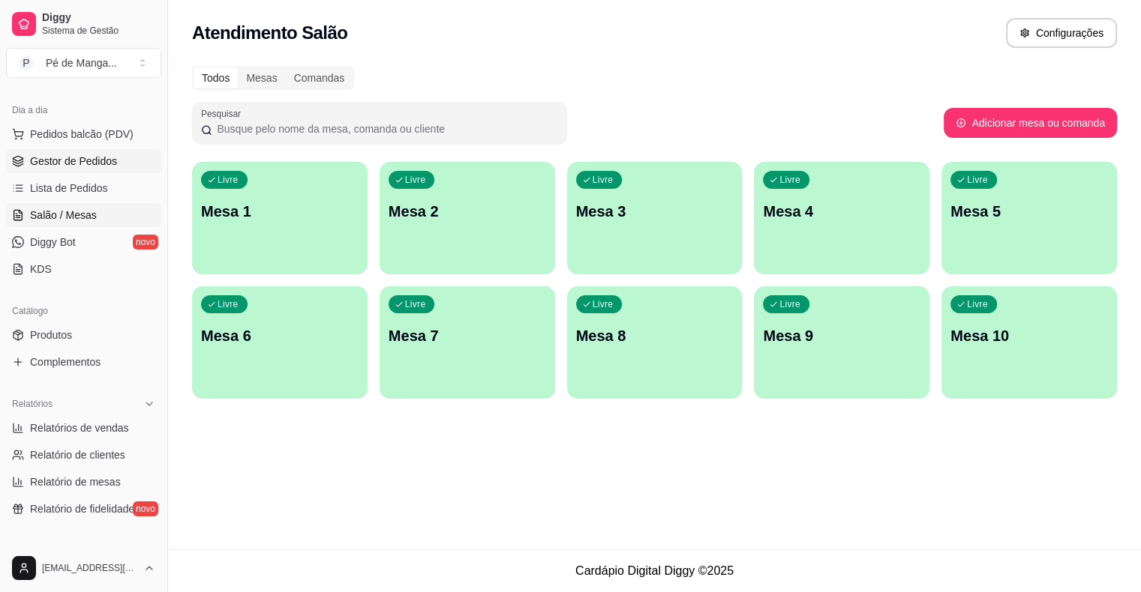
click at [49, 162] on span "Gestor de Pedidos" at bounding box center [73, 161] width 87 height 15
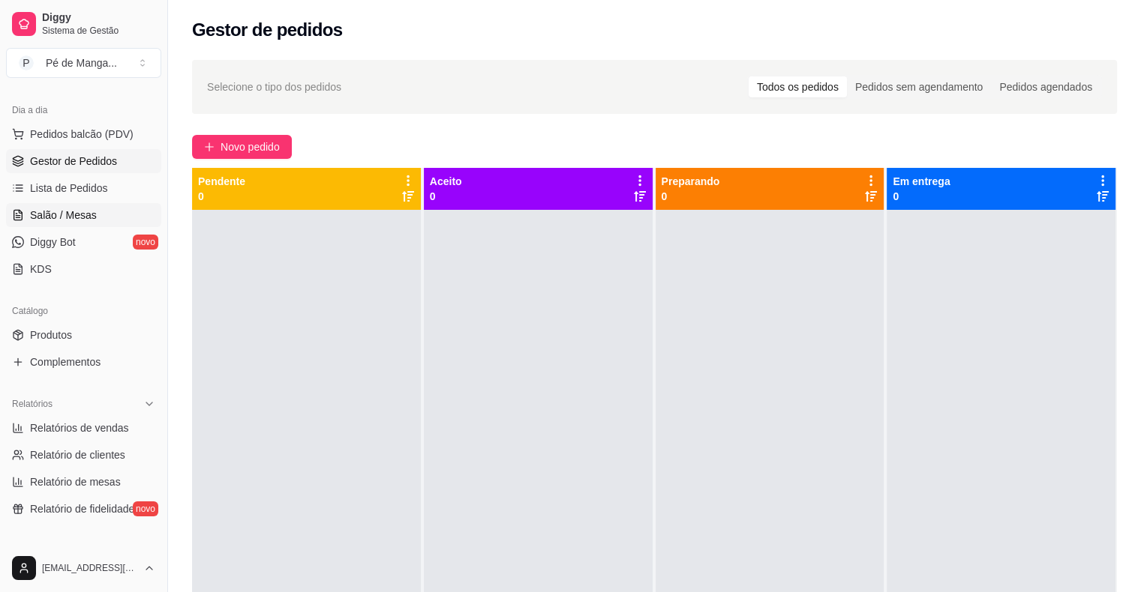
click at [42, 222] on link "Salão / Mesas" at bounding box center [83, 215] width 155 height 24
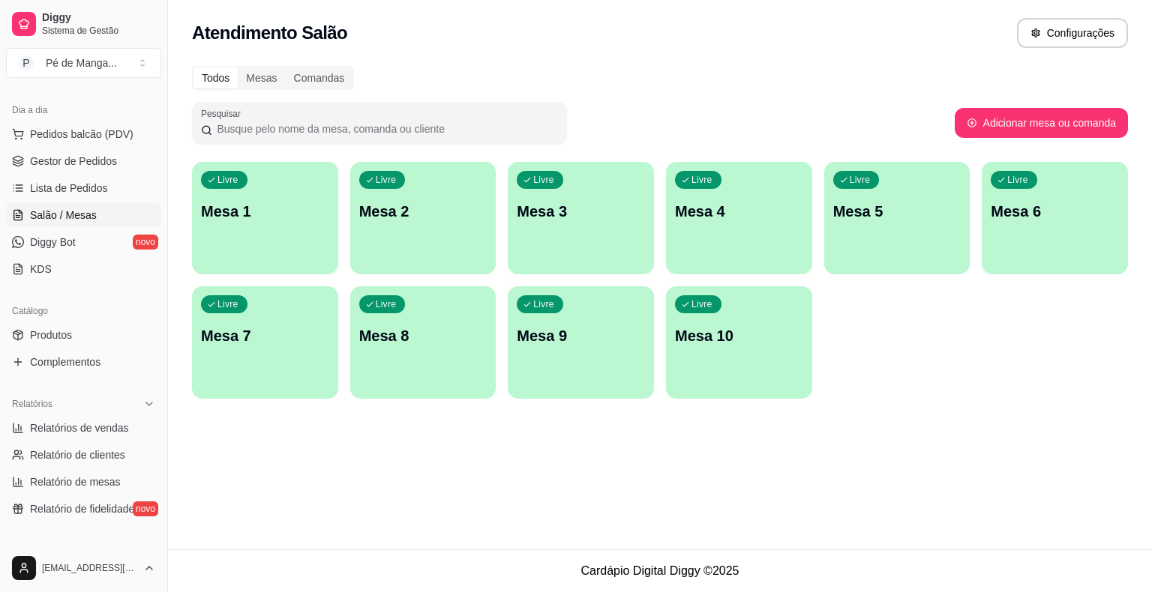
click at [42, 221] on link "Salão / Mesas" at bounding box center [83, 215] width 155 height 24
click at [93, 184] on span "Lista de Pedidos" at bounding box center [69, 188] width 78 height 15
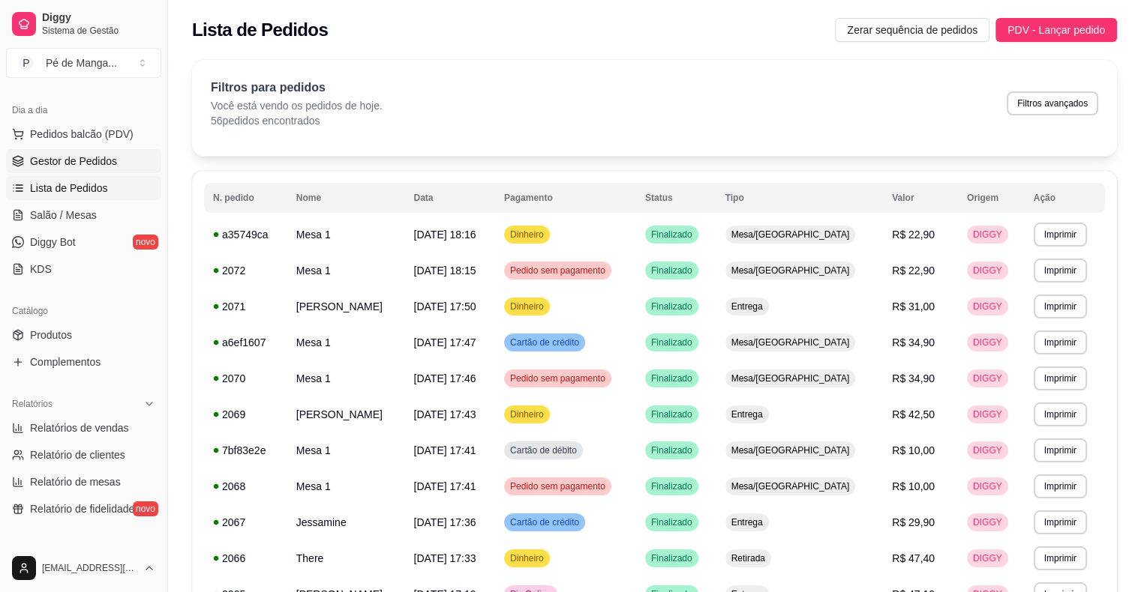
click at [97, 154] on span "Gestor de Pedidos" at bounding box center [73, 161] width 87 height 15
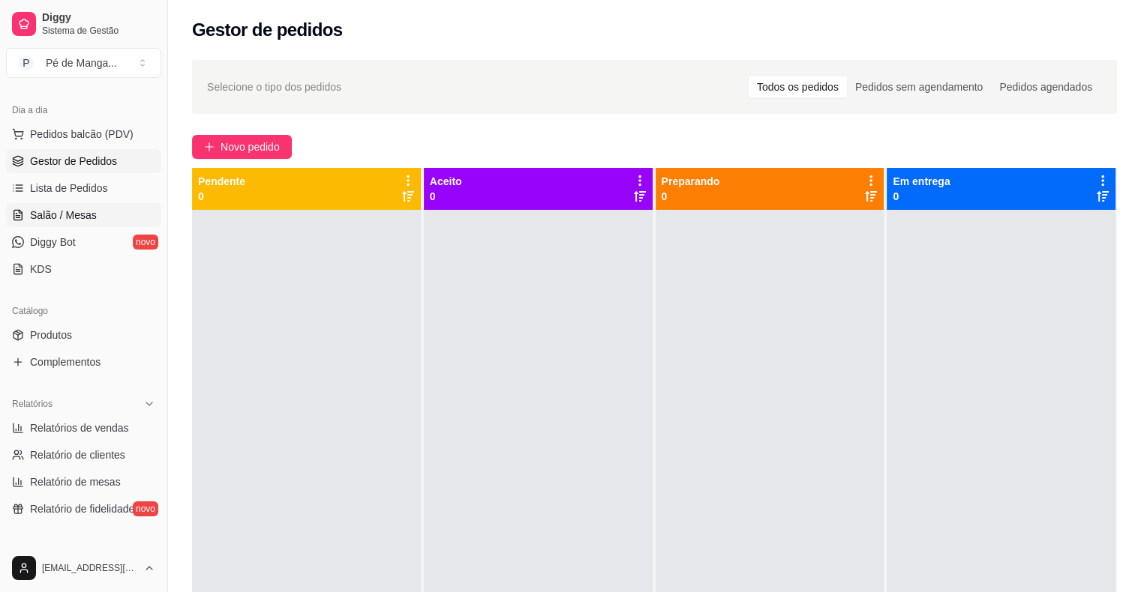
click at [94, 217] on link "Salão / Mesas" at bounding box center [83, 215] width 155 height 24
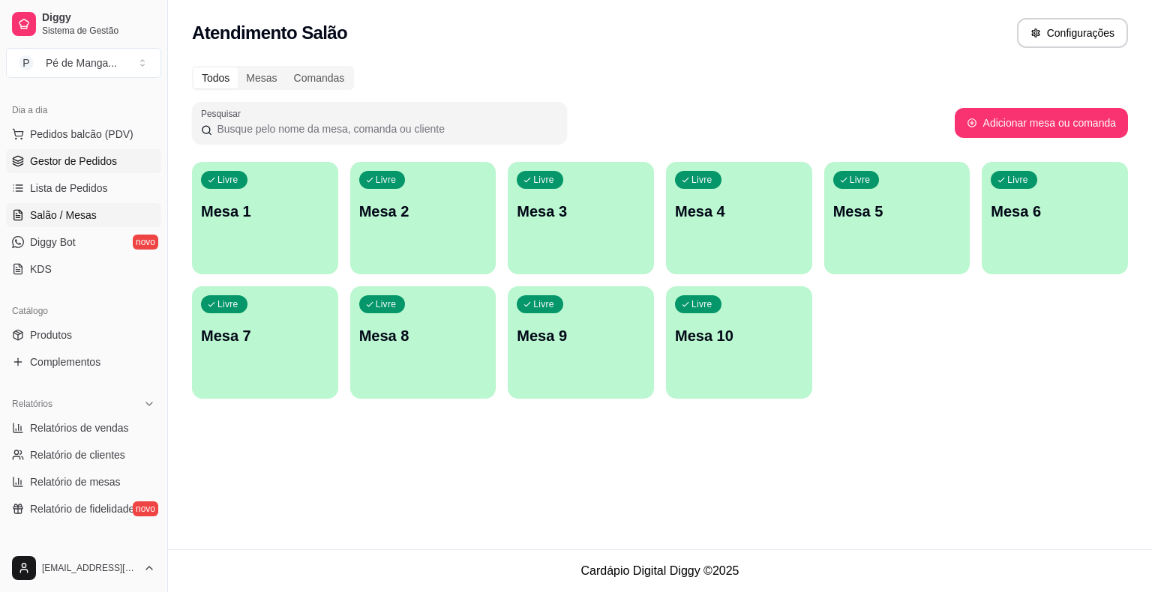
click at [93, 163] on span "Gestor de Pedidos" at bounding box center [73, 161] width 87 height 15
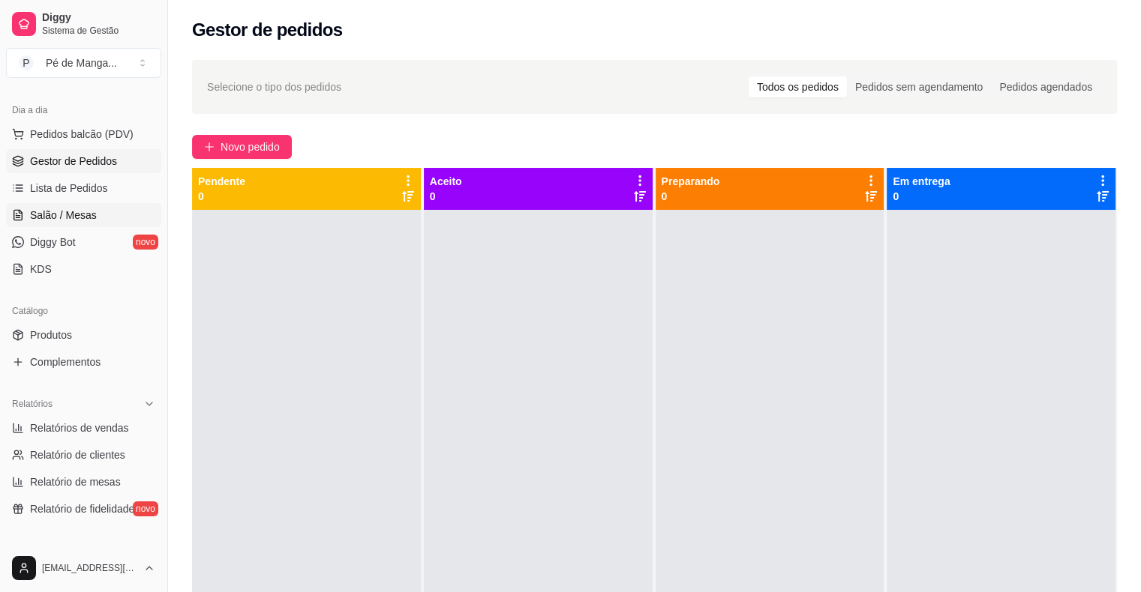
click at [91, 212] on span "Salão / Mesas" at bounding box center [63, 215] width 67 height 15
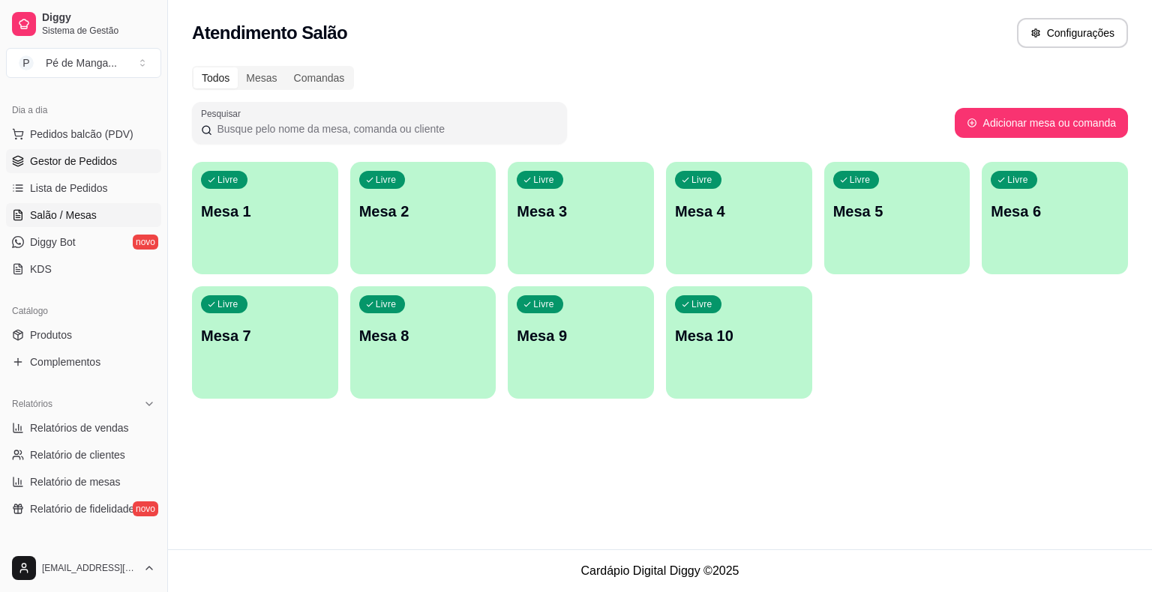
click at [114, 154] on span "Gestor de Pedidos" at bounding box center [73, 161] width 87 height 15
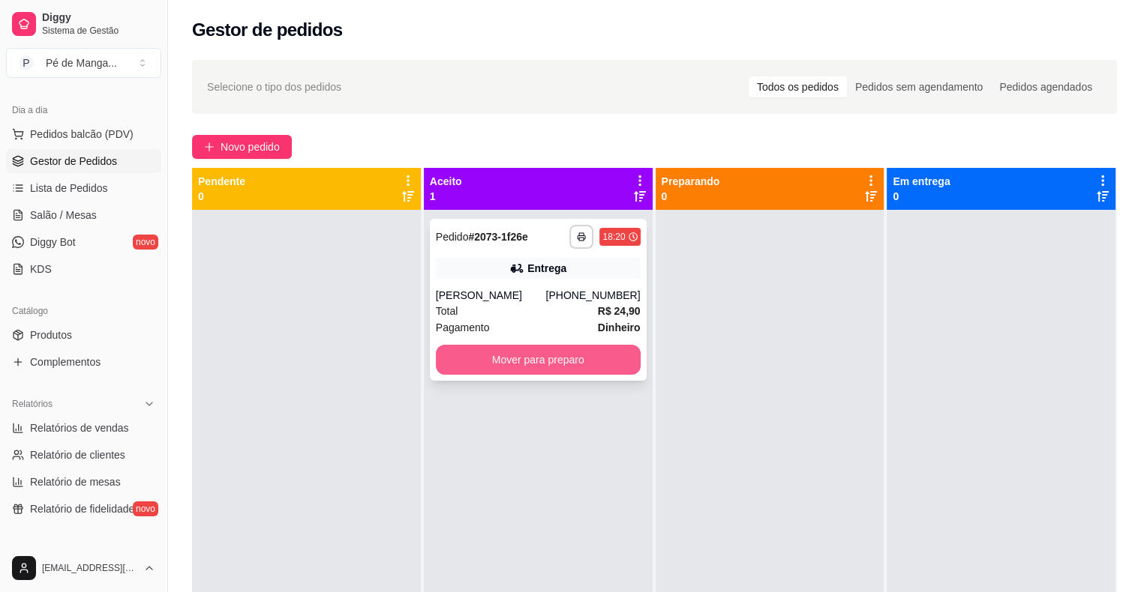
click at [596, 355] on button "Mover para preparo" at bounding box center [538, 360] width 205 height 30
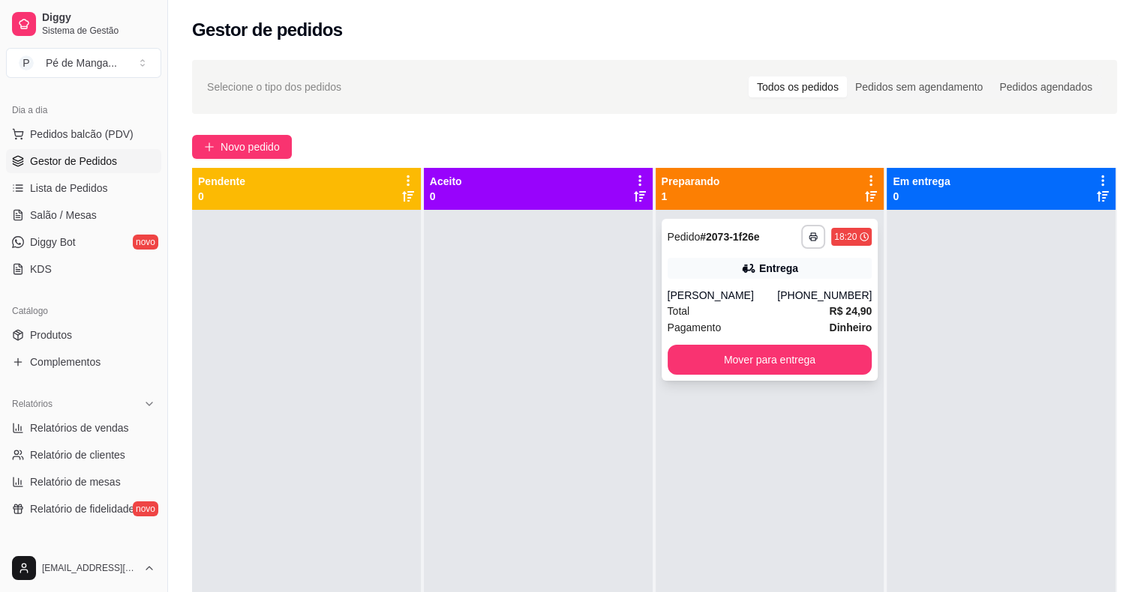
click at [727, 301] on div "[PERSON_NAME]" at bounding box center [722, 295] width 110 height 15
click at [717, 290] on div "[PERSON_NAME]" at bounding box center [722, 295] width 110 height 15
click at [73, 211] on span "Salão / Mesas" at bounding box center [63, 215] width 67 height 15
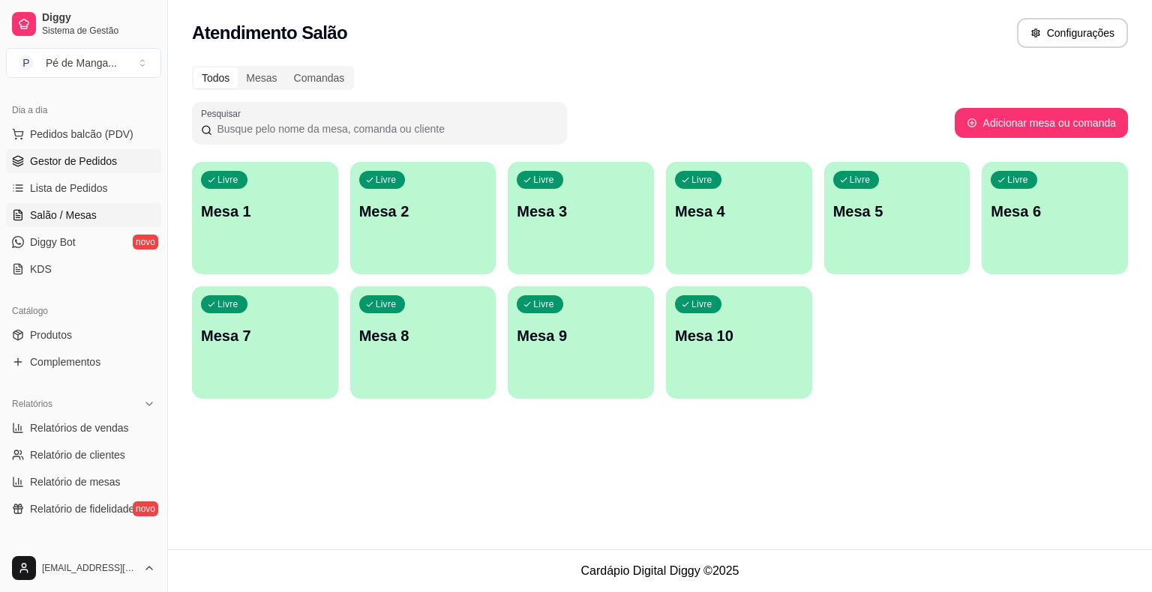
click at [103, 154] on span "Gestor de Pedidos" at bounding box center [73, 161] width 87 height 15
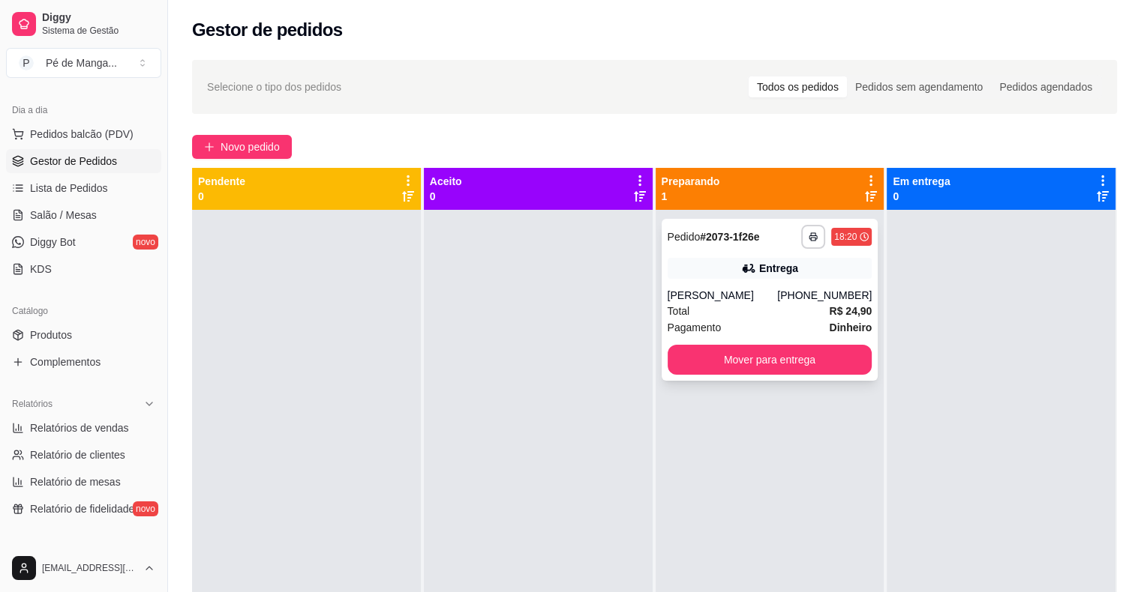
click at [711, 274] on div "Entrega" at bounding box center [769, 268] width 205 height 21
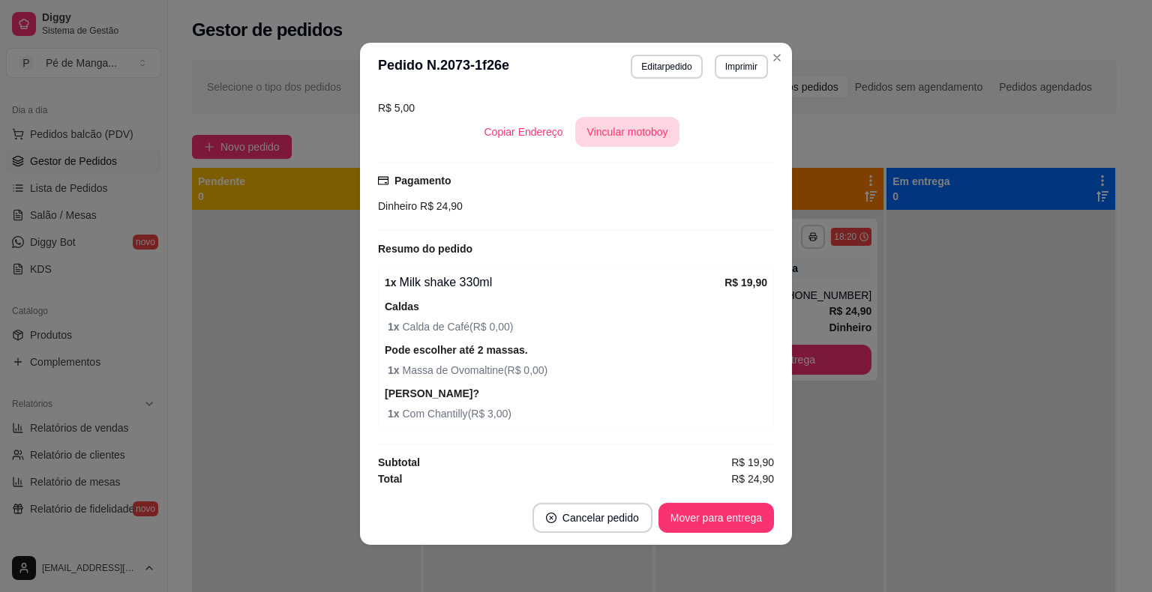
scroll to position [3, 0]
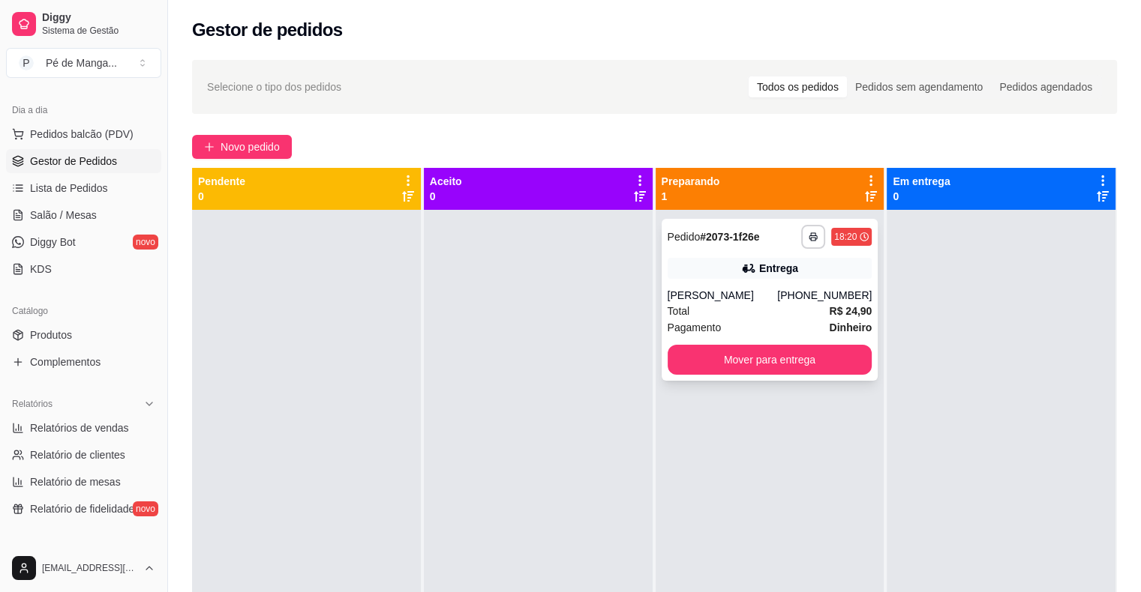
click at [767, 313] on div "Total R$ 24,90" at bounding box center [769, 311] width 205 height 16
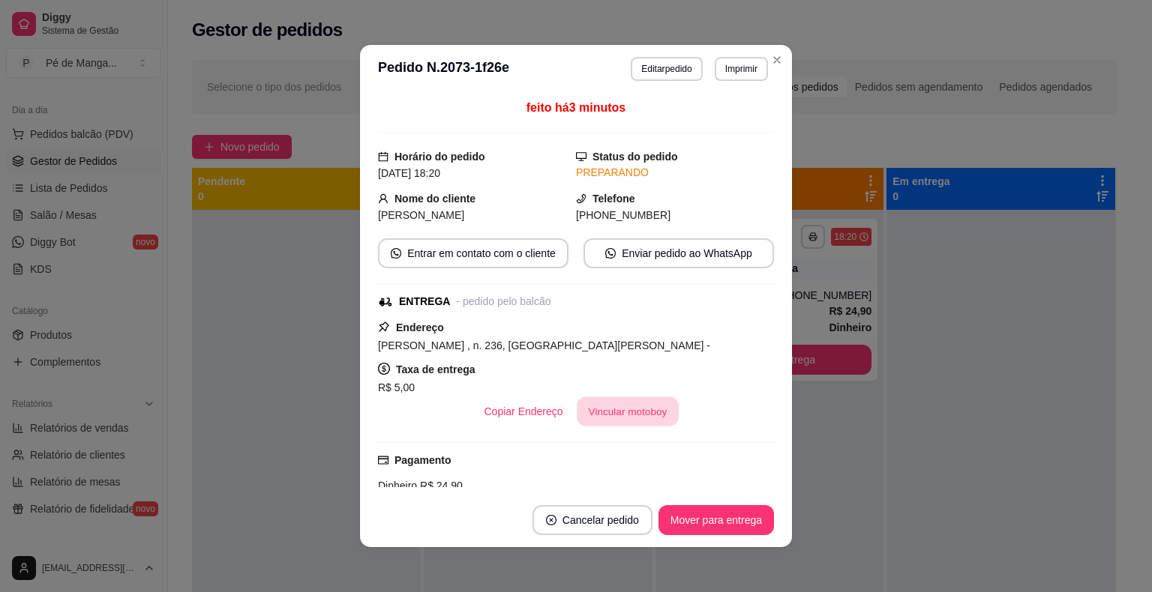
click at [620, 409] on button "Vincular motoboy" at bounding box center [628, 411] width 102 height 29
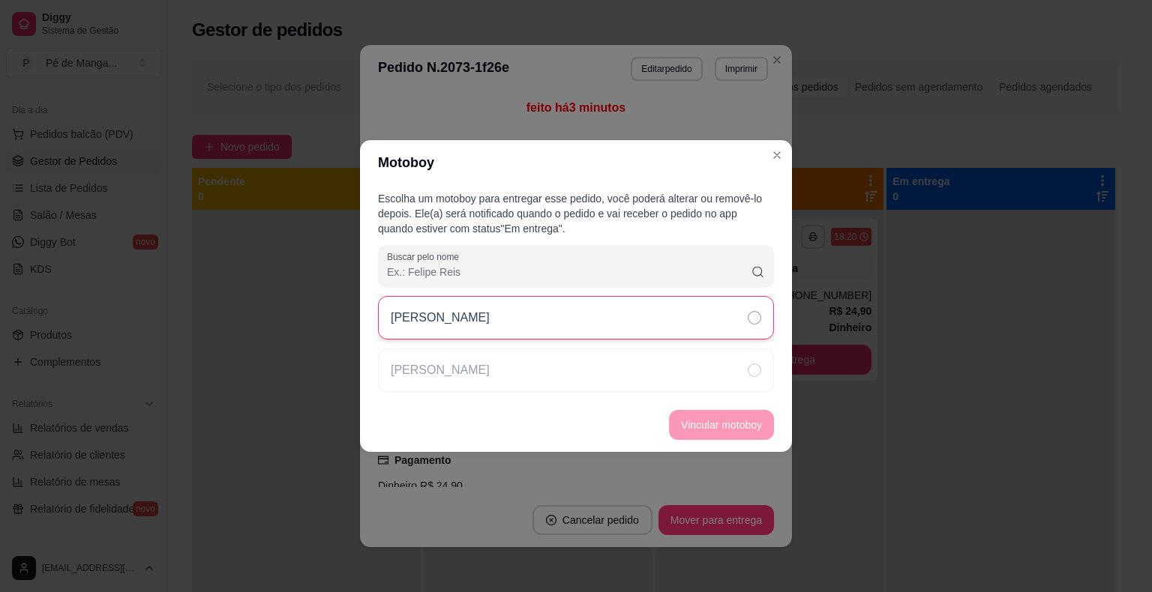
drag, startPoint x: 640, startPoint y: 327, endPoint x: 649, endPoint y: 335, distance: 12.8
click at [643, 319] on div "[PERSON_NAME]" at bounding box center [576, 317] width 396 height 43
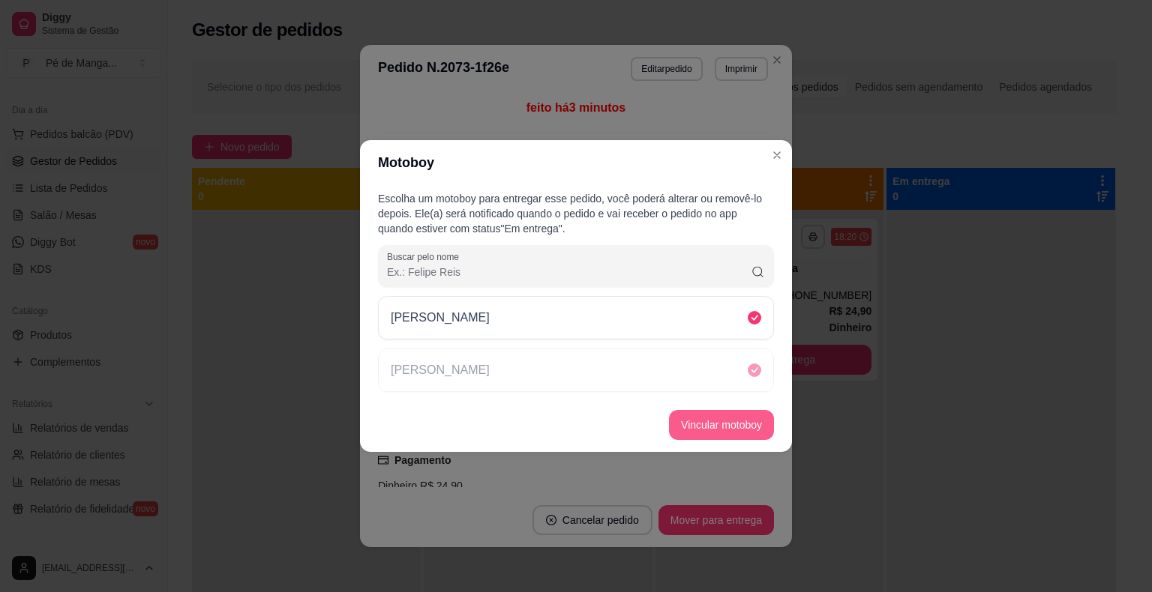
click at [702, 414] on button "Vincular motoboy" at bounding box center [721, 425] width 105 height 30
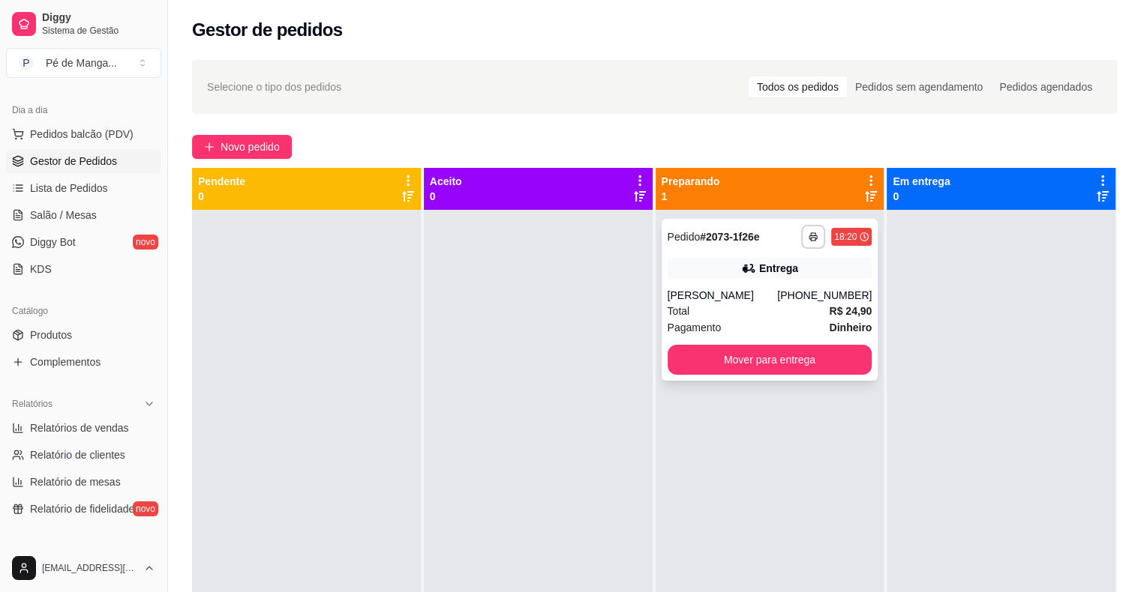
click at [747, 302] on div "[PERSON_NAME]" at bounding box center [722, 295] width 110 height 15
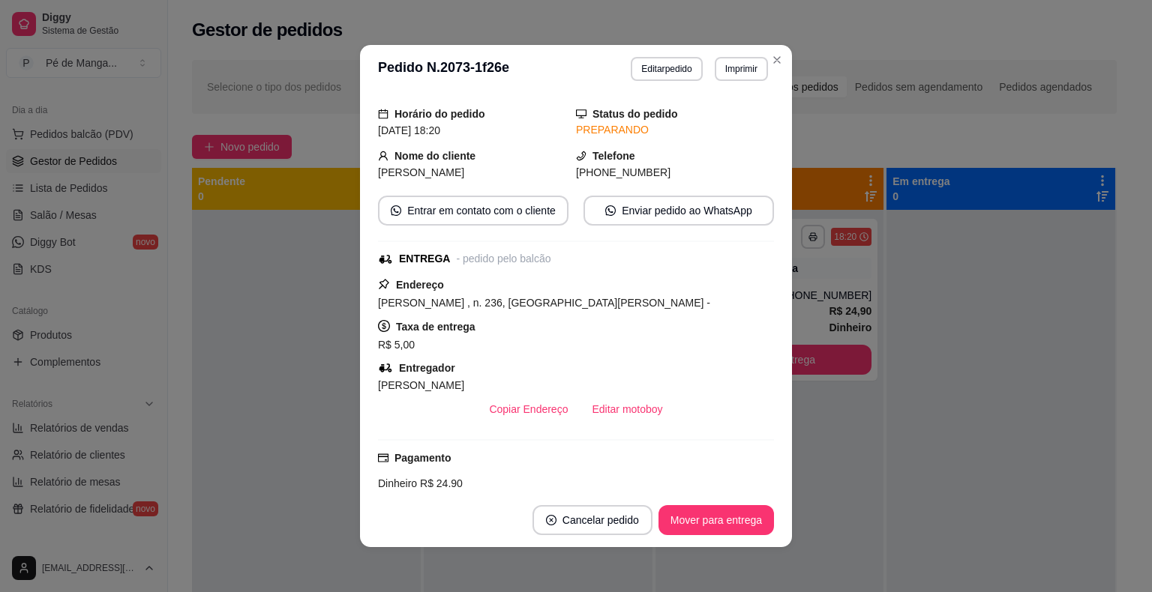
scroll to position [18, 0]
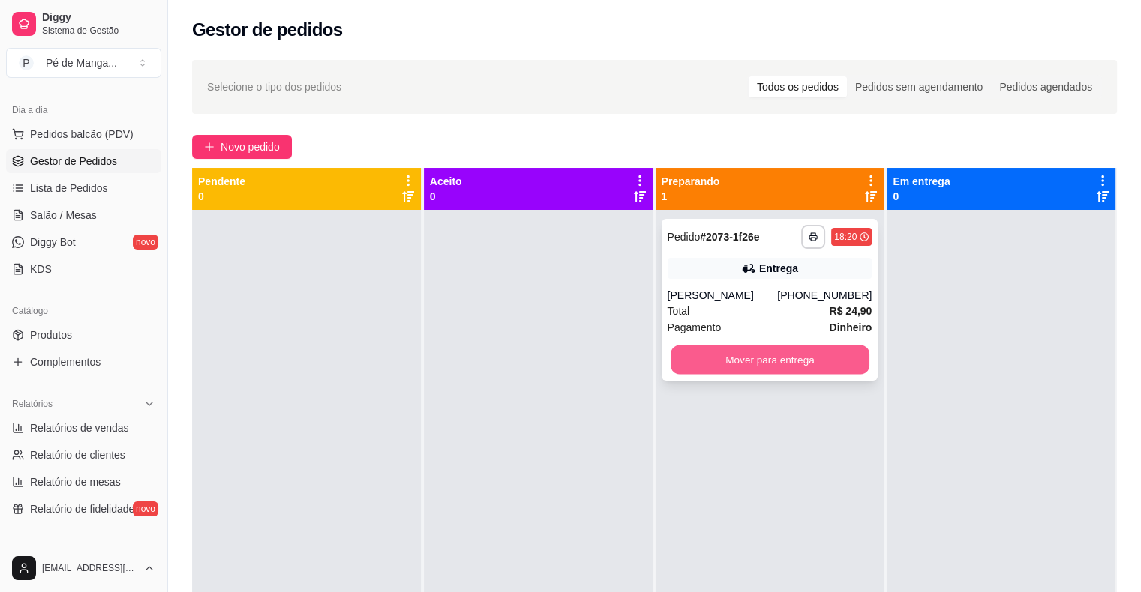
click at [802, 367] on button "Mover para entrega" at bounding box center [769, 360] width 199 height 29
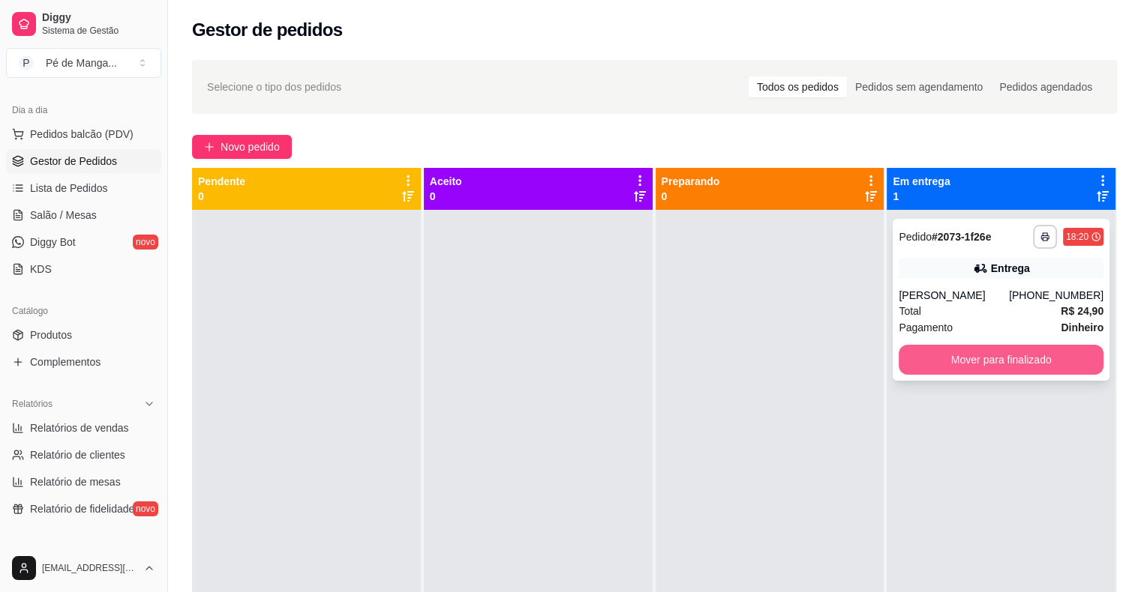
click at [925, 366] on button "Mover para finalizado" at bounding box center [1000, 360] width 205 height 30
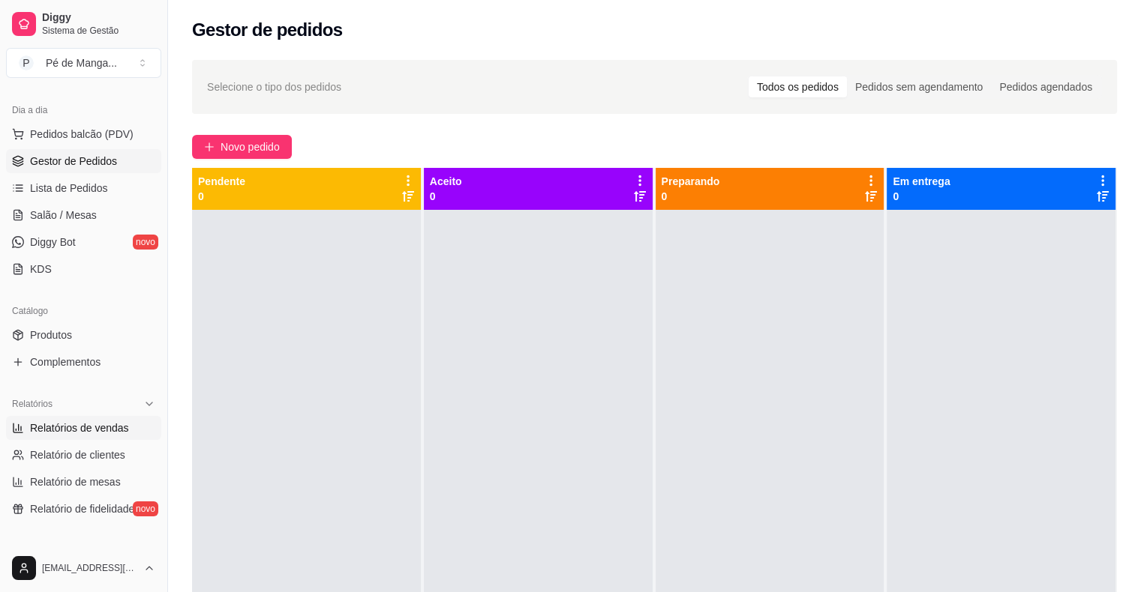
click at [68, 424] on span "Relatórios de vendas" at bounding box center [79, 428] width 99 height 15
select select "ALL"
select select "0"
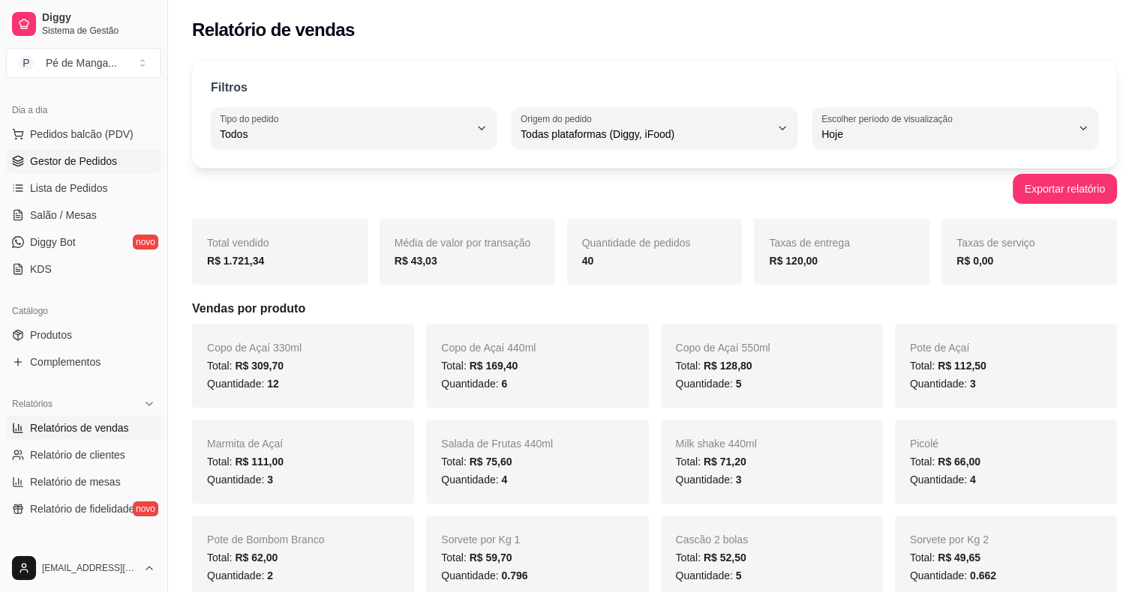
click at [64, 161] on span "Gestor de Pedidos" at bounding box center [73, 161] width 87 height 15
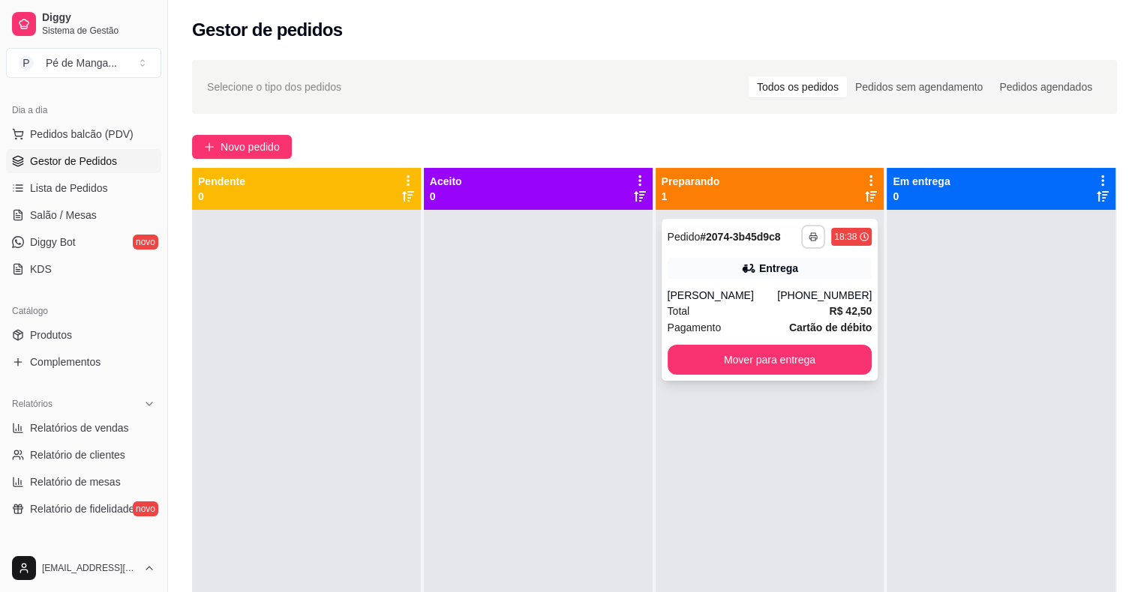
click at [801, 243] on button "button" at bounding box center [813, 237] width 24 height 24
click at [779, 293] on button "IMPRESSORA" at bounding box center [764, 288] width 105 height 23
click at [808, 232] on icon "button" at bounding box center [812, 236] width 9 height 9
click at [782, 298] on button "IMPRESSORA" at bounding box center [765, 289] width 109 height 24
click at [769, 296] on div "[PERSON_NAME]" at bounding box center [722, 295] width 110 height 15
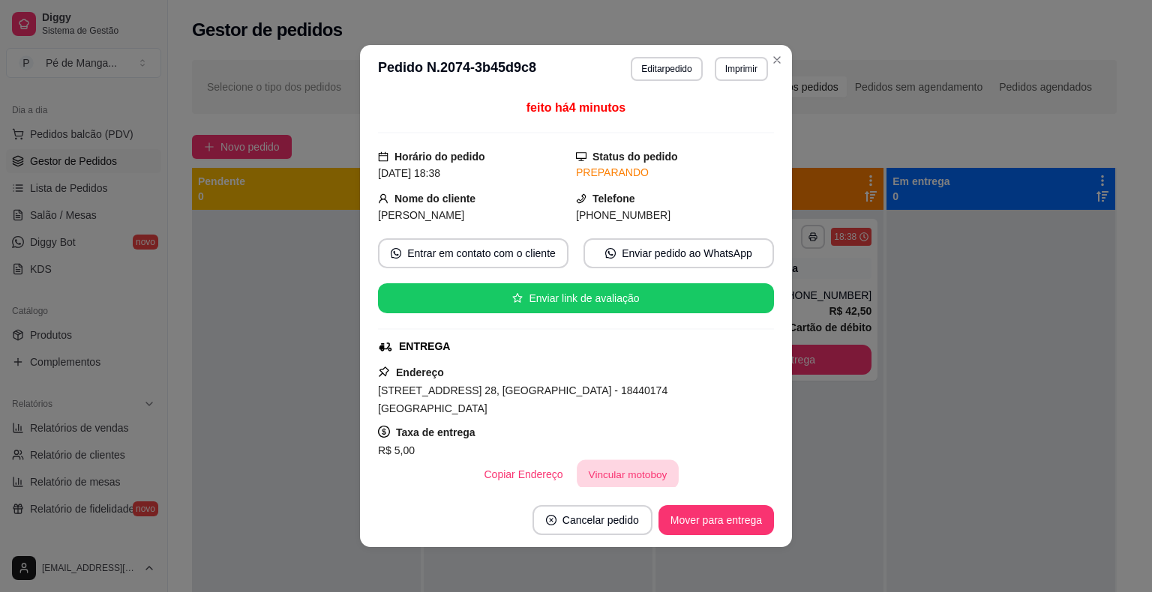
click at [610, 463] on button "Vincular motoboy" at bounding box center [628, 474] width 102 height 29
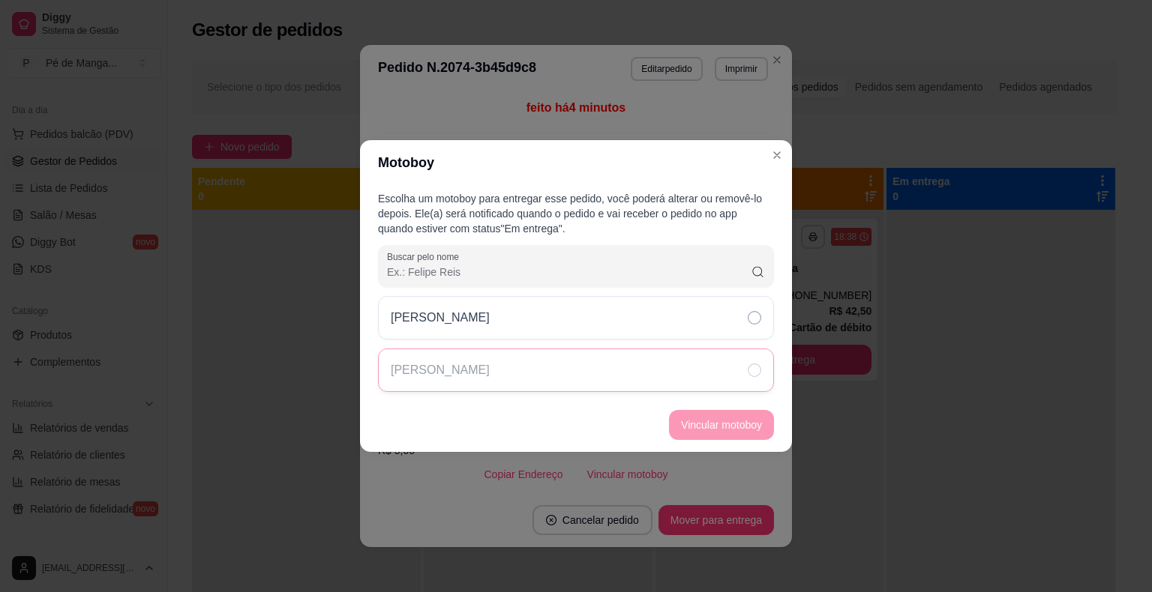
drag, startPoint x: 600, startPoint y: 318, endPoint x: 706, endPoint y: 367, distance: 116.4
click at [606, 321] on div "[PERSON_NAME]" at bounding box center [576, 317] width 396 height 43
click at [735, 424] on button "Vincular motoboy" at bounding box center [721, 425] width 105 height 30
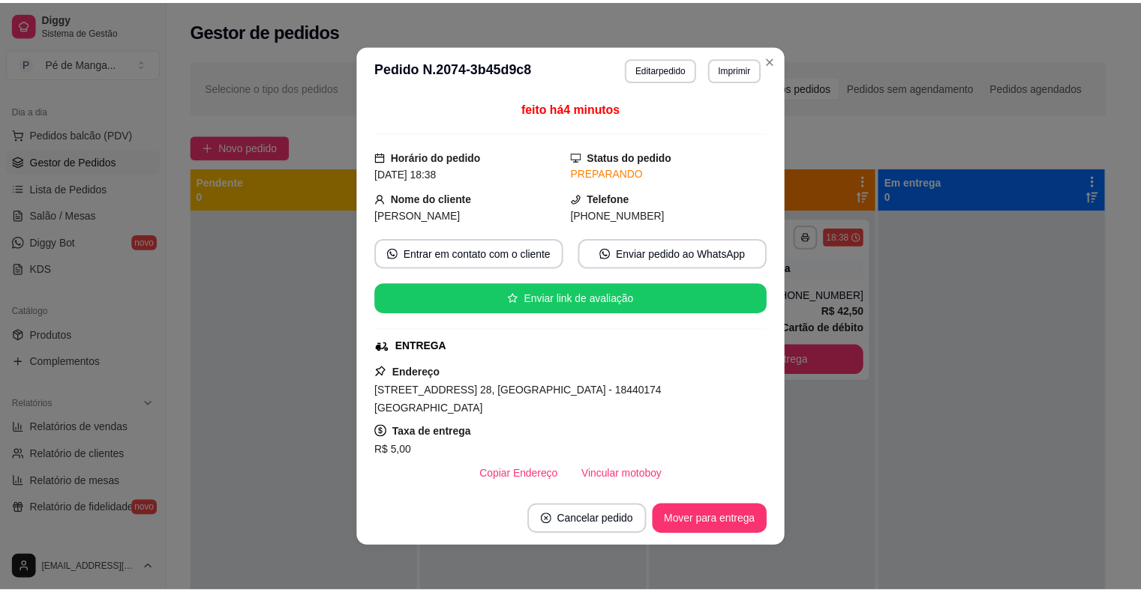
scroll to position [208, 0]
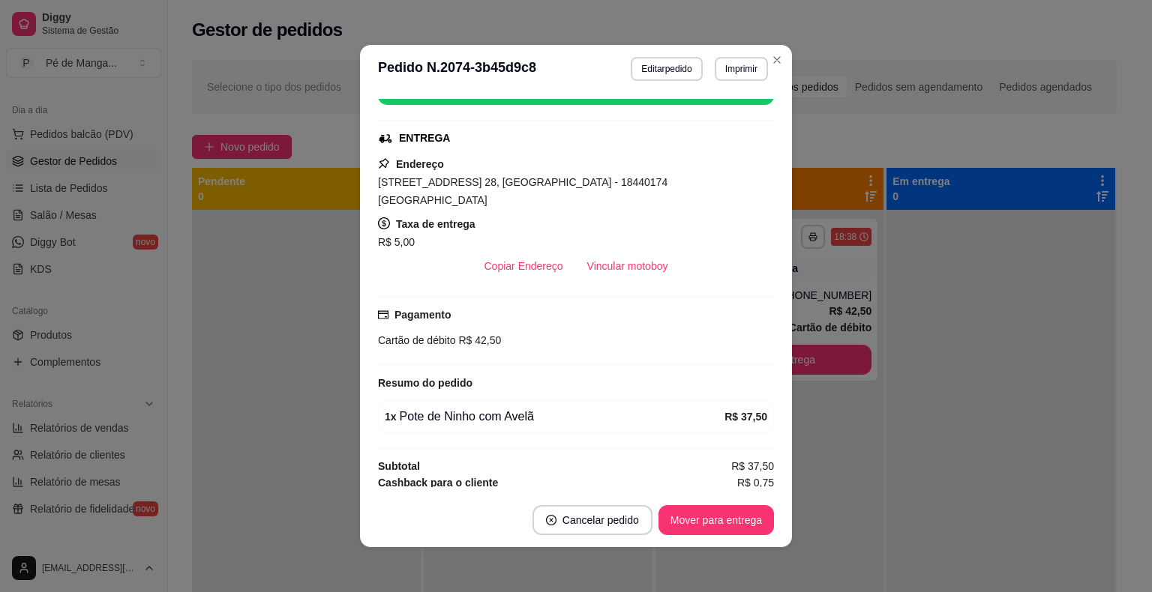
click at [636, 251] on button "Vincular motoboy" at bounding box center [627, 266] width 105 height 30
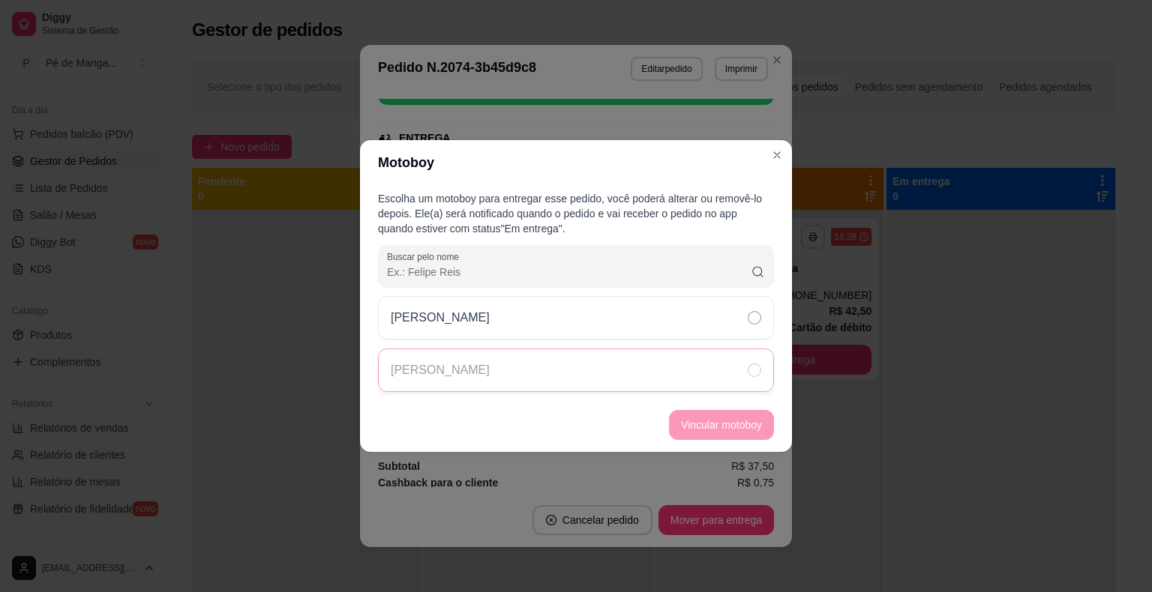
drag, startPoint x: 570, startPoint y: 319, endPoint x: 729, endPoint y: 378, distance: 169.7
click at [573, 319] on div "[PERSON_NAME]" at bounding box center [576, 317] width 396 height 43
click at [717, 434] on button "Vincular motoboy" at bounding box center [721, 425] width 105 height 30
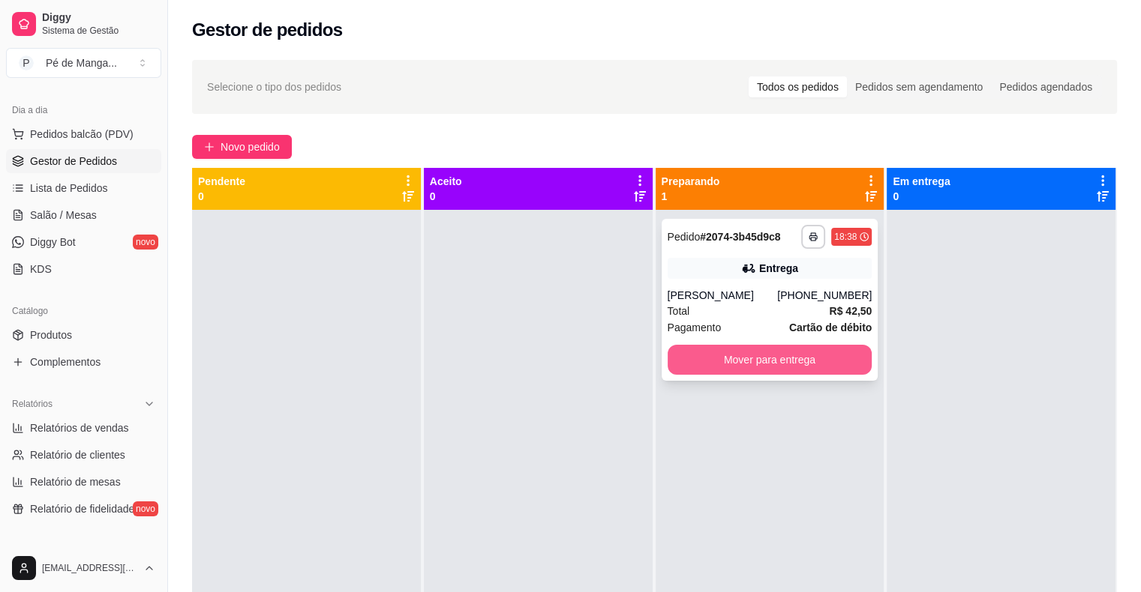
click at [801, 363] on button "Mover para entrega" at bounding box center [769, 360] width 205 height 30
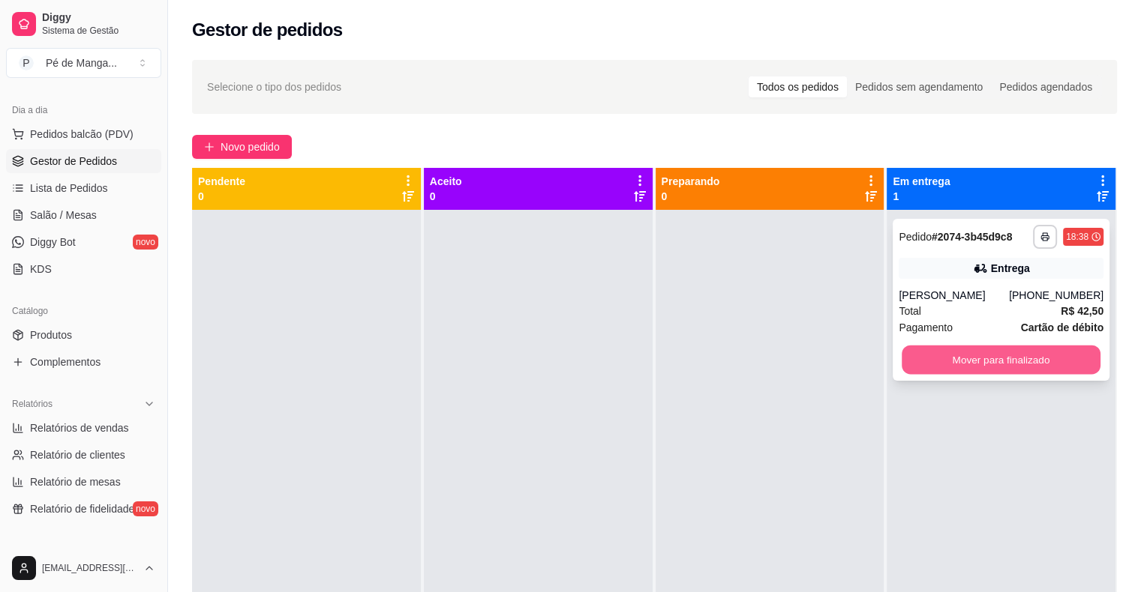
click at [951, 358] on button "Mover para finalizado" at bounding box center [1000, 360] width 199 height 29
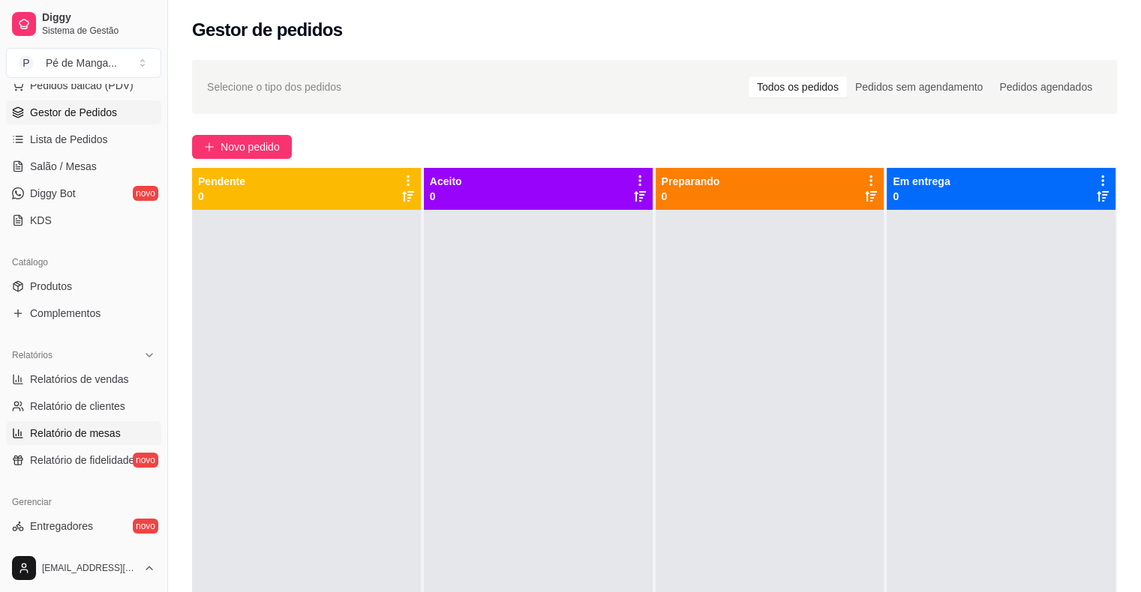
scroll to position [231, 0]
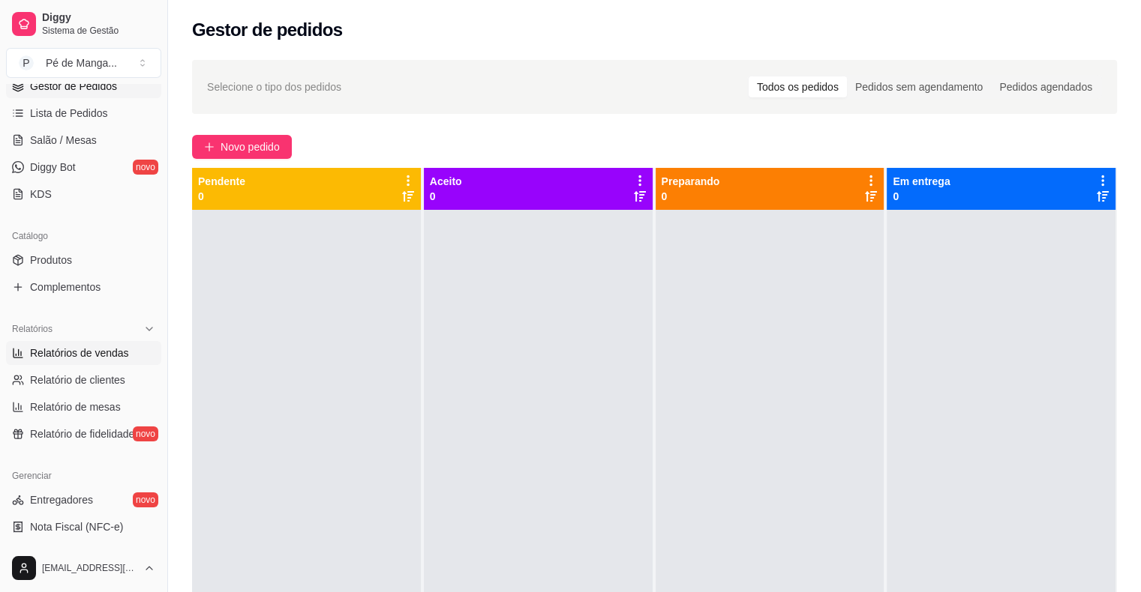
click at [105, 355] on span "Relatórios de vendas" at bounding box center [79, 353] width 99 height 15
select select "ALL"
select select "0"
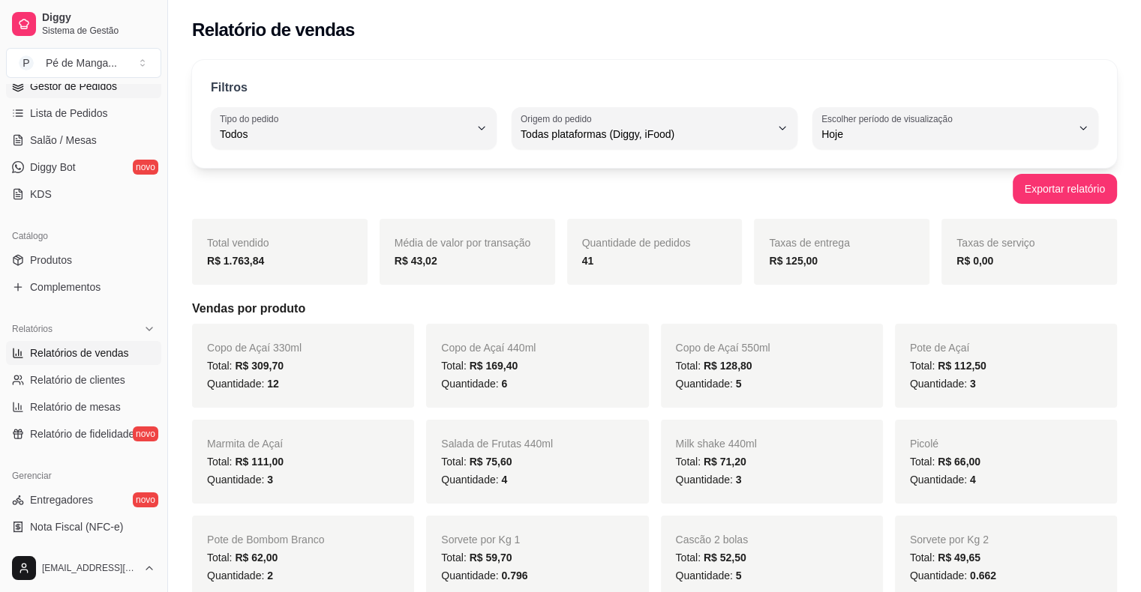
click at [105, 94] on link "Gestor de Pedidos" at bounding box center [83, 86] width 155 height 24
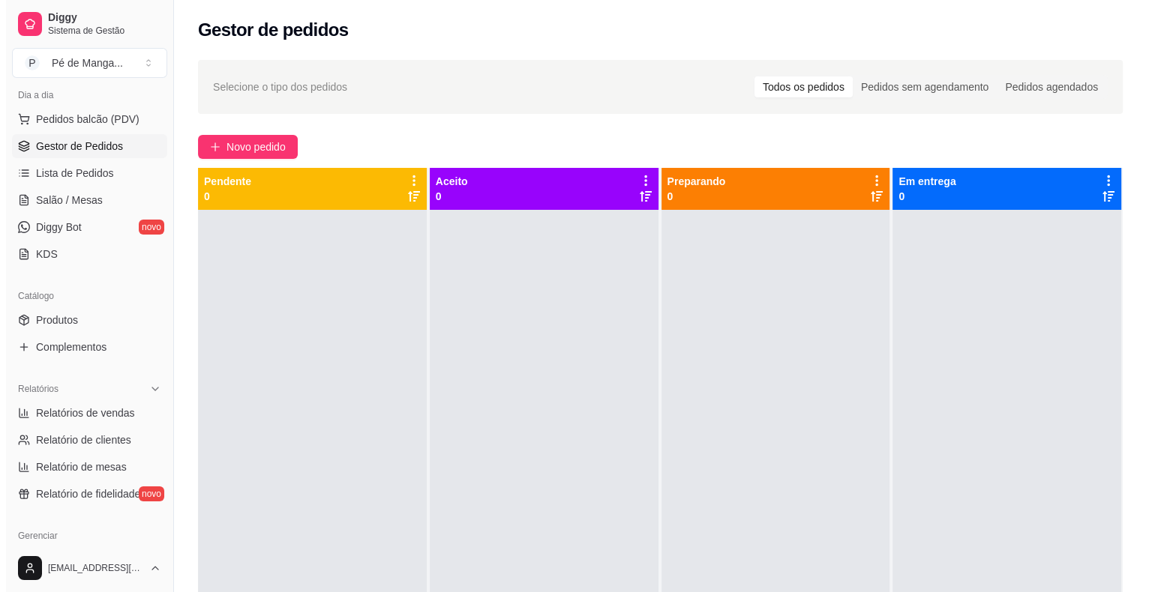
scroll to position [6, 0]
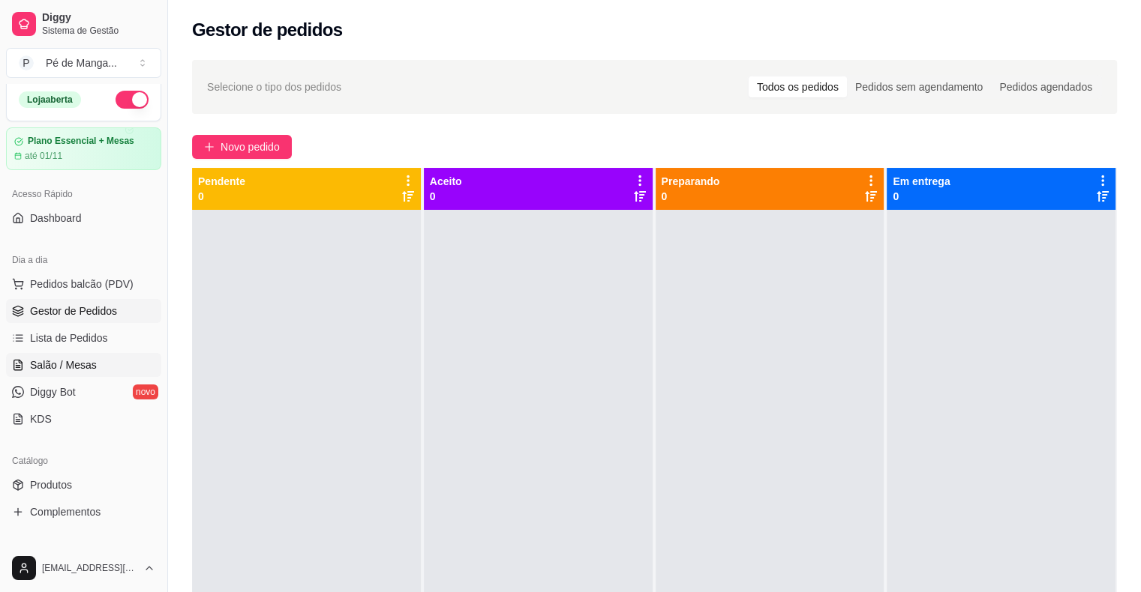
click at [79, 366] on span "Salão / Mesas" at bounding box center [63, 365] width 67 height 15
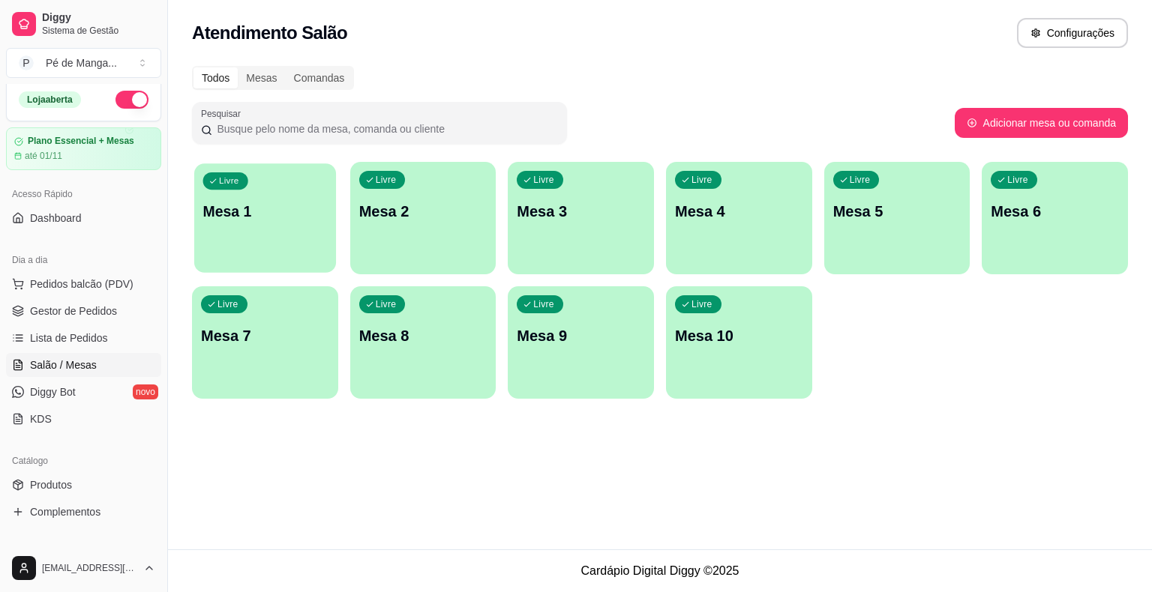
click at [229, 248] on div "Livre Mesa 1" at bounding box center [265, 208] width 142 height 91
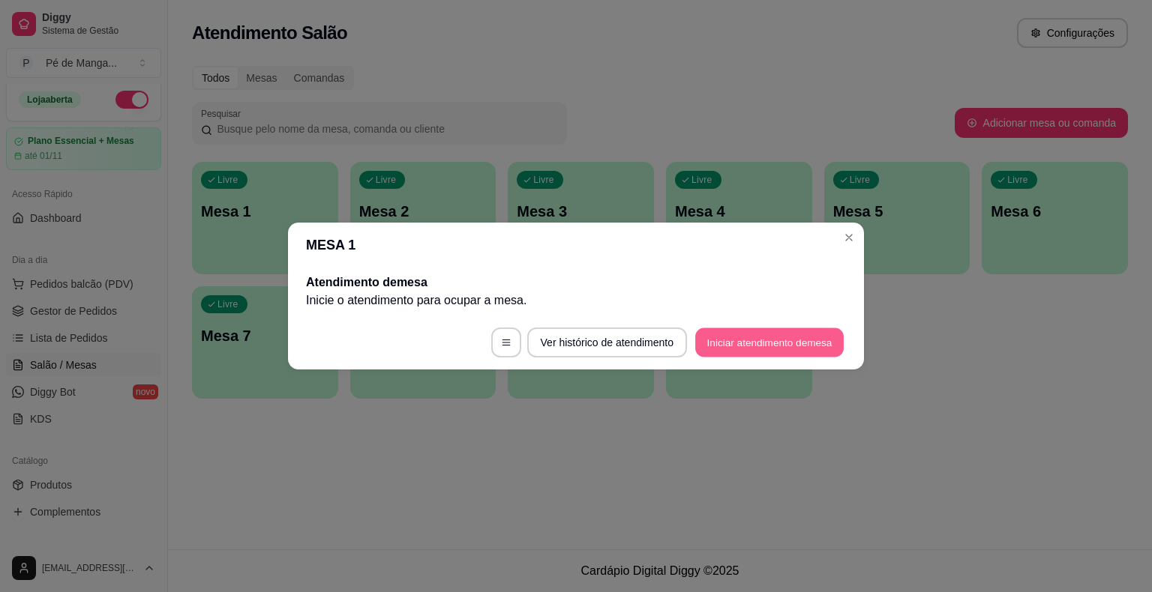
click at [782, 336] on button "Iniciar atendimento de mesa" at bounding box center [769, 342] width 148 height 29
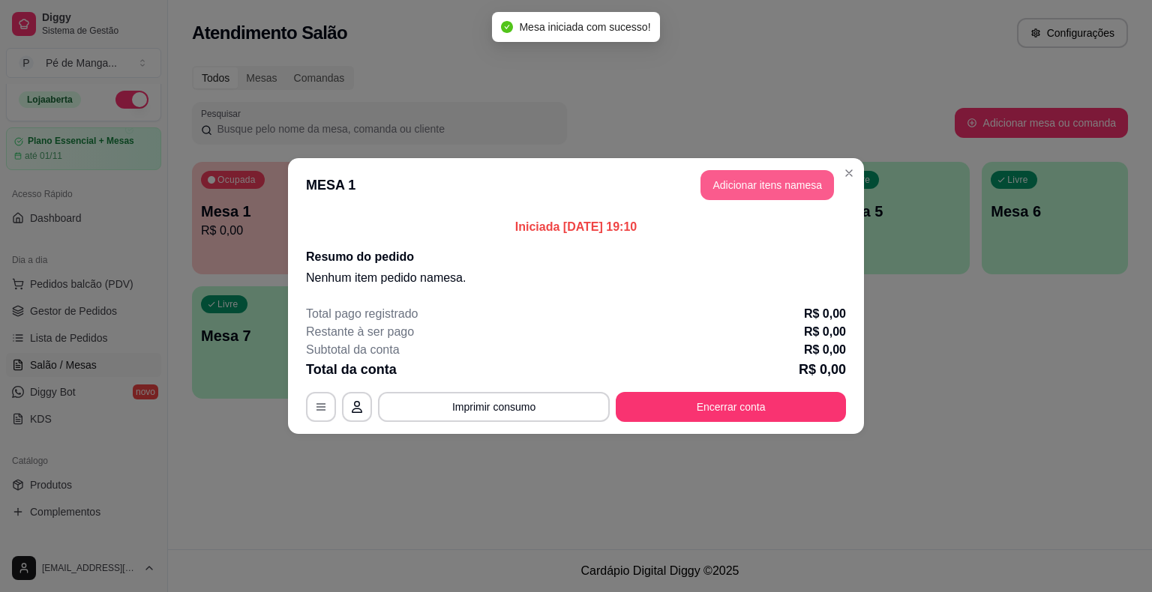
click at [768, 181] on button "Adicionar itens na mesa" at bounding box center [766, 185] width 133 height 30
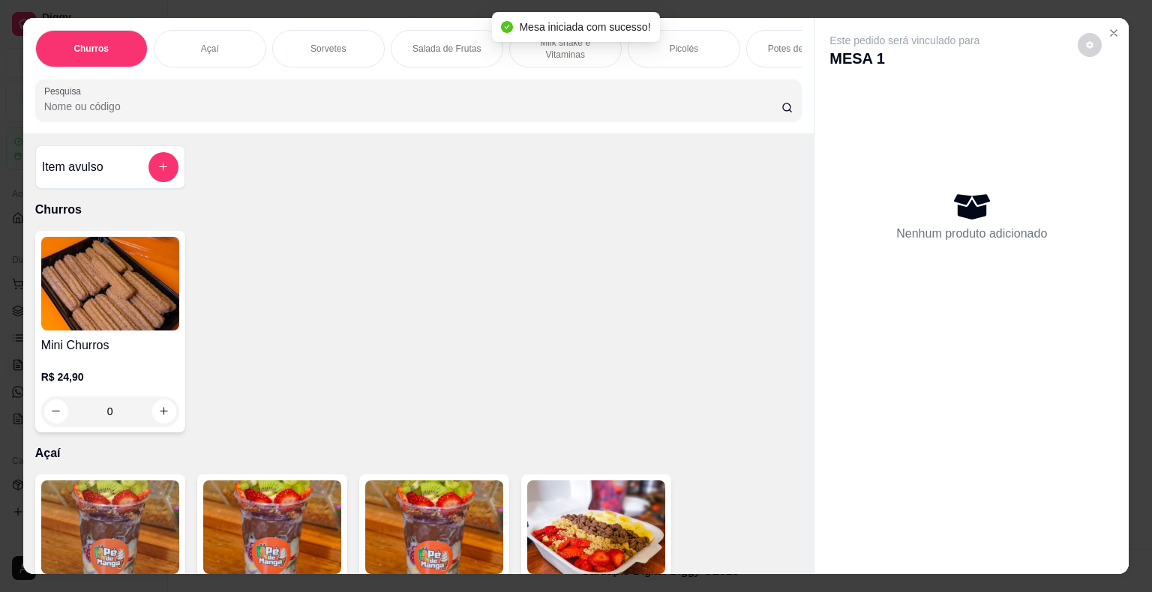
scroll to position [0, 412]
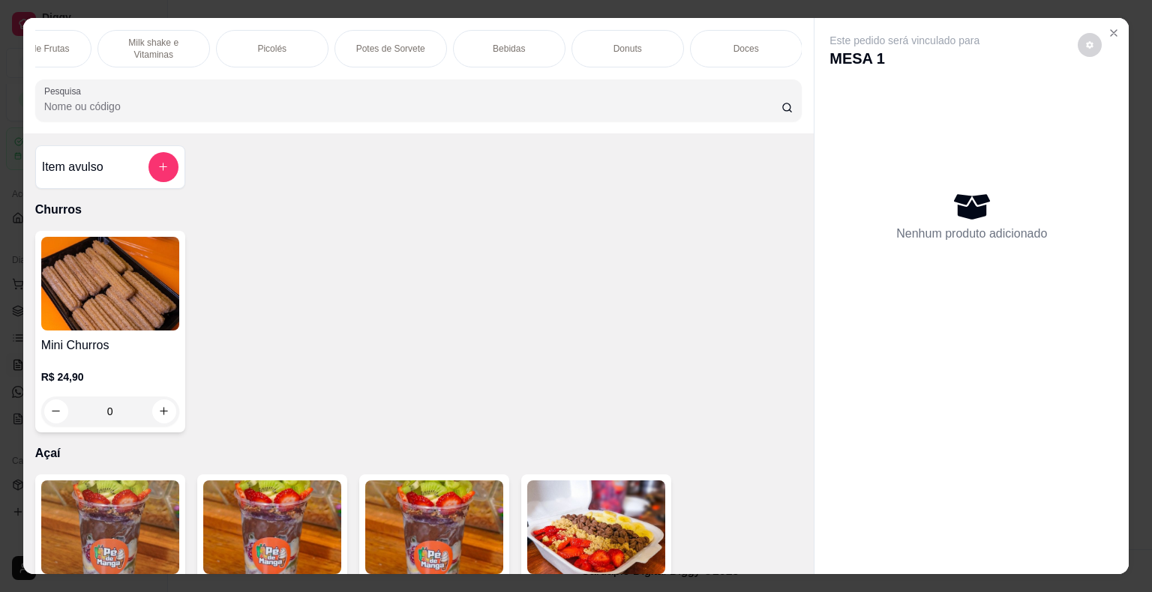
click at [493, 43] on p "Bebidas" at bounding box center [509, 49] width 32 height 12
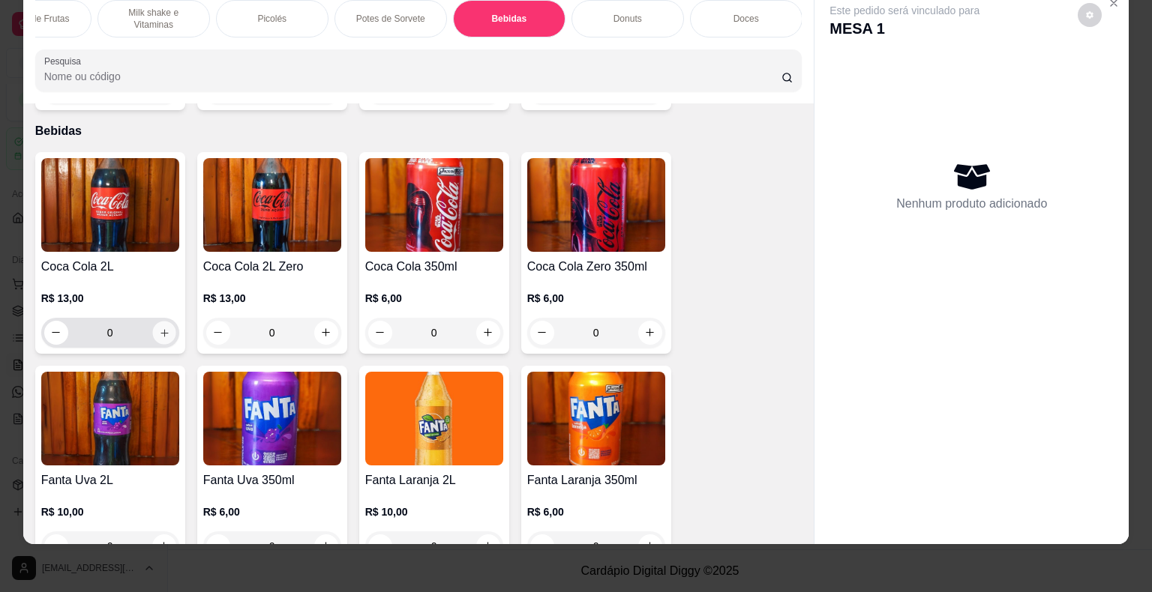
click at [165, 321] on button "increase-product-quantity" at bounding box center [163, 332] width 23 height 23
type input "1"
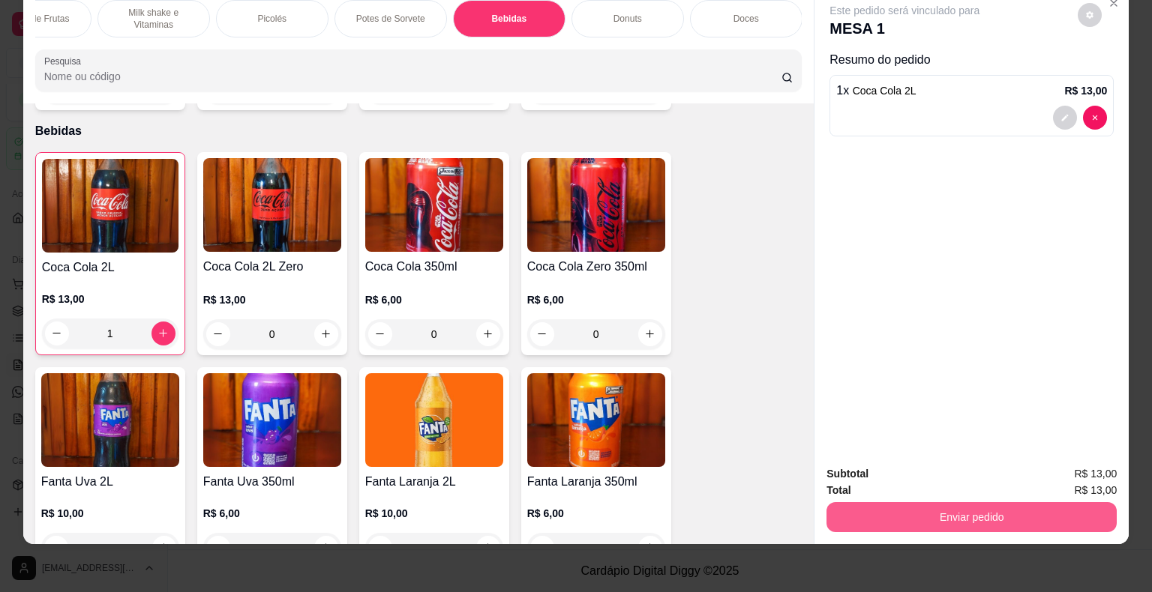
click at [1071, 511] on button "Enviar pedido" at bounding box center [971, 517] width 290 height 30
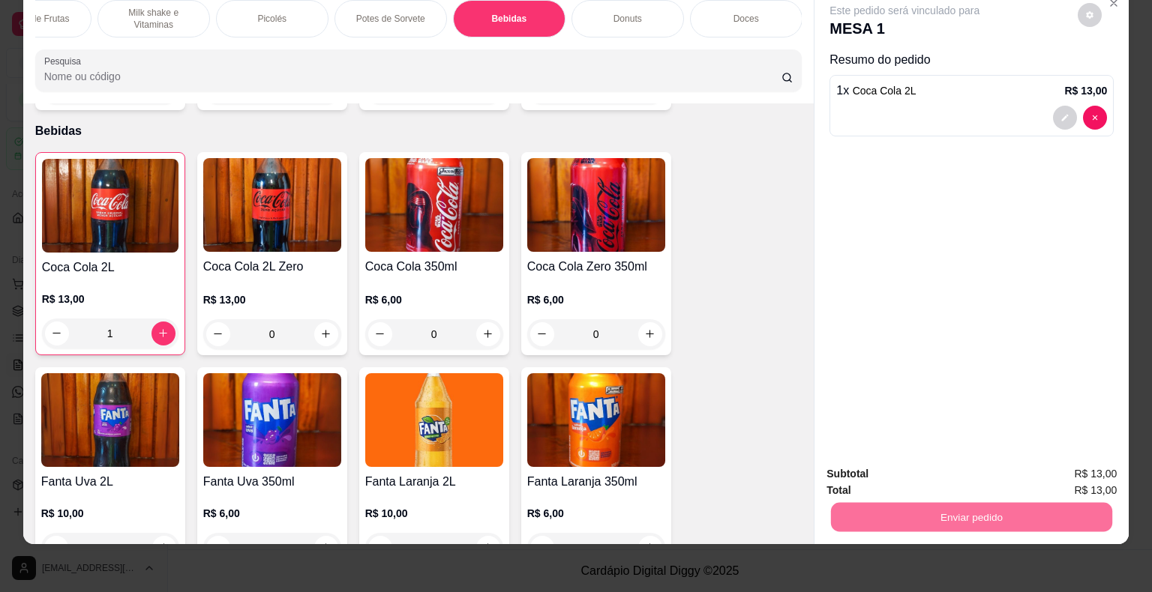
click at [1075, 469] on button "Enviar pedido" at bounding box center [1078, 469] width 85 height 28
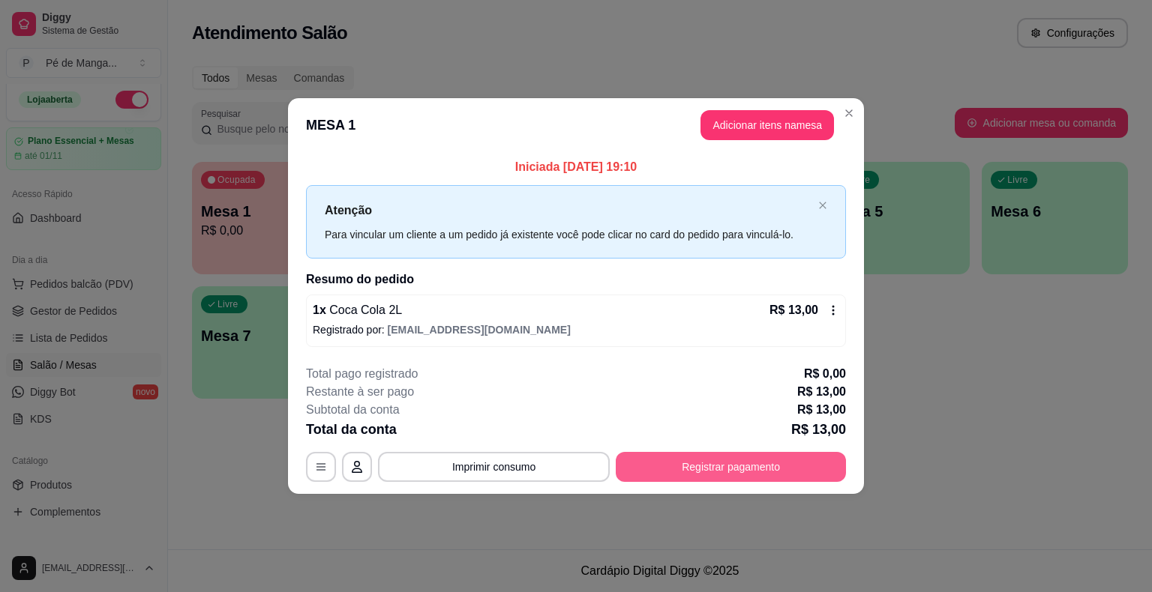
click at [782, 469] on button "Registrar pagamento" at bounding box center [731, 467] width 230 height 30
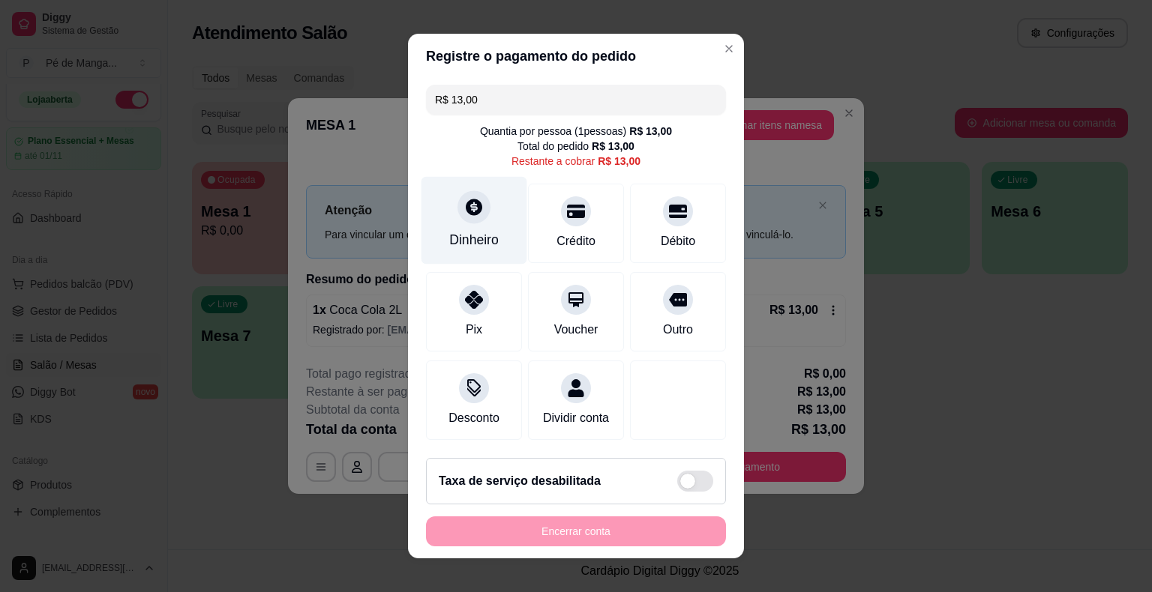
click at [468, 220] on div at bounding box center [473, 206] width 33 height 33
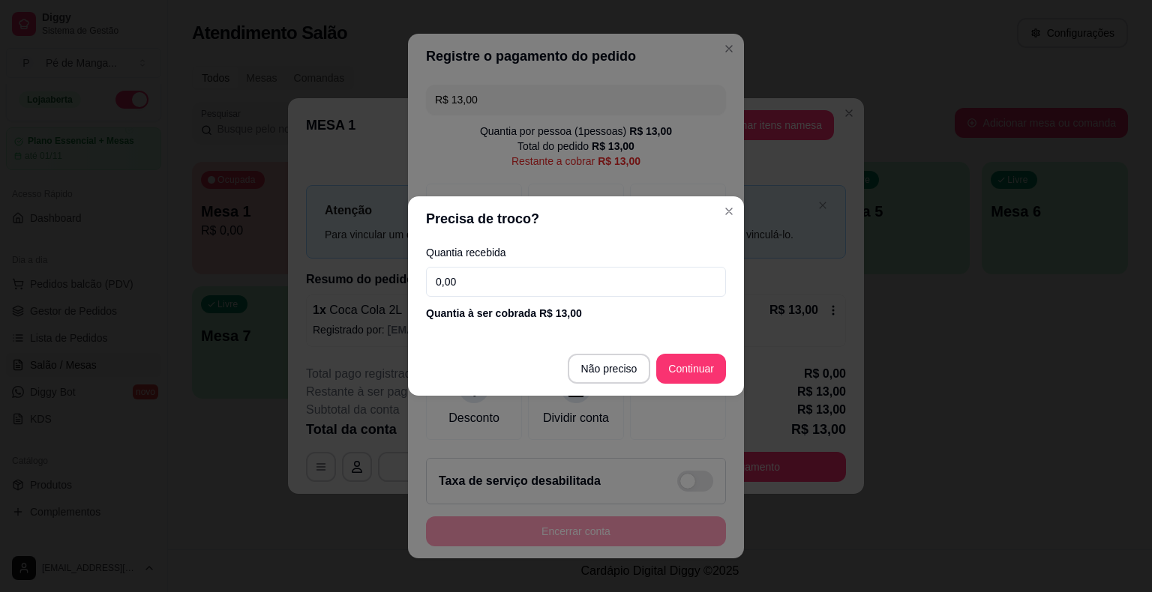
click at [495, 277] on input "0,00" at bounding box center [576, 282] width 300 height 30
type input "13,00"
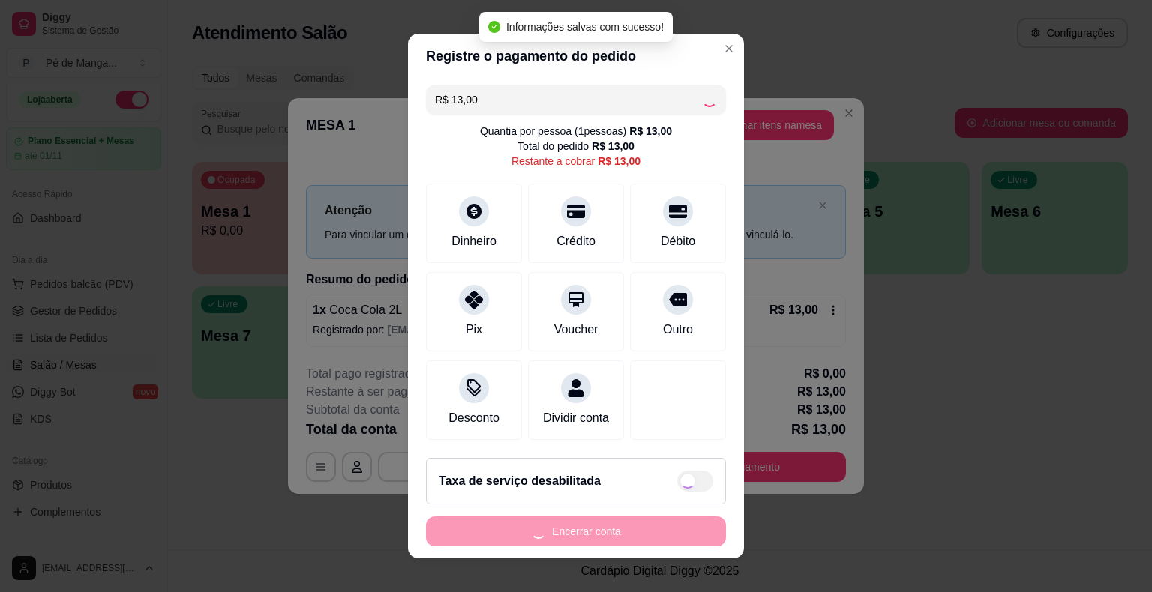
type input "R$ 0,00"
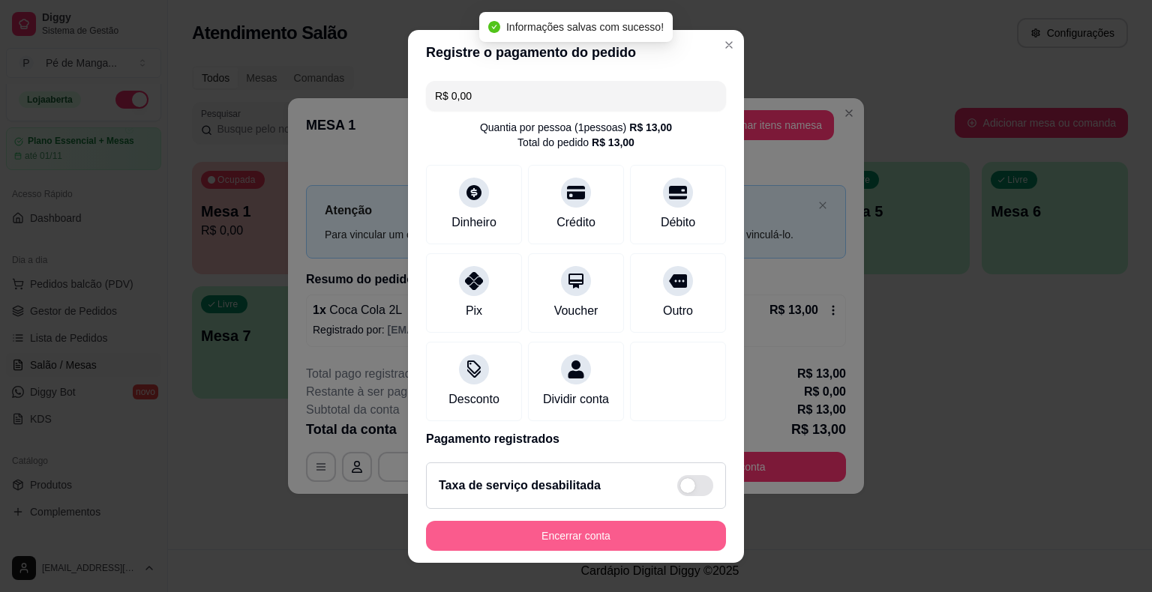
click at [570, 527] on button "Encerrar conta" at bounding box center [576, 536] width 300 height 30
